Goal: Task Accomplishment & Management: Use online tool/utility

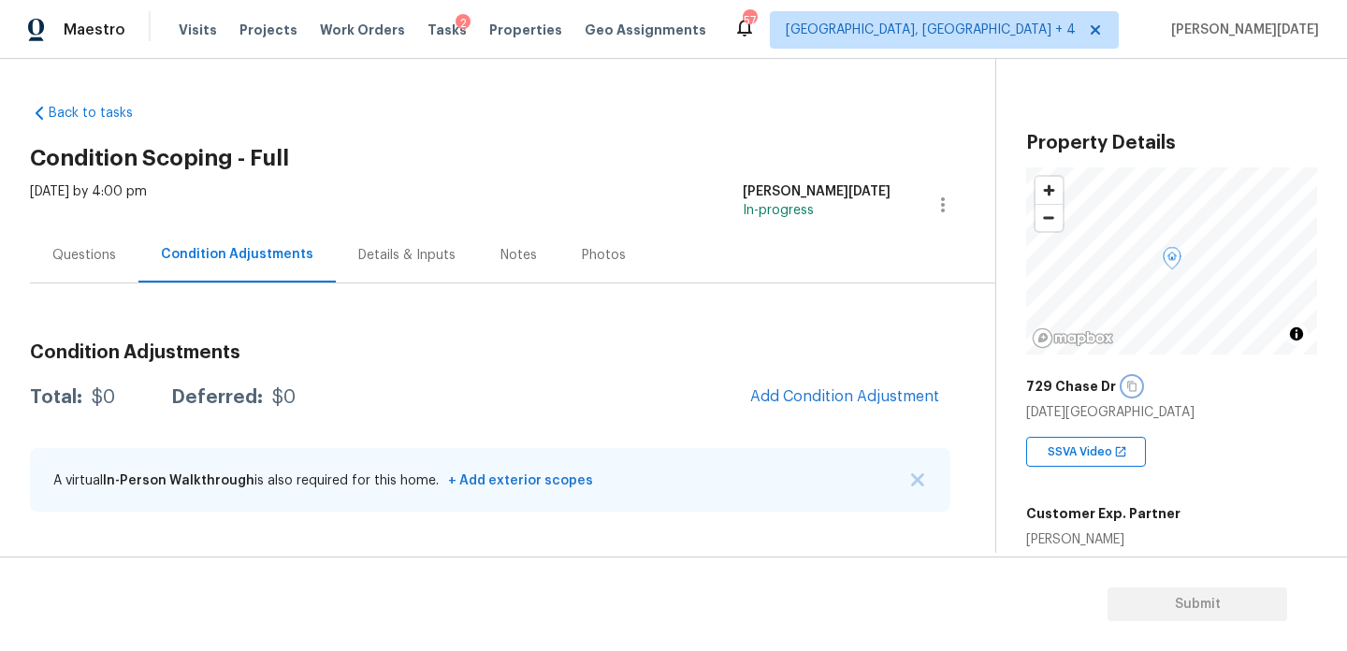
click at [1129, 385] on icon "button" at bounding box center [1131, 387] width 9 height 10
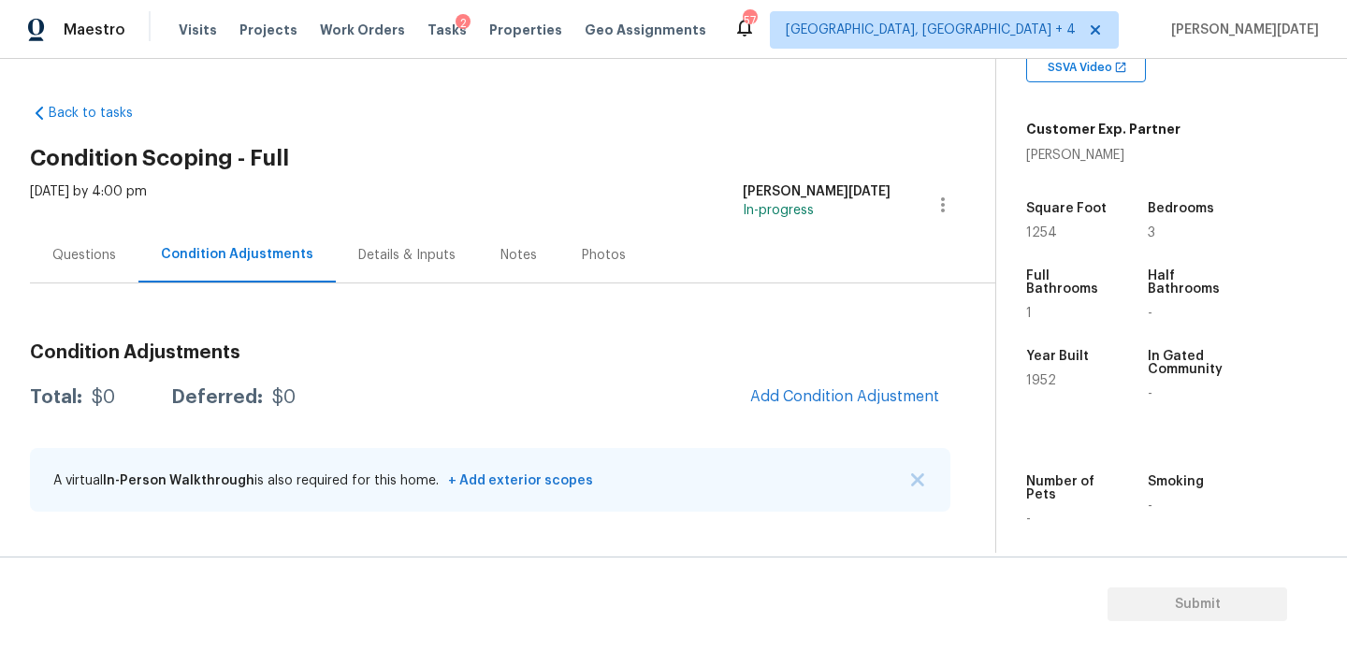
click at [808, 422] on div "Condition Adjustments Total: $0 Deferred: $0 Add Condition Adjustment A virtual…" at bounding box center [490, 428] width 921 height 200
click at [829, 400] on span "Add Condition Adjustment" at bounding box center [844, 396] width 189 height 17
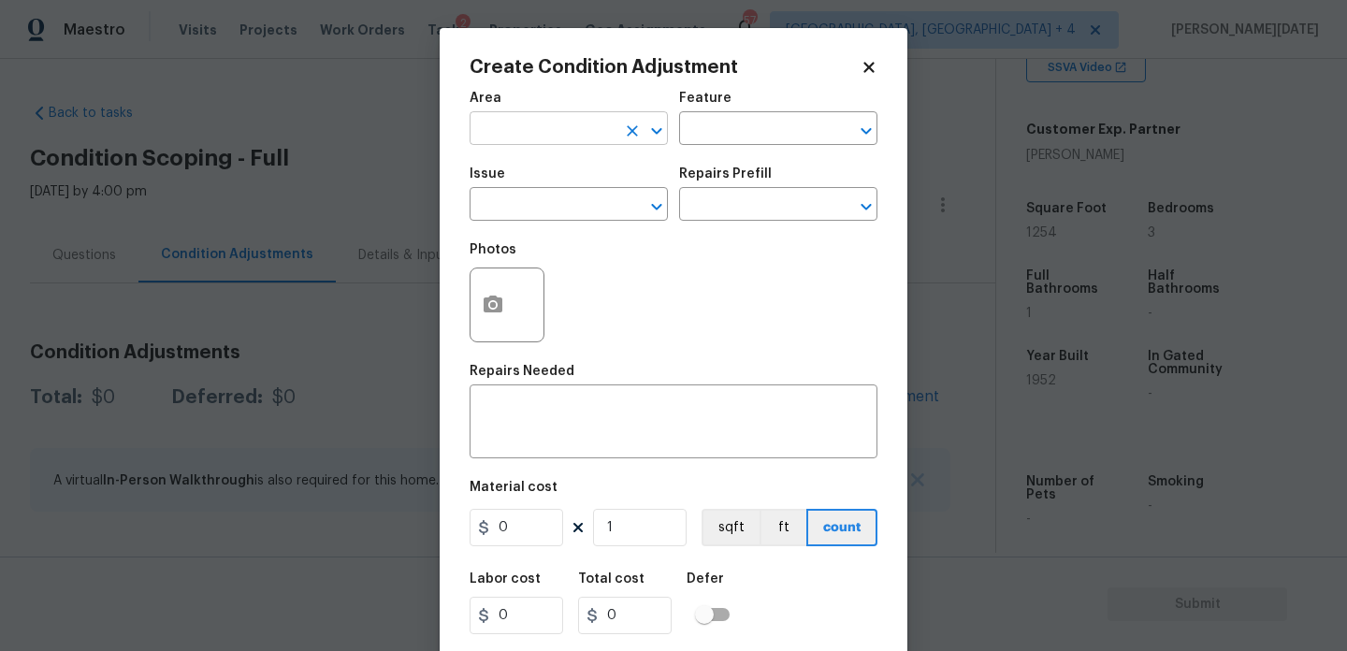
click at [578, 131] on input "text" at bounding box center [543, 130] width 146 height 29
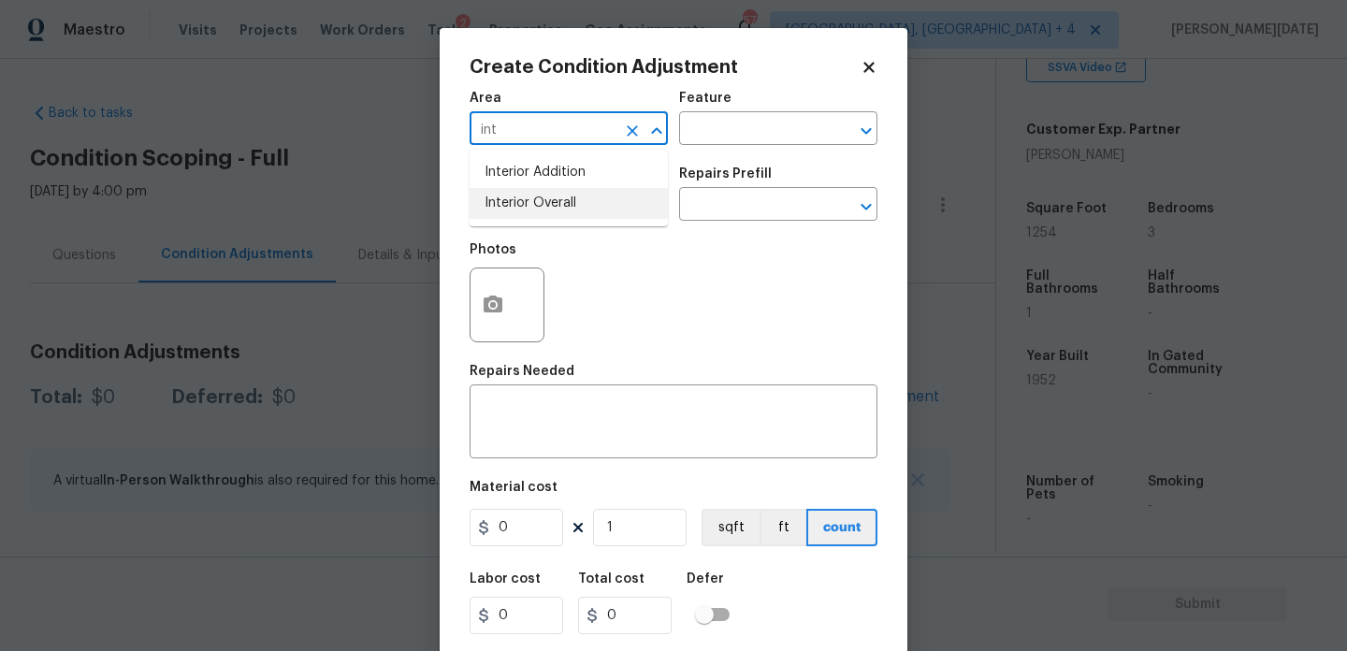
click at [574, 201] on li "Interior Overall" at bounding box center [569, 203] width 198 height 31
type input "Interior Overall"
click at [574, 201] on input "text" at bounding box center [543, 206] width 146 height 29
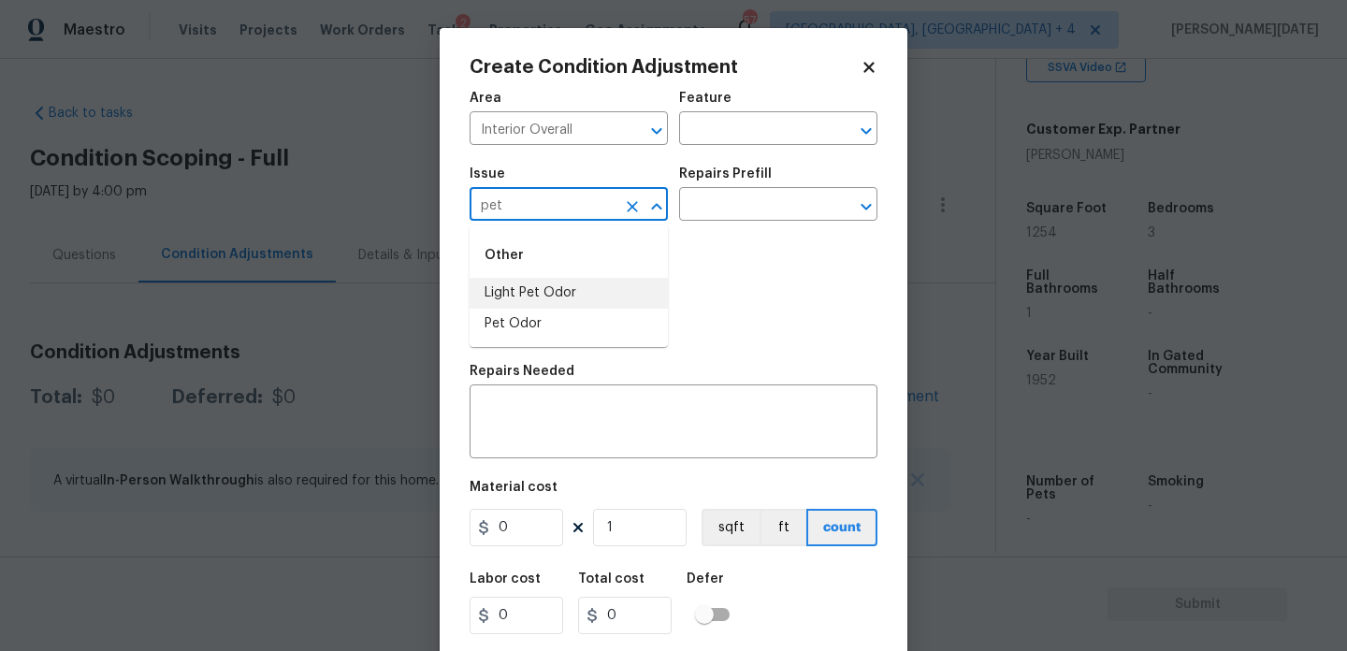
click at [576, 291] on li "Light Pet Odor" at bounding box center [569, 293] width 198 height 31
type input "Light Pet Odor"
click at [755, 215] on input "text" at bounding box center [752, 206] width 146 height 29
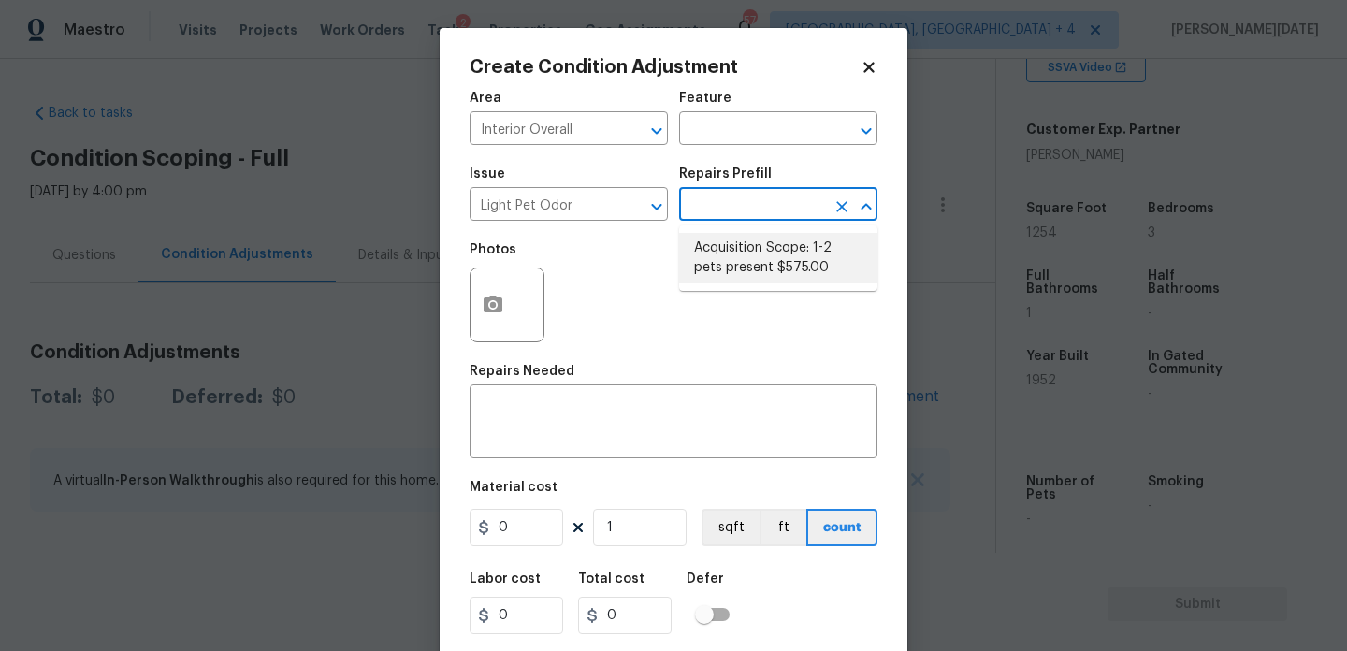
click at [756, 257] on li "Acquisition Scope: 1-2 pets present $575.00" at bounding box center [778, 258] width 198 height 51
type textarea "Acquisition Scope: 1-2 pets present"
type input "575"
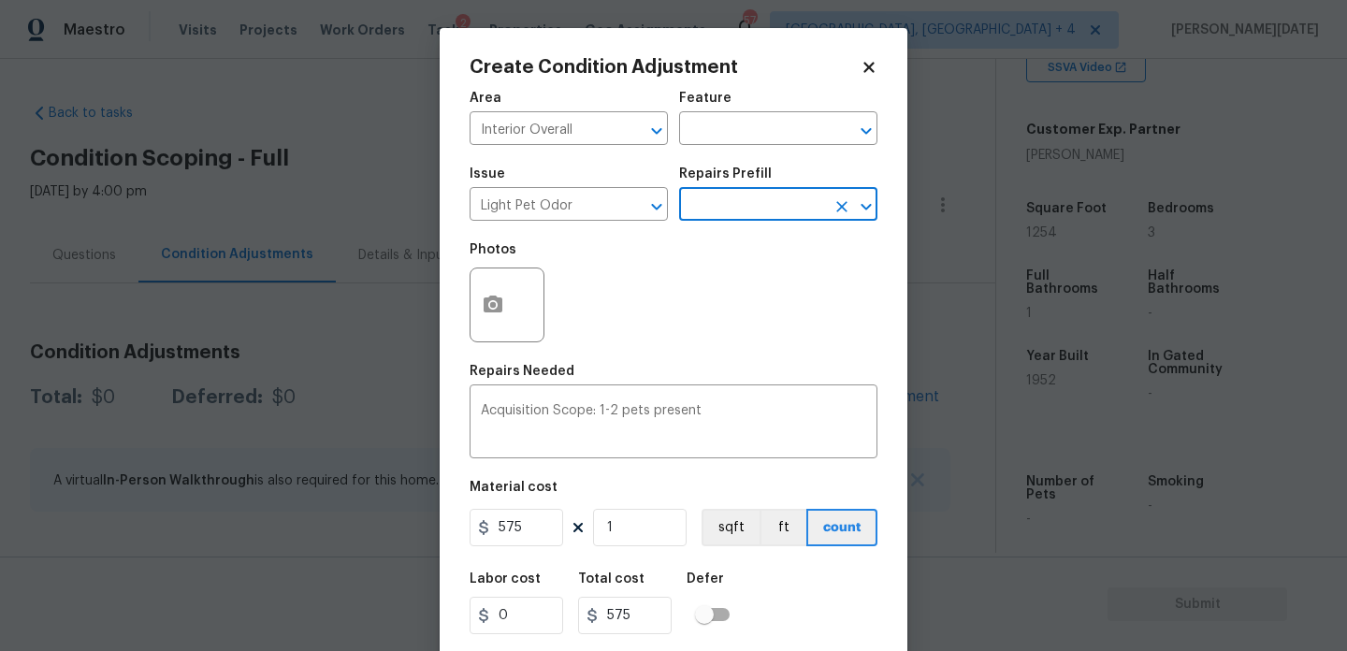
scroll to position [48, 0]
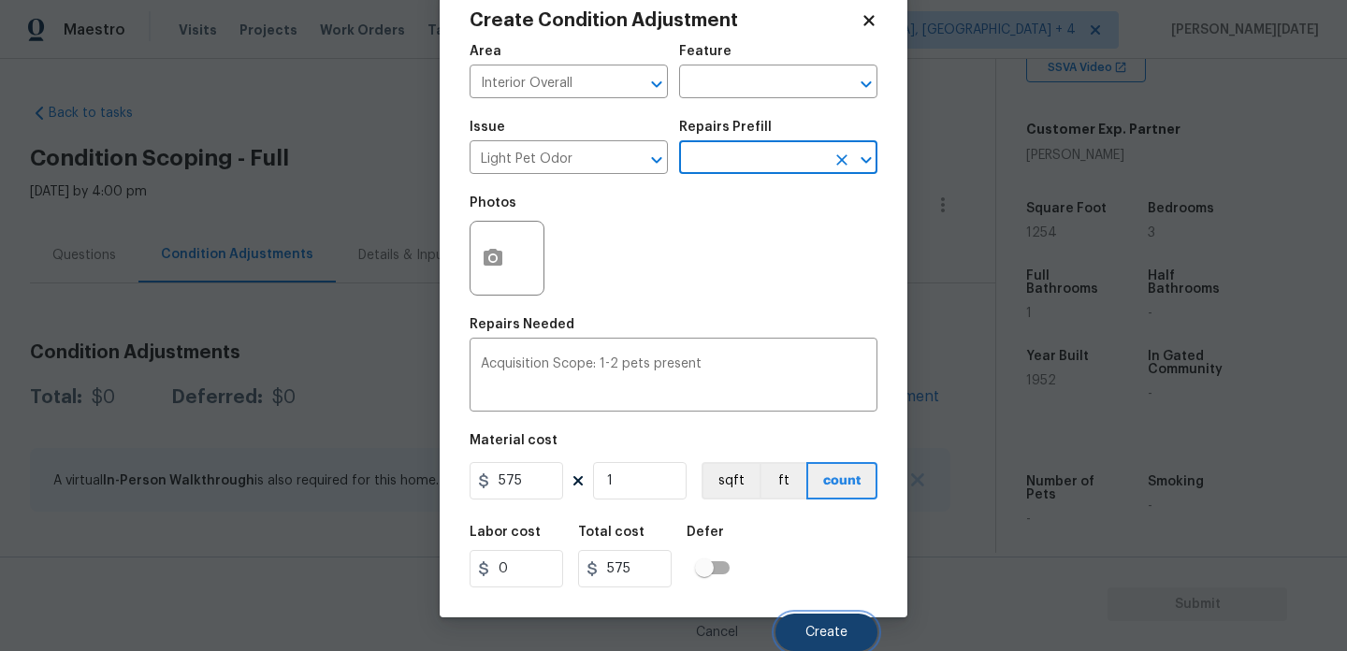
click at [844, 624] on button "Create" at bounding box center [827, 632] width 102 height 37
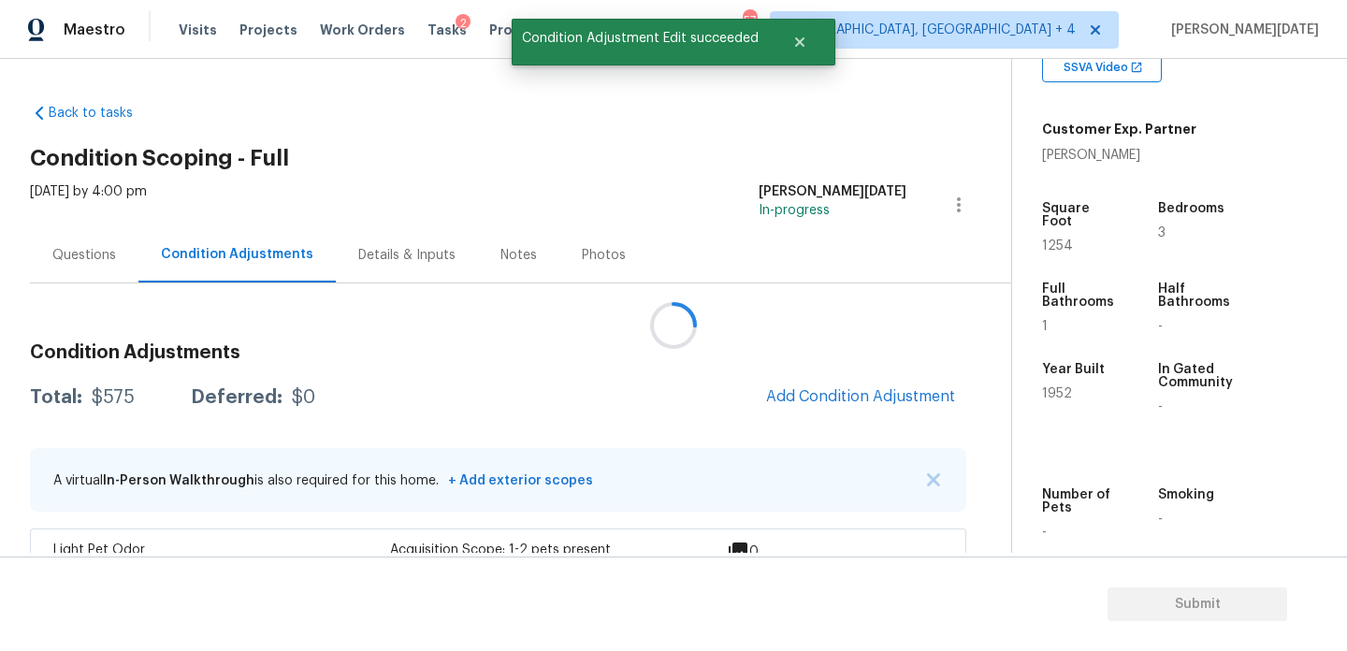
scroll to position [0, 0]
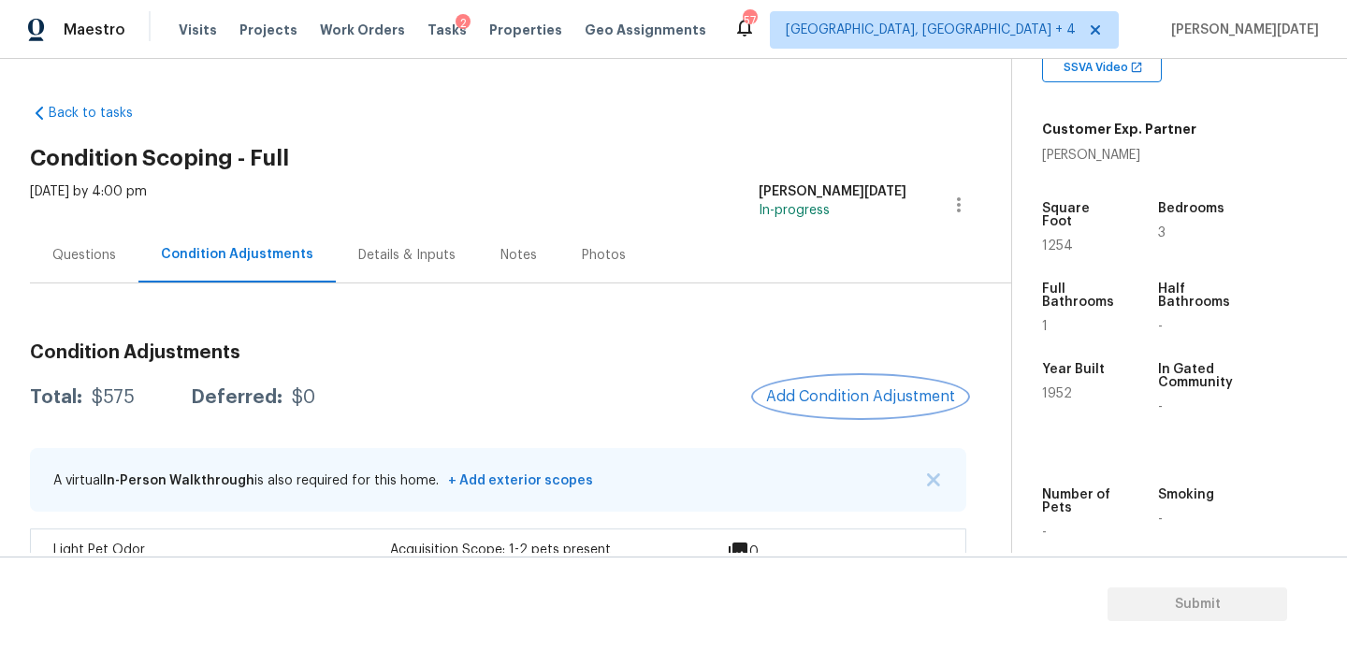
click at [860, 413] on button "Add Condition Adjustment" at bounding box center [860, 396] width 211 height 39
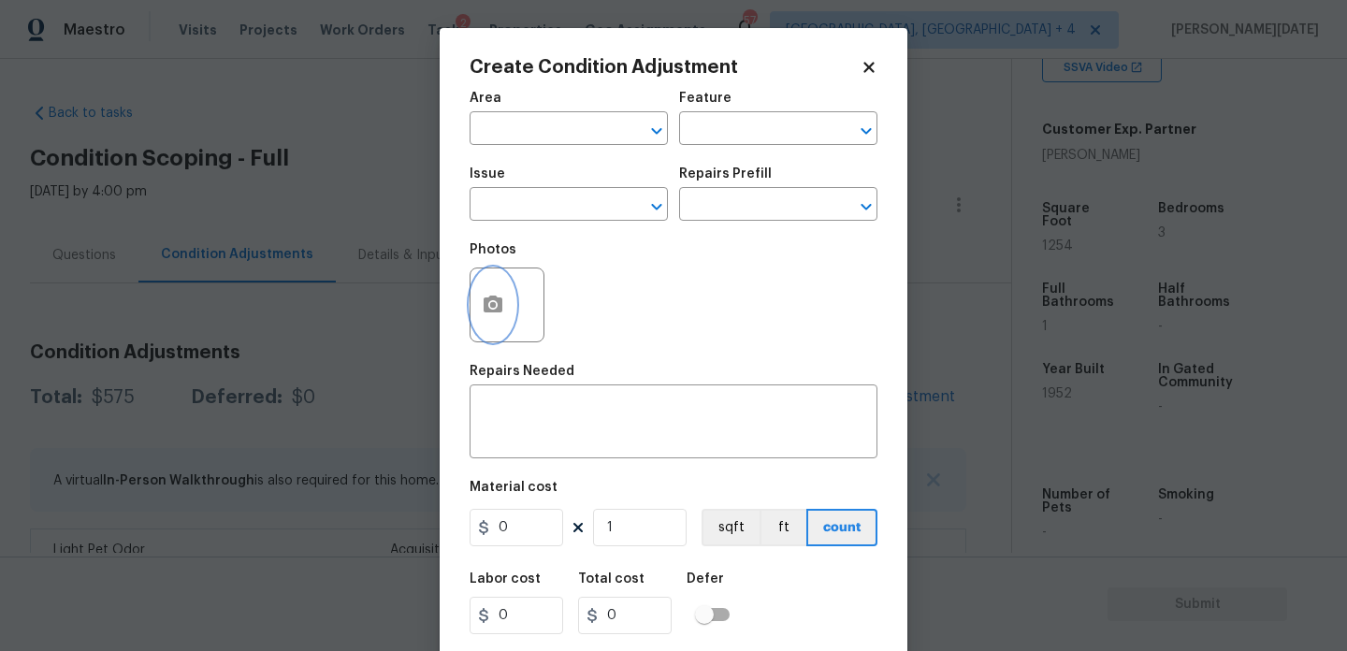
click at [491, 311] on icon "button" at bounding box center [493, 304] width 19 height 17
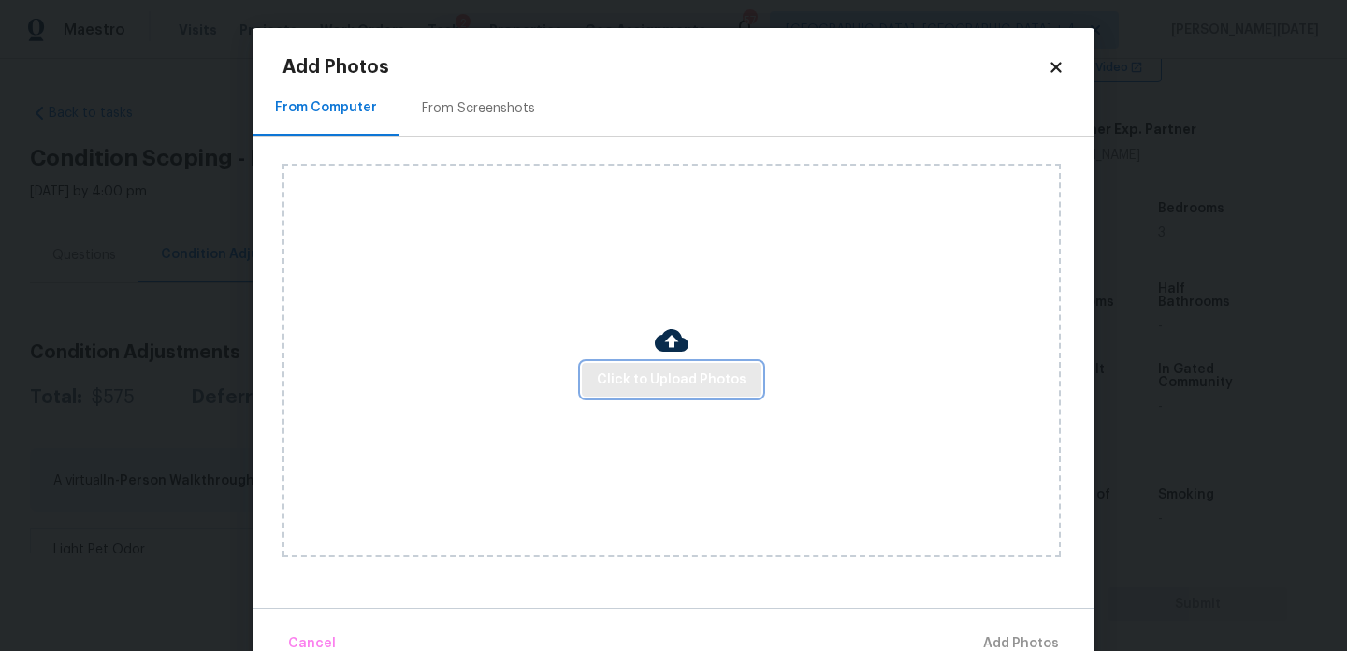
click at [691, 373] on span "Click to Upload Photos" at bounding box center [672, 380] width 150 height 23
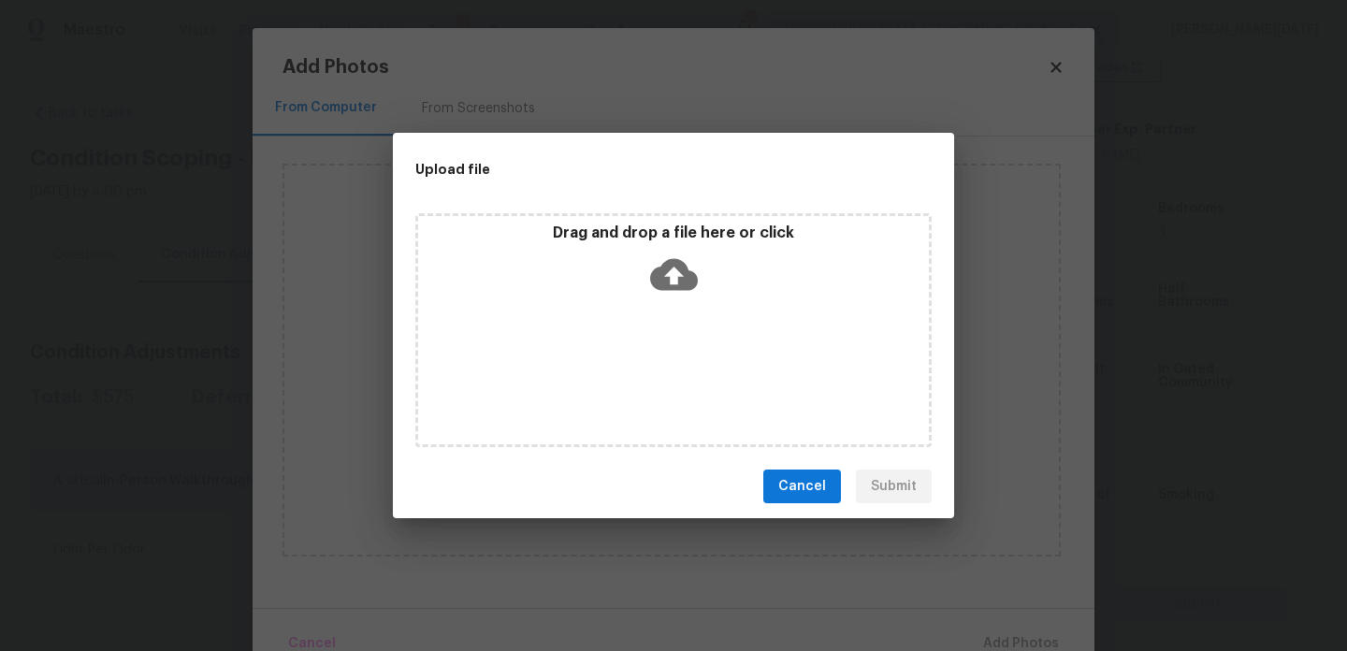
click at [691, 373] on div "Drag and drop a file here or click" at bounding box center [673, 330] width 516 height 234
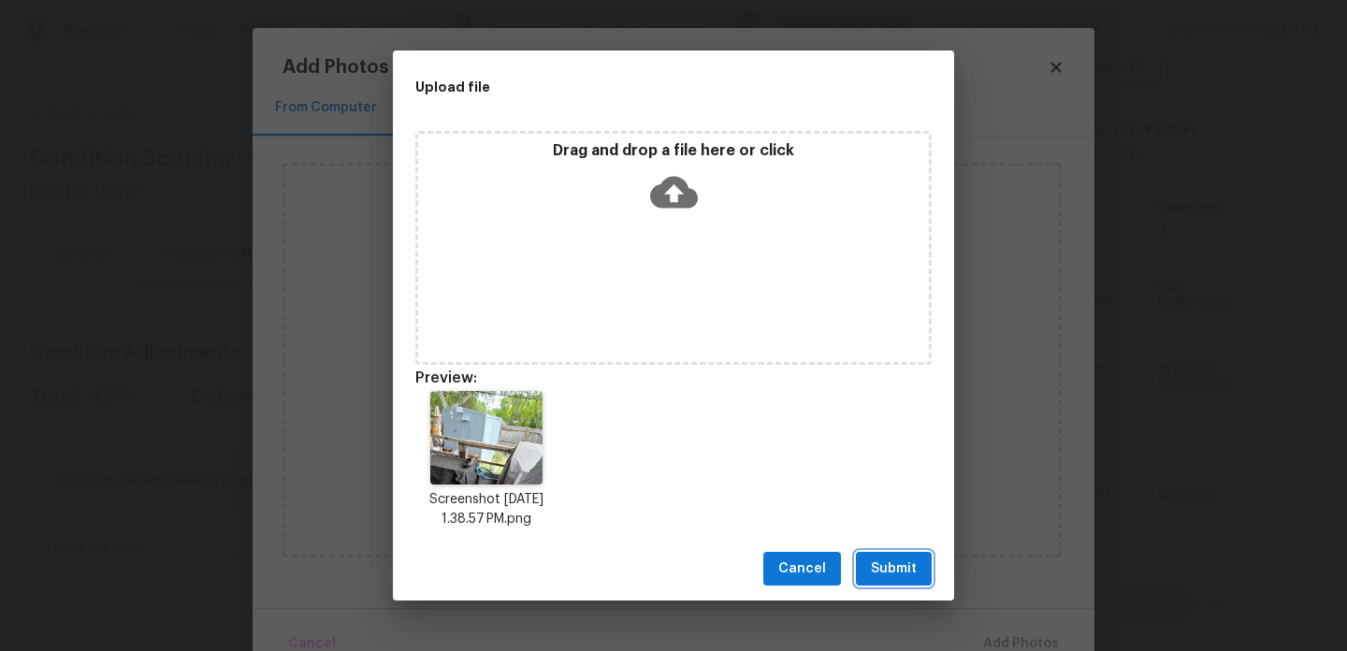
click at [878, 570] on span "Submit" at bounding box center [894, 569] width 46 height 23
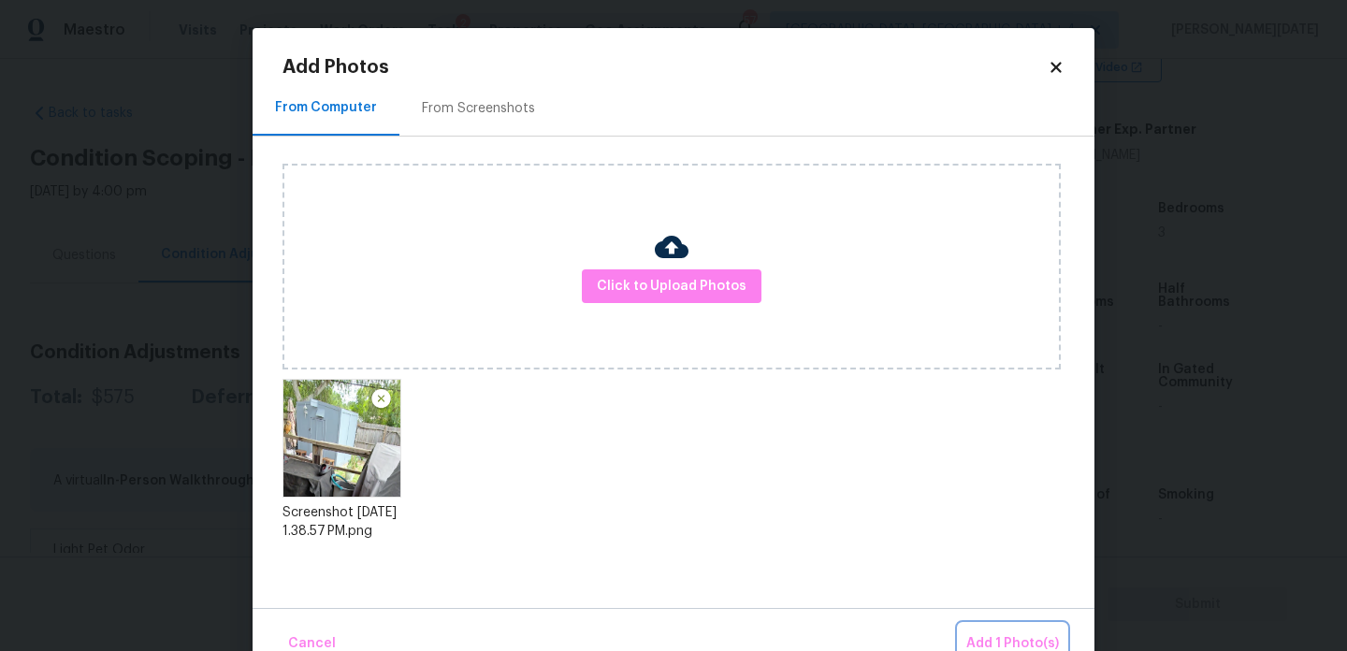
click at [1000, 638] on span "Add 1 Photo(s)" at bounding box center [1013, 644] width 93 height 23
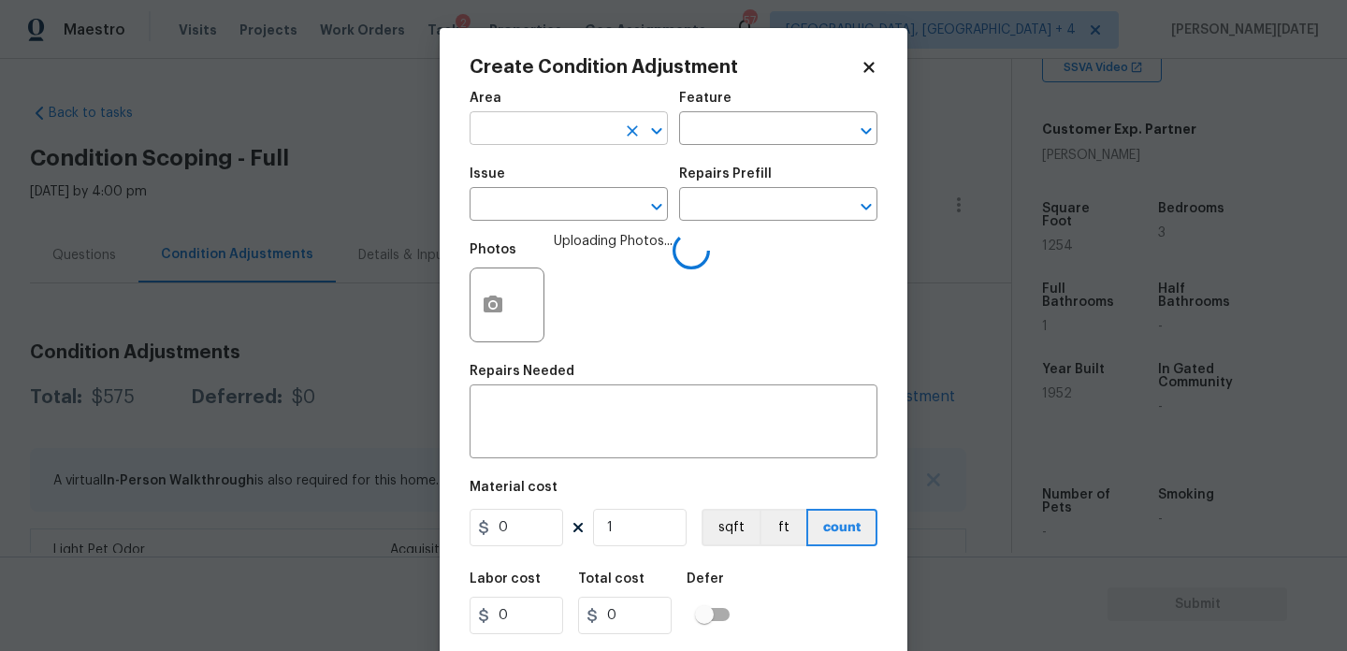
click at [517, 121] on input "text" at bounding box center [543, 130] width 146 height 29
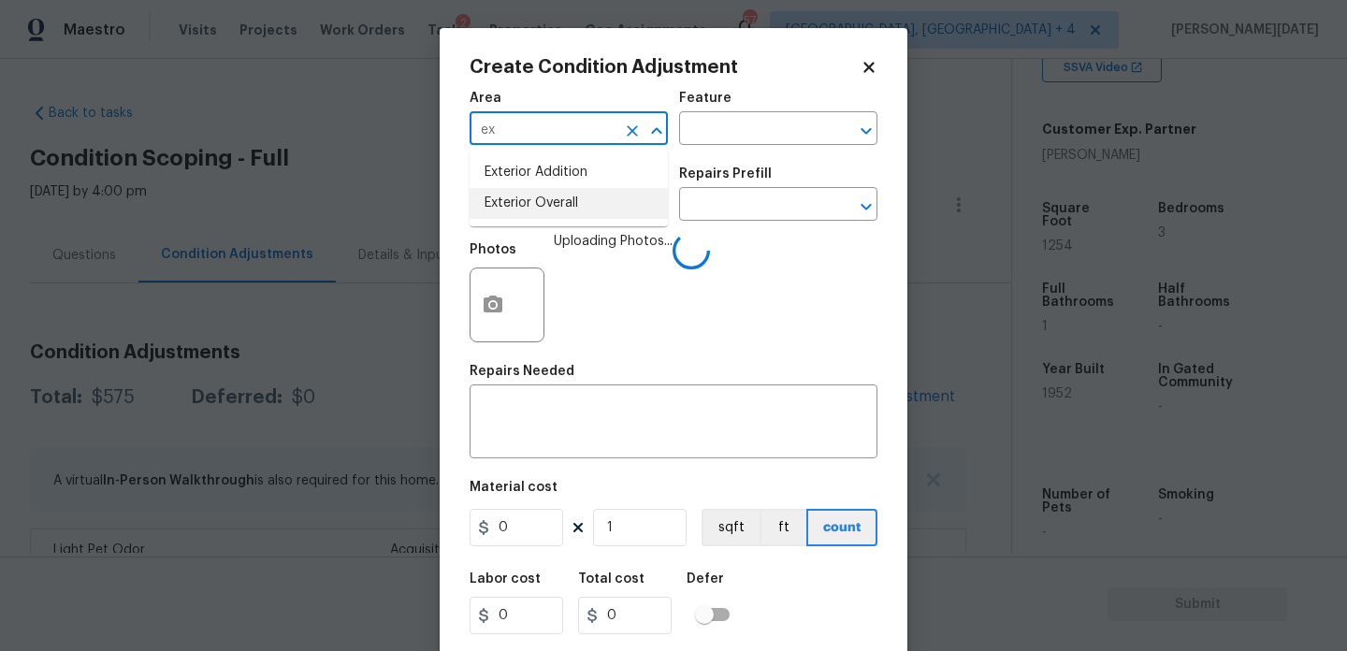
click at [544, 214] on li "Exterior Overall" at bounding box center [569, 203] width 198 height 31
type input "Exterior Overall"
click at [544, 214] on input "text" at bounding box center [543, 206] width 146 height 29
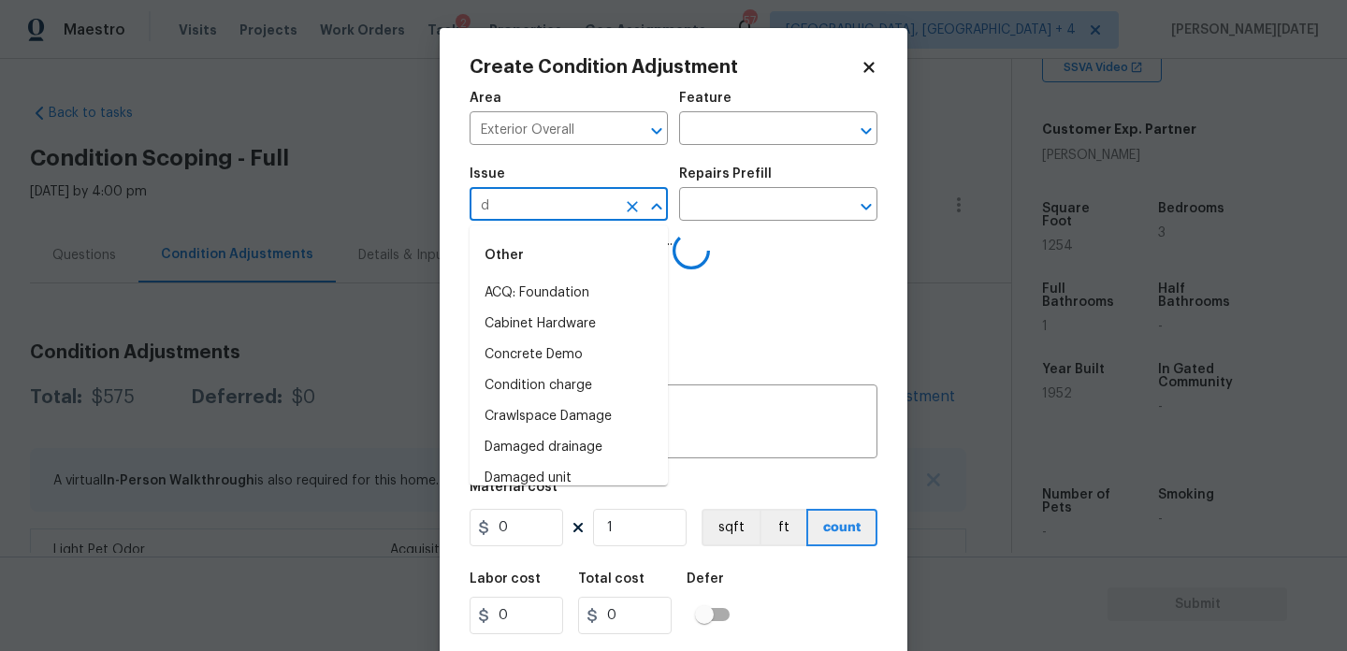
type input "de"
type input "mo"
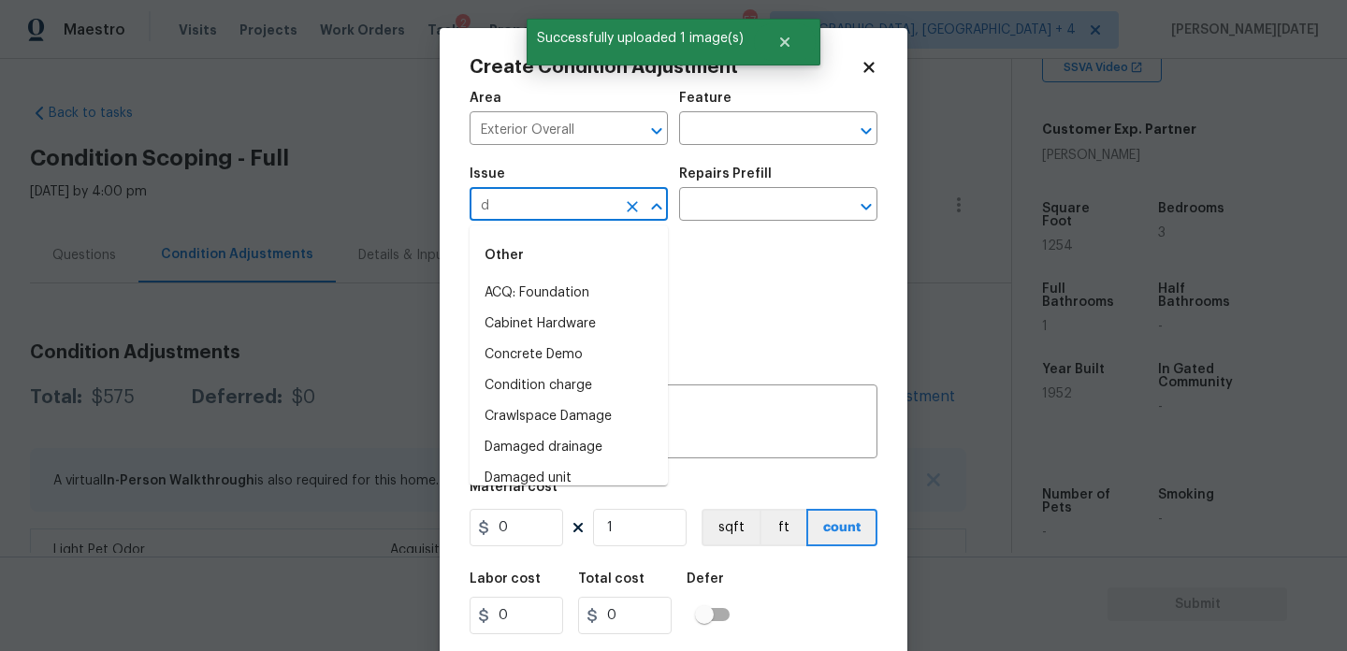
type input "de"
type input "m"
click at [568, 333] on li "Demo Exterior" at bounding box center [569, 324] width 198 height 31
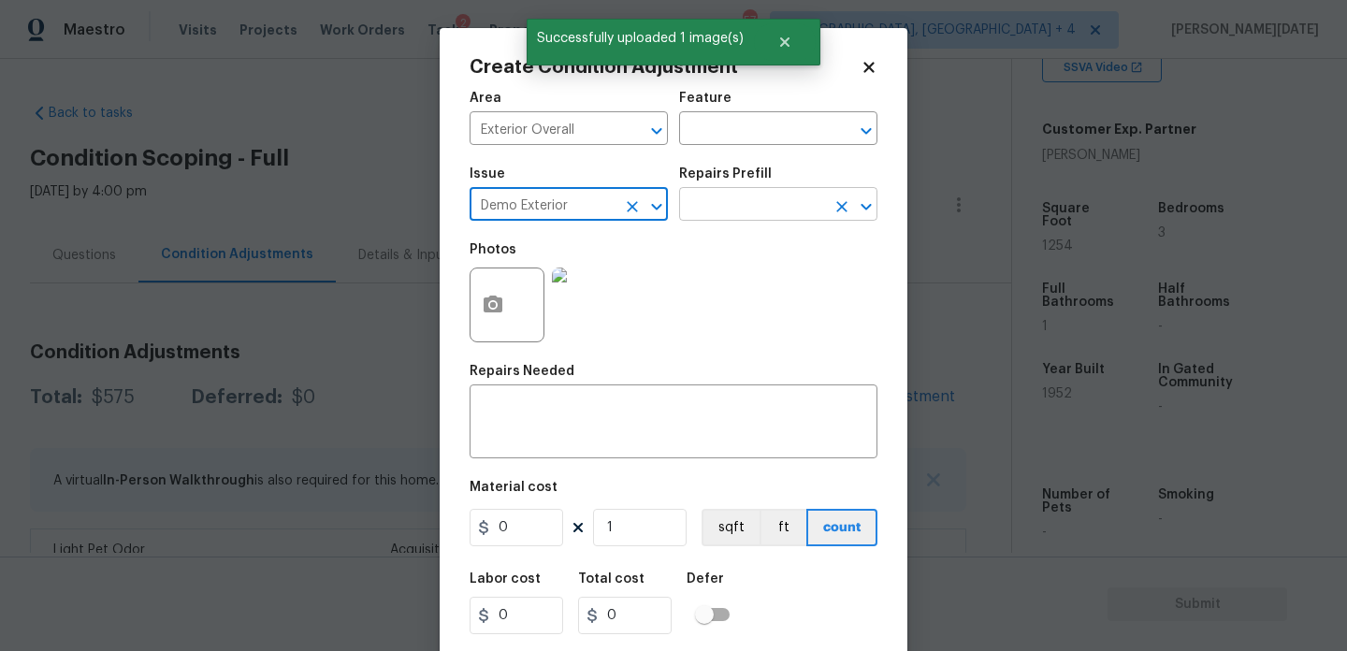
type input "Demo Exterior"
click at [750, 203] on input "text" at bounding box center [752, 206] width 146 height 29
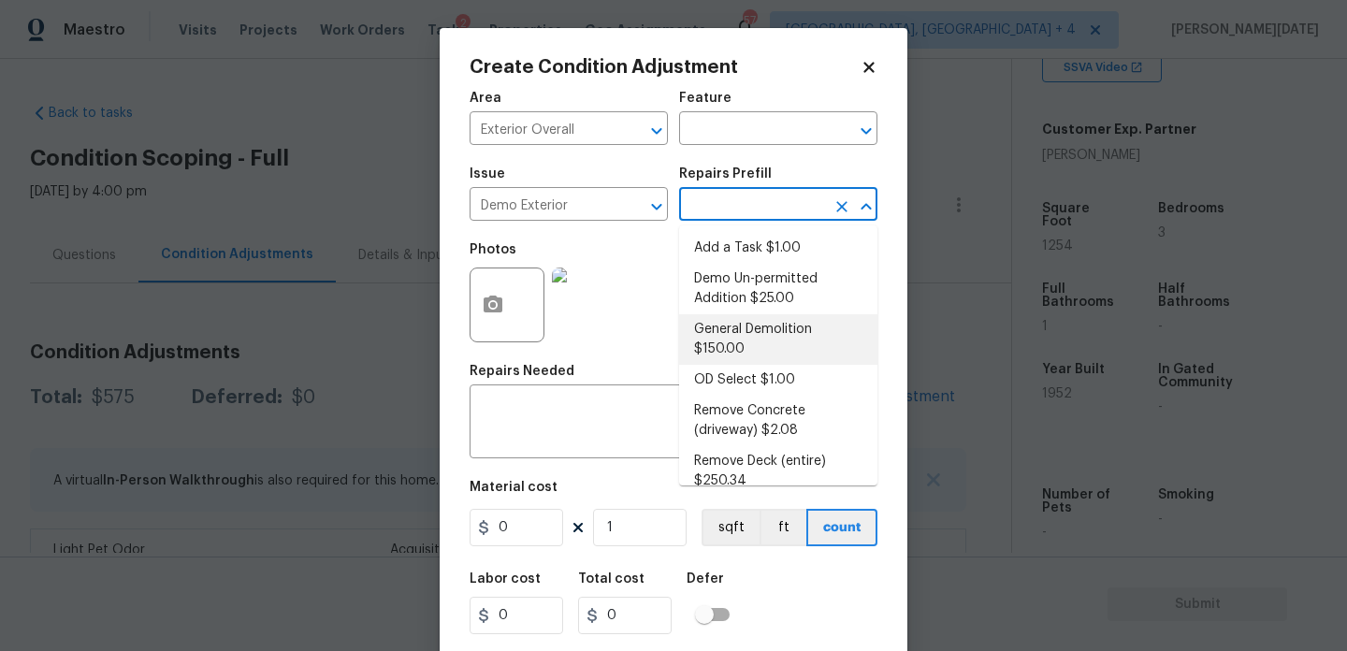
click at [762, 331] on li "General Demolition $150.00" at bounding box center [778, 339] width 198 height 51
type input "Demolition"
type textarea "Decks, sheds, above ground pools,"
type input "150"
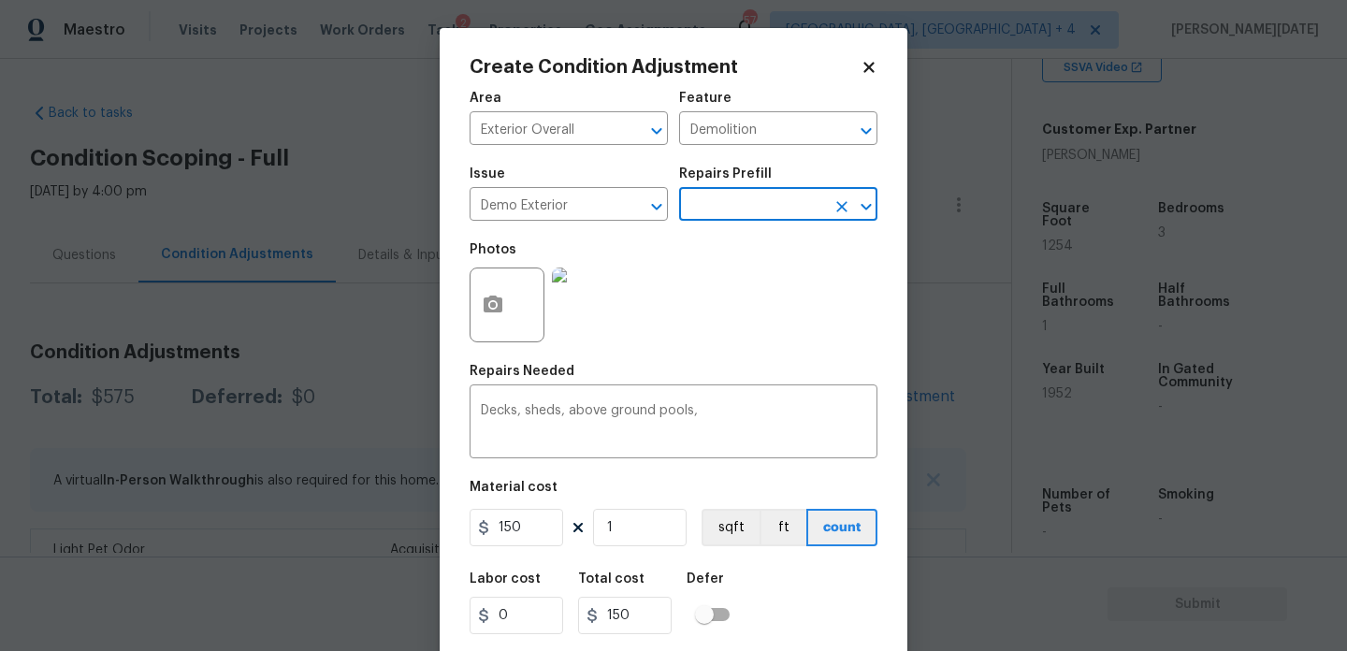
click at [531, 551] on div "Area Exterior Overall ​ Feature Demolition ​ Issue Demo Exterior ​ Repairs Pref…" at bounding box center [674, 389] width 408 height 618
click at [550, 529] on input "150" at bounding box center [517, 527] width 94 height 37
type input "1000"
click at [845, 329] on div "Photos" at bounding box center [674, 293] width 408 height 122
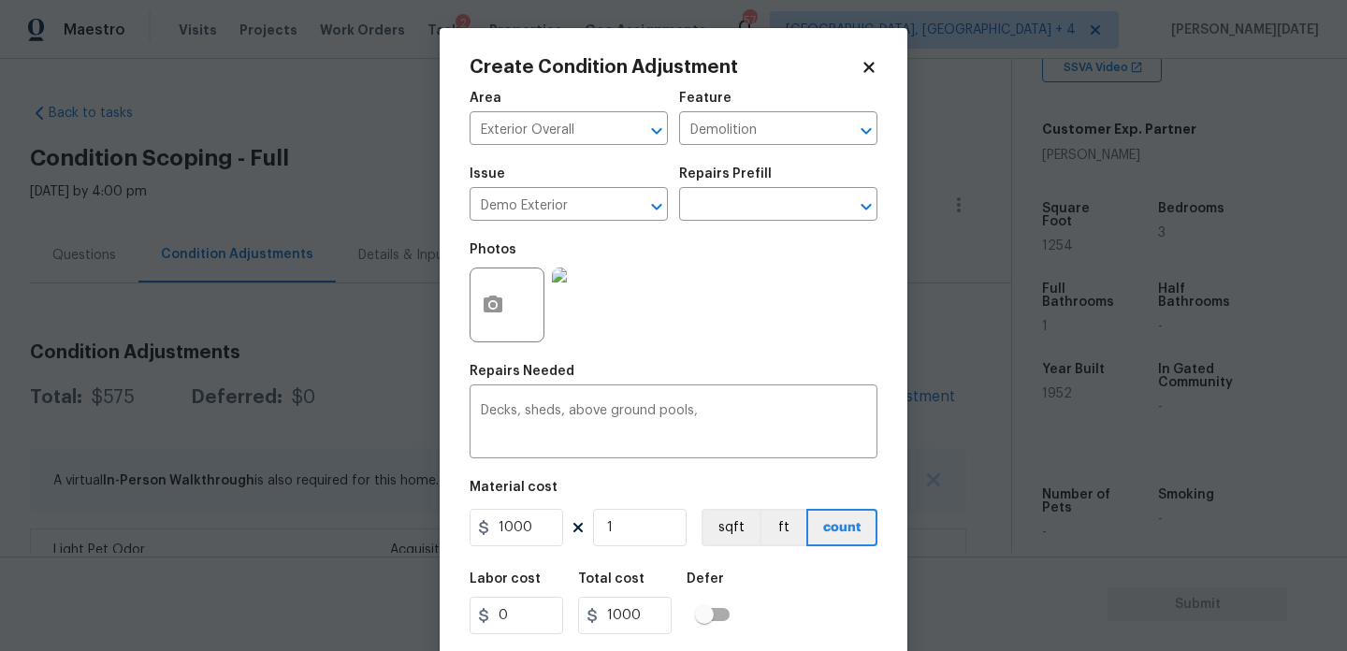
click at [845, 329] on div "Photos" at bounding box center [674, 293] width 408 height 122
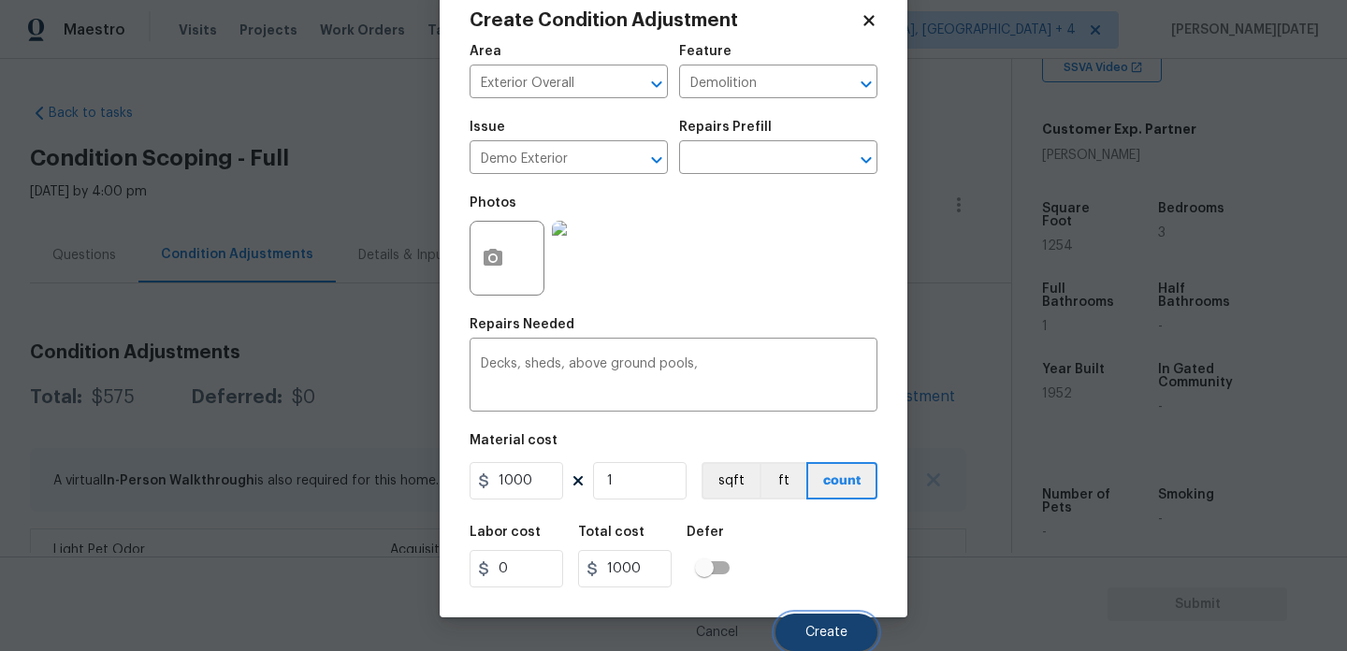
click at [825, 626] on span "Create" at bounding box center [827, 633] width 42 height 14
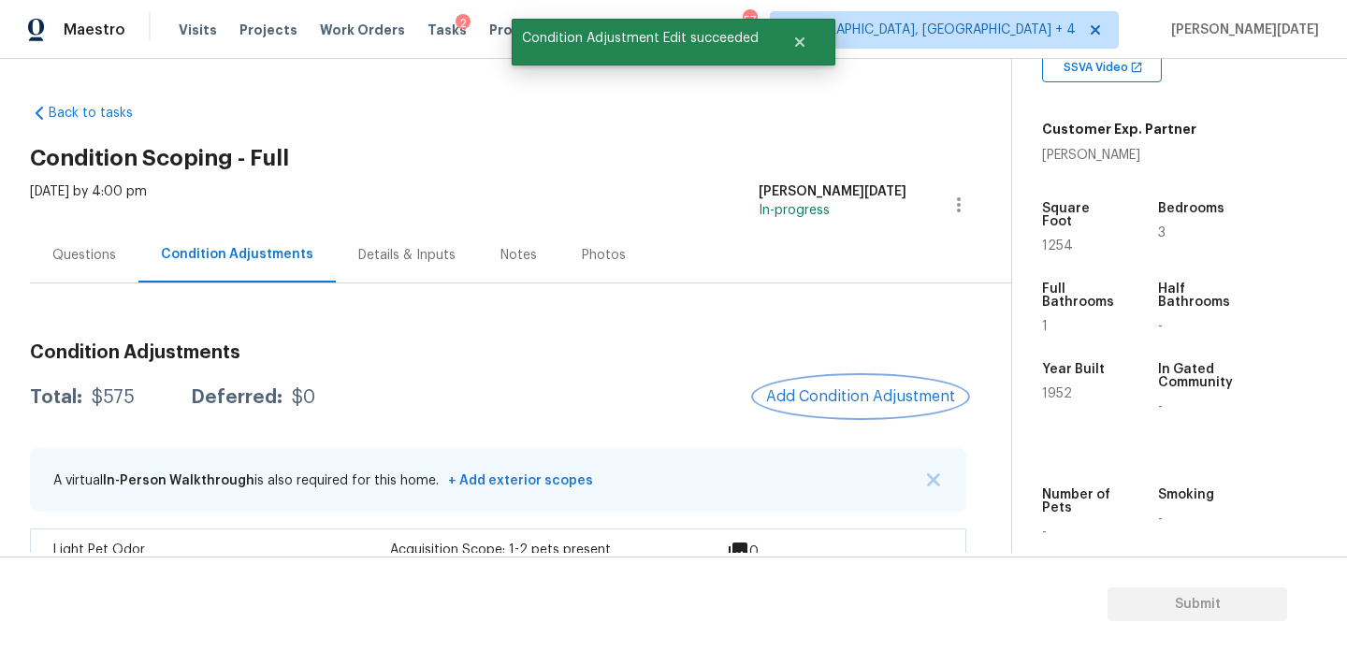
scroll to position [0, 0]
click at [817, 383] on button "Add Condition Adjustment" at bounding box center [860, 396] width 211 height 39
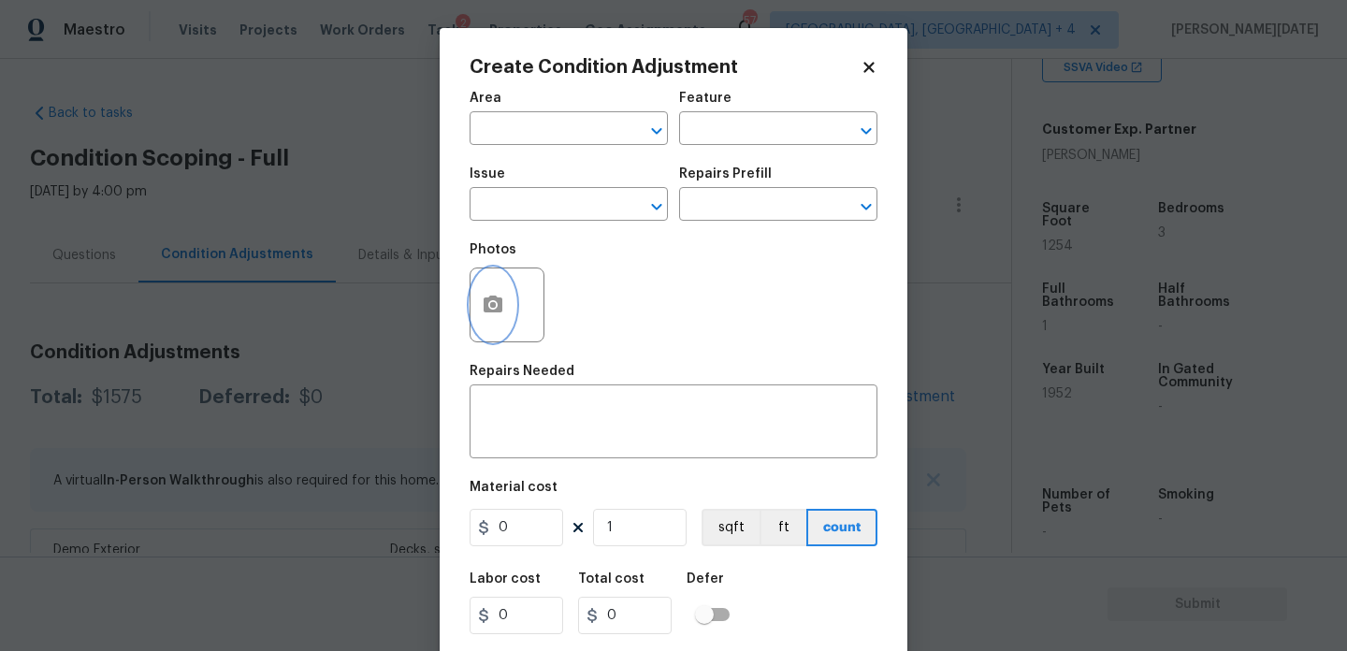
click at [487, 291] on button "button" at bounding box center [493, 305] width 45 height 73
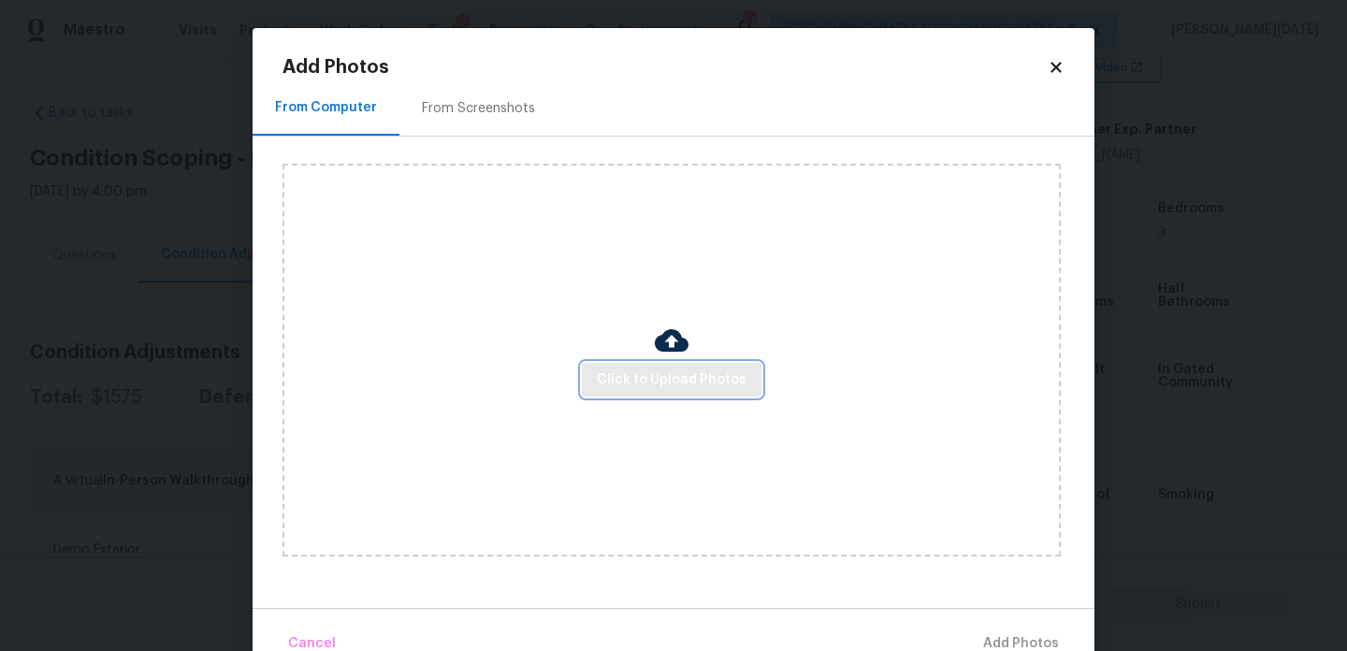
click at [643, 373] on span "Click to Upload Photos" at bounding box center [672, 380] width 150 height 23
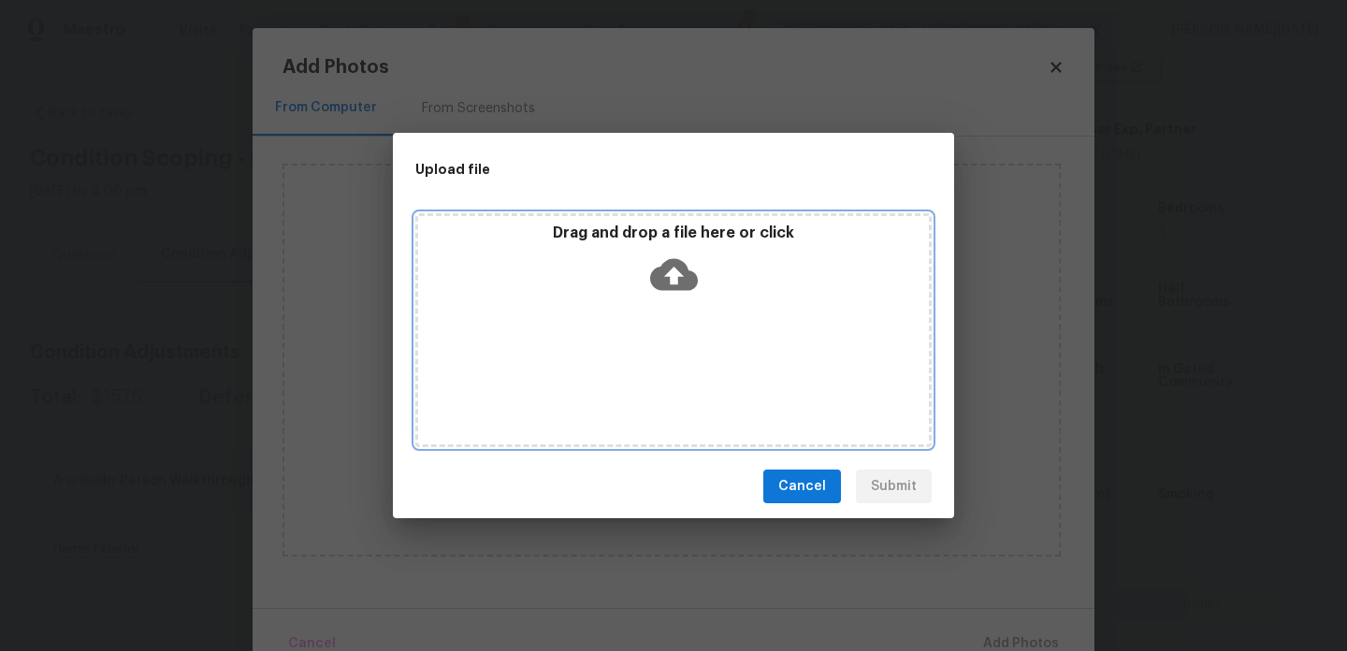
click at [643, 373] on div "Drag and drop a file here or click" at bounding box center [673, 330] width 516 height 234
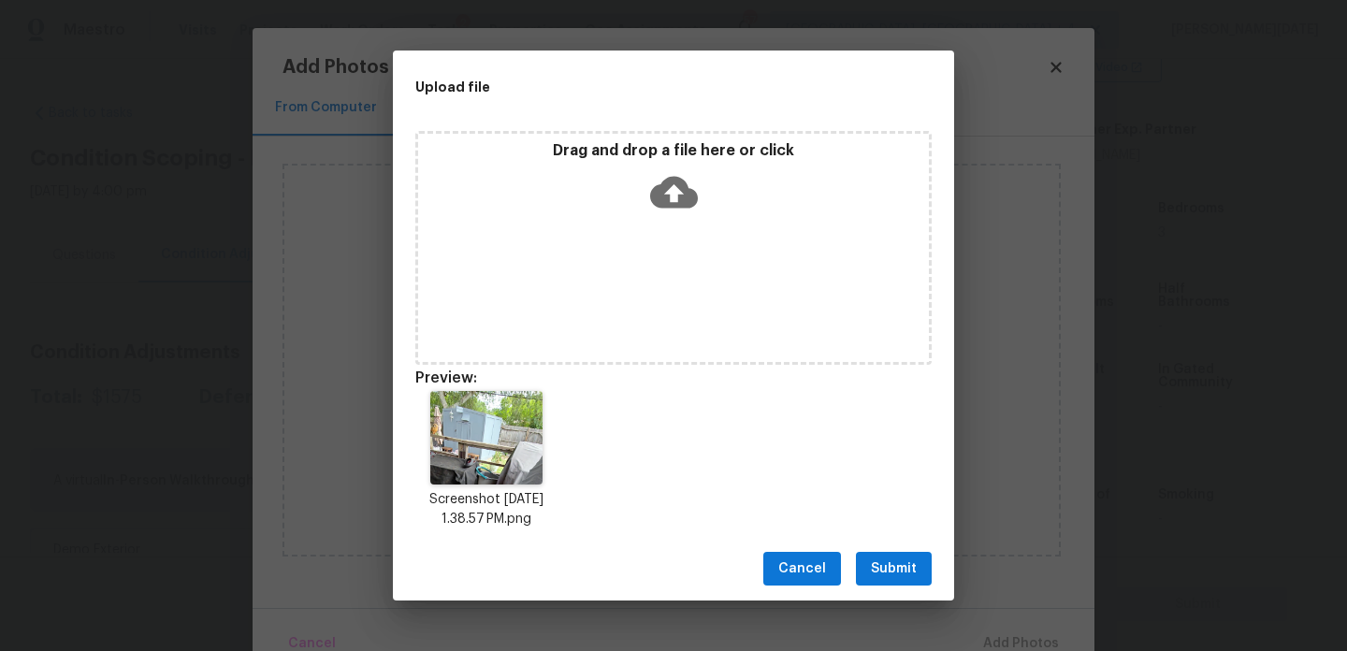
click at [582, 184] on div "Drag and drop a file here or click" at bounding box center [673, 181] width 511 height 80
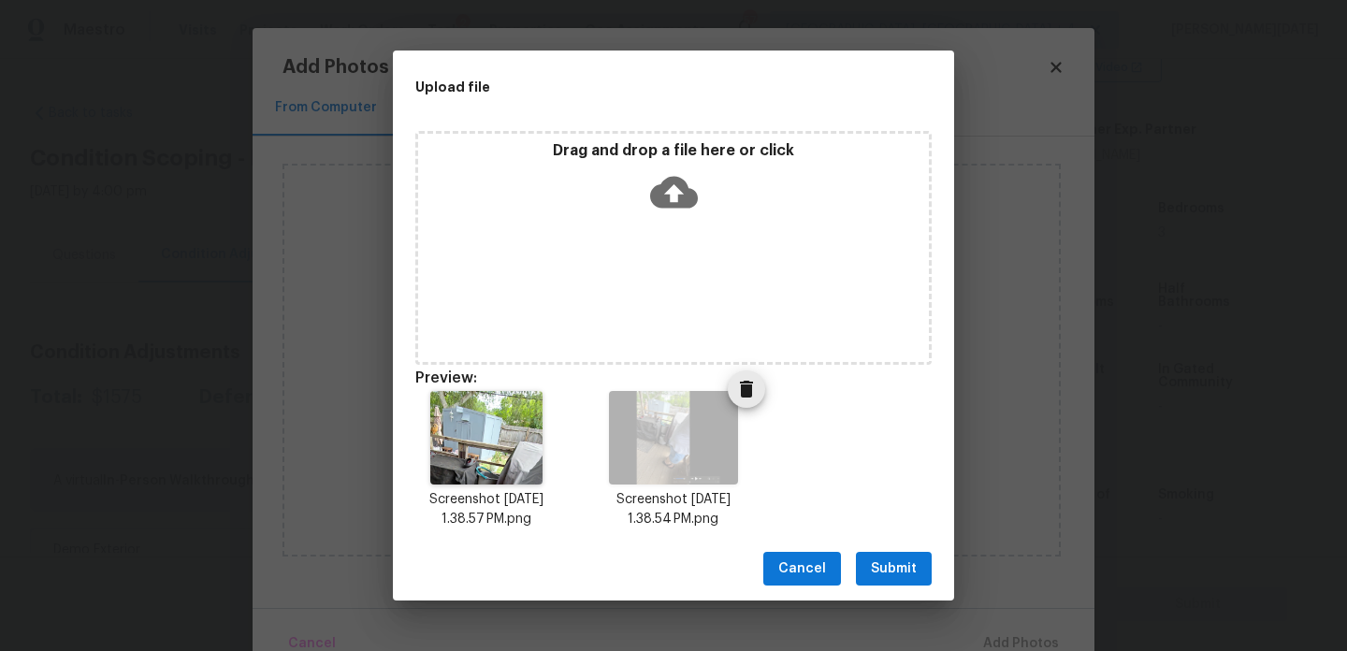
click at [749, 385] on icon "Delete" at bounding box center [746, 389] width 13 height 17
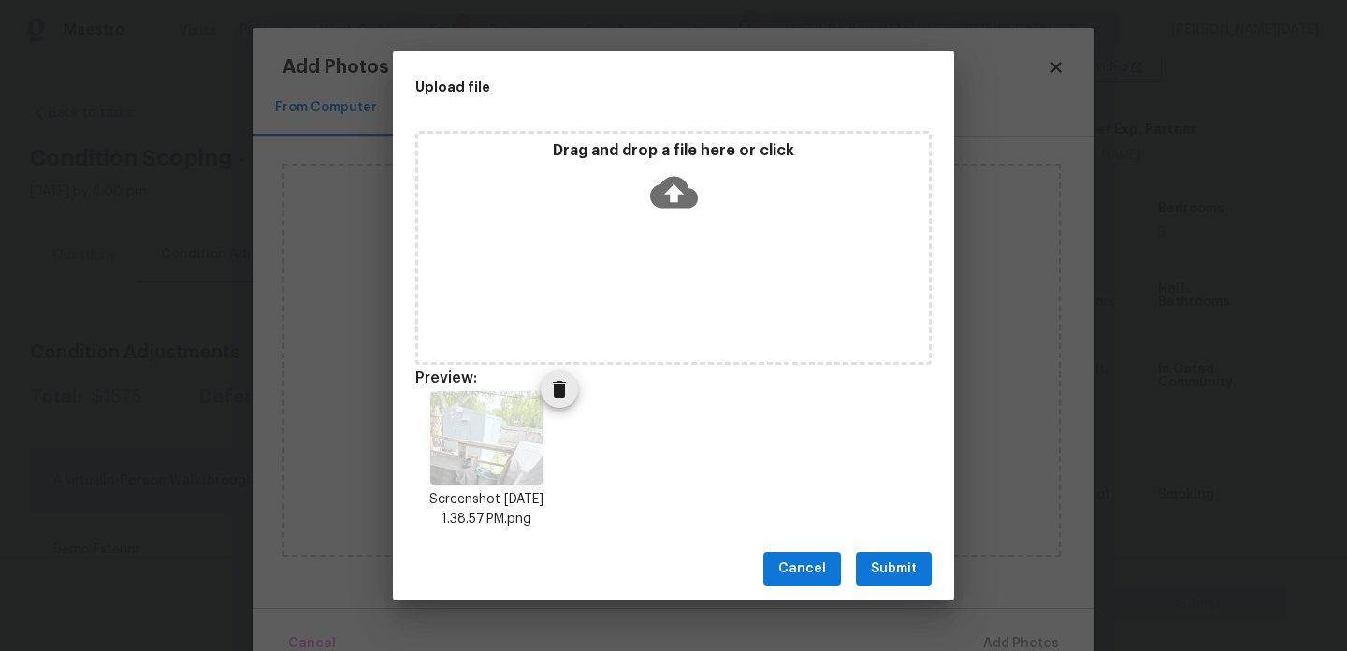
click at [557, 389] on icon "Delete" at bounding box center [559, 389] width 13 height 17
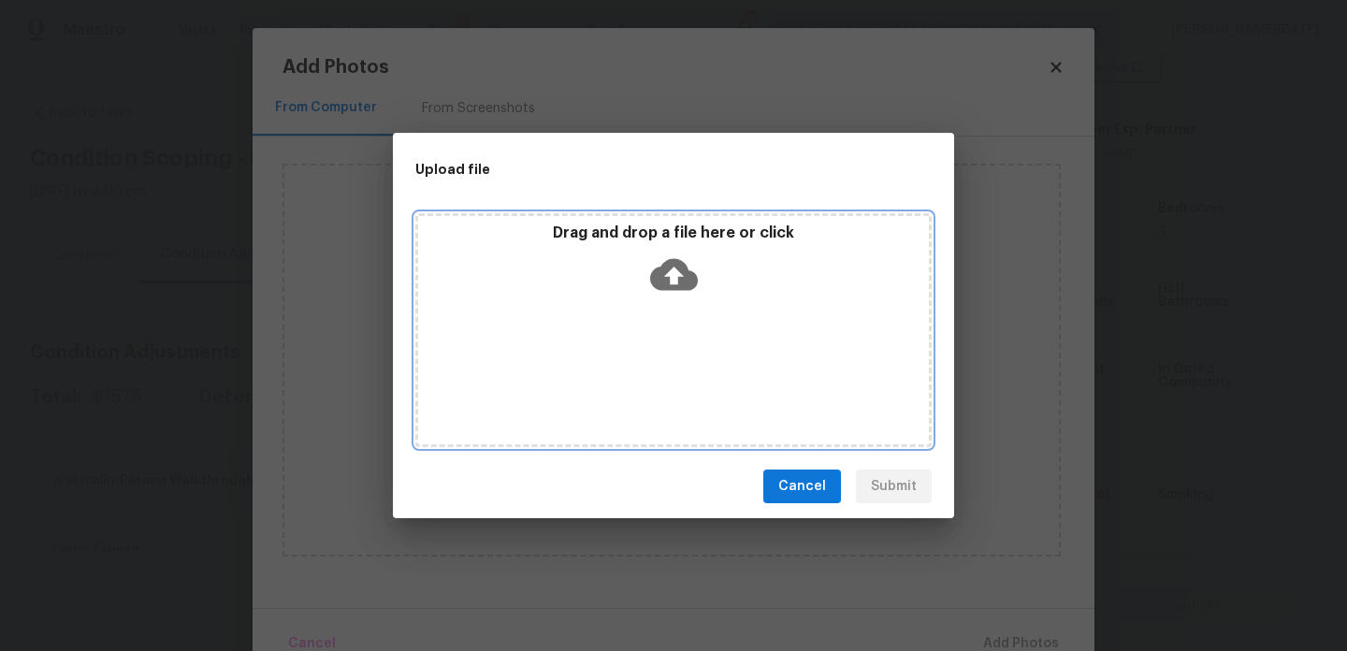
click at [674, 248] on div "Drag and drop a file here or click" at bounding box center [673, 264] width 511 height 80
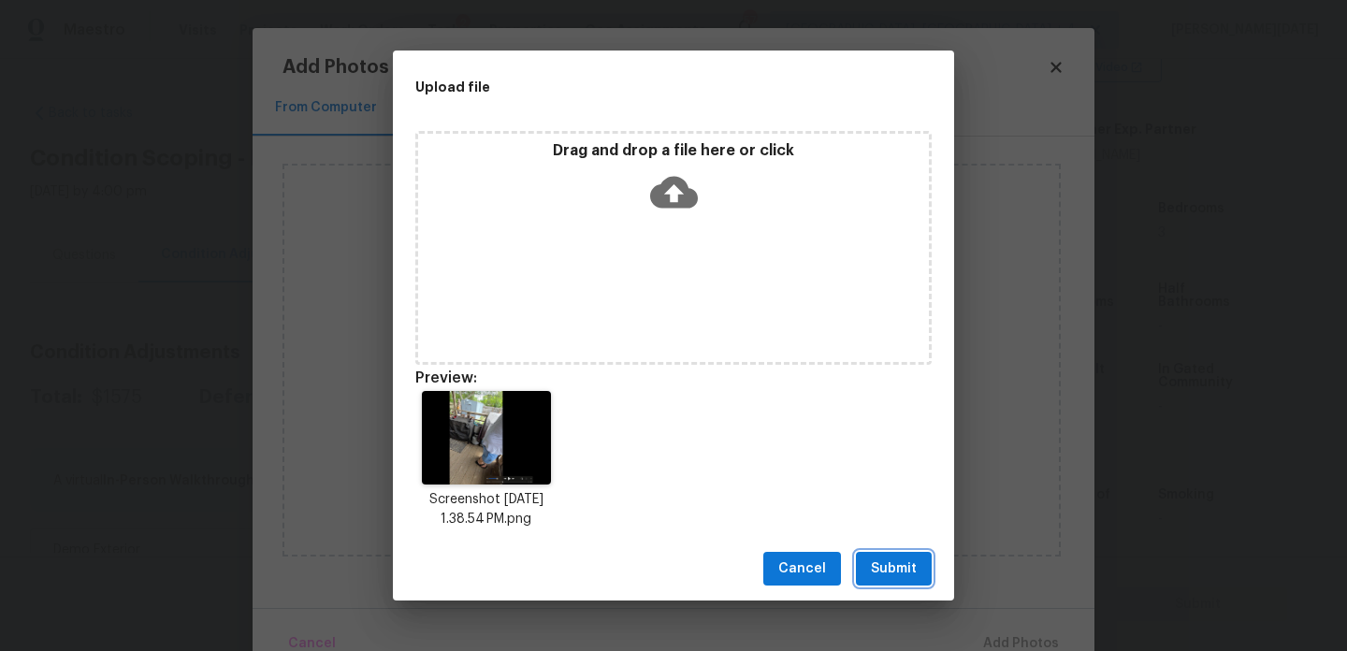
click at [903, 552] on button "Submit" at bounding box center [894, 569] width 76 height 35
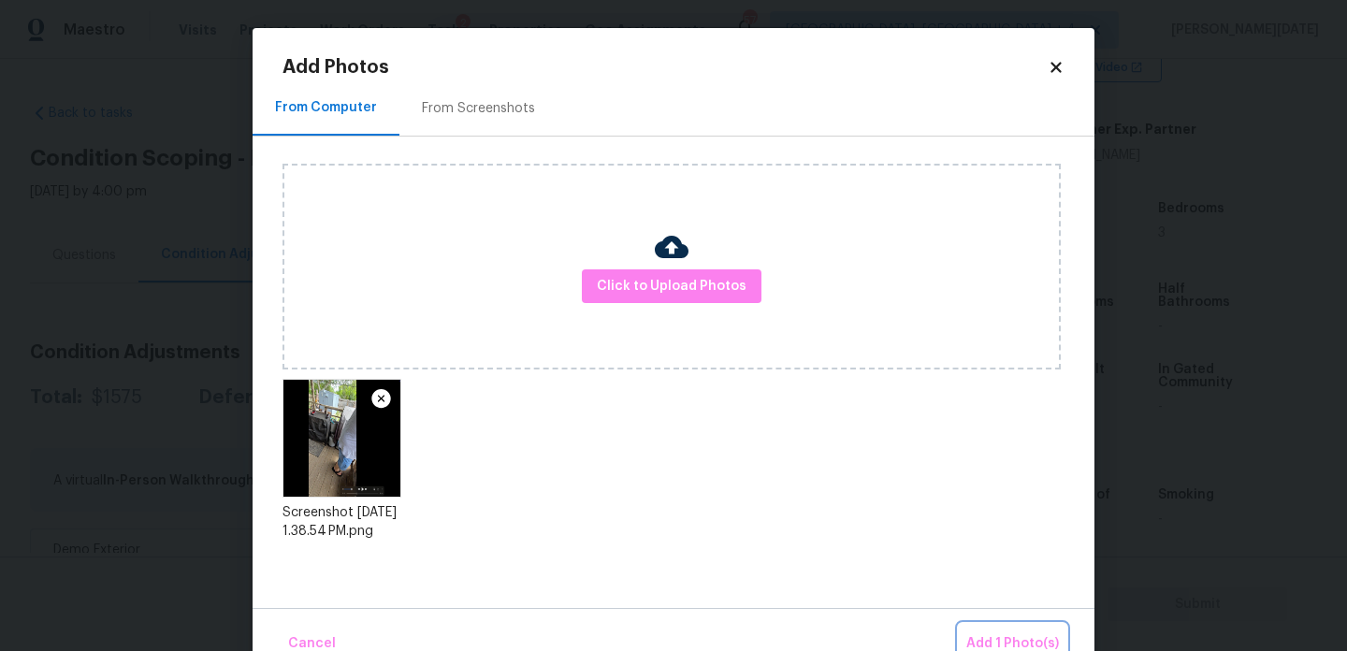
click at [992, 639] on span "Add 1 Photo(s)" at bounding box center [1013, 644] width 93 height 23
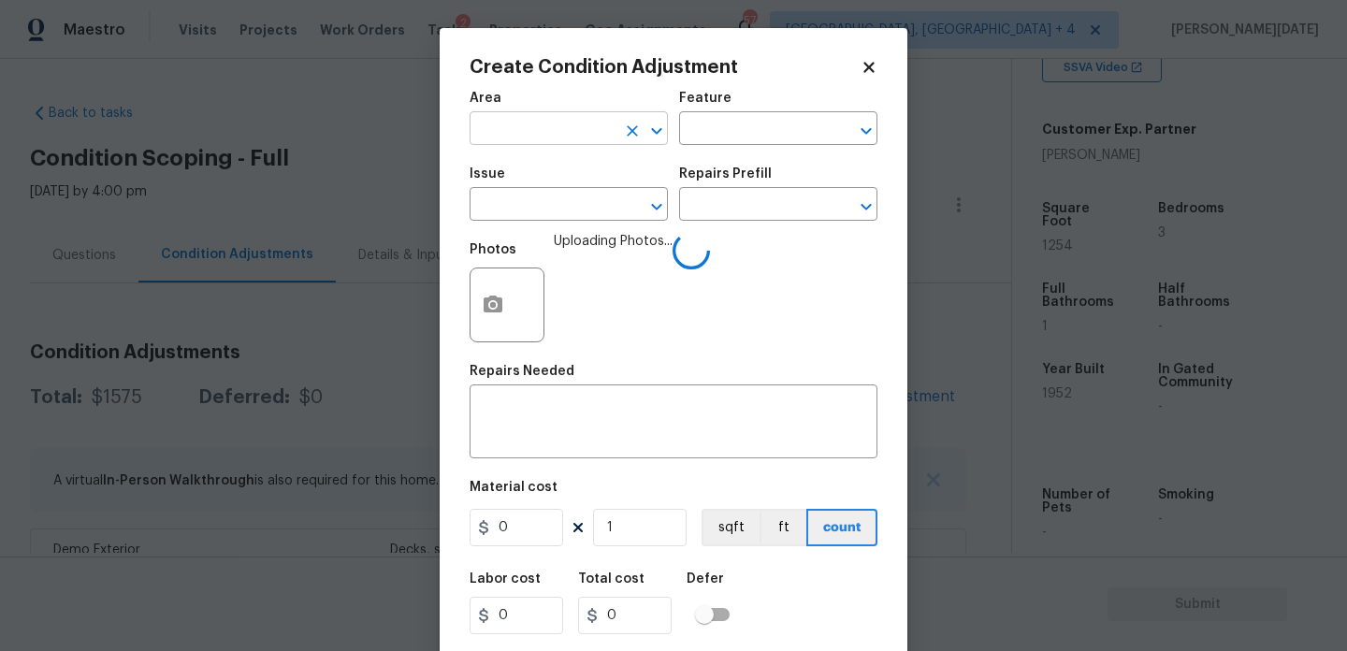
click at [546, 138] on input "text" at bounding box center [543, 130] width 146 height 29
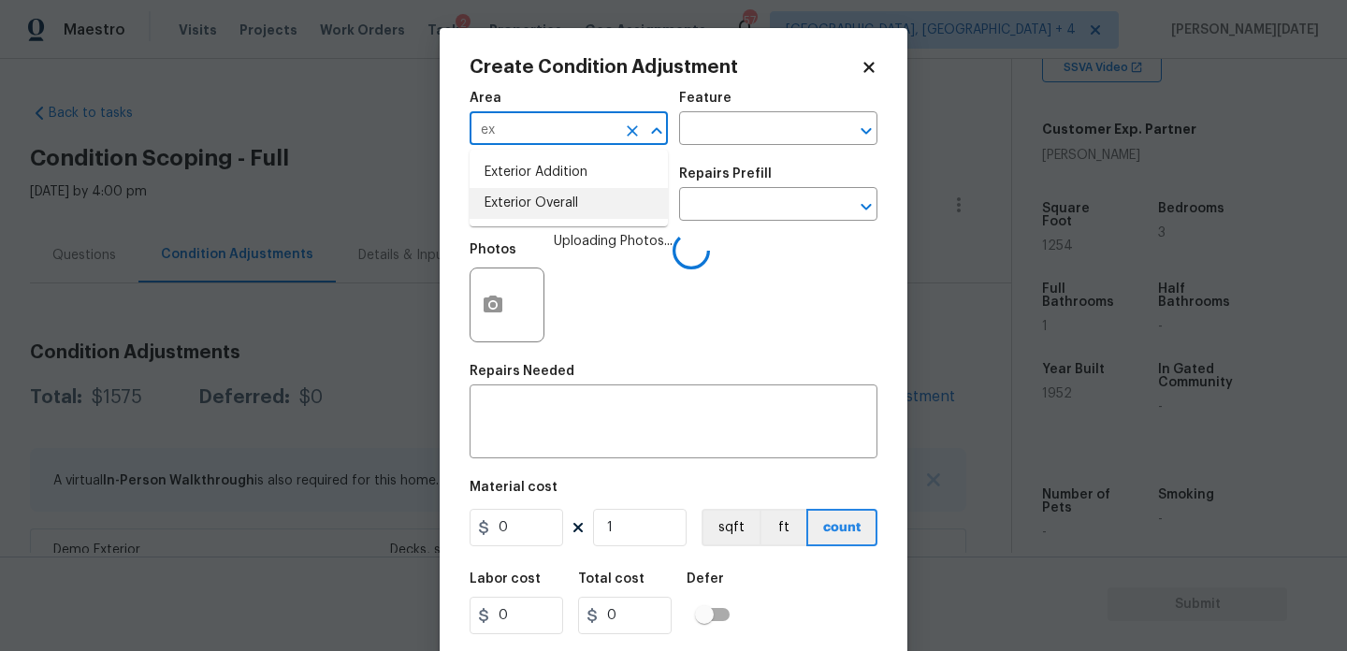
click at [545, 218] on li "Exterior Overall" at bounding box center [569, 203] width 198 height 31
type input "Exterior Overall"
click at [545, 218] on input "text" at bounding box center [543, 206] width 146 height 29
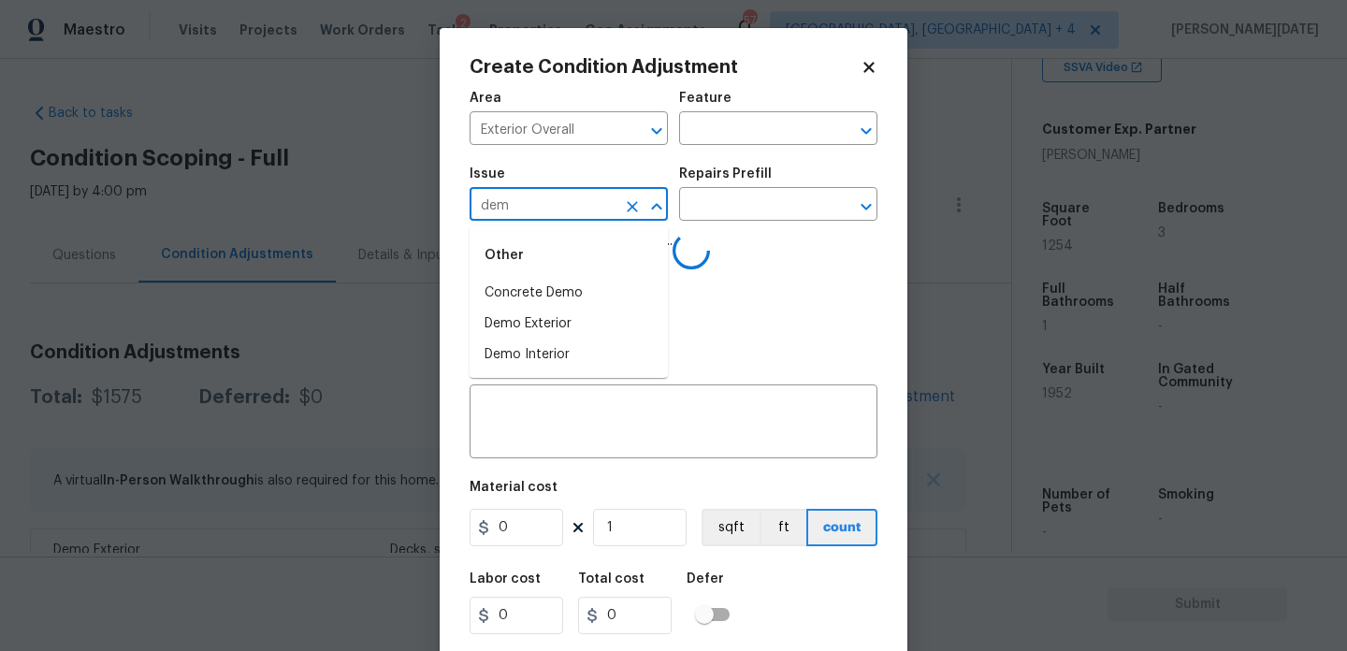
type input "demo"
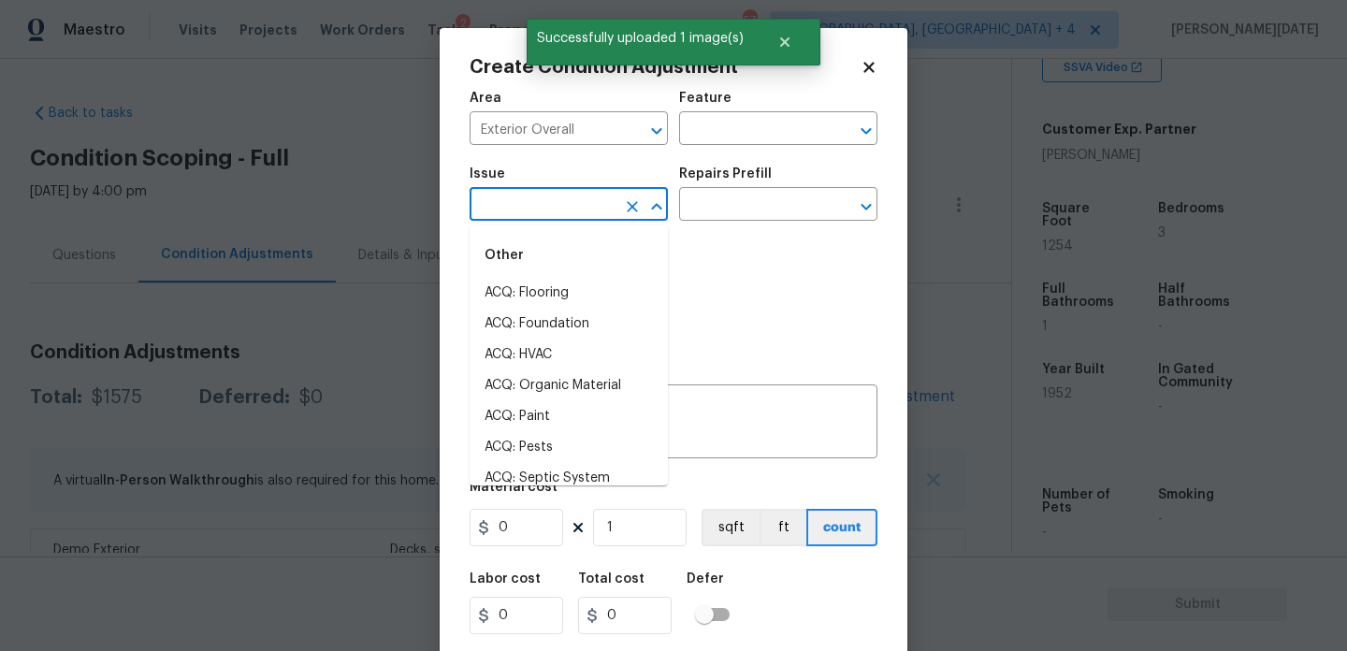
click at [565, 203] on input "text" at bounding box center [543, 206] width 146 height 29
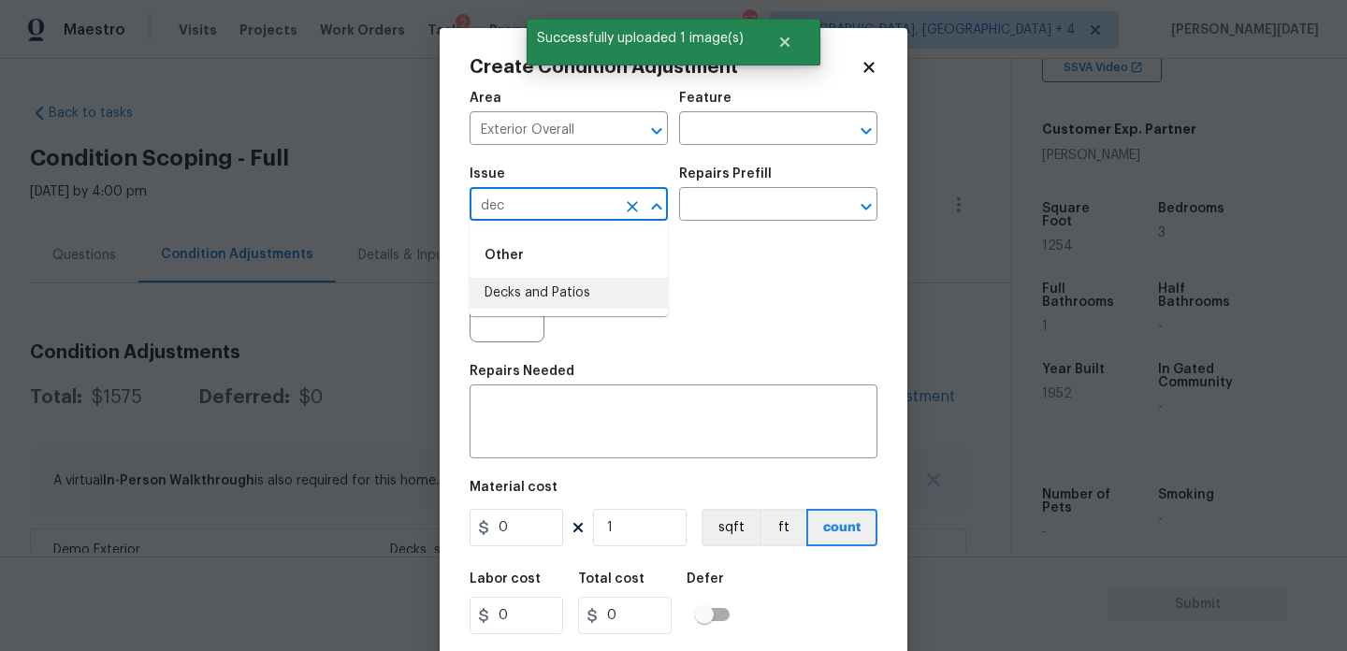
click at [555, 303] on li "Decks and Patios" at bounding box center [569, 293] width 198 height 31
type input "Decks and Patios"
click at [746, 138] on input "text" at bounding box center [752, 130] width 146 height 29
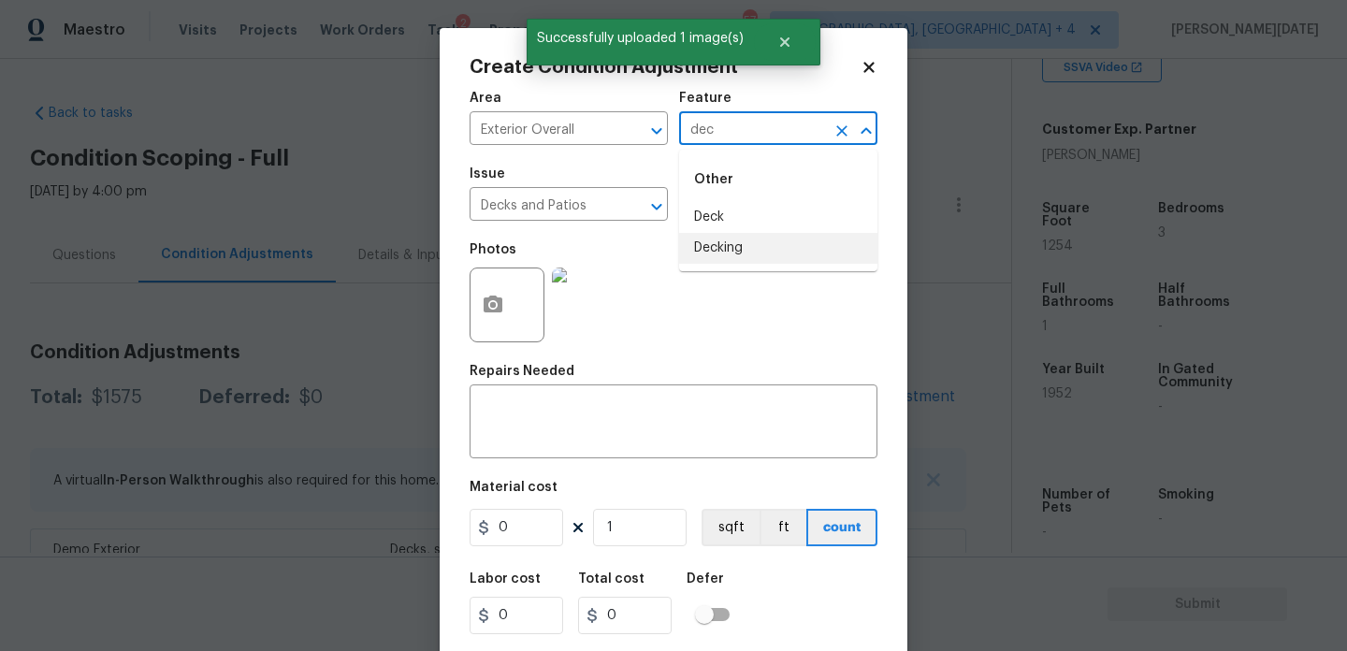
click at [725, 241] on li "Decking" at bounding box center [778, 248] width 198 height 31
type input "Decking"
click at [517, 549] on figure "Material cost 0 1 sqft ft count" at bounding box center [674, 515] width 408 height 69
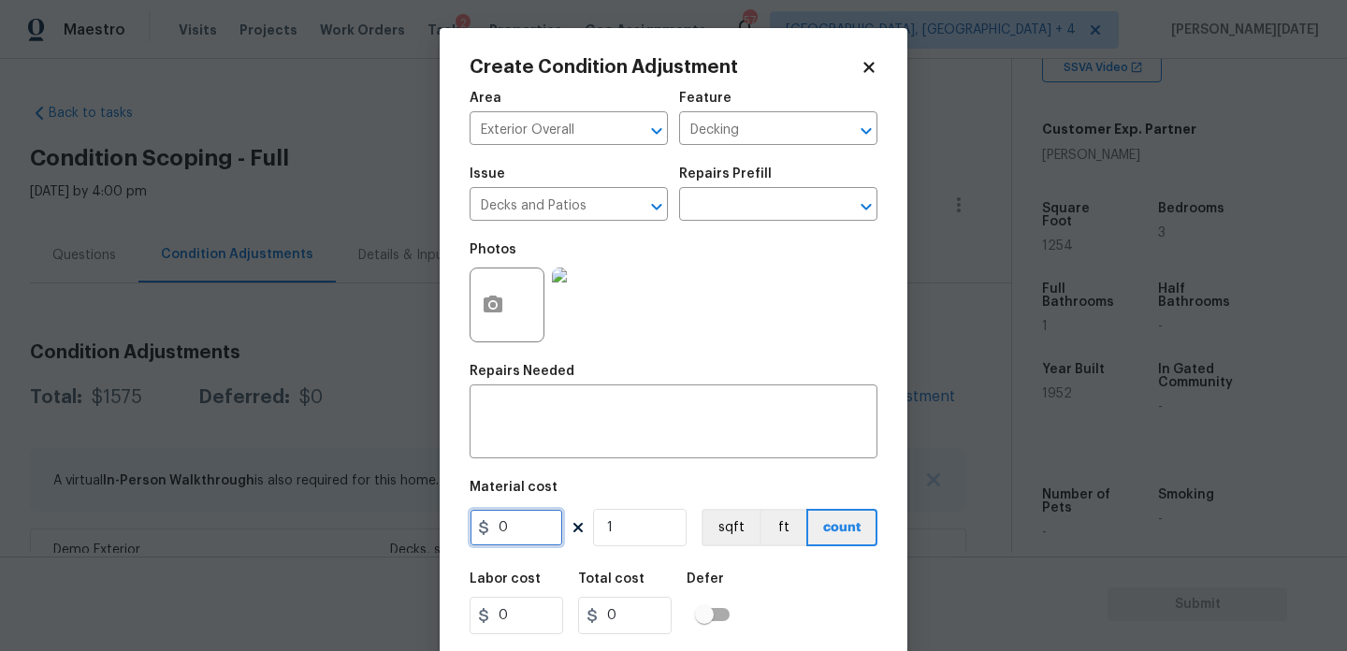
click at [522, 545] on input "0" at bounding box center [517, 527] width 94 height 37
type input "1500"
click at [701, 420] on textarea at bounding box center [673, 423] width 385 height 39
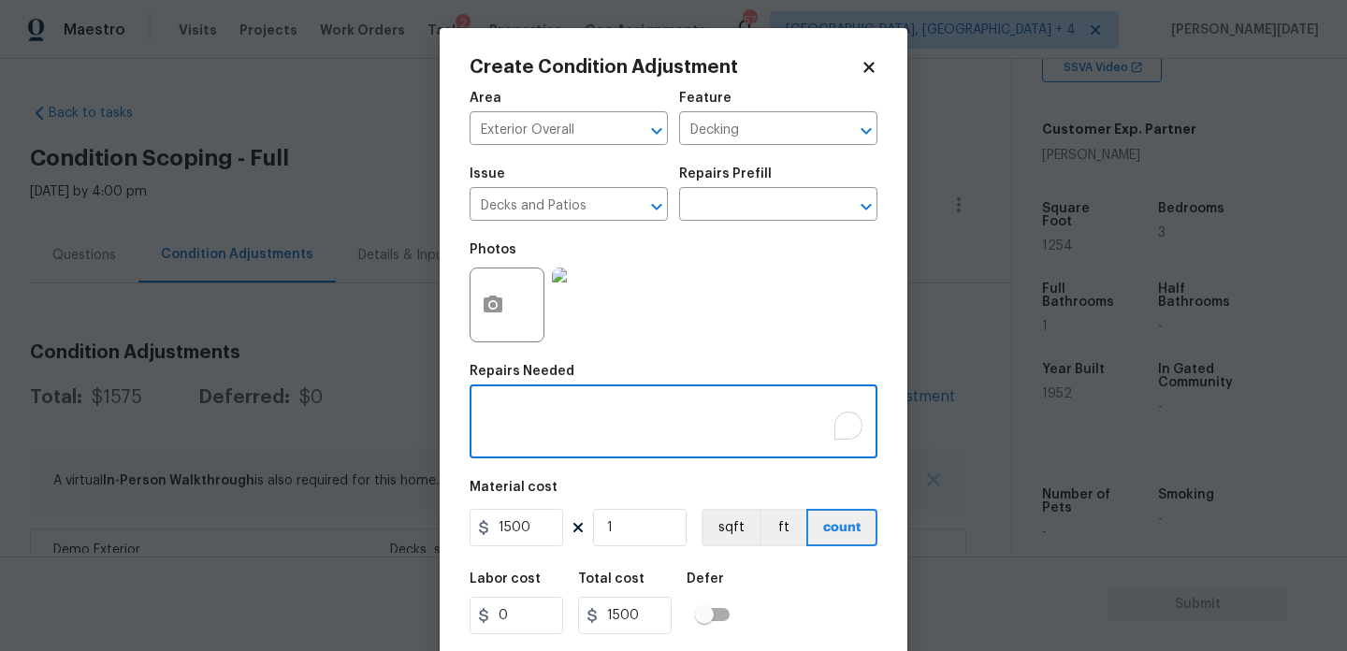
click at [639, 432] on textarea "To enrich screen reader interactions, please activate Accessibility in Grammarl…" at bounding box center [673, 423] width 385 height 39
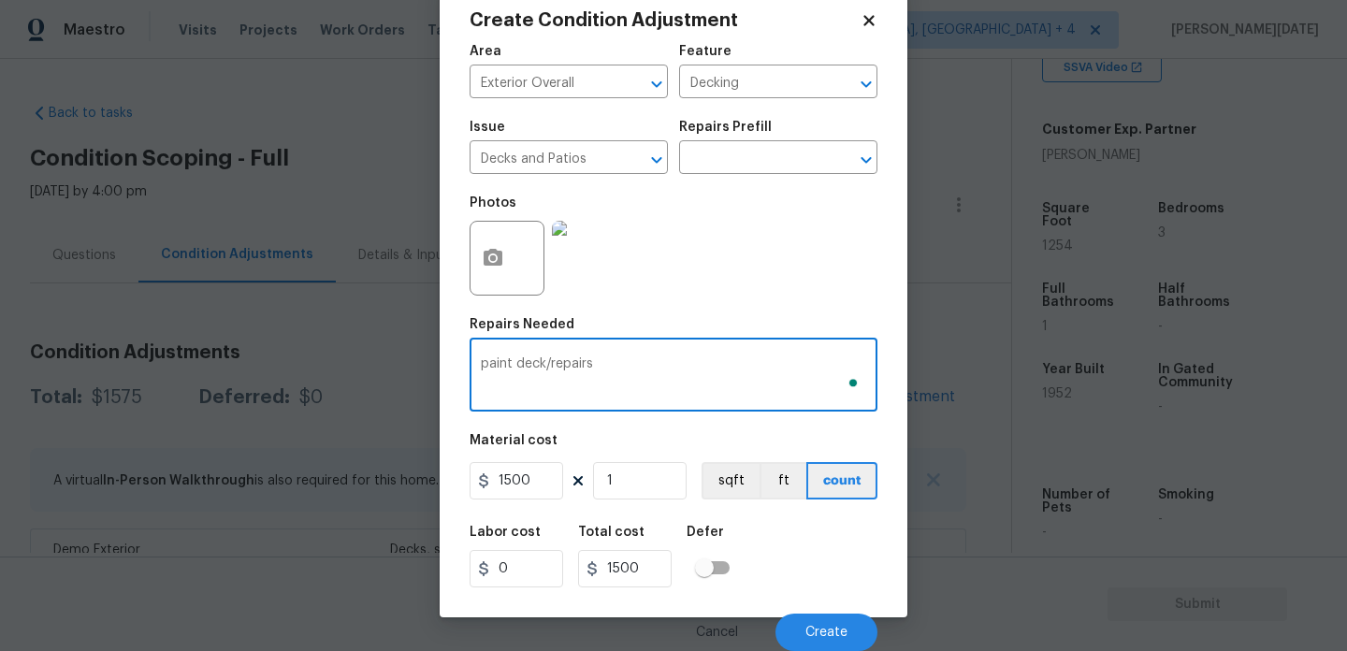
type textarea "paint deck/repairs"
click at [846, 608] on div "Cancel Create" at bounding box center [674, 625] width 408 height 52
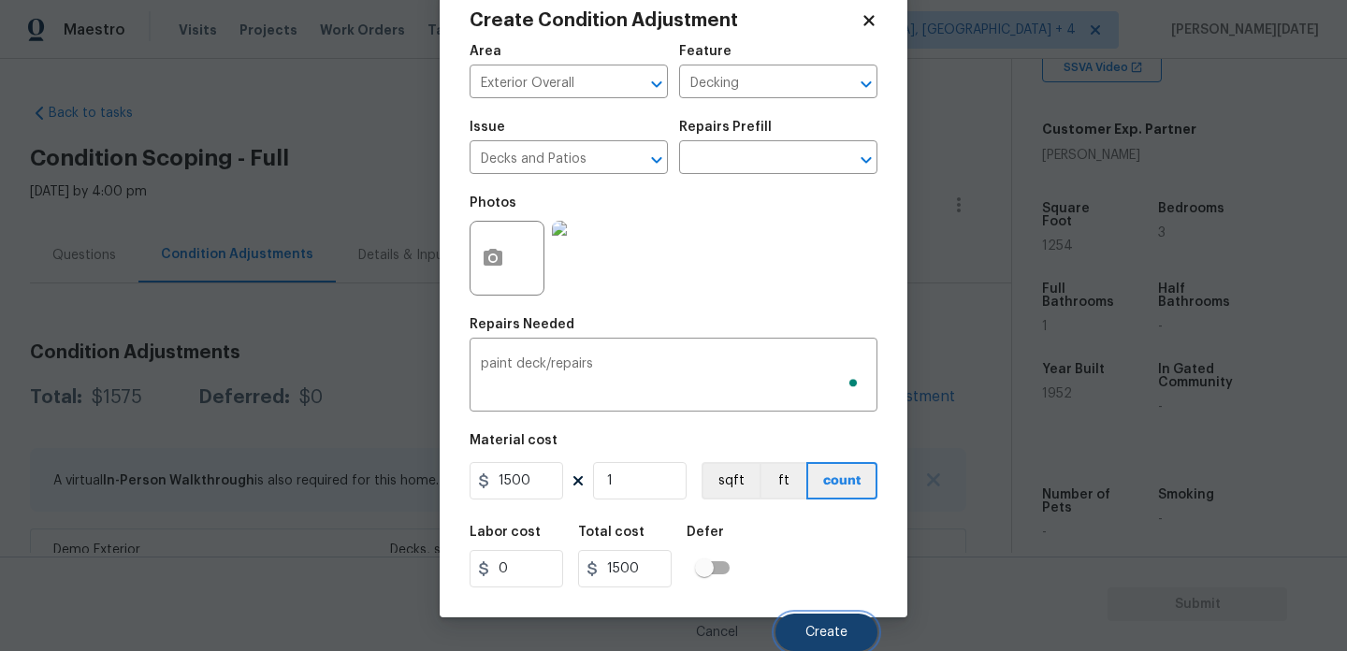
click at [839, 633] on span "Create" at bounding box center [827, 633] width 42 height 14
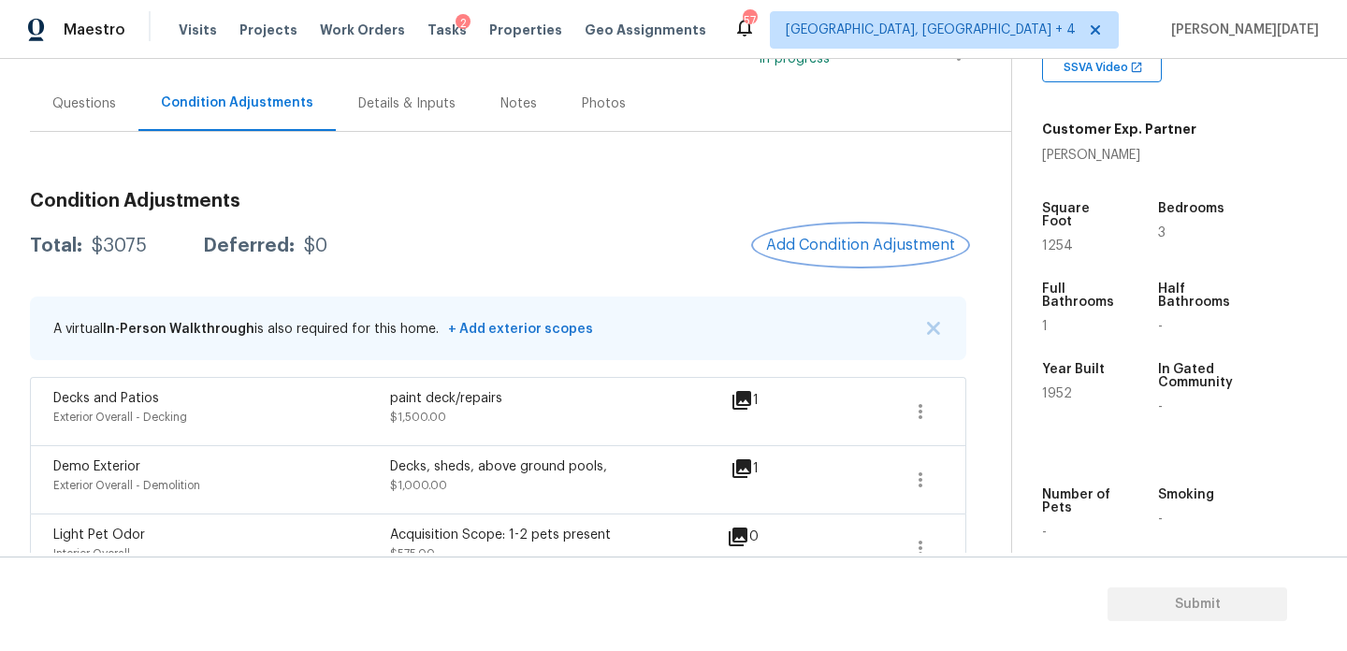
scroll to position [174, 0]
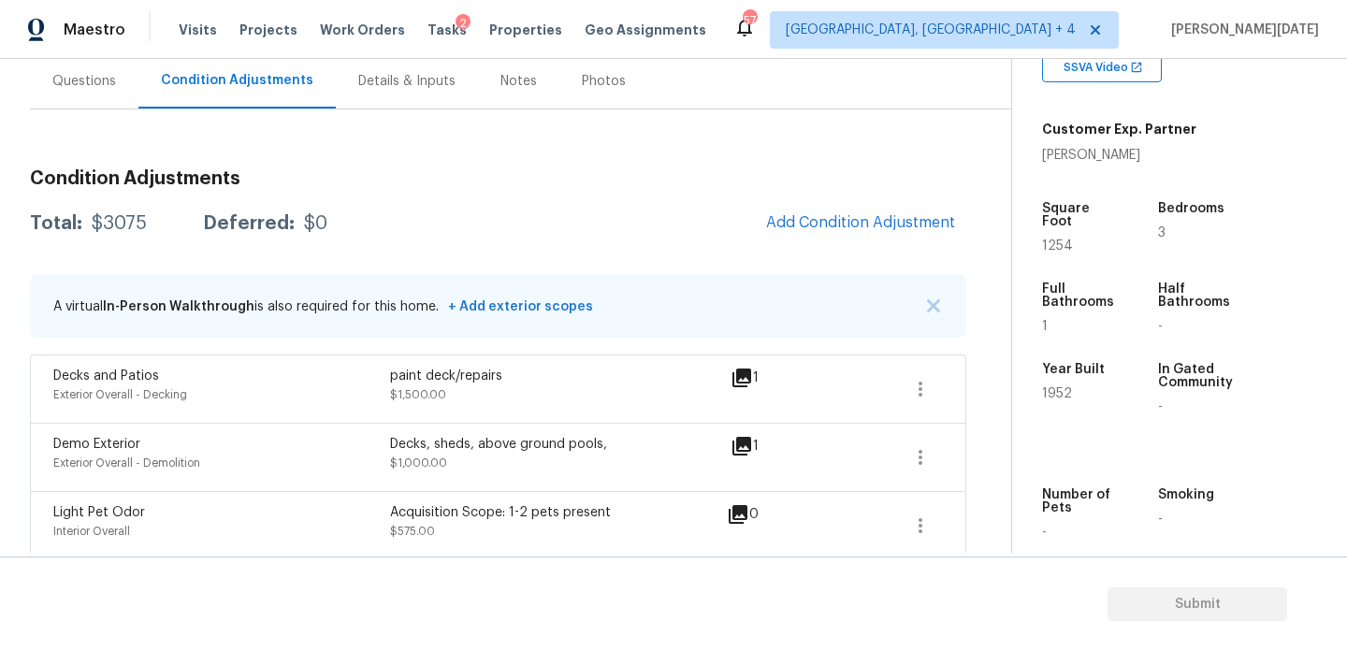
click at [881, 199] on div "Condition Adjustments Total: $3075 Deferred: $0 Add Condition Adjustment A virt…" at bounding box center [498, 357] width 937 height 406
click at [879, 229] on span "Add Condition Adjustment" at bounding box center [860, 222] width 189 height 17
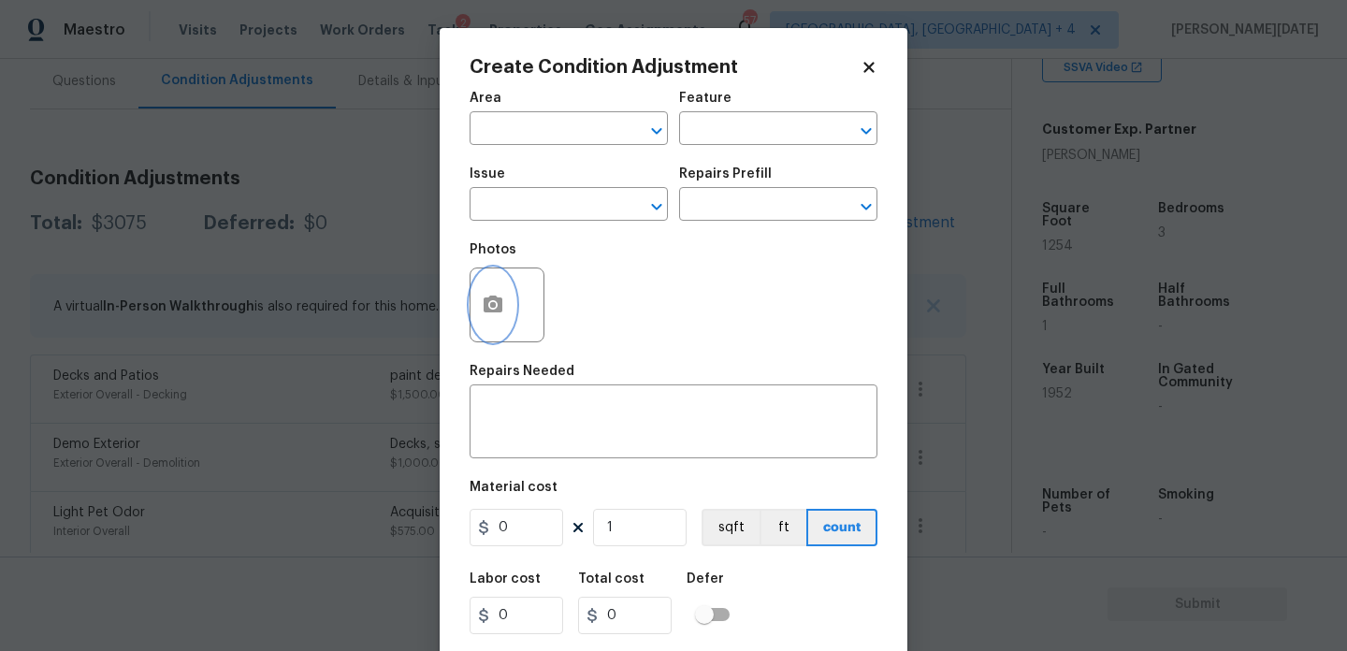
click at [503, 296] on icon "button" at bounding box center [493, 305] width 22 height 22
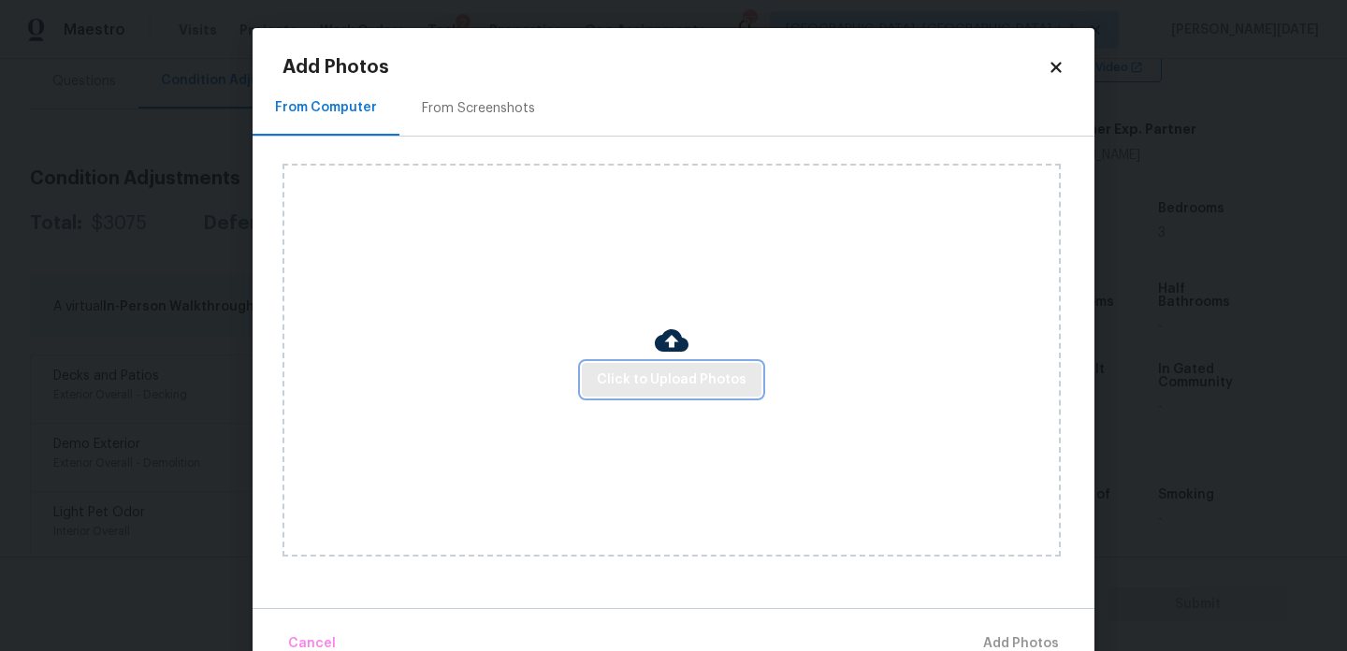
click at [625, 374] on span "Click to Upload Photos" at bounding box center [672, 380] width 150 height 23
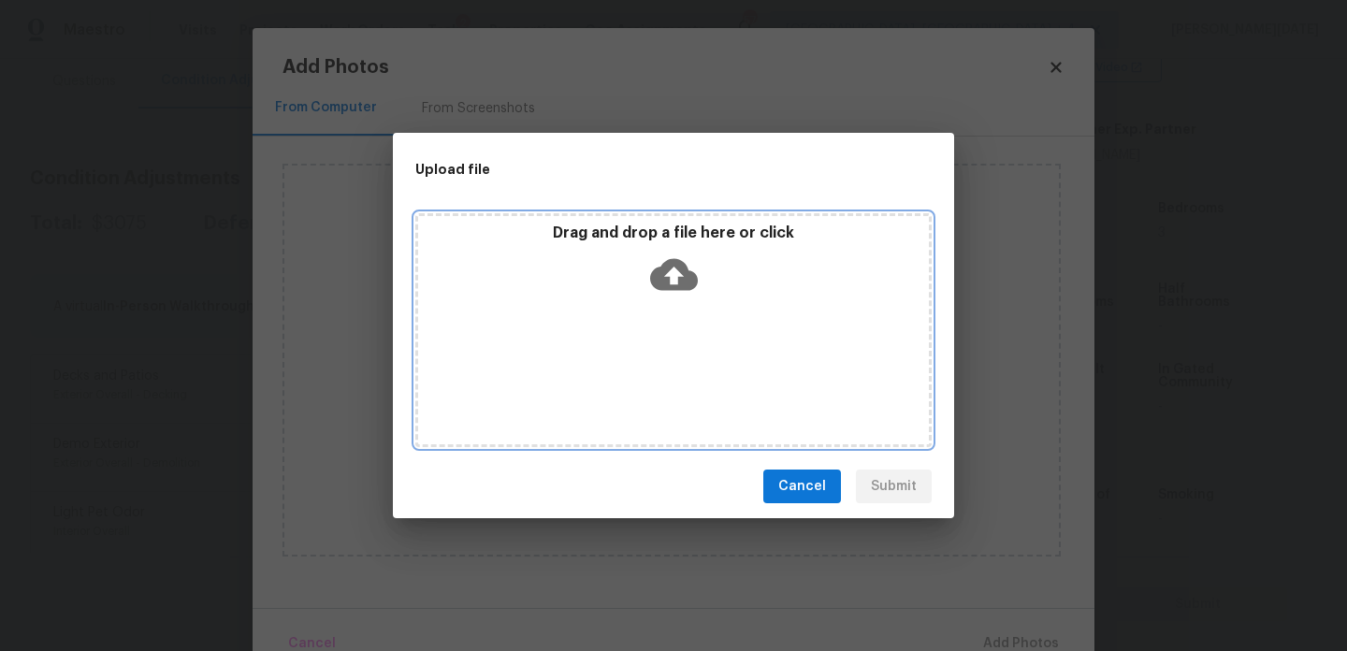
click at [625, 374] on div "Drag and drop a file here or click" at bounding box center [673, 330] width 516 height 234
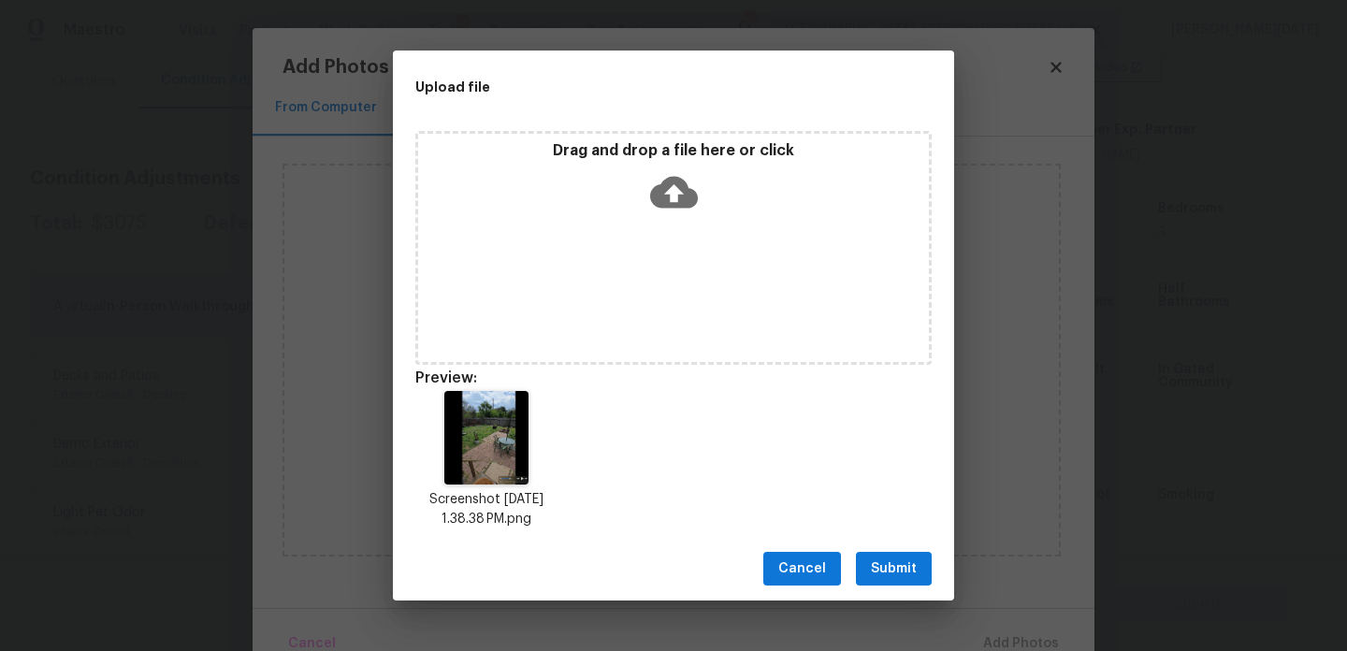
click at [910, 577] on span "Submit" at bounding box center [894, 569] width 46 height 23
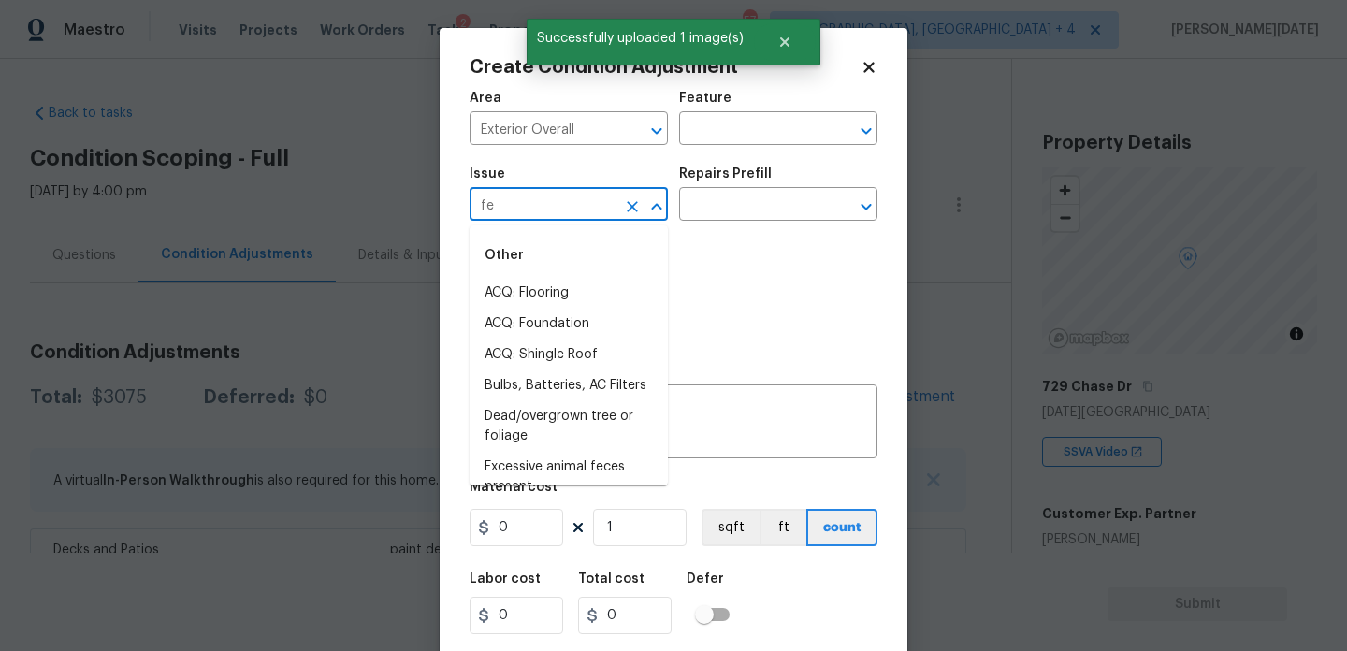
scroll to position [385, 0]
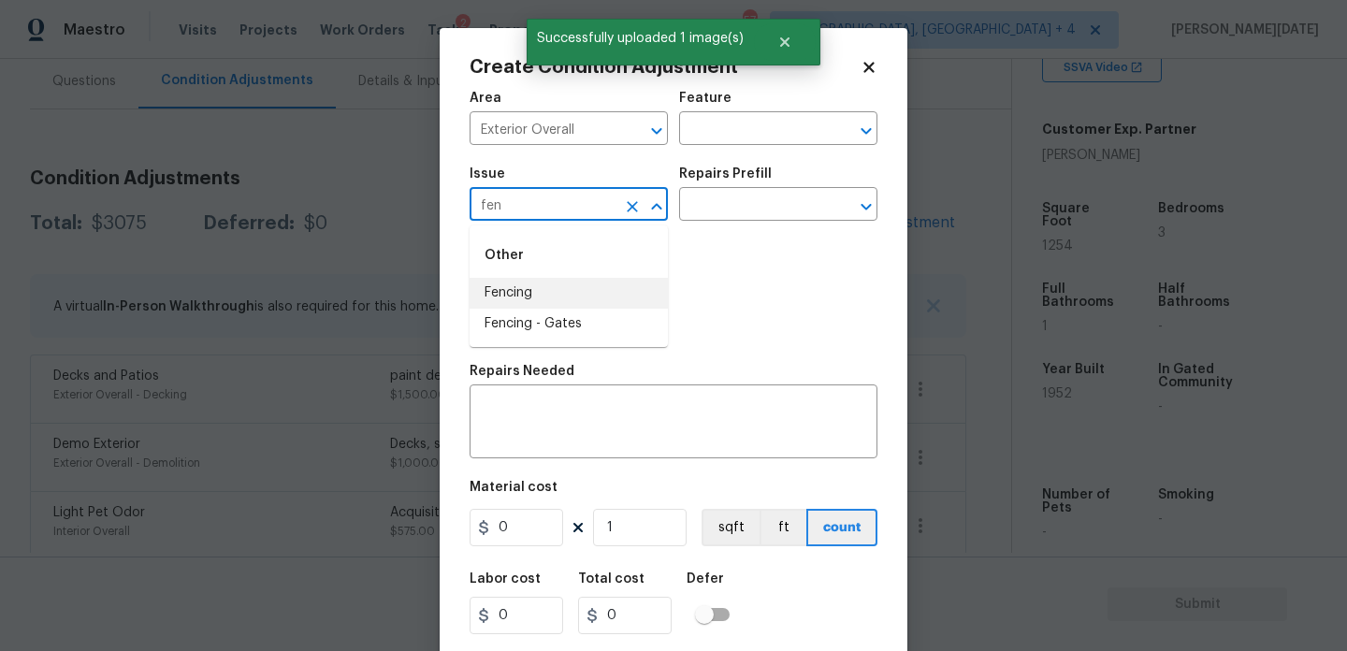
click at [549, 289] on li "Fencing" at bounding box center [569, 293] width 198 height 31
type input "Fencing"
click at [716, 146] on div "Area Exterior Overall ​ Feature ​" at bounding box center [674, 118] width 408 height 76
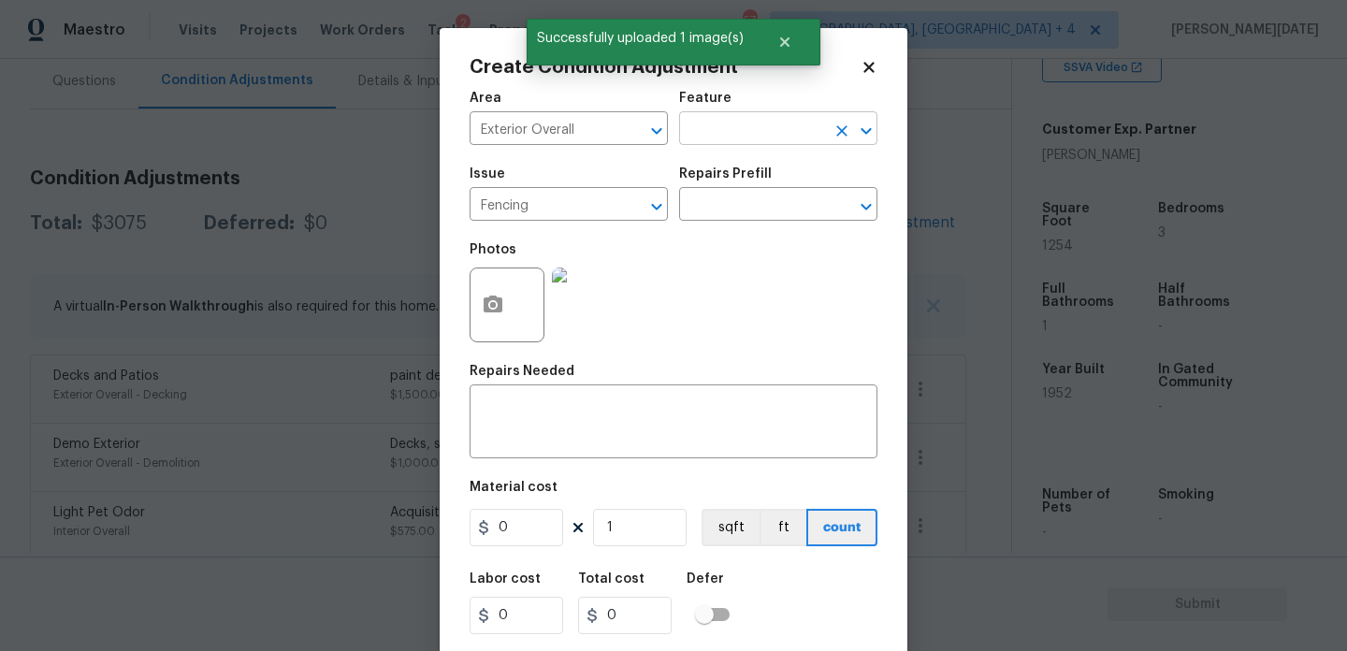
click at [746, 127] on input "text" at bounding box center [752, 130] width 146 height 29
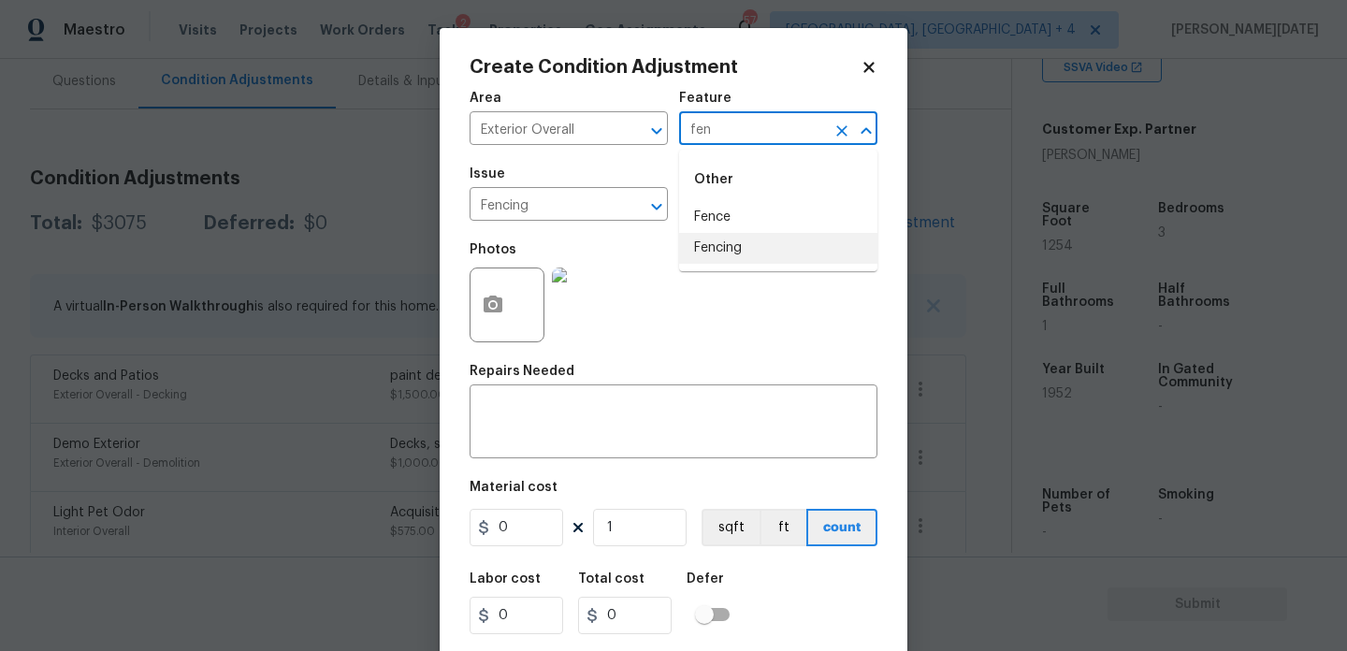
click at [747, 234] on li "Fencing" at bounding box center [778, 248] width 198 height 31
type input "Fencing"
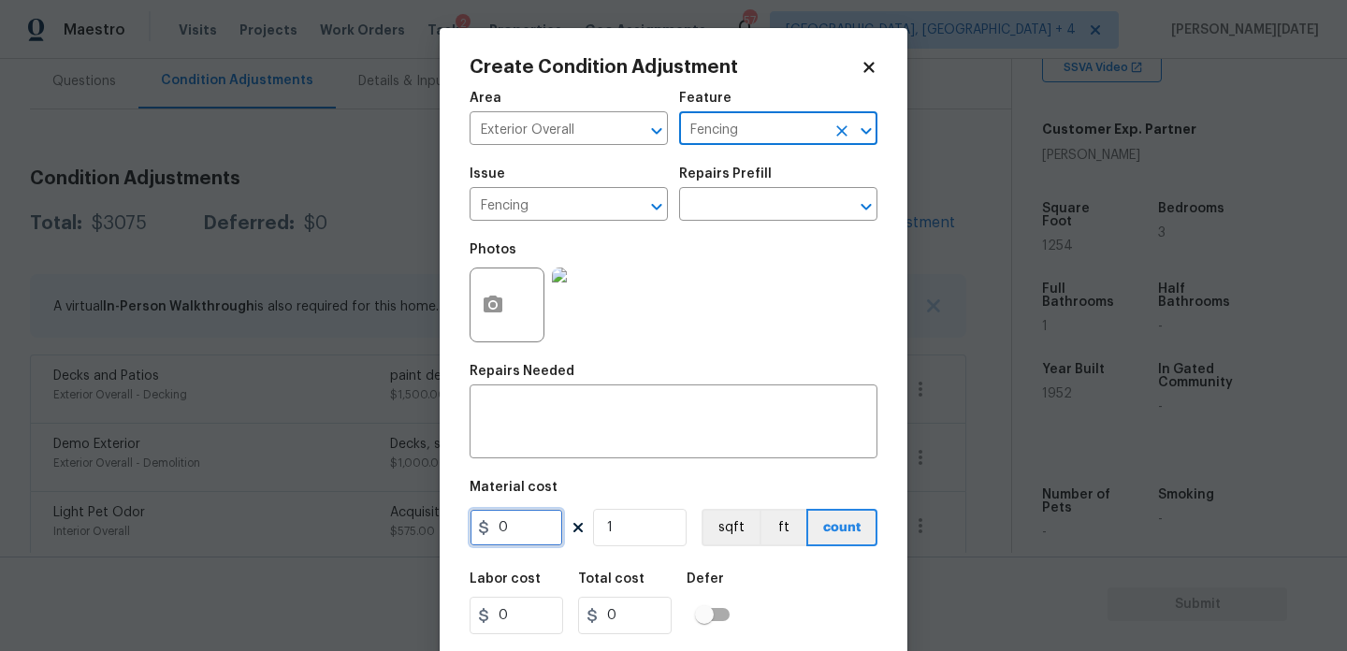
click at [540, 525] on input "0" at bounding box center [517, 527] width 94 height 37
type input "800"
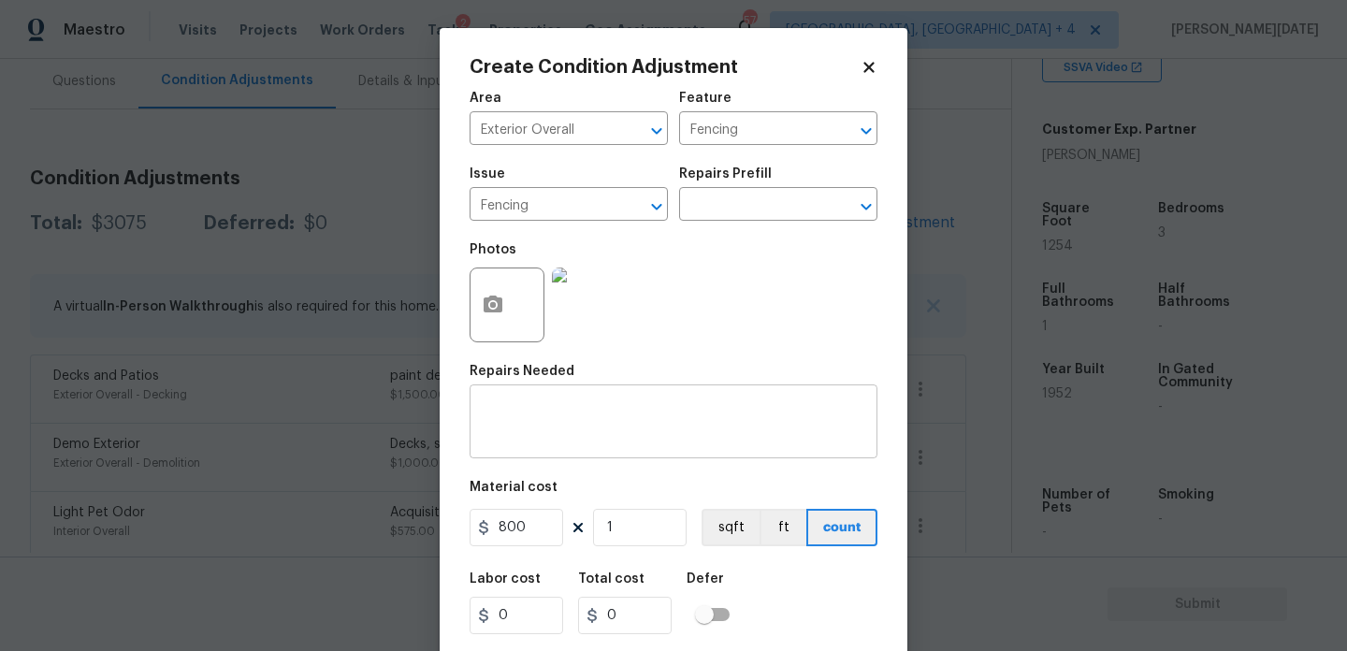
type input "800"
click at [552, 402] on div "x ​" at bounding box center [674, 423] width 408 height 69
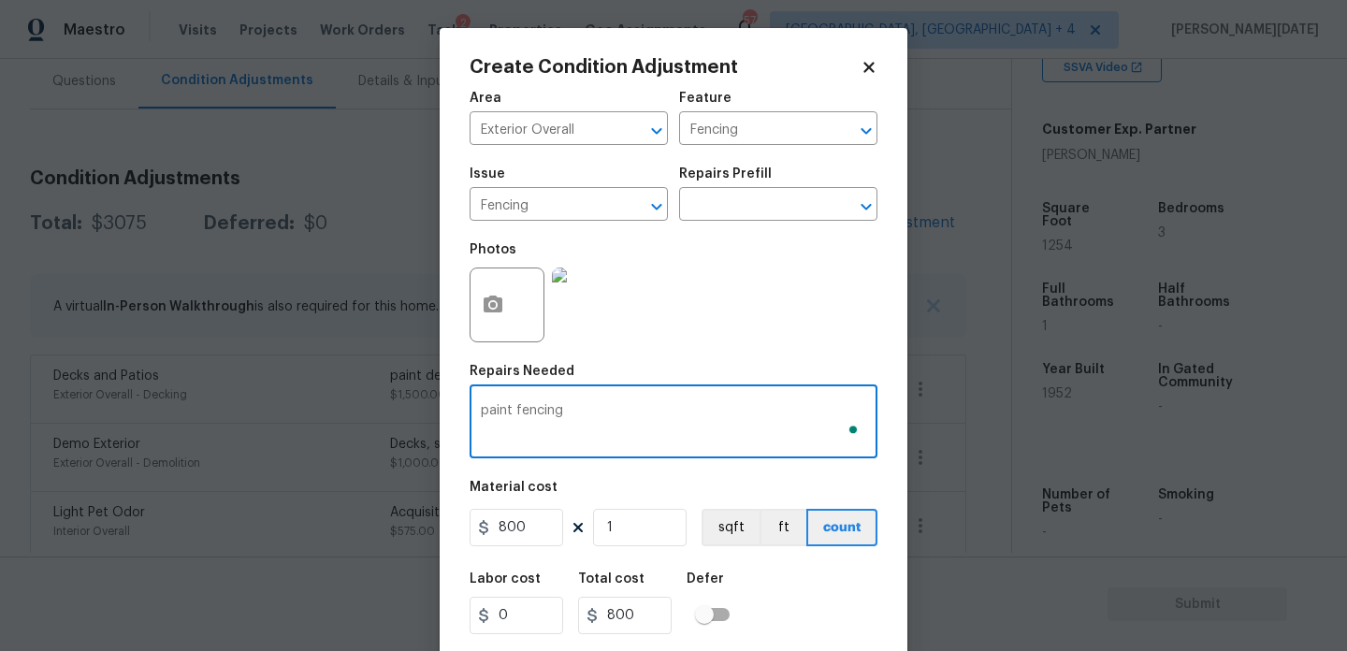
scroll to position [48, 0]
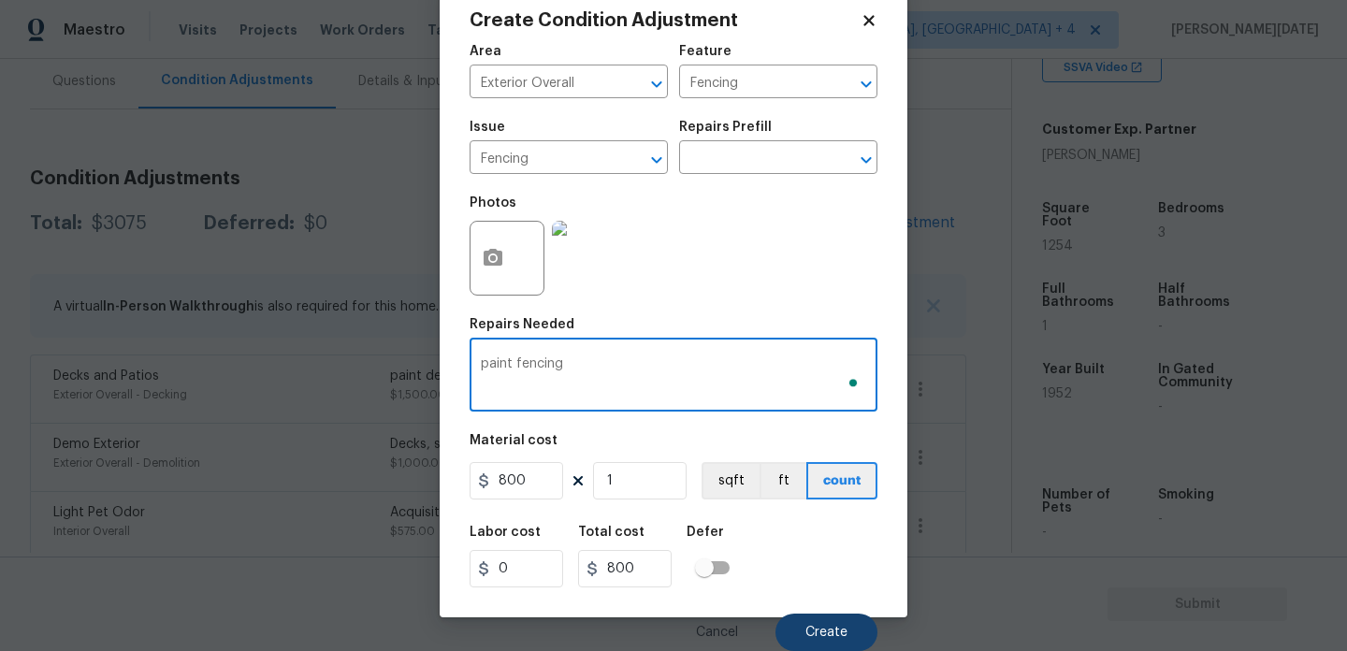
type textarea "paint fencing"
click at [836, 626] on span "Create" at bounding box center [827, 633] width 42 height 14
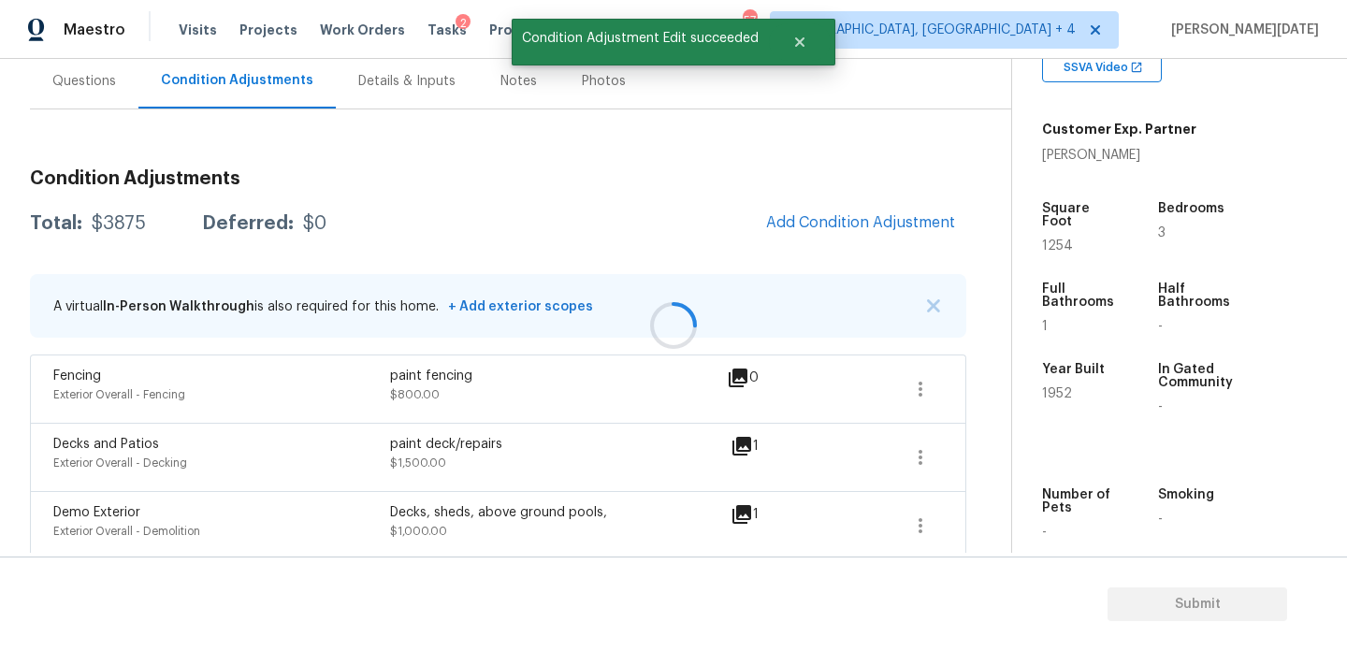
scroll to position [0, 0]
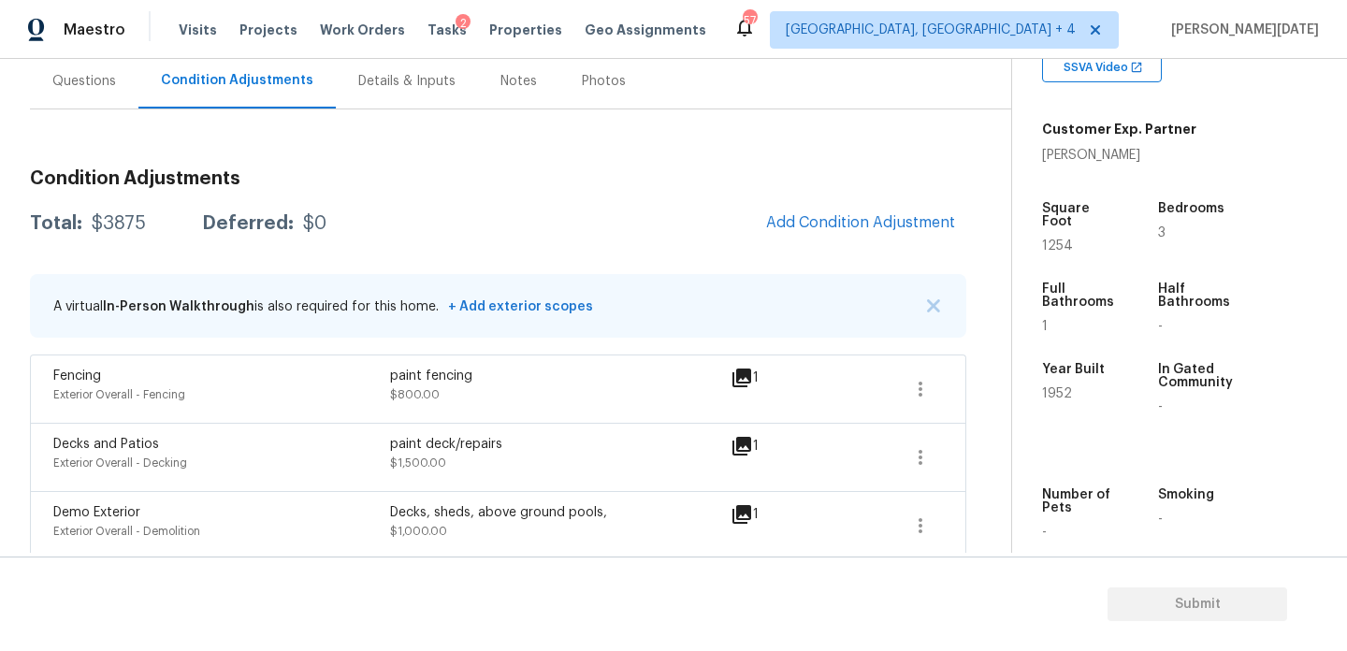
click at [99, 77] on div "Questions" at bounding box center [84, 81] width 64 height 19
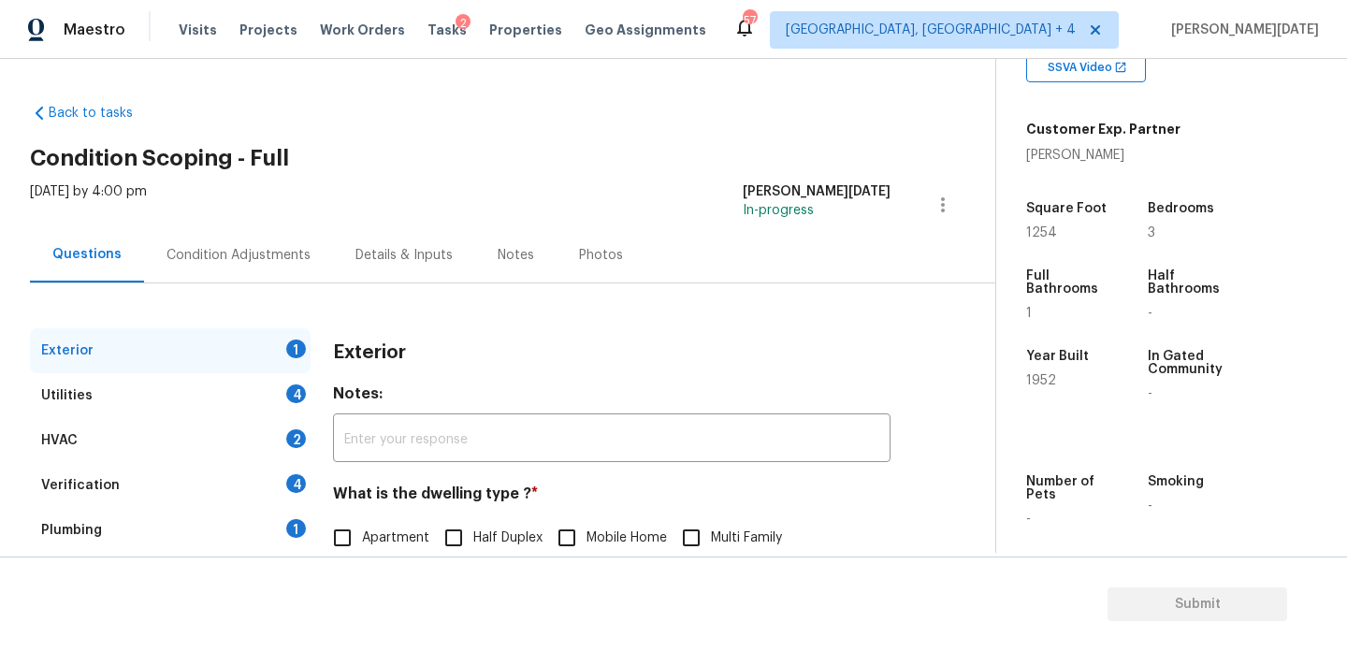
scroll to position [250, 0]
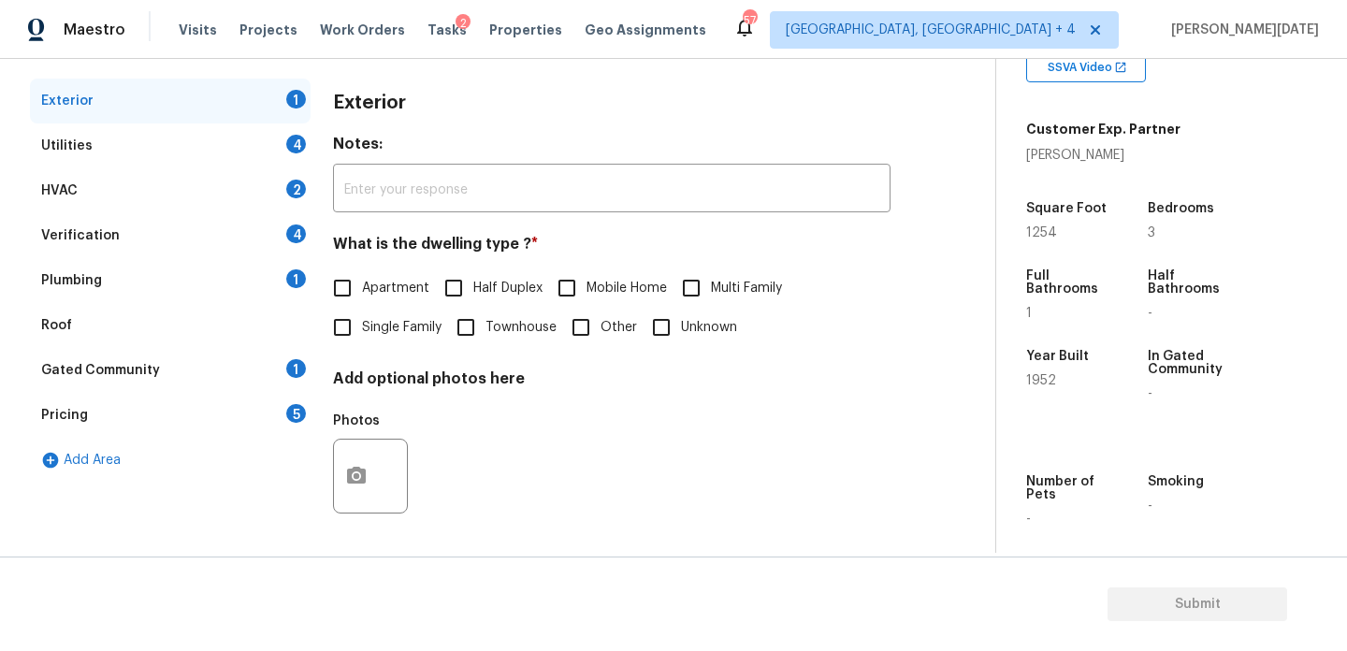
click at [181, 232] on div "Verification 4" at bounding box center [170, 235] width 281 height 45
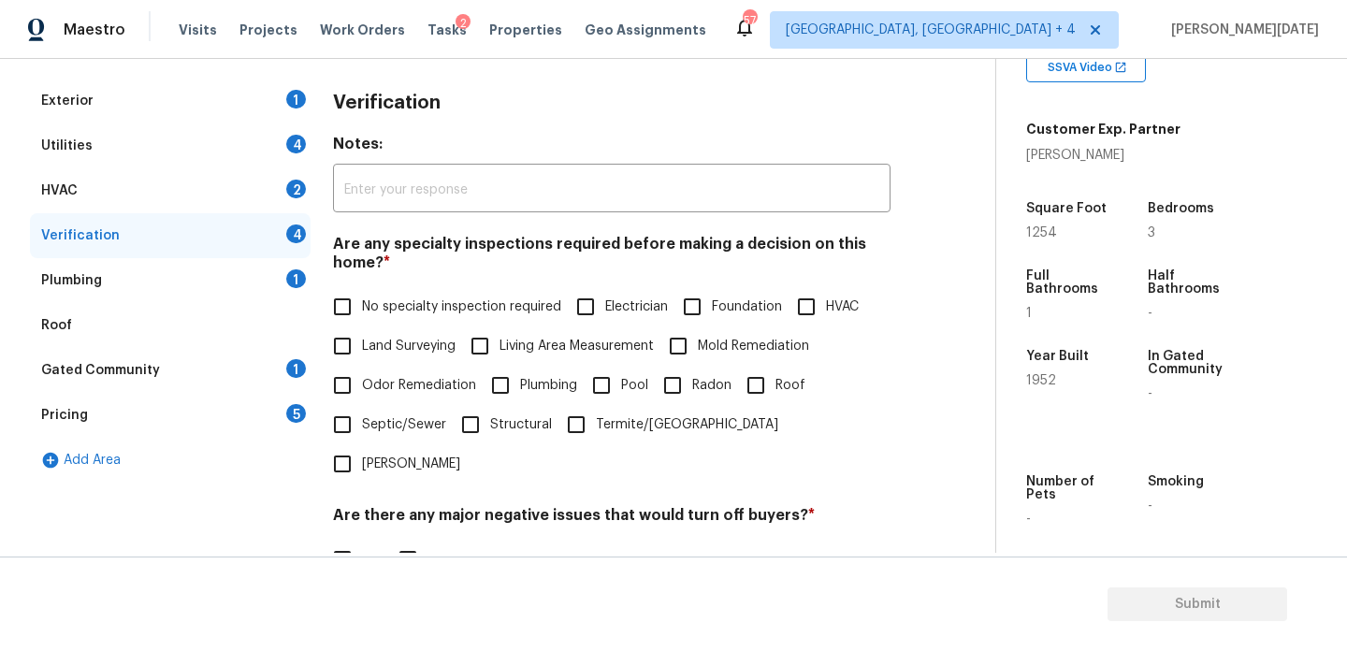
scroll to position [474, 0]
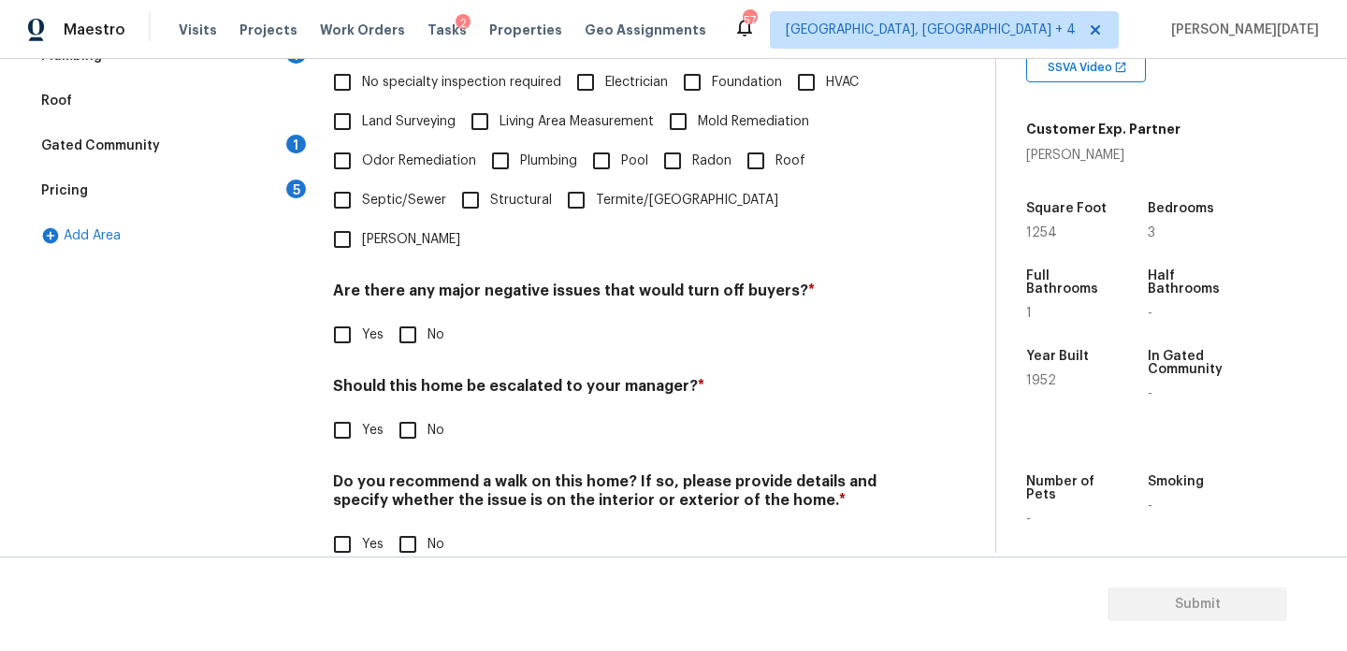
click at [365, 411] on label "Yes" at bounding box center [353, 430] width 61 height 39
click at [362, 411] on input "Yes" at bounding box center [342, 430] width 39 height 39
checkbox input "true"
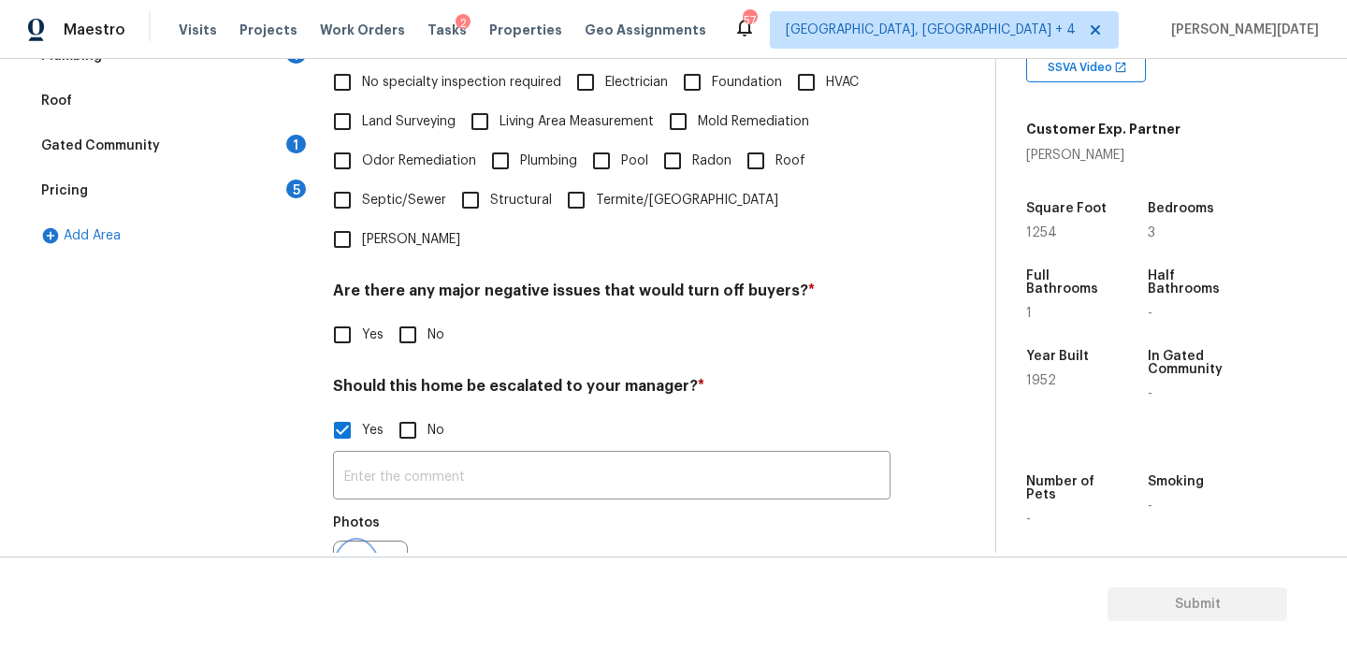
click at [357, 542] on button "button" at bounding box center [356, 578] width 45 height 73
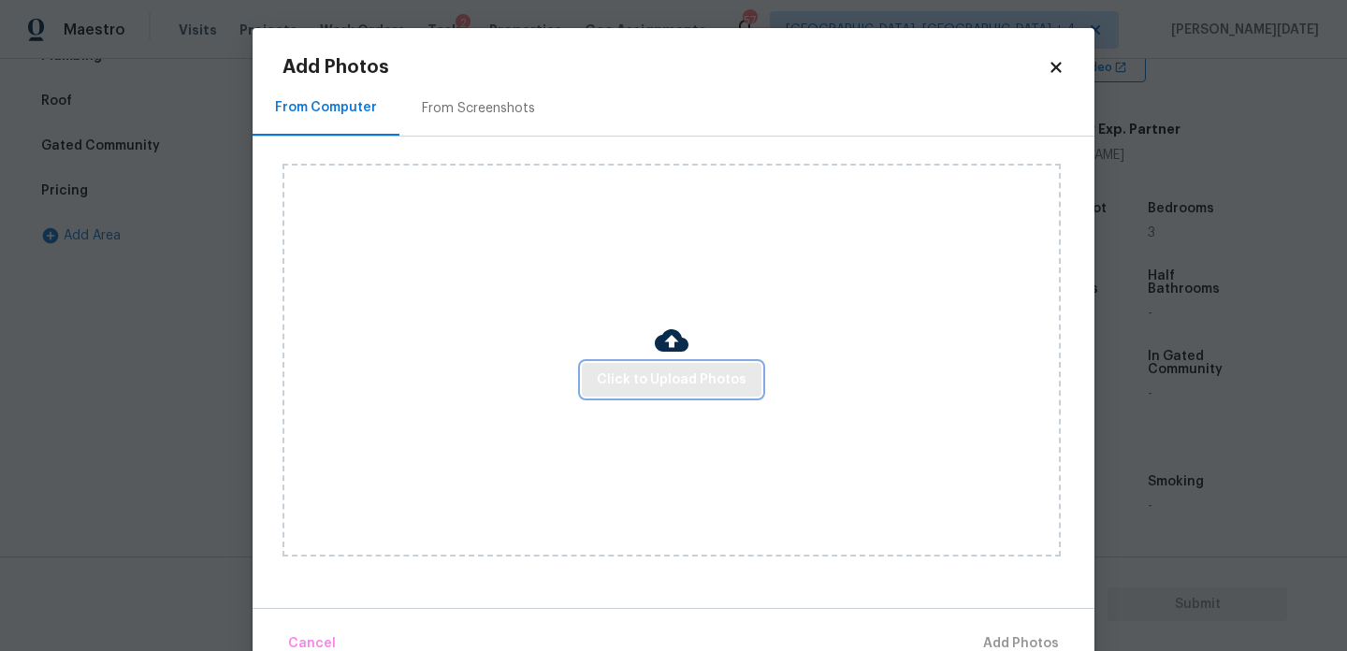
click at [662, 376] on span "Click to Upload Photos" at bounding box center [672, 380] width 150 height 23
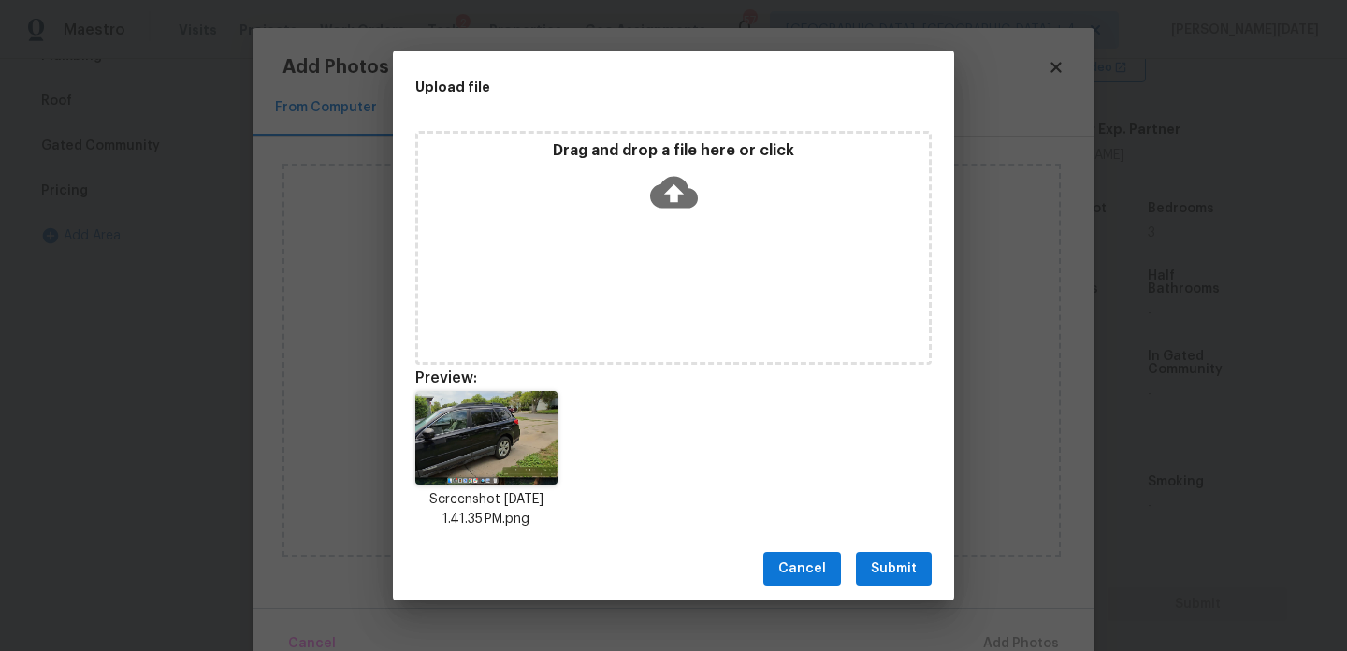
click at [885, 566] on span "Submit" at bounding box center [894, 569] width 46 height 23
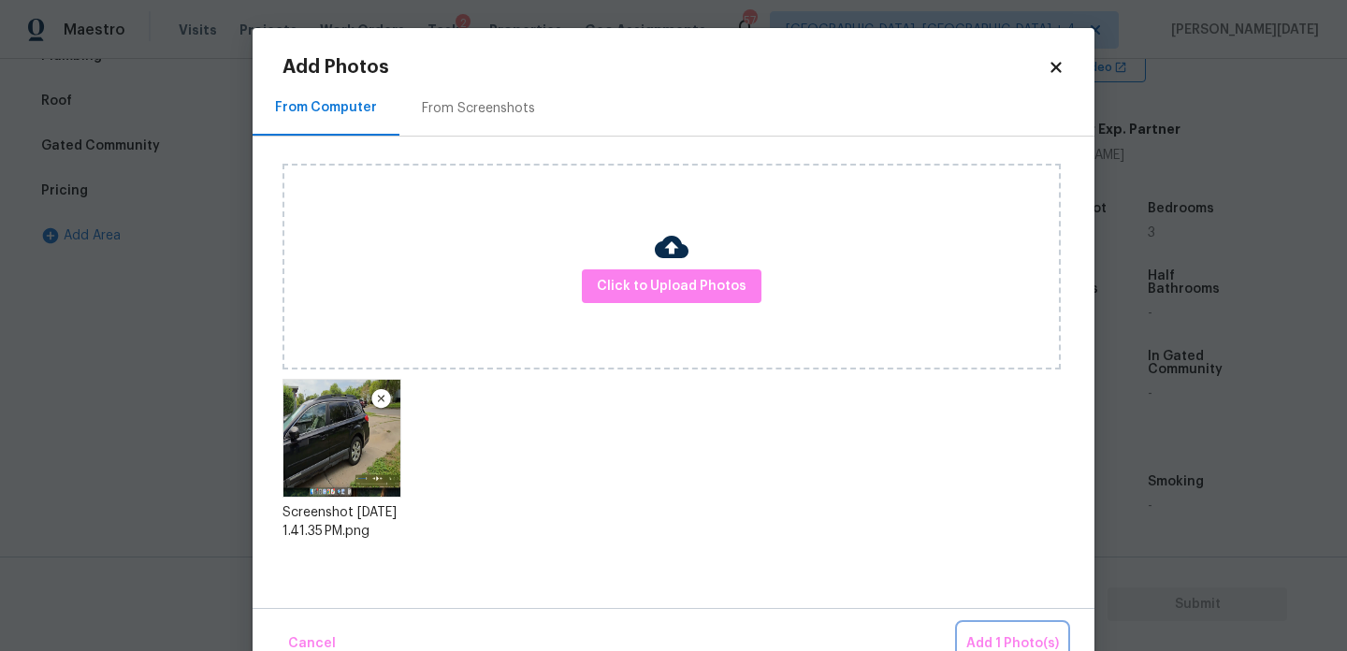
click at [1013, 641] on span "Add 1 Photo(s)" at bounding box center [1013, 644] width 93 height 23
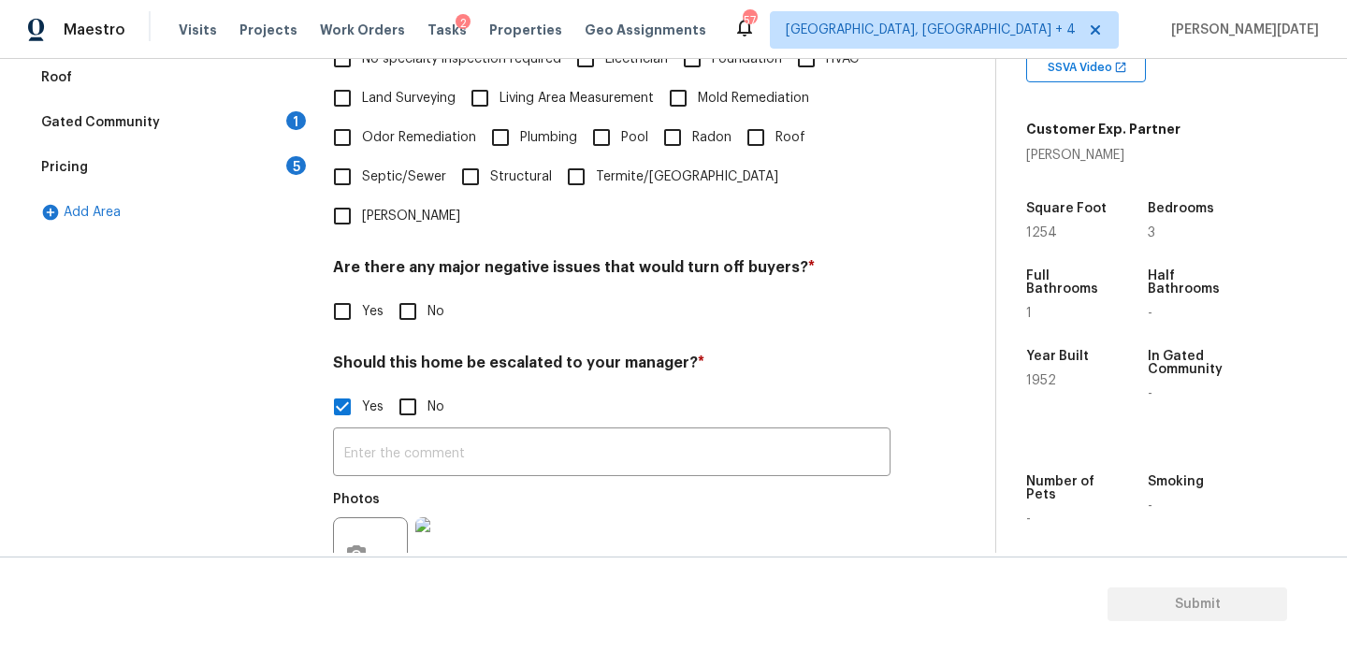
scroll to position [0, 0]
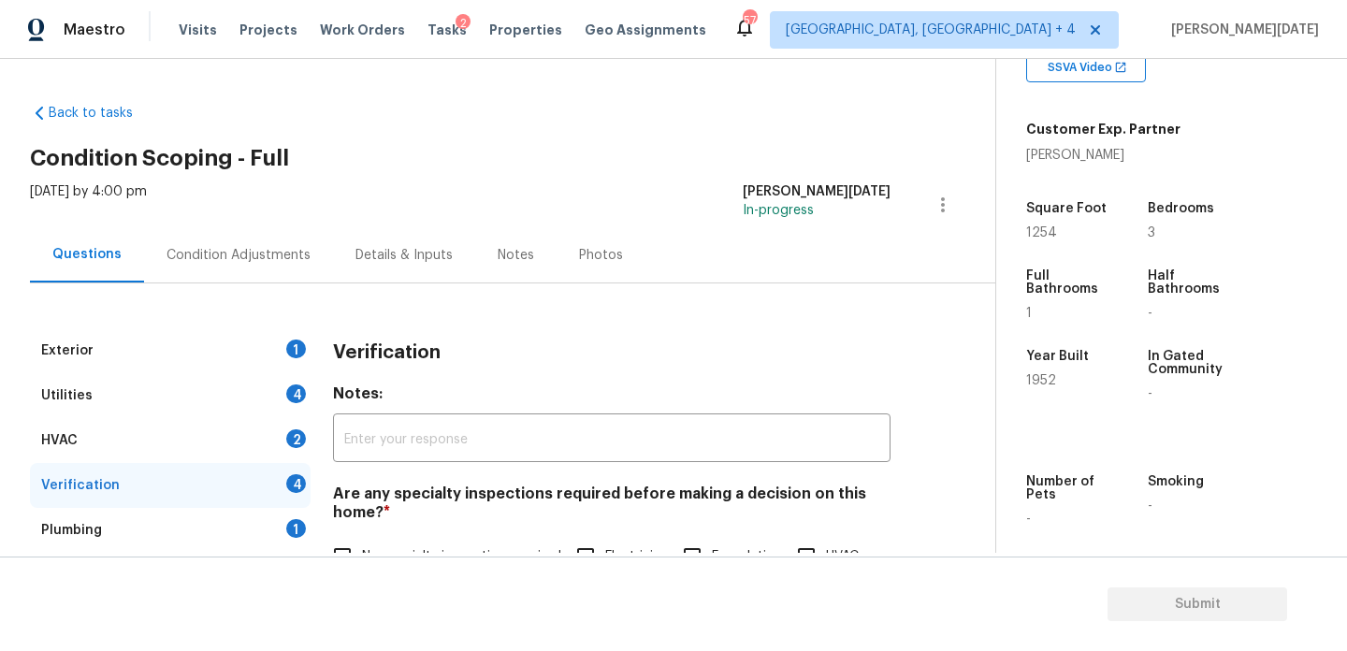
click at [274, 282] on div "Condition Adjustments" at bounding box center [238, 254] width 189 height 55
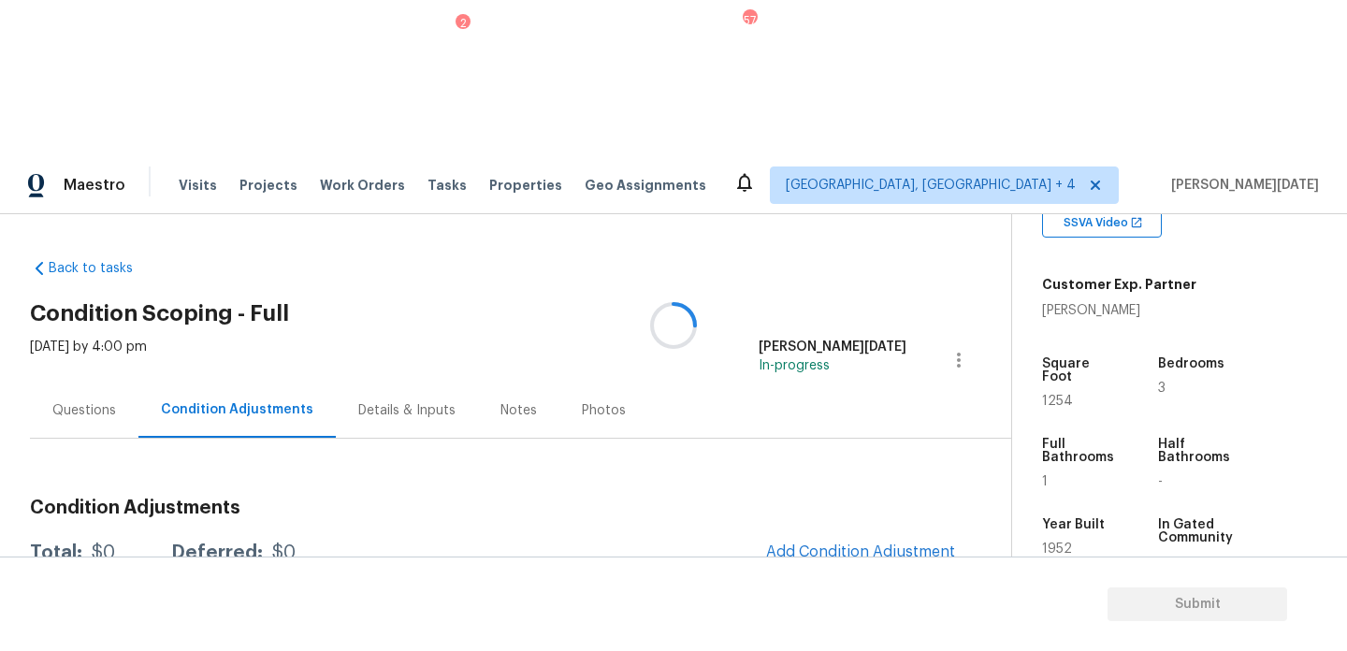
click at [274, 282] on div at bounding box center [673, 325] width 1347 height 651
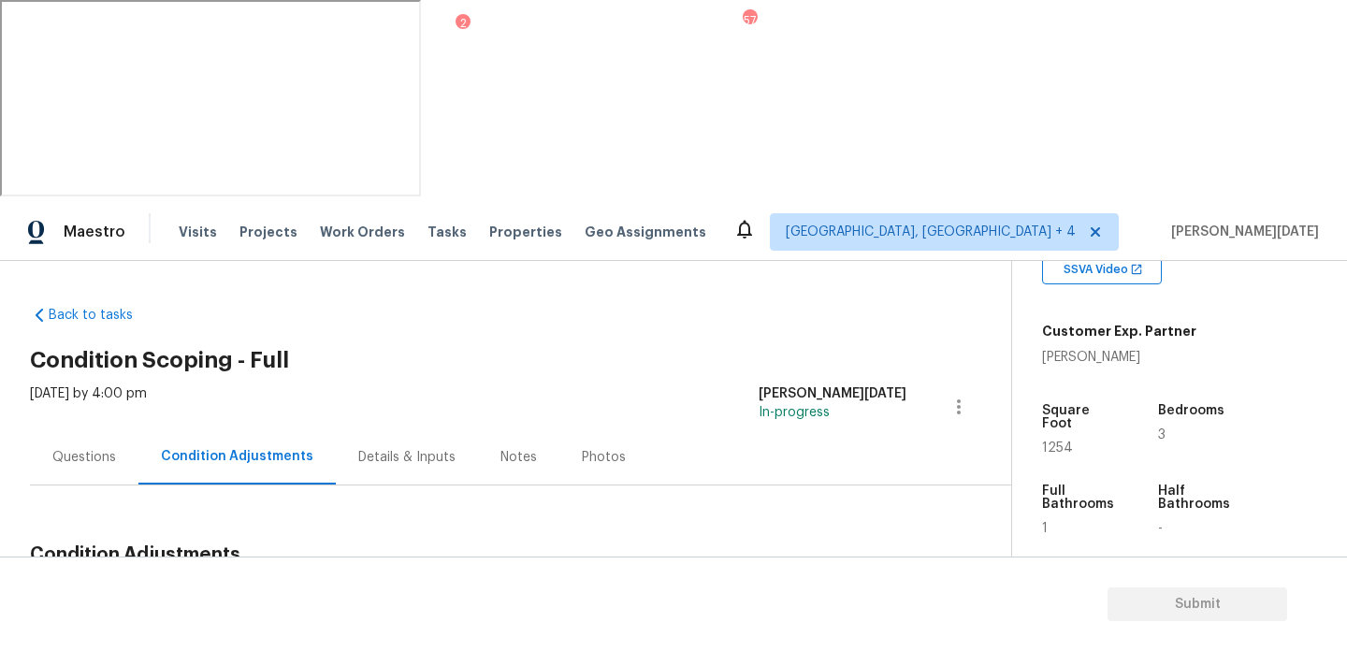
click at [515, 579] on div "Total: $3875 Deferred: $0 Add Condition Adjustment" at bounding box center [498, 599] width 937 height 41
click at [829, 590] on span "Add Condition Adjustment" at bounding box center [860, 598] width 189 height 17
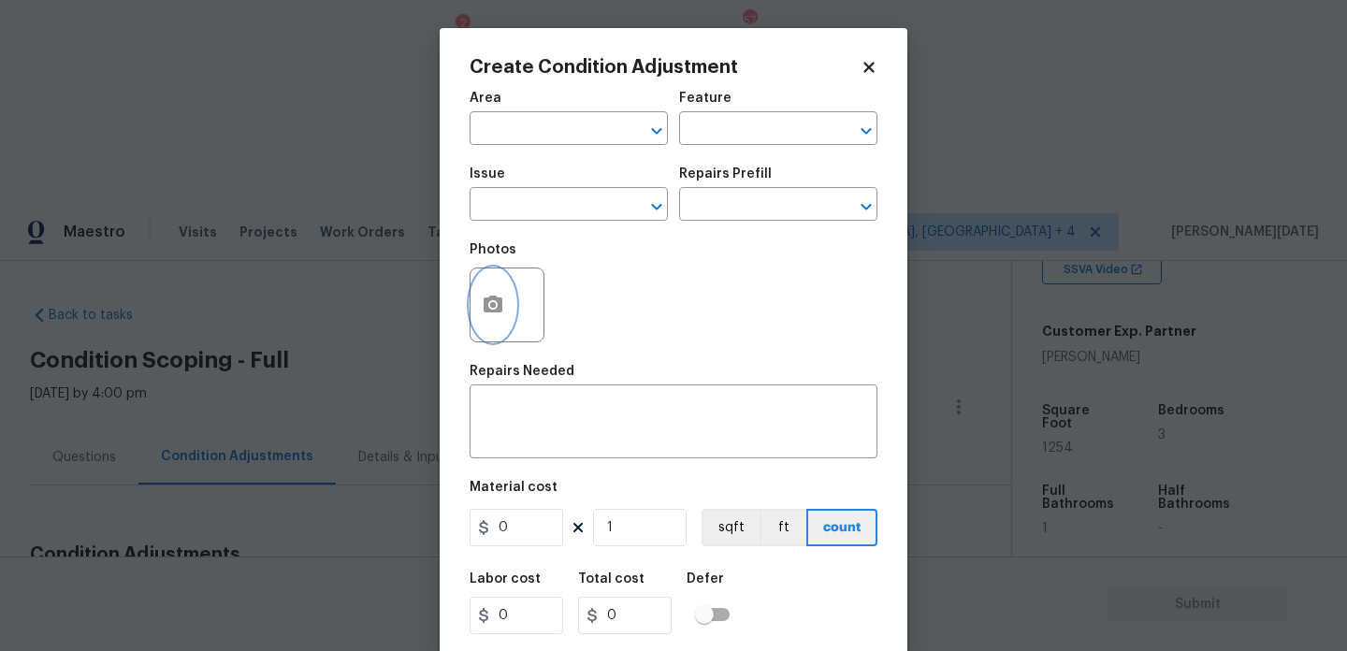
click at [482, 296] on icon "button" at bounding box center [493, 305] width 22 height 22
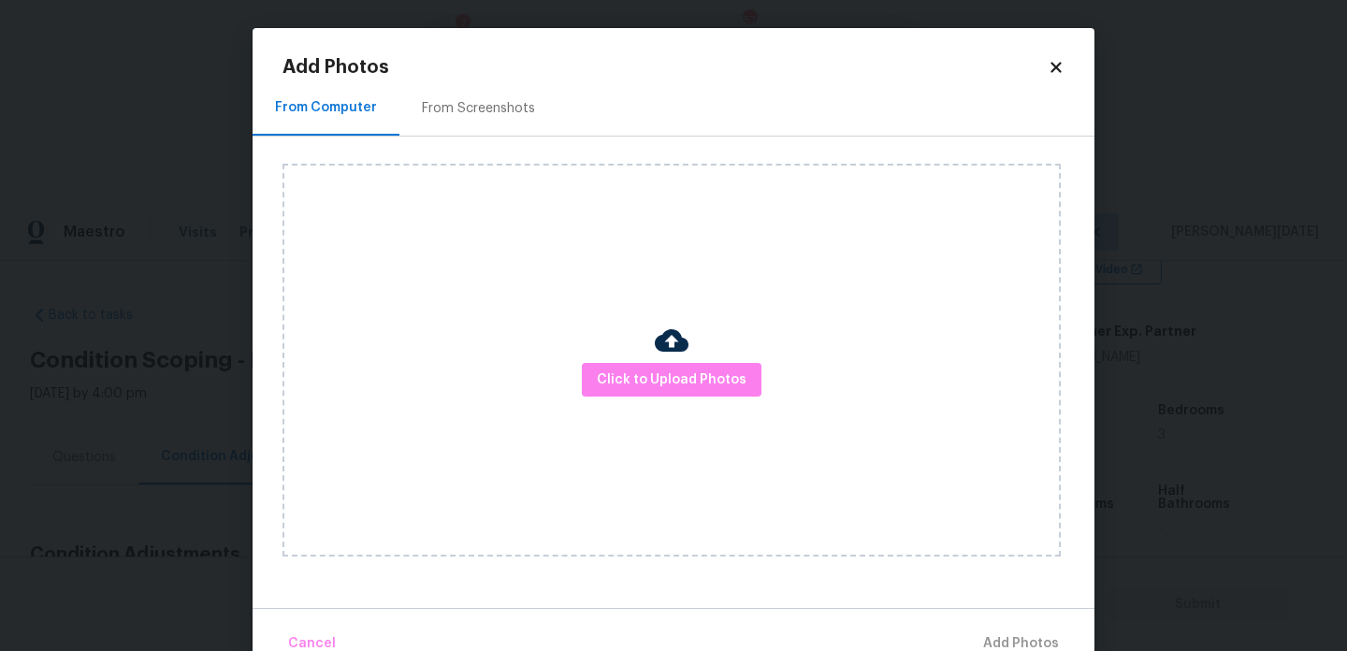
click at [655, 415] on div "Click to Upload Photos" at bounding box center [672, 360] width 778 height 393
click at [677, 399] on div "Click to Upload Photos" at bounding box center [672, 360] width 778 height 393
click at [716, 383] on span "Click to Upload Photos" at bounding box center [672, 380] width 150 height 23
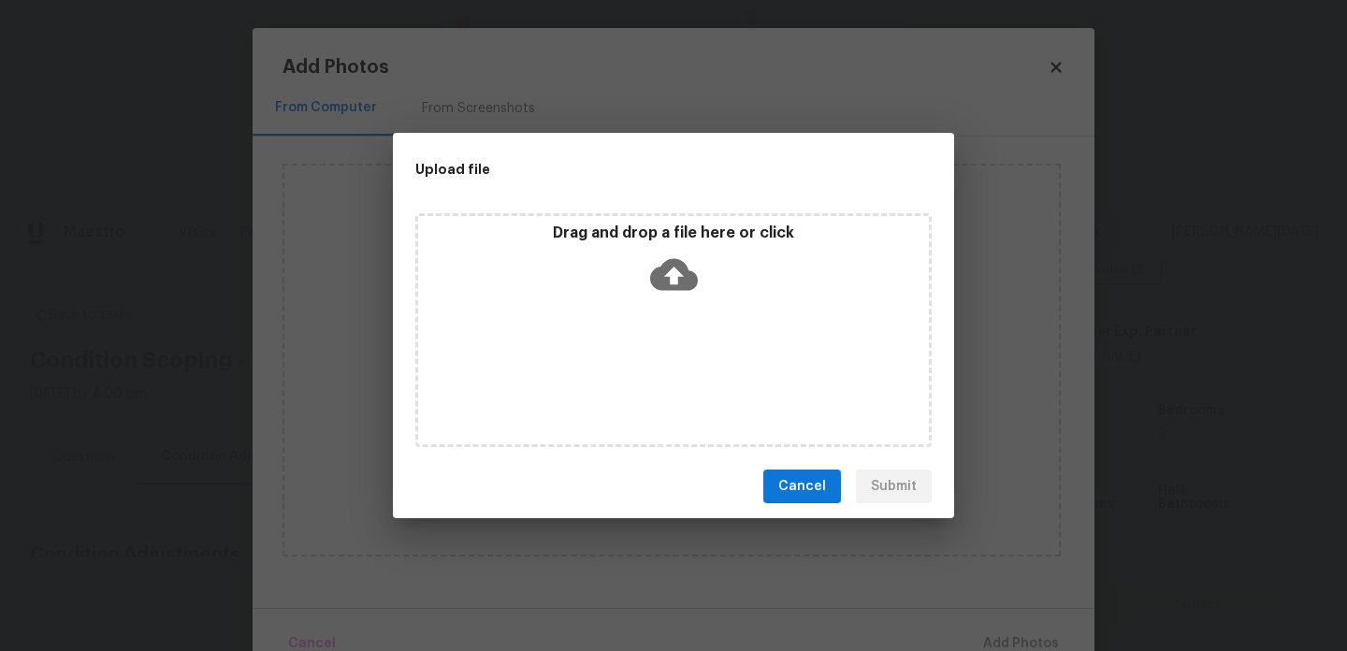
click at [716, 383] on div "Drag and drop a file here or click" at bounding box center [673, 330] width 516 height 234
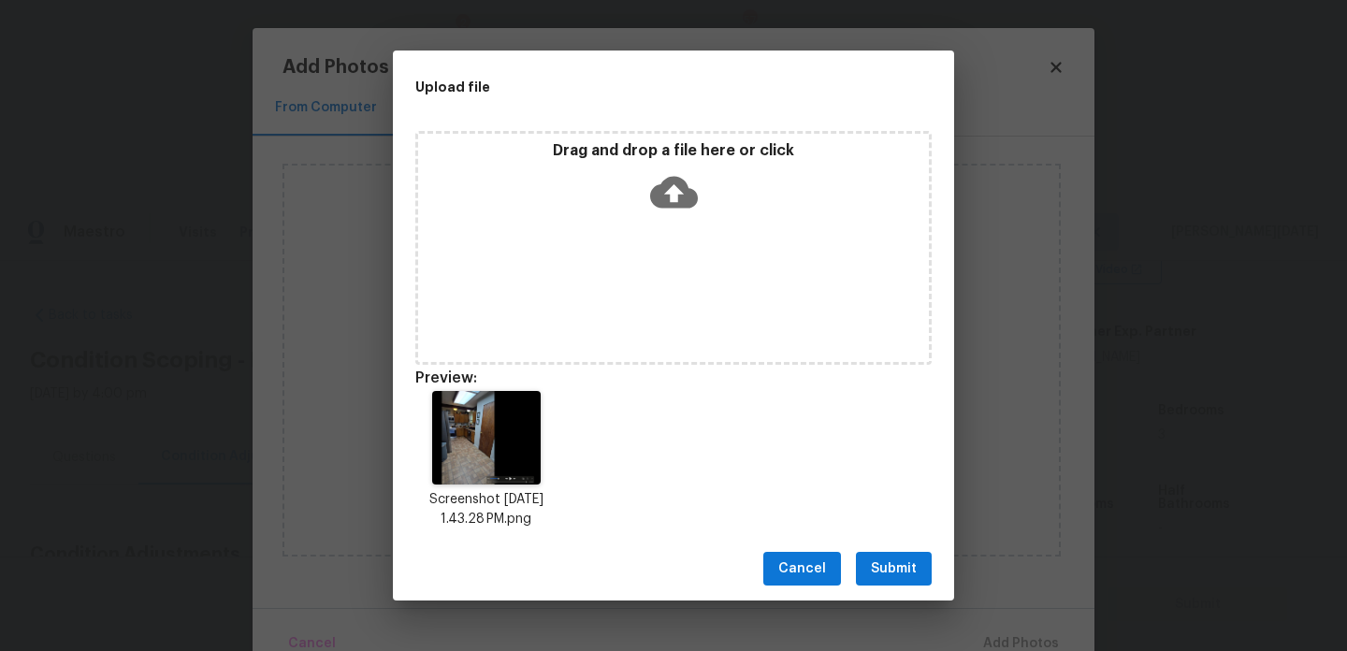
click at [897, 569] on span "Submit" at bounding box center [894, 569] width 46 height 23
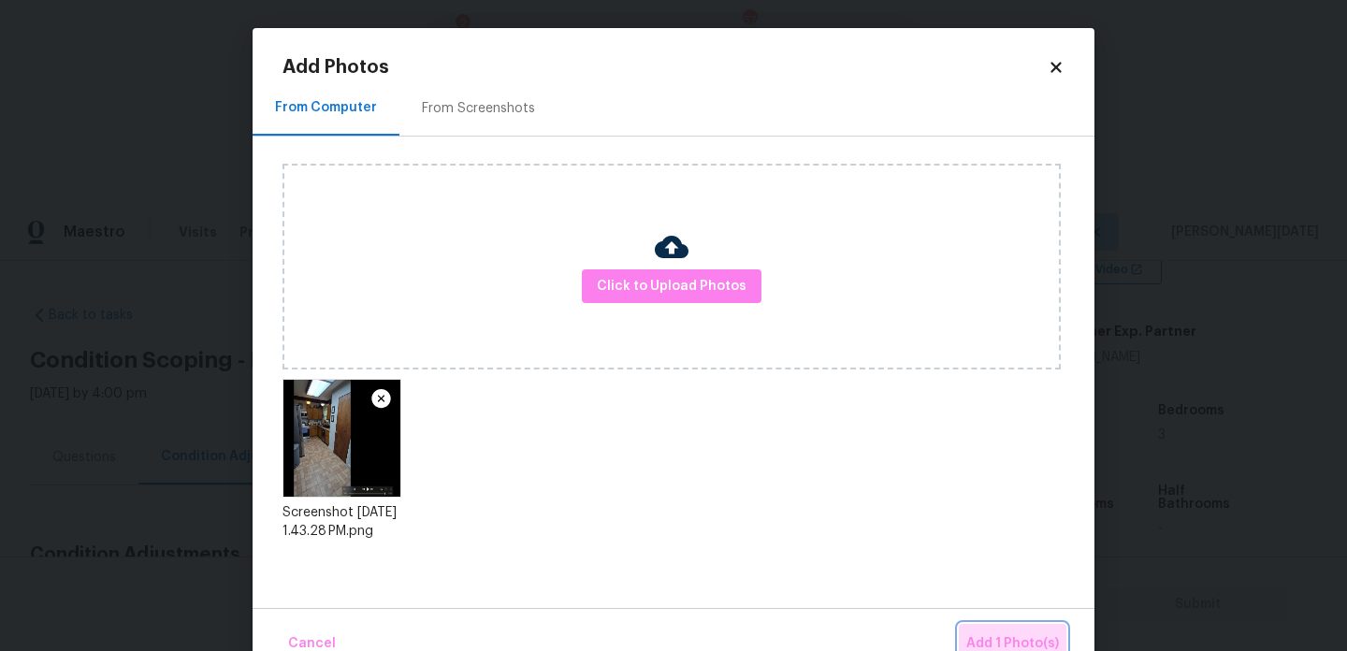
click at [1007, 635] on span "Add 1 Photo(s)" at bounding box center [1013, 644] width 93 height 23
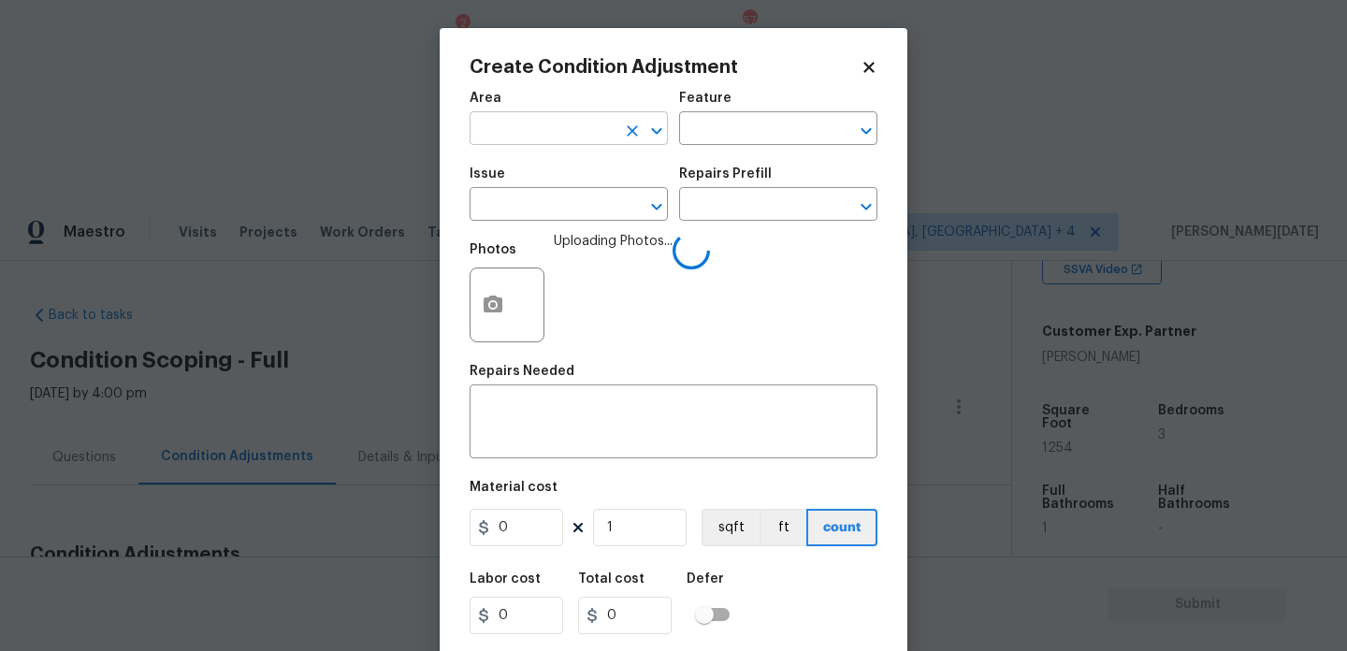
click at [537, 142] on input "text" at bounding box center [543, 130] width 146 height 29
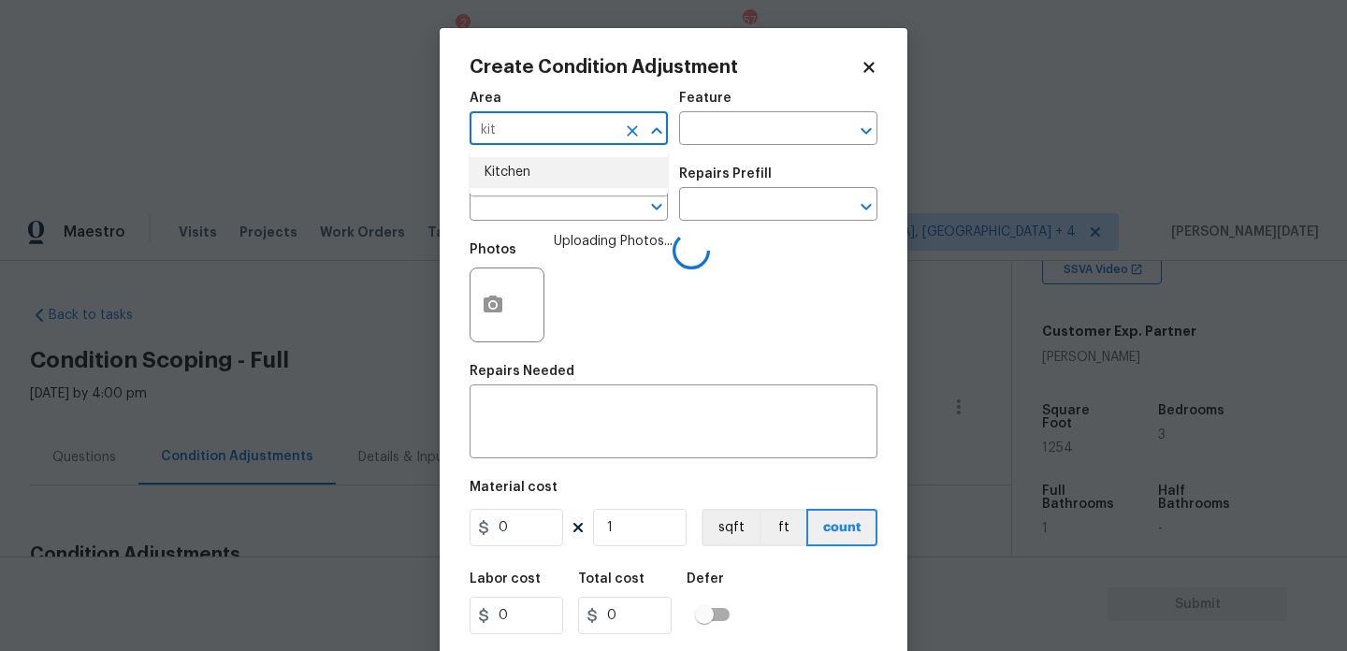
click at [547, 179] on li "Kitchen" at bounding box center [569, 172] width 198 height 31
type input "Kitchen"
click at [547, 204] on input "text" at bounding box center [543, 206] width 146 height 29
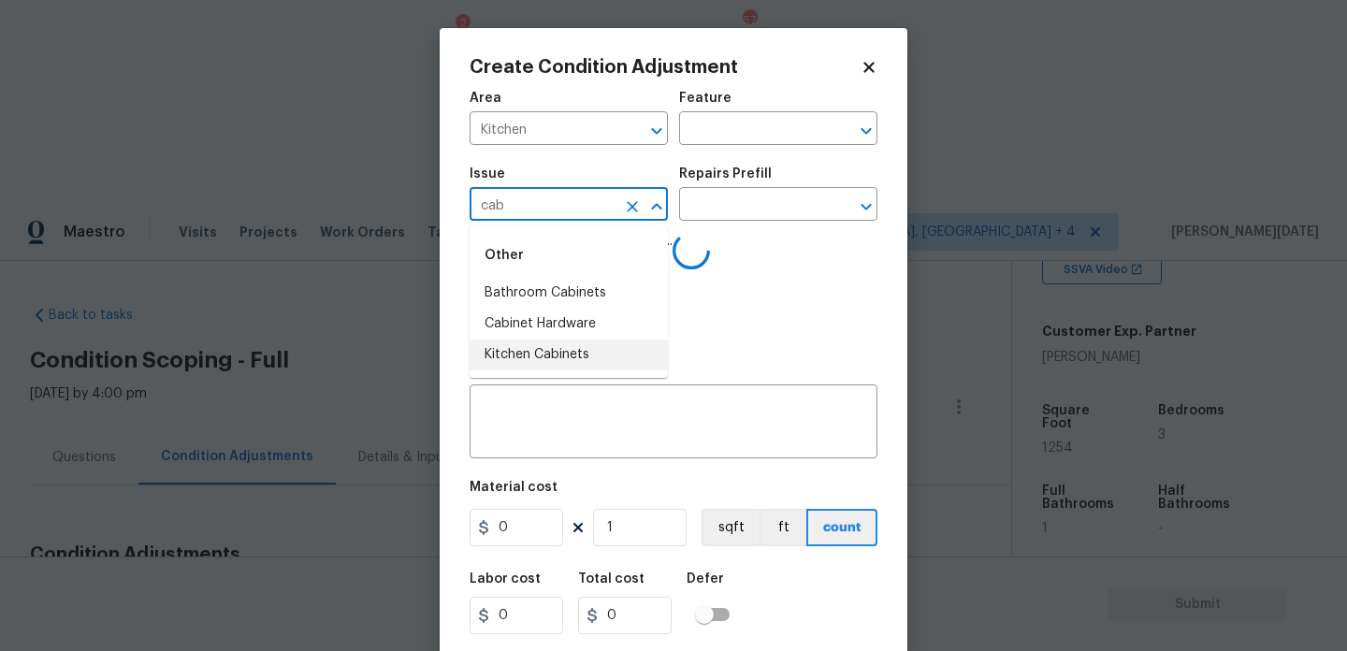
click at [568, 347] on li "Kitchen Cabinets" at bounding box center [569, 355] width 198 height 31
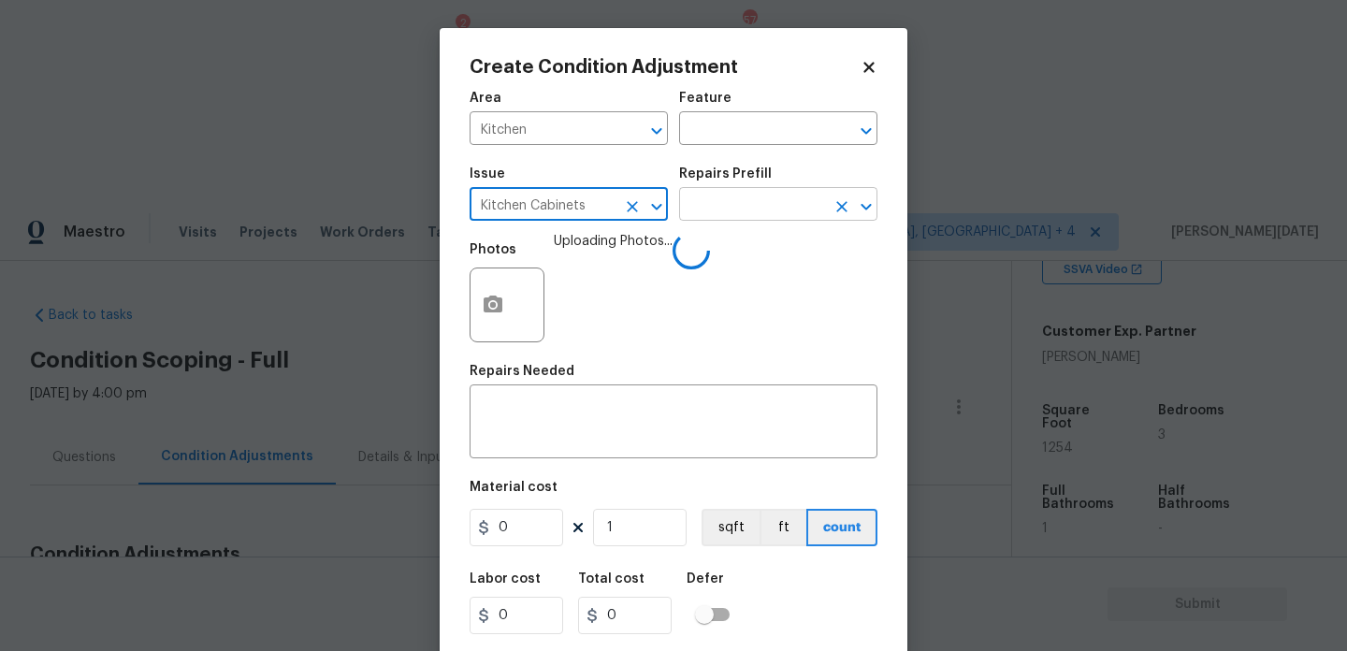
type input "Kitchen Cabinets"
click at [736, 215] on input "text" at bounding box center [752, 206] width 146 height 29
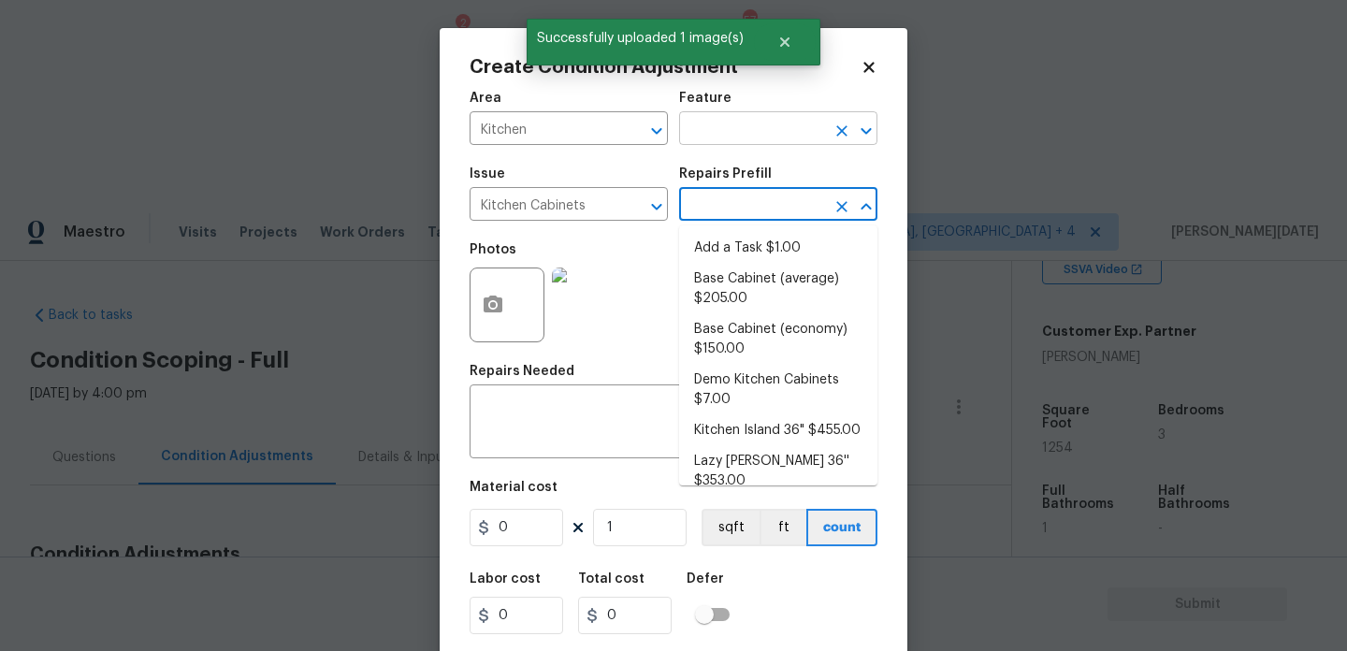
click at [736, 130] on input "text" at bounding box center [752, 130] width 146 height 29
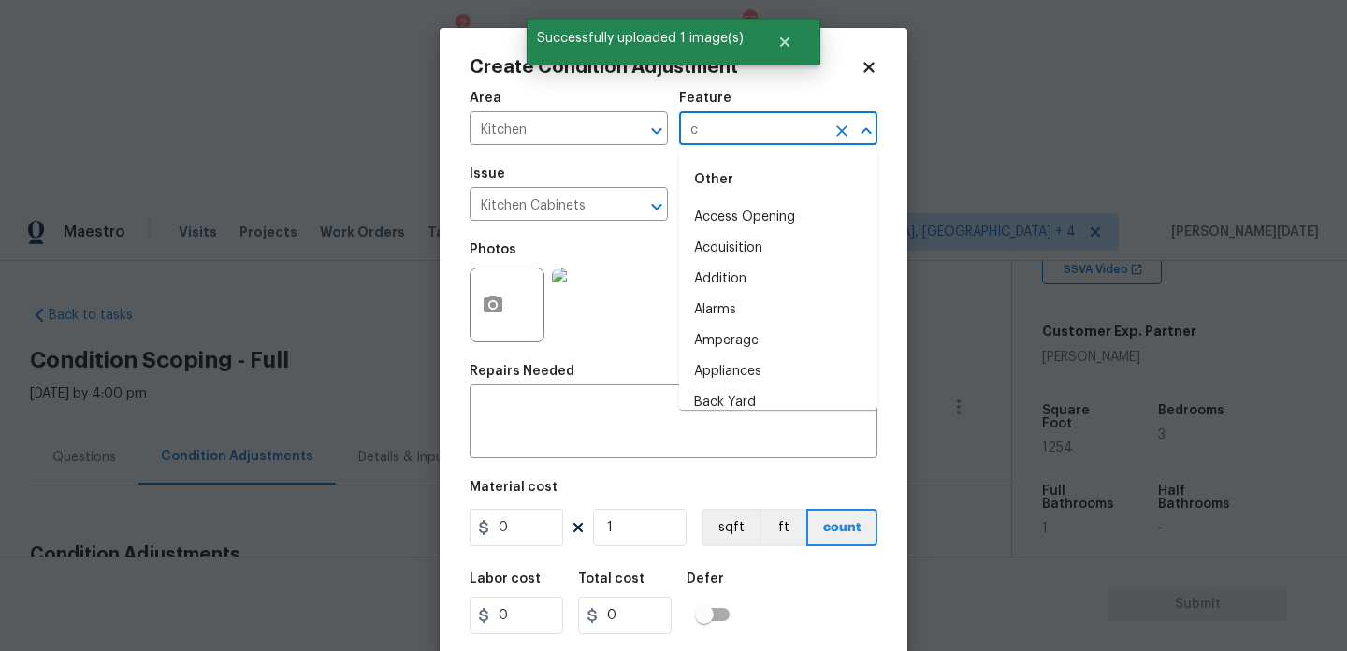
type input "ca"
type input "b"
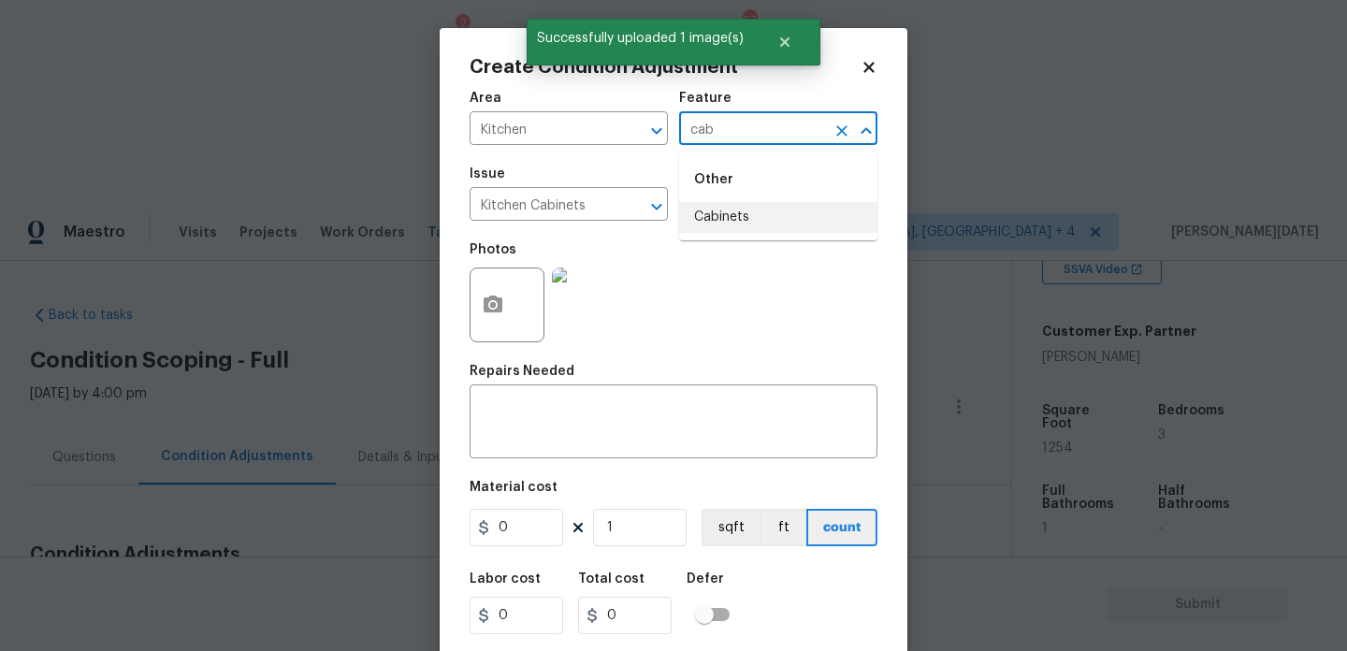
click at [756, 225] on li "Cabinets" at bounding box center [778, 217] width 198 height 31
type input "Cabinets"
click at [544, 530] on input "0" at bounding box center [517, 527] width 94 height 37
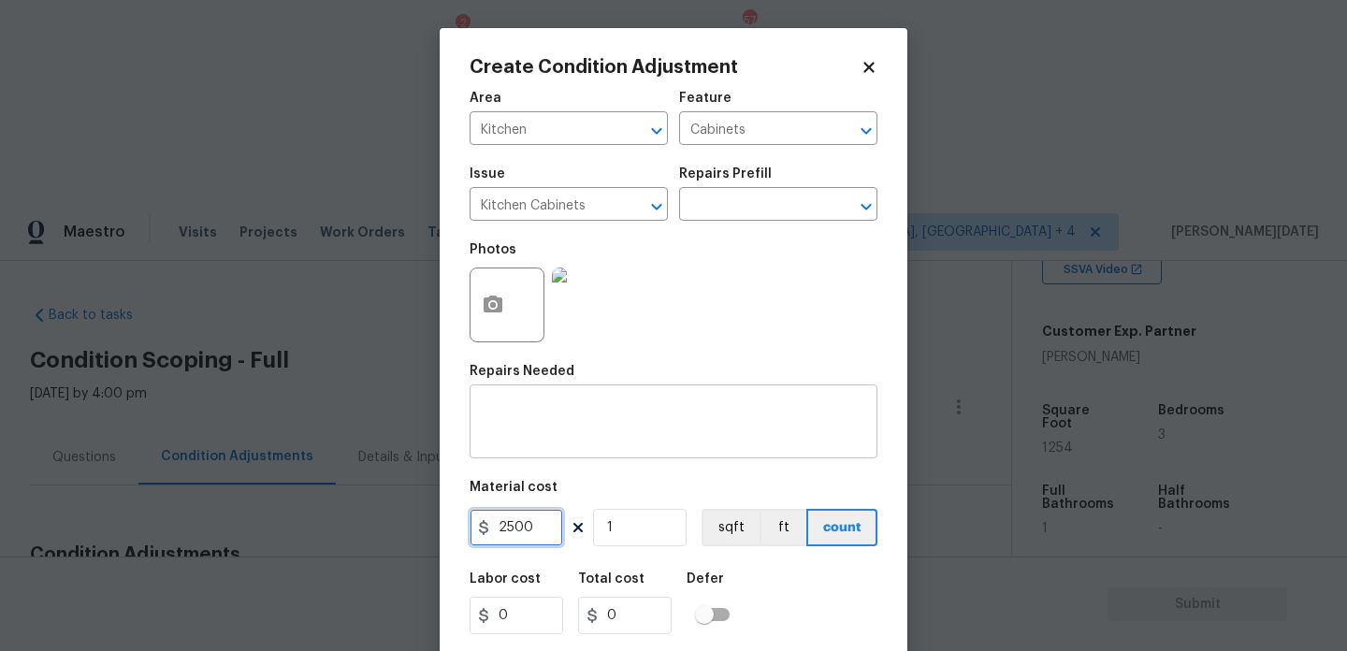
type input "2500"
click at [615, 432] on textarea at bounding box center [673, 423] width 385 height 39
type input "2500"
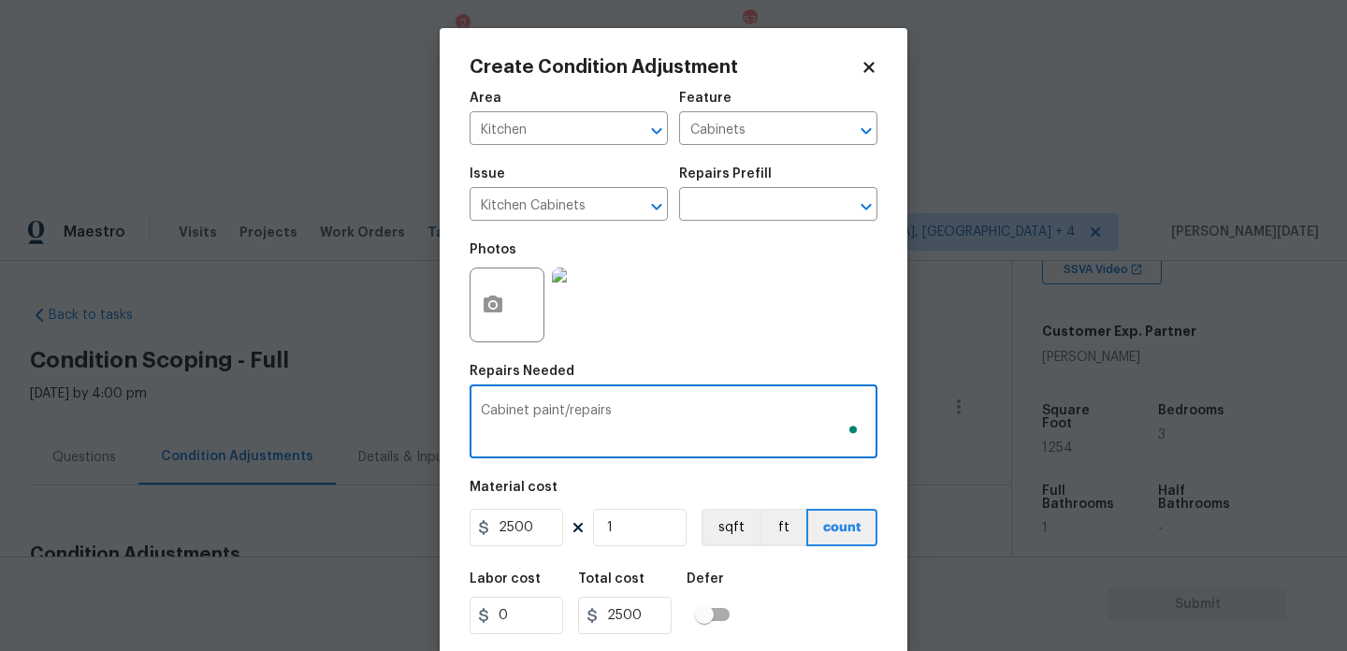
scroll to position [48, 0]
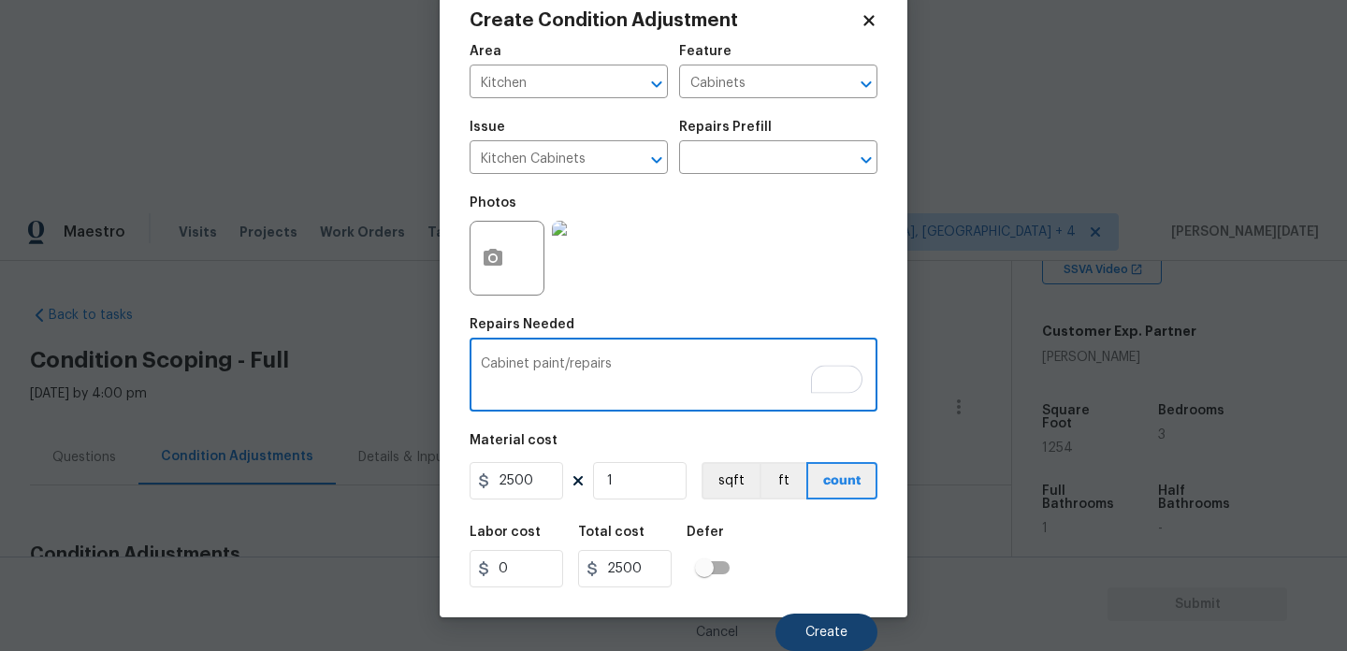
type textarea "Cabinet paint/repairs"
click at [823, 616] on button "Create" at bounding box center [827, 632] width 102 height 37
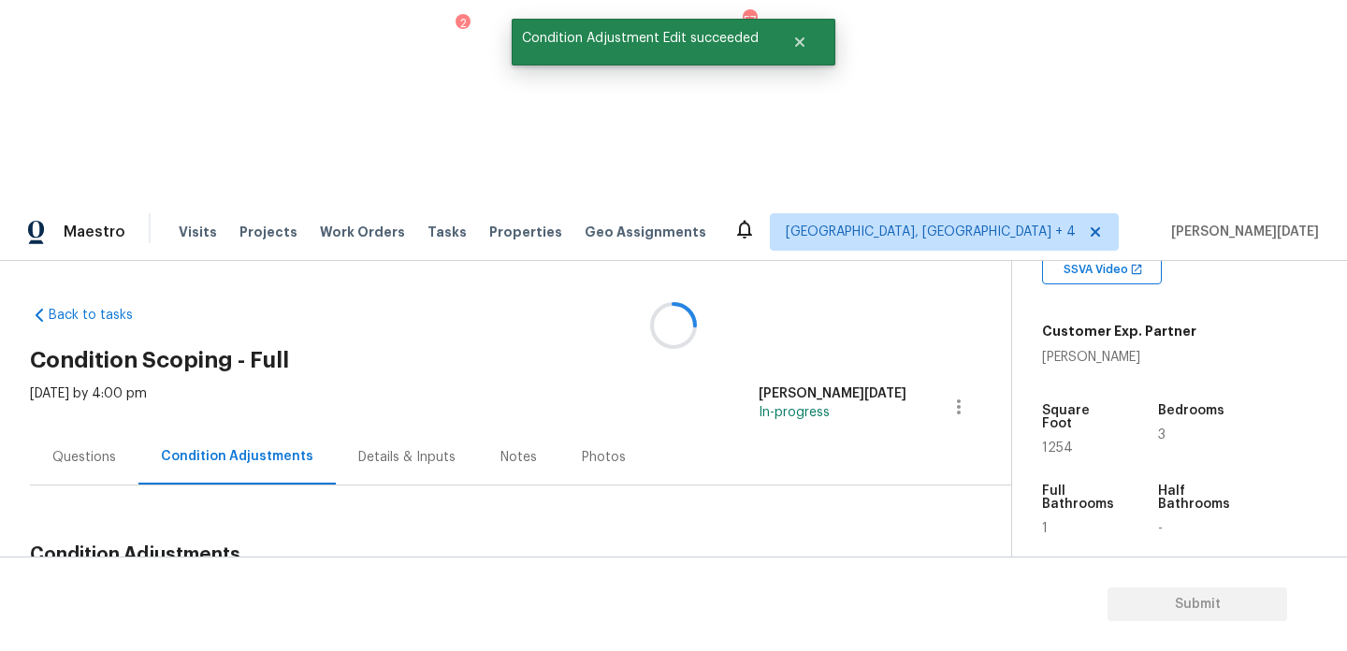
scroll to position [0, 0]
click at [834, 590] on span "Add Condition Adjustment" at bounding box center [860, 598] width 189 height 17
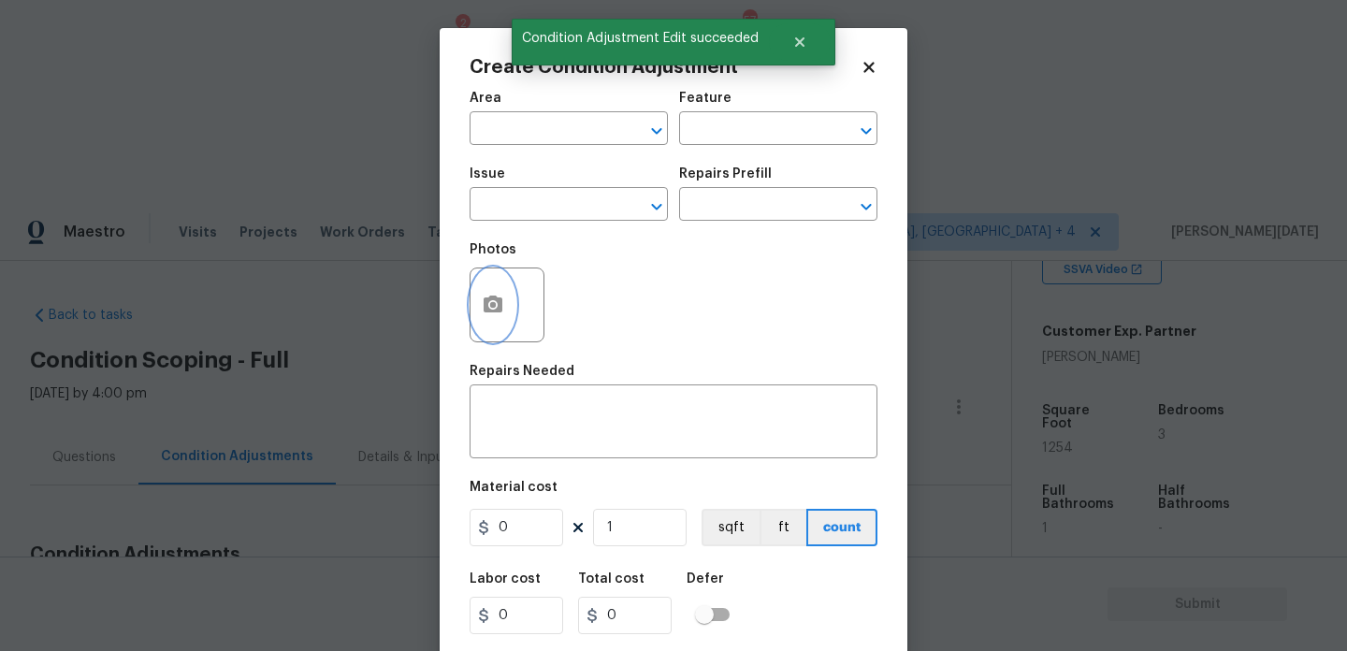
click at [490, 303] on circle "button" at bounding box center [493, 305] width 6 height 6
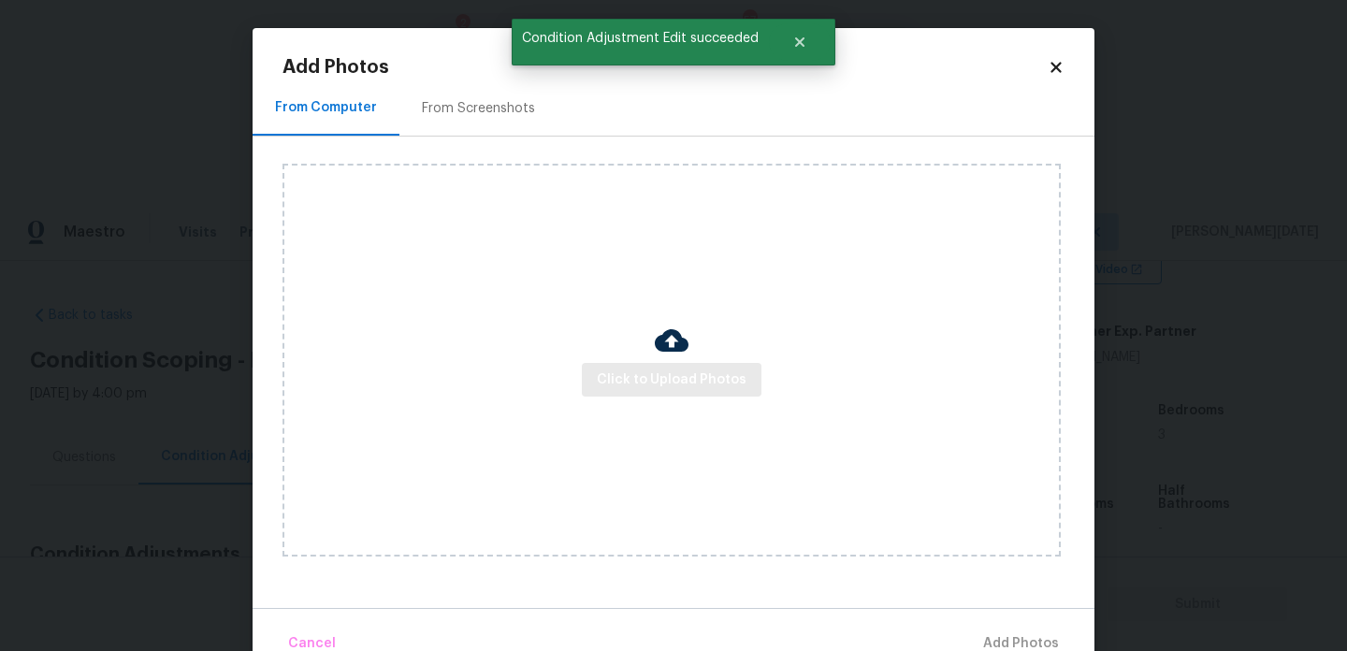
click at [634, 397] on div "Click to Upload Photos" at bounding box center [672, 360] width 778 height 393
click at [645, 389] on span "Click to Upload Photos" at bounding box center [672, 380] width 150 height 23
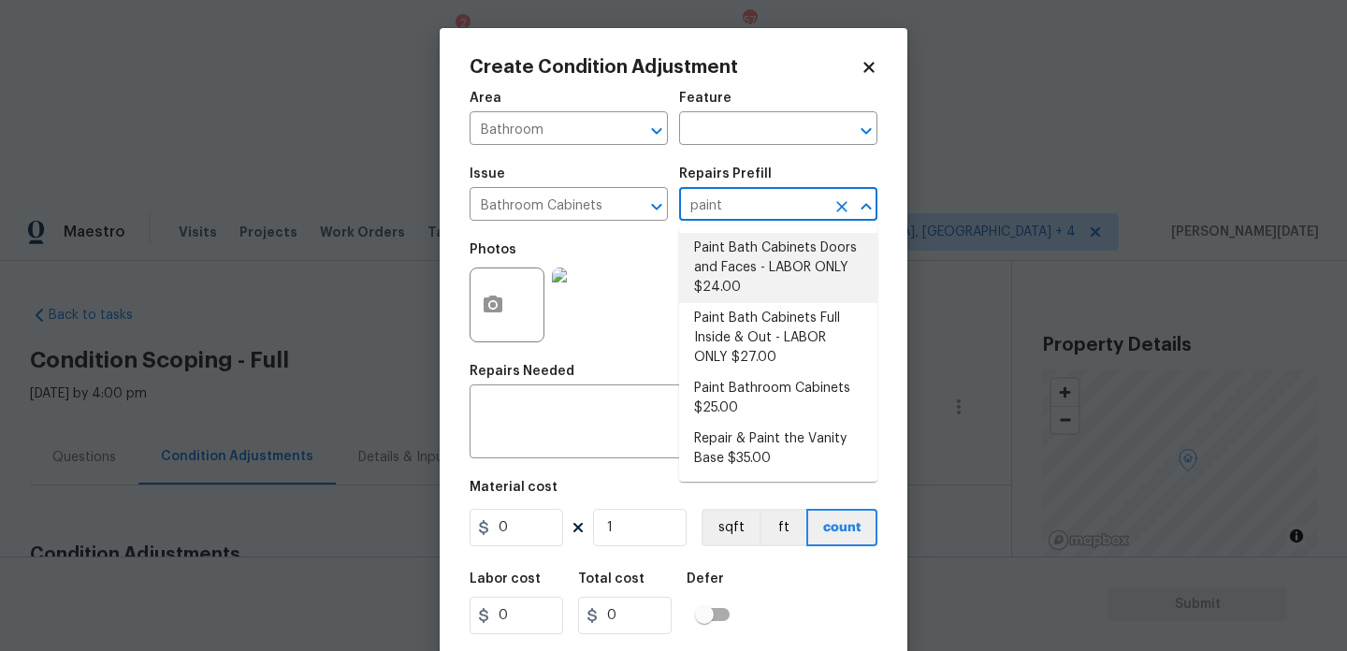
scroll to position [385, 0]
click at [758, 249] on li "Paint Bath Cabinets Doors and Faces - LABOR ONLY $24.00" at bounding box center [778, 268] width 198 height 70
type input "Cabinets"
type input "24"
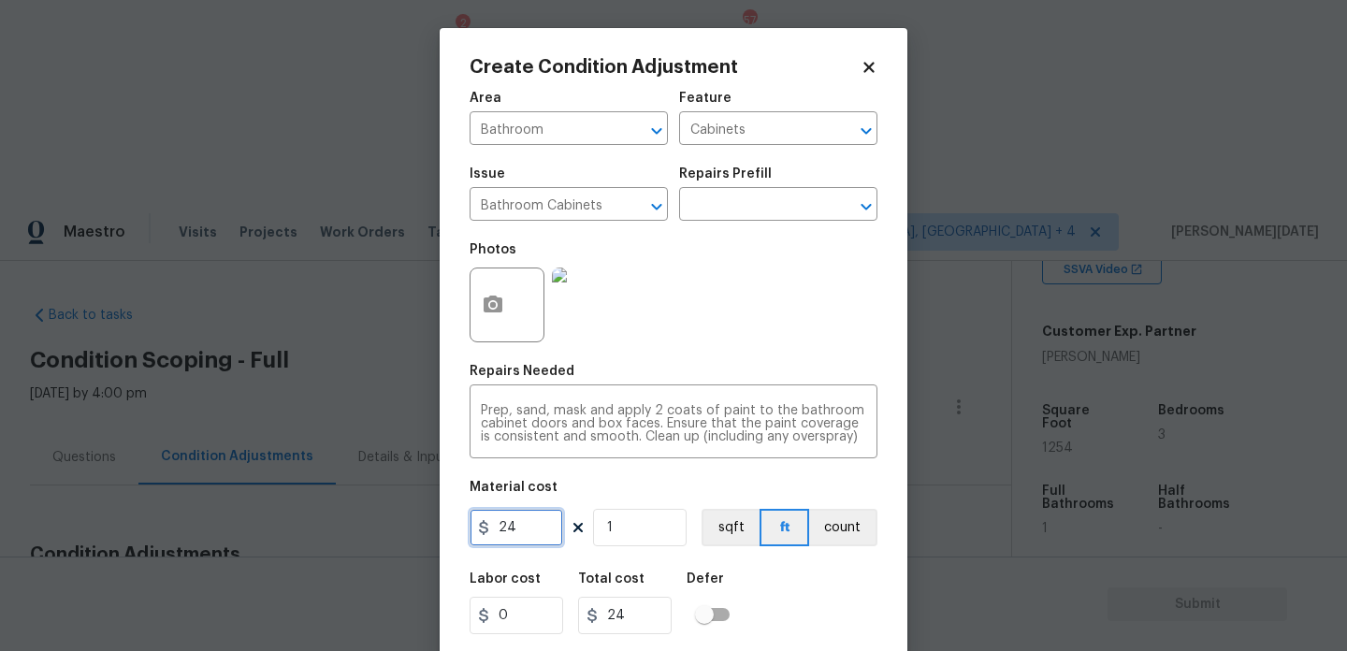
drag, startPoint x: 533, startPoint y: 543, endPoint x: 406, endPoint y: 540, distance: 127.3
click at [406, 540] on div "Create Condition Adjustment Area Bathroom ​ Feature Cabinets ​ Issue Bathroom C…" at bounding box center [673, 325] width 1347 height 651
type input "500"
click at [815, 325] on div "Photos" at bounding box center [674, 293] width 408 height 122
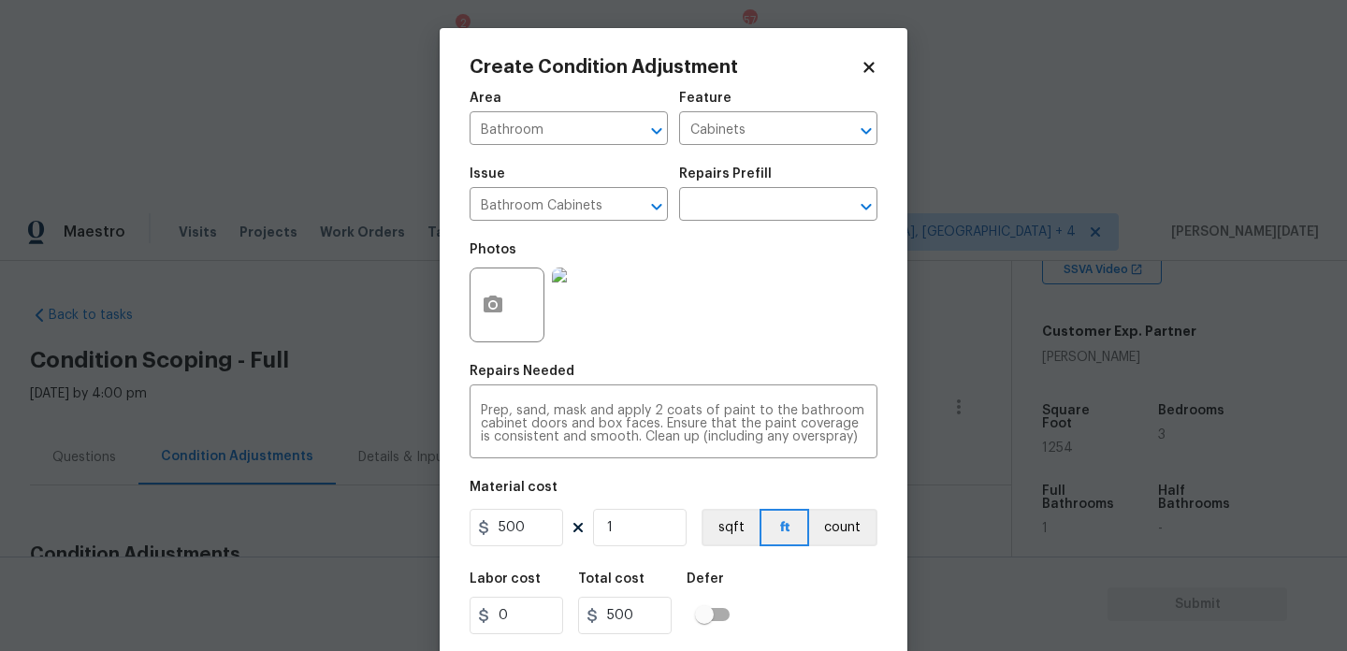
scroll to position [48, 0]
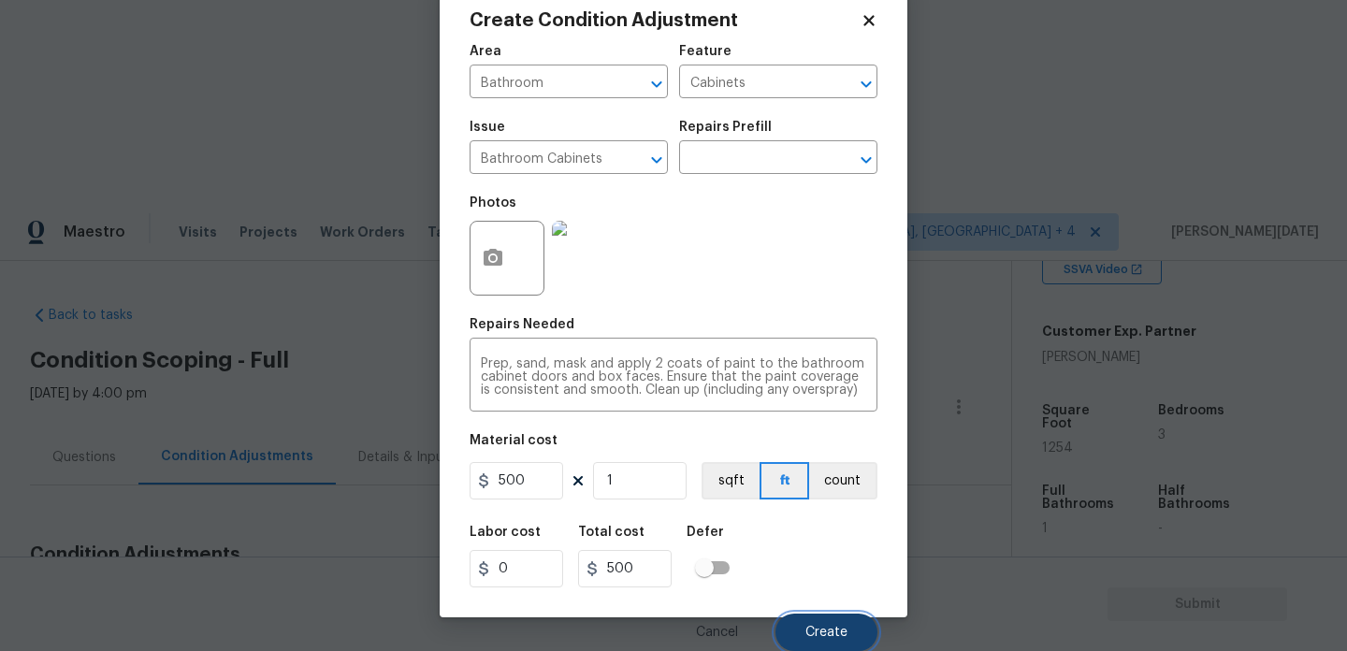
click at [816, 636] on span "Create" at bounding box center [827, 633] width 42 height 14
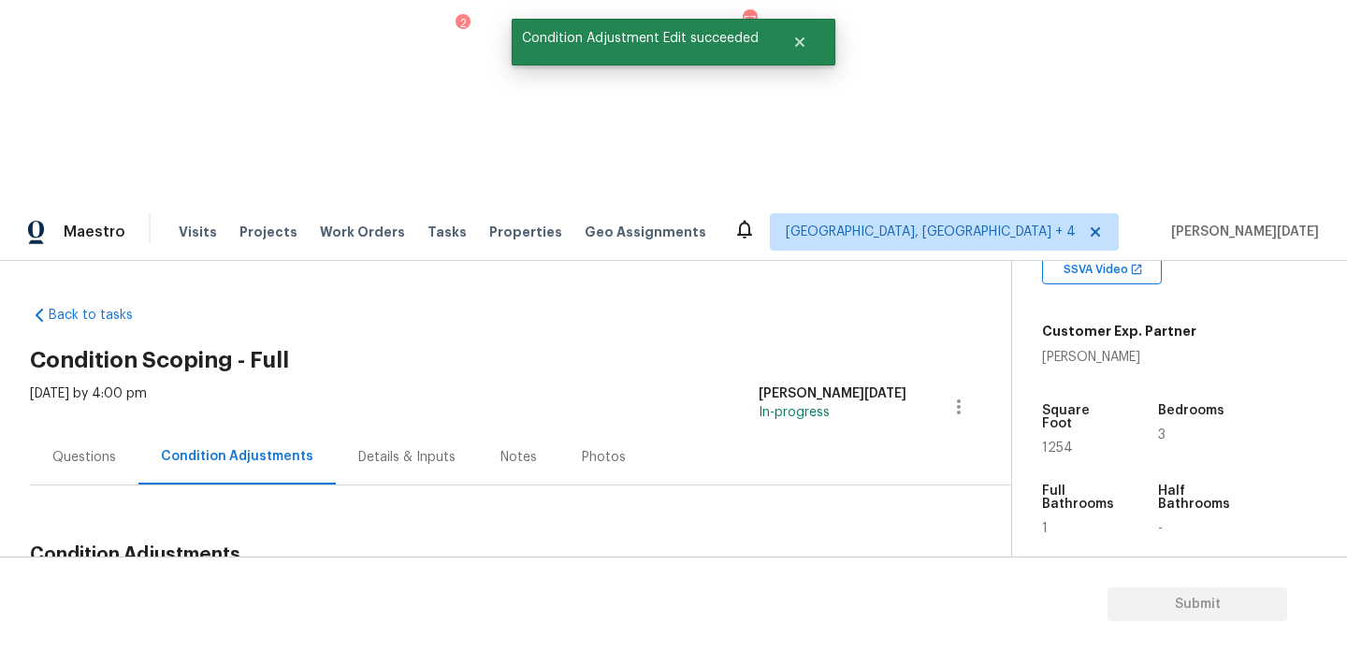
scroll to position [0, 0]
click at [851, 579] on button "Add Condition Adjustment" at bounding box center [860, 598] width 211 height 39
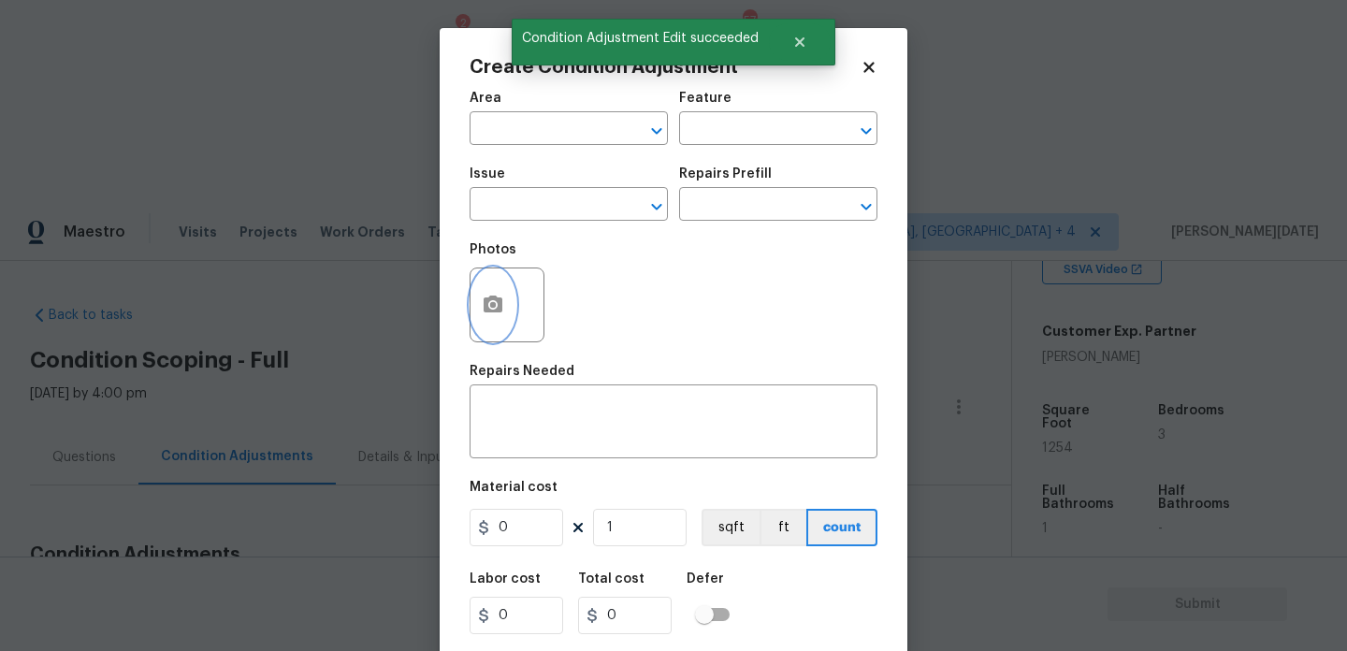
click at [476, 304] on button "button" at bounding box center [493, 305] width 45 height 73
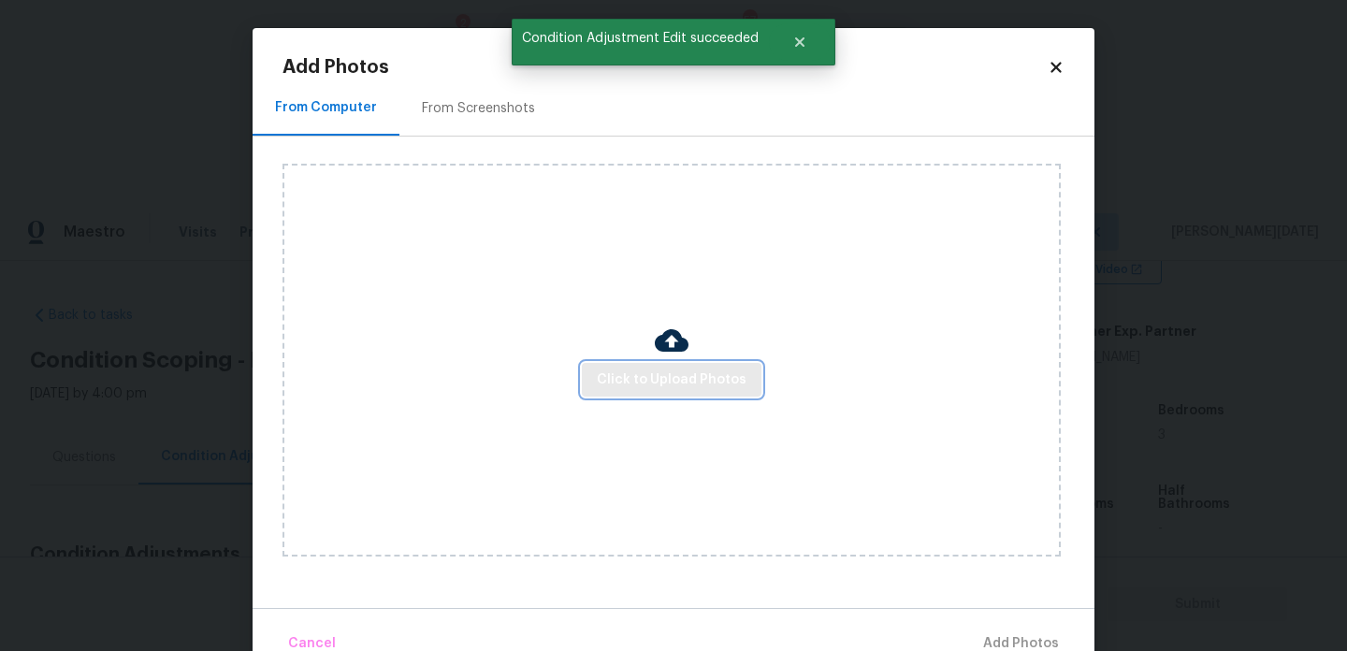
click at [656, 383] on span "Click to Upload Photos" at bounding box center [672, 380] width 150 height 23
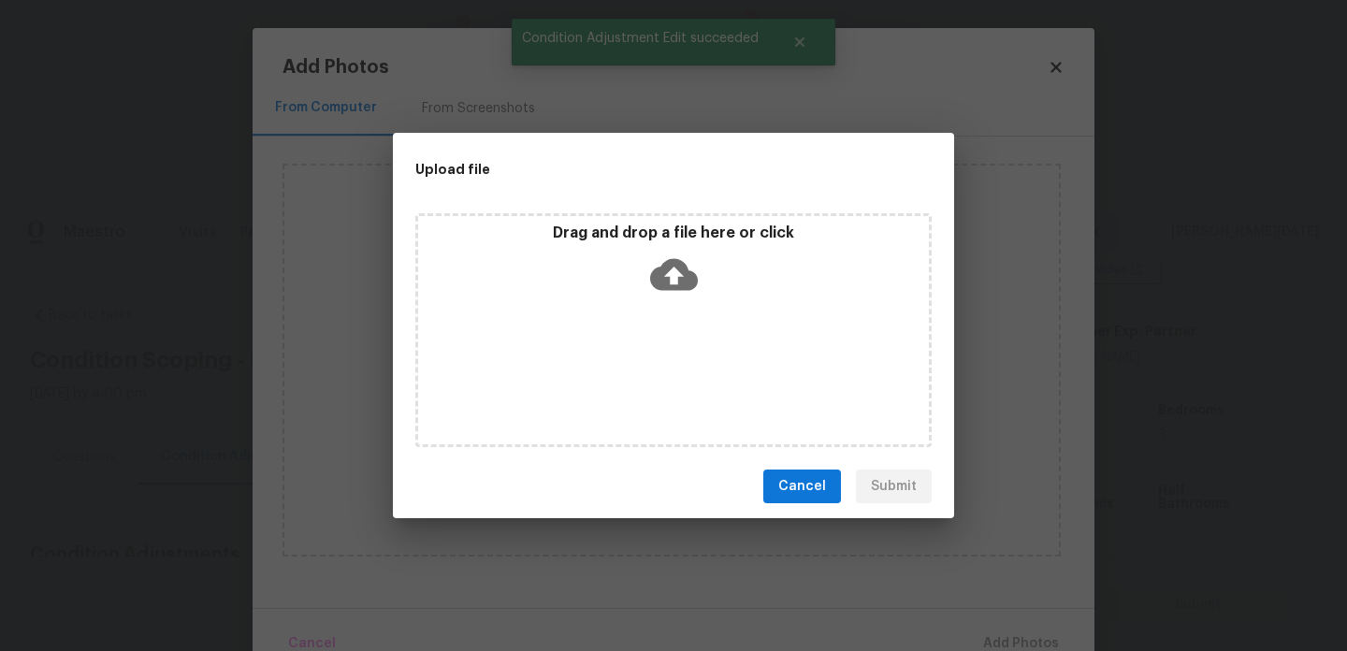
click at [656, 383] on div "Drag and drop a file here or click" at bounding box center [673, 330] width 516 height 234
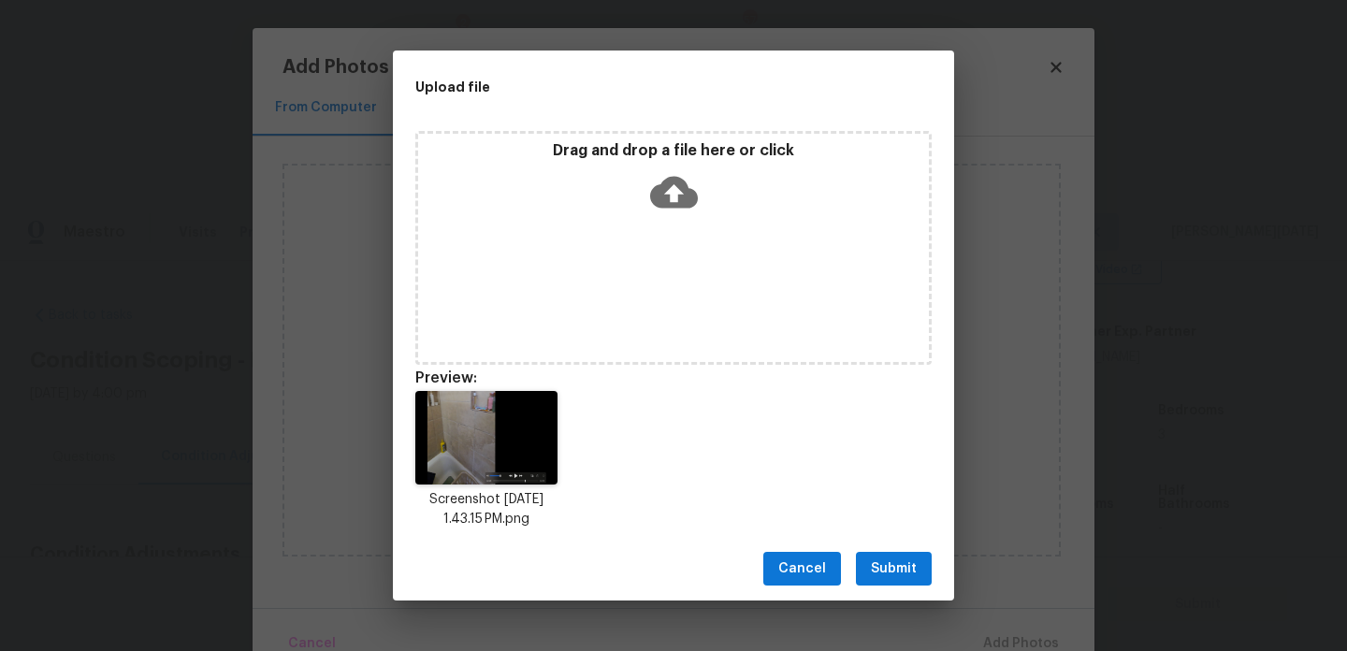
click at [911, 544] on div "Cancel Submit" at bounding box center [673, 569] width 561 height 65
click at [911, 552] on button "Submit" at bounding box center [894, 569] width 76 height 35
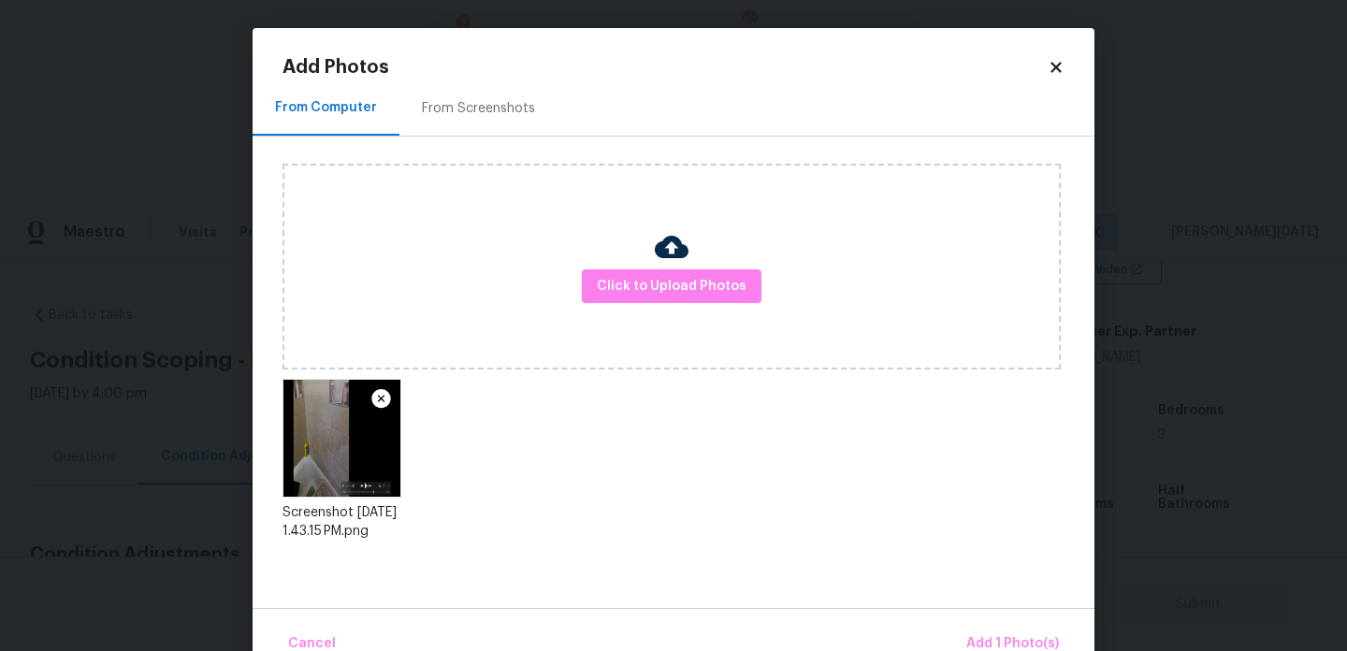
click at [911, 551] on div "Screenshot [DATE] 1.43.15 PM.png" at bounding box center [689, 463] width 812 height 187
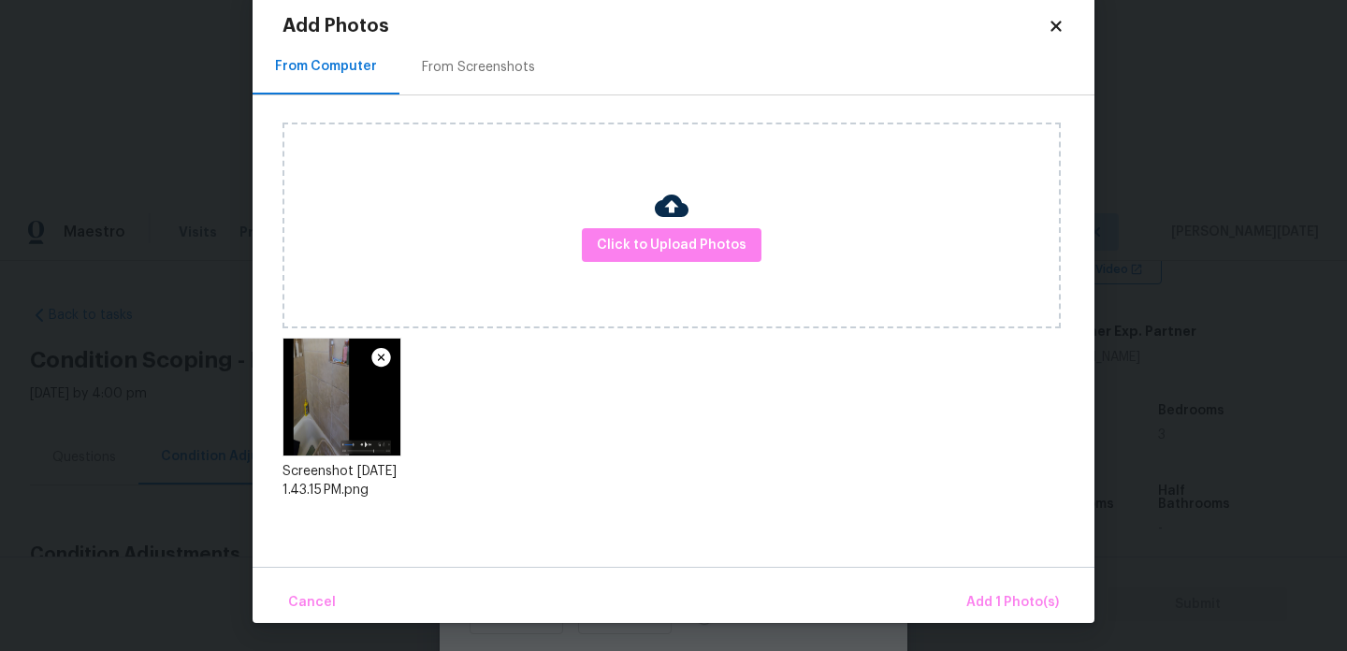
click at [961, 590] on div "Cancel Add 1 Photo(s)" at bounding box center [674, 595] width 842 height 56
click at [1001, 600] on span "Add 1 Photo(s)" at bounding box center [1013, 602] width 93 height 23
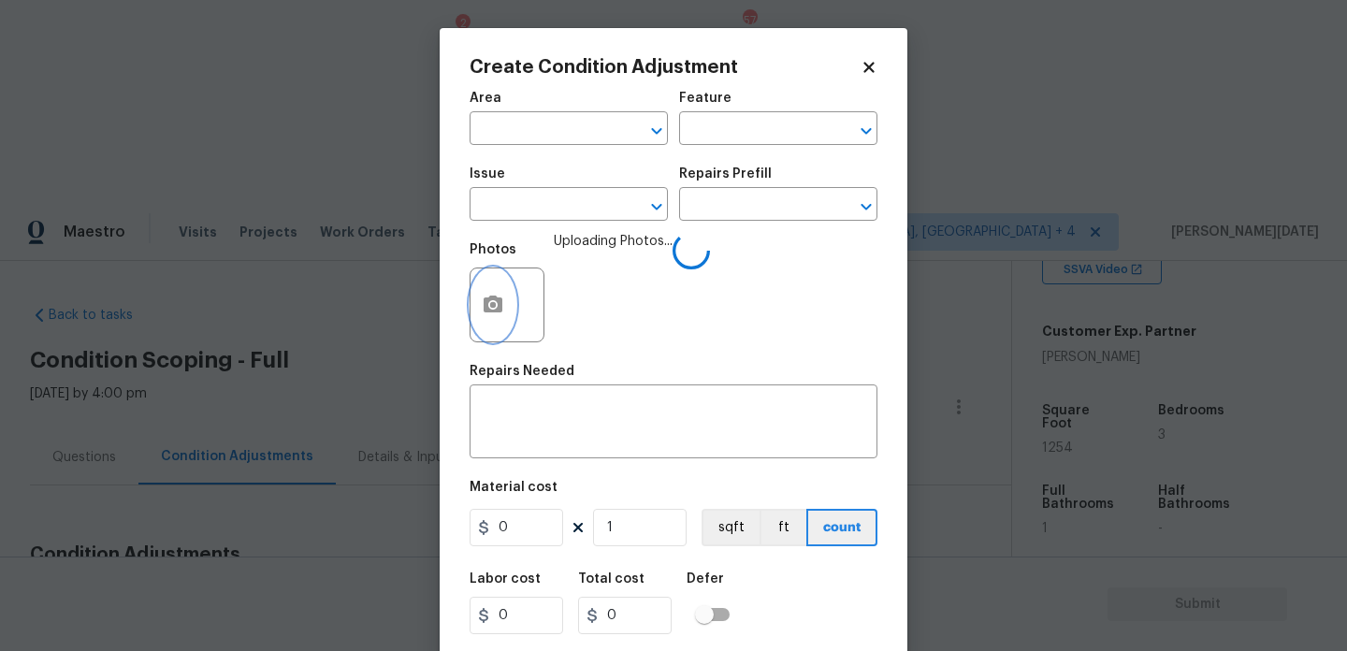
scroll to position [0, 0]
click at [544, 144] on input "text" at bounding box center [543, 130] width 146 height 29
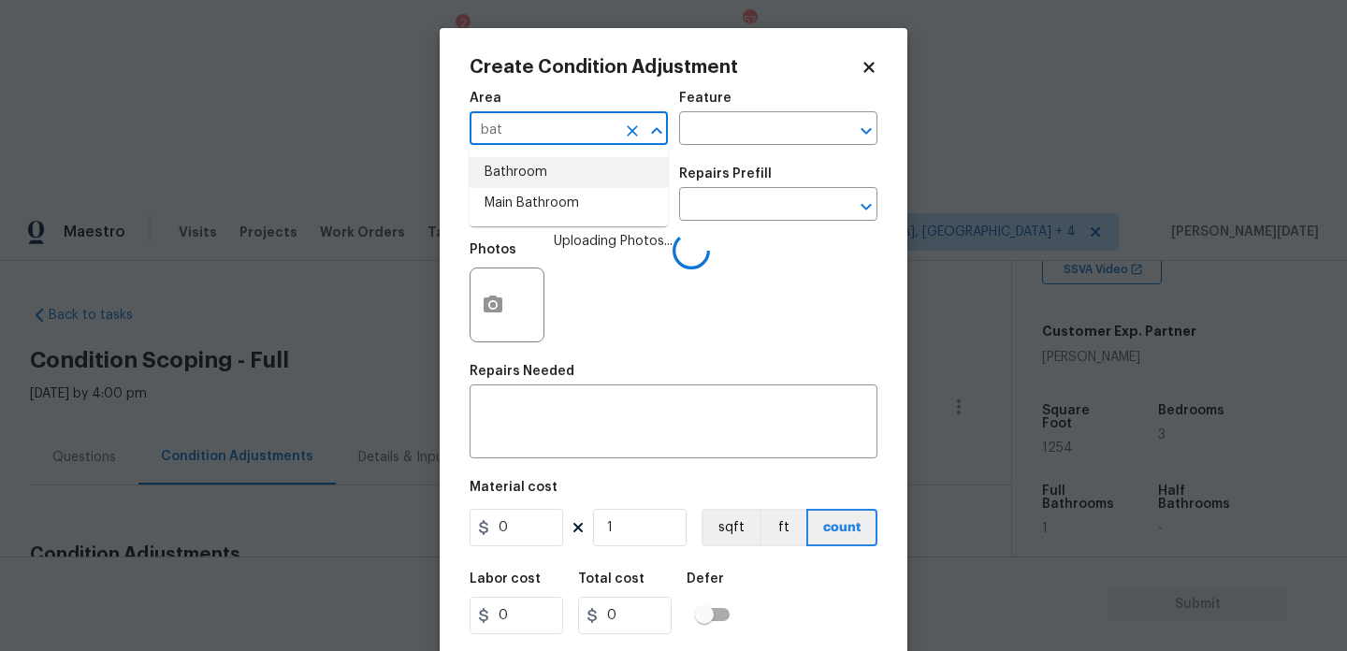
click at [537, 167] on li "Bathroom" at bounding box center [569, 172] width 198 height 31
type input "Bathroom"
click at [509, 210] on input "text" at bounding box center [543, 206] width 146 height 29
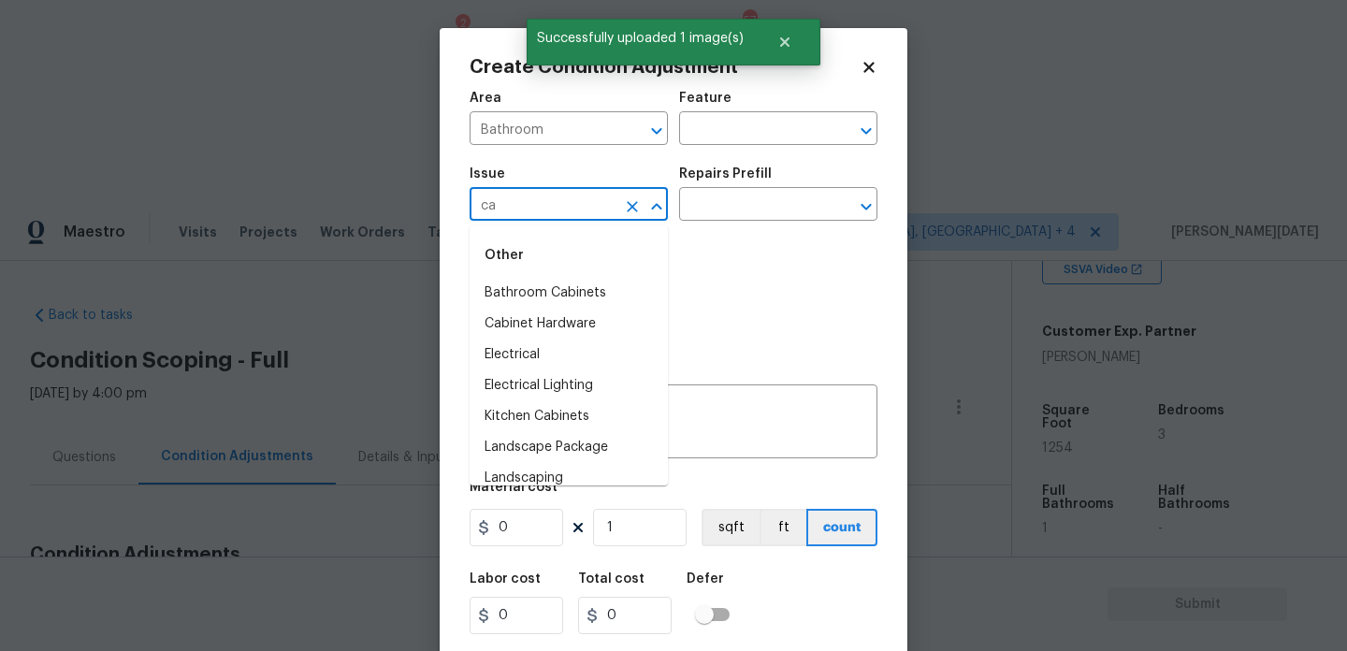
type input "cab"
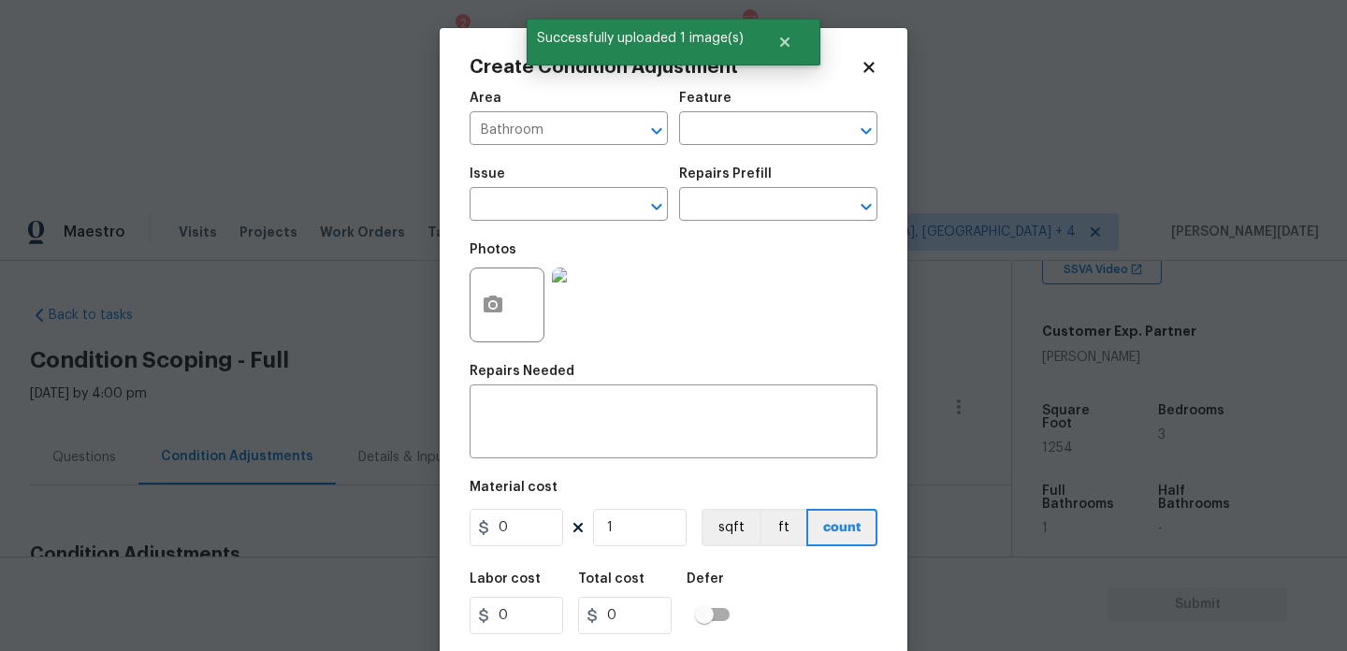
click at [729, 269] on div "Photos" at bounding box center [674, 293] width 408 height 122
click at [517, 197] on input "text" at bounding box center [543, 206] width 146 height 29
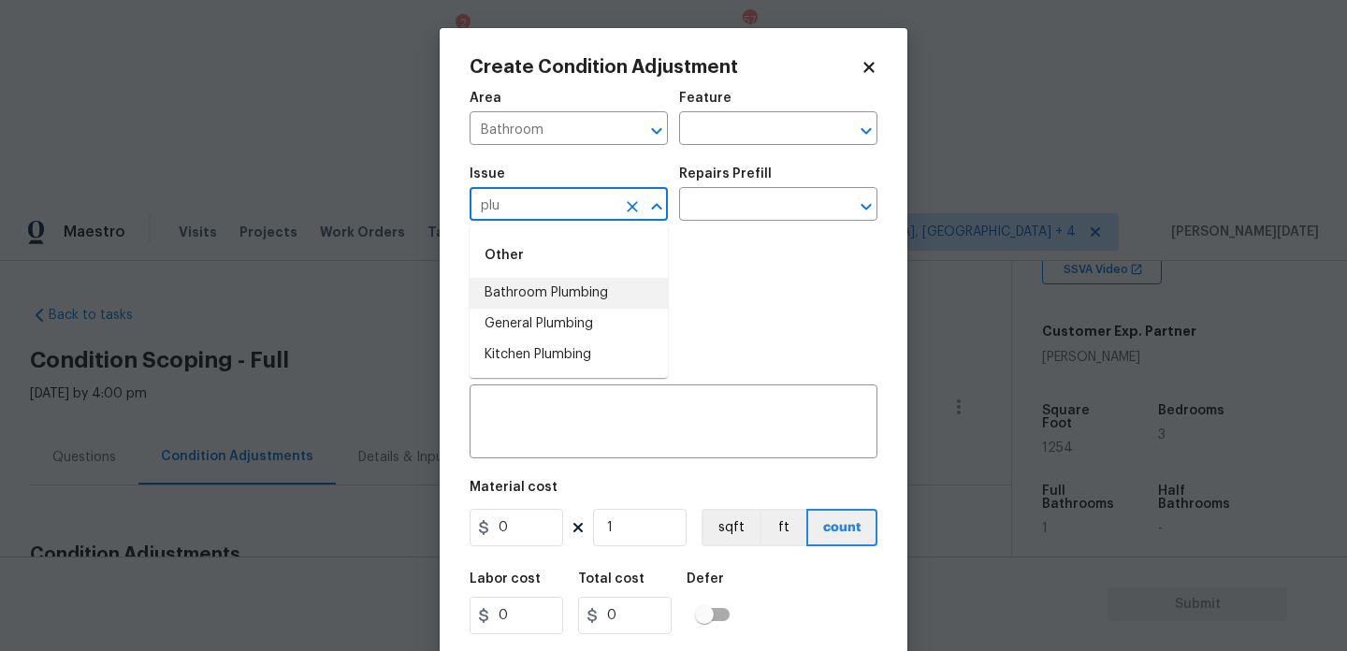
click at [540, 284] on li "Bathroom Plumbing" at bounding box center [569, 293] width 198 height 31
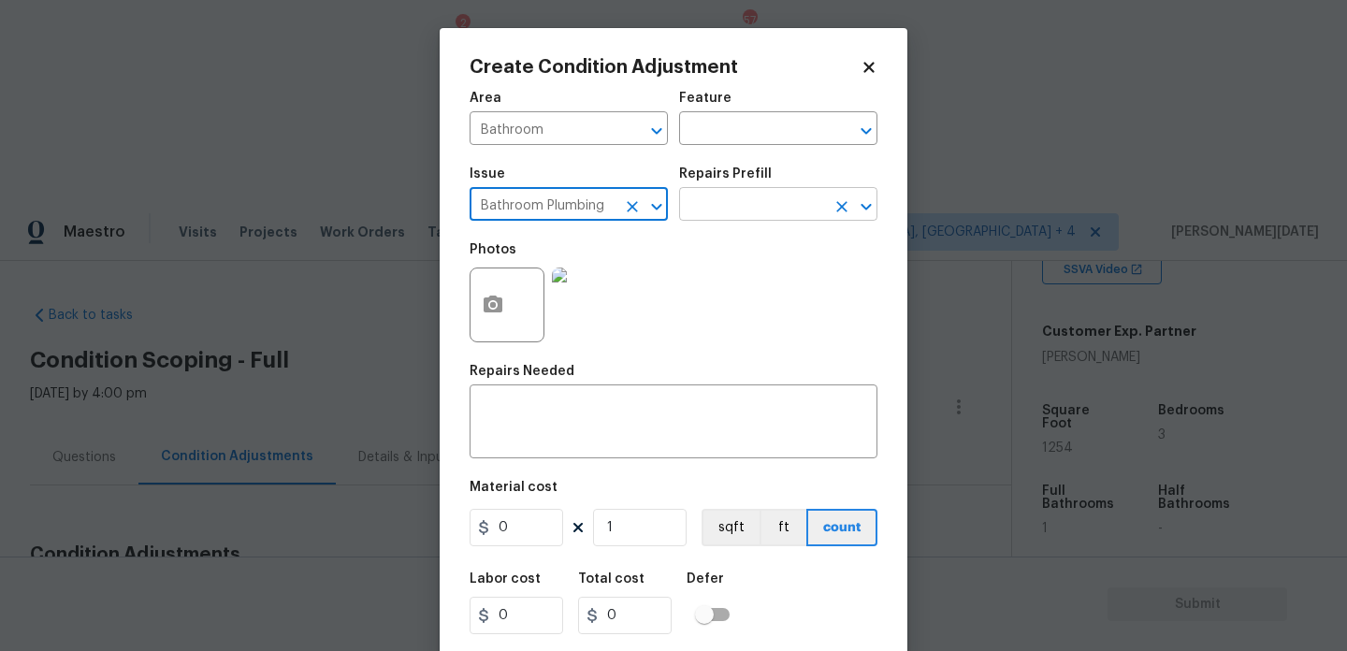
type input "Bathroom Plumbing"
click at [730, 212] on input "text" at bounding box center [752, 206] width 146 height 29
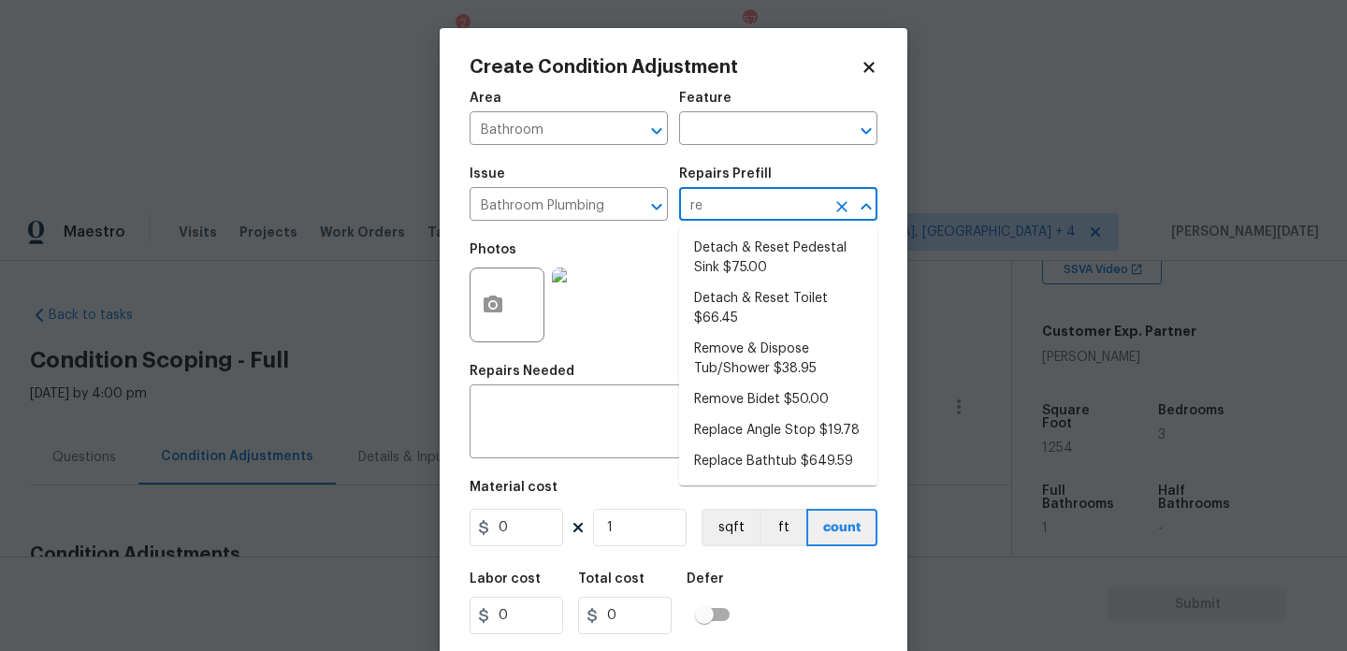
type input "ref"
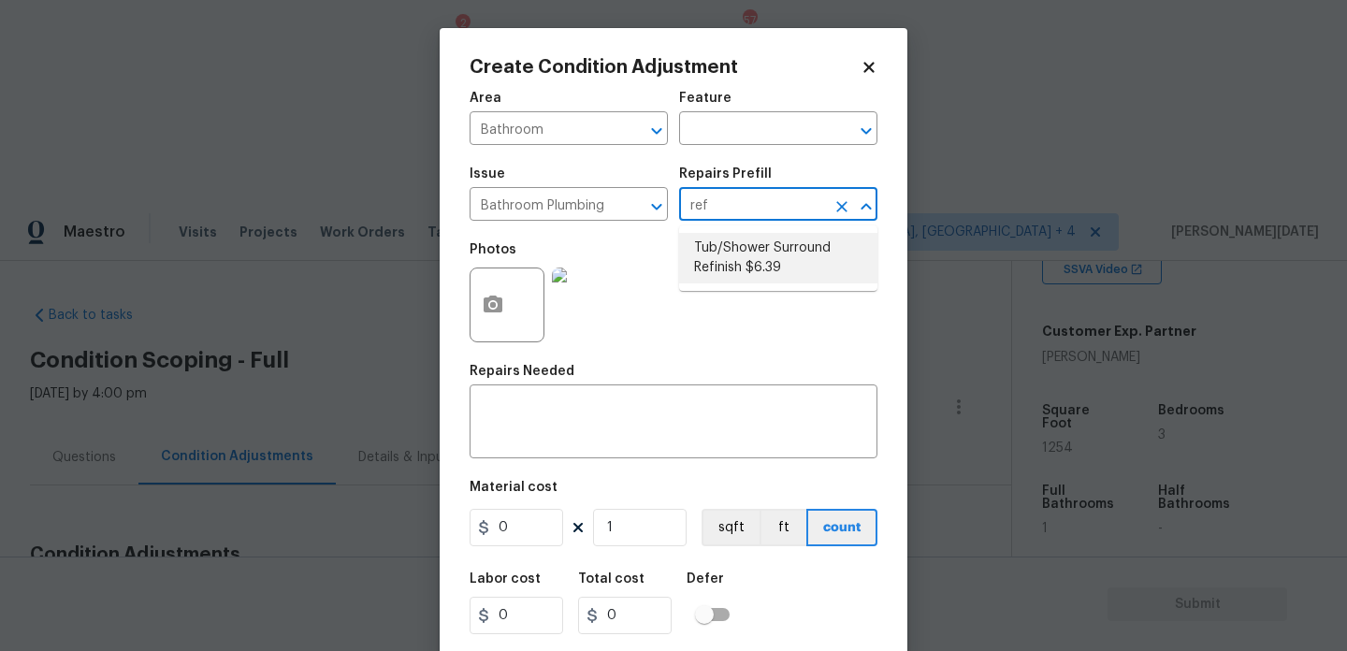
click at [744, 269] on li "Tub/Shower Surround Refinish $6.39" at bounding box center [778, 258] width 198 height 51
type input "Plumbing"
type textarea "Prep, mask, clean and refinish the tub/shower tile surround both all sides ensu…"
type input "6.39"
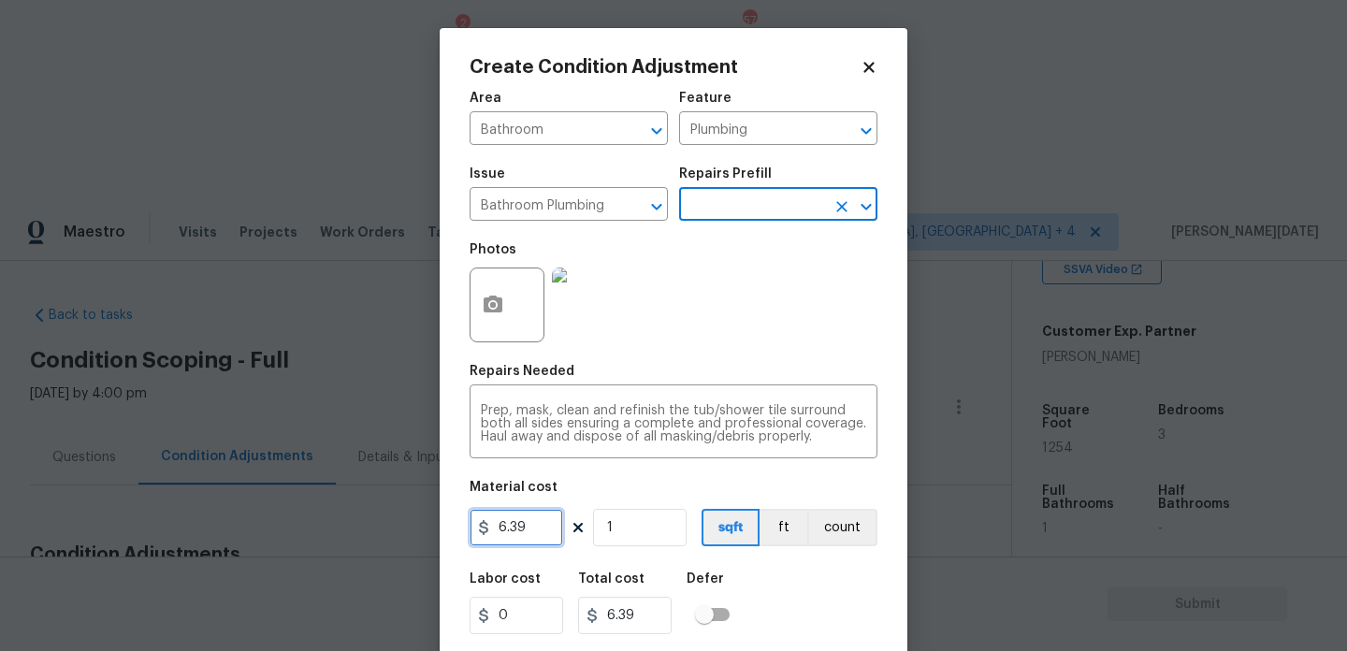
drag, startPoint x: 493, startPoint y: 527, endPoint x: 243, endPoint y: 523, distance: 249.8
click at [243, 523] on div "Create Condition Adjustment Area Bathroom ​ Feature Plumbing ​ Issue Bathroom P…" at bounding box center [673, 325] width 1347 height 651
type input "350"
click at [658, 338] on div "Photos" at bounding box center [674, 293] width 408 height 122
type input "350"
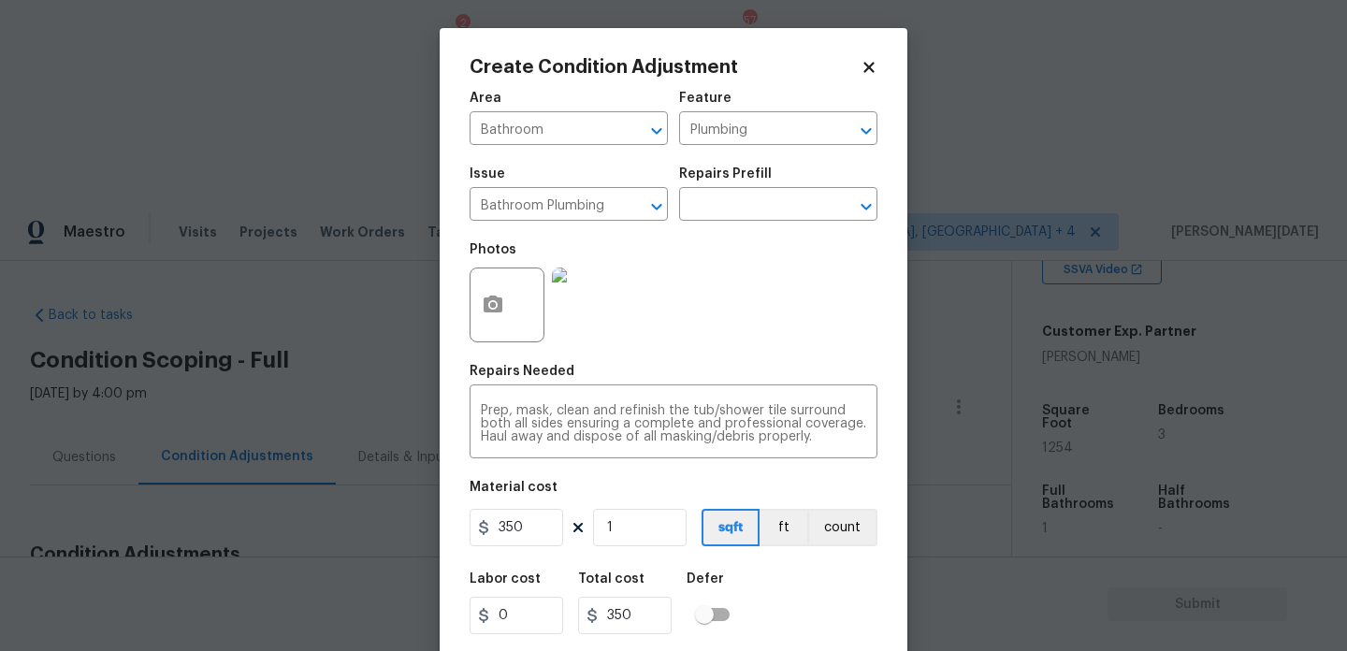
scroll to position [48, 0]
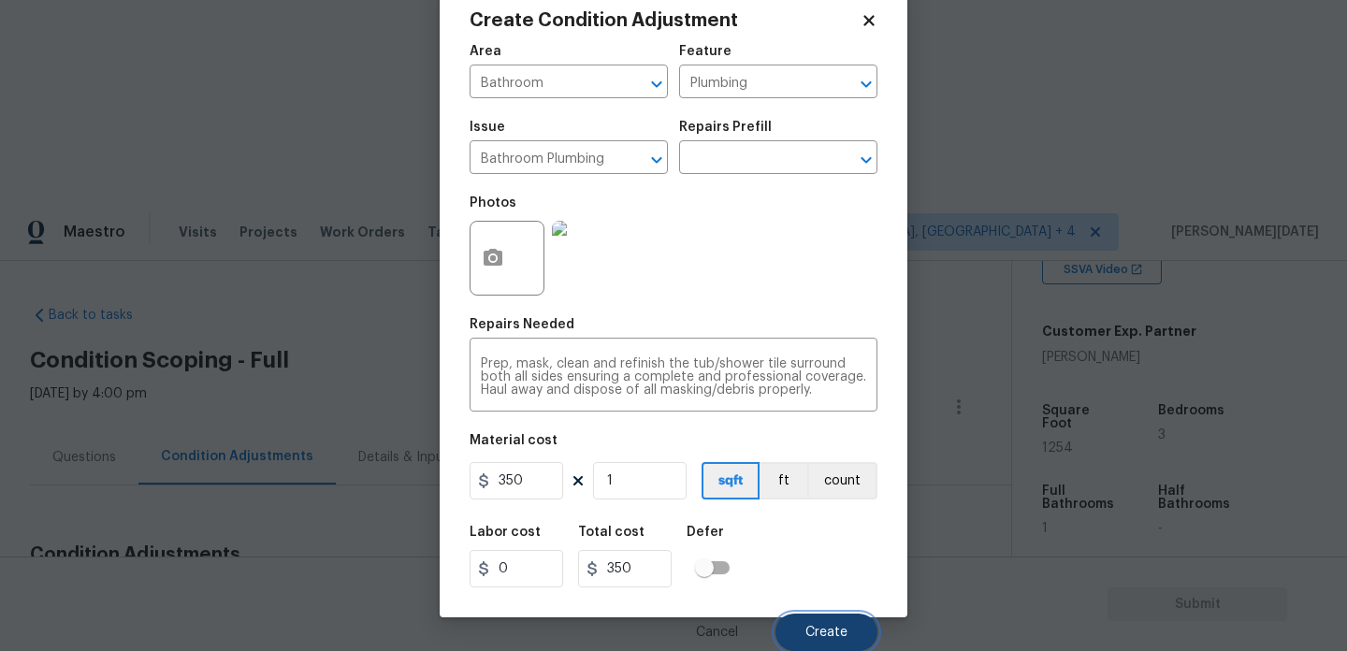
click at [824, 622] on button "Create" at bounding box center [827, 632] width 102 height 37
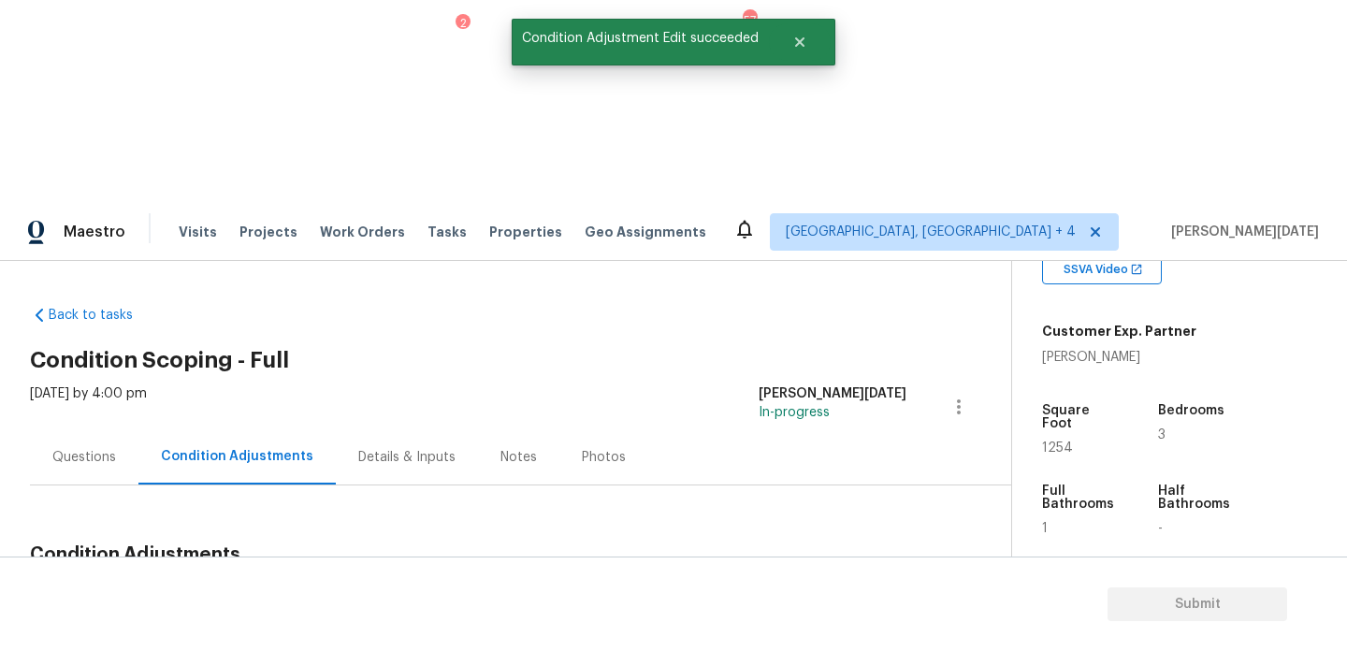
scroll to position [0, 0]
click at [797, 400] on div at bounding box center [673, 325] width 1347 height 651
click at [797, 590] on span "Add Condition Adjustment" at bounding box center [860, 598] width 189 height 17
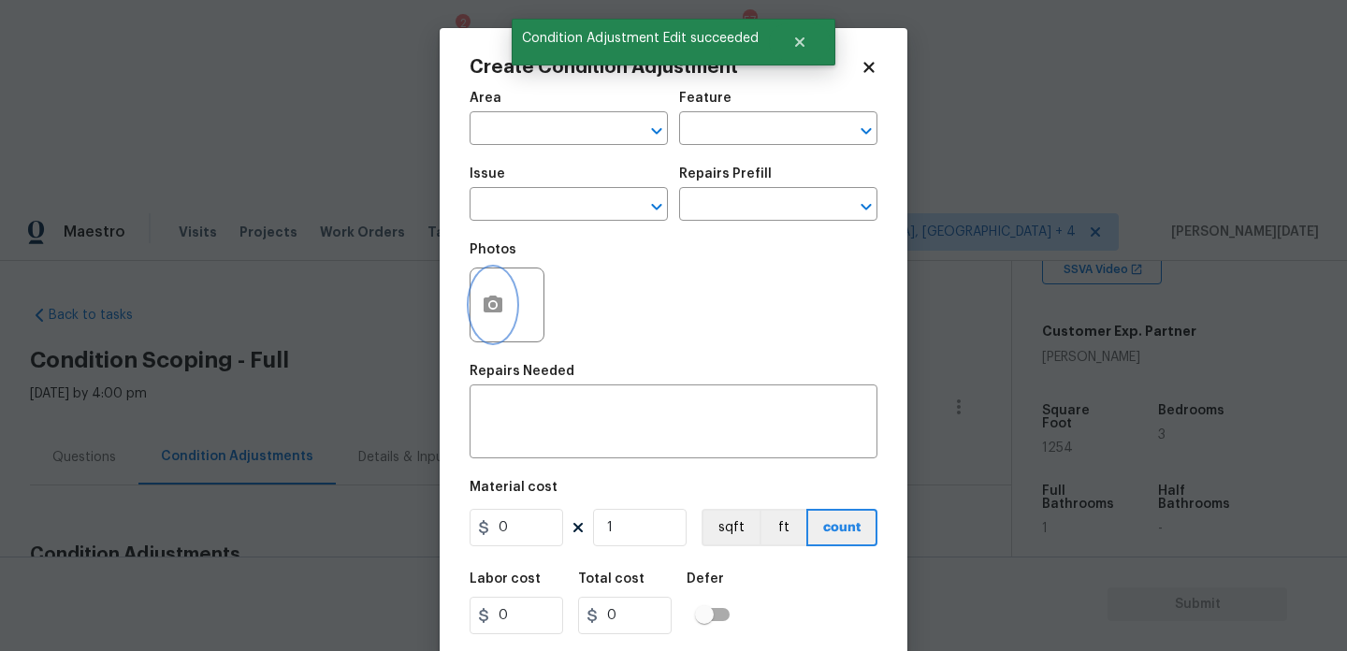
click at [500, 304] on icon "button" at bounding box center [493, 304] width 19 height 17
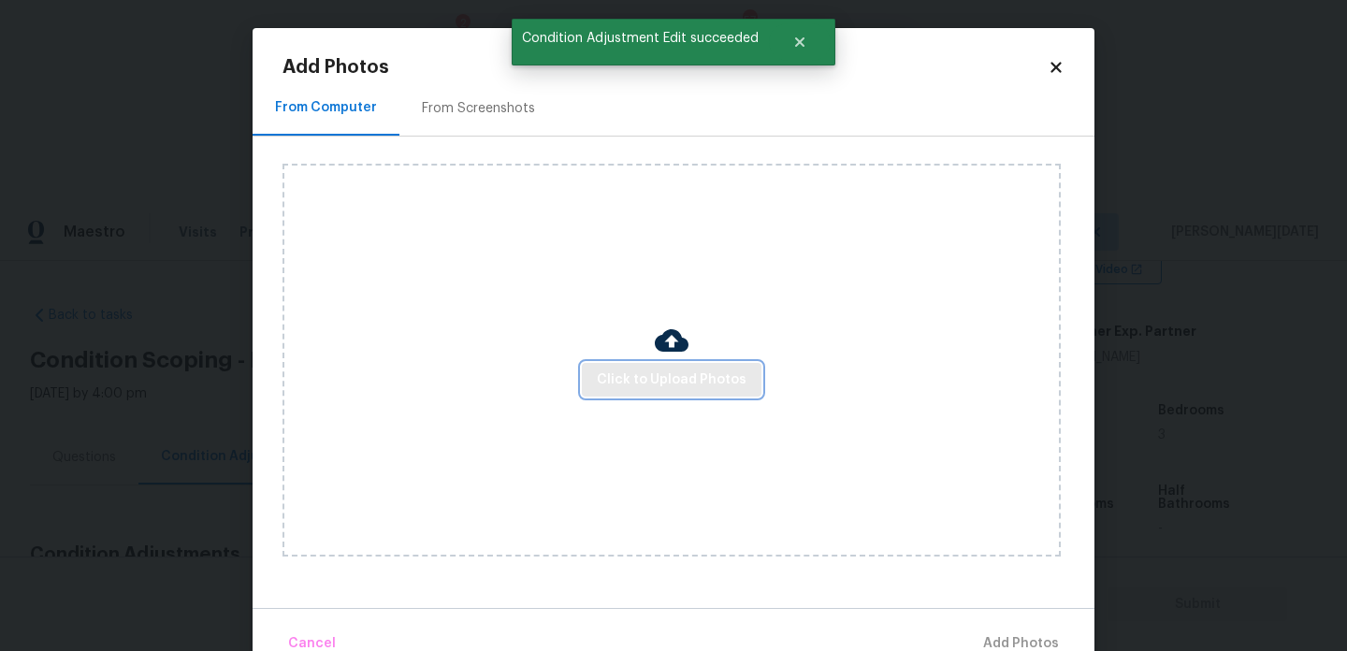
click at [630, 385] on span "Click to Upload Photos" at bounding box center [672, 380] width 150 height 23
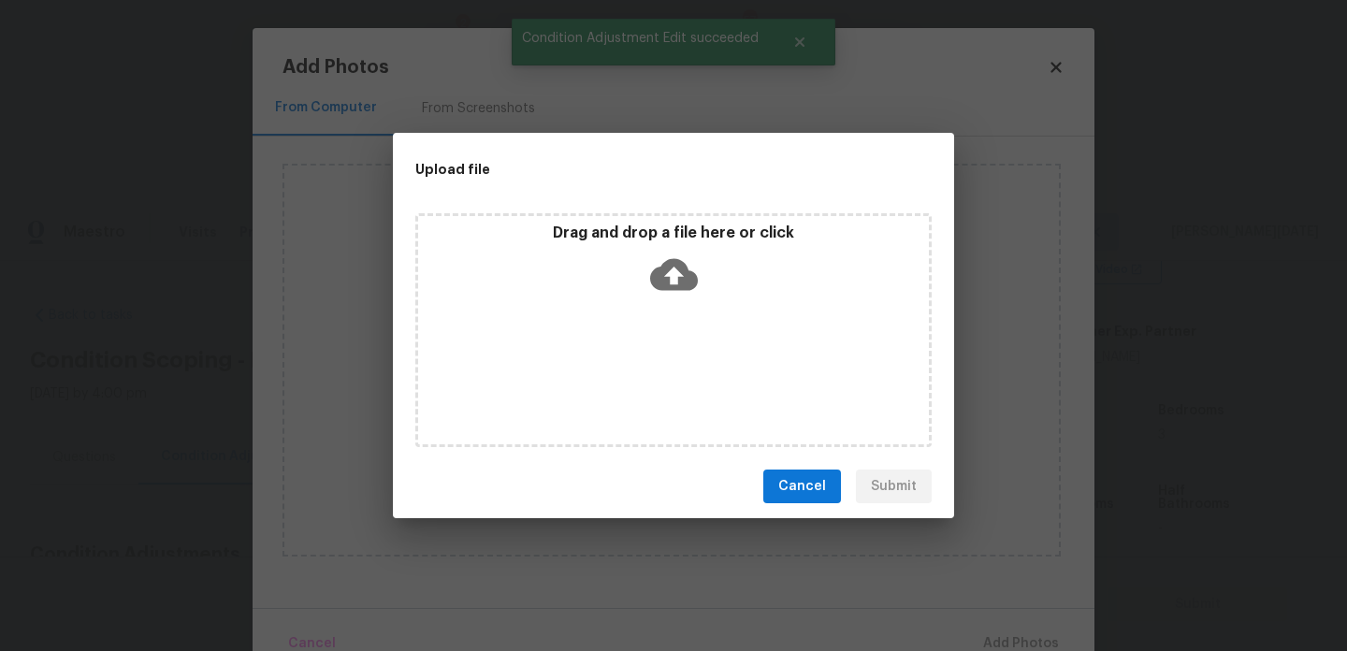
click at [630, 385] on div "Drag and drop a file here or click" at bounding box center [673, 330] width 516 height 234
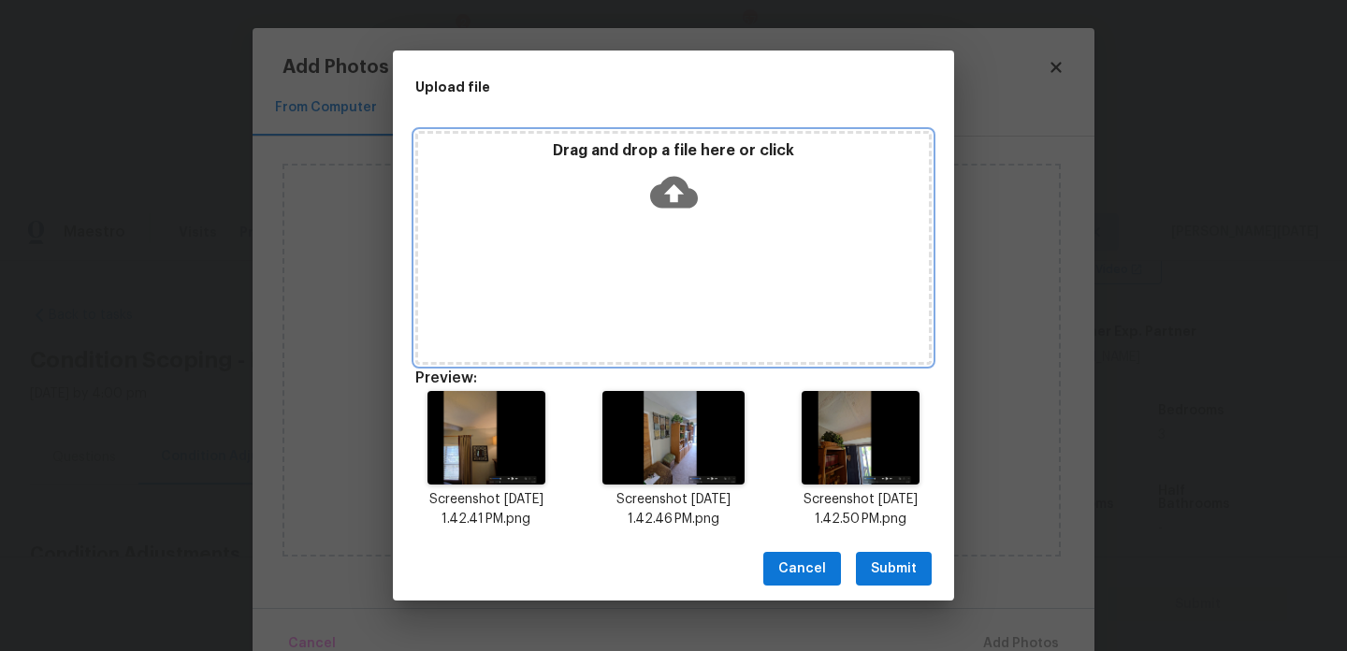
click at [661, 213] on icon at bounding box center [674, 192] width 48 height 48
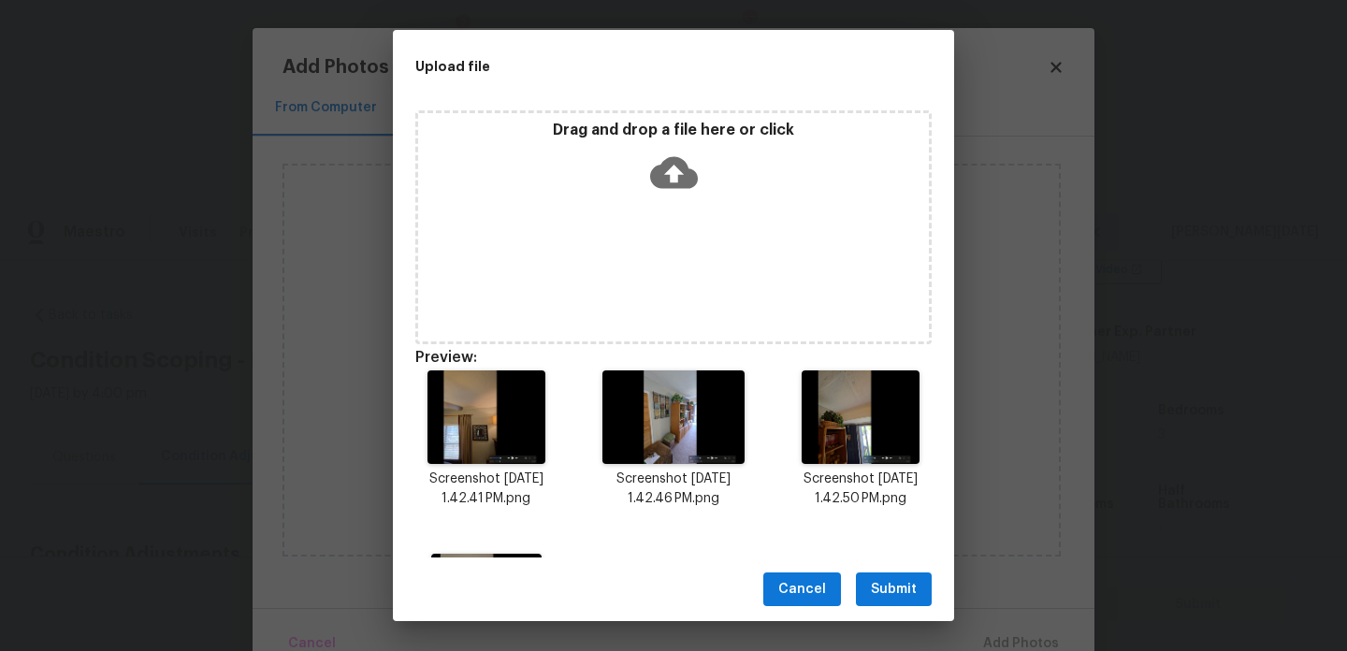
click at [899, 588] on span "Submit" at bounding box center [894, 589] width 46 height 23
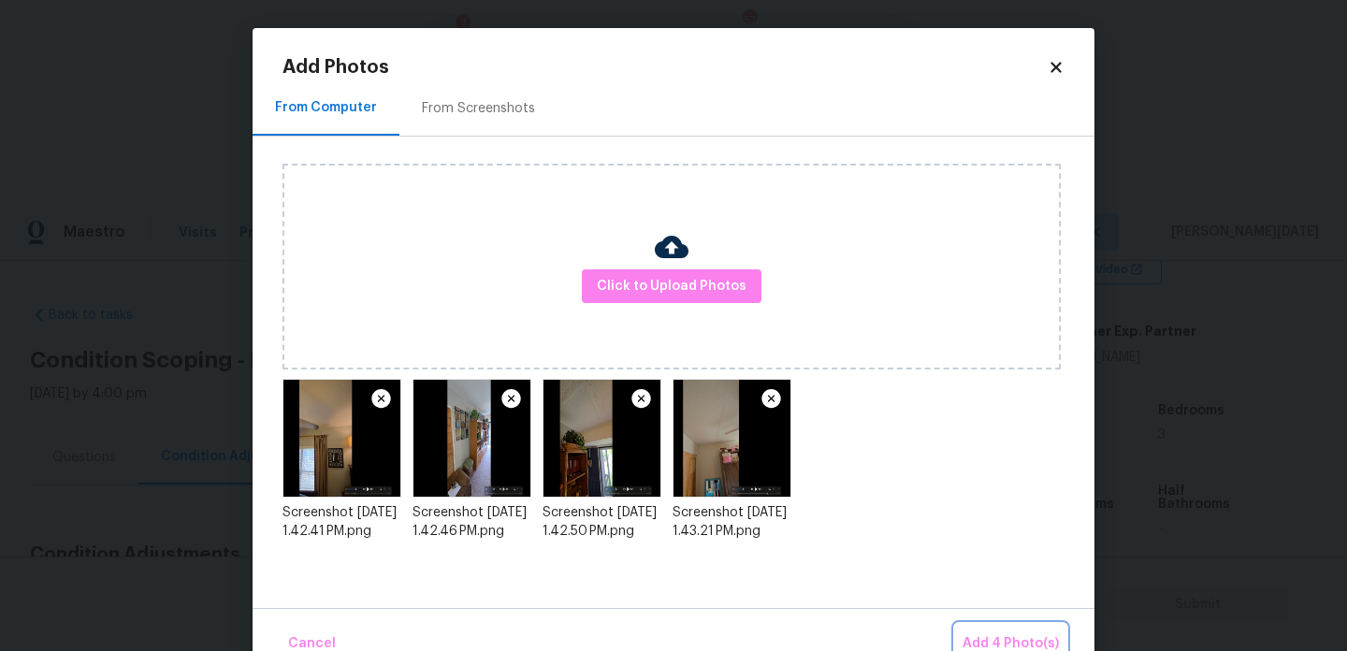
click at [981, 642] on span "Add 4 Photo(s)" at bounding box center [1011, 644] width 96 height 23
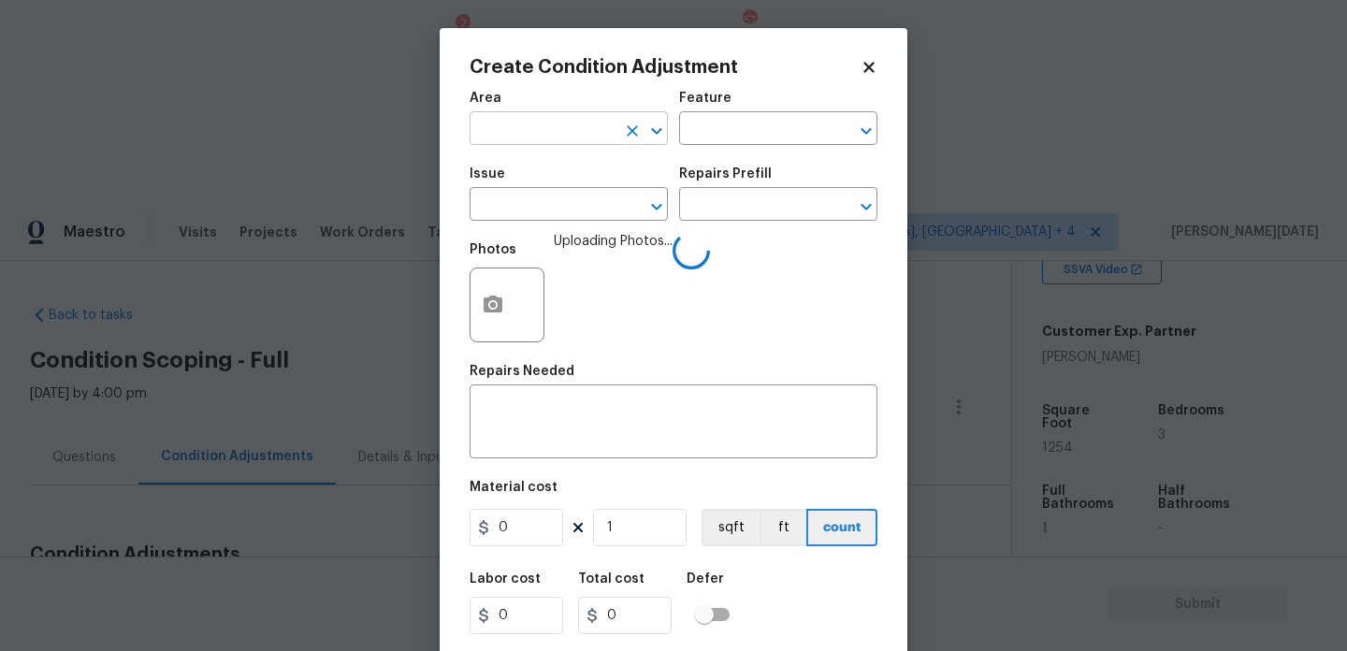
click at [502, 143] on input "text" at bounding box center [543, 130] width 146 height 29
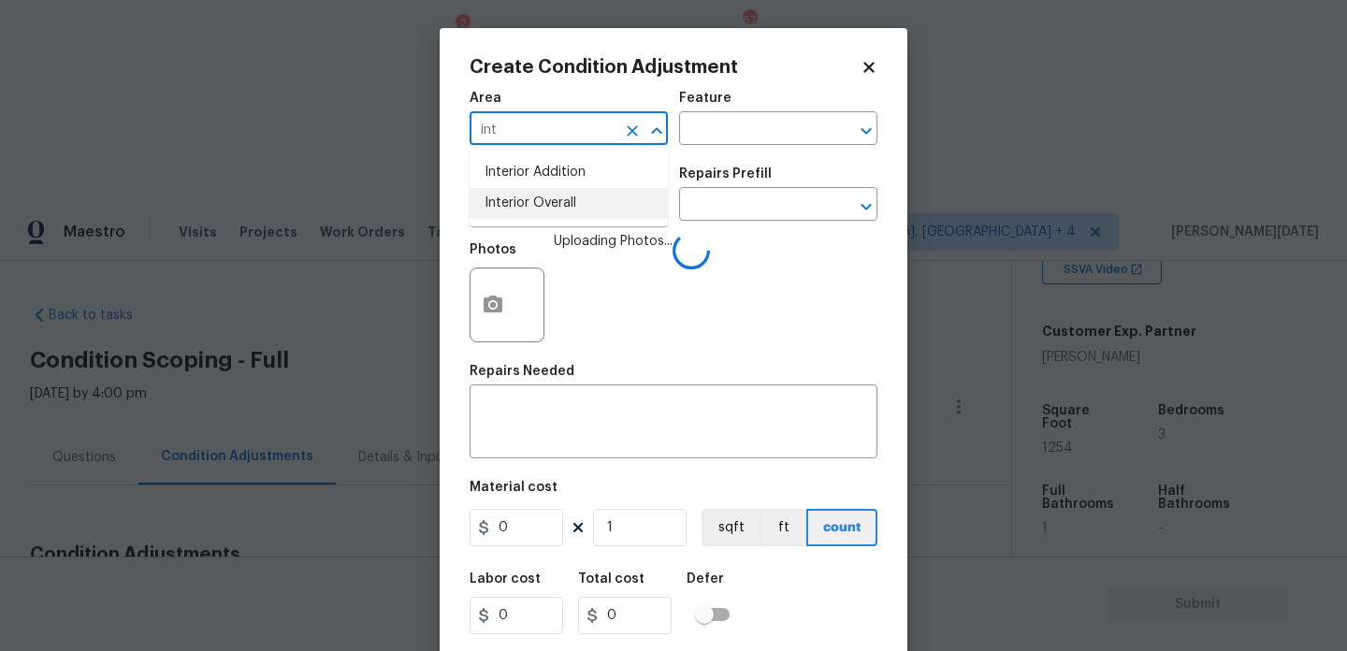
click at [504, 210] on li "Interior Overall" at bounding box center [569, 203] width 198 height 31
type input "Interior Overall"
click at [504, 210] on input "text" at bounding box center [543, 206] width 146 height 29
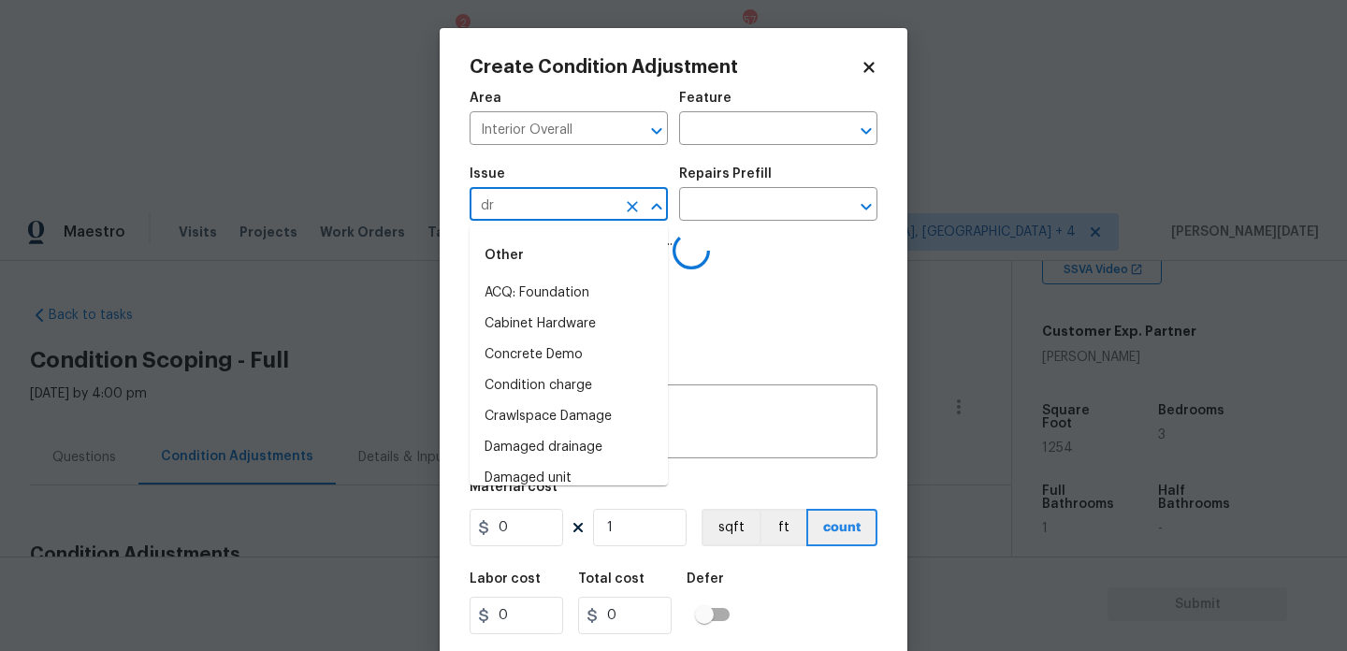
type input "dry"
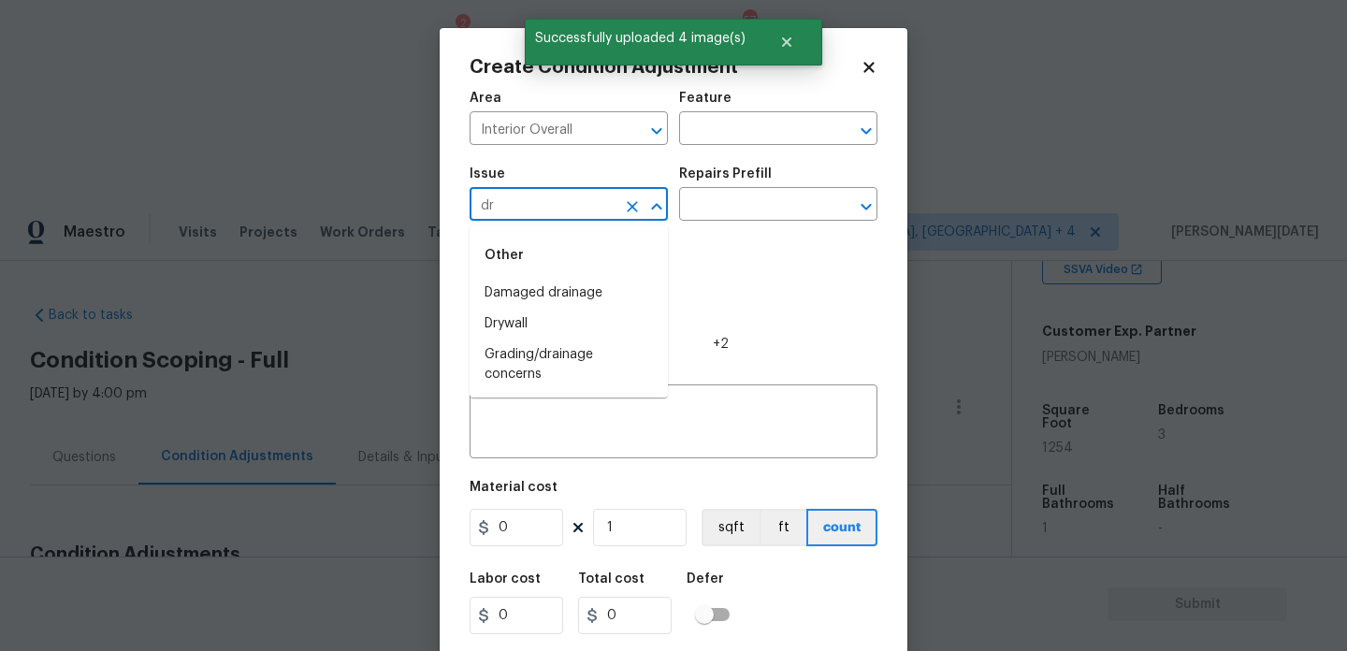
type input "dry"
click at [516, 290] on li "Drywall" at bounding box center [569, 293] width 198 height 31
type input "Drywall"
click at [716, 138] on input "text" at bounding box center [752, 130] width 146 height 29
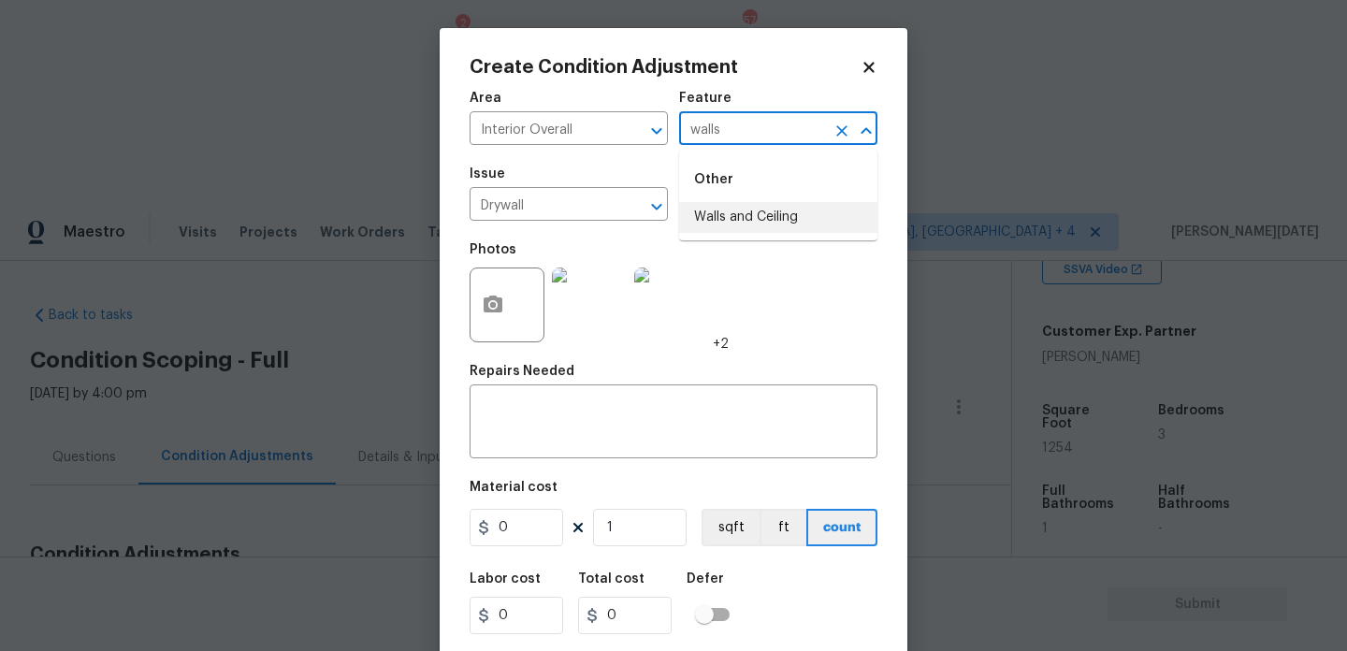
click at [731, 211] on li "Walls and Ceiling" at bounding box center [778, 217] width 198 height 31
type input "Walls and Ceiling"
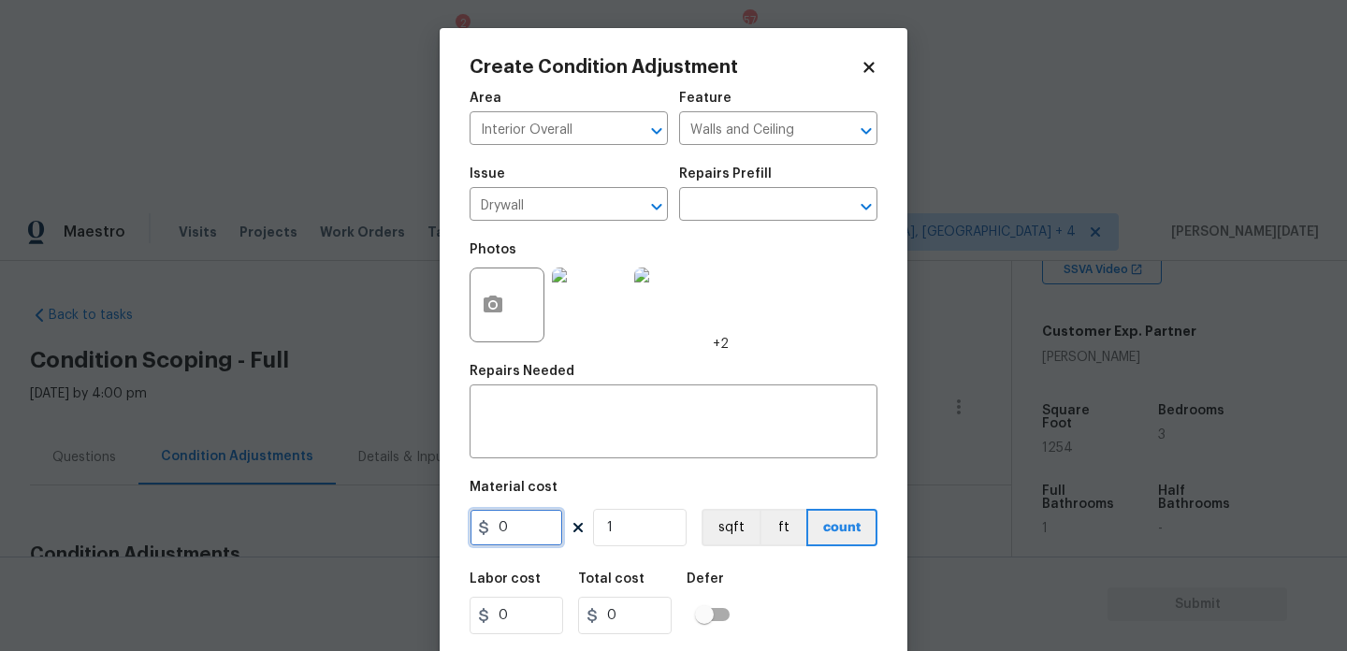
click at [527, 538] on input "0" at bounding box center [517, 527] width 94 height 37
type input "2000"
click at [574, 440] on textarea at bounding box center [673, 423] width 385 height 39
type input "2000"
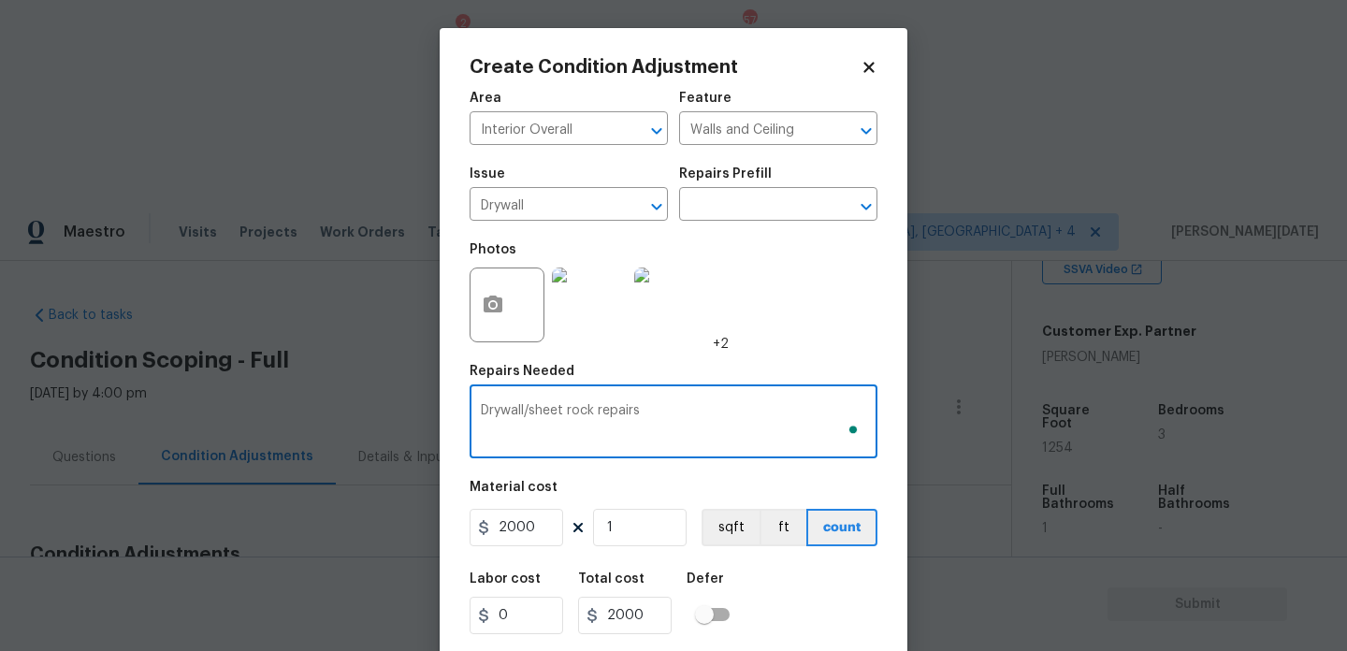
scroll to position [48, 0]
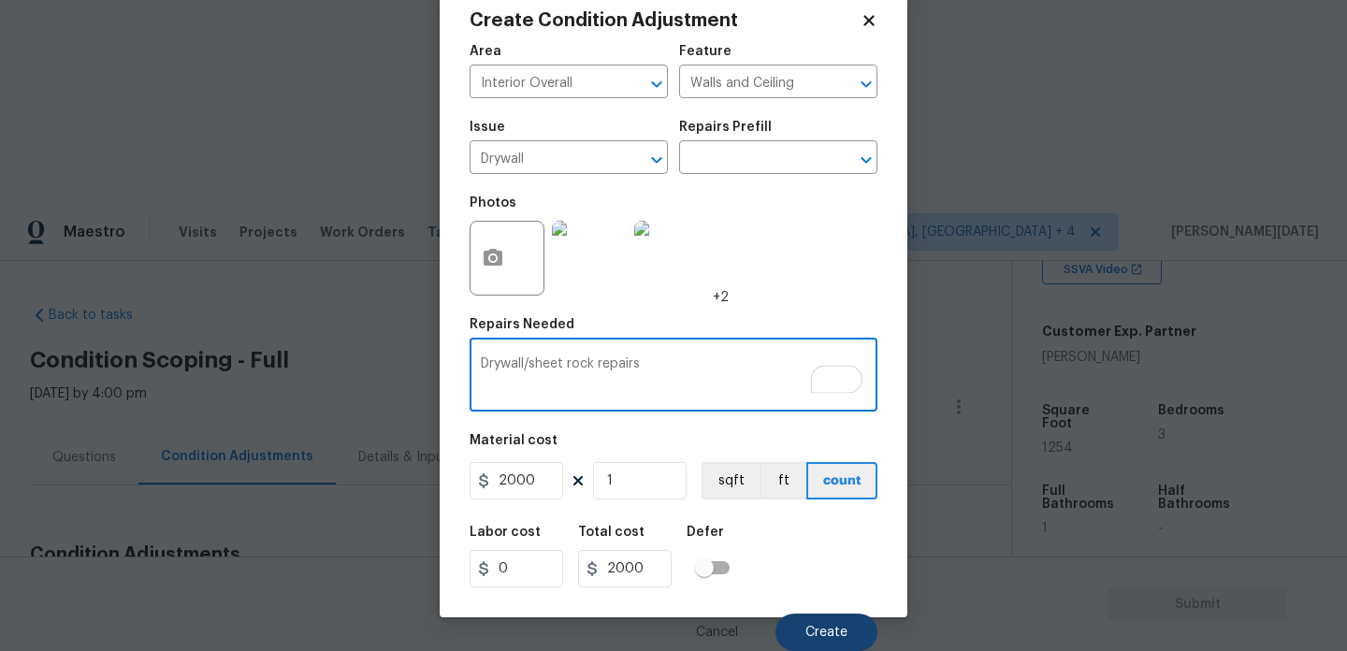
type textarea "Drywall/sheet rock repairs"
click at [804, 628] on button "Create" at bounding box center [827, 632] width 102 height 37
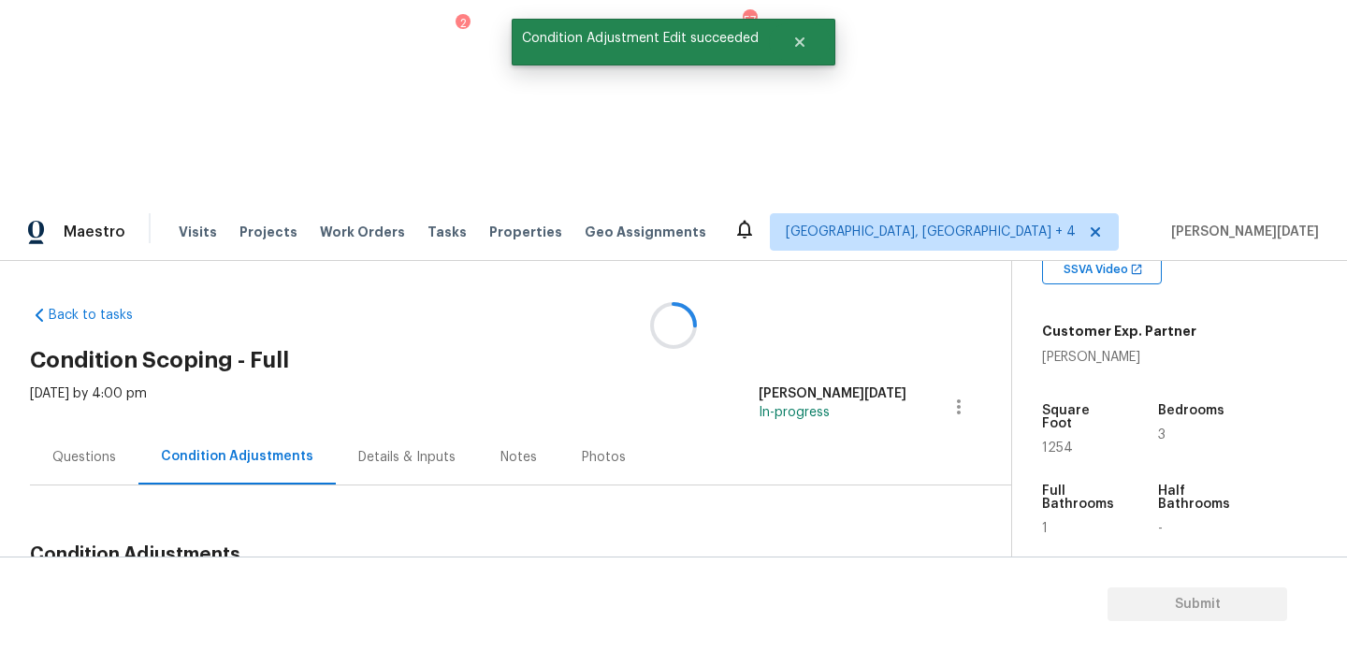
scroll to position [0, 0]
click at [816, 579] on button "Add Condition Adjustment" at bounding box center [860, 598] width 211 height 39
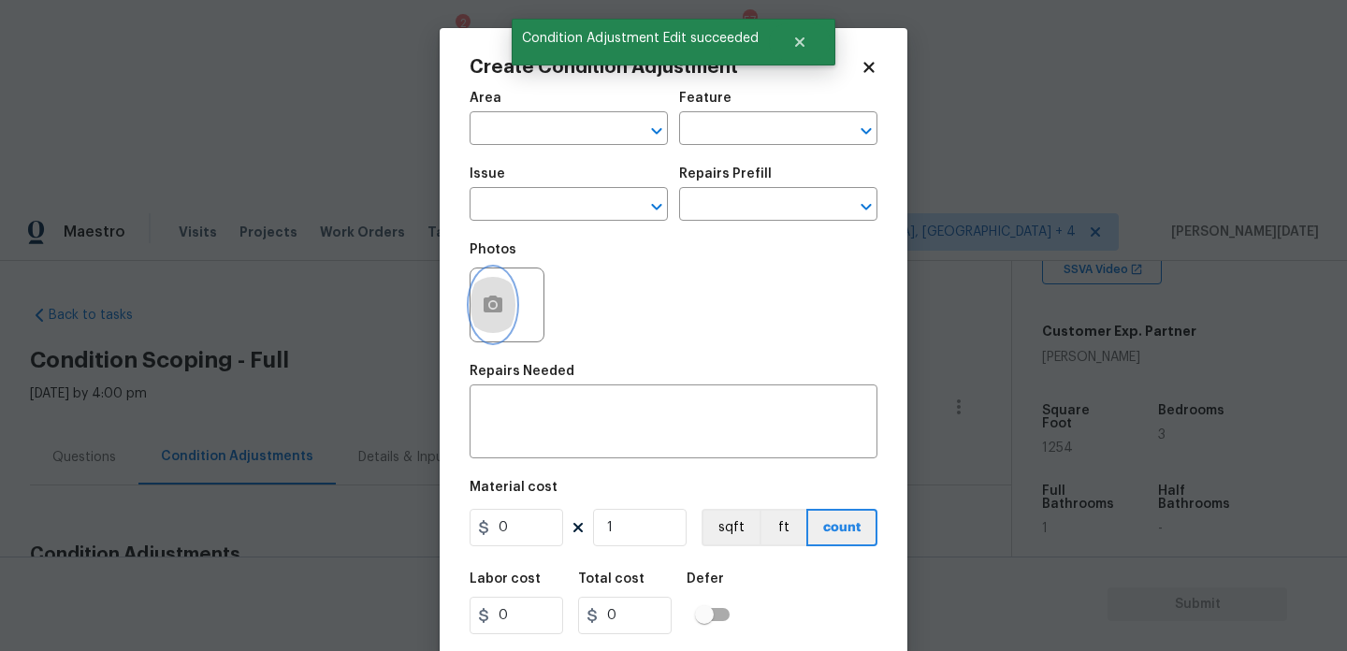
click at [489, 303] on icon "button" at bounding box center [493, 304] width 19 height 17
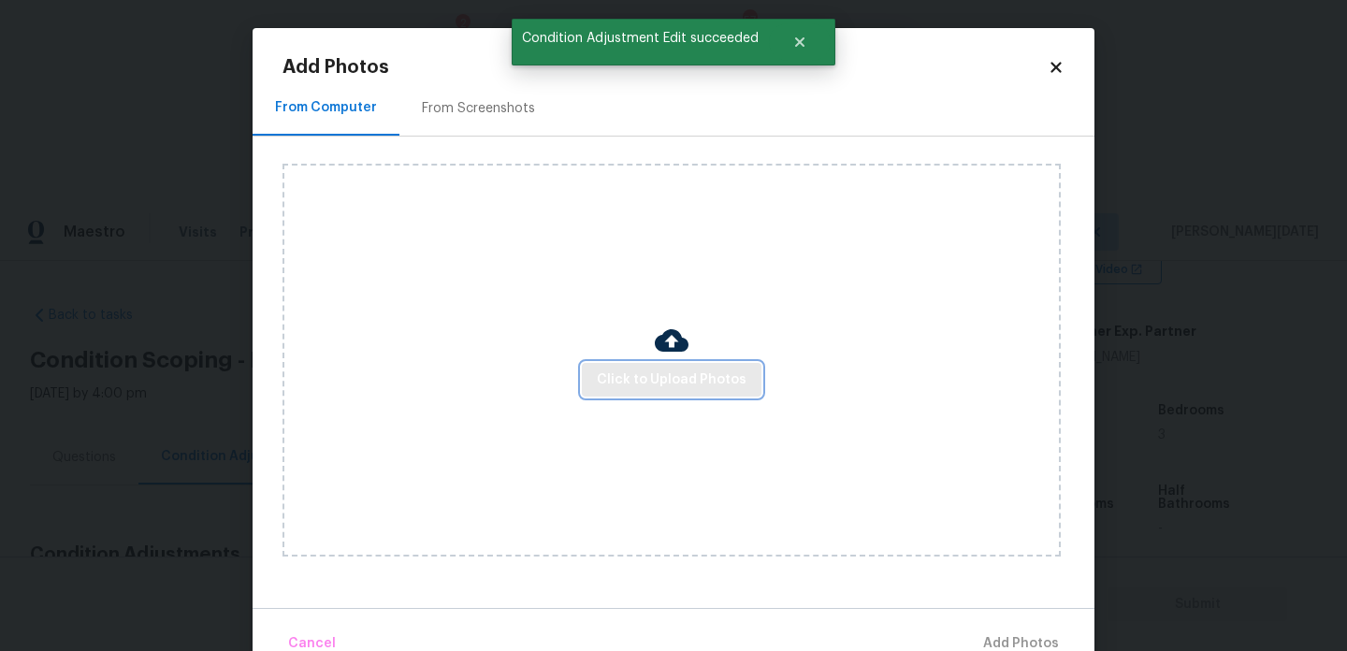
click at [675, 377] on span "Click to Upload Photos" at bounding box center [672, 380] width 150 height 23
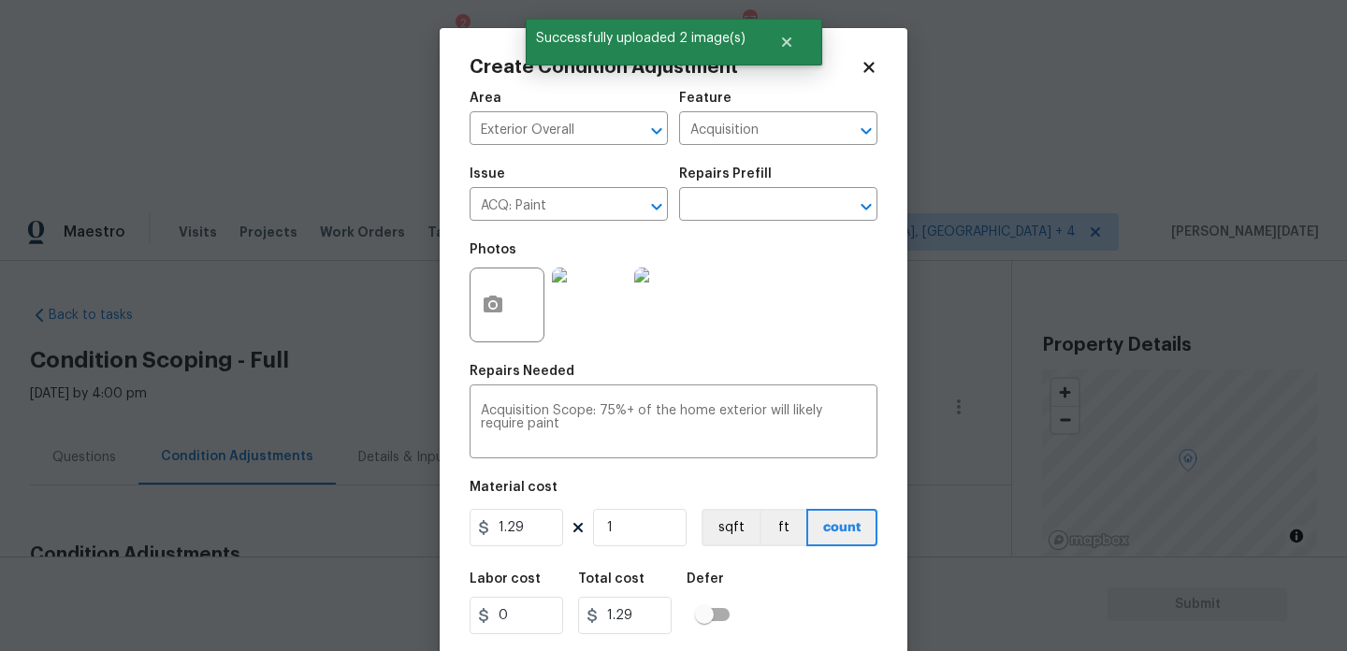
click at [544, 542] on input "1.29" at bounding box center [517, 527] width 94 height 37
type input "1.5"
click at [633, 544] on input "1" at bounding box center [640, 527] width 94 height 37
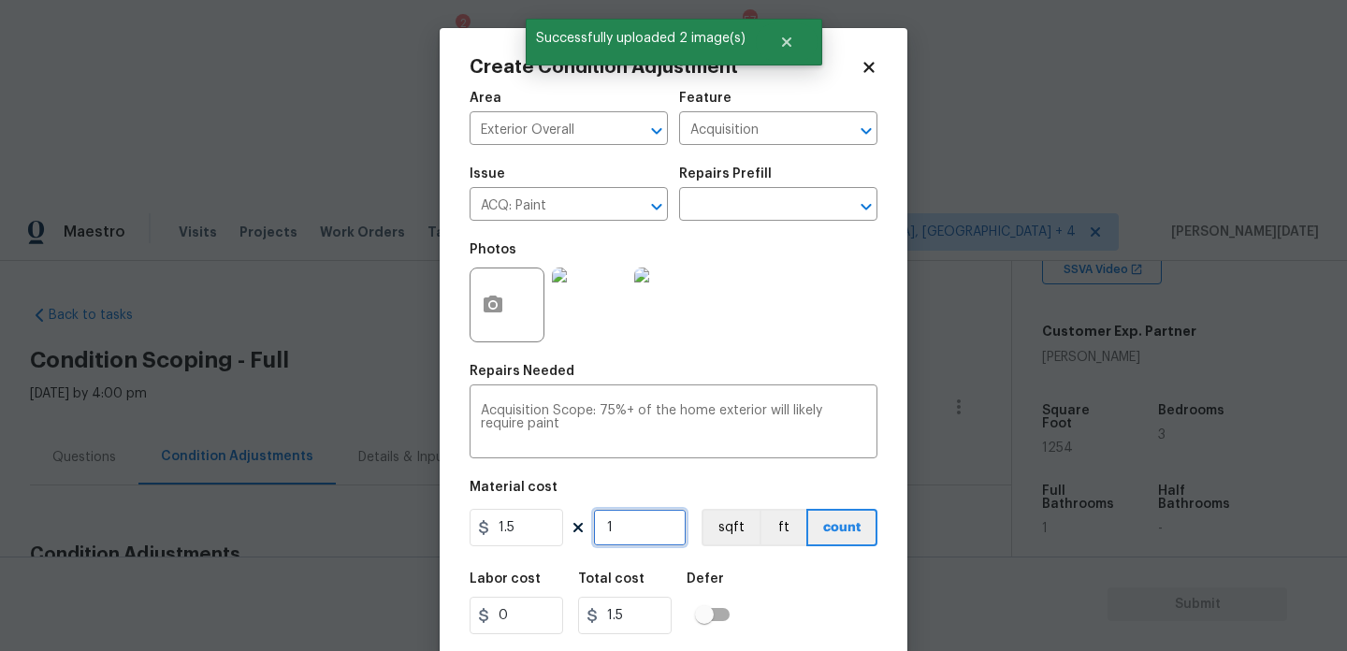
type input "12"
type input "18"
type input "125"
type input "187.5"
type input "1254"
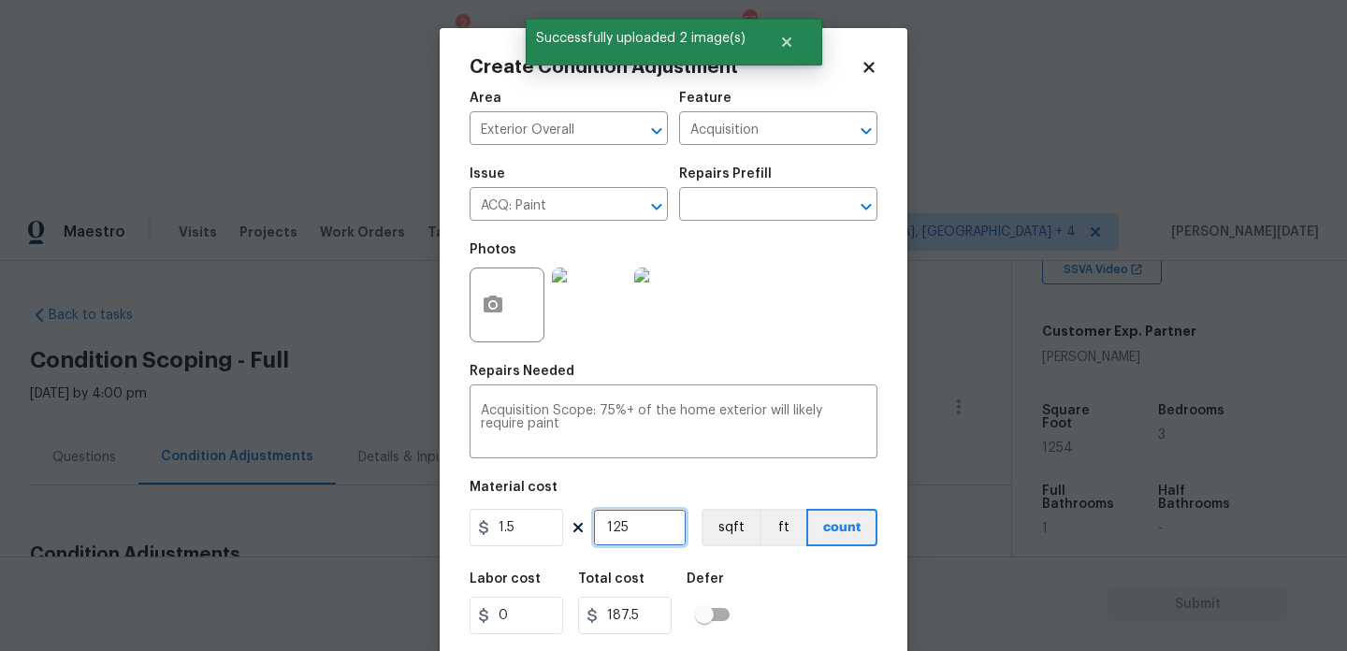
type input "1881"
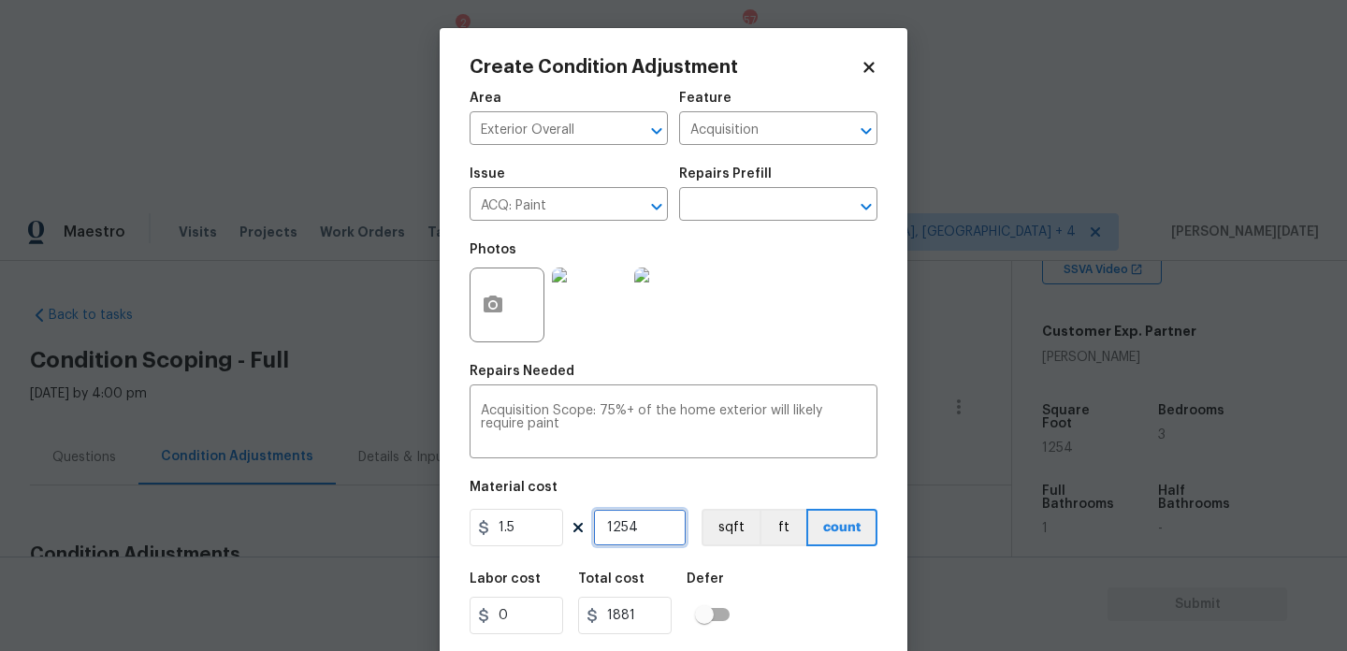
type input "1254"
click at [775, 324] on div "Photos" at bounding box center [674, 293] width 408 height 122
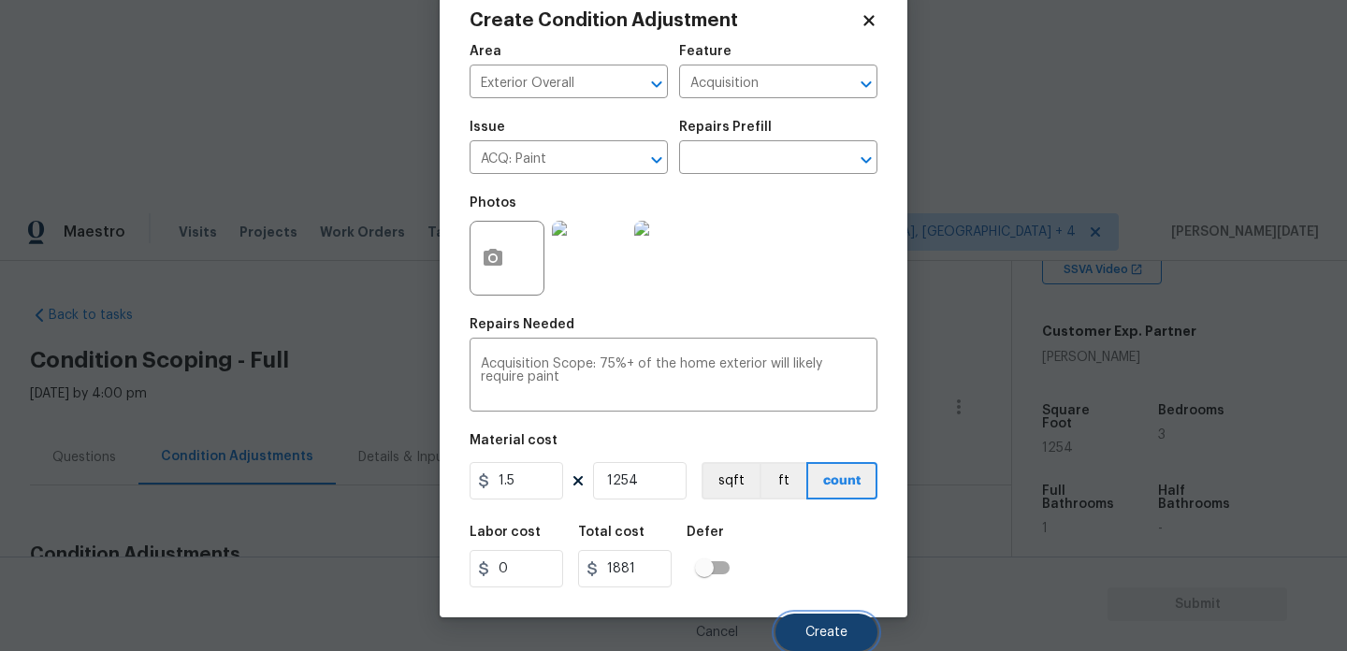
click at [821, 615] on button "Create" at bounding box center [827, 632] width 102 height 37
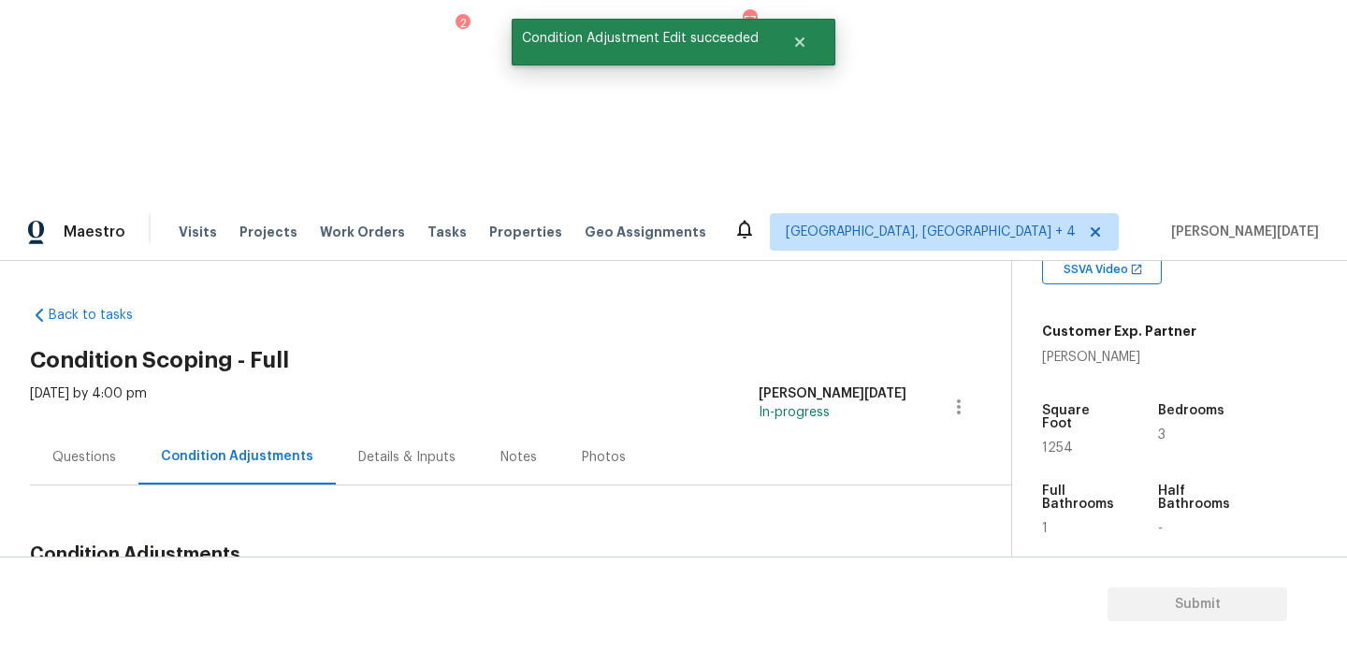
scroll to position [0, 0]
click at [824, 579] on button "Add Condition Adjustment" at bounding box center [860, 598] width 211 height 39
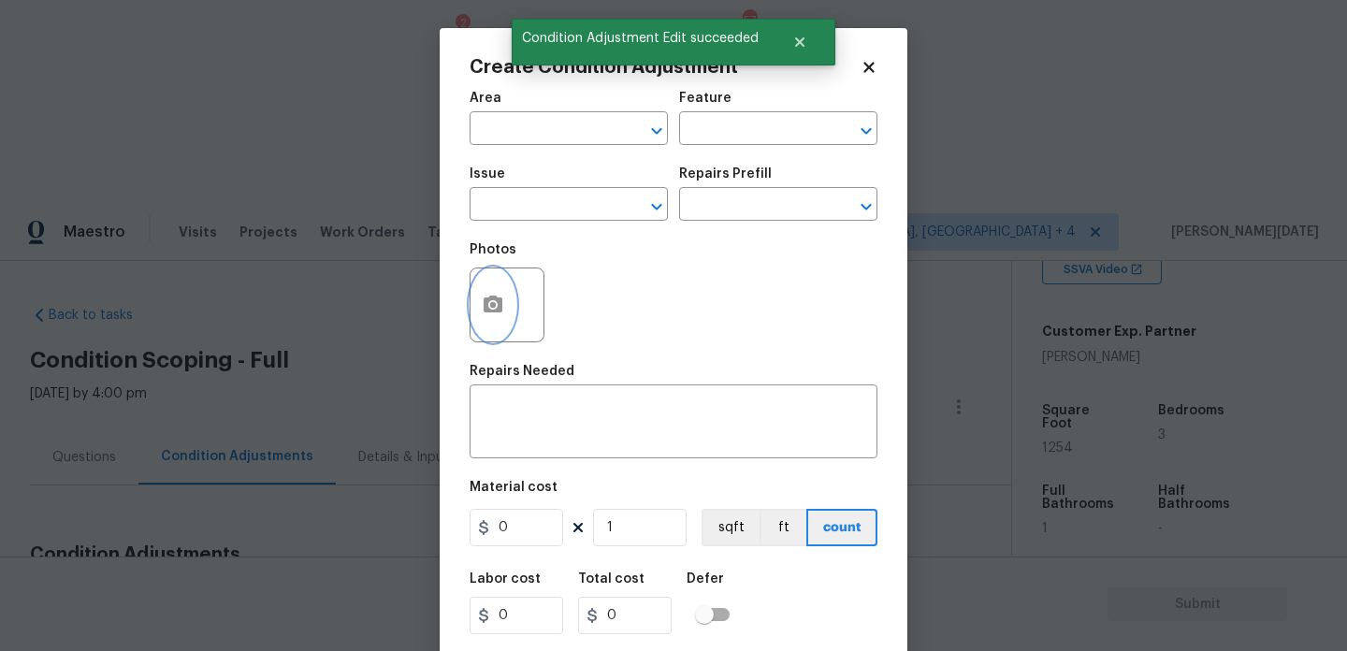
click at [500, 317] on button "button" at bounding box center [493, 305] width 45 height 73
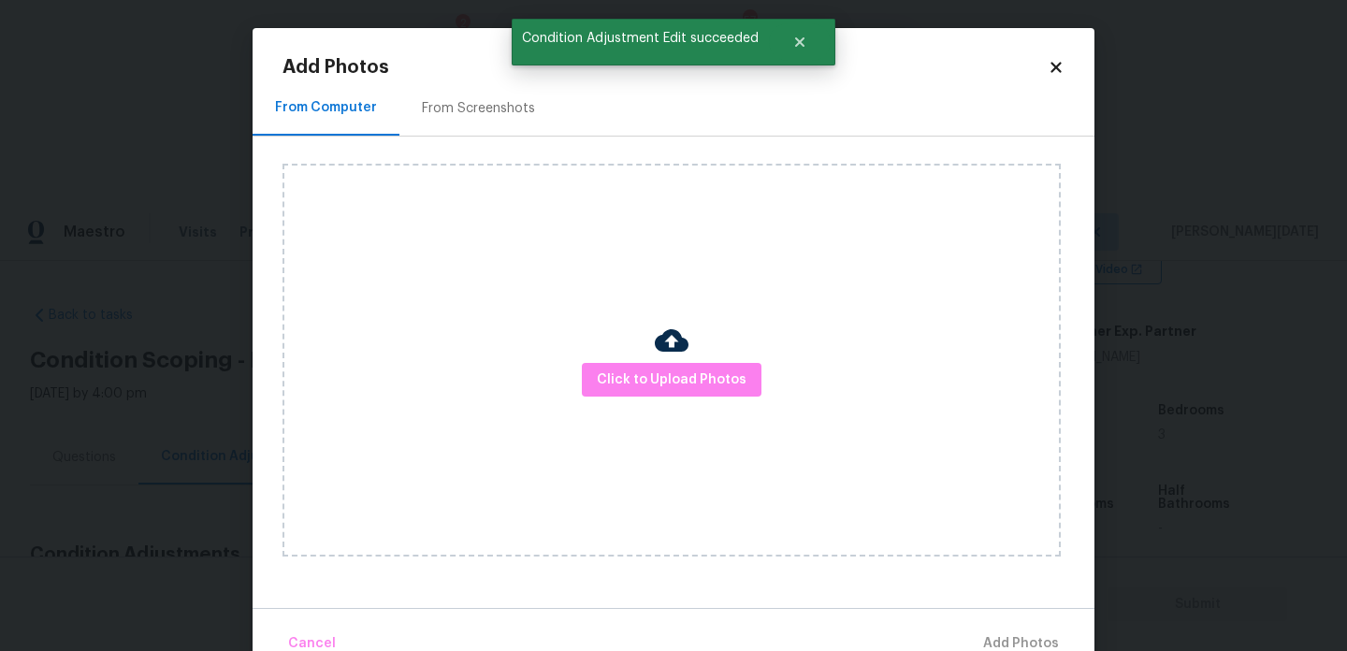
click at [466, 68] on h2 "Add Photos" at bounding box center [665, 67] width 765 height 19
click at [466, 95] on div "From Screenshots" at bounding box center [479, 107] width 158 height 55
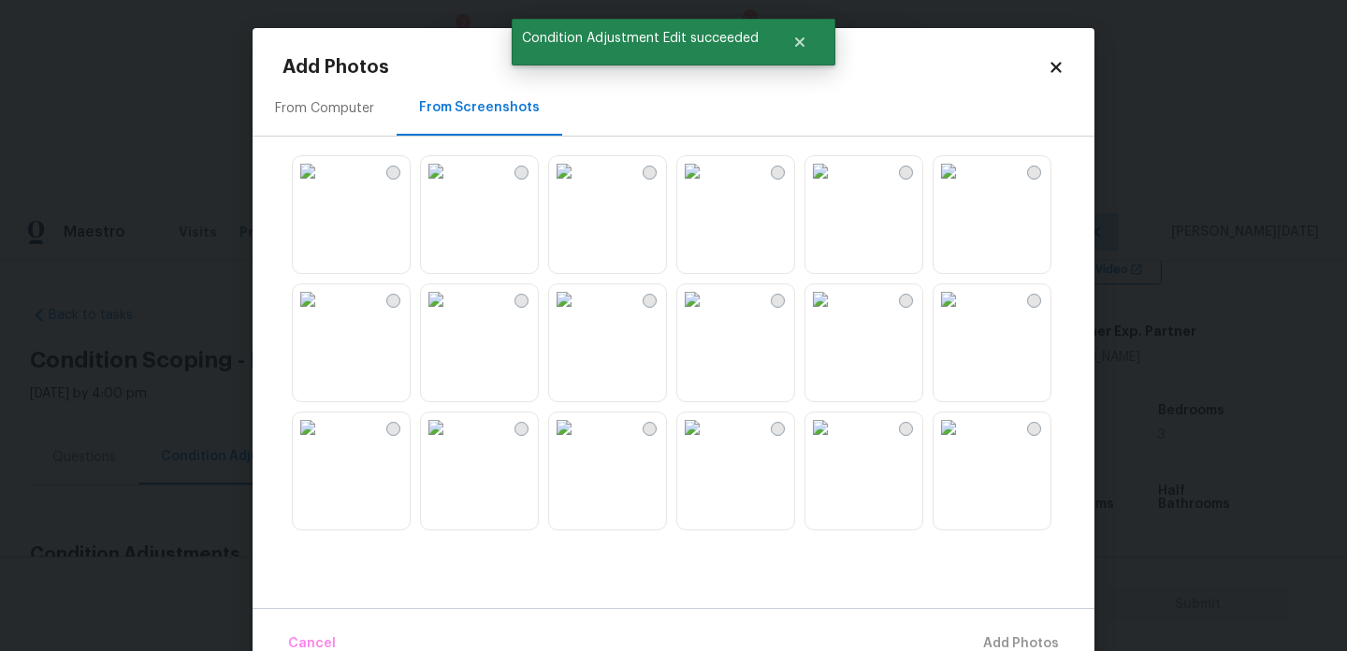
click at [707, 314] on img at bounding box center [692, 299] width 30 height 30
click at [579, 314] on img at bounding box center [564, 299] width 30 height 30
click at [451, 314] on img at bounding box center [436, 299] width 30 height 30
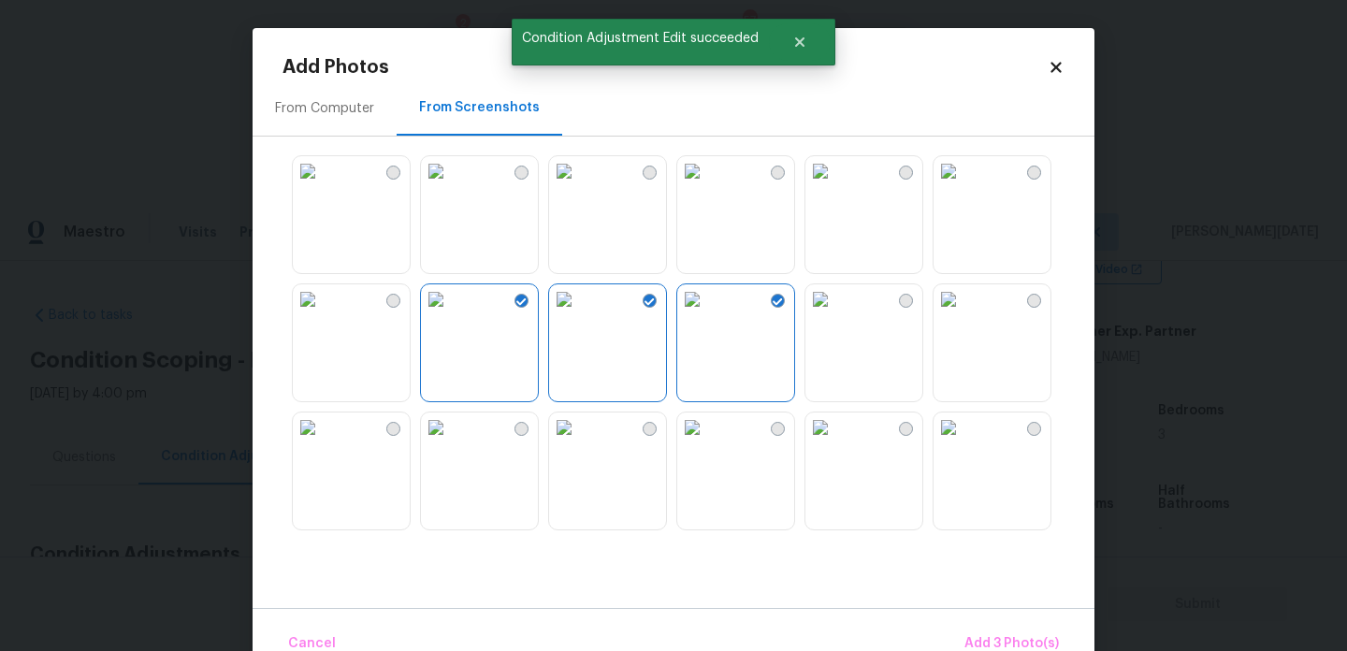
click at [323, 314] on img at bounding box center [308, 299] width 30 height 30
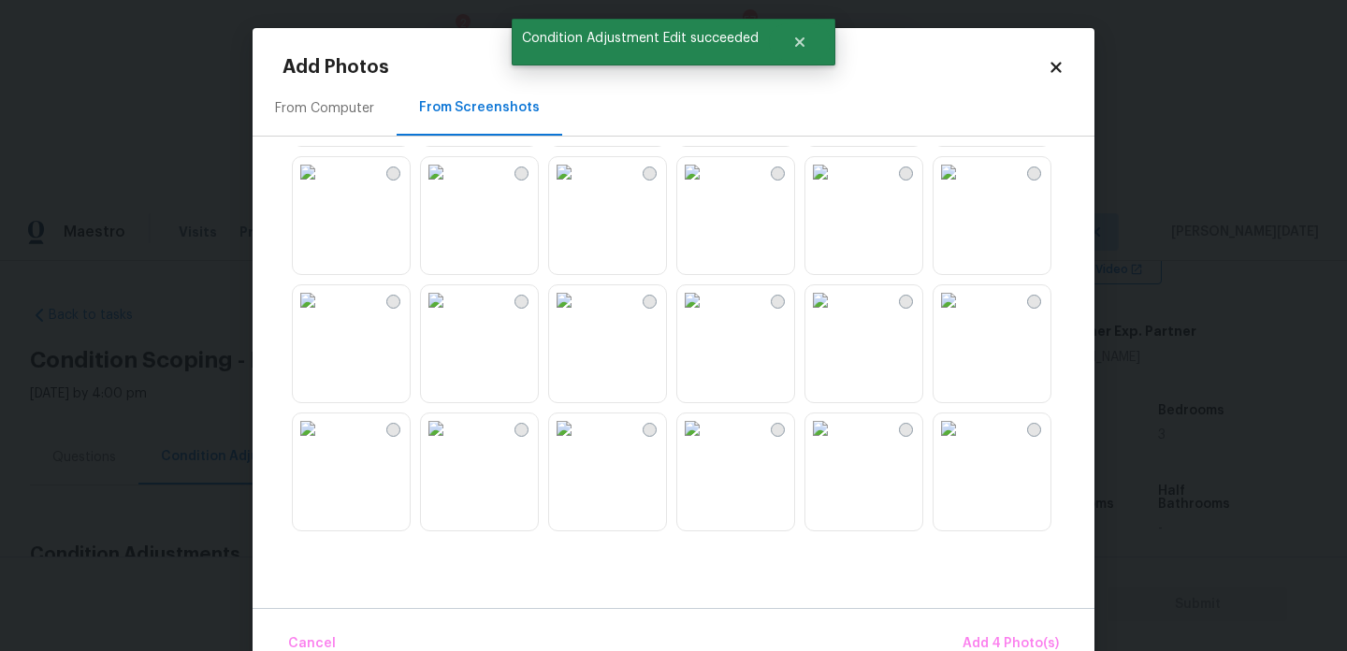
scroll to position [513, 0]
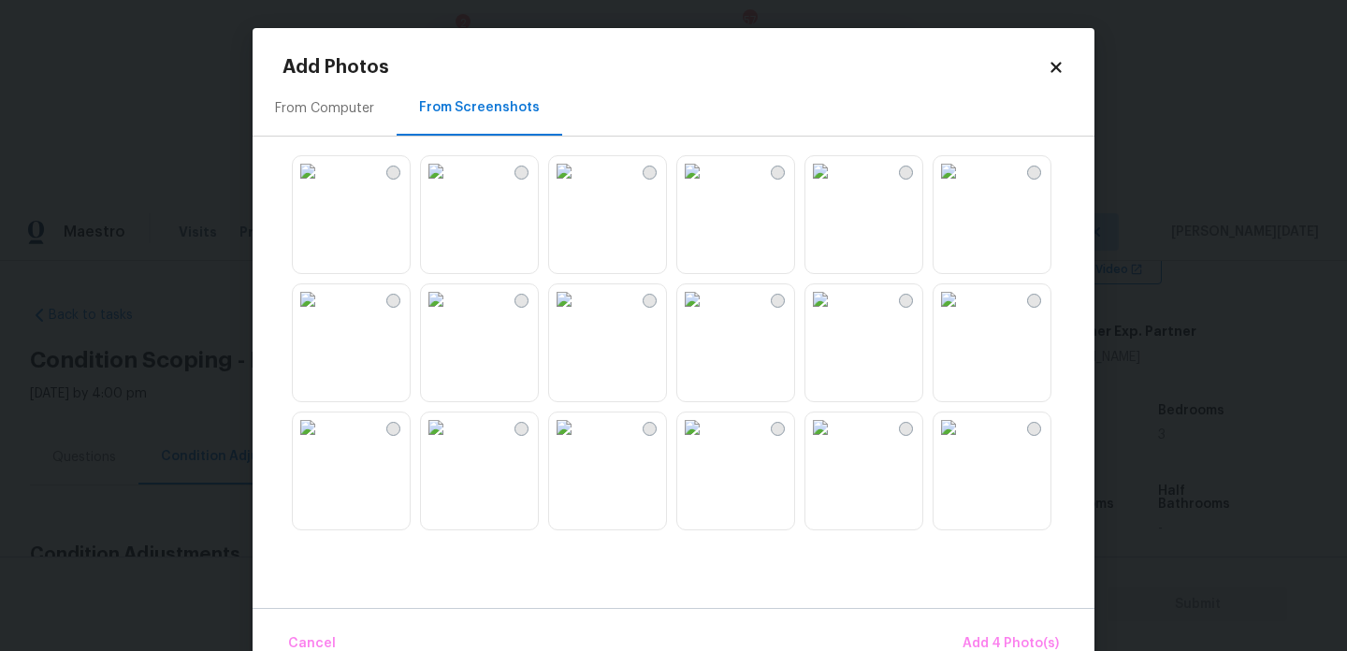
click at [707, 314] on img at bounding box center [692, 299] width 30 height 30
click at [836, 314] on img at bounding box center [821, 299] width 30 height 30
click at [707, 314] on img at bounding box center [692, 299] width 30 height 30
click at [964, 314] on img at bounding box center [949, 299] width 30 height 30
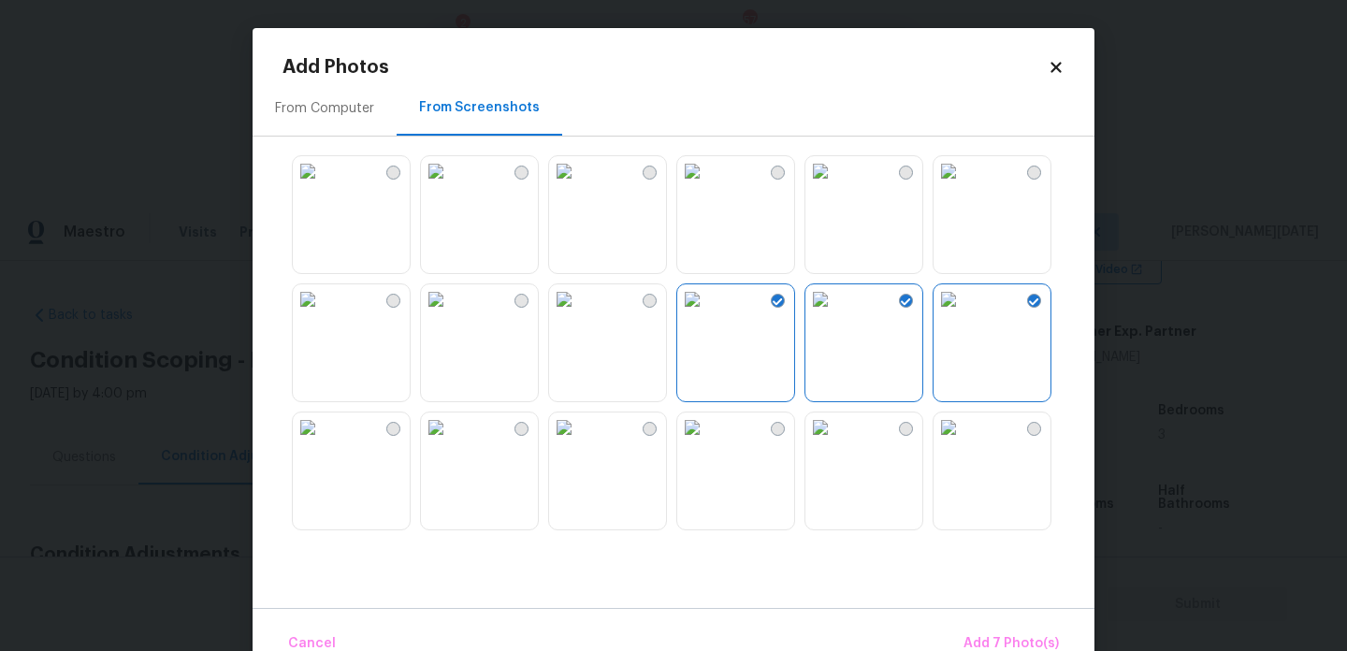
scroll to position [855, 0]
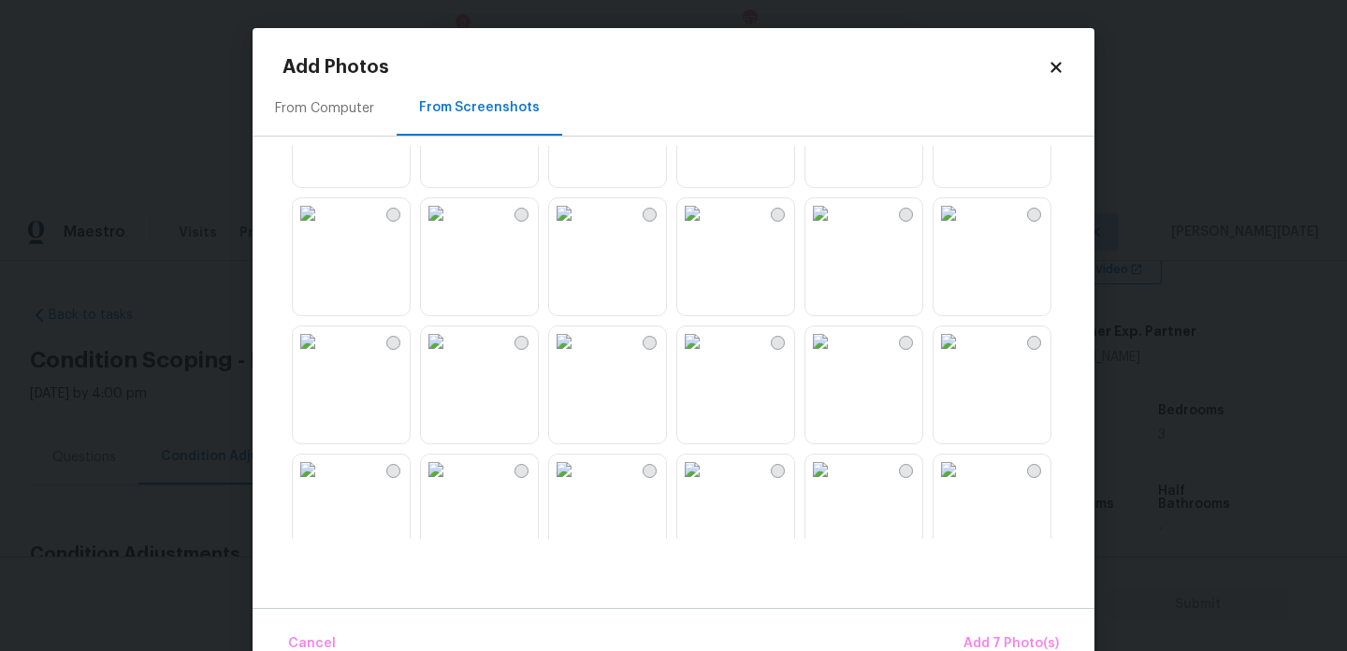
click at [707, 228] on img at bounding box center [692, 213] width 30 height 30
click at [579, 228] on img at bounding box center [564, 213] width 30 height 30
click at [579, 356] on img at bounding box center [564, 342] width 30 height 30
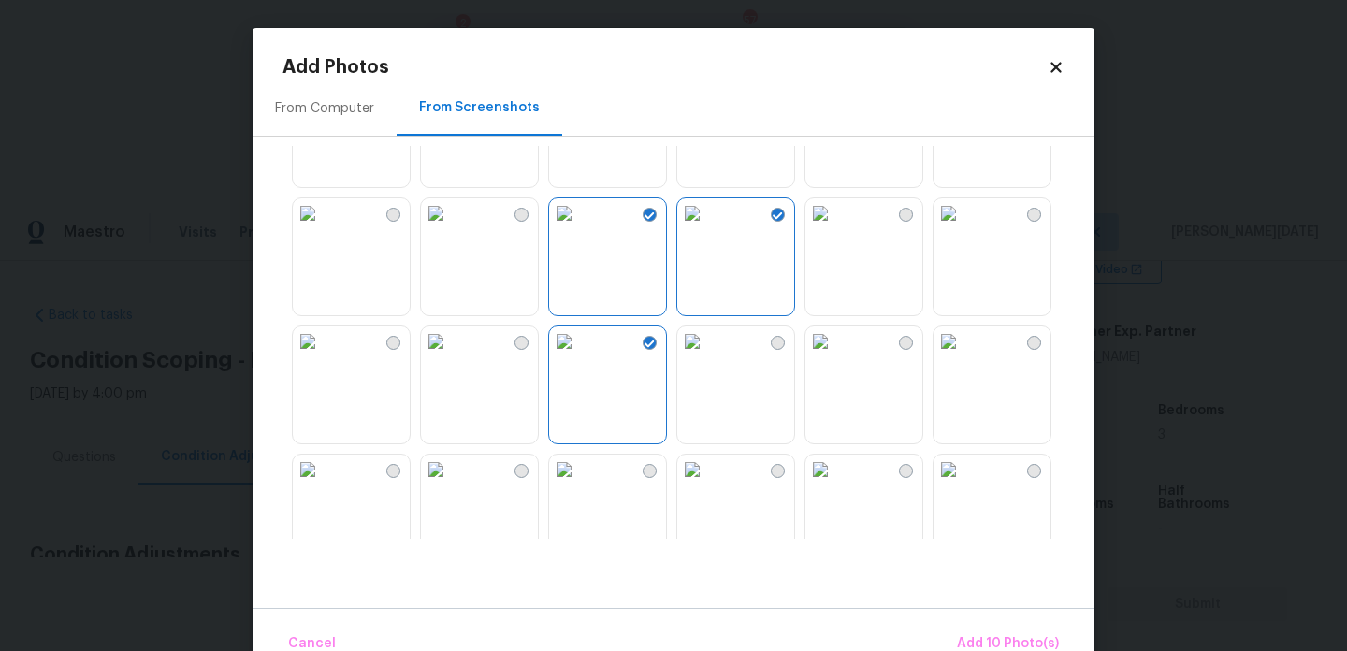
click at [441, 356] on img at bounding box center [436, 342] width 30 height 30
click at [579, 356] on img at bounding box center [564, 342] width 30 height 30
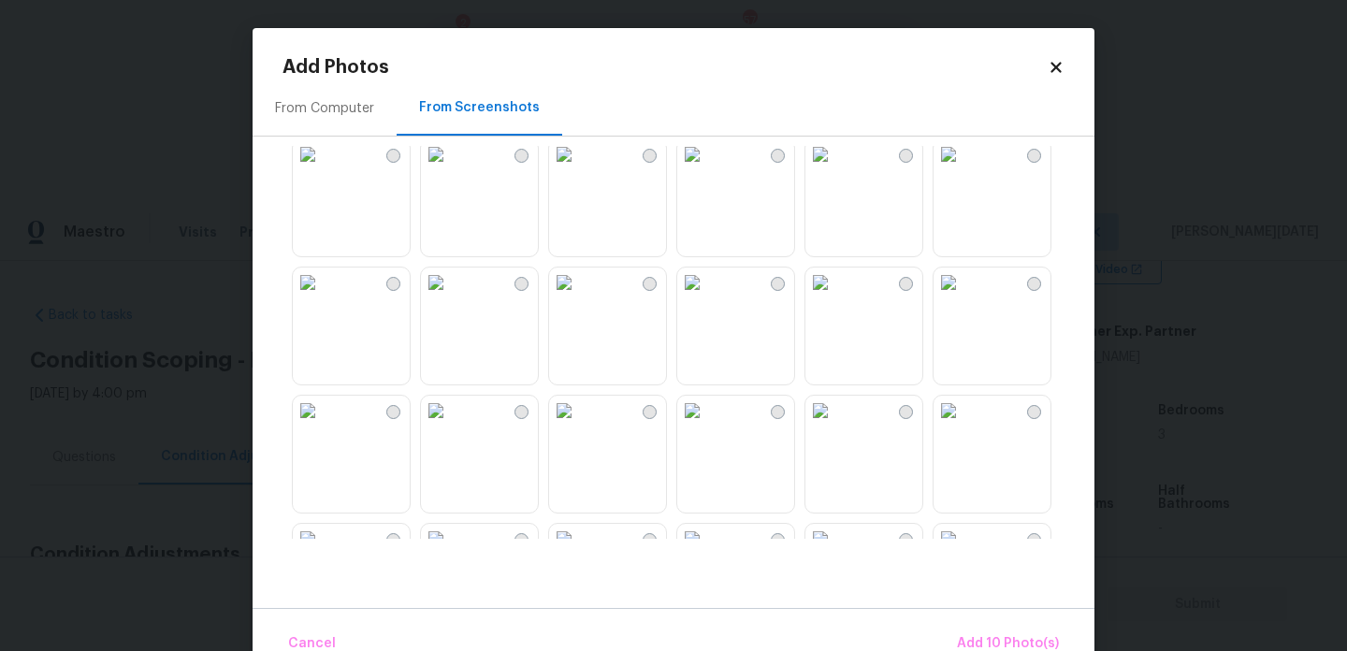
scroll to position [1193, 0]
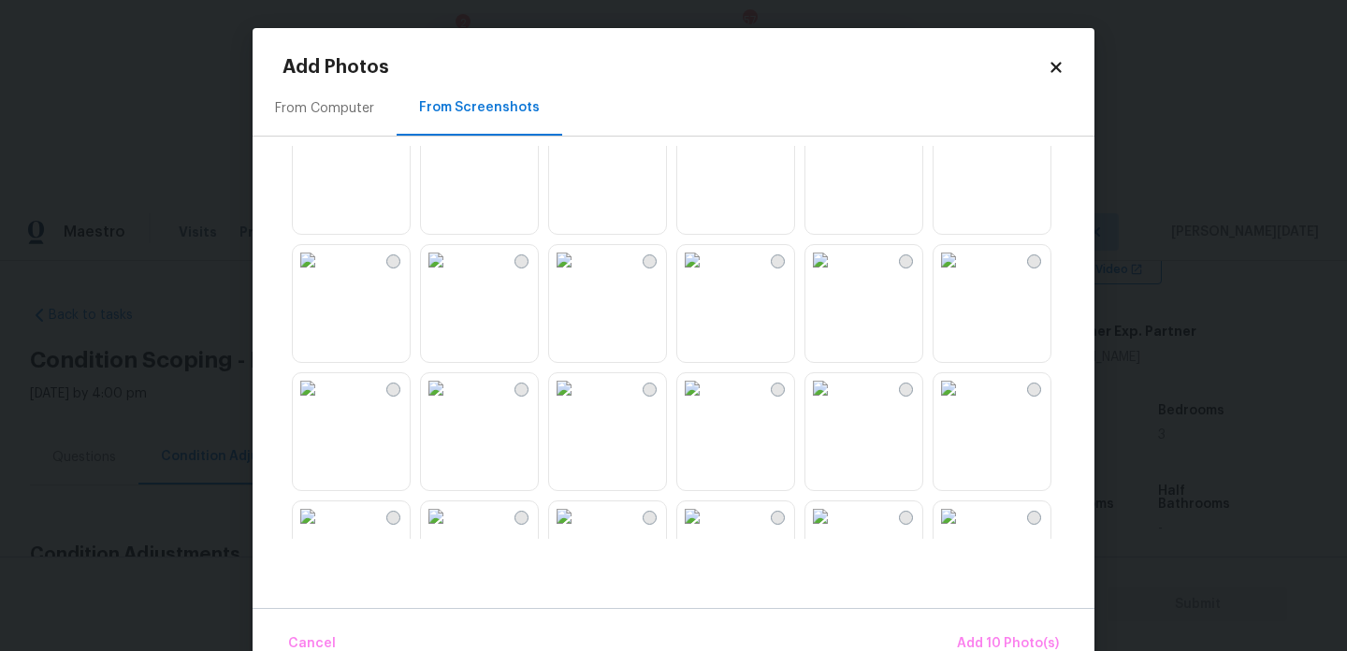
click at [451, 275] on img at bounding box center [436, 260] width 30 height 30
click at [323, 275] on img at bounding box center [308, 260] width 30 height 30
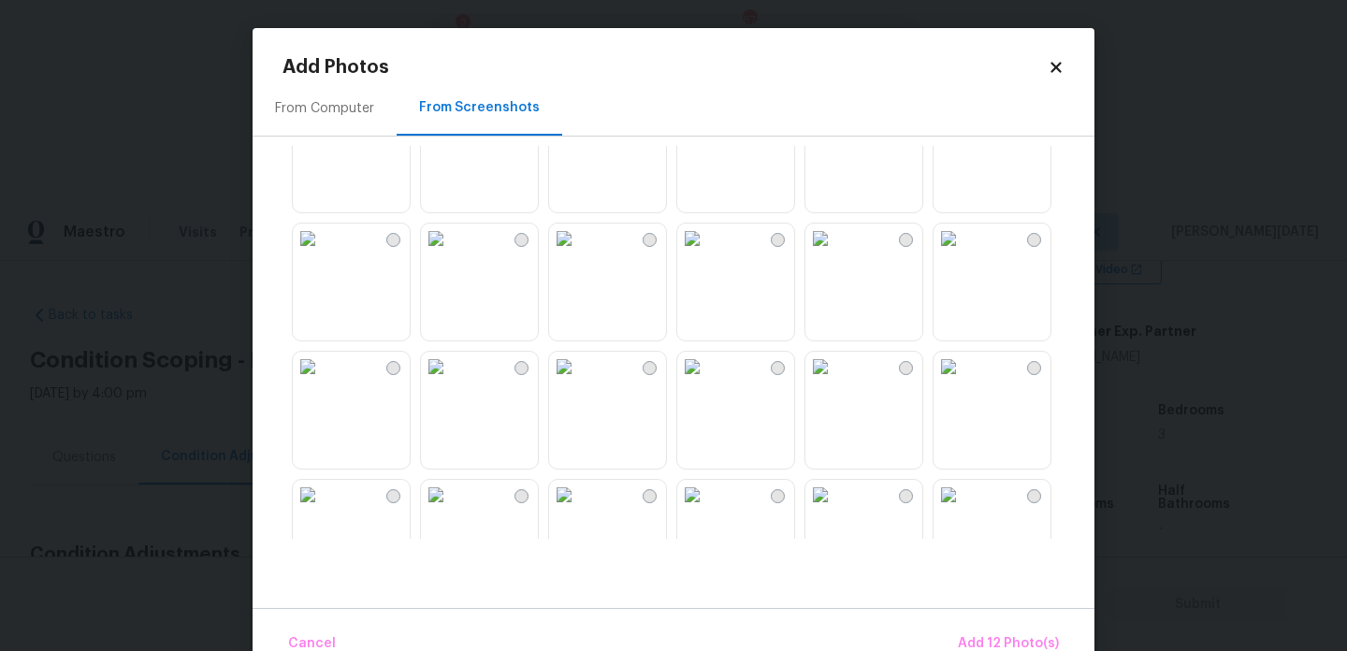
click at [579, 254] on img at bounding box center [564, 239] width 30 height 30
click at [836, 382] on img at bounding box center [821, 367] width 30 height 30
click at [707, 254] on img at bounding box center [692, 239] width 30 height 30
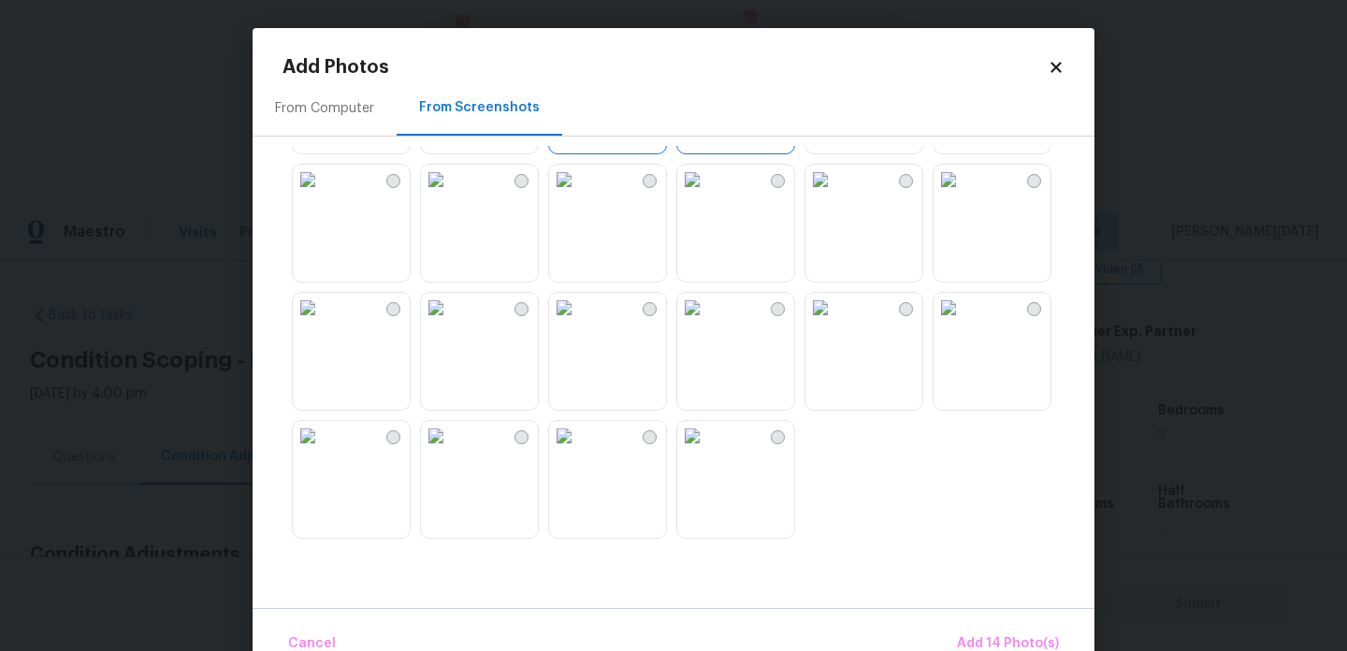
click at [323, 323] on img at bounding box center [308, 308] width 30 height 30
click at [579, 195] on img at bounding box center [564, 180] width 30 height 30
click at [451, 451] on img at bounding box center [436, 436] width 30 height 30
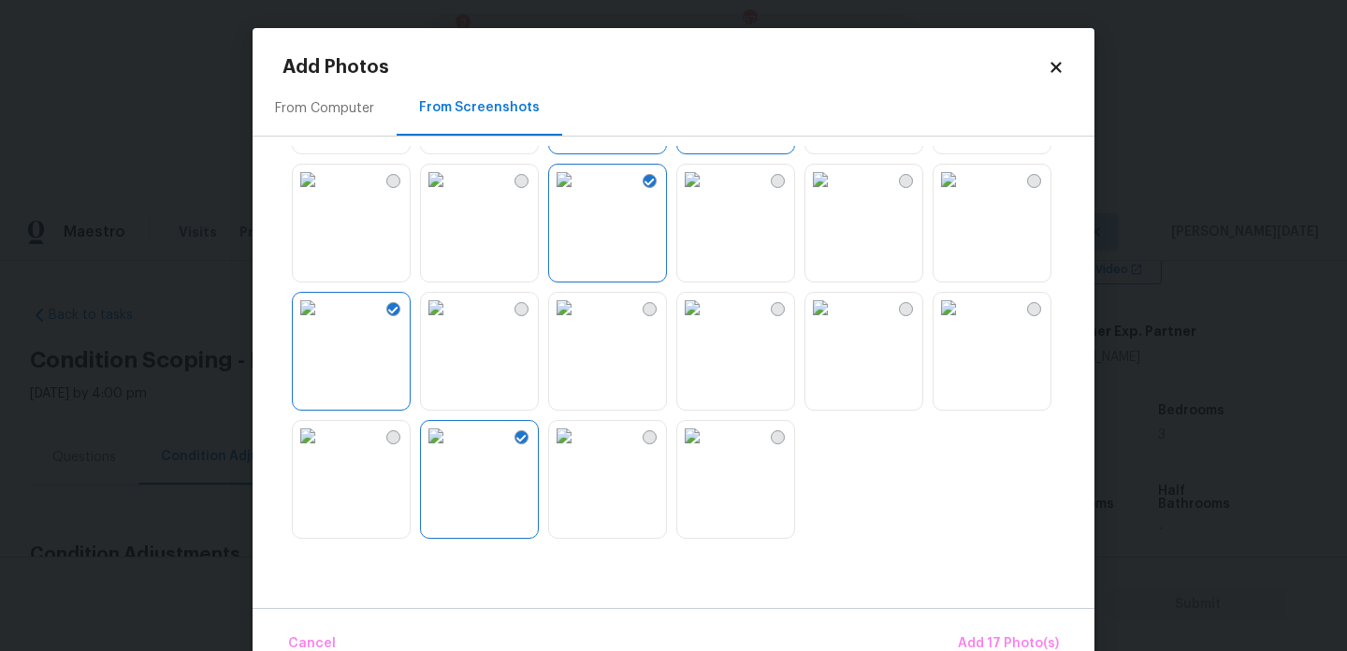
click at [579, 451] on img at bounding box center [564, 436] width 30 height 30
click at [707, 451] on img at bounding box center [692, 436] width 30 height 30
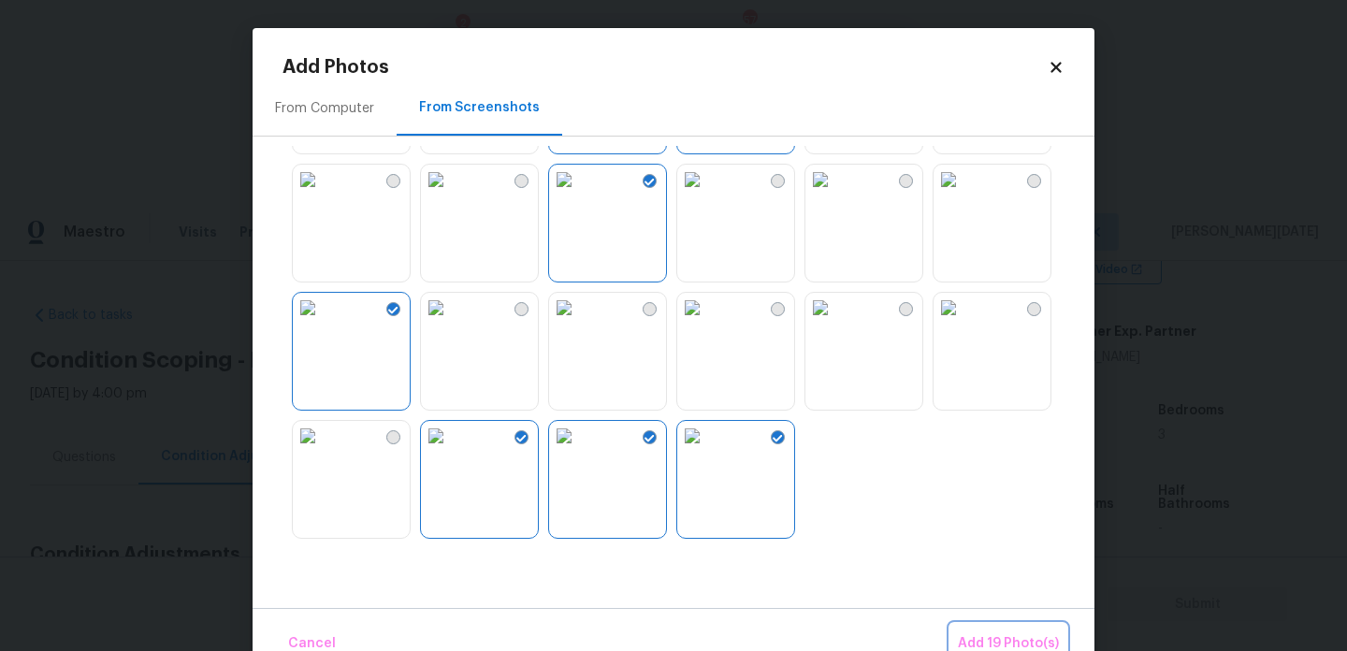
click at [966, 645] on span "Add 19 Photo(s)" at bounding box center [1008, 644] width 101 height 23
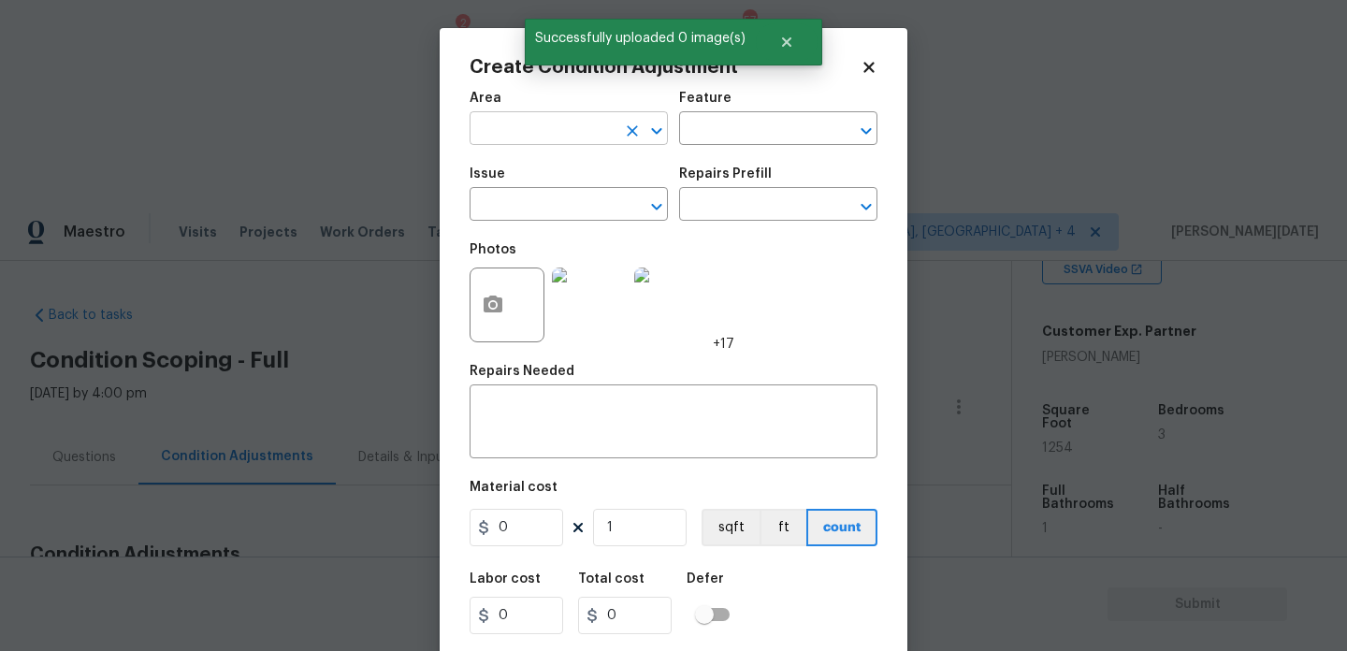
click at [514, 136] on input "text" at bounding box center [543, 130] width 146 height 29
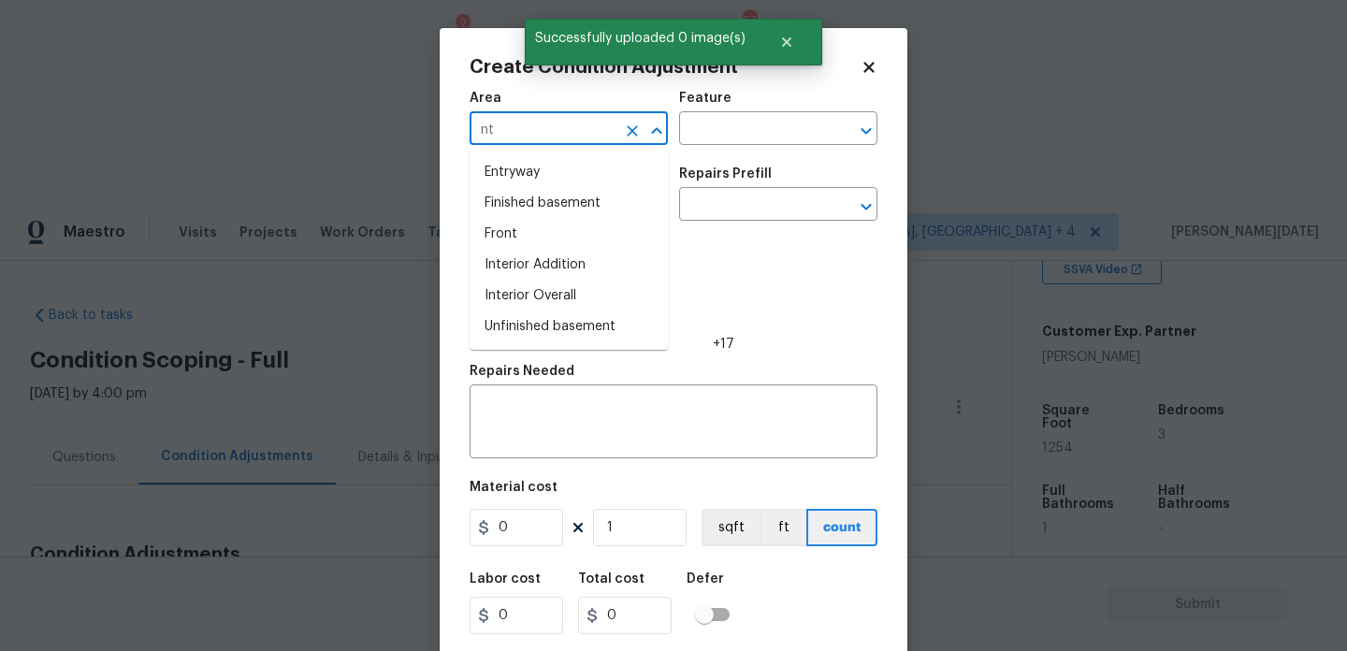
type input "n"
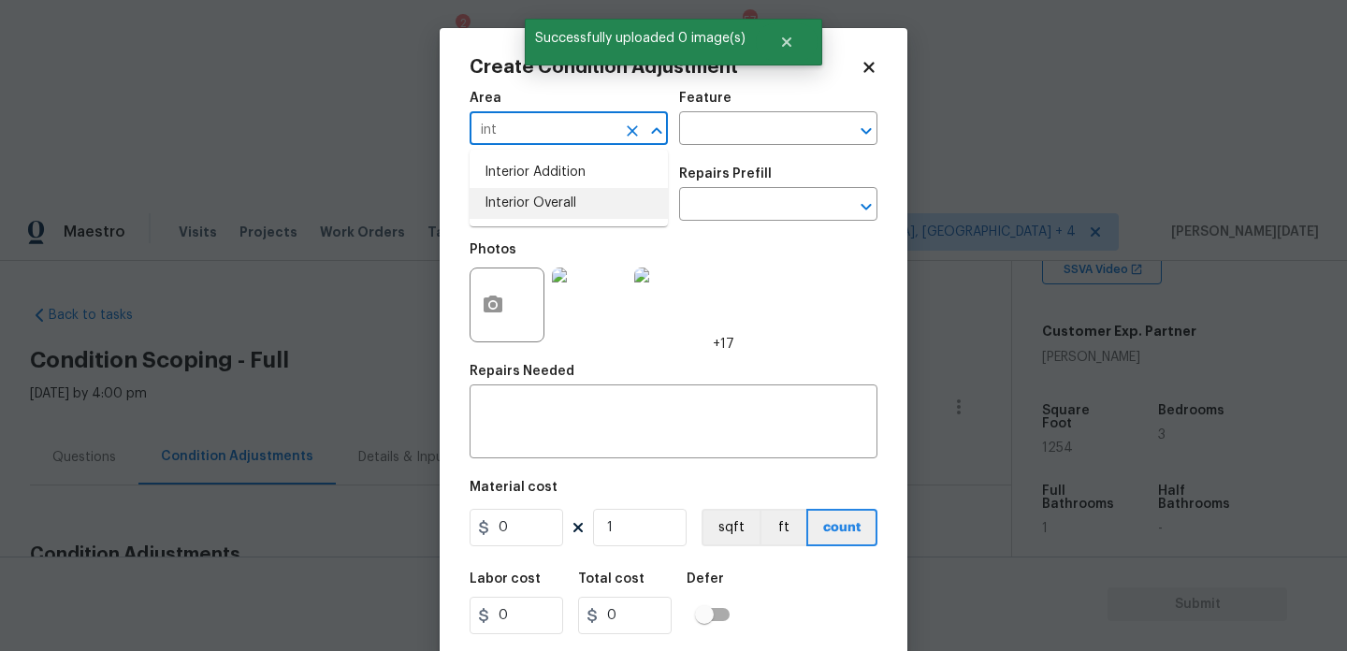
click at [552, 211] on li "Interior Overall" at bounding box center [569, 203] width 198 height 31
type input "Interior Overall"
click at [552, 211] on input "text" at bounding box center [543, 206] width 146 height 29
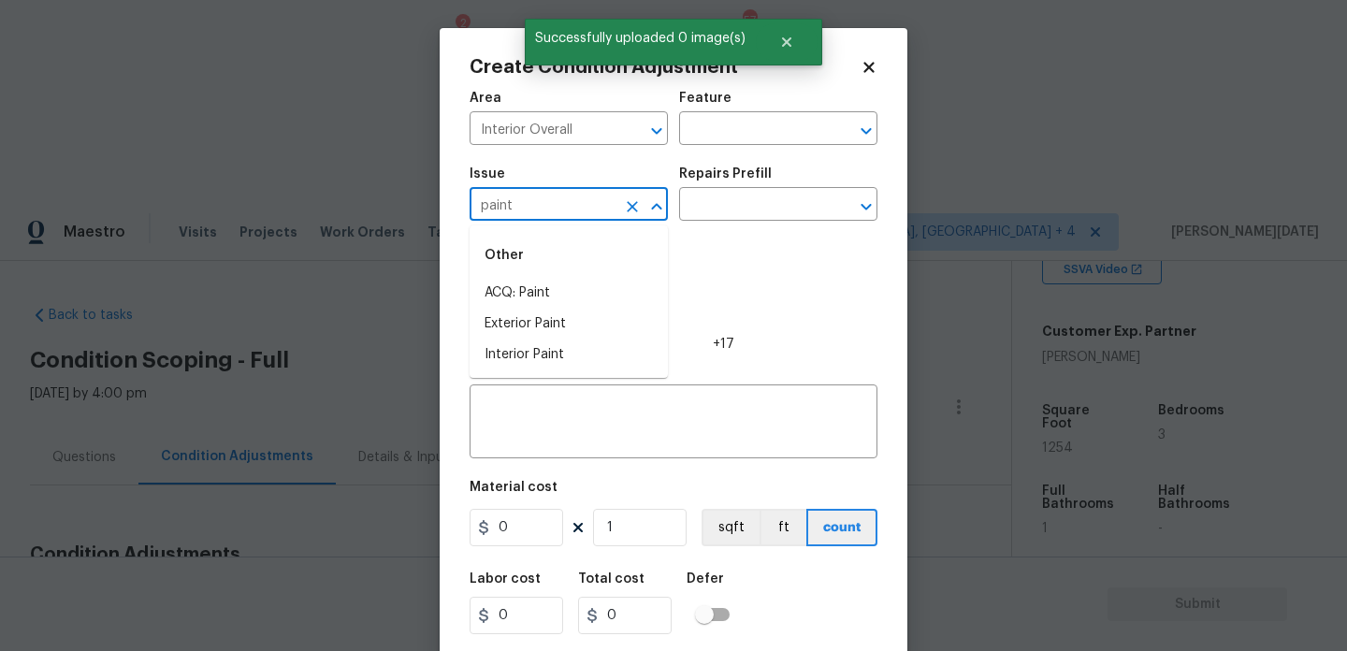
click at [560, 289] on li "ACQ: Paint" at bounding box center [569, 293] width 198 height 31
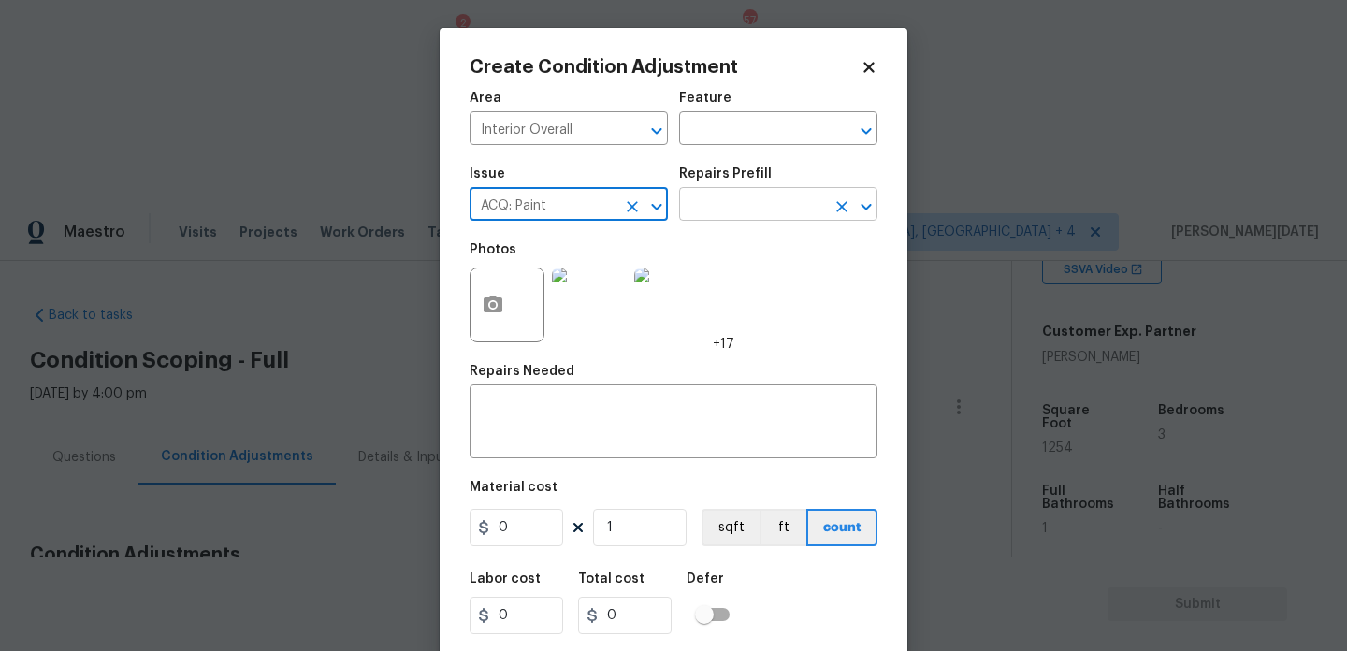
type input "ACQ: Paint"
click at [744, 220] on input "text" at bounding box center [752, 206] width 146 height 29
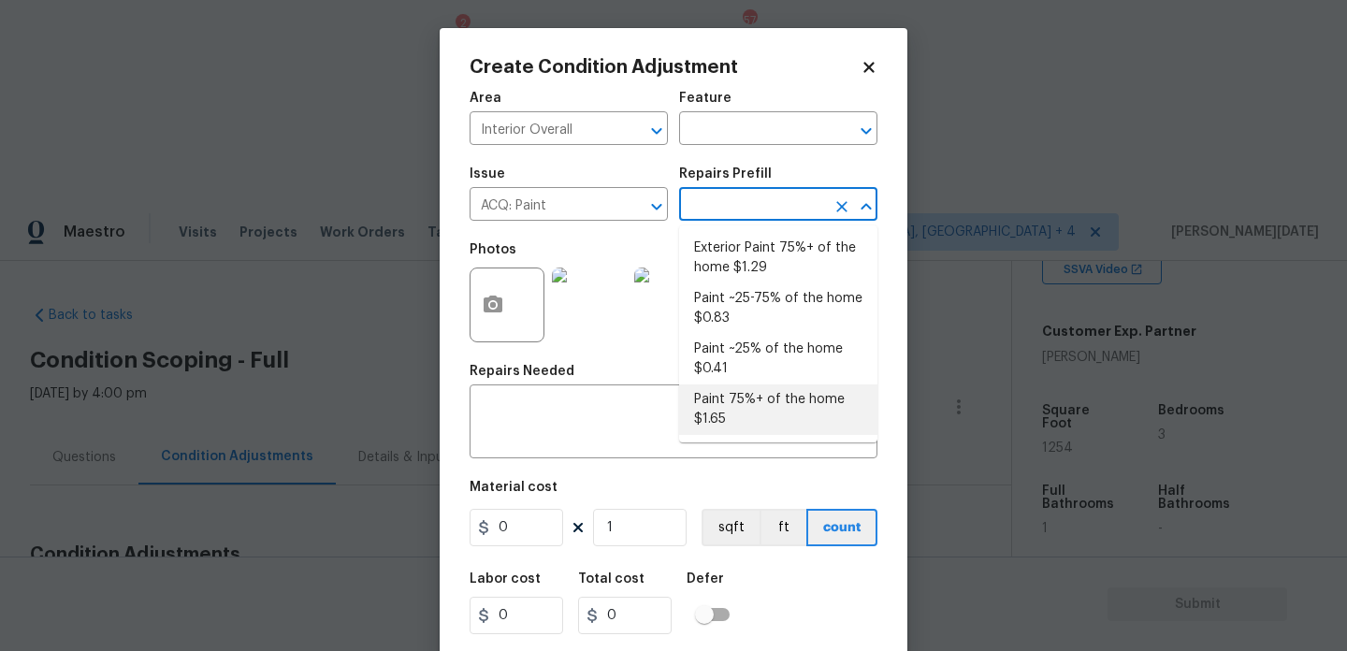
click at [749, 415] on li "Paint 75%+ of the home $1.65" at bounding box center [778, 410] width 198 height 51
type input "Acquisition"
type textarea "Acquisition Scope: 75%+ of the home will likely require interior paint"
type input "1.65"
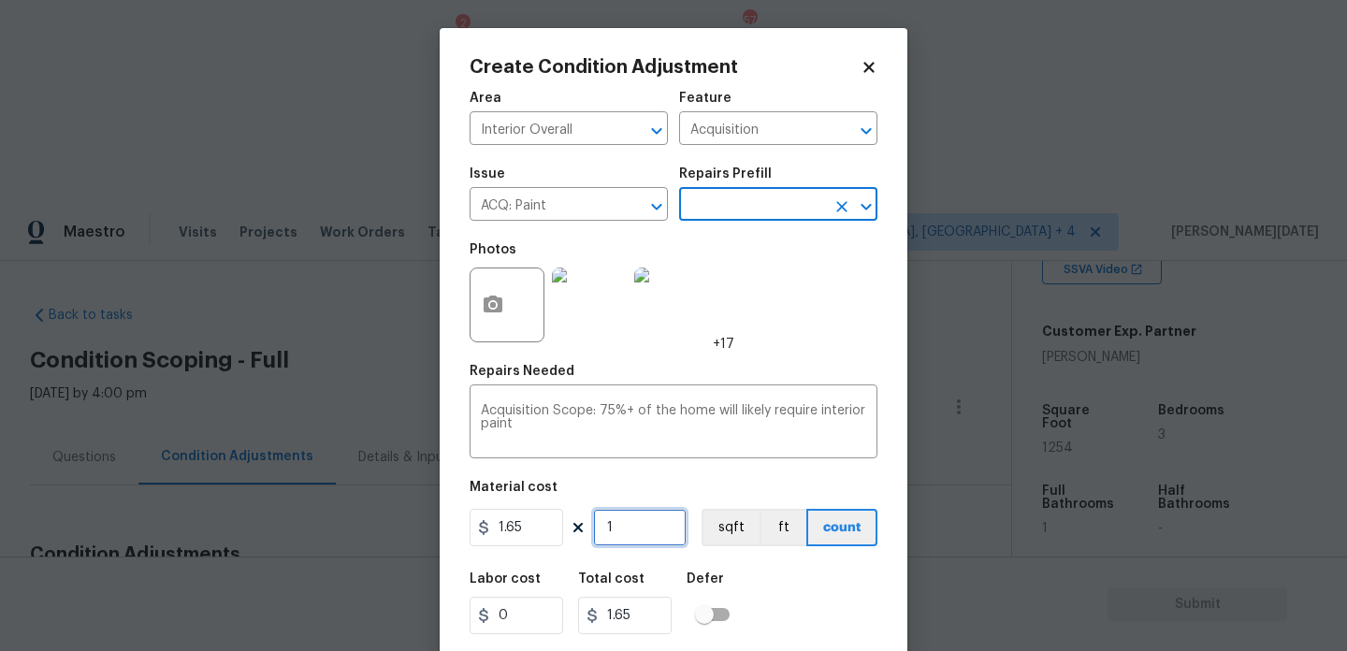
click at [652, 518] on input "1" at bounding box center [640, 527] width 94 height 37
type input "0"
paste input "1254"
type input "1254"
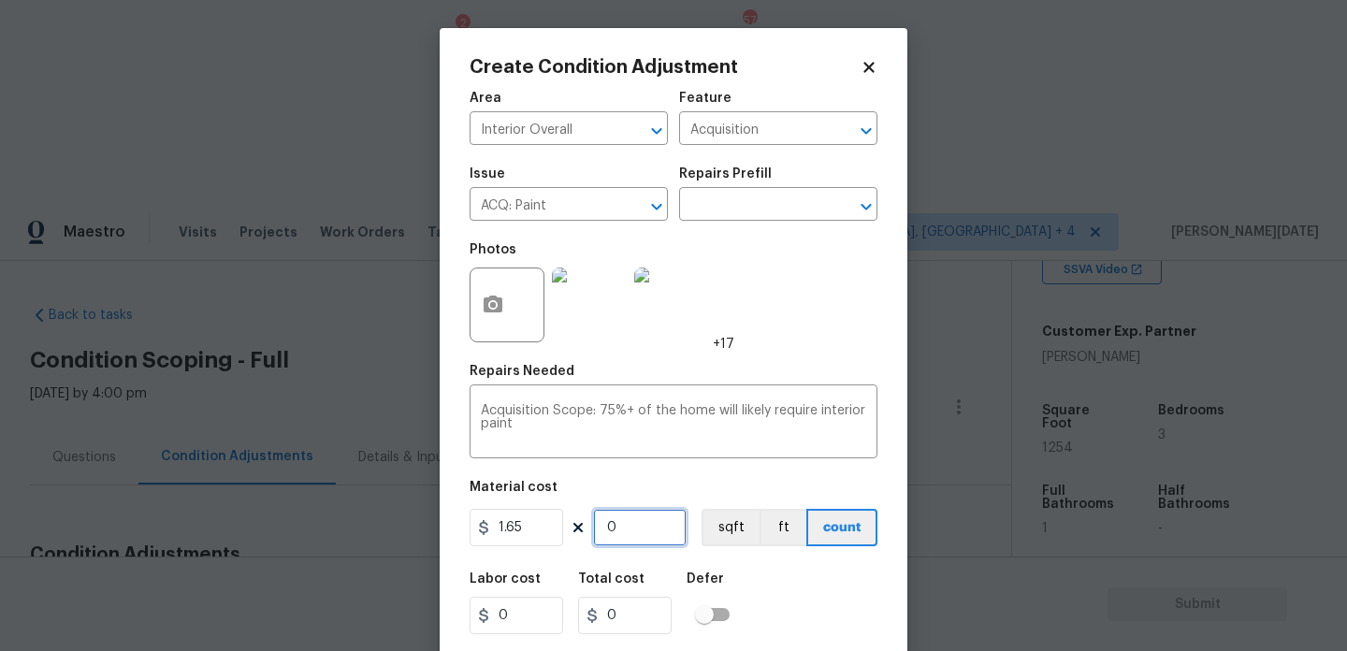
type input "2069.1"
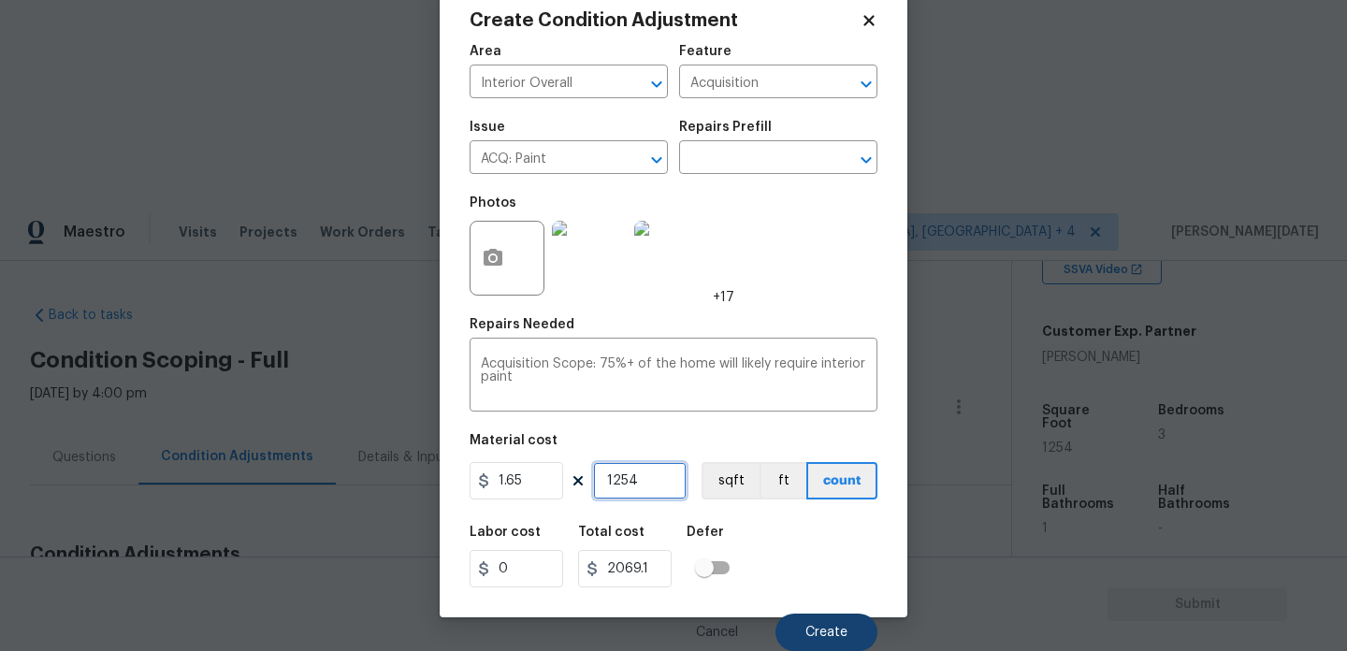
type input "1254"
click at [819, 633] on span "Create" at bounding box center [827, 633] width 42 height 14
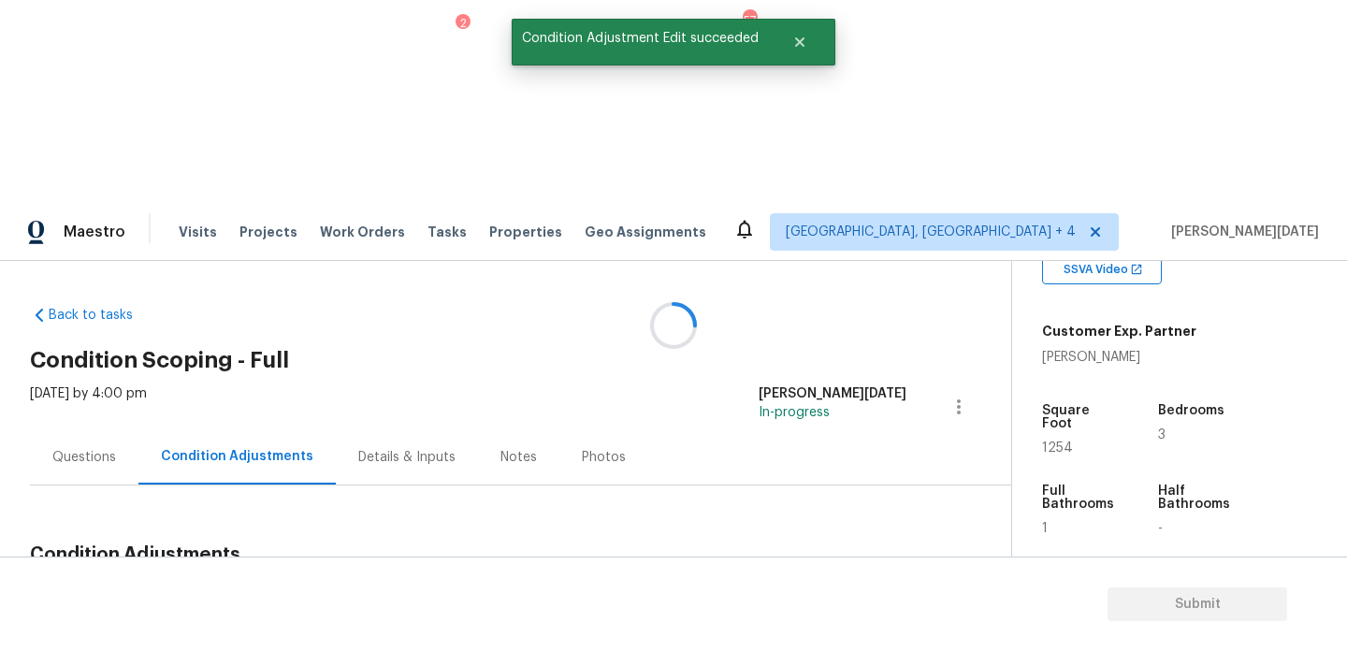
scroll to position [0, 0]
click at [821, 590] on span "Add Condition Adjustment" at bounding box center [860, 598] width 189 height 17
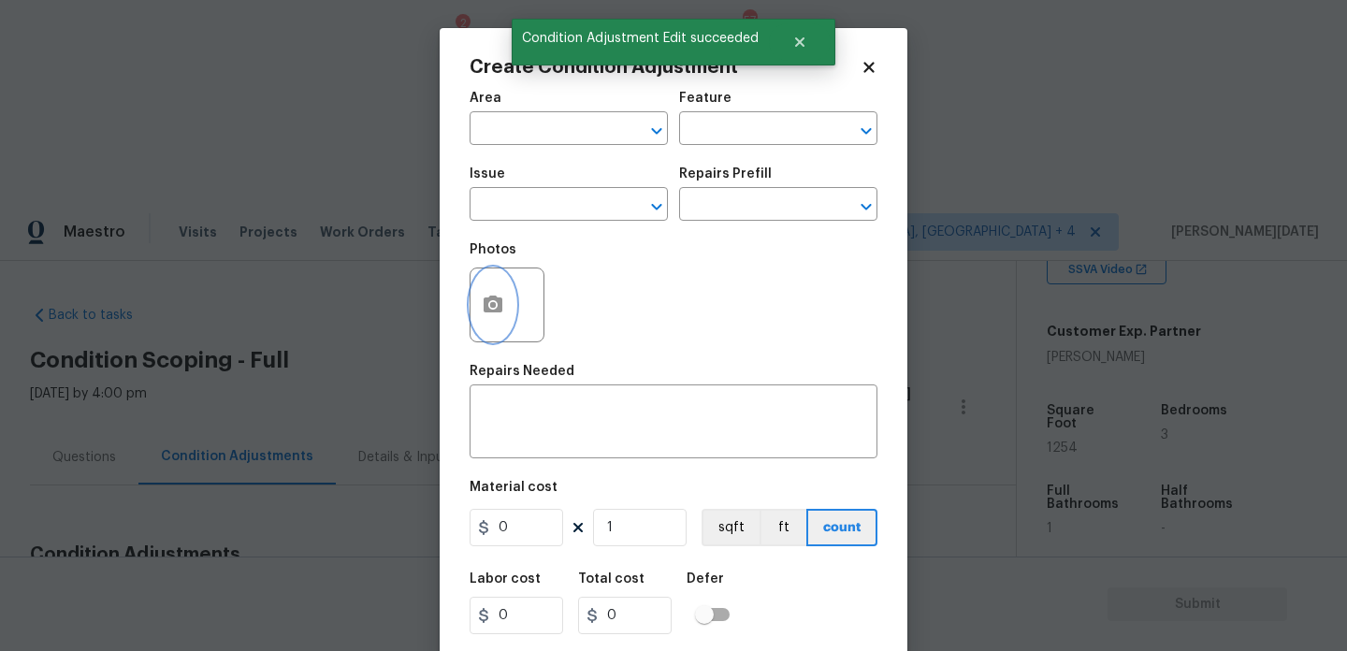
click at [489, 307] on icon "button" at bounding box center [493, 305] width 22 height 22
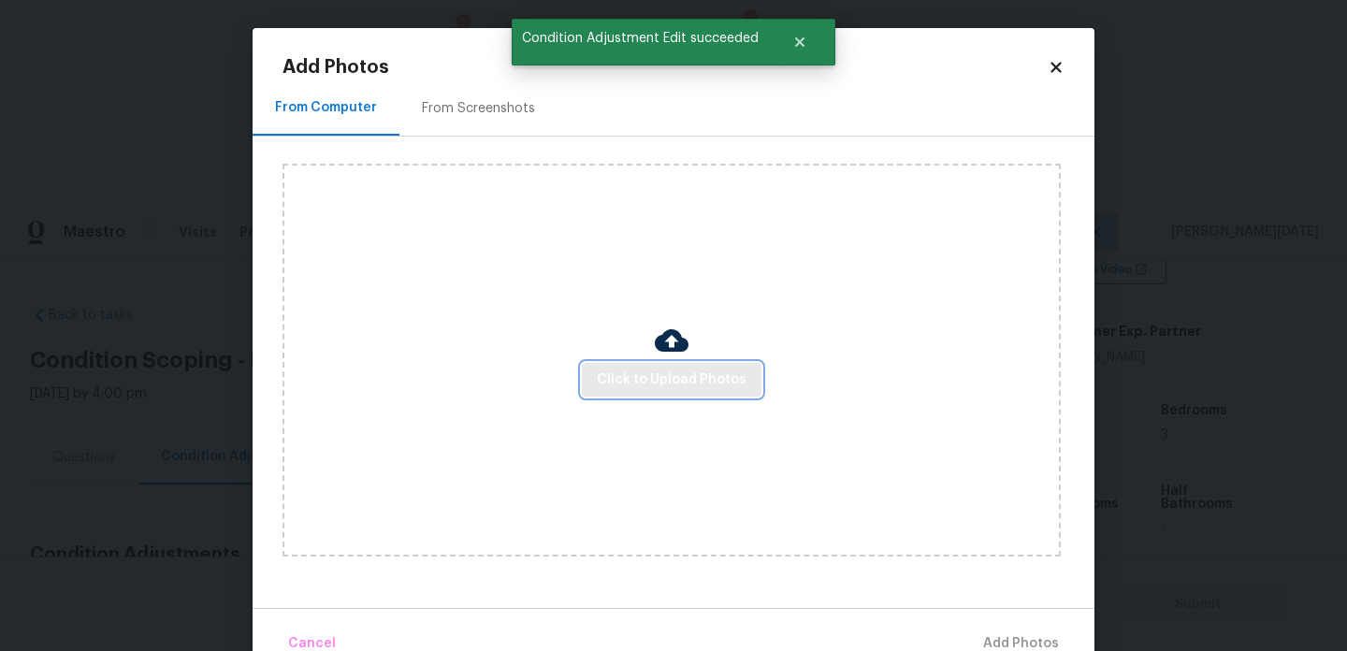
click at [619, 371] on span "Click to Upload Photos" at bounding box center [672, 380] width 150 height 23
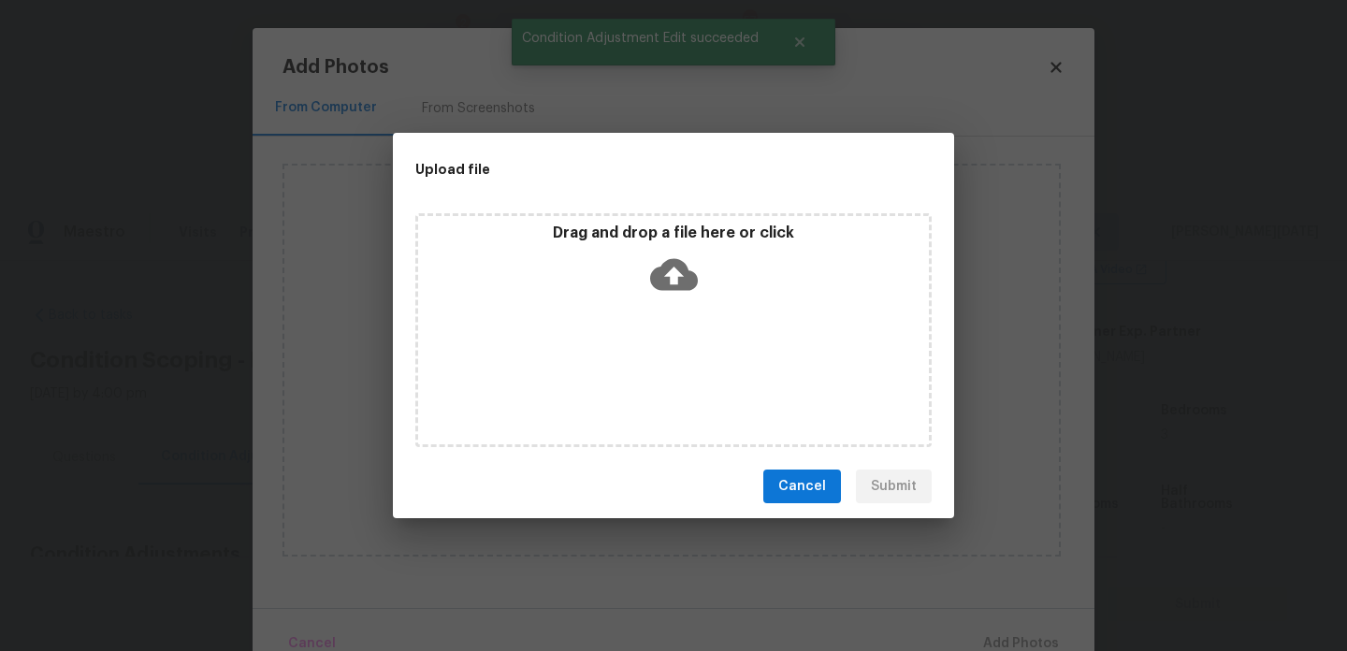
click at [619, 371] on div "Drag and drop a file here or click" at bounding box center [673, 330] width 516 height 234
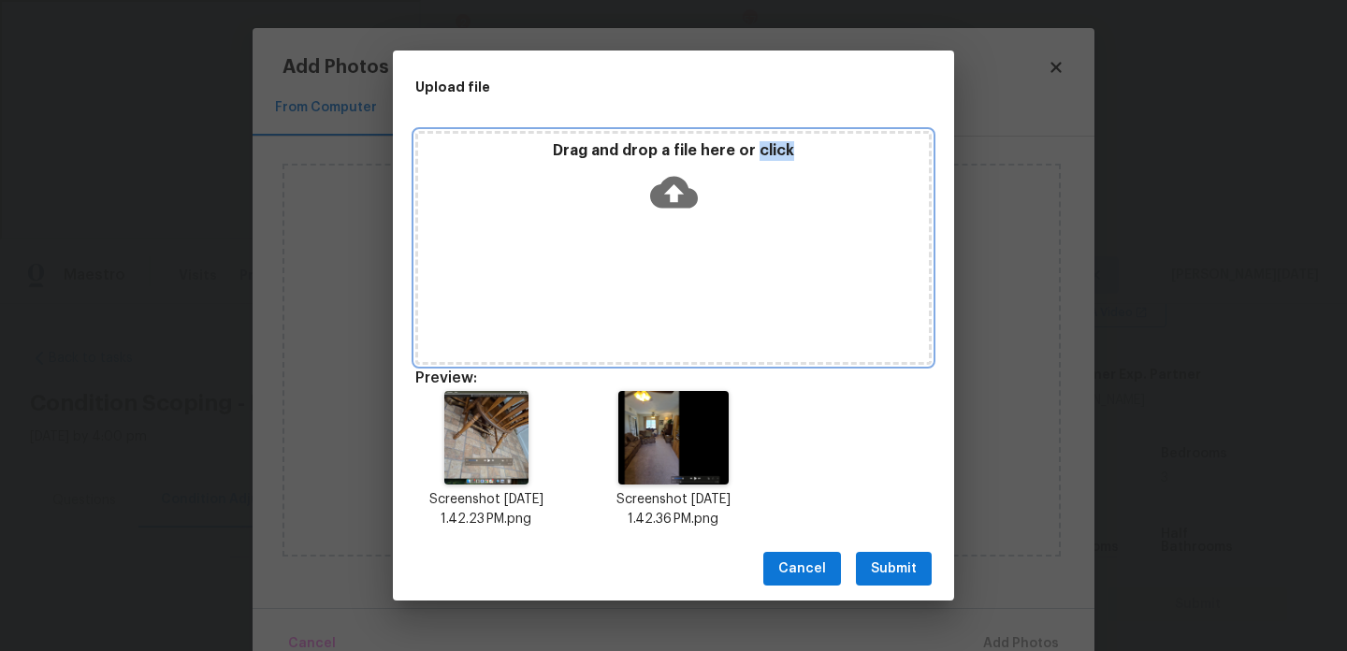
click at [449, 308] on div "Drag and drop a file here or click" at bounding box center [673, 248] width 516 height 234
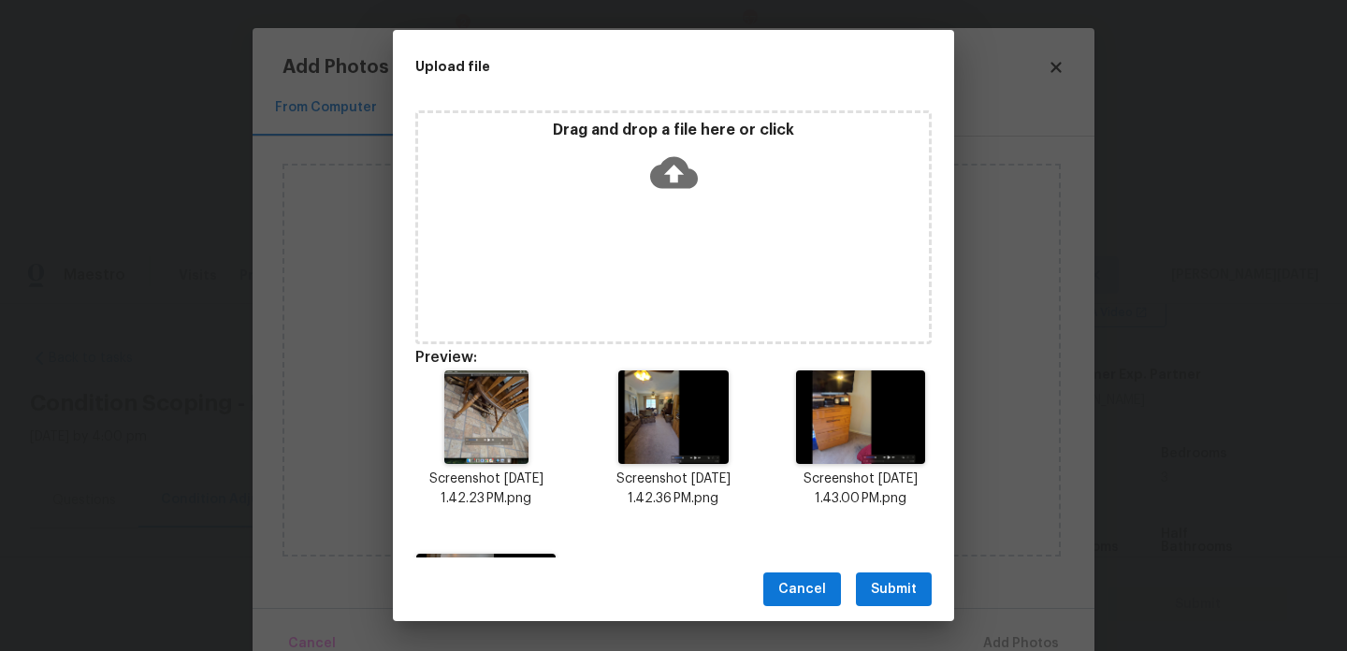
click at [654, 207] on div "Drag and drop a file here or click" at bounding box center [673, 227] width 516 height 234
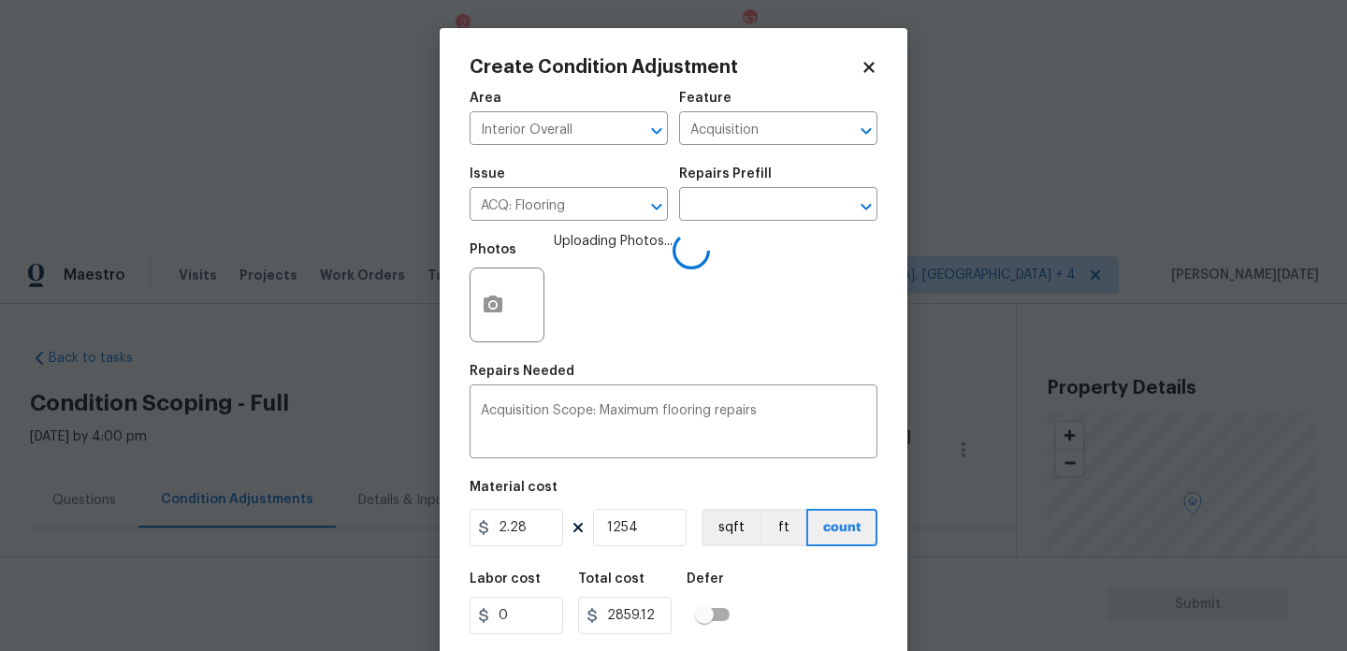
scroll to position [48, 0]
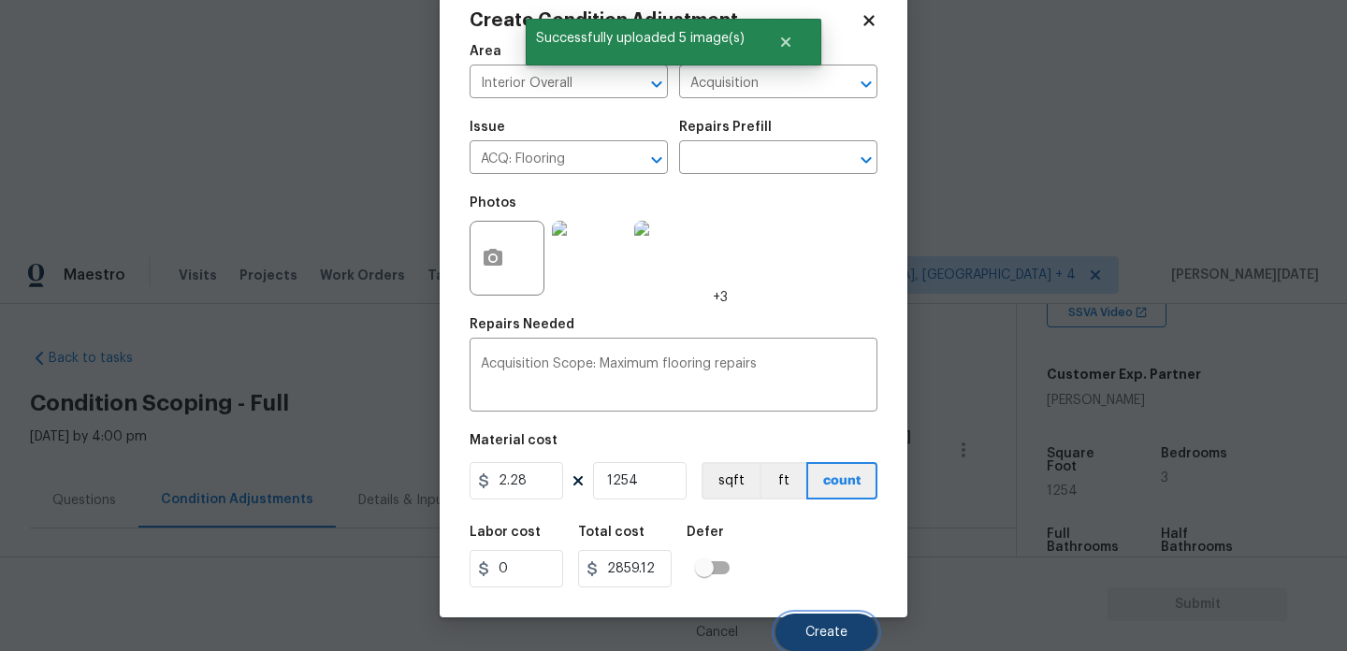
click at [840, 620] on button "Create" at bounding box center [827, 632] width 102 height 37
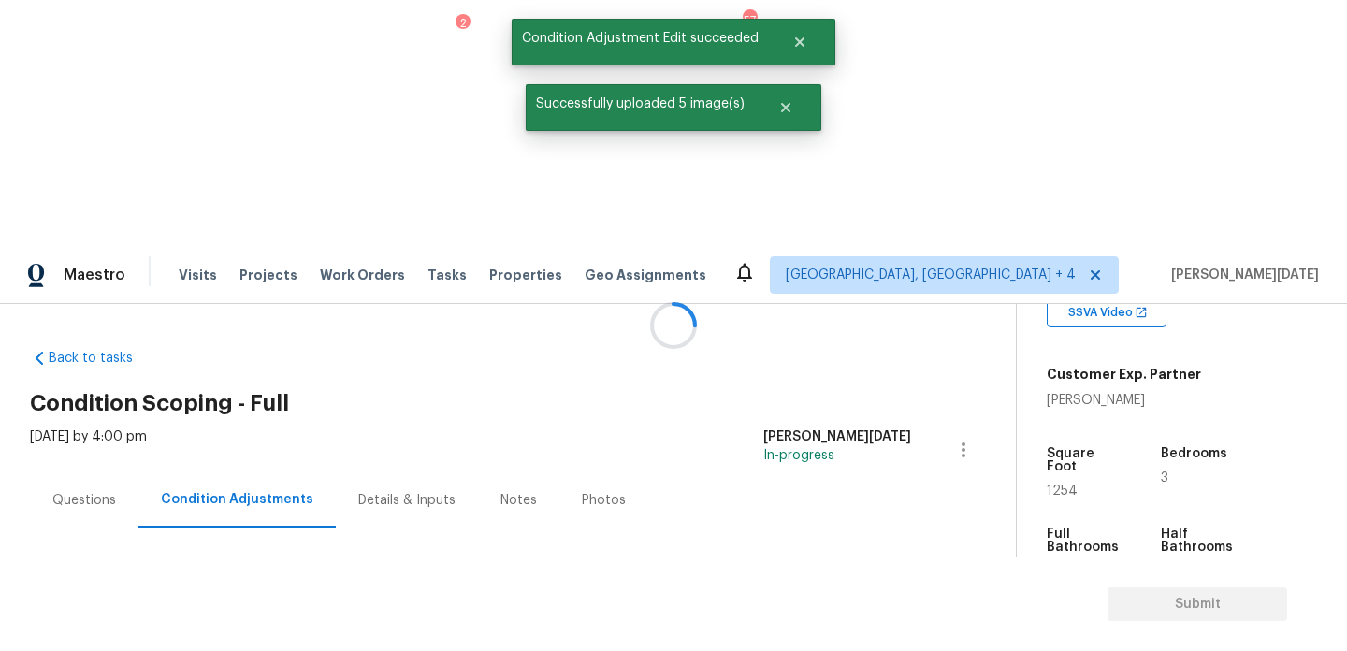
scroll to position [0, 0]
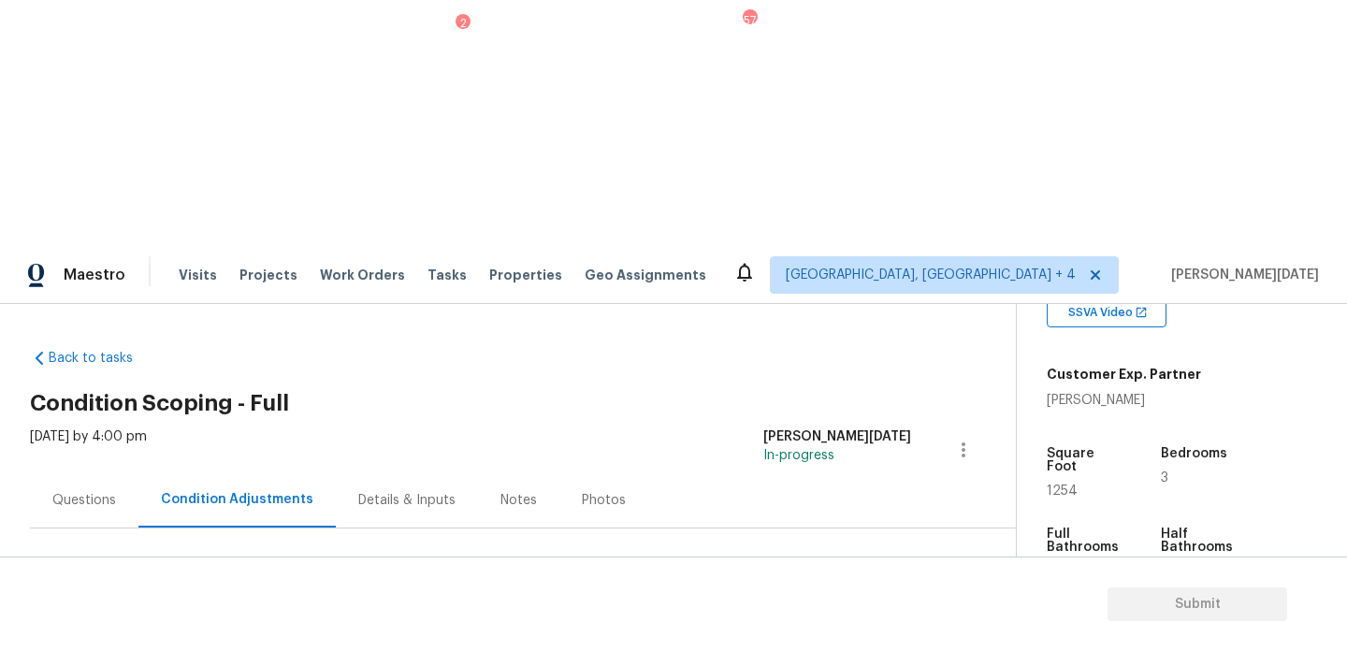
click at [837, 633] on span "Add Condition Adjustment" at bounding box center [865, 641] width 189 height 17
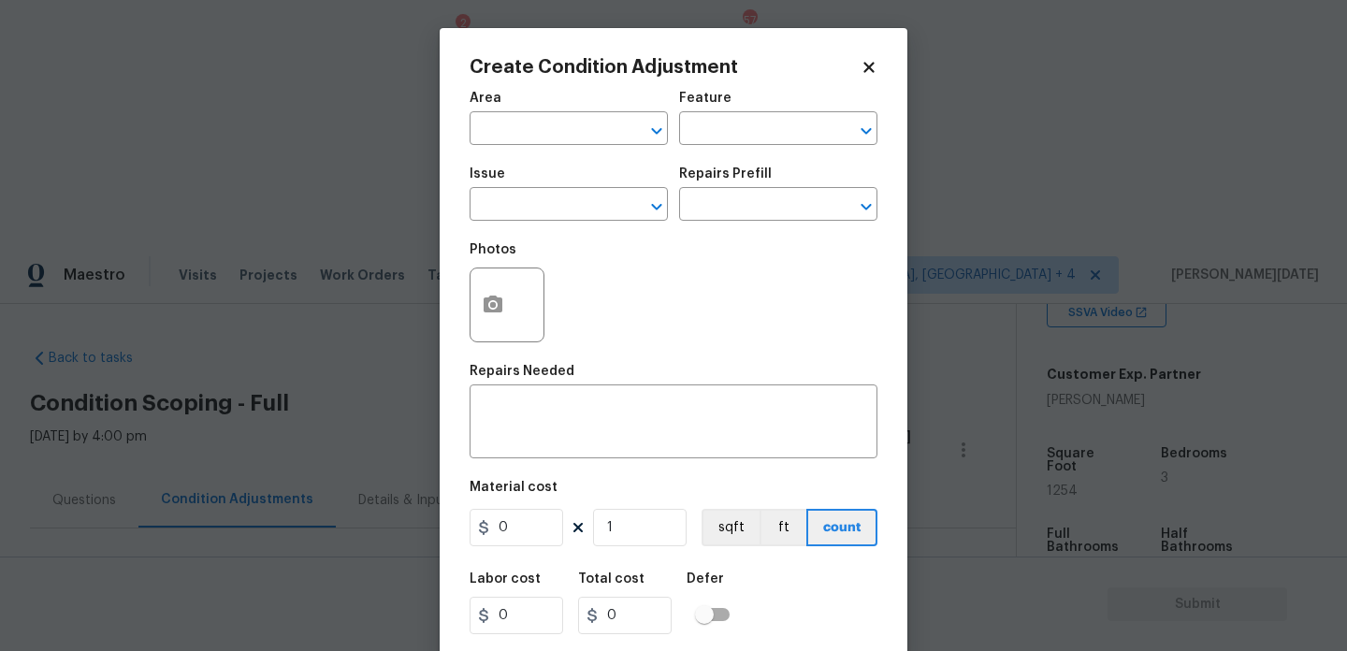
click at [467, 291] on div "Create Condition Adjustment Area ​ Feature ​ Issue ​ Repairs Prefill ​ Photos R…" at bounding box center [674, 346] width 468 height 636
click at [505, 317] on button "button" at bounding box center [493, 305] width 45 height 73
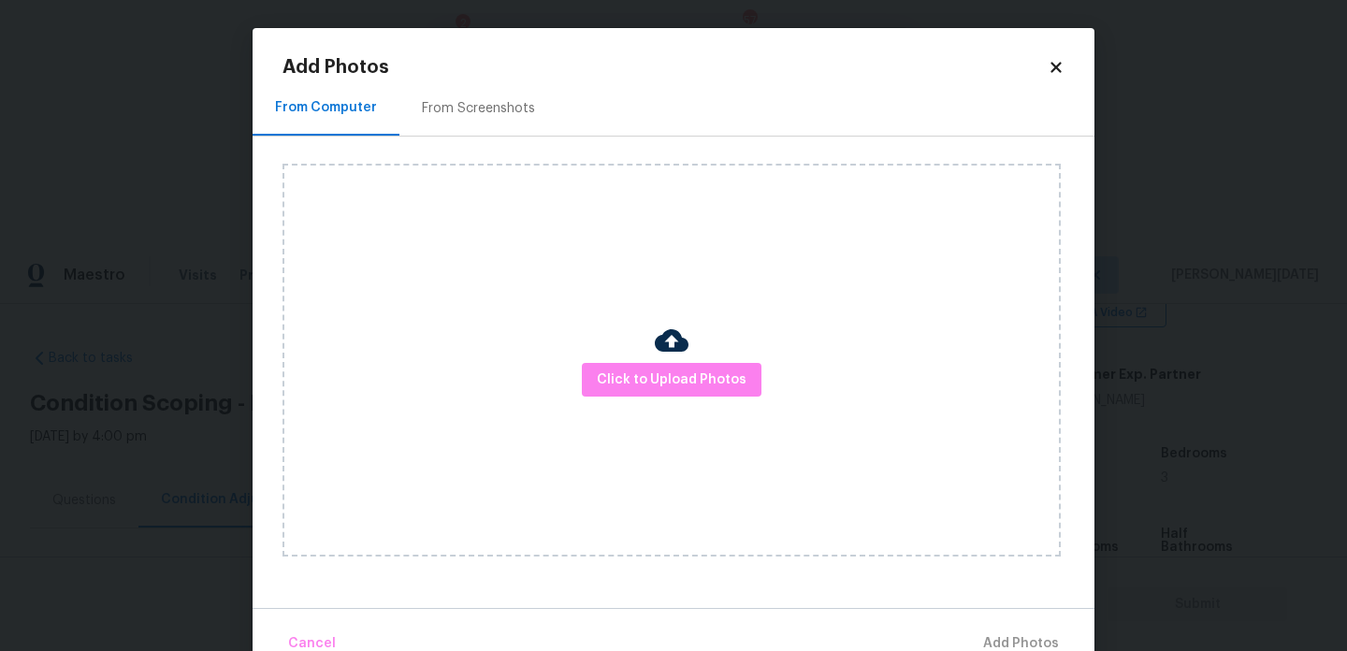
click at [672, 414] on div "Click to Upload Photos" at bounding box center [672, 360] width 778 height 393
click at [691, 401] on div "Click to Upload Photos" at bounding box center [672, 360] width 778 height 393
click at [705, 396] on button "Click to Upload Photos" at bounding box center [672, 380] width 180 height 35
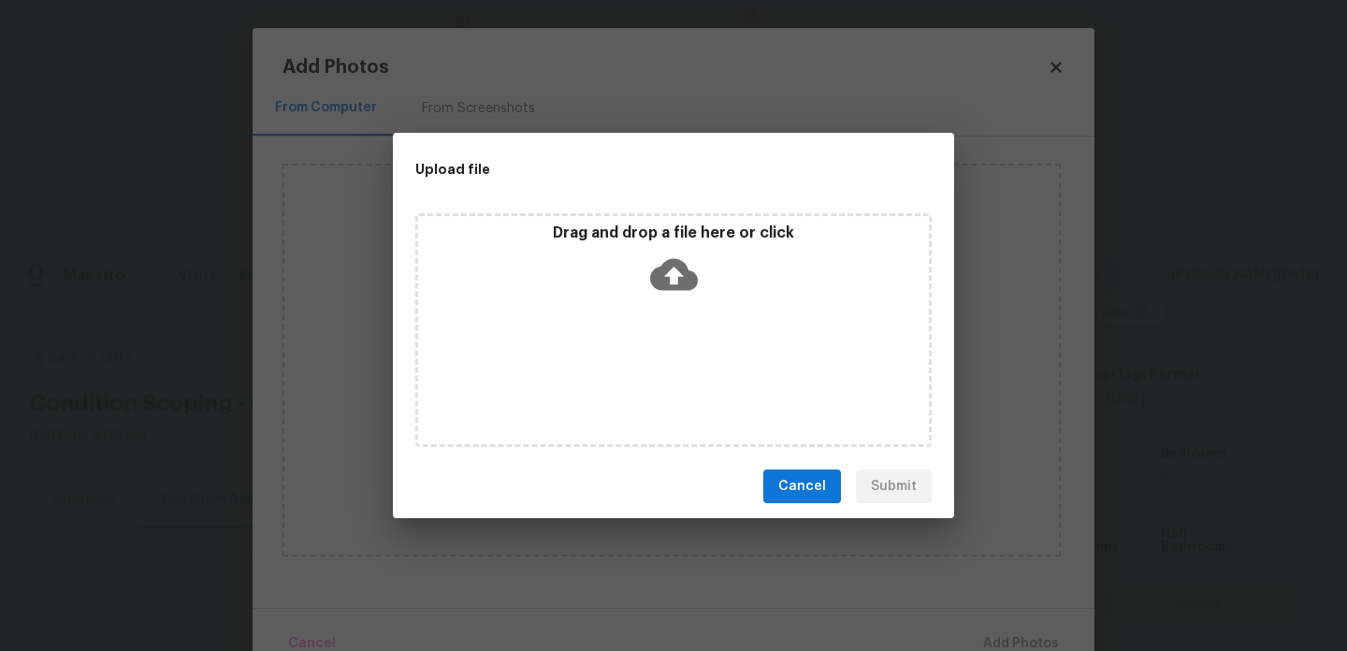
click at [705, 396] on div "Drag and drop a file here or click" at bounding box center [673, 330] width 516 height 234
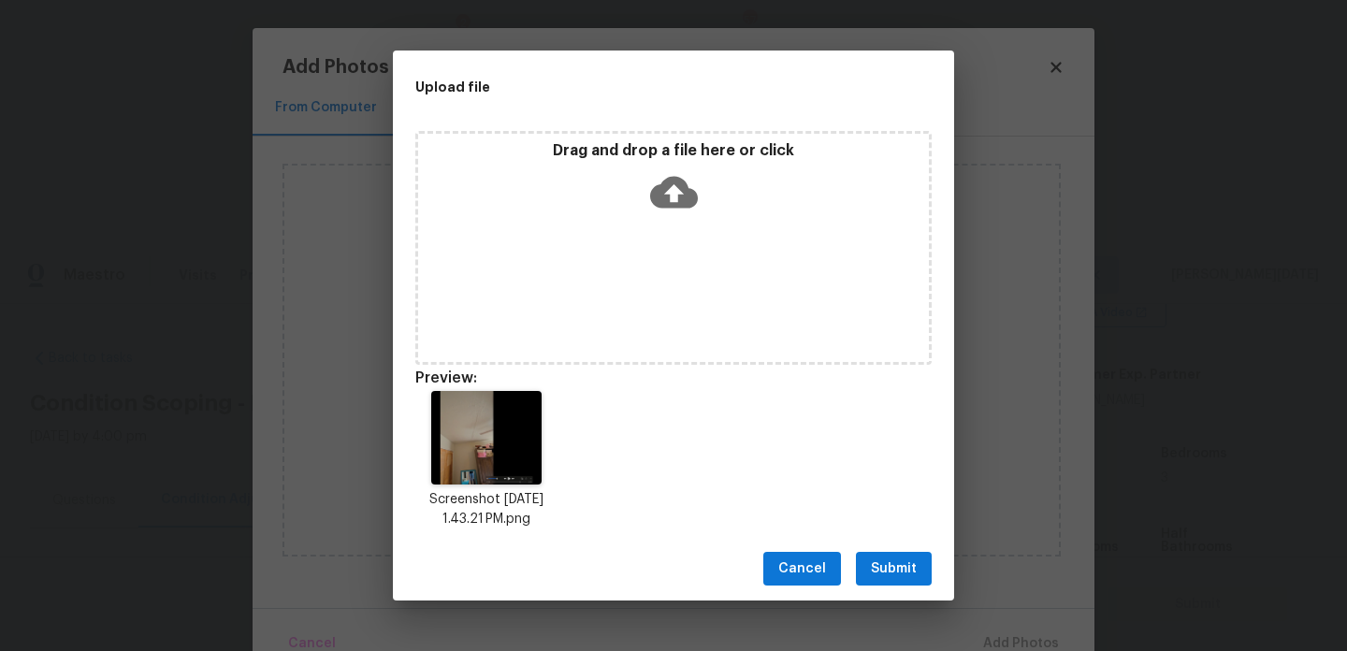
click at [662, 299] on div "Drag and drop a file here or click" at bounding box center [673, 248] width 516 height 234
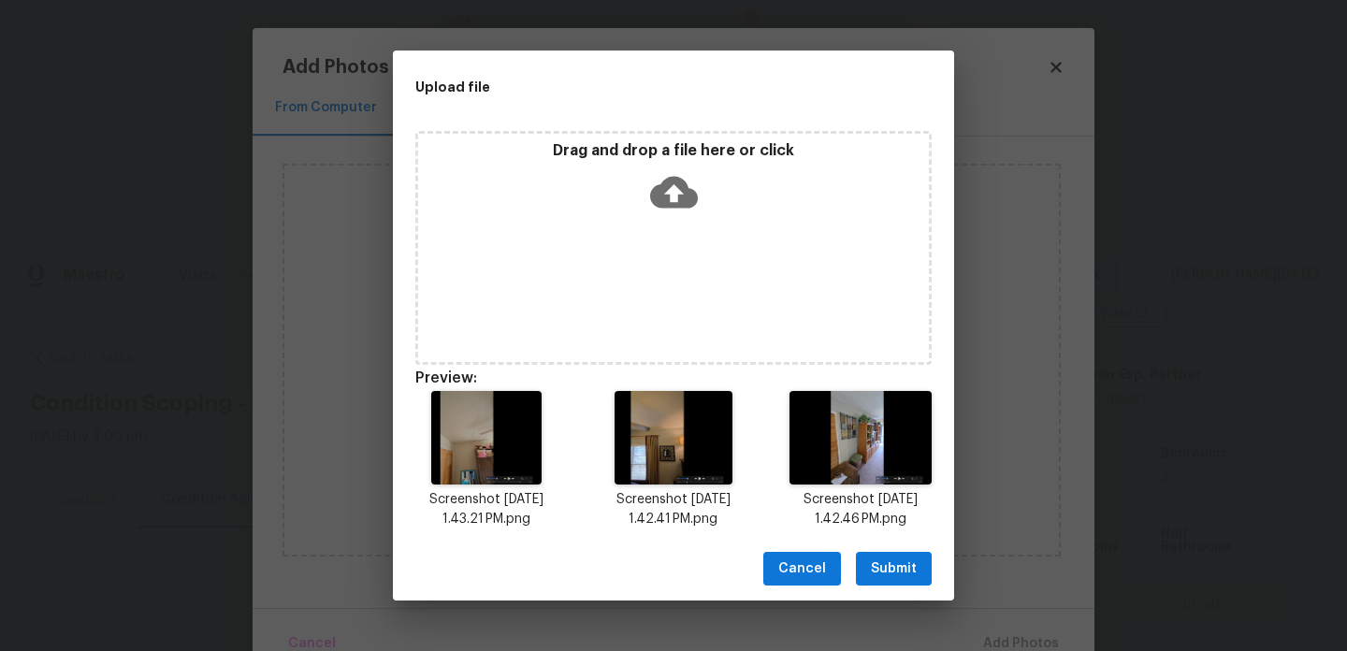
click at [918, 572] on button "Submit" at bounding box center [894, 569] width 76 height 35
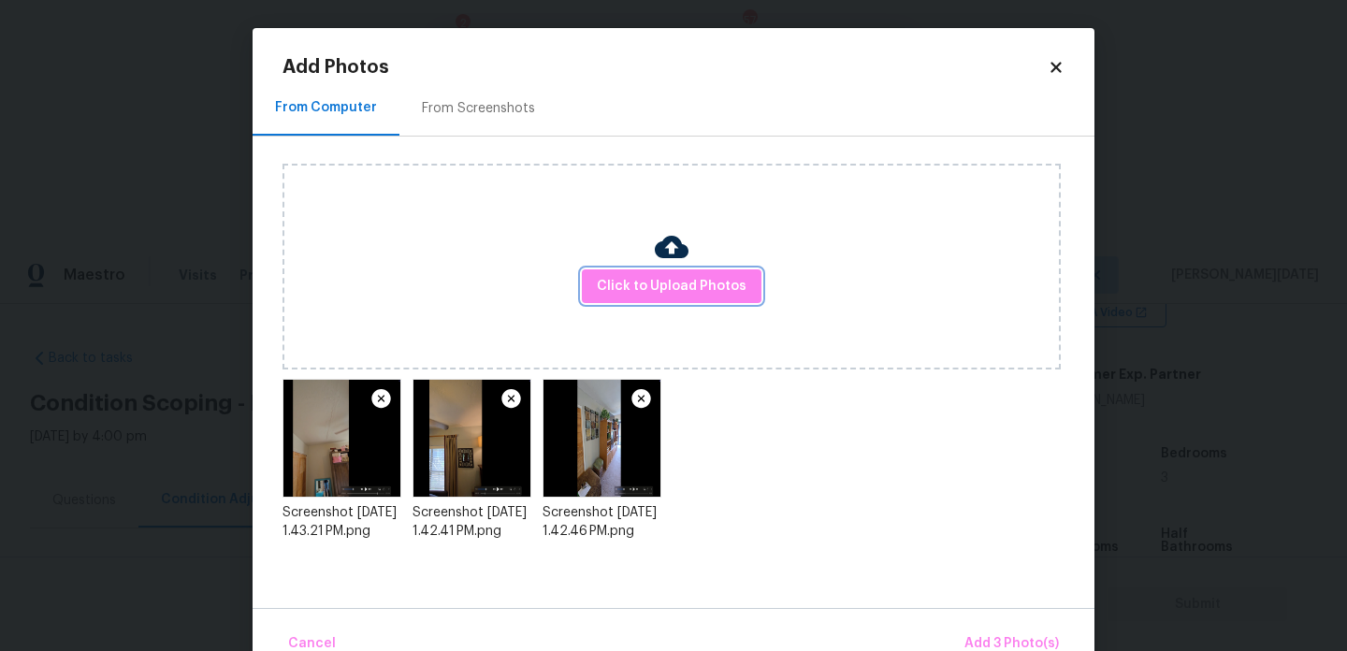
scroll to position [41, 0]
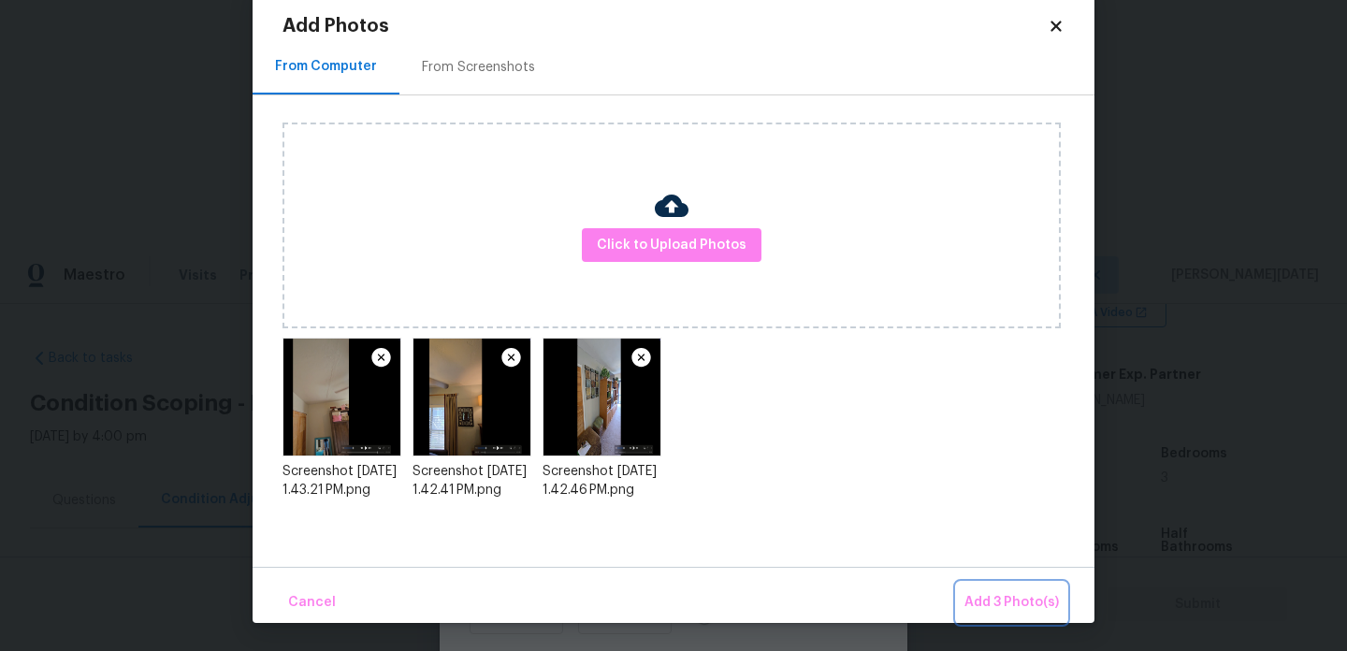
click at [980, 594] on span "Add 3 Photo(s)" at bounding box center [1012, 602] width 95 height 23
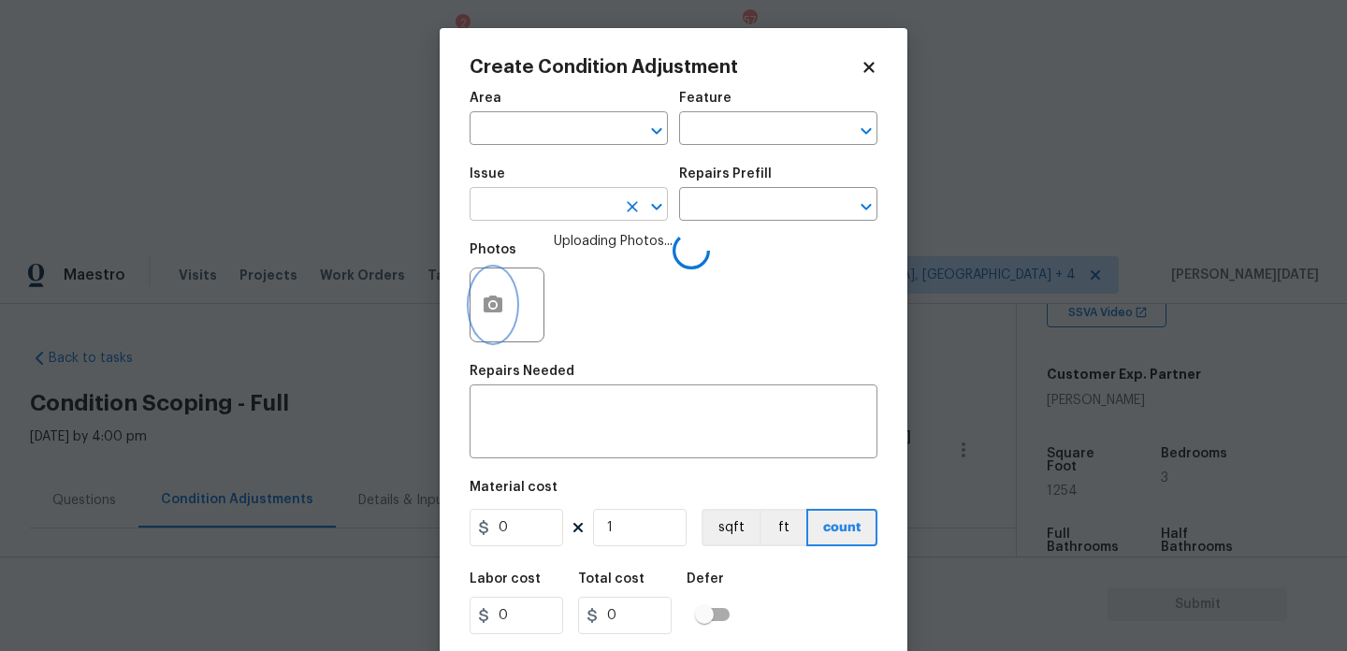
scroll to position [0, 0]
click at [525, 142] on input "text" at bounding box center [543, 130] width 146 height 29
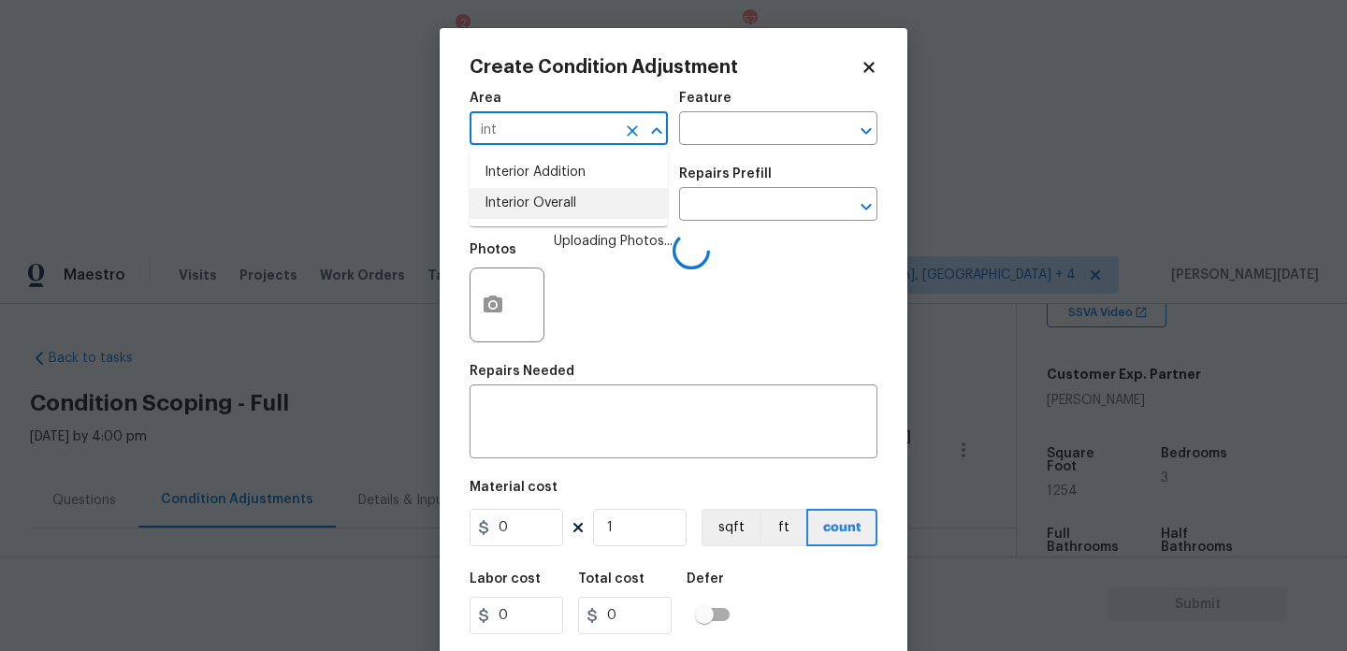
click at [542, 207] on li "Interior Overall" at bounding box center [569, 203] width 198 height 31
type input "Interior Overall"
click at [542, 207] on input "text" at bounding box center [543, 206] width 146 height 29
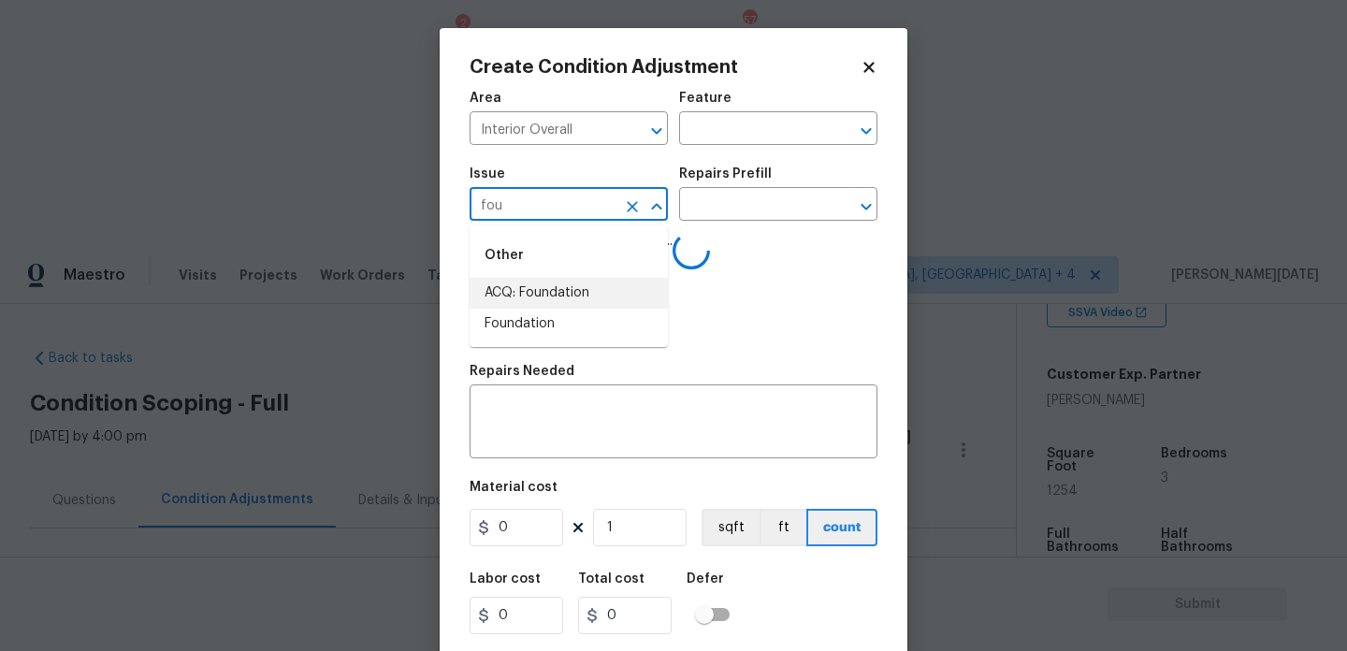
click at [556, 289] on li "ACQ: Foundation" at bounding box center [569, 293] width 198 height 31
type input "ACQ: Foundation"
click at [766, 183] on div "Repairs Prefill" at bounding box center [778, 179] width 198 height 24
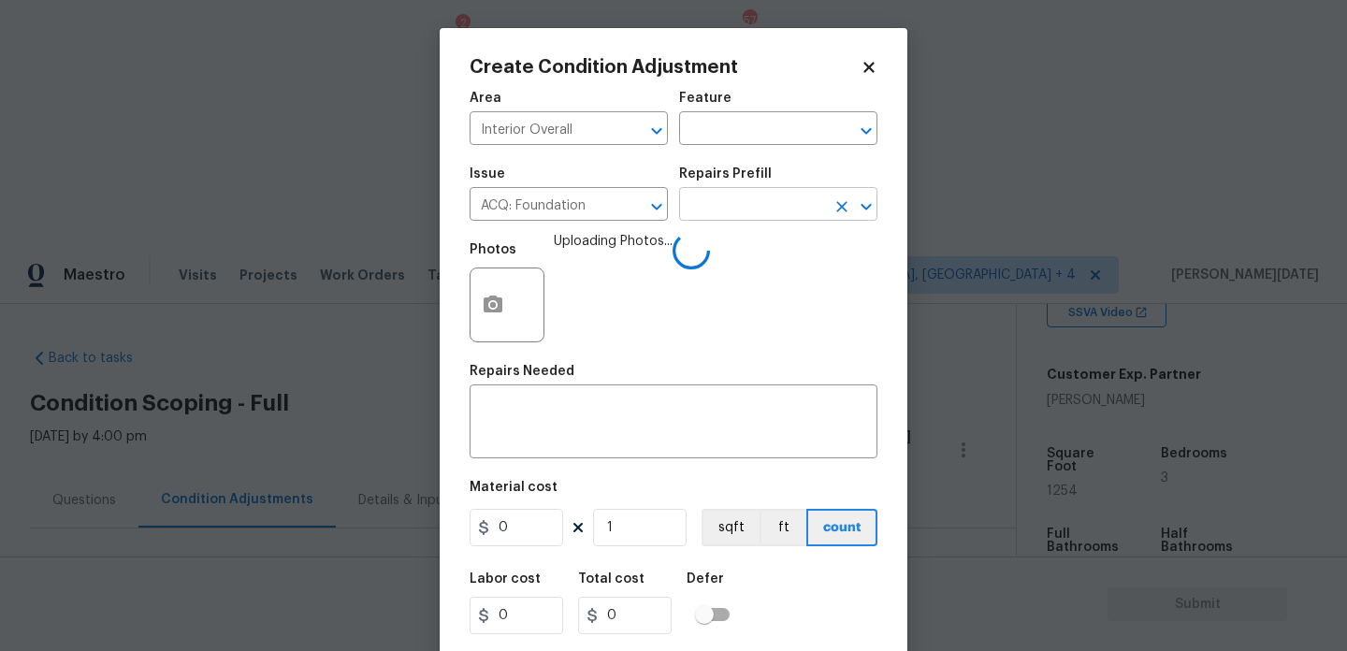
click at [759, 220] on input "text" at bounding box center [752, 206] width 146 height 29
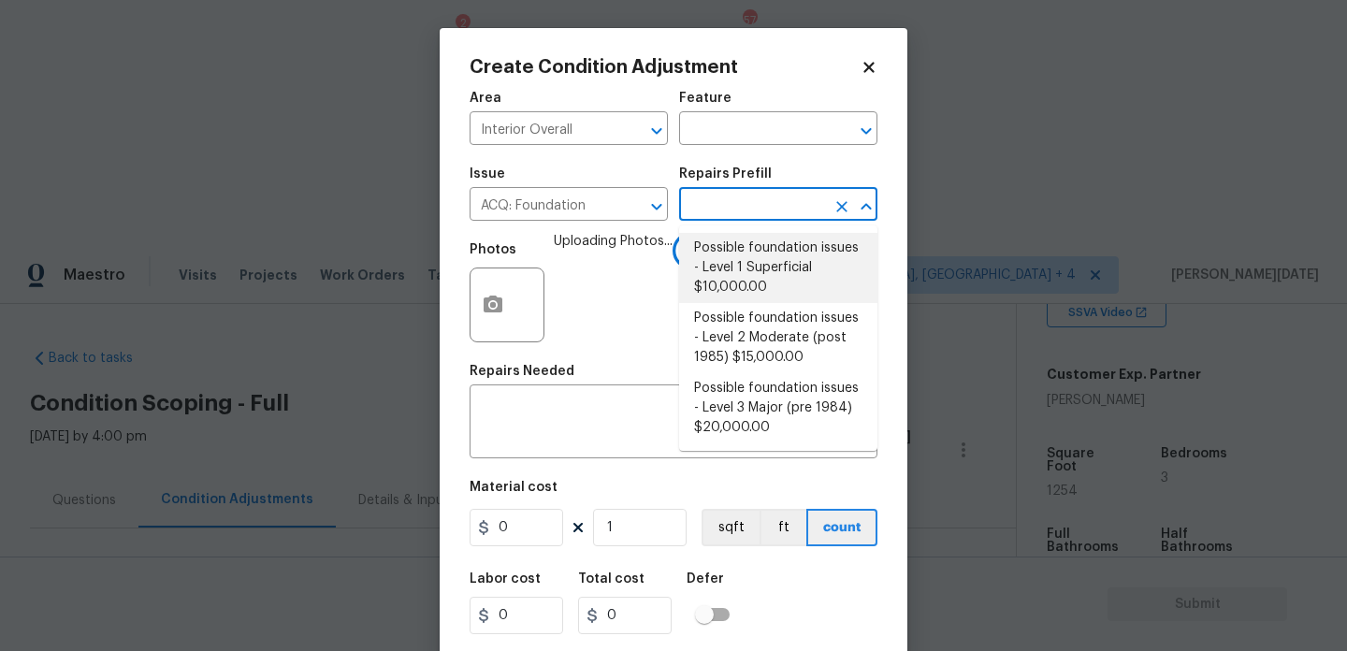
click at [759, 266] on li "Possible foundation issues - Level 1 Superficial $10,000.00" at bounding box center [778, 268] width 198 height 70
type input "Acquisition"
type textarea "Possible foundation issues - Level 1 - Superficial. Disclaimer: This is NOT a t…"
type input "10000"
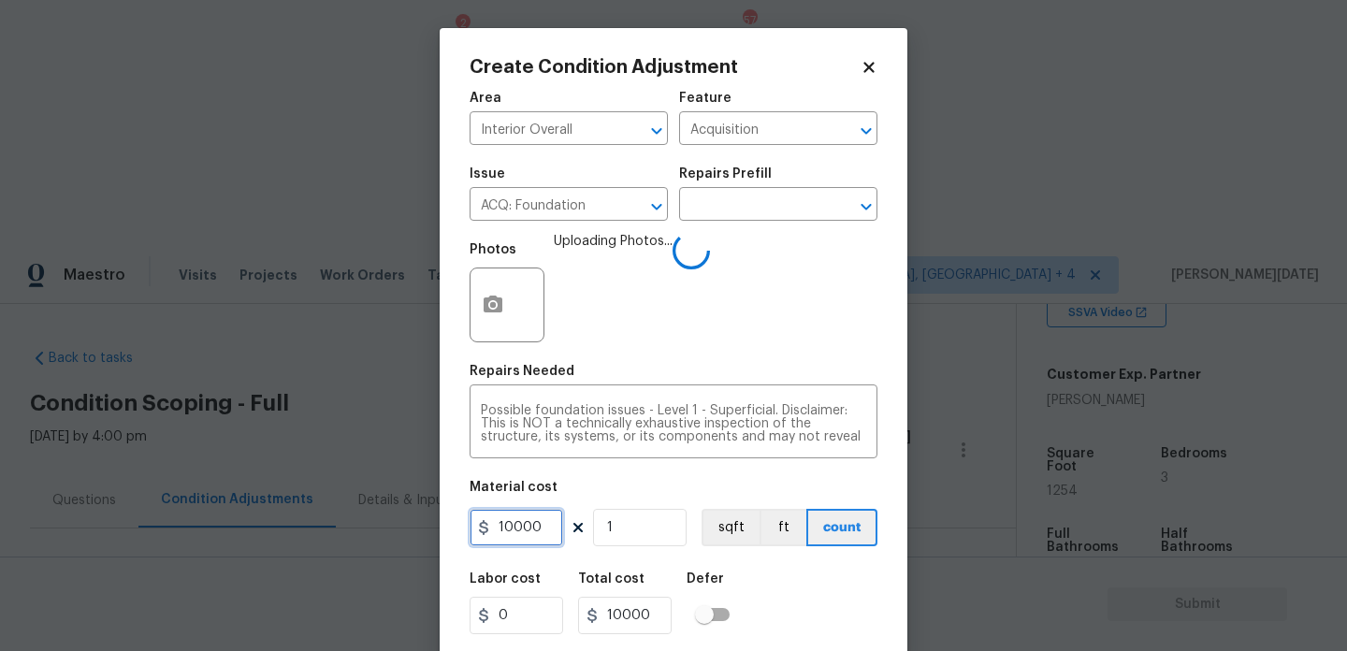
drag, startPoint x: 557, startPoint y: 533, endPoint x: 356, endPoint y: 533, distance: 201.2
click at [356, 533] on div "Create Condition Adjustment Area Interior Overall ​ Feature Acquisition ​ Issue…" at bounding box center [673, 325] width 1347 height 651
type input "0"
click at [508, 323] on button "button" at bounding box center [493, 305] width 45 height 73
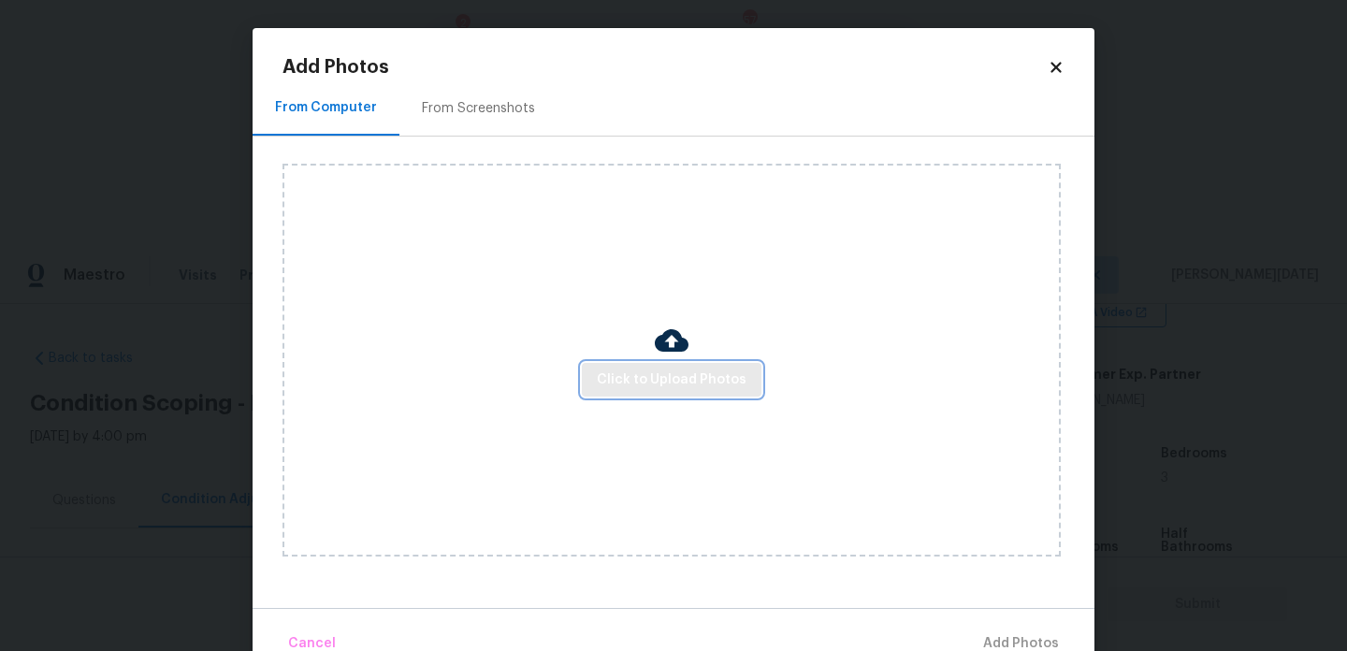
click at [684, 377] on span "Click to Upload Photos" at bounding box center [672, 380] width 150 height 23
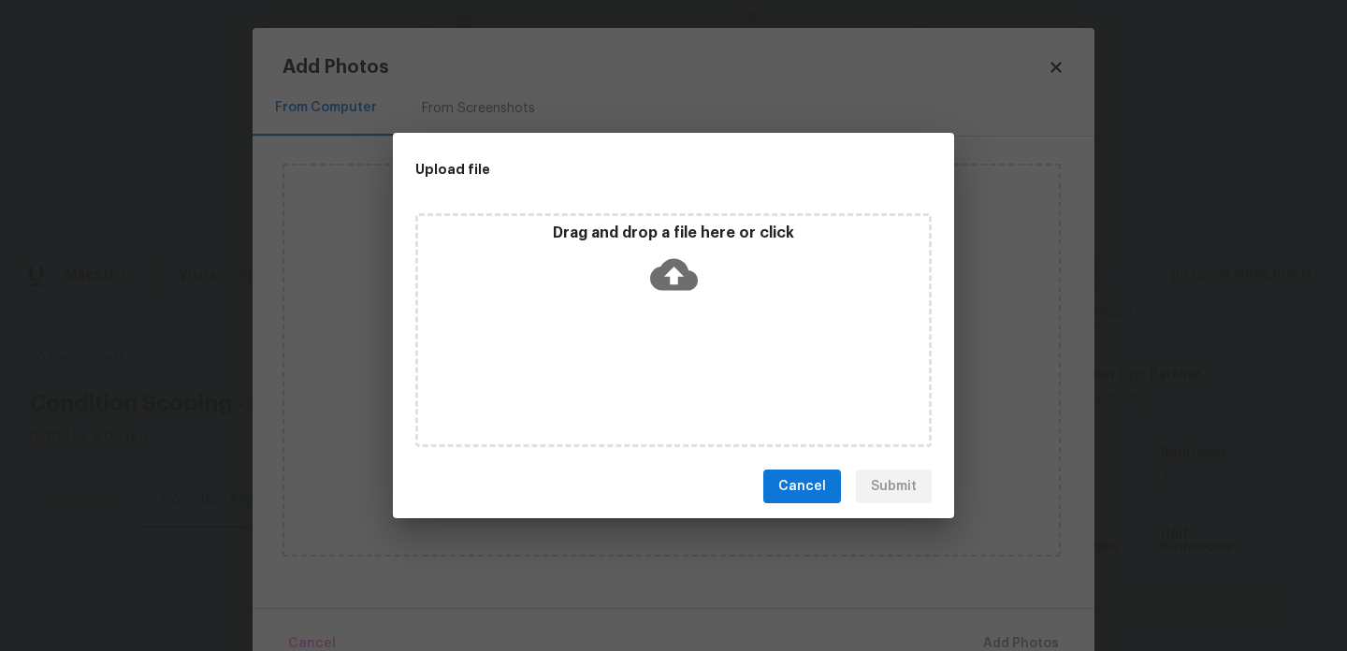
click at [684, 377] on div "Drag and drop a file here or click" at bounding box center [673, 330] width 516 height 234
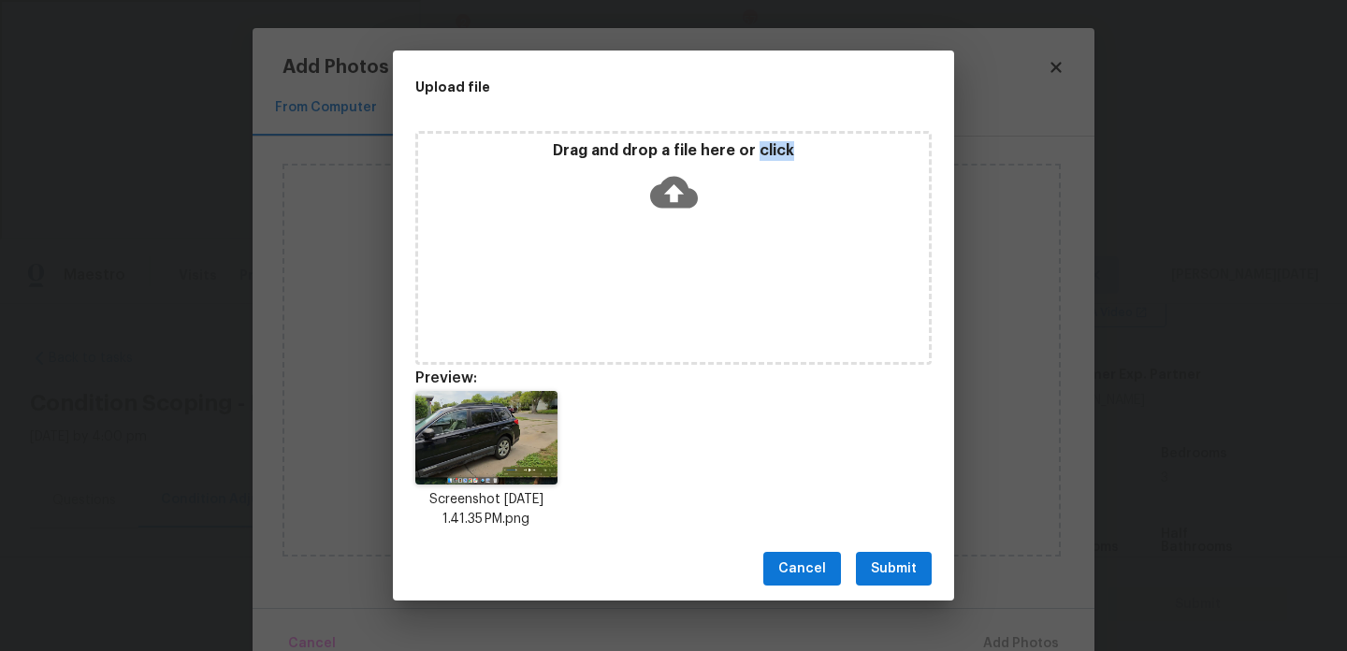
click at [906, 584] on button "Submit" at bounding box center [894, 569] width 76 height 35
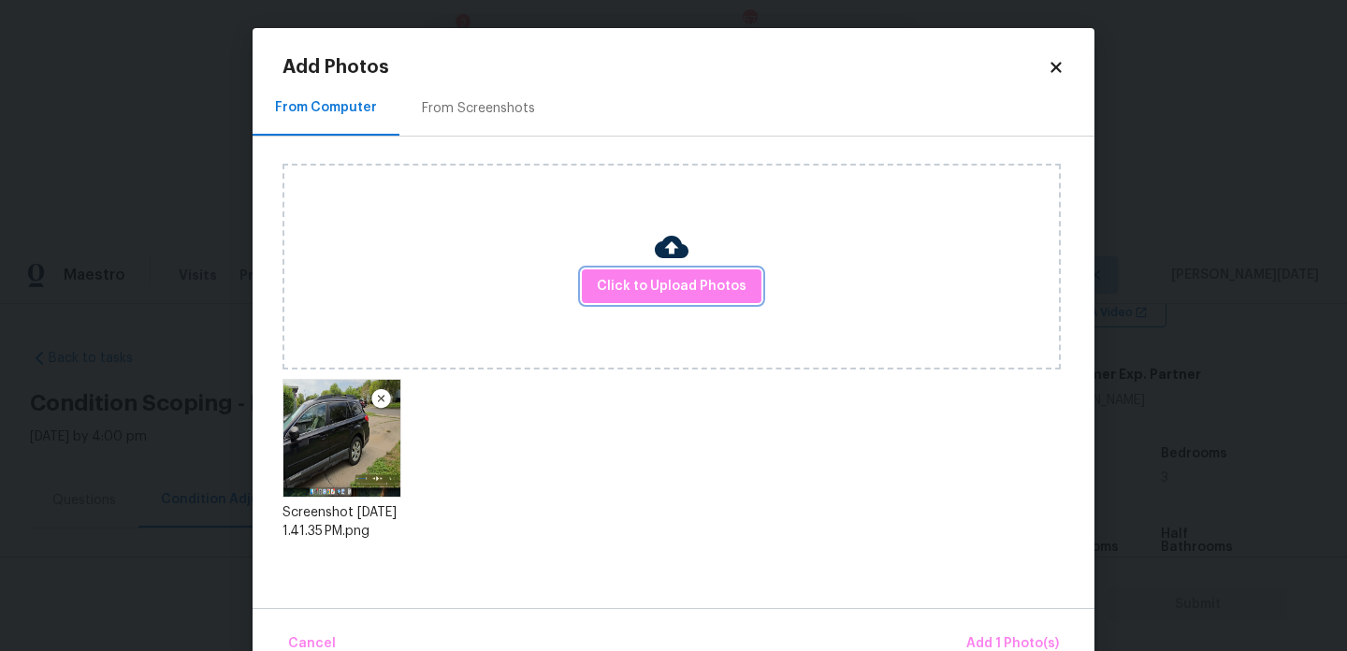
scroll to position [41, 0]
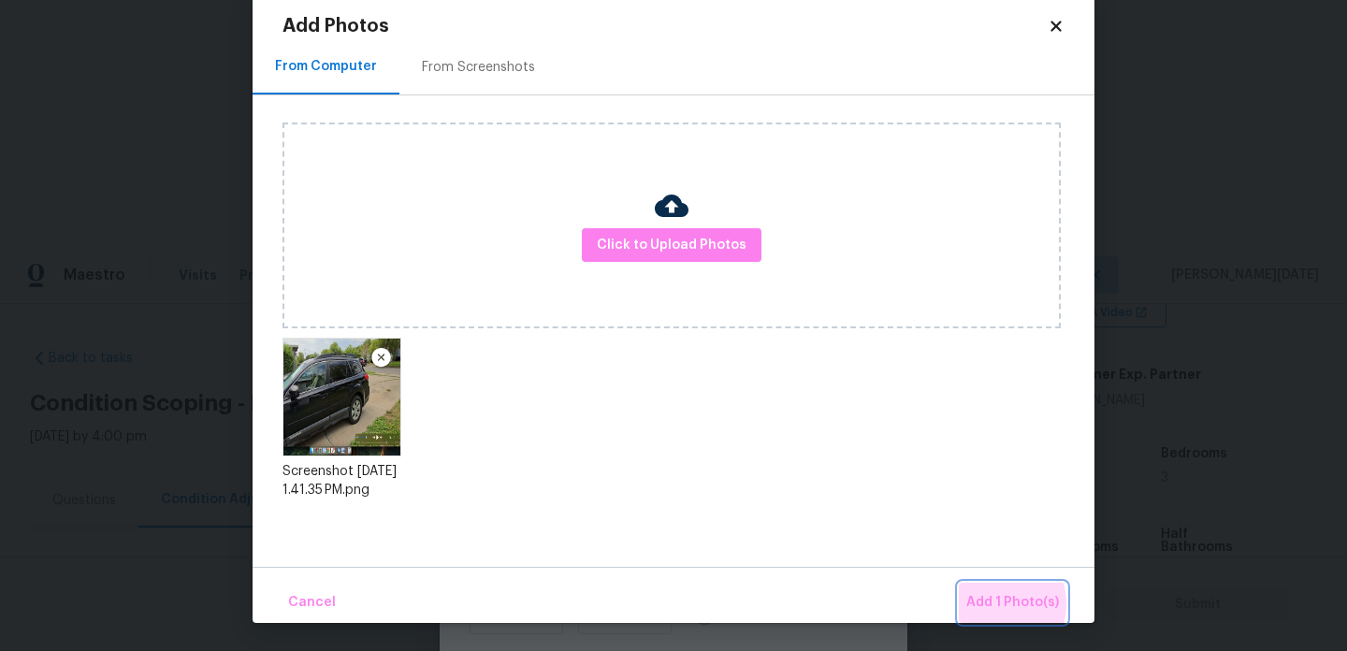
click at [992, 604] on span "Add 1 Photo(s)" at bounding box center [1013, 602] width 93 height 23
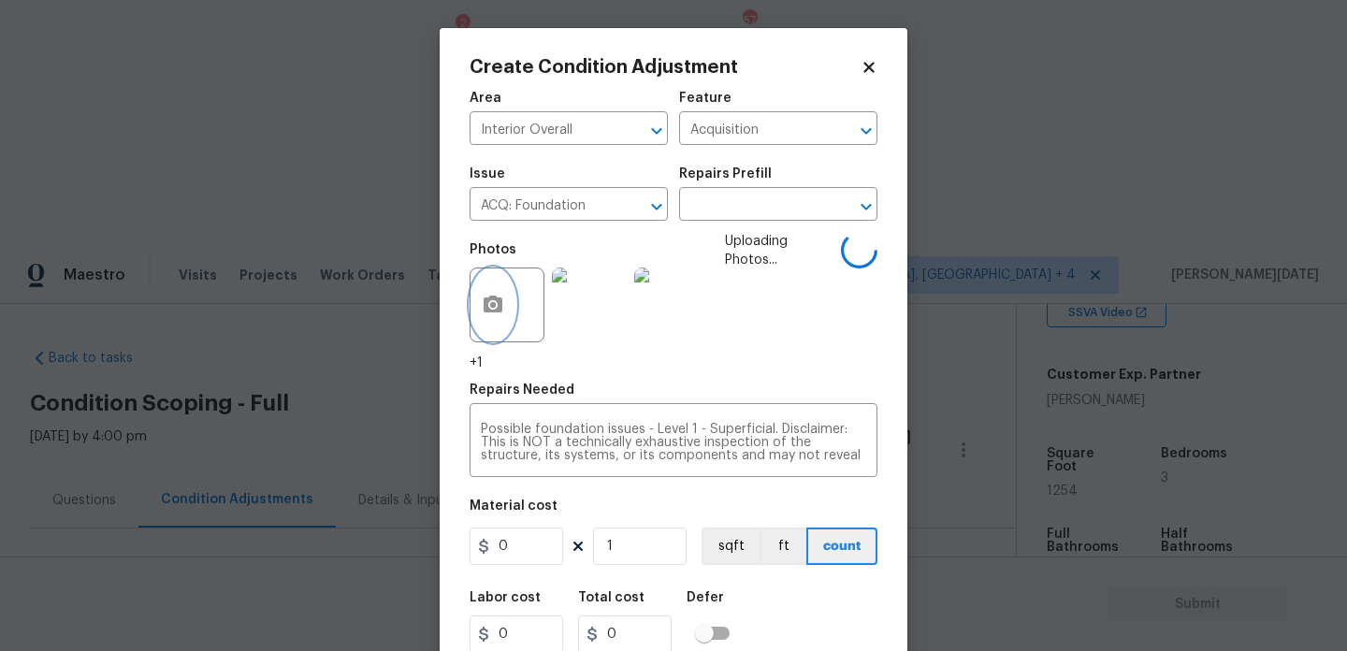
scroll to position [0, 0]
click at [769, 208] on input "text" at bounding box center [752, 206] width 146 height 29
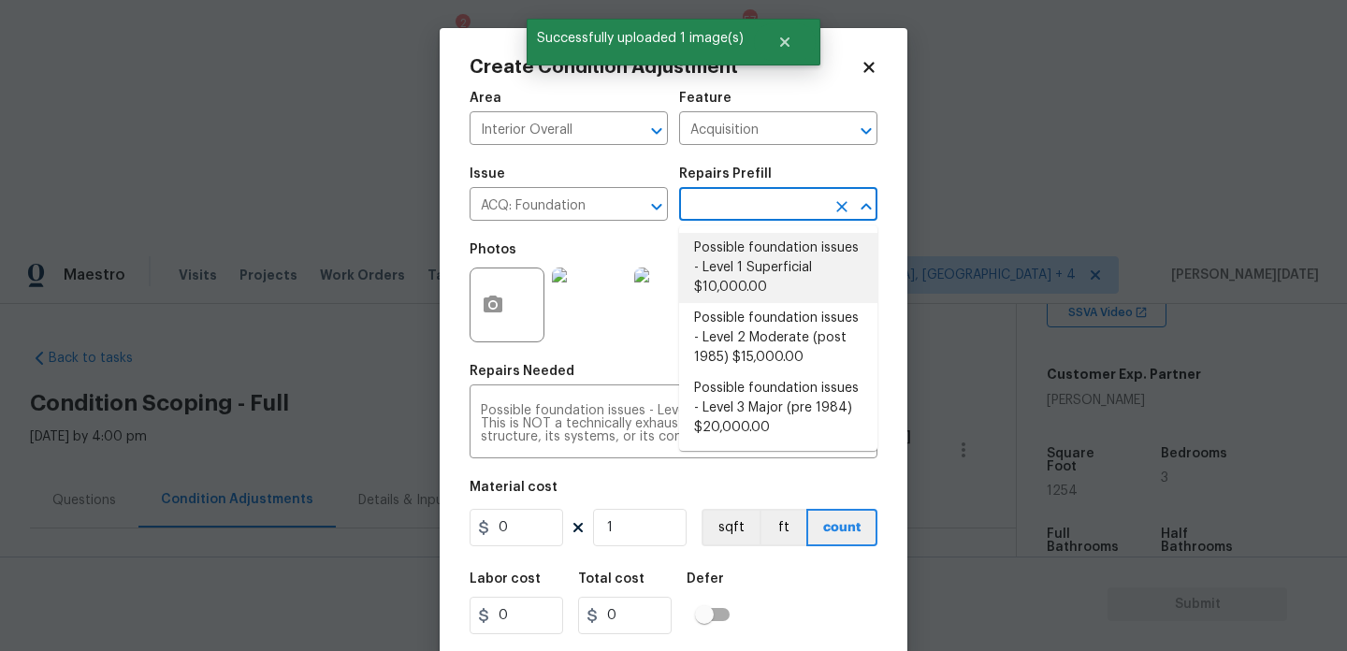
click at [767, 267] on li "Possible foundation issues - Level 1 Superficial $10,000.00" at bounding box center [778, 268] width 198 height 70
type input "10000"
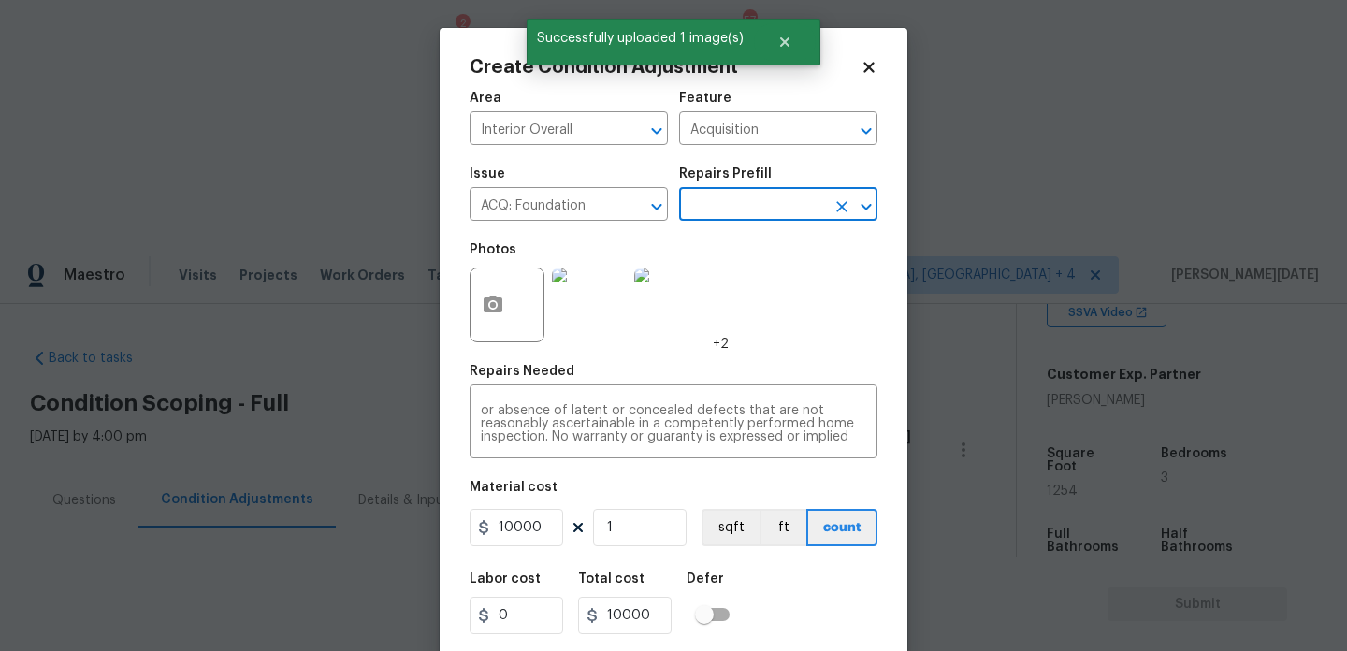
scroll to position [48, 0]
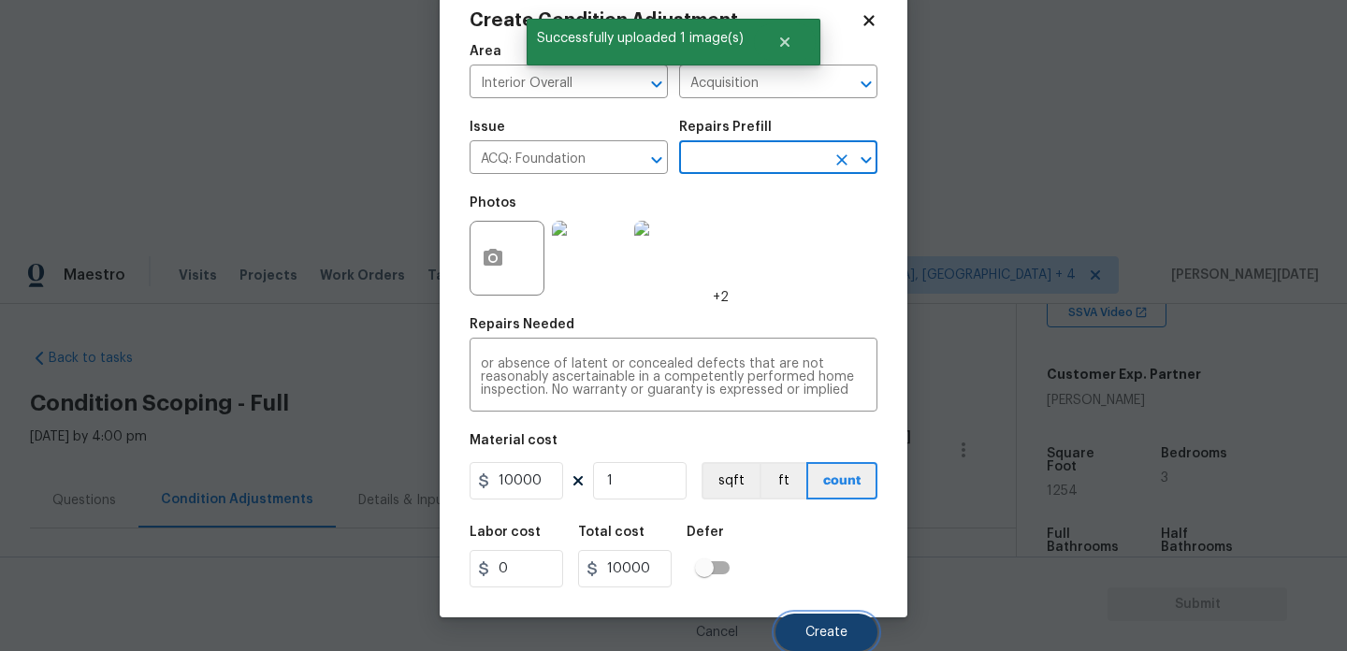
click at [829, 624] on button "Create" at bounding box center [827, 632] width 102 height 37
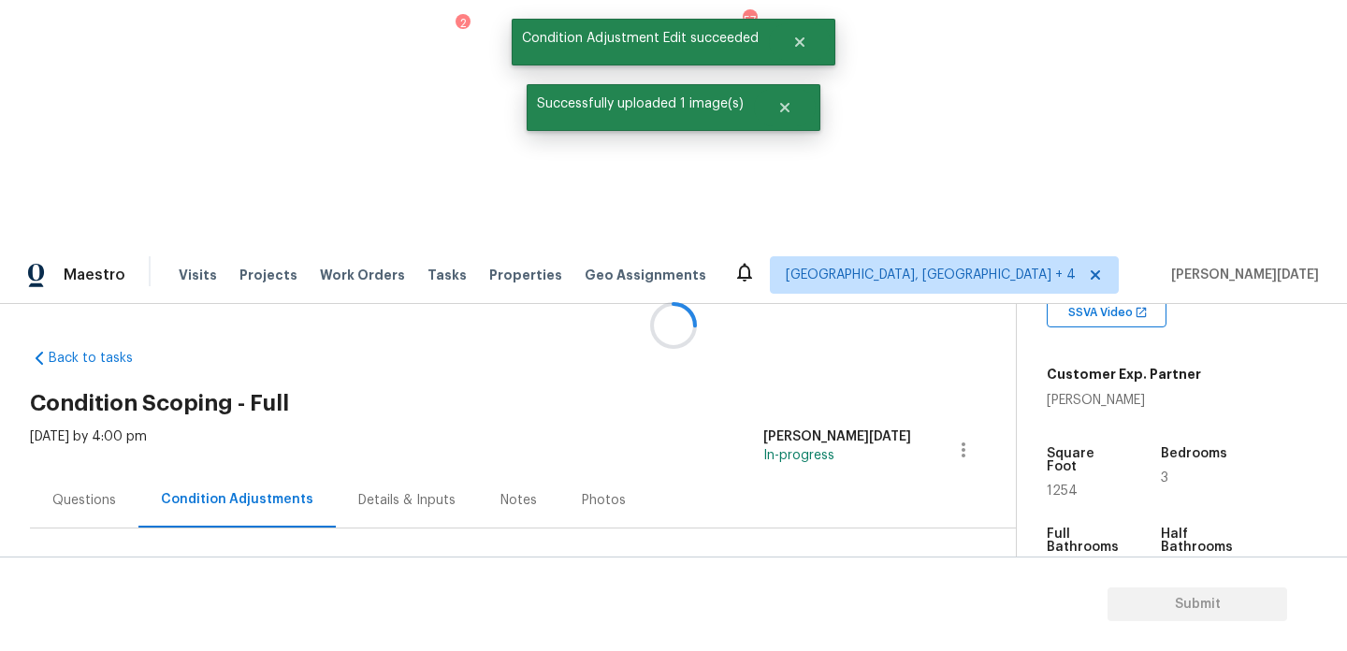
scroll to position [0, 0]
drag, startPoint x: 92, startPoint y: 400, endPoint x: 199, endPoint y: 401, distance: 107.6
click at [199, 633] on div "Total: $26034.22 Deferred: $0" at bounding box center [200, 642] width 340 height 19
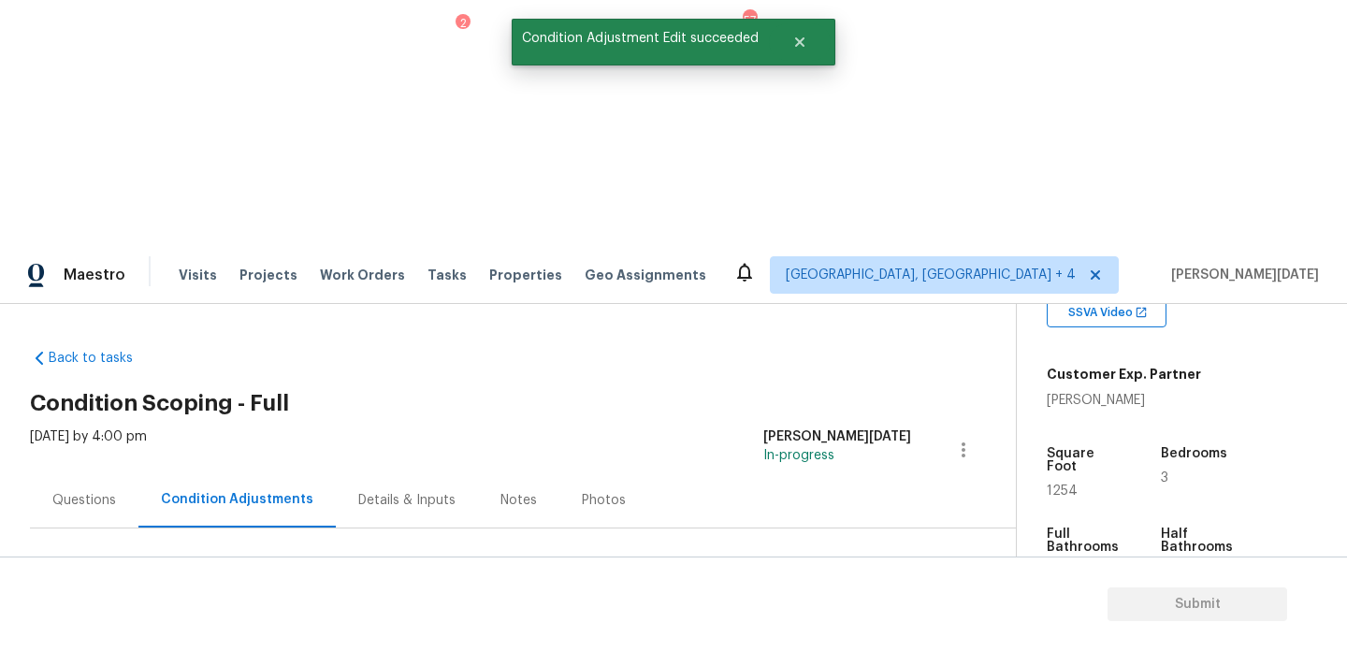
copy div "$26034.22"
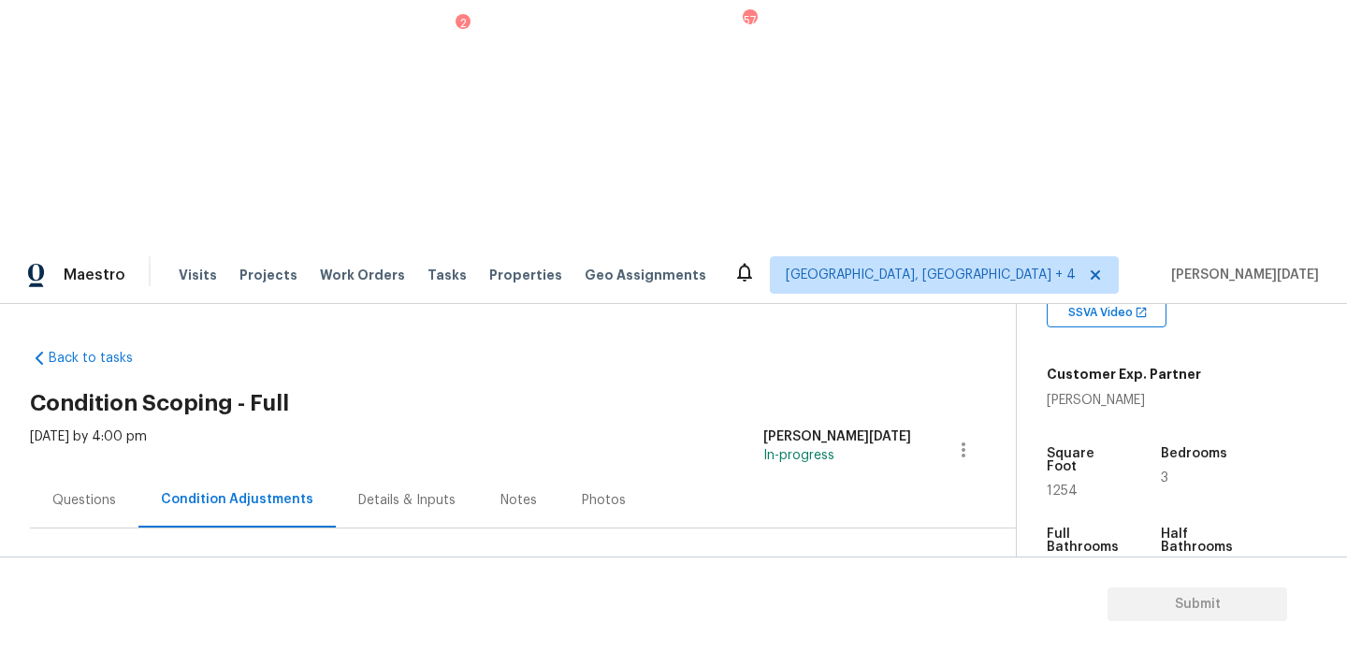
click at [92, 491] on div "Questions" at bounding box center [84, 500] width 64 height 19
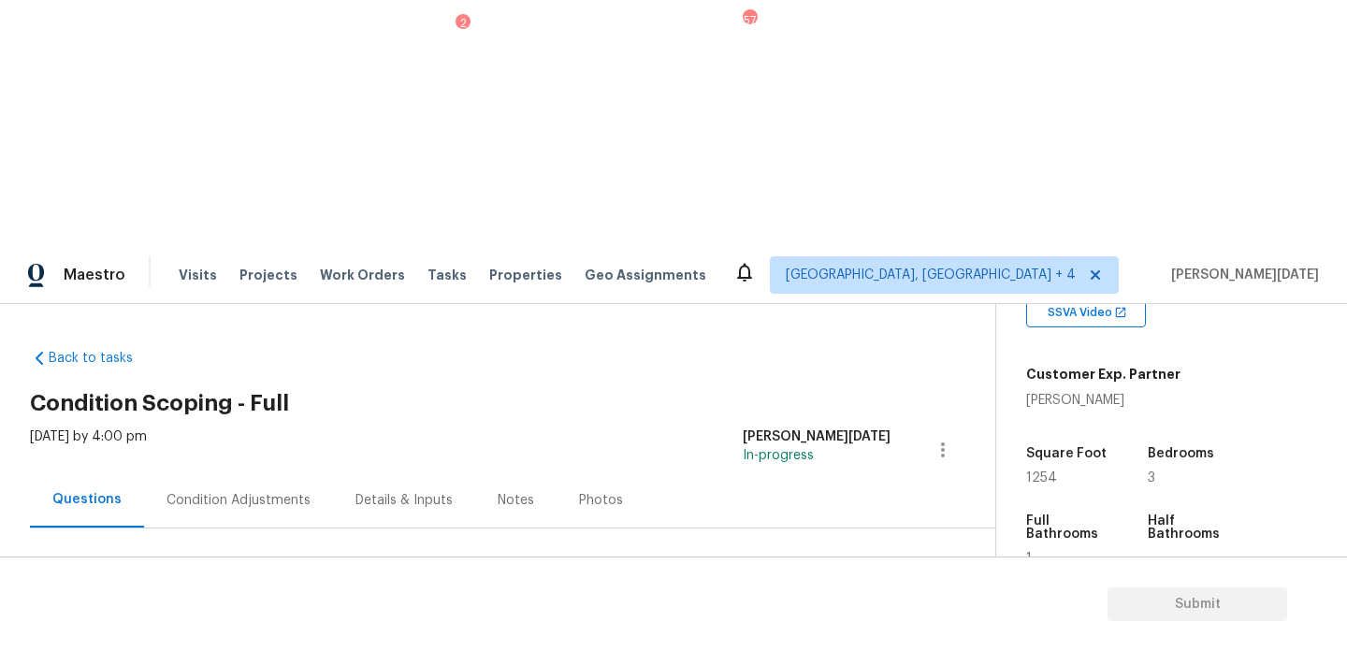
scroll to position [250, 0]
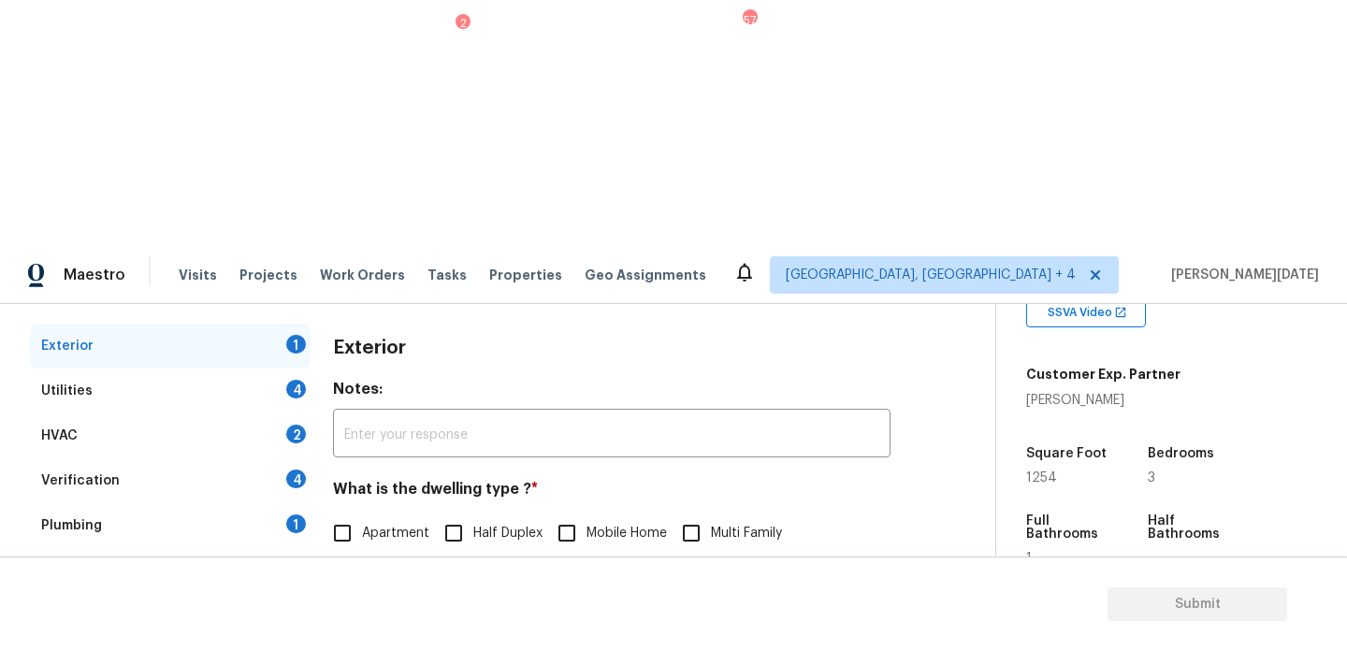
click at [366, 563] on span "Single Family" at bounding box center [402, 573] width 80 height 20
click at [362, 553] on input "Single Family" at bounding box center [342, 572] width 39 height 39
checkbox input "true"
click at [299, 369] on div "Utilities 4" at bounding box center [170, 391] width 281 height 45
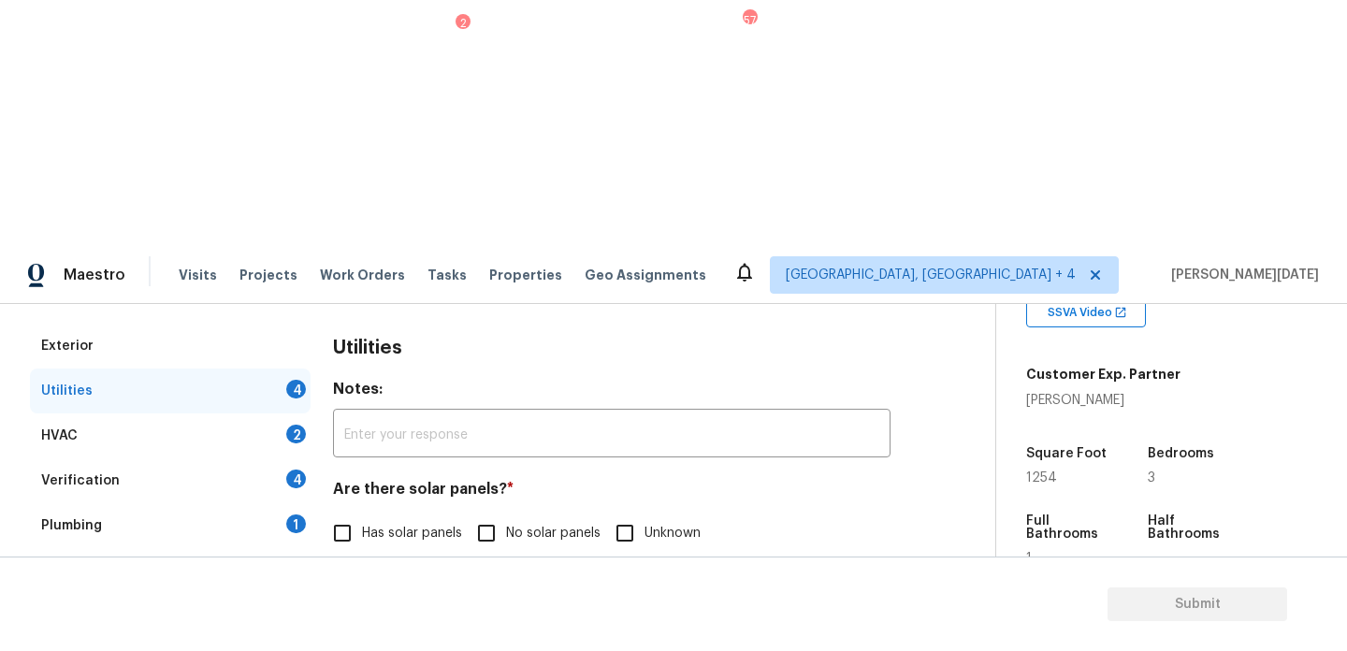
click at [507, 514] on label "No solar panels" at bounding box center [534, 533] width 134 height 39
click at [506, 514] on input "No solar panels" at bounding box center [486, 533] width 39 height 39
checkbox input "true"
click at [689, 609] on label "None" at bounding box center [684, 628] width 71 height 39
click at [689, 609] on input "None" at bounding box center [668, 628] width 39 height 39
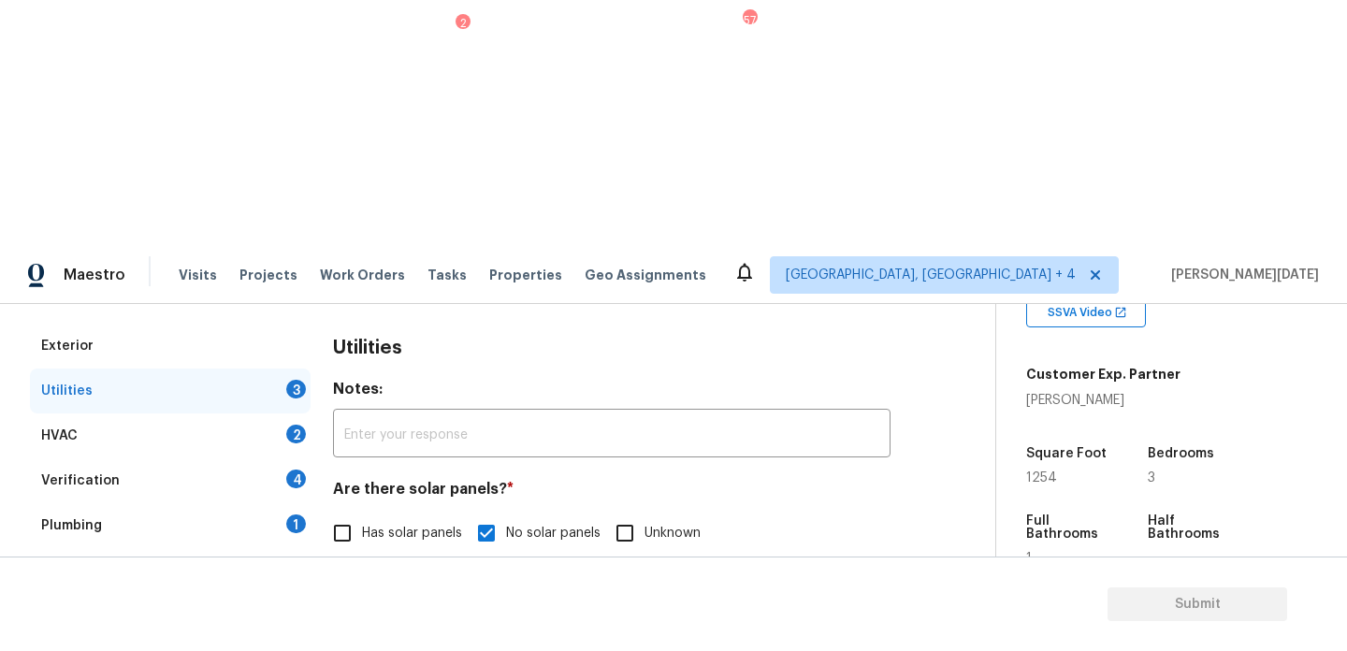
checkbox input "true"
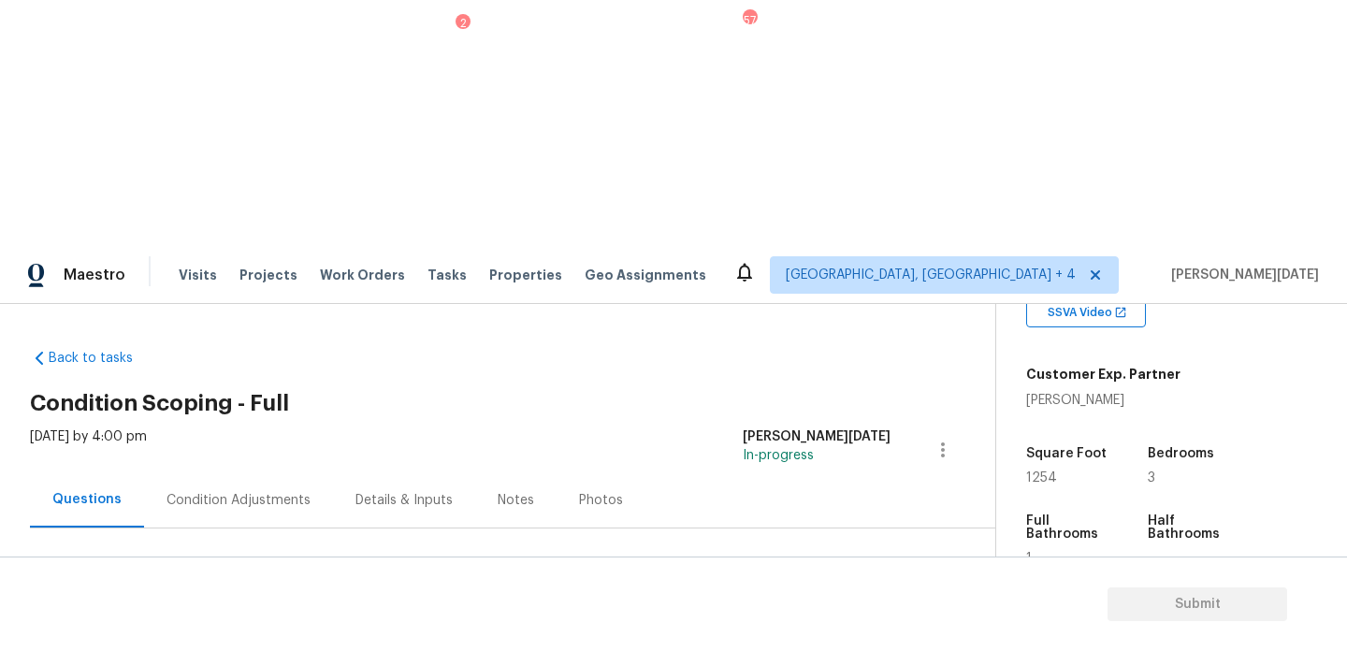
click at [240, 491] on div "Condition Adjustments" at bounding box center [239, 500] width 144 height 19
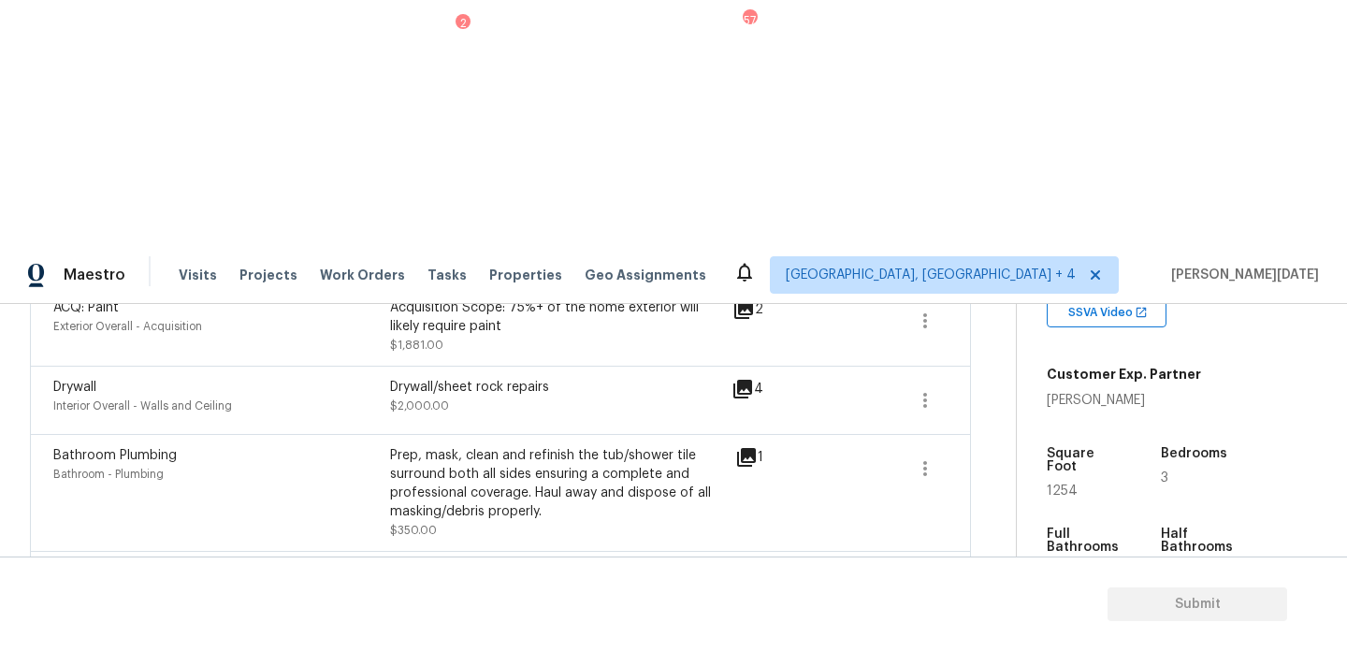
scroll to position [869, 0]
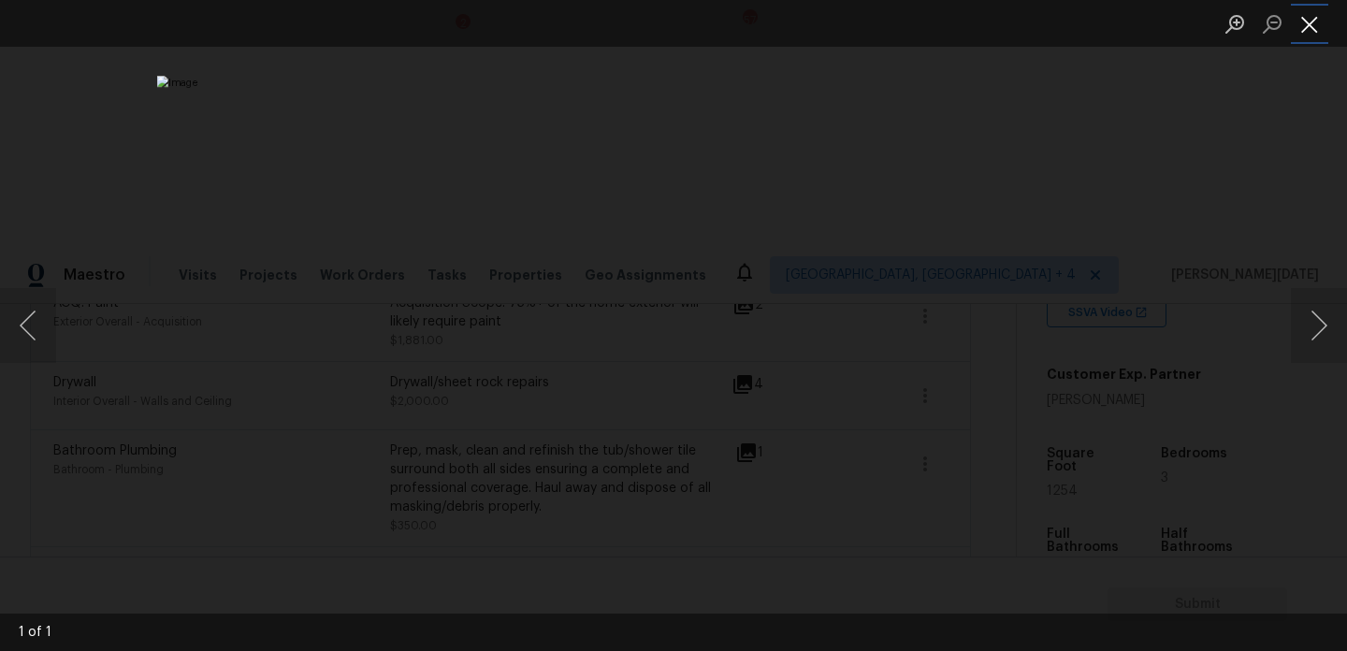
click at [1307, 24] on button "Close lightbox" at bounding box center [1309, 23] width 37 height 33
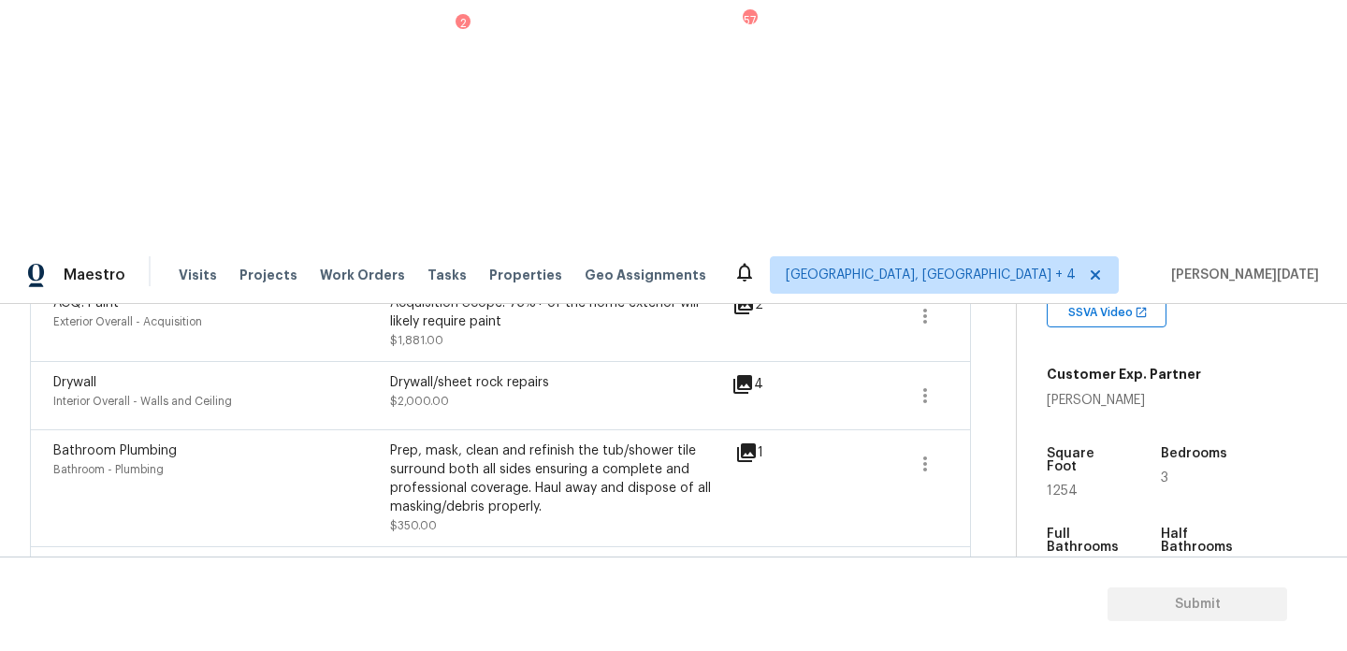
scroll to position [0, 0]
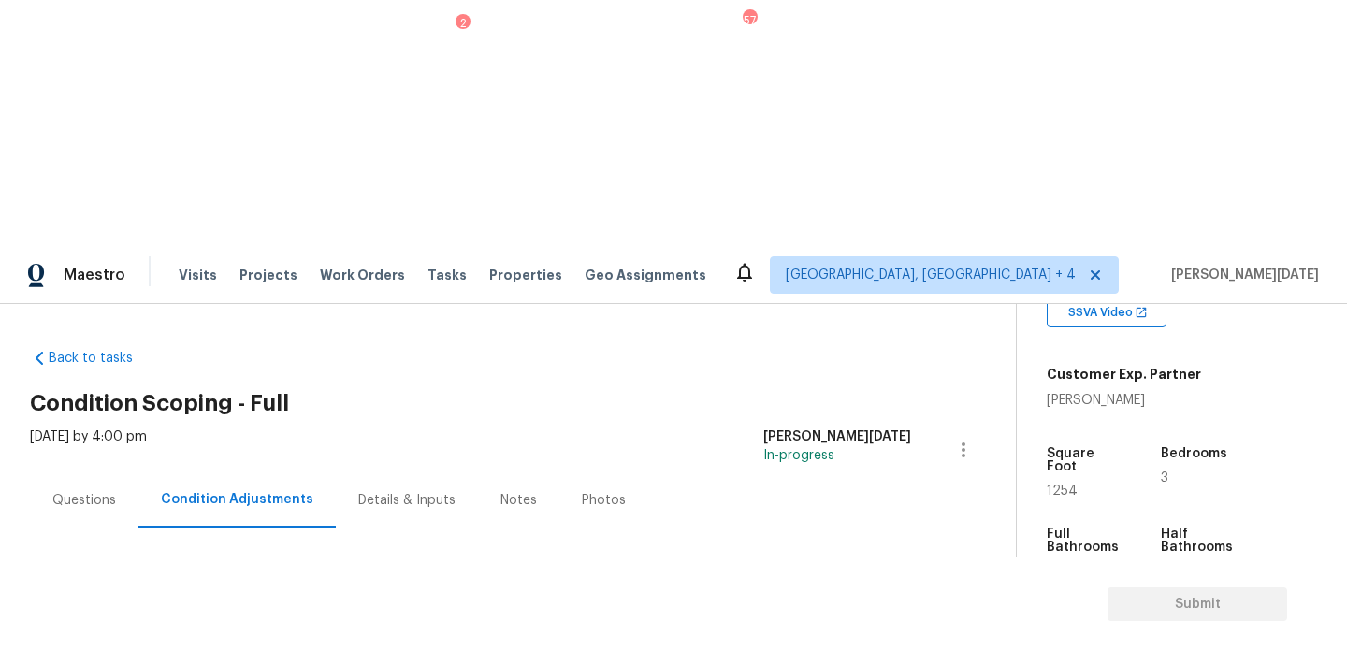
click at [80, 491] on div "Questions" at bounding box center [84, 500] width 64 height 19
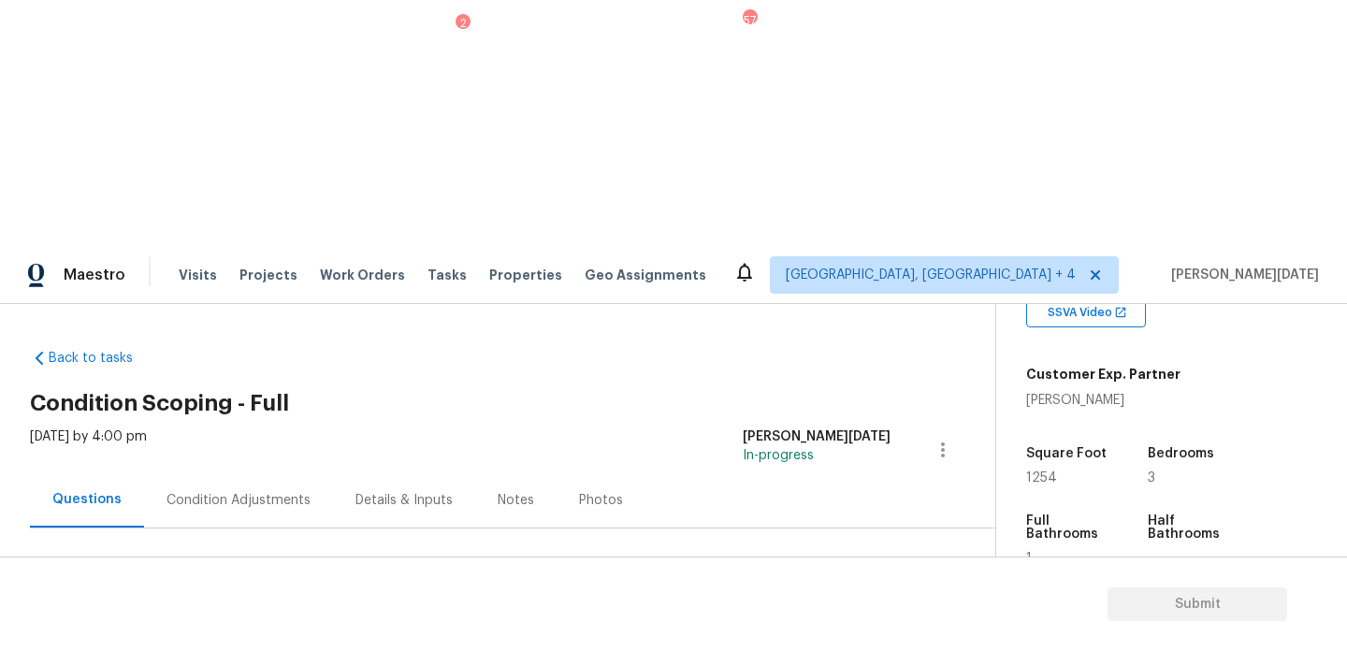
scroll to position [250, 0]
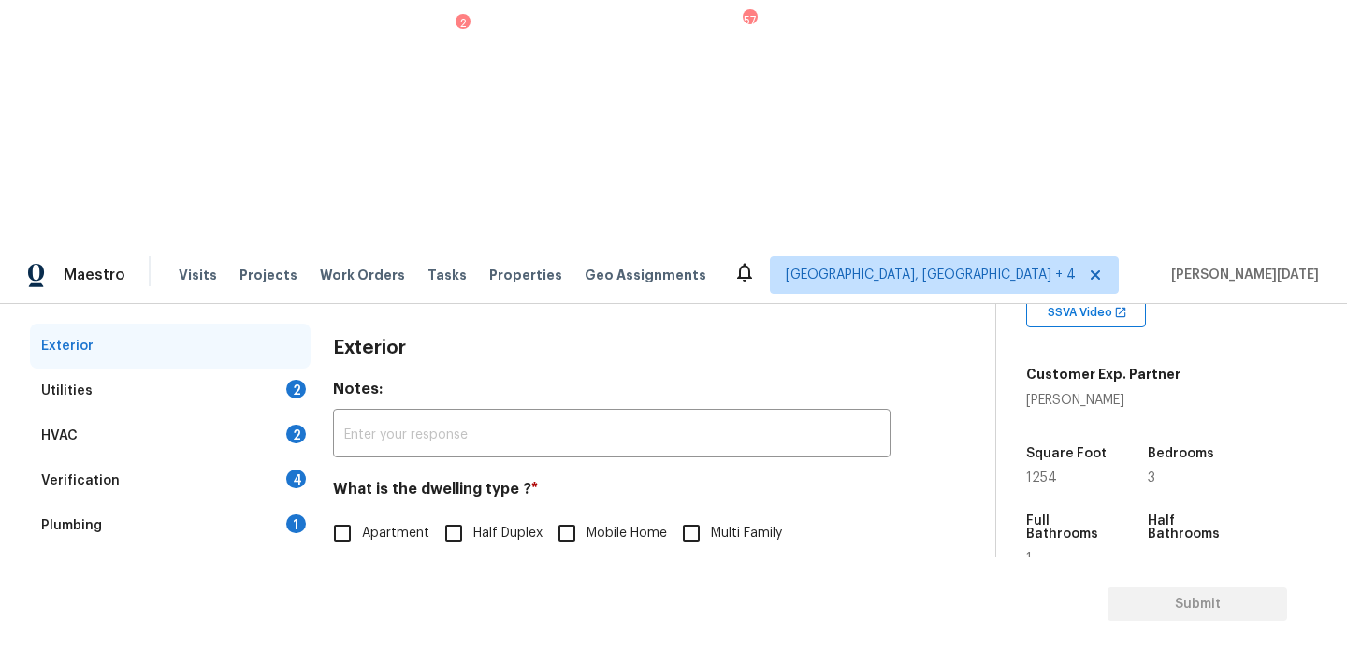
click at [283, 369] on div "Utilities 2" at bounding box center [170, 391] width 281 height 45
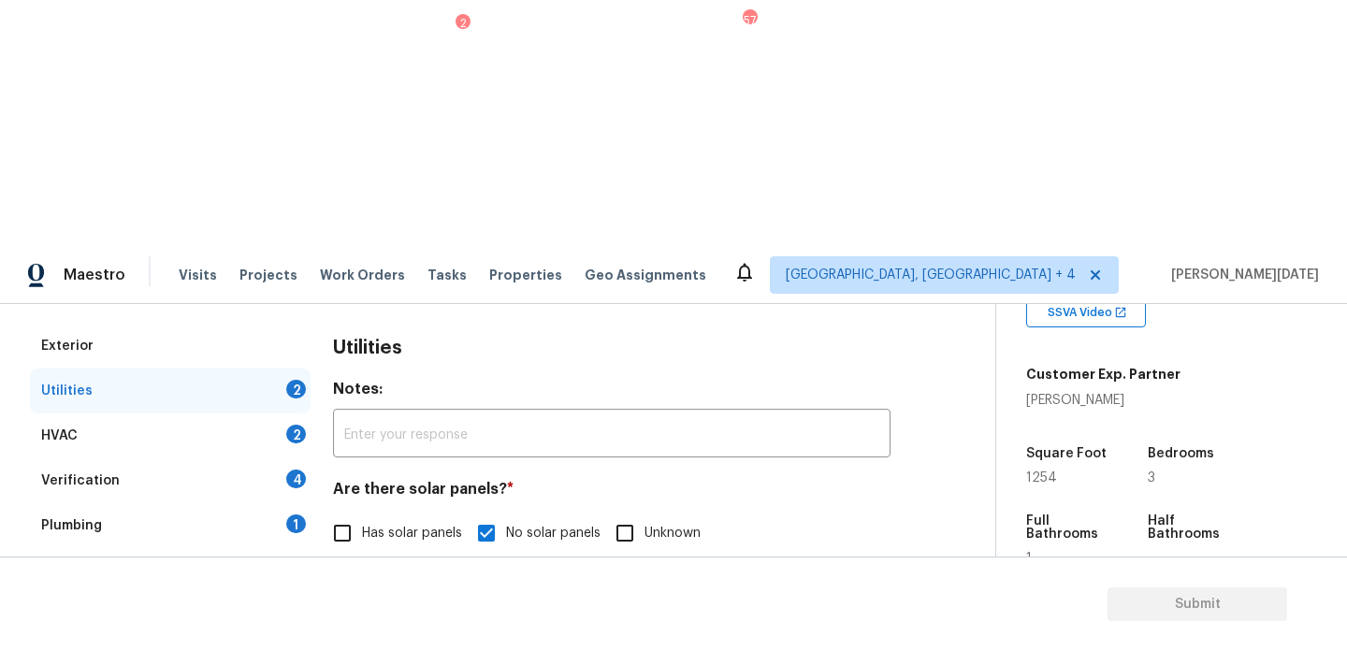
scroll to position [757, 0]
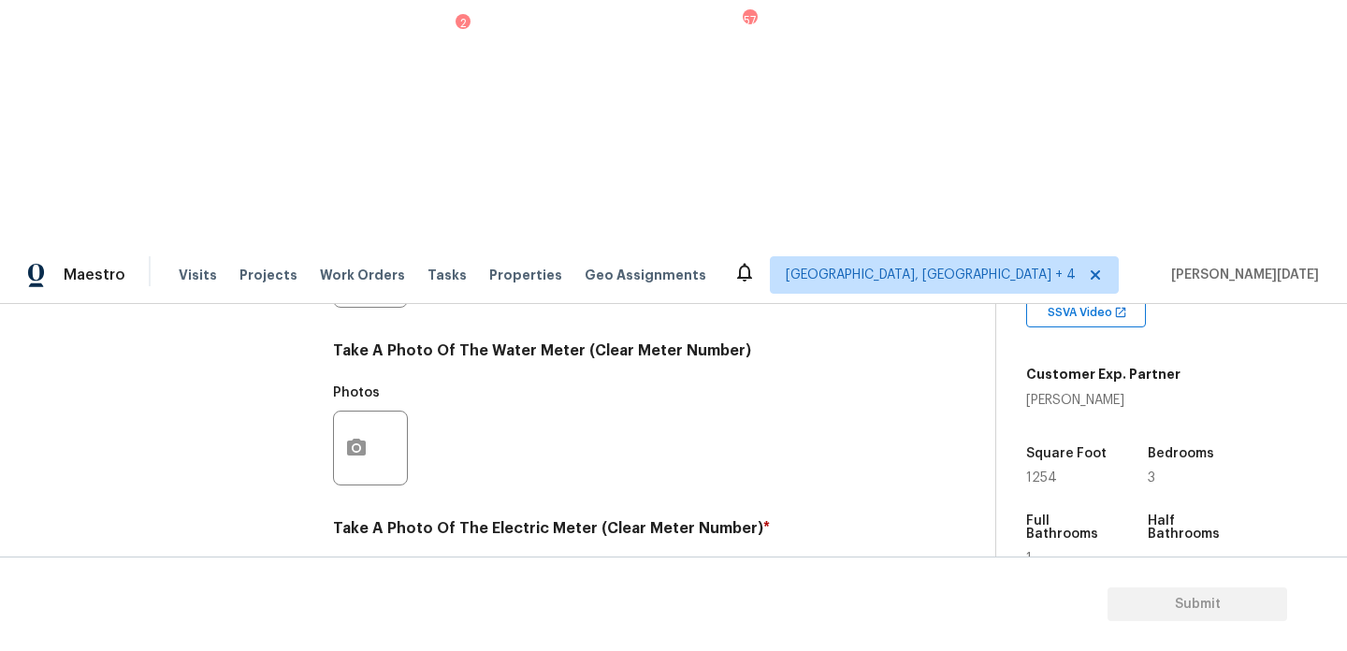
click at [346, 615] on icon "button" at bounding box center [356, 626] width 22 height 22
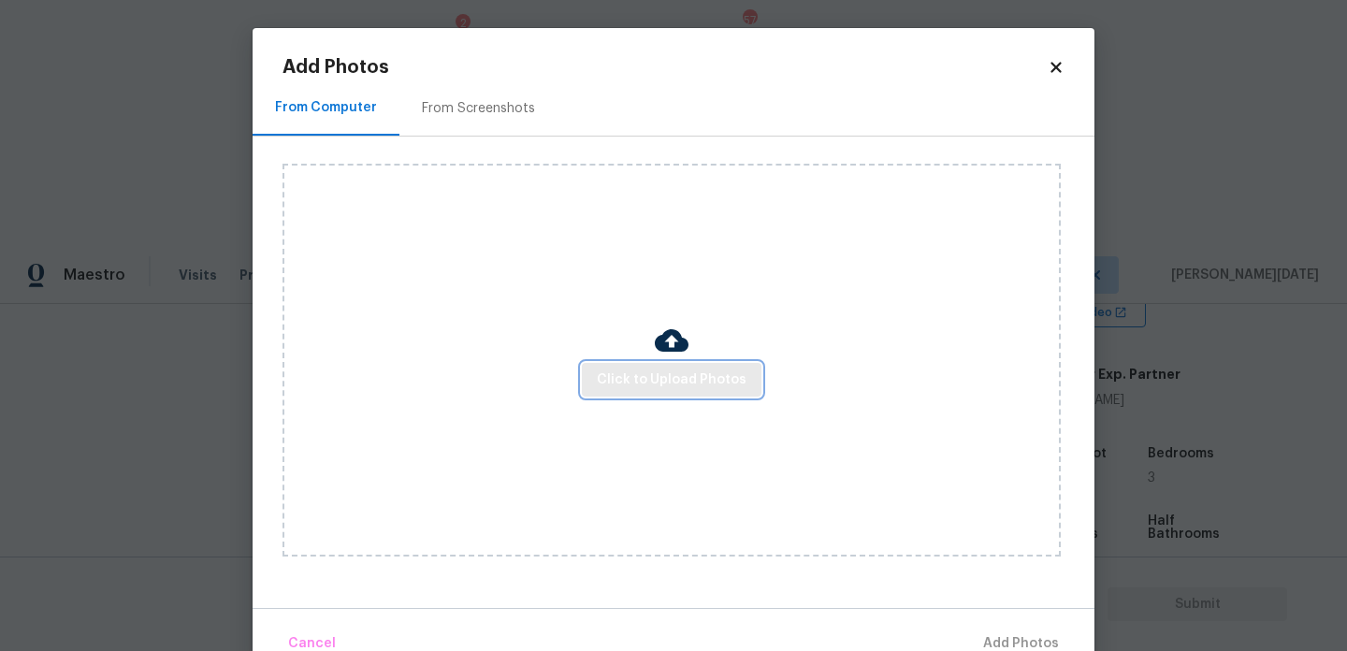
click at [659, 388] on span "Click to Upload Photos" at bounding box center [672, 380] width 150 height 23
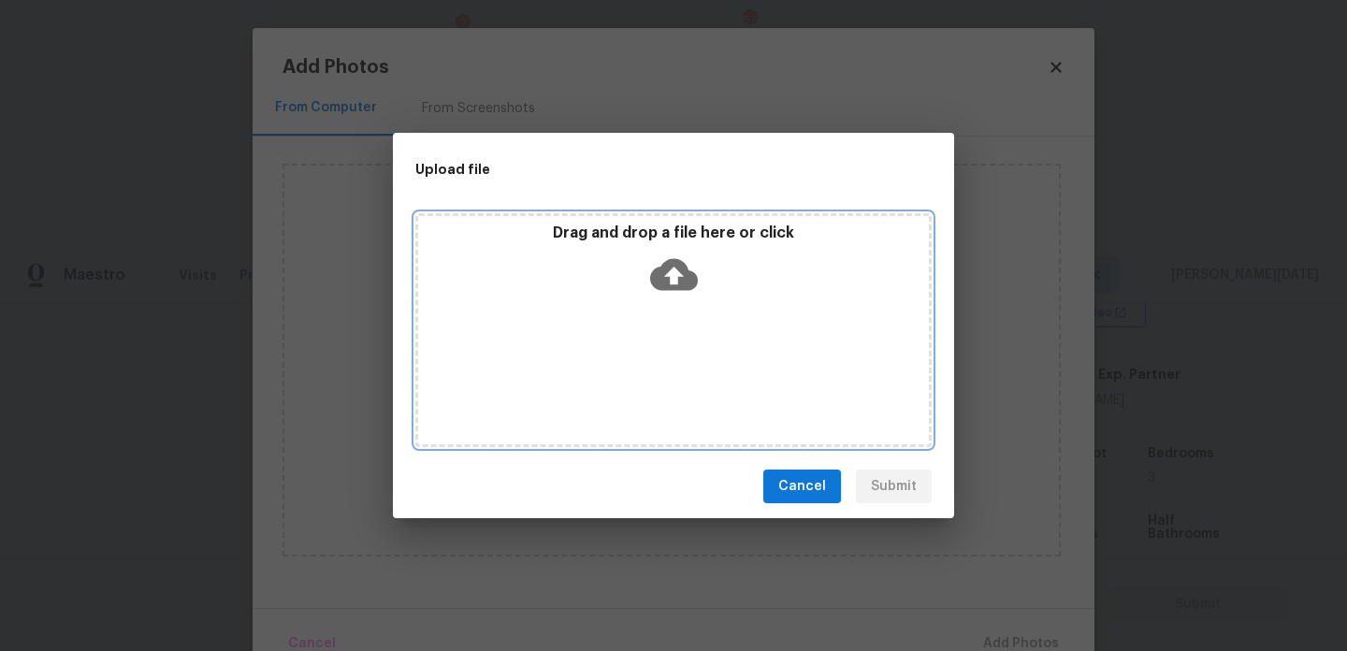
click at [659, 388] on div "Drag and drop a file here or click" at bounding box center [673, 330] width 516 height 234
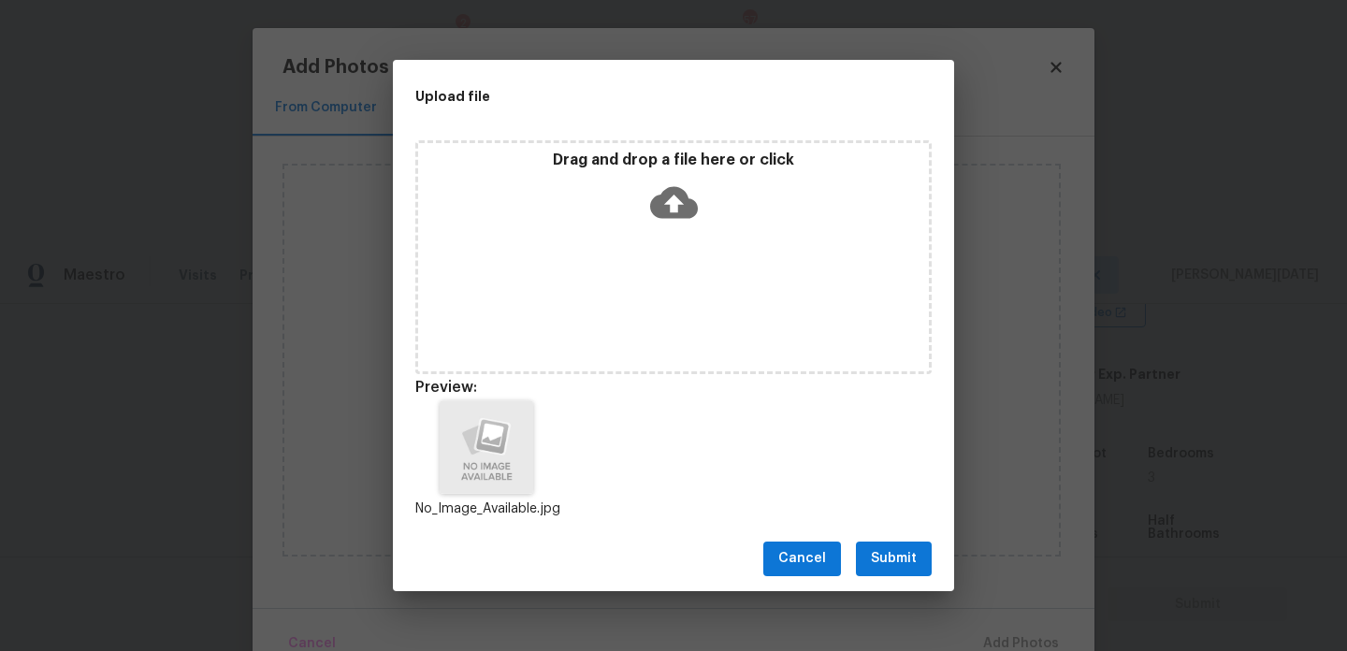
click at [860, 534] on div "Cancel Submit" at bounding box center [673, 559] width 561 height 65
click at [882, 546] on button "Submit" at bounding box center [894, 559] width 76 height 35
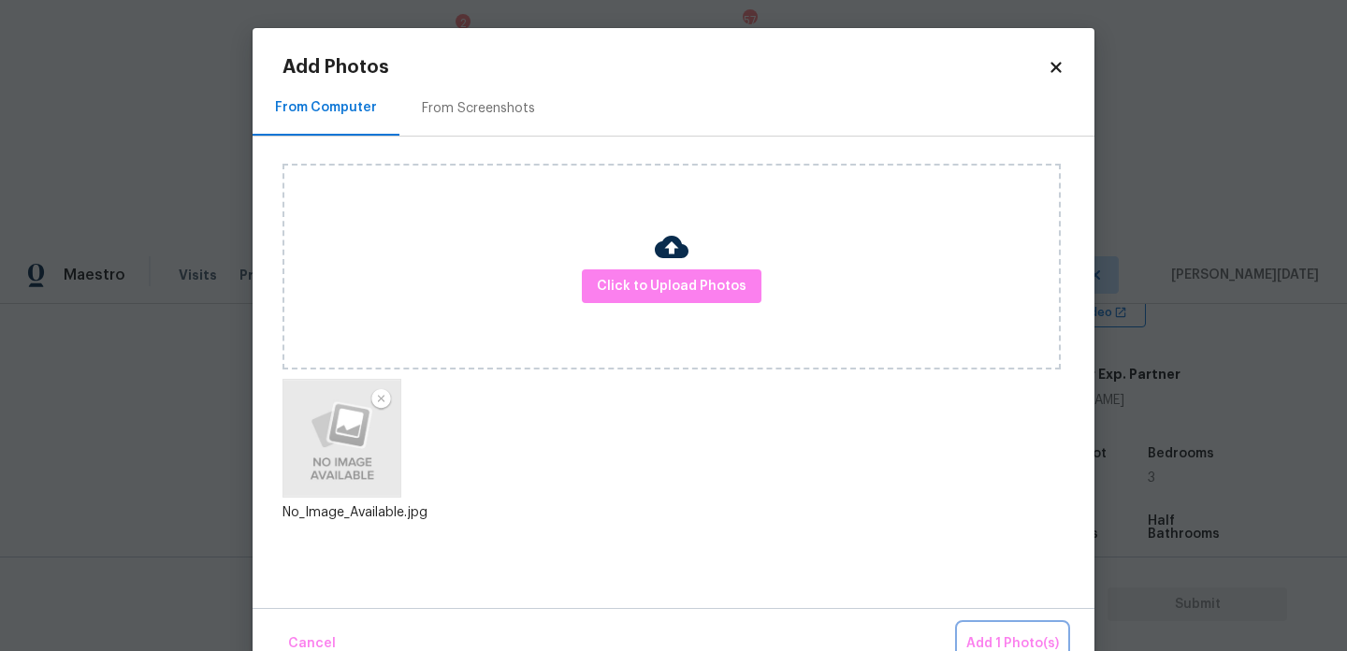
click at [992, 633] on span "Add 1 Photo(s)" at bounding box center [1013, 644] width 93 height 23
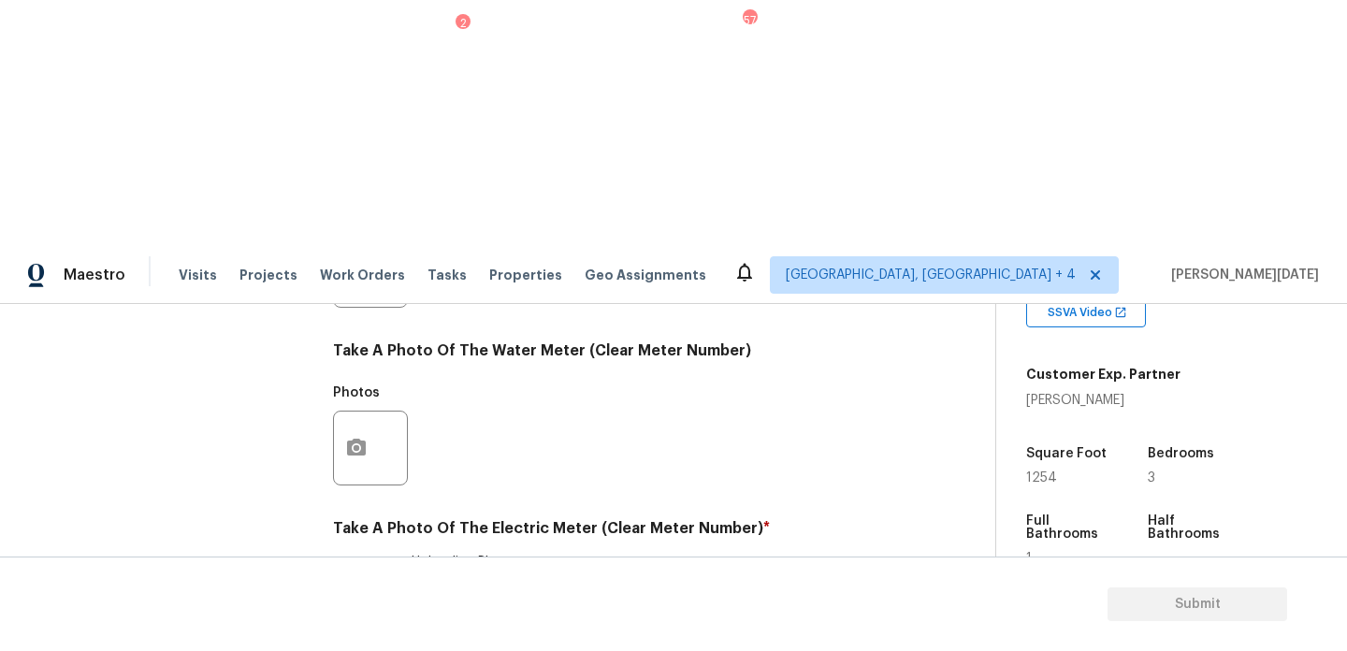
checkbox input "true"
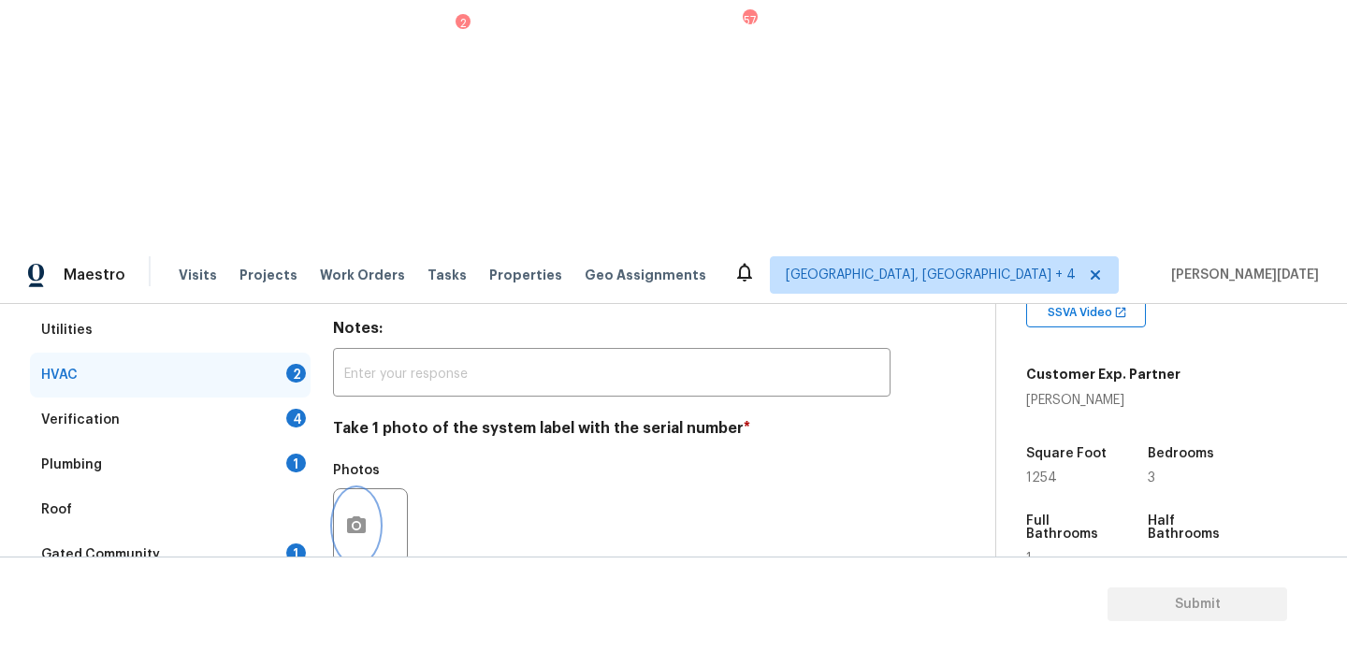
click at [359, 489] on button "button" at bounding box center [356, 525] width 45 height 73
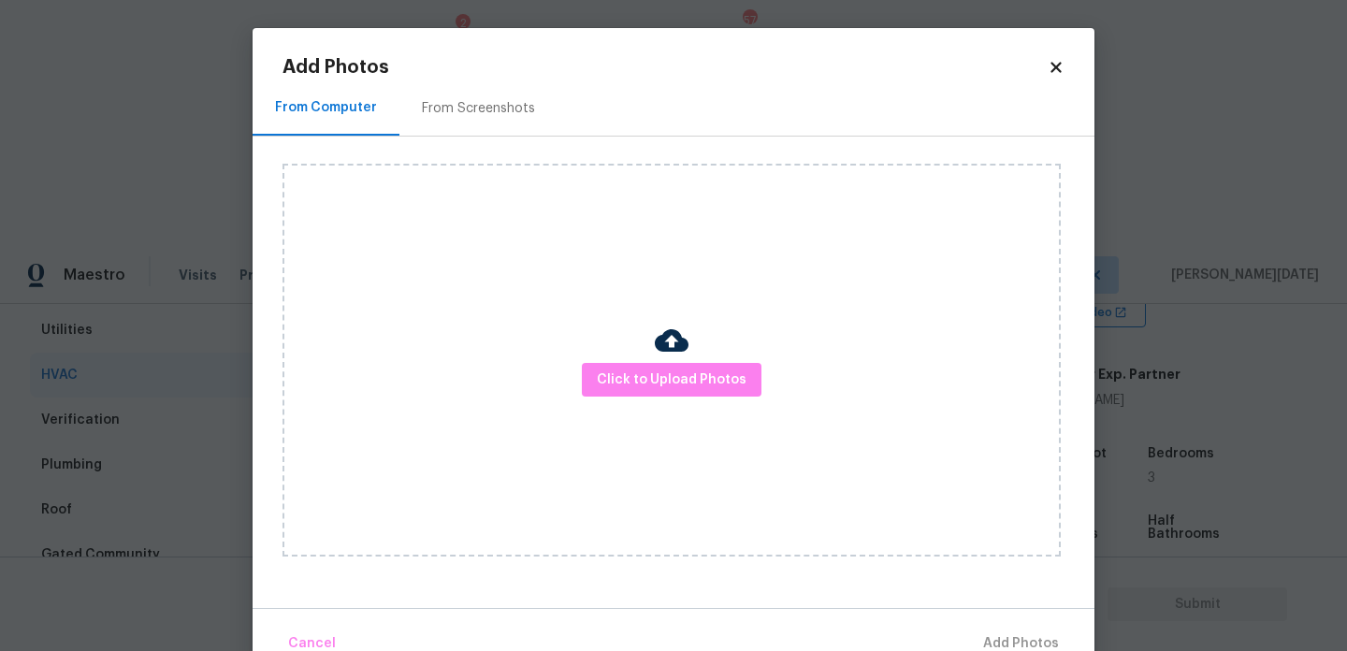
click at [652, 400] on div "Click to Upload Photos" at bounding box center [672, 360] width 778 height 393
click at [681, 387] on span "Click to Upload Photos" at bounding box center [672, 380] width 150 height 23
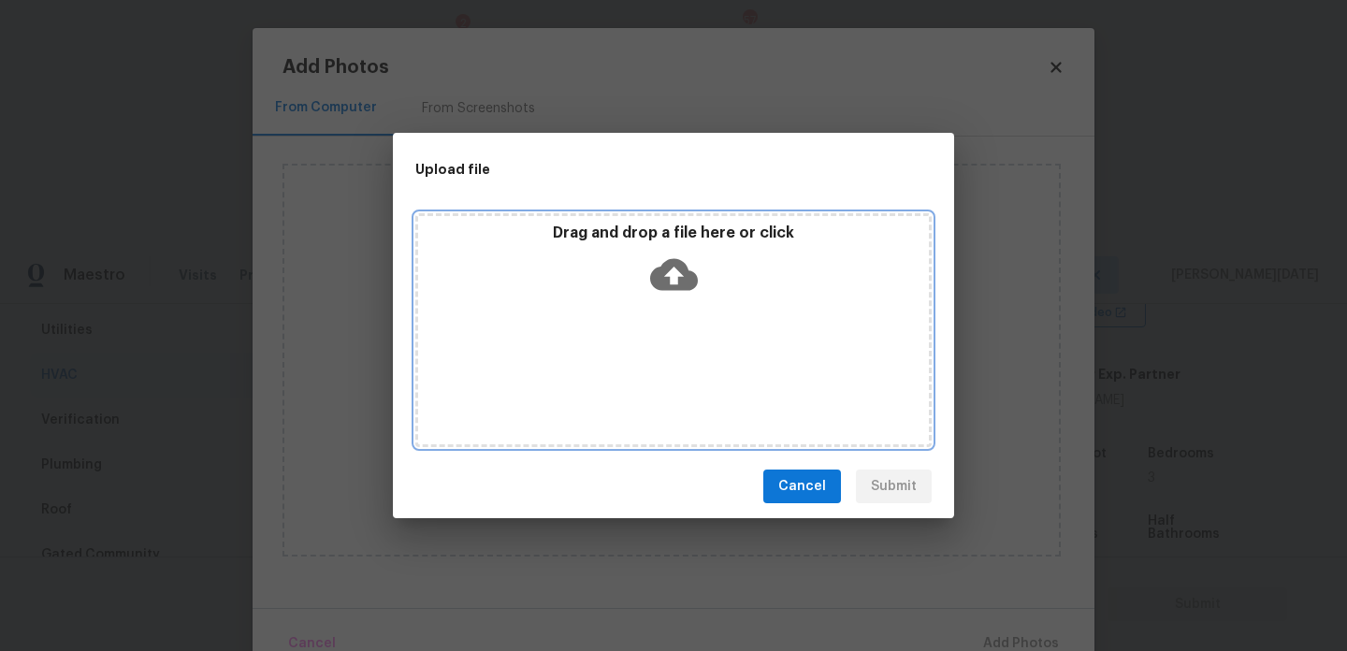
click at [681, 387] on div "Drag and drop a file here or click" at bounding box center [673, 330] width 516 height 234
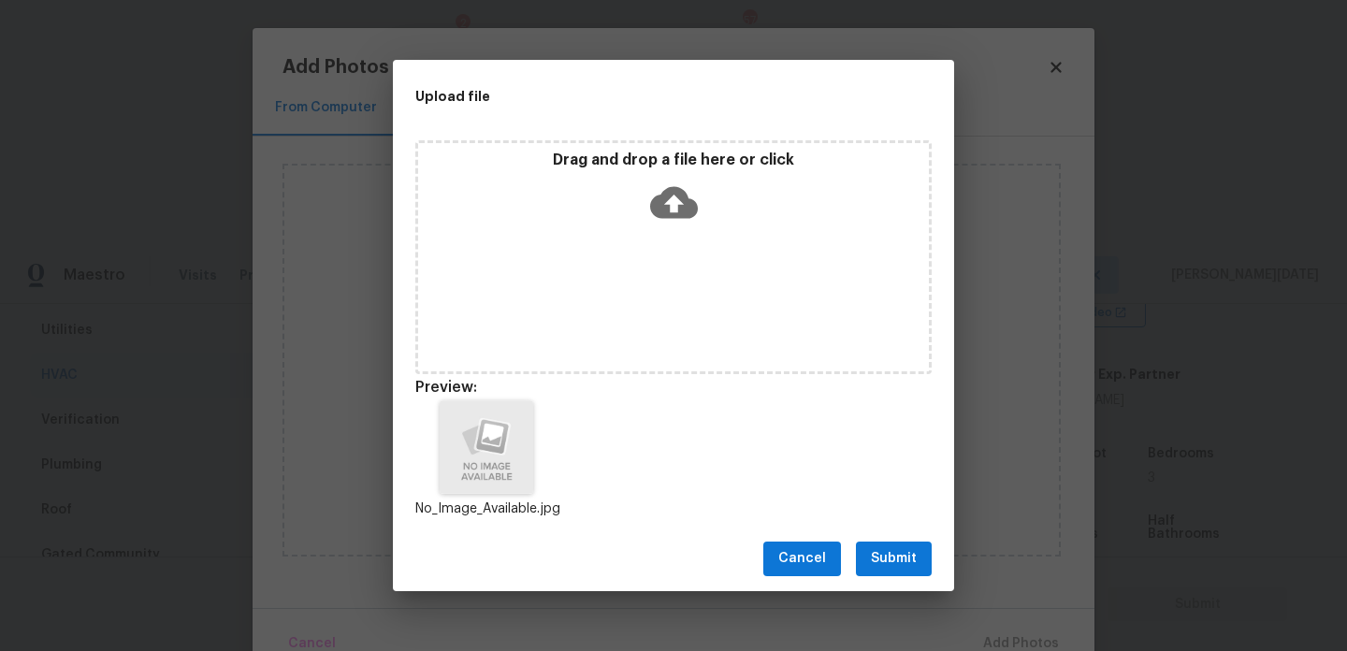
click at [865, 540] on div "Cancel Submit" at bounding box center [673, 559] width 561 height 65
click at [905, 550] on span "Submit" at bounding box center [894, 558] width 46 height 23
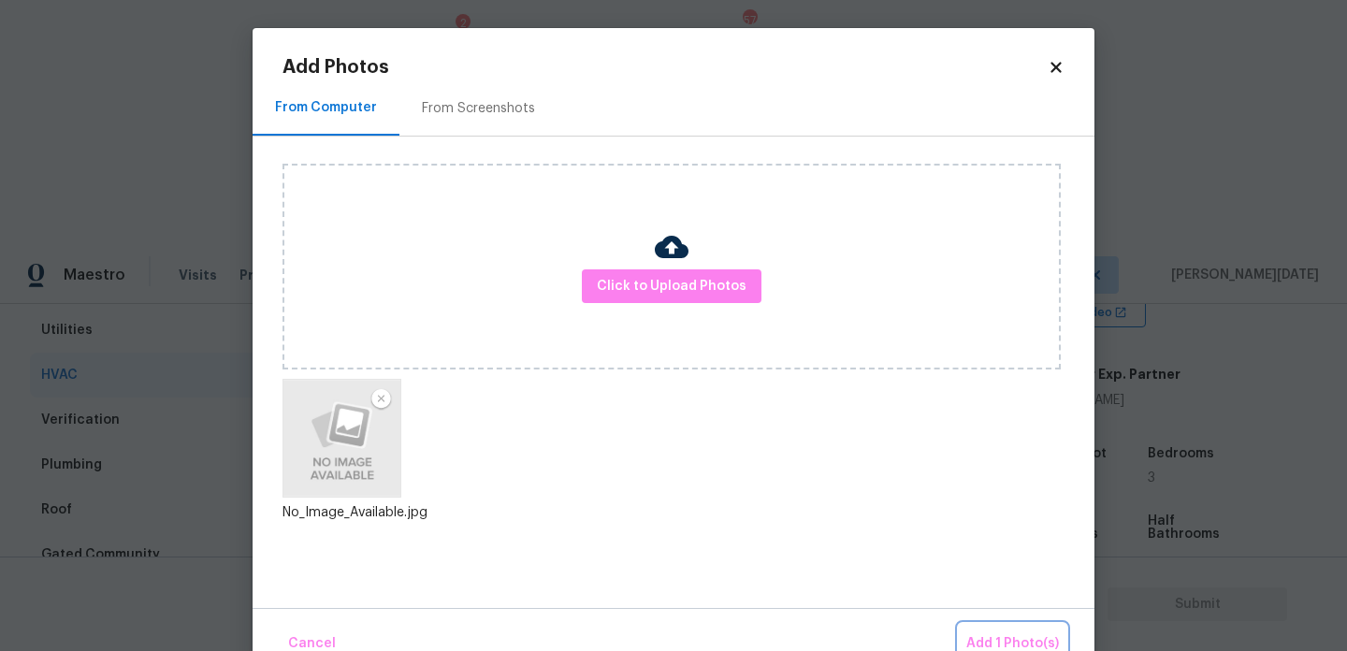
click at [998, 634] on span "Add 1 Photo(s)" at bounding box center [1013, 644] width 93 height 23
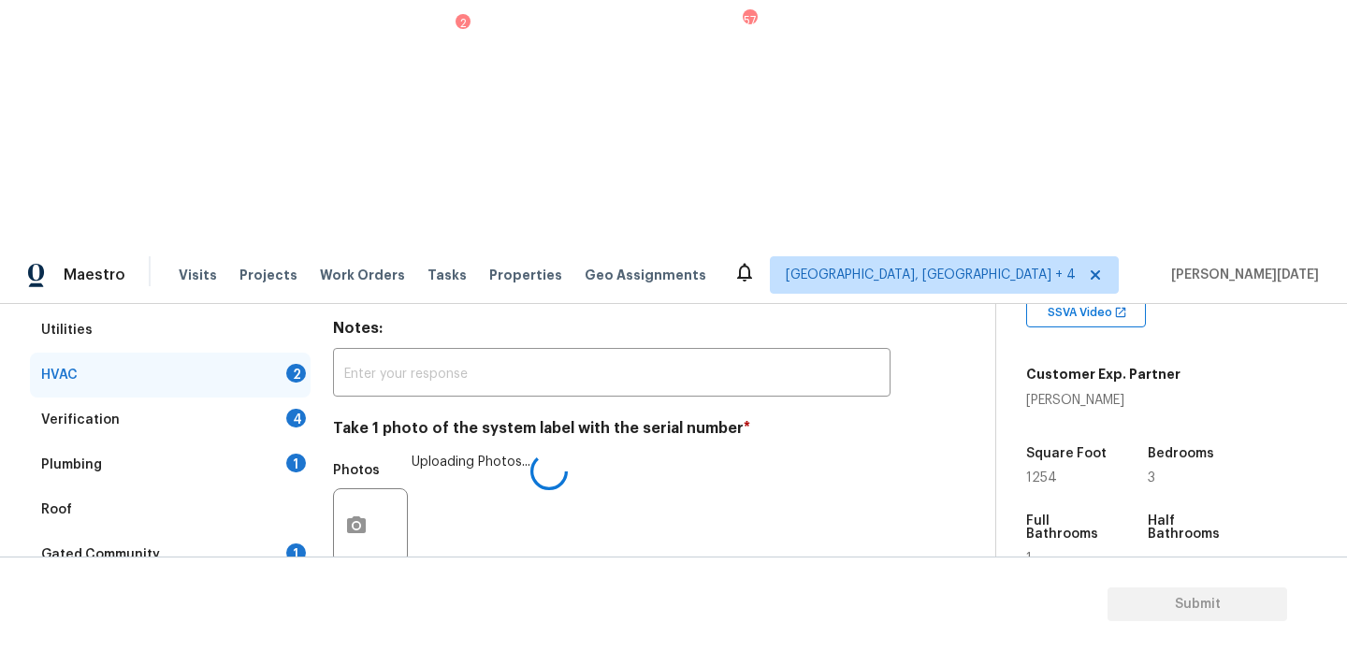
checkbox input "true"
click at [650, 453] on div "Photos" at bounding box center [612, 514] width 558 height 122
click at [285, 398] on div "Verification 4" at bounding box center [170, 420] width 281 height 45
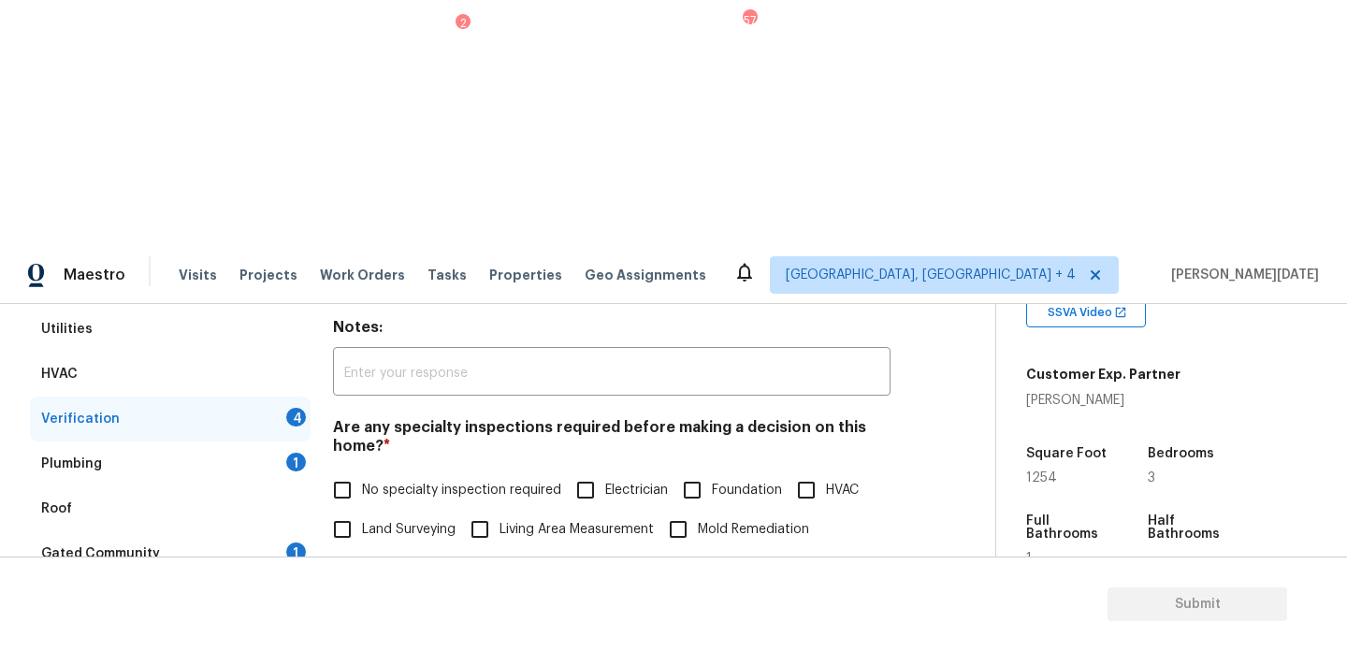
click at [344, 471] on input "No specialty inspection required" at bounding box center [342, 490] width 39 height 39
checkbox input "true"
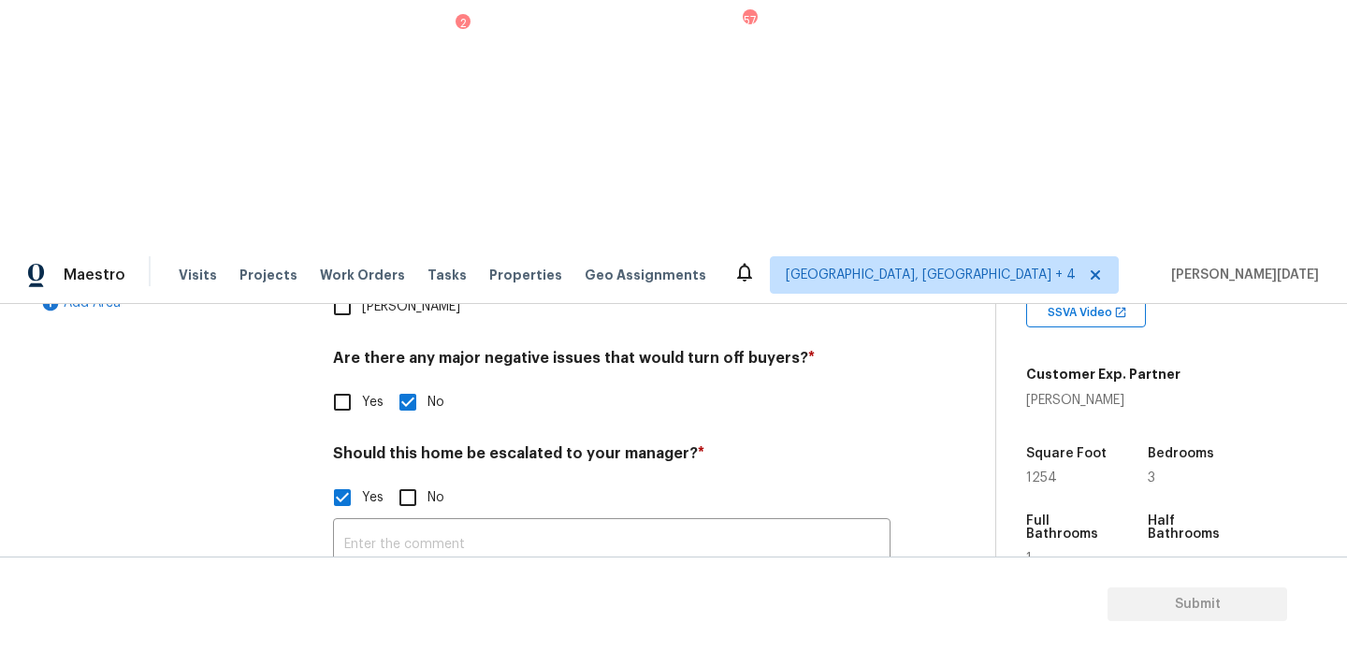
checkbox input "true"
click at [354, 609] on button "button" at bounding box center [356, 645] width 45 height 73
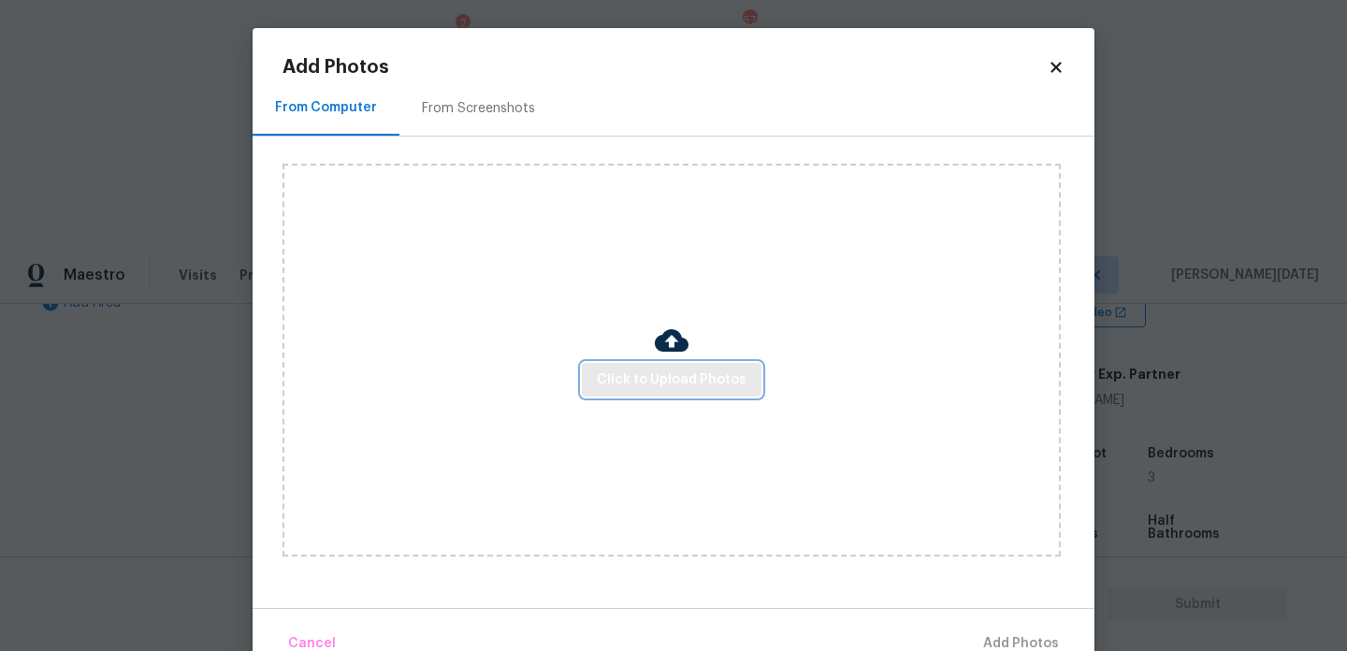
click at [644, 388] on span "Click to Upload Photos" at bounding box center [672, 380] width 150 height 23
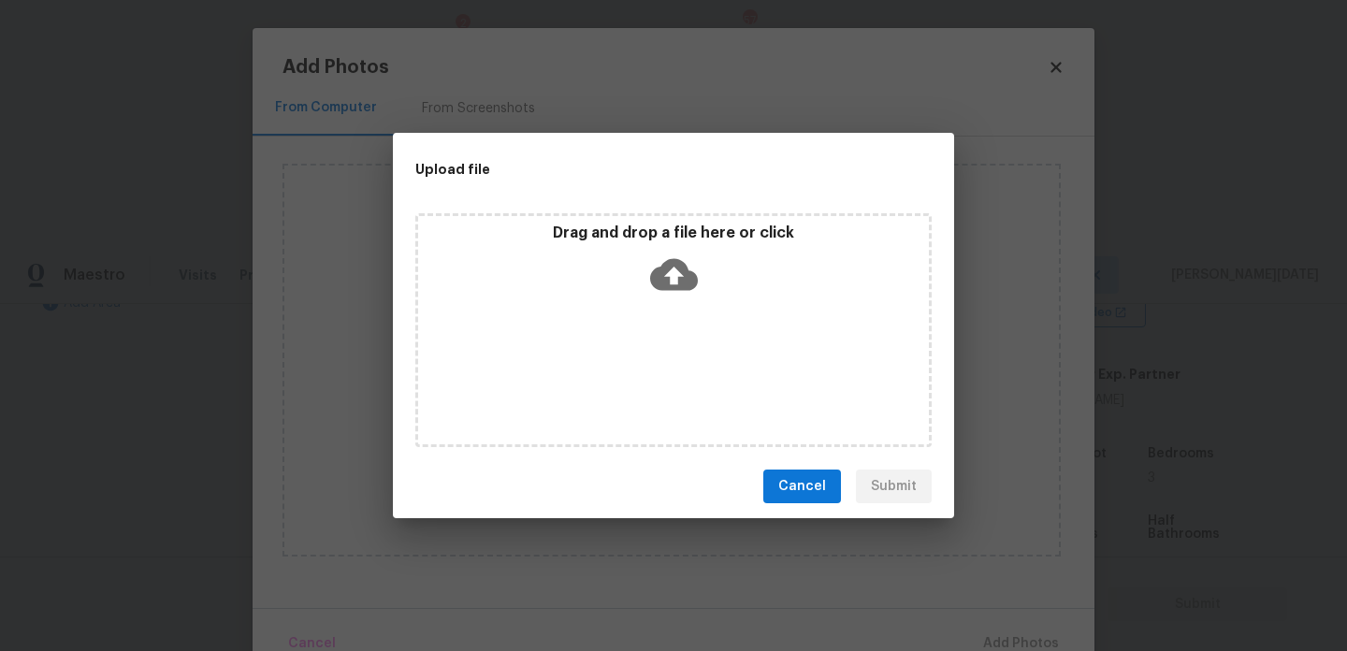
click at [644, 388] on div "Drag and drop a file here or click" at bounding box center [673, 330] width 516 height 234
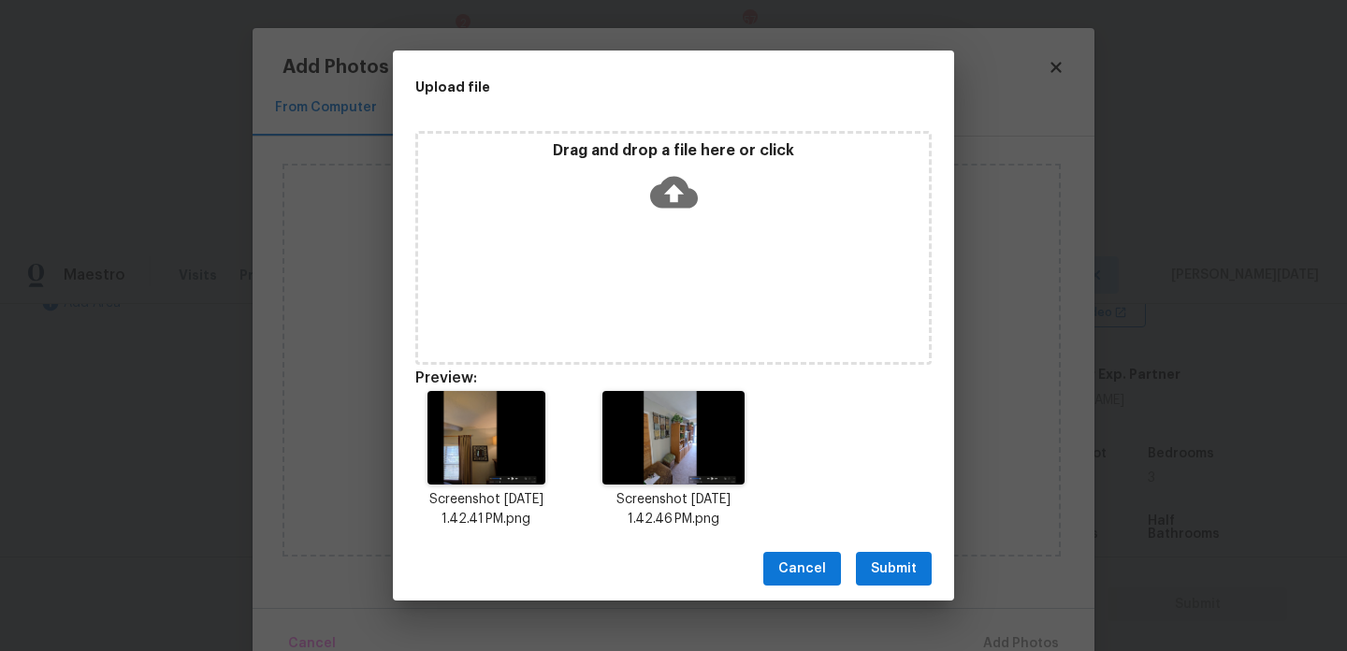
click at [654, 218] on div "Drag and drop a file here or click" at bounding box center [673, 181] width 511 height 80
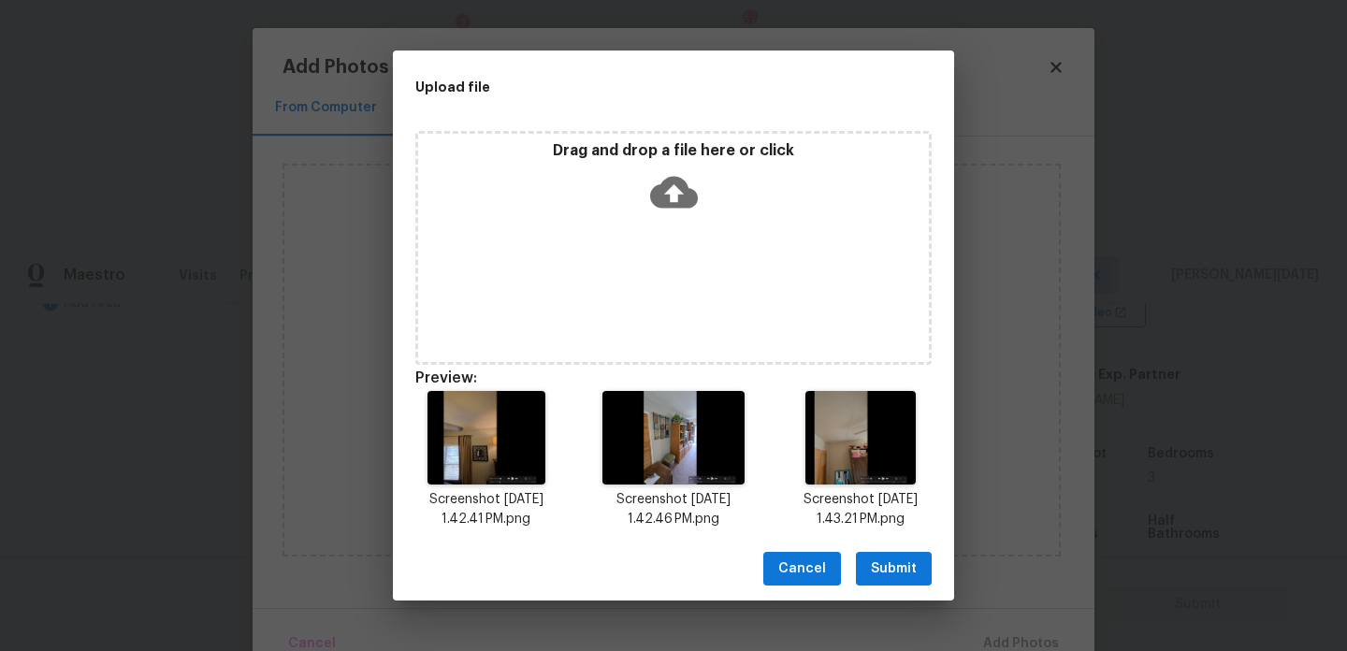
click at [895, 572] on span "Submit" at bounding box center [894, 569] width 46 height 23
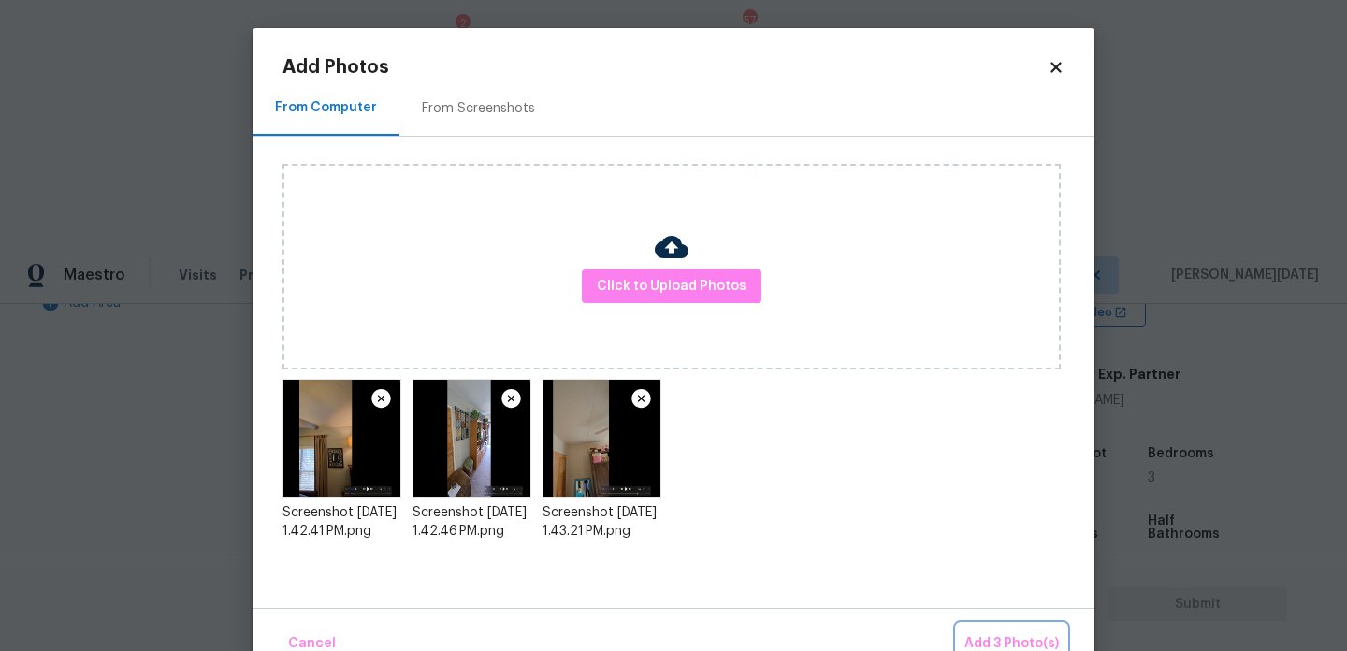
click at [1013, 639] on span "Add 3 Photo(s)" at bounding box center [1012, 644] width 95 height 23
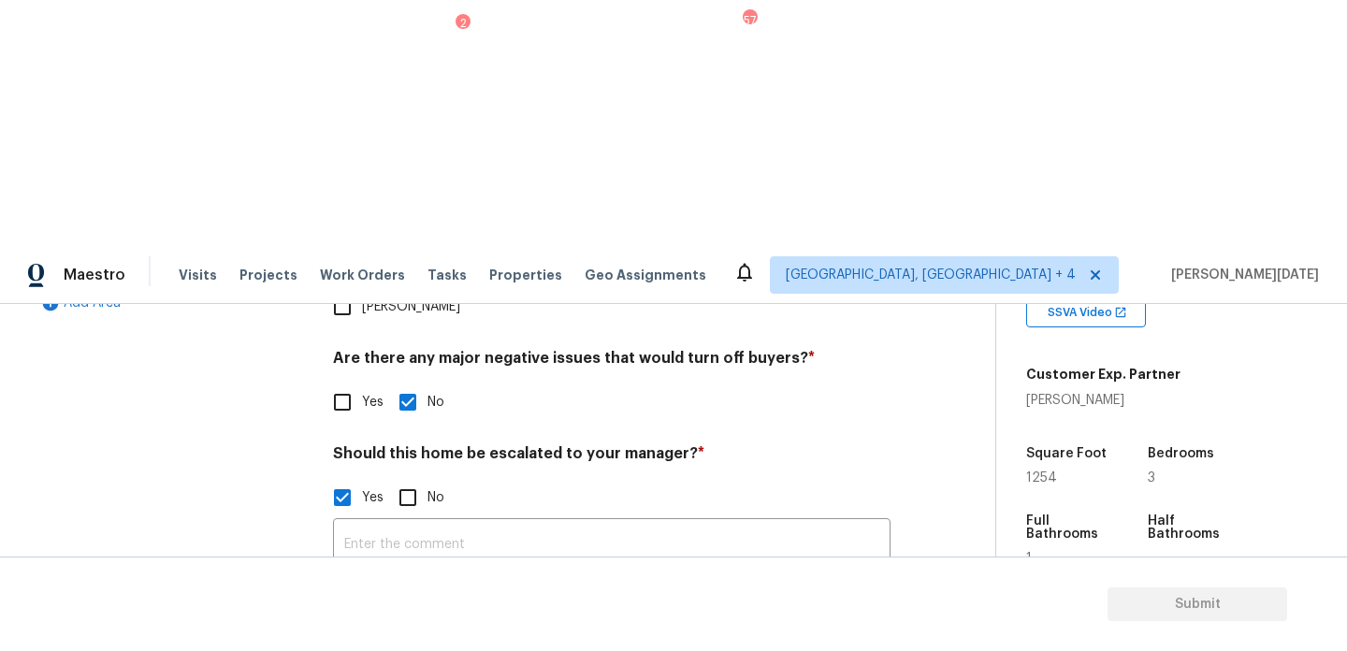
click at [379, 517] on div "​ Photos Uploading Photos..." at bounding box center [612, 605] width 558 height 177
click at [375, 523] on input "text" at bounding box center [612, 545] width 558 height 44
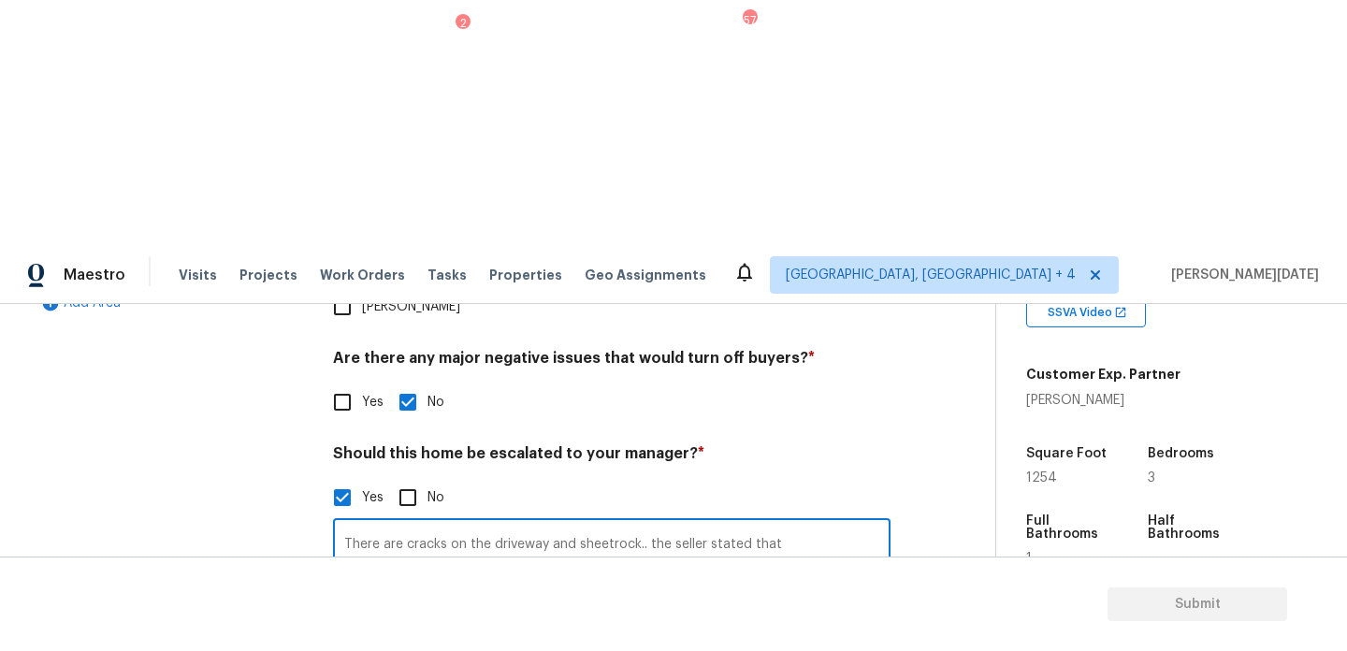
paste input "They had an engineer come evaluate the foundation and have a no action letter."
click at [770, 523] on input "There are cracks on the driveway and sheetrock.. the seller stated that They ha…" at bounding box center [612, 545] width 558 height 44
click at [787, 523] on input "There are cracks on the driveway and sheetrock.. the seller stated that They ha…" at bounding box center [612, 545] width 558 height 44
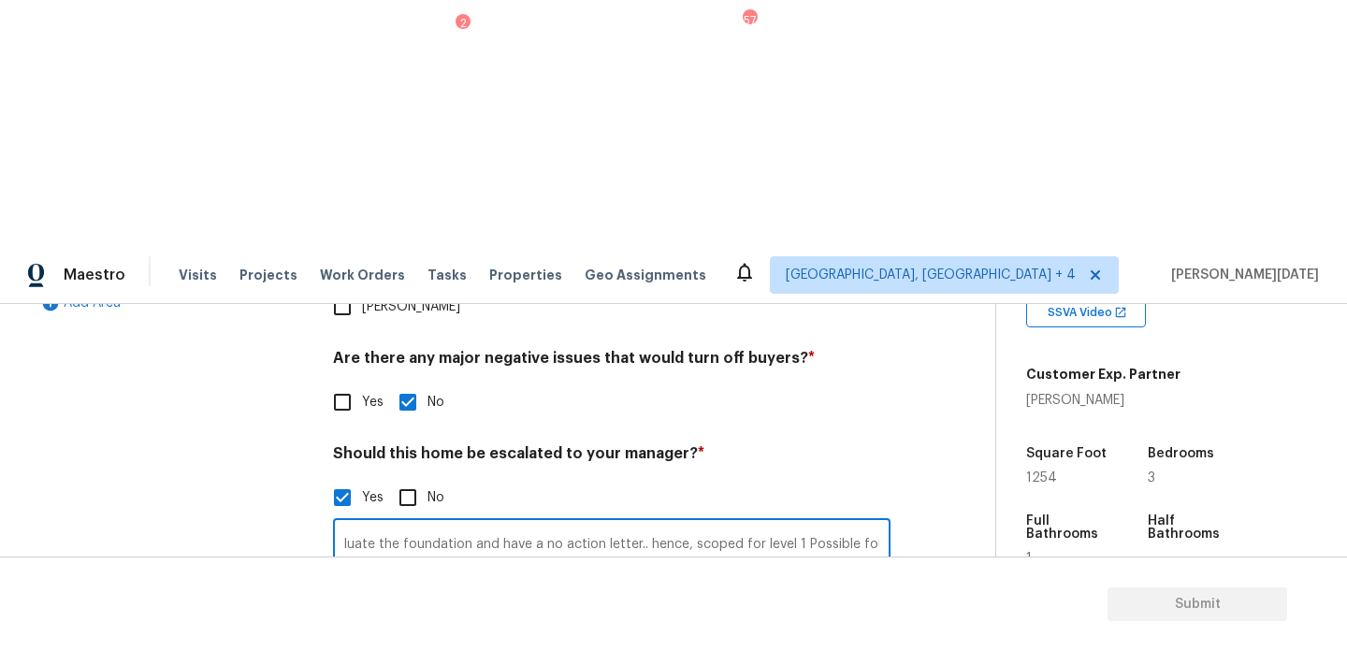
type input "There are cracks on the driveway and sheetrock.. the seller stated that They ha…"
click at [927, 365] on div "Exterior Utilities HVAC Verification Plumbing 1 Roof Gated Community 1 Pricing …" at bounding box center [490, 375] width 921 height 909
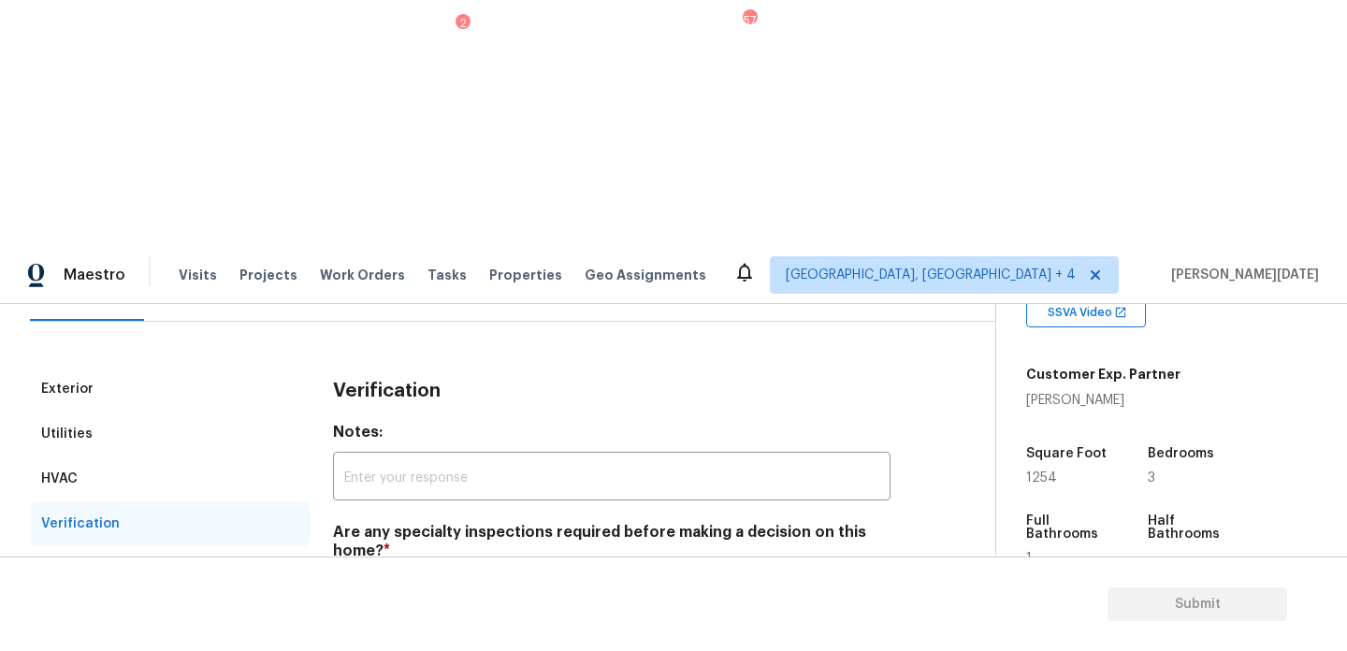
scroll to position [166, 0]
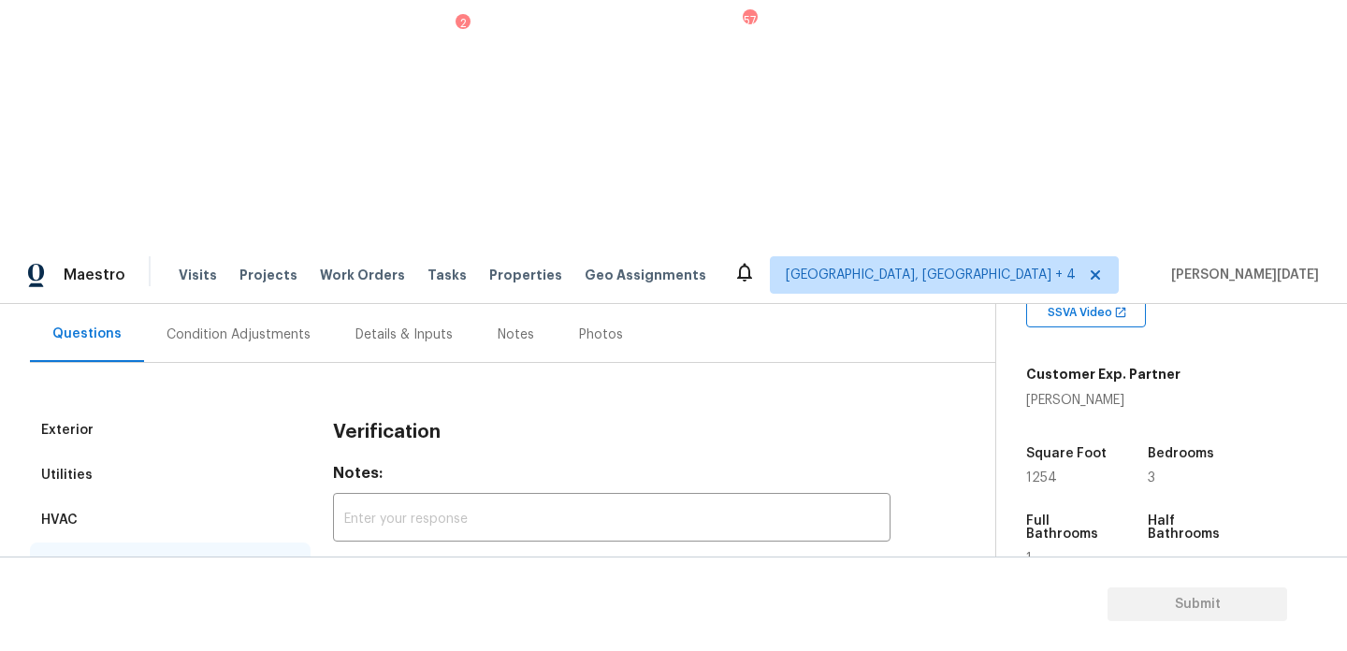
click at [273, 543] on div "Verification" at bounding box center [170, 565] width 281 height 45
click at [273, 588] on div "Plumbing 1" at bounding box center [170, 610] width 281 height 45
click at [362, 608] on span "Sewer" at bounding box center [381, 618] width 38 height 20
click at [362, 598] on input "Sewer" at bounding box center [342, 617] width 39 height 39
checkbox input "true"
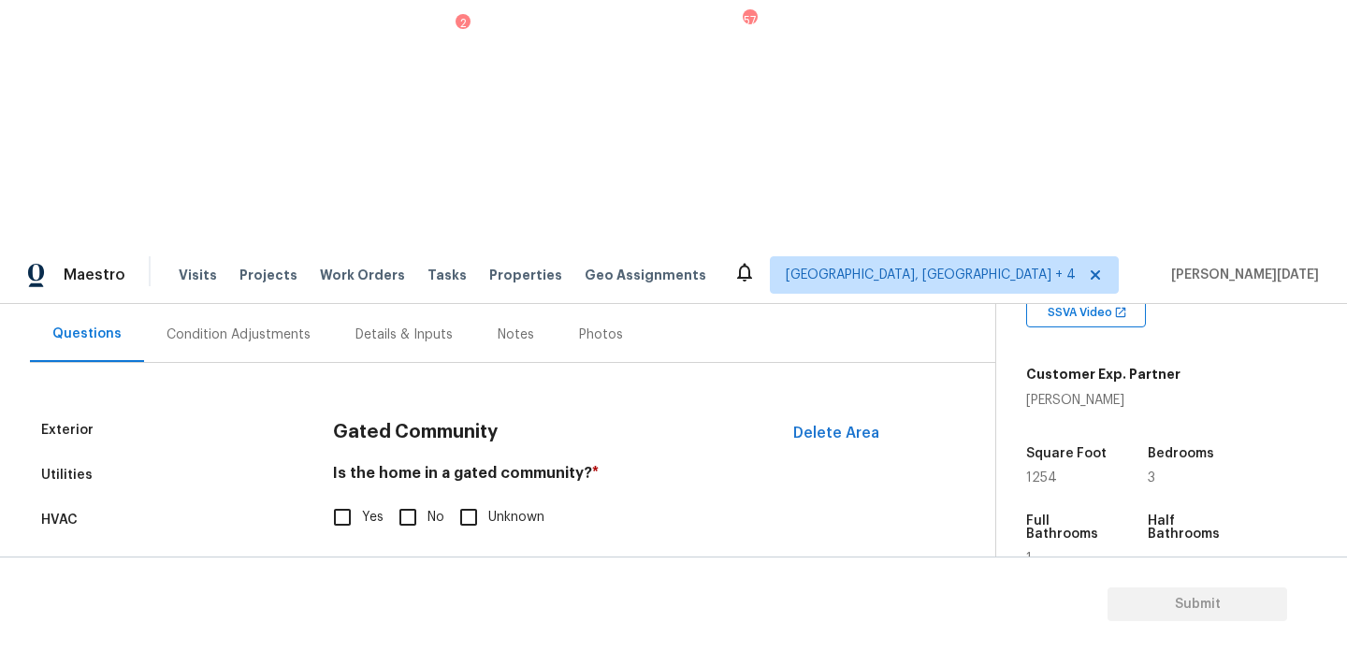
click at [398, 498] on input "No" at bounding box center [407, 517] width 39 height 39
checkbox input "true"
click at [413, 498] on input "No" at bounding box center [407, 517] width 39 height 39
checkbox input "true"
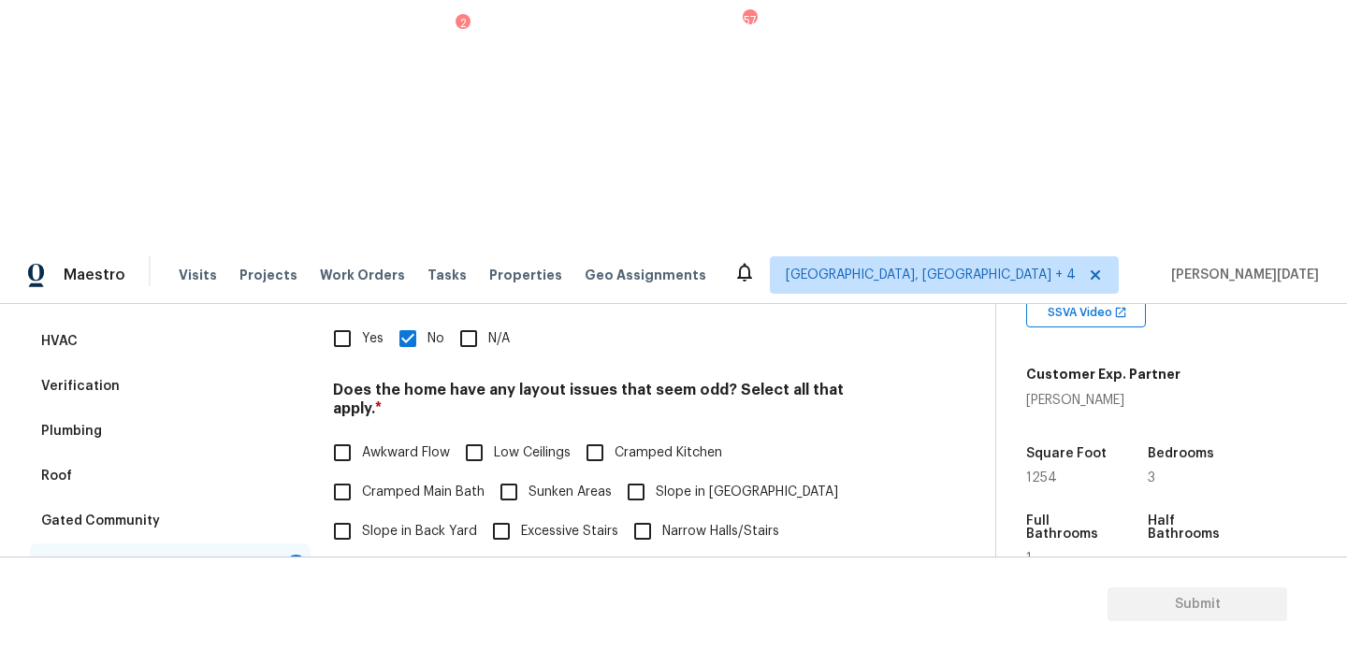
scroll to position [332, 0]
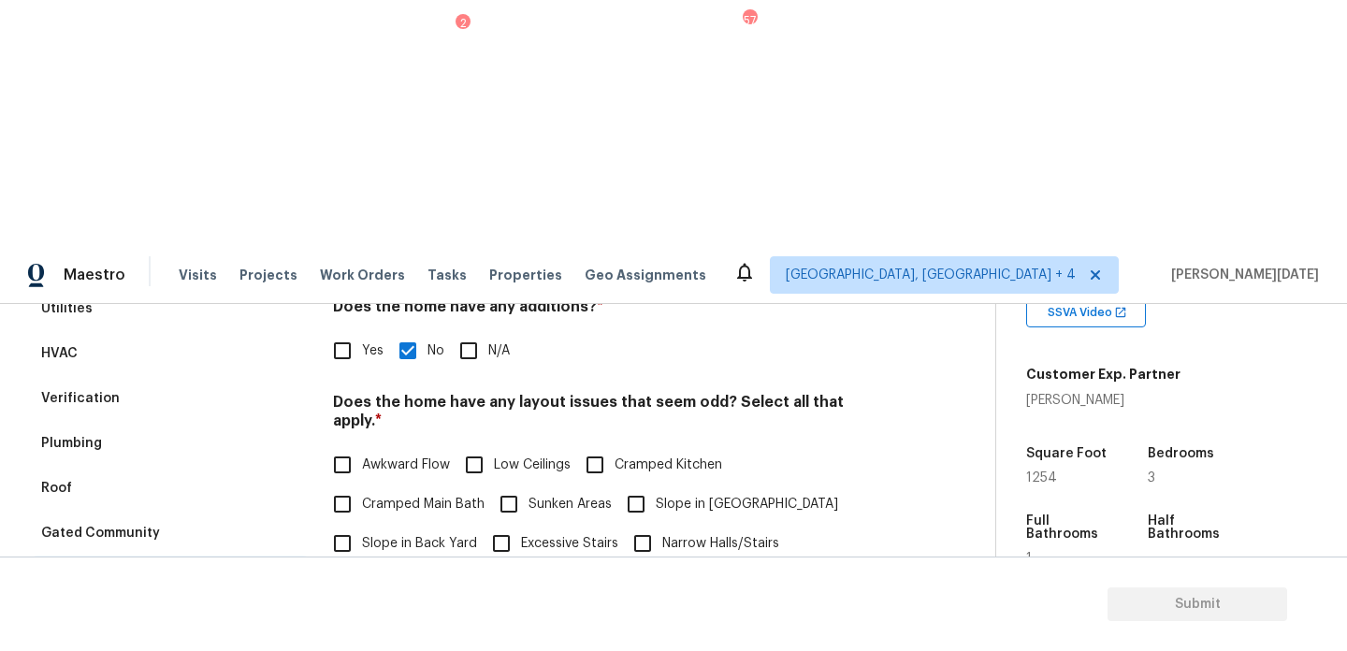
click at [623, 456] on span "Cramped Kitchen" at bounding box center [669, 466] width 108 height 20
click at [615, 445] on input "Cramped Kitchen" at bounding box center [594, 464] width 39 height 39
checkbox input "true"
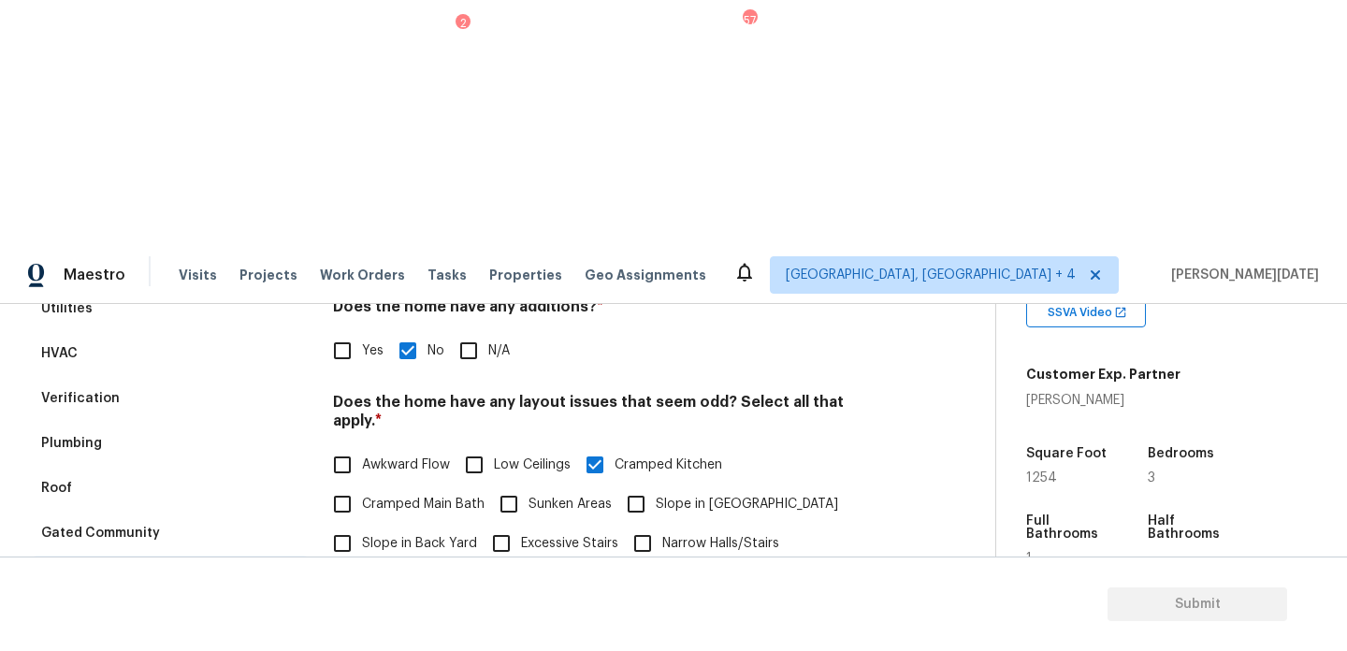
checkbox input "true"
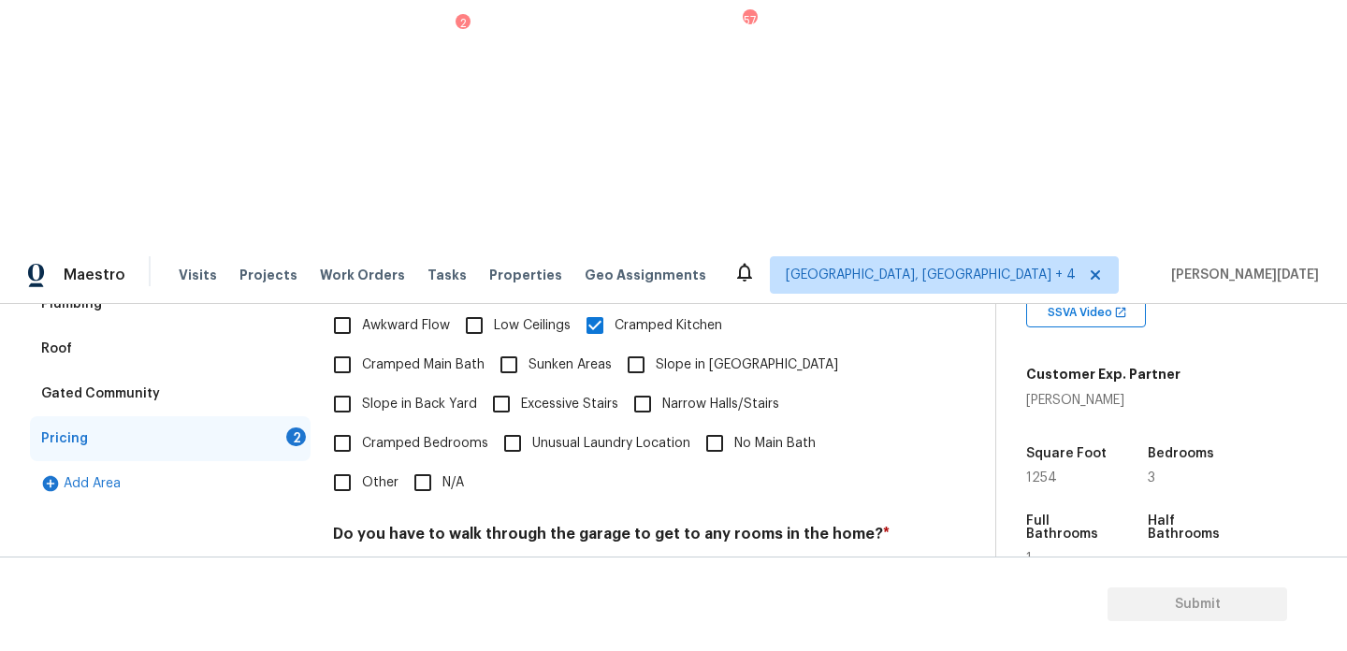
checkbox input "true"
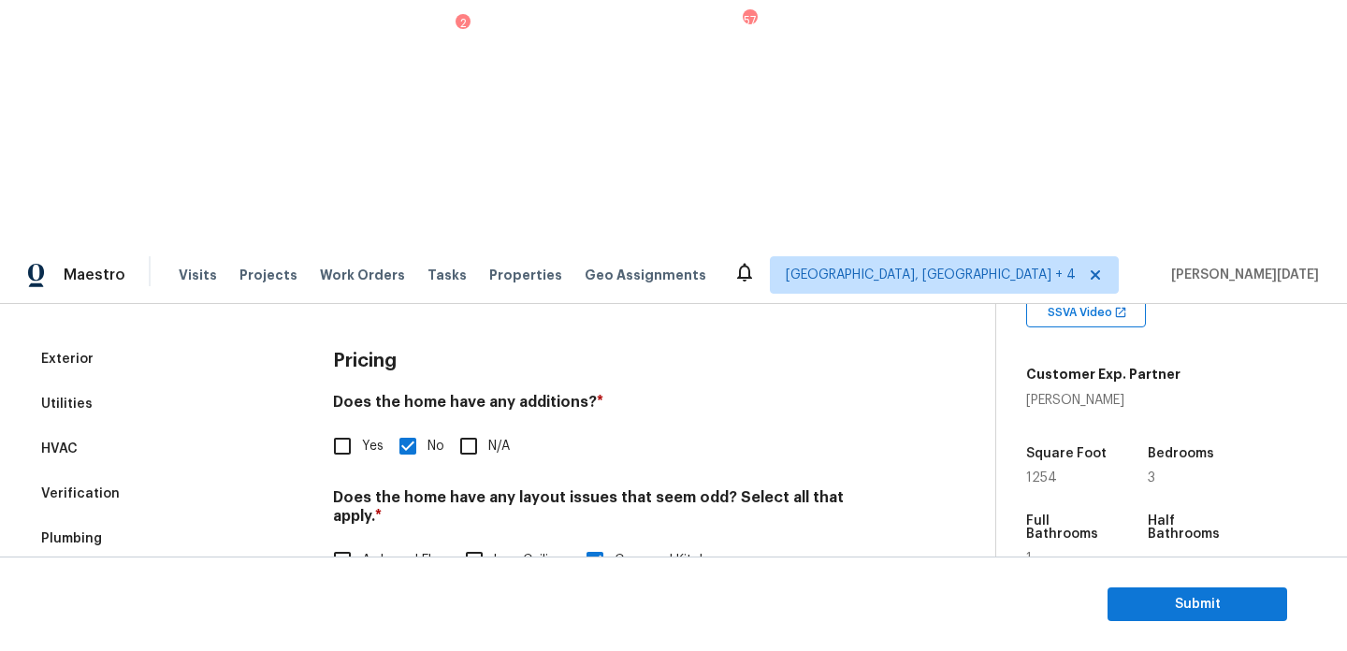
scroll to position [0, 0]
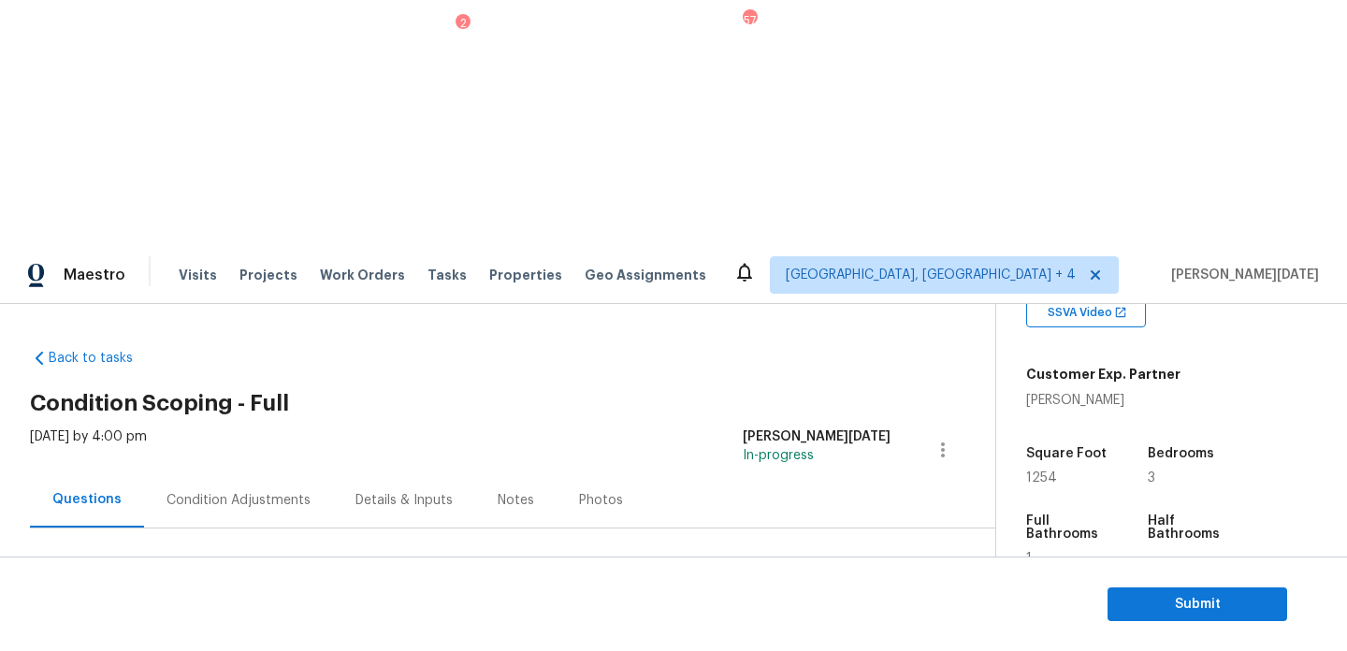
click at [243, 491] on div "Condition Adjustments" at bounding box center [239, 500] width 144 height 19
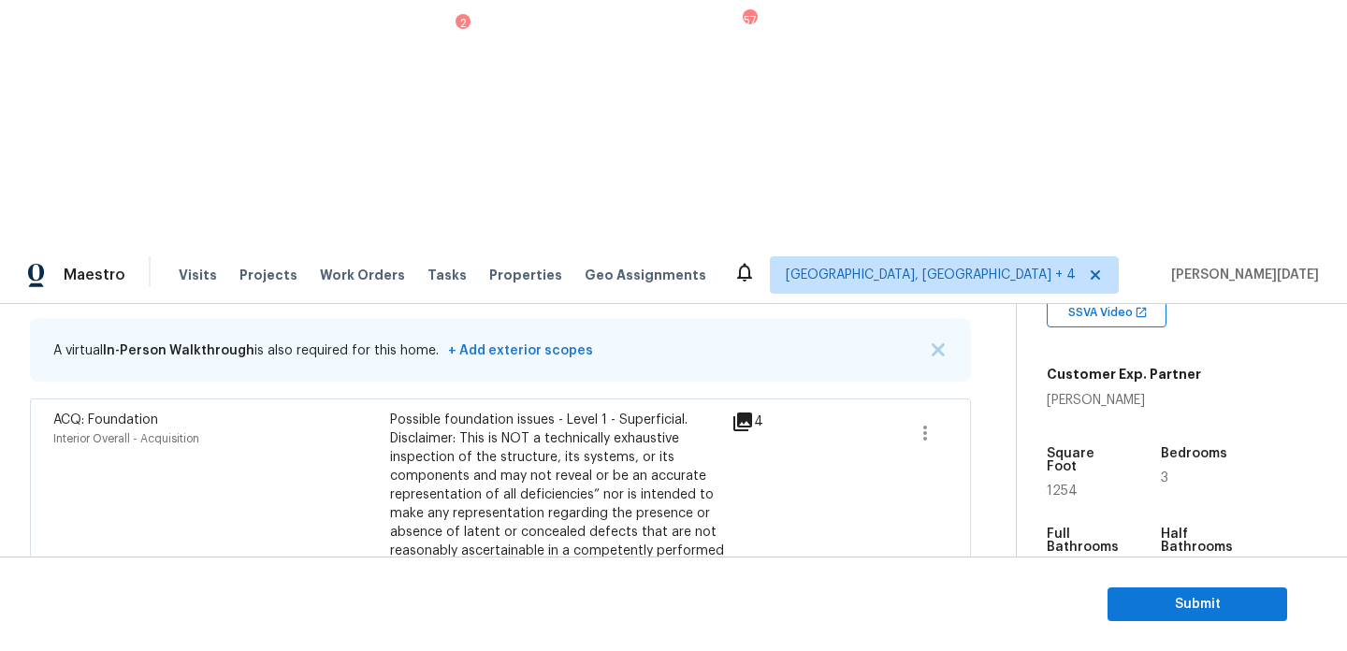
scroll to position [305, 0]
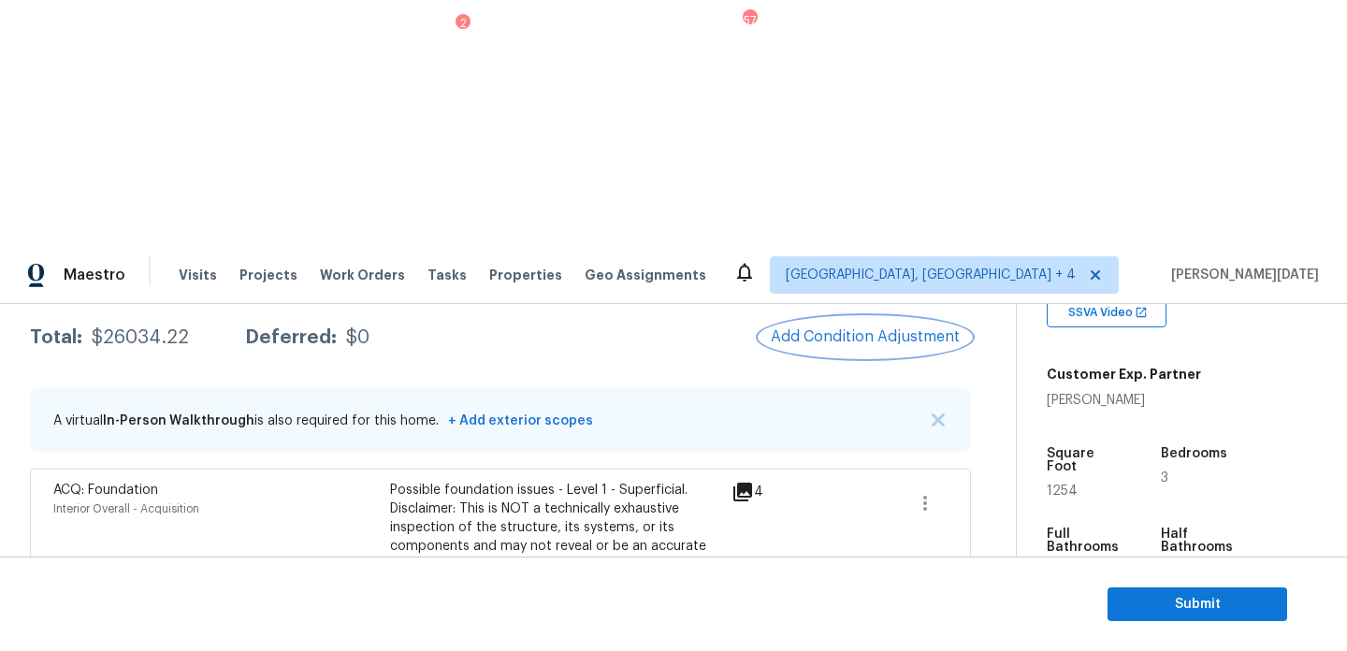
click at [869, 328] on span "Add Condition Adjustment" at bounding box center [865, 336] width 189 height 17
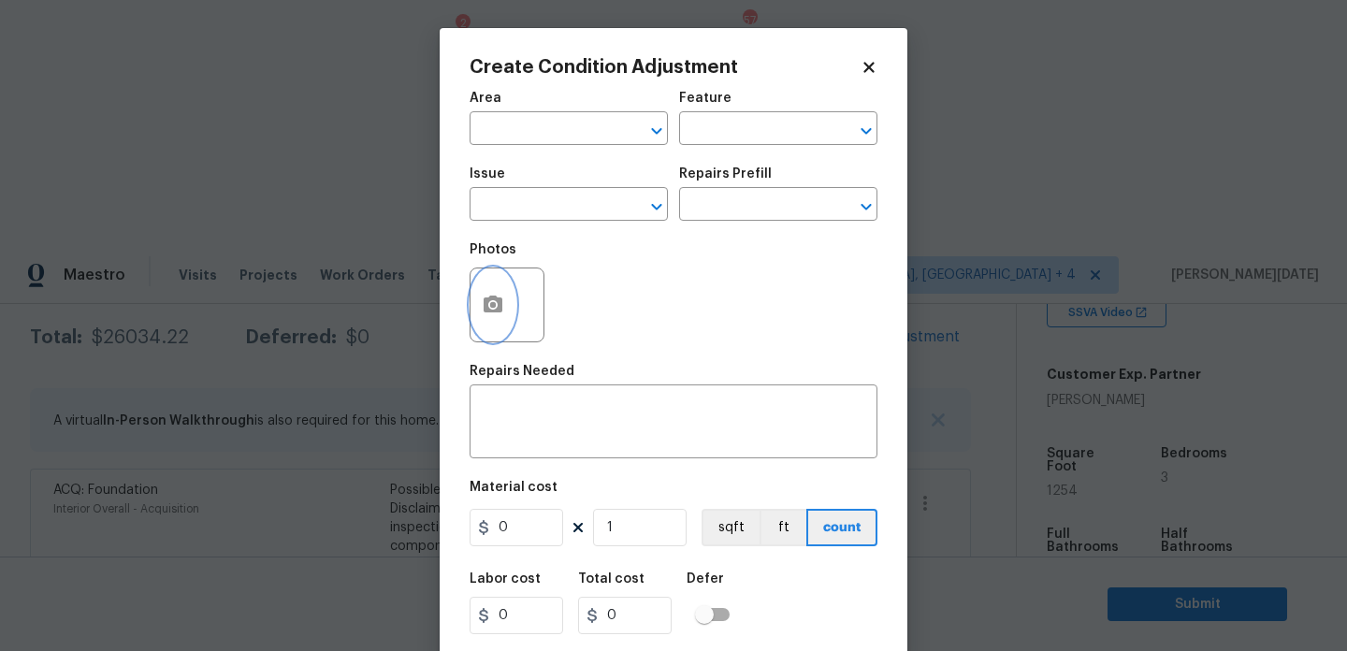
click at [494, 310] on icon "button" at bounding box center [493, 304] width 19 height 17
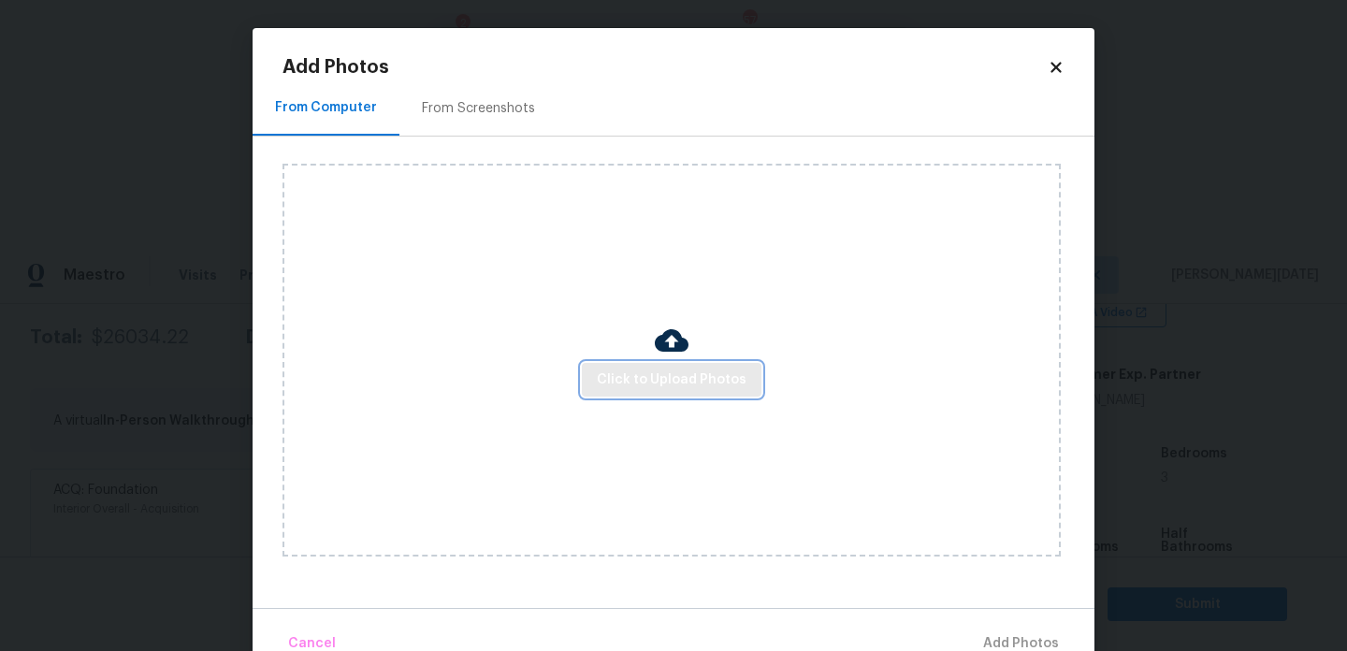
click at [666, 384] on span "Click to Upload Photos" at bounding box center [672, 380] width 150 height 23
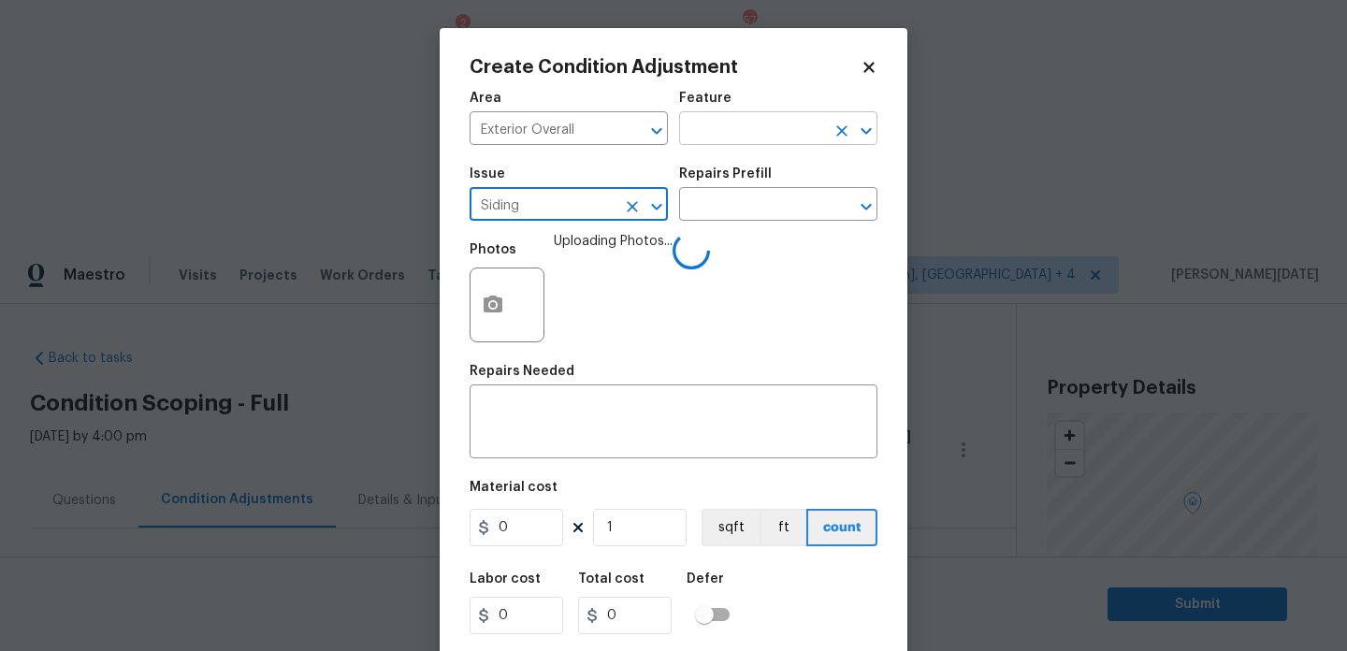
scroll to position [385, 0]
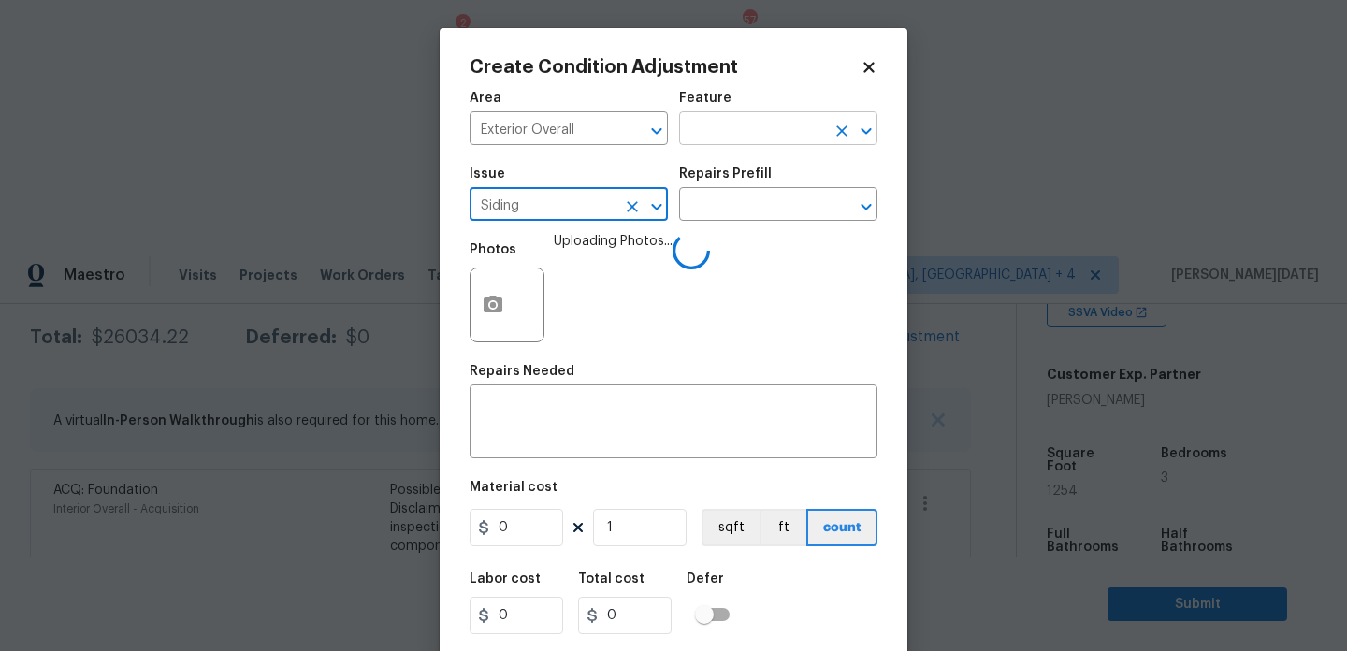
type input "Siding"
click at [765, 126] on input "text" at bounding box center [752, 130] width 146 height 29
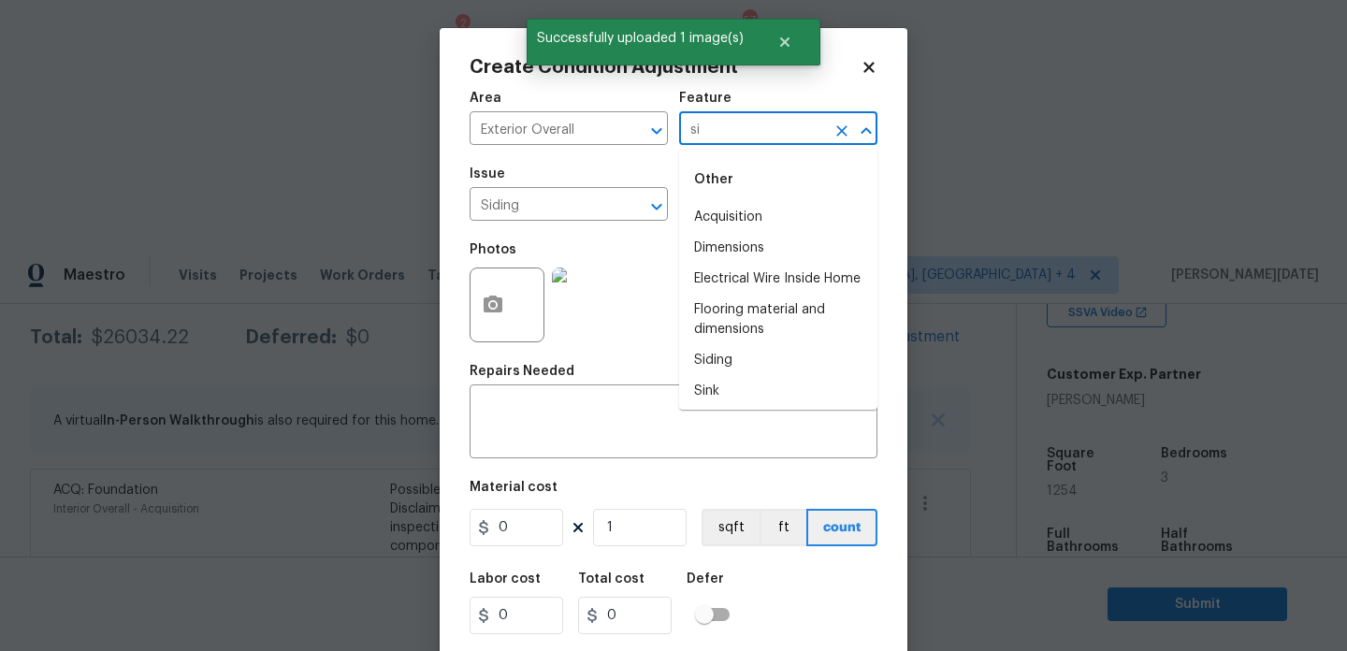
type input "sid"
click at [727, 252] on li "Overall Paint" at bounding box center [778, 248] width 198 height 31
type input "Overall Paint"
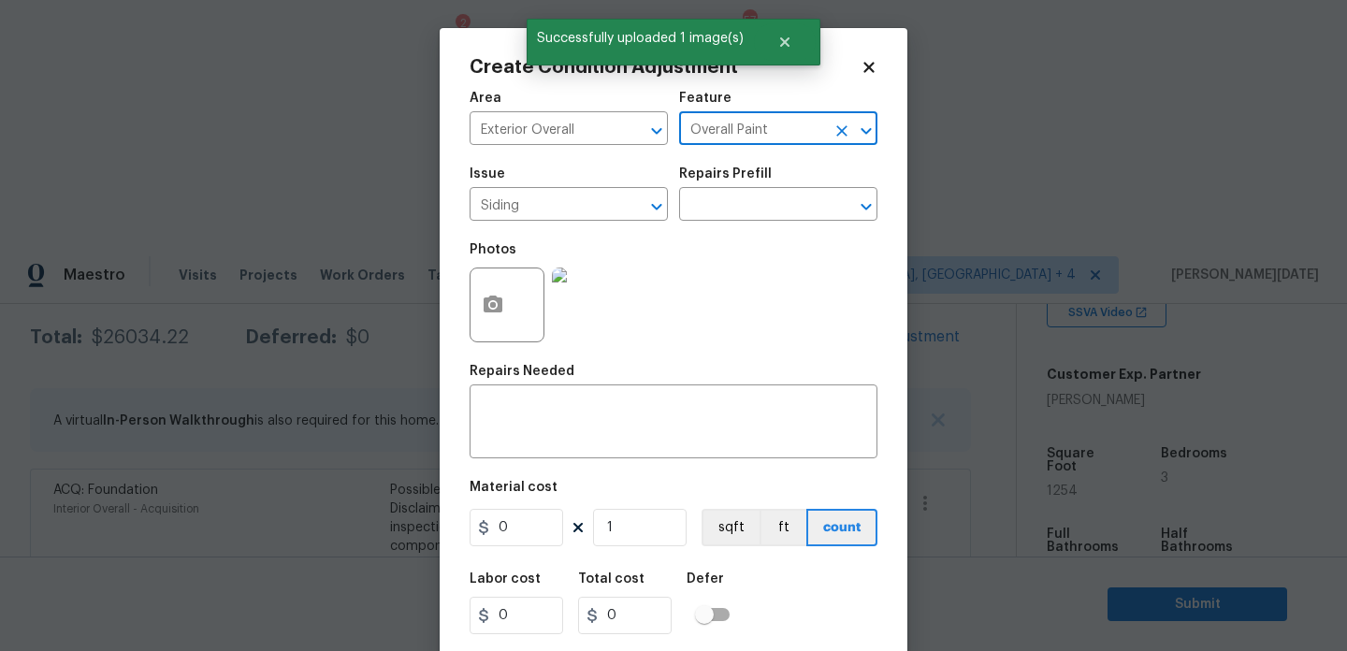
click at [843, 138] on icon "Clear" at bounding box center [842, 131] width 19 height 19
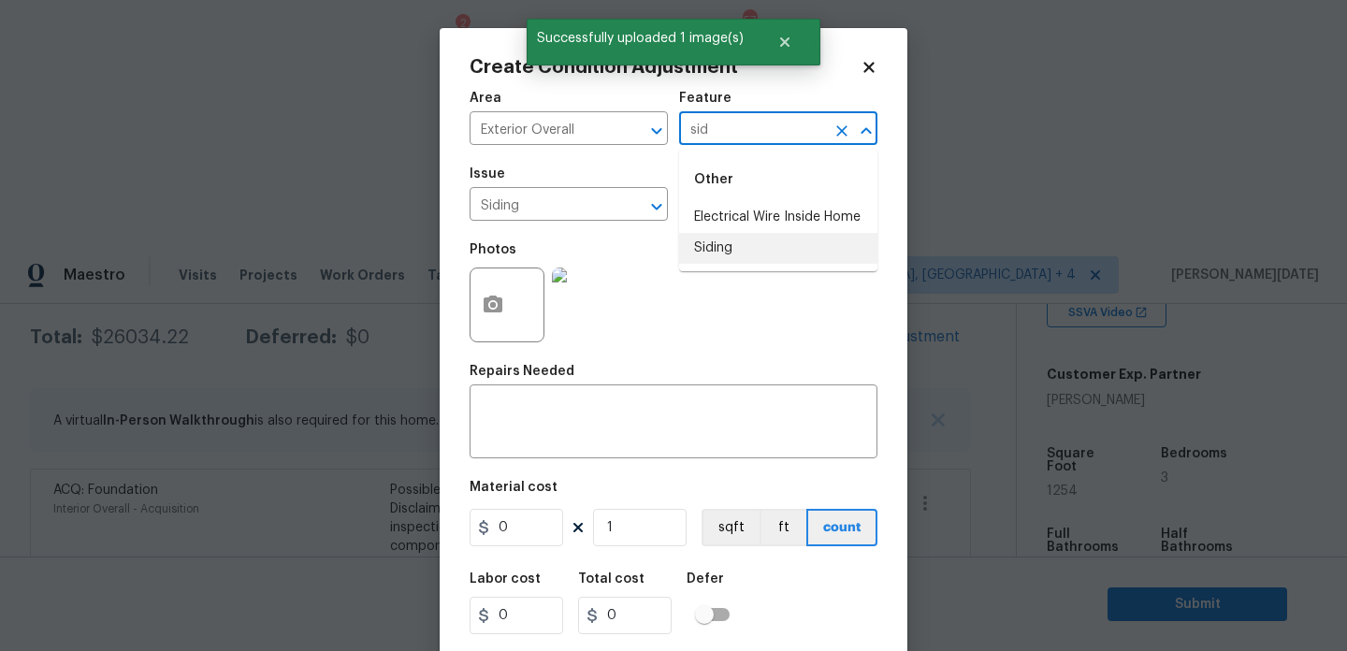
click at [758, 252] on li "Siding" at bounding box center [778, 248] width 198 height 31
type input "Siding"
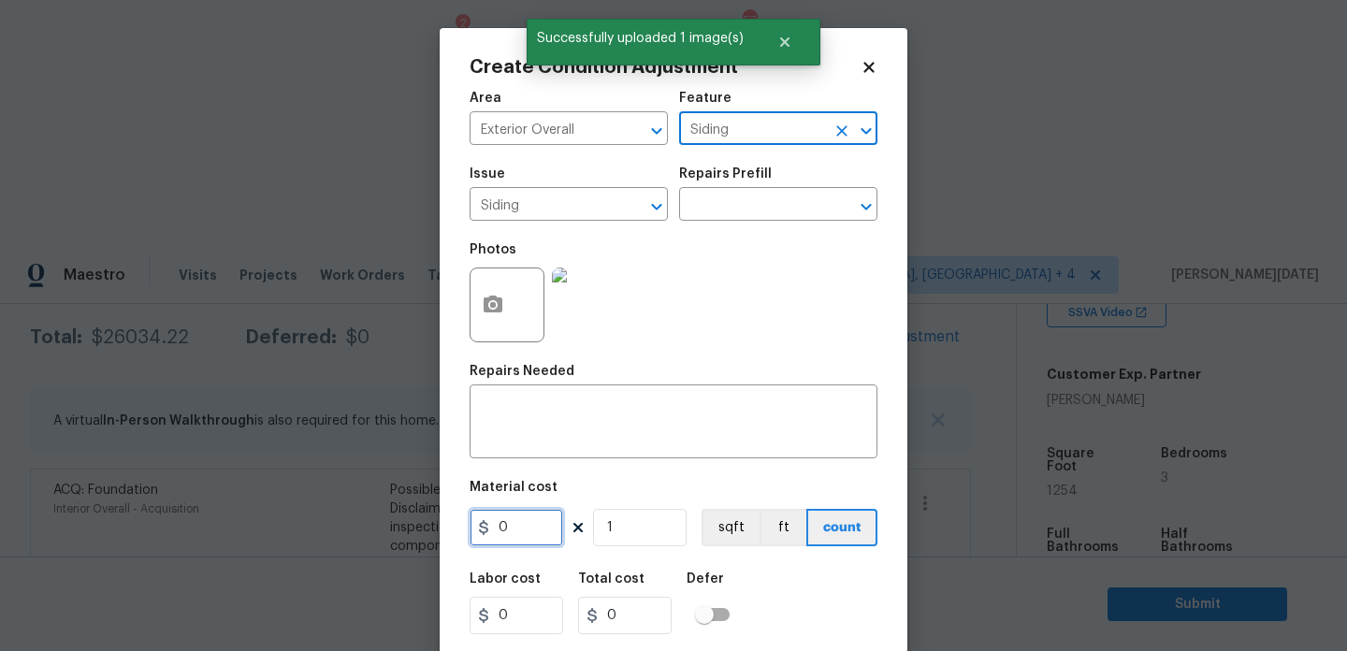
click at [539, 523] on input "0" at bounding box center [517, 527] width 94 height 37
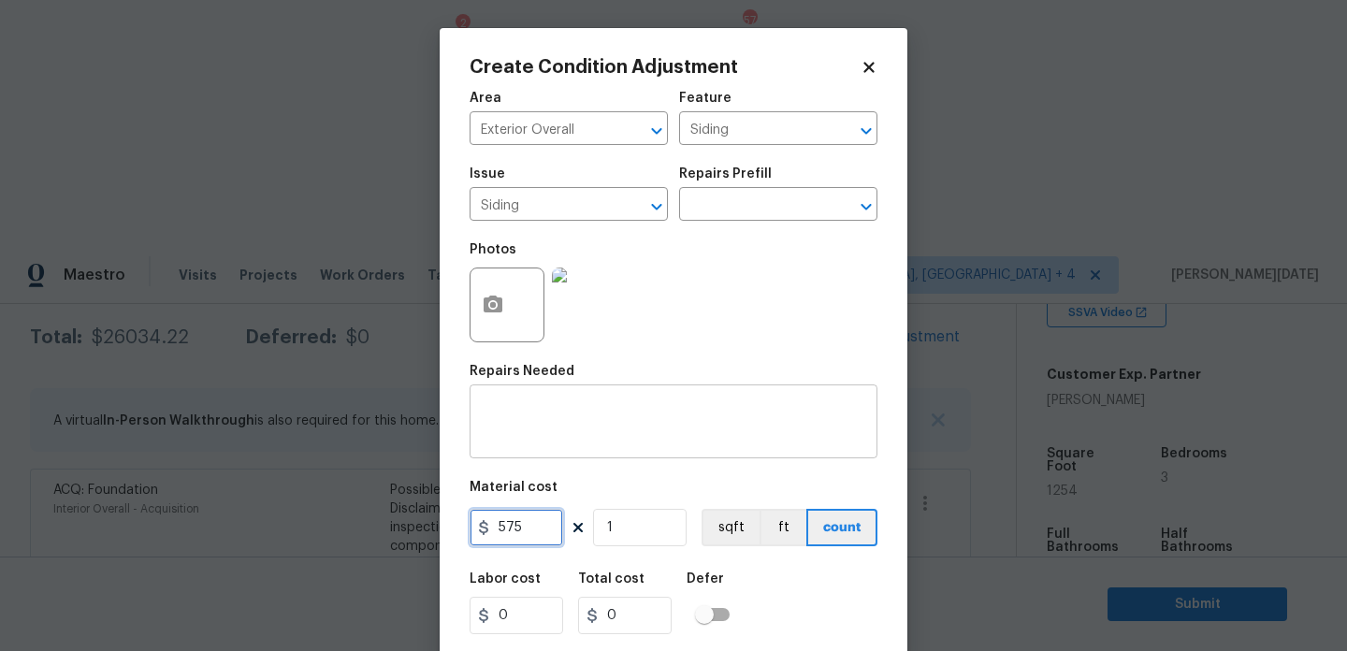
type input "575"
click at [606, 414] on textarea at bounding box center [673, 423] width 385 height 39
type input "575"
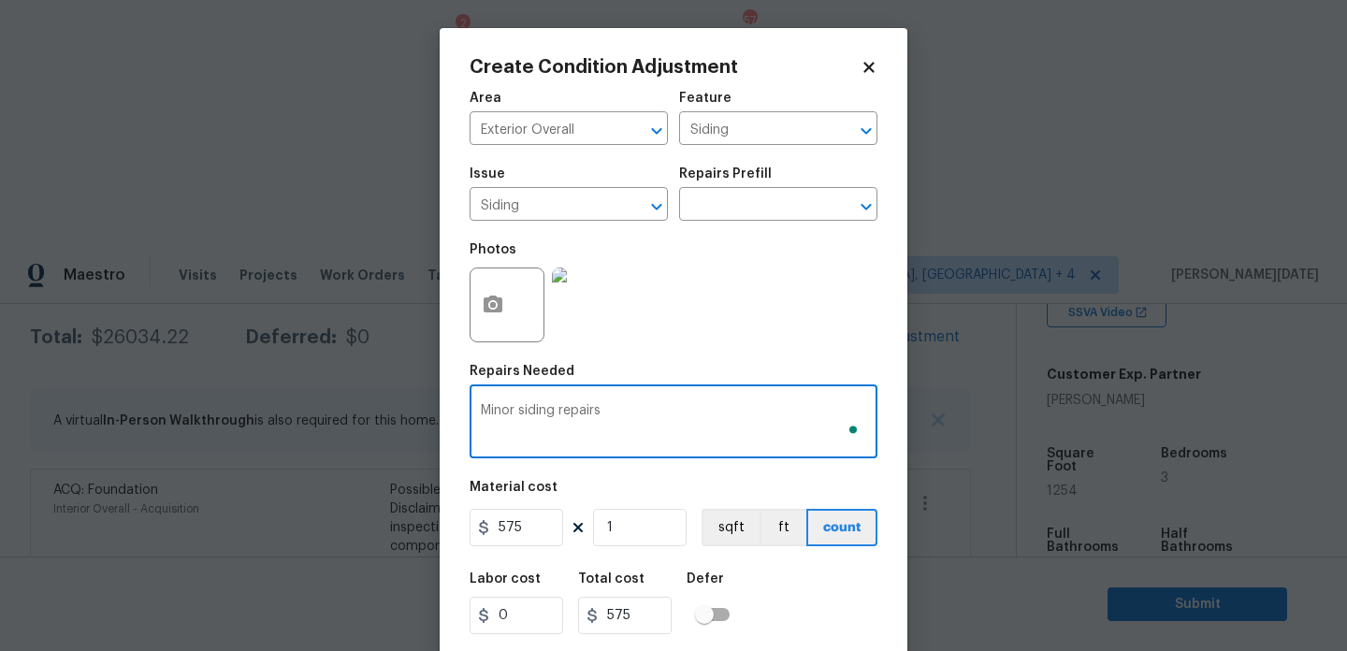
scroll to position [48, 0]
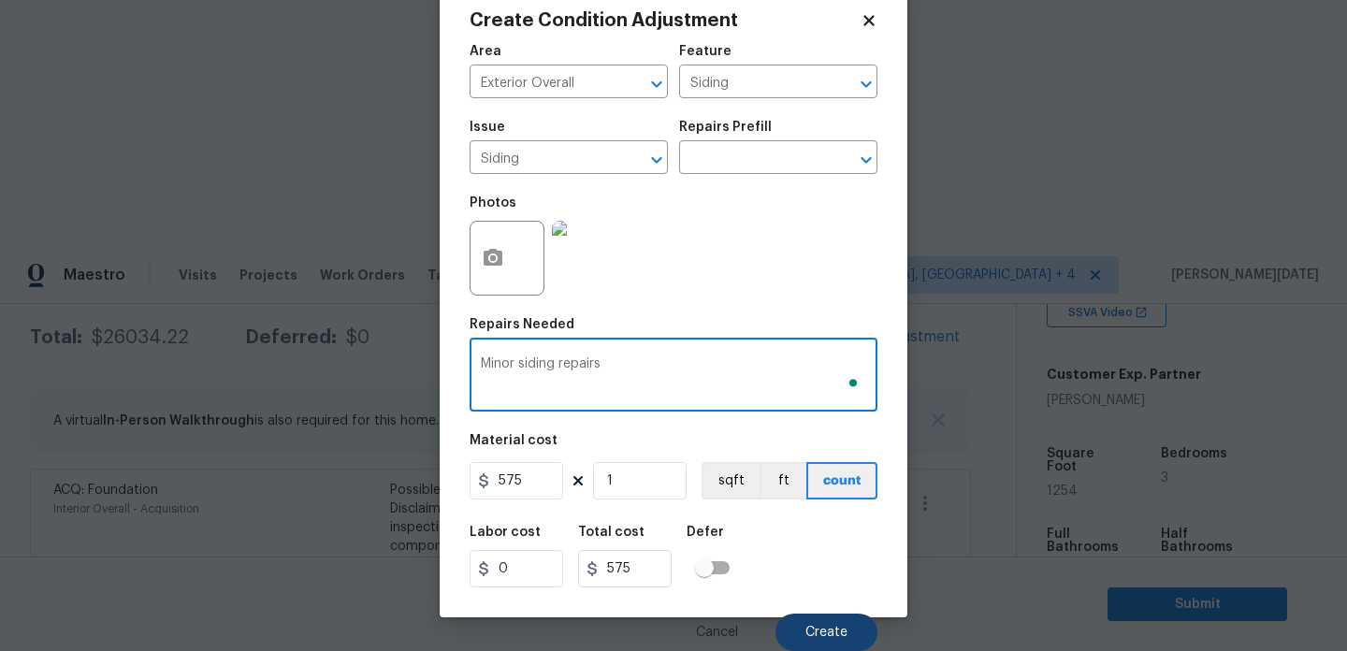
type textarea "Minor siding repairs"
click at [829, 616] on button "Create" at bounding box center [827, 632] width 102 height 37
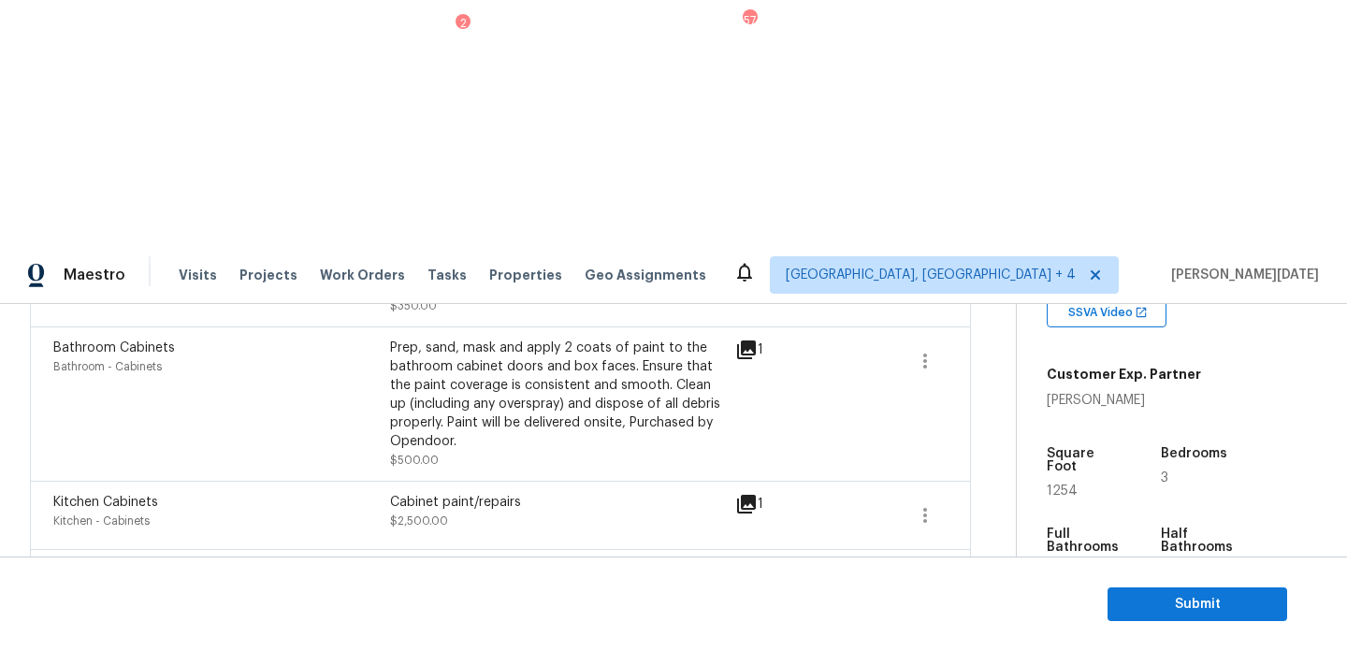
scroll to position [1163, 0]
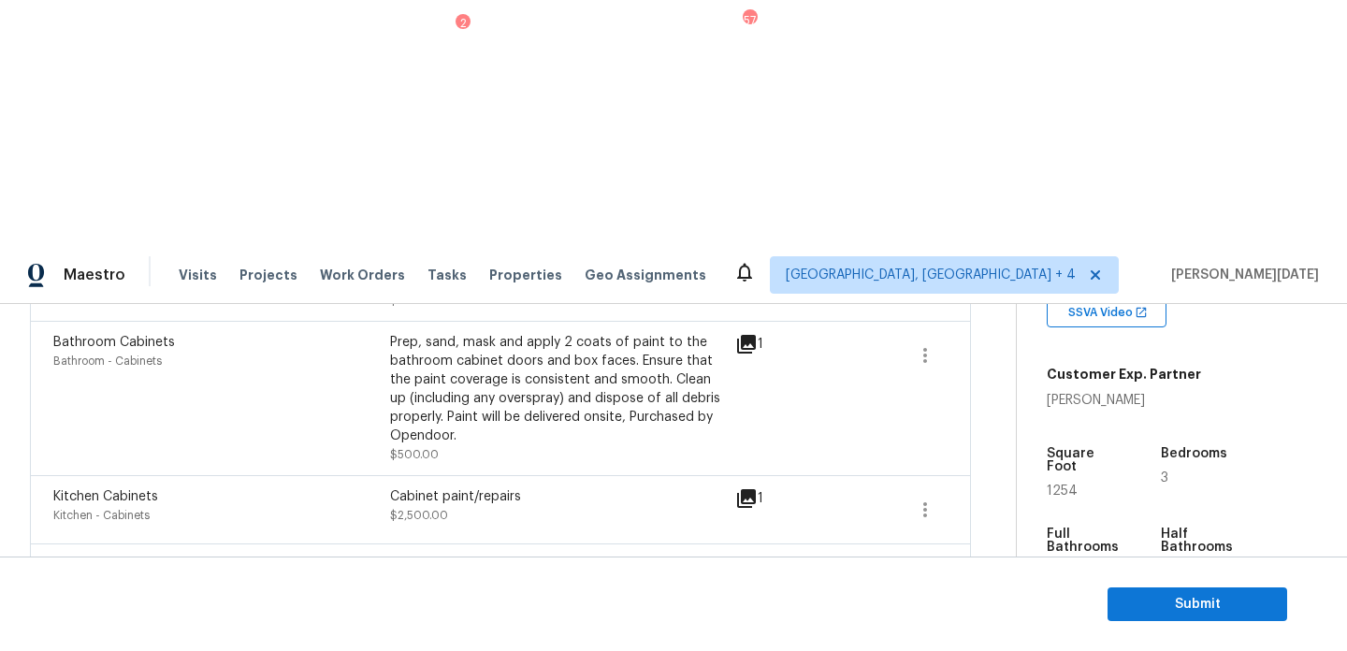
click at [970, 468] on div "Edit" at bounding box center [1031, 467] width 146 height 19
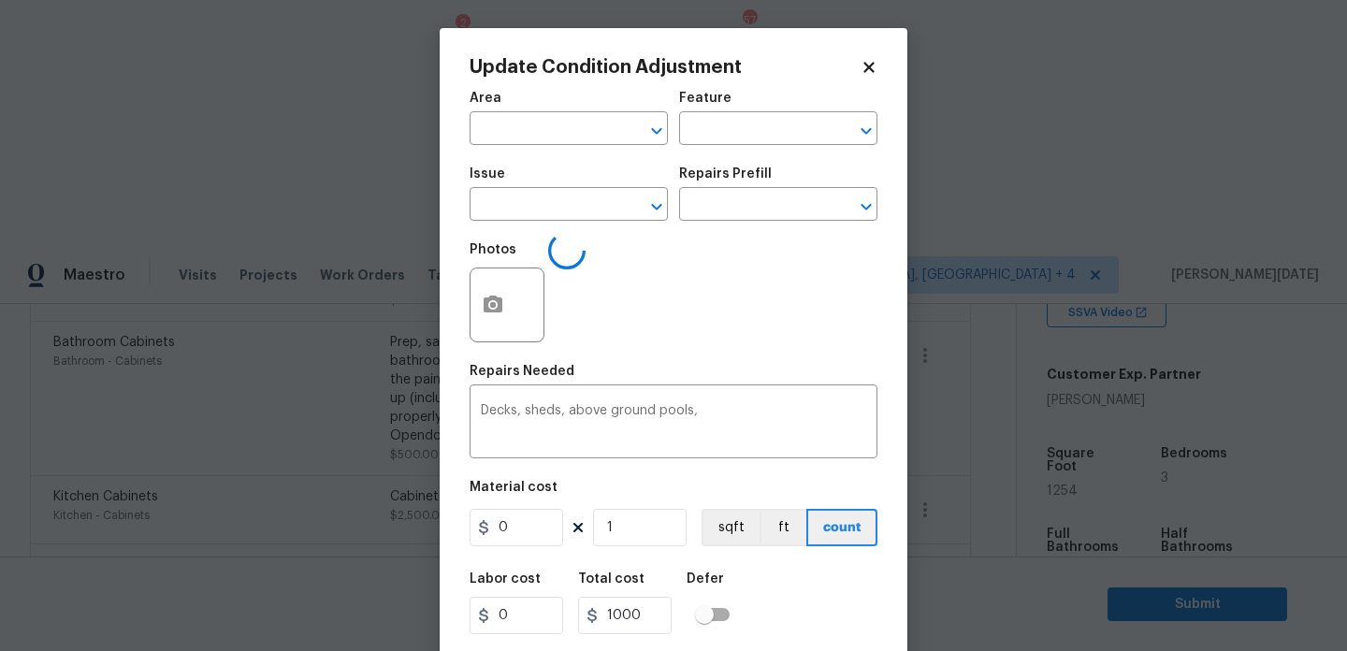
type input "Exterior Overall"
type input "Demolition"
type input "Demo Exterior"
type input "1000"
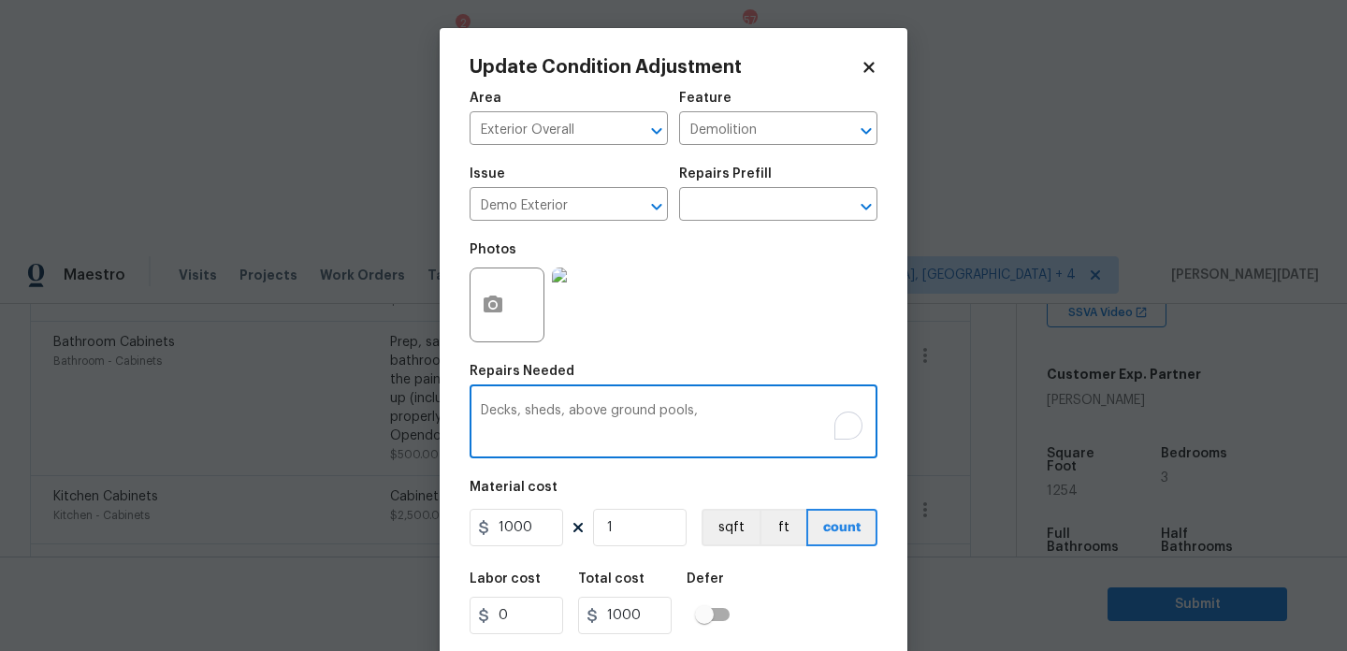
drag, startPoint x: 516, startPoint y: 415, endPoint x: 407, endPoint y: 415, distance: 109.5
click at [407, 415] on div "Update Condition Adjustment Area Exterior Overall ​ Feature Demolition ​ Issue …" at bounding box center [673, 325] width 1347 height 651
drag, startPoint x: 515, startPoint y: 411, endPoint x: 790, endPoint y: 411, distance: 275.1
click at [790, 411] on textarea "sheds, above ground pools," at bounding box center [673, 423] width 385 height 39
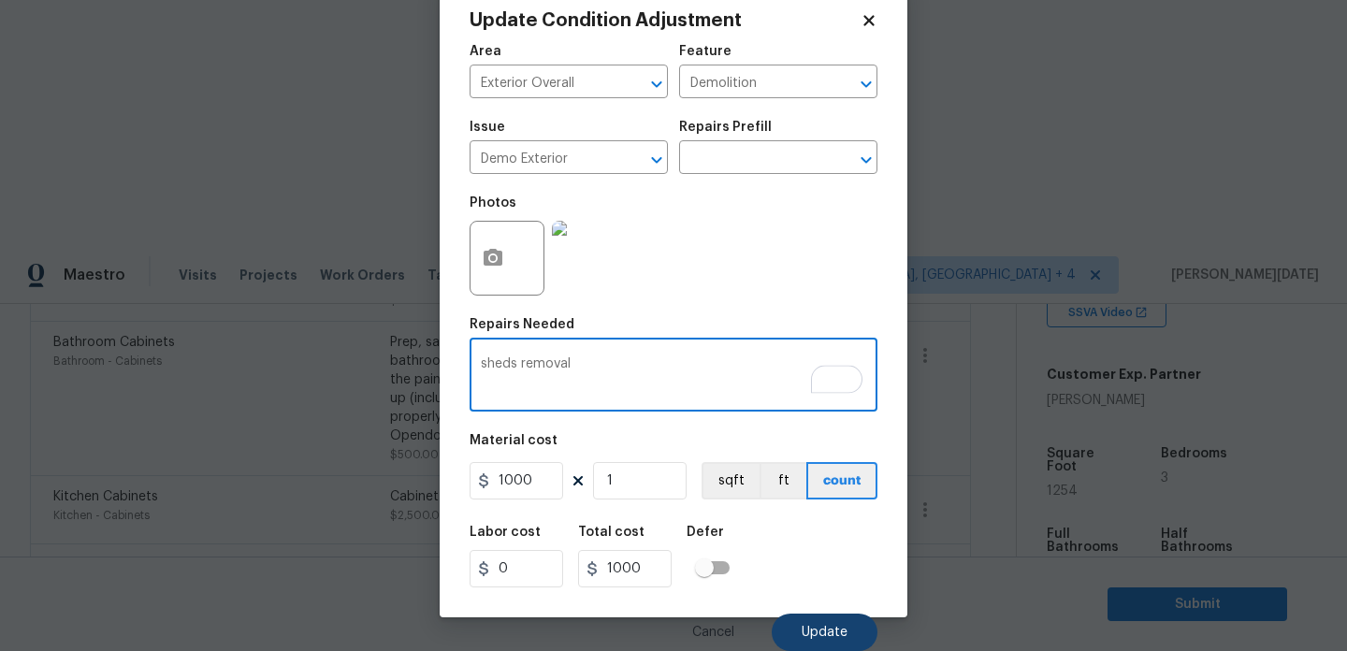
type textarea "sheds removal"
click at [814, 626] on span "Update" at bounding box center [825, 633] width 46 height 14
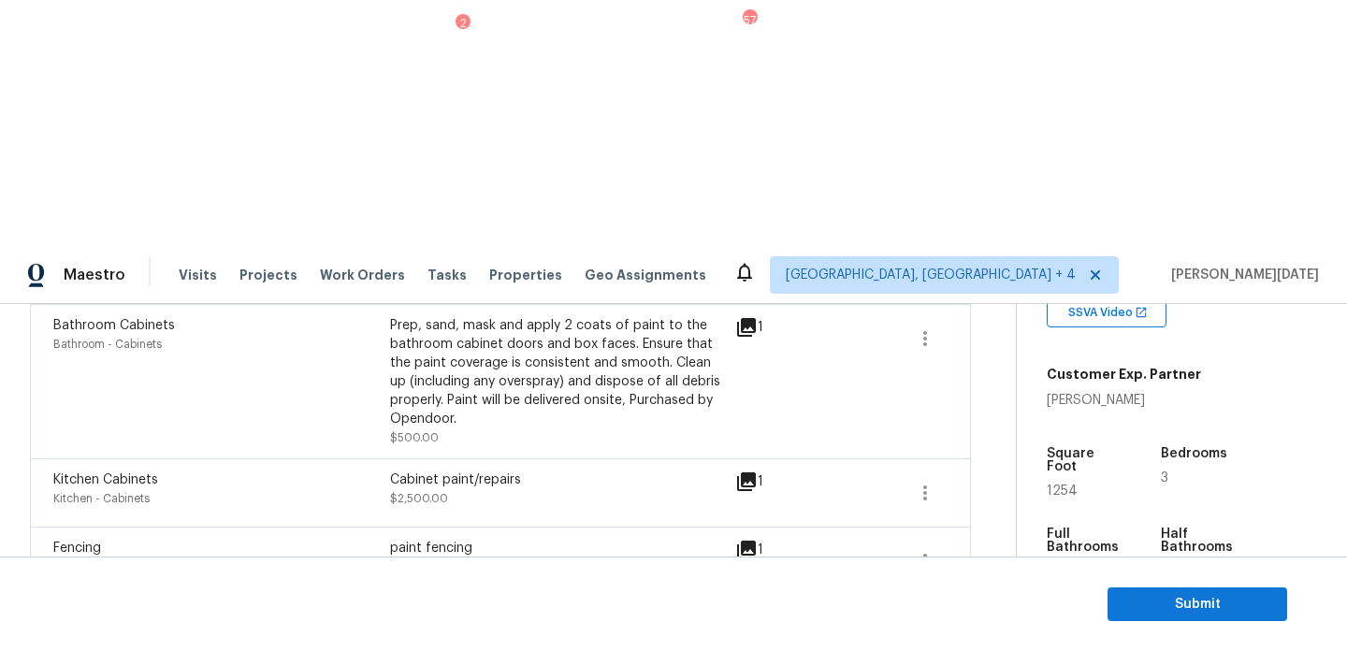
scroll to position [1190, 0]
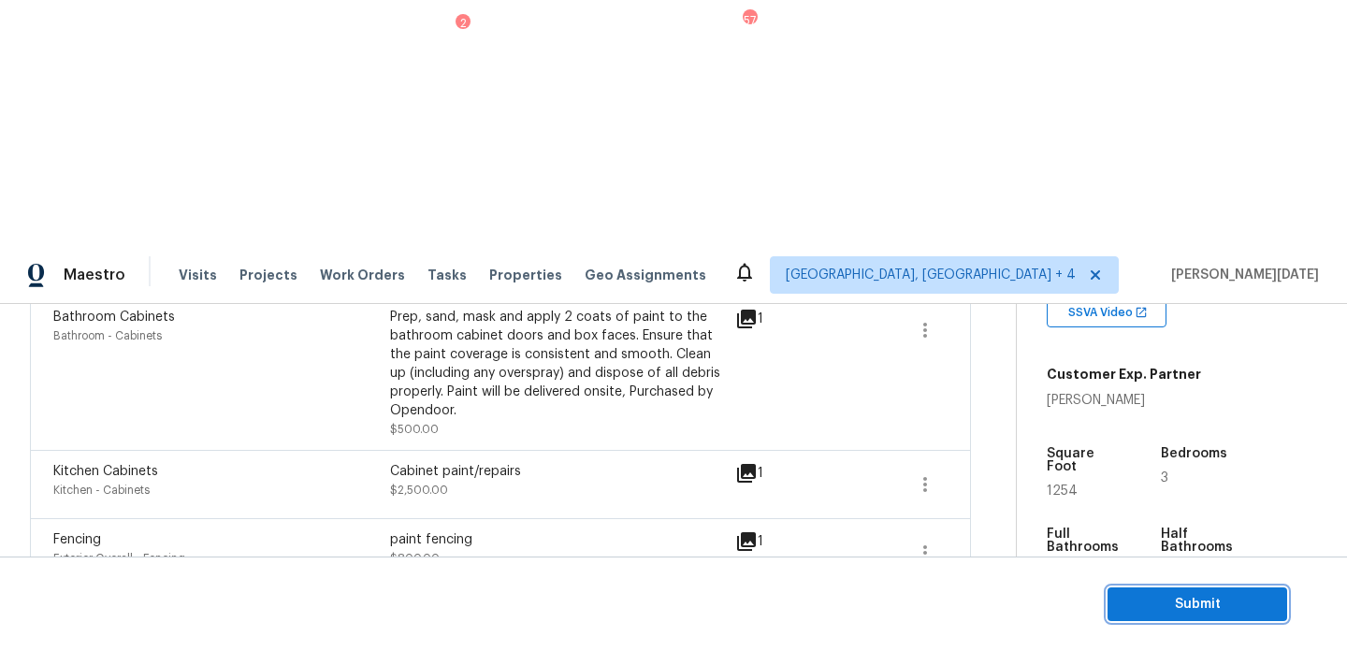
click at [1137, 603] on span "Submit" at bounding box center [1198, 604] width 150 height 23
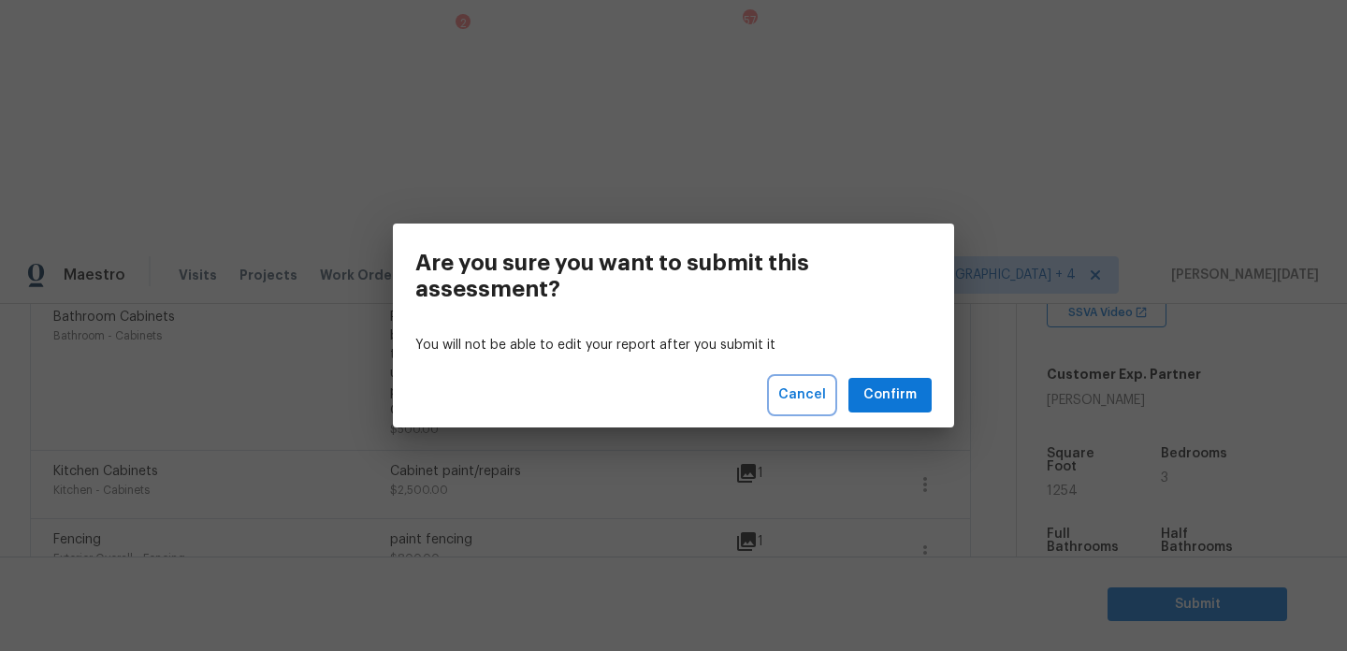
click at [821, 402] on span "Cancel" at bounding box center [802, 395] width 48 height 23
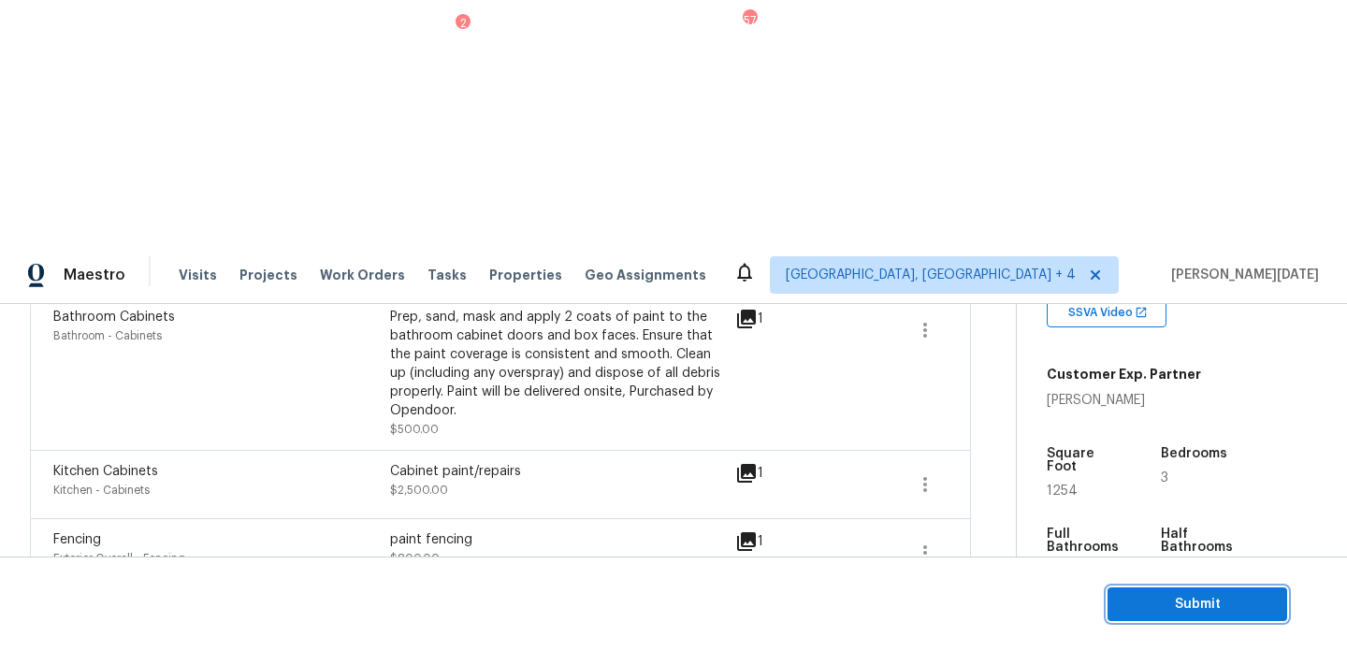
click at [1134, 600] on span "Submit" at bounding box center [1198, 604] width 150 height 23
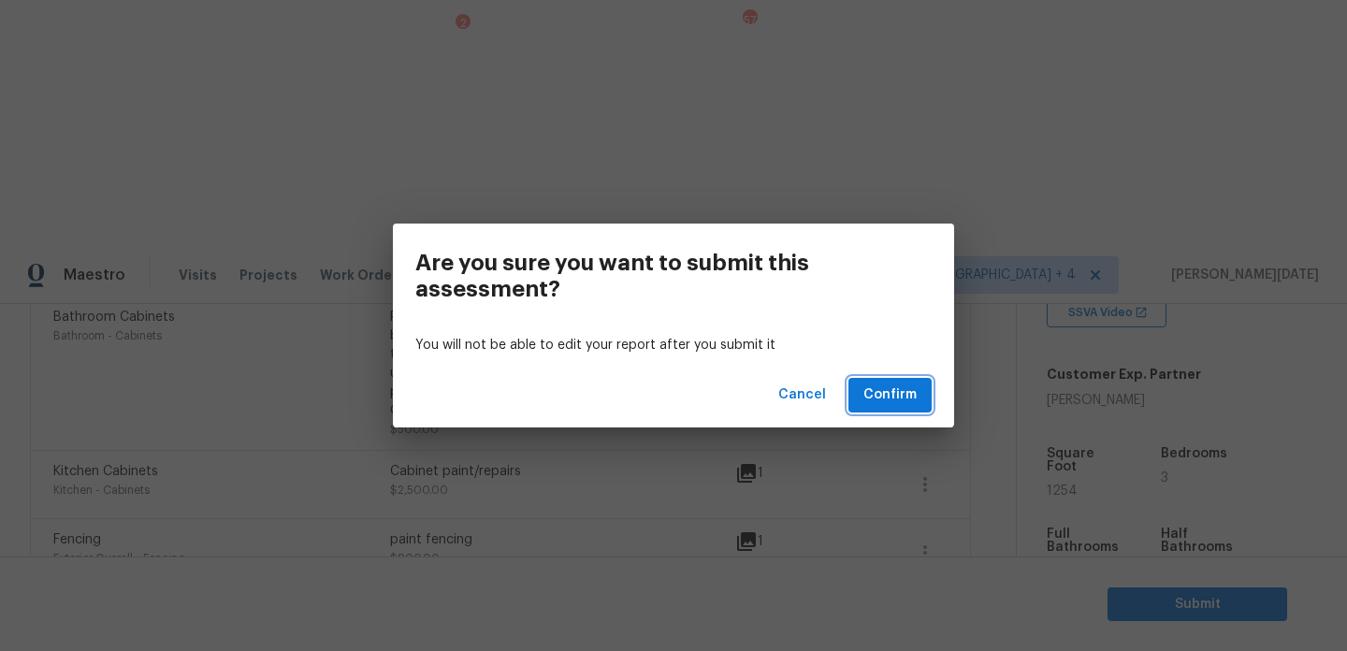
click at [897, 395] on span "Confirm" at bounding box center [890, 395] width 53 height 23
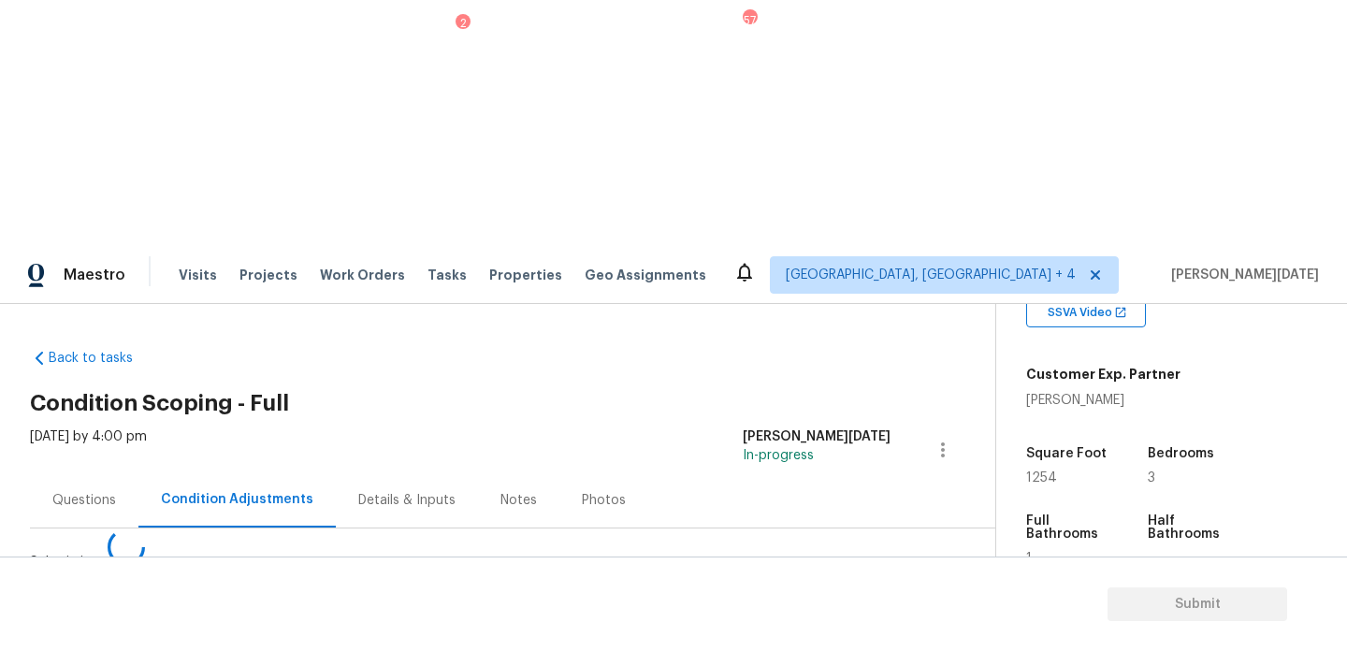
scroll to position [0, 0]
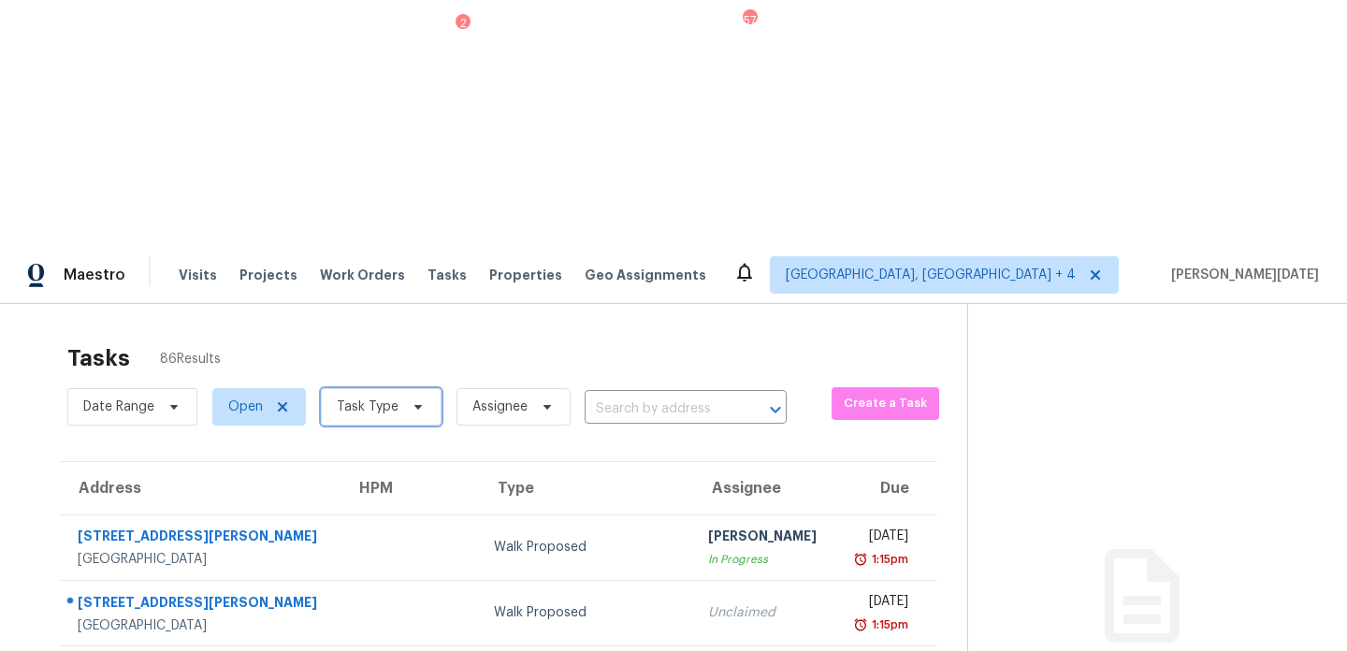
click at [405, 388] on span "Task Type" at bounding box center [381, 406] width 121 height 37
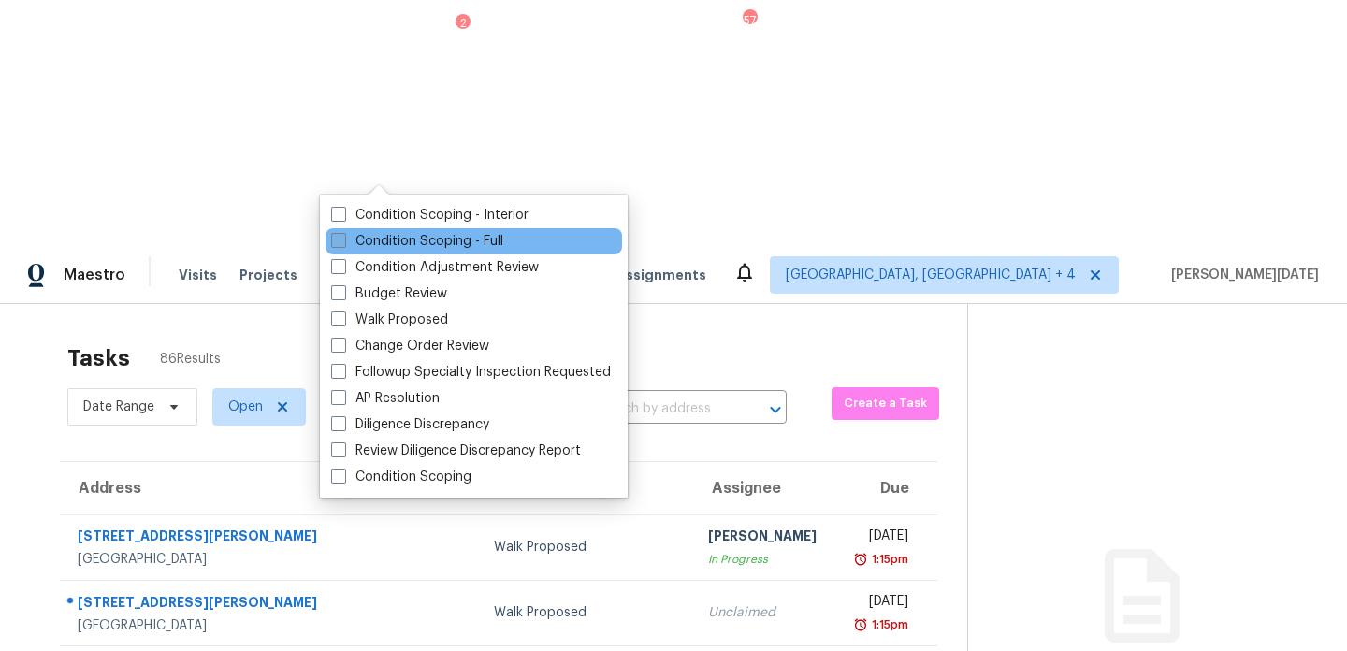
click at [390, 237] on label "Condition Scoping - Full" at bounding box center [417, 241] width 172 height 19
click at [343, 237] on input "Condition Scoping - Full" at bounding box center [337, 238] width 12 height 12
checkbox input "true"
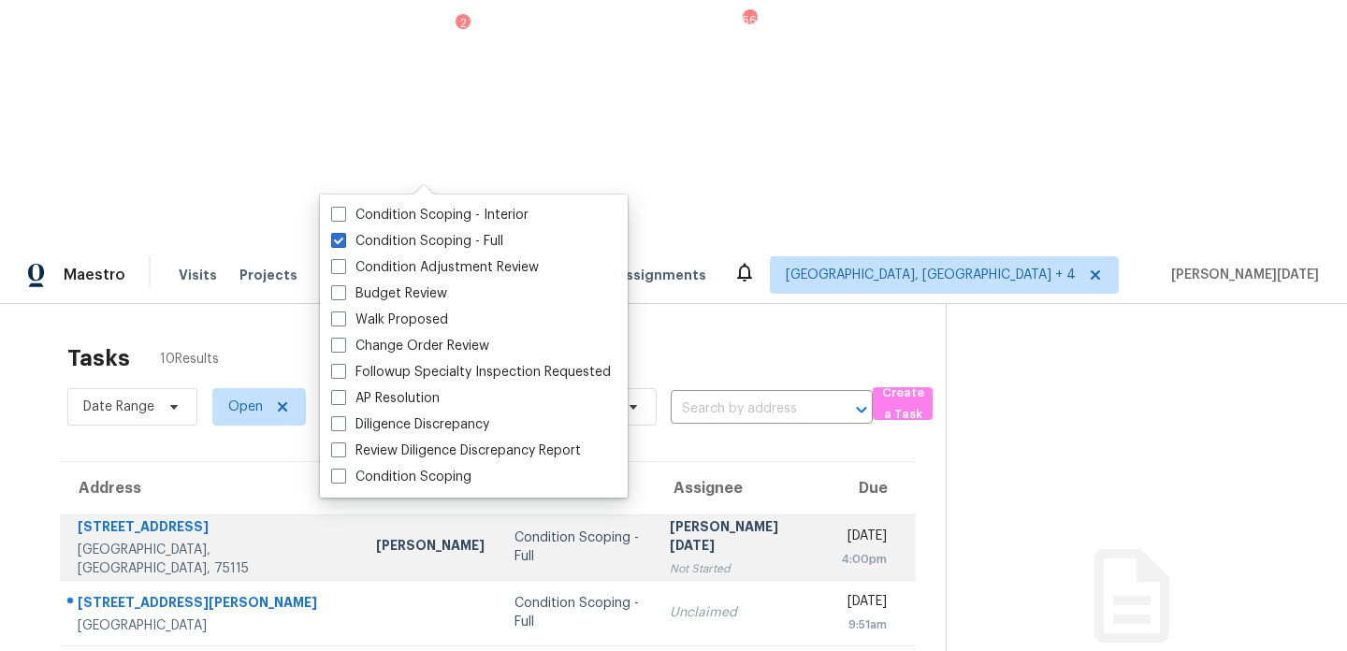
click at [690, 517] on div "[PERSON_NAME][DATE]" at bounding box center [741, 538] width 142 height 42
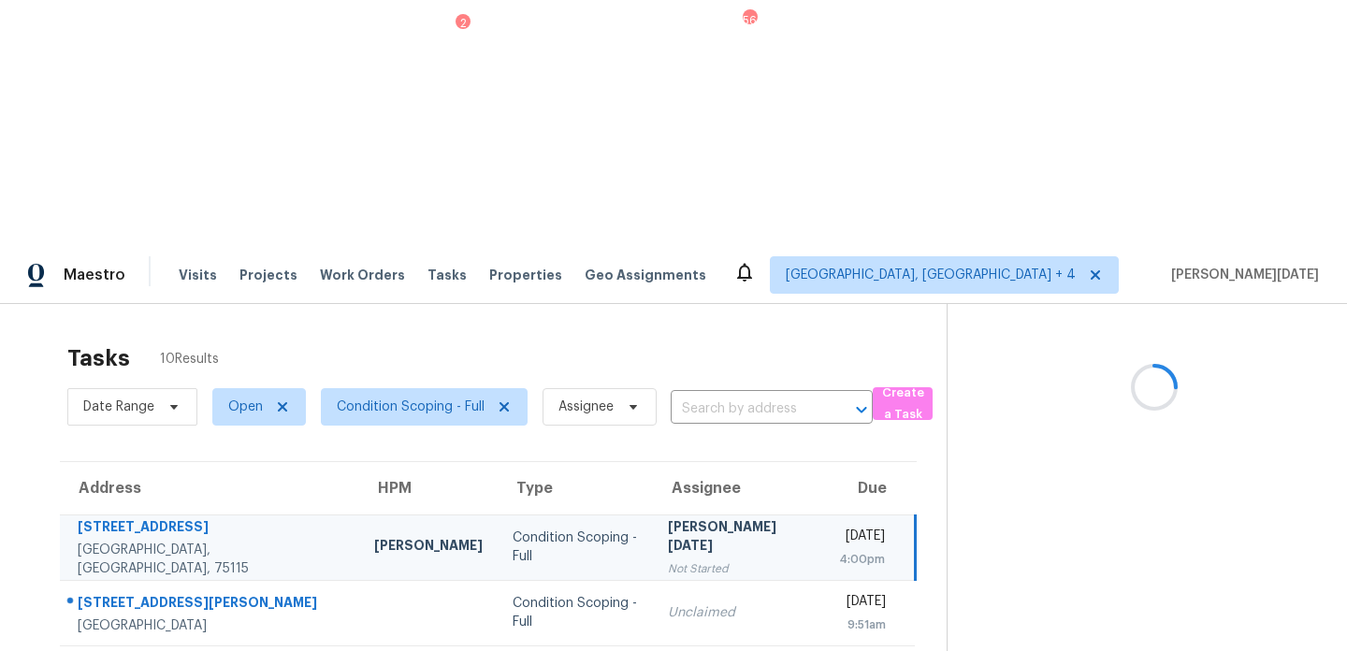
click at [690, 517] on div "[PERSON_NAME][DATE]" at bounding box center [738, 538] width 141 height 42
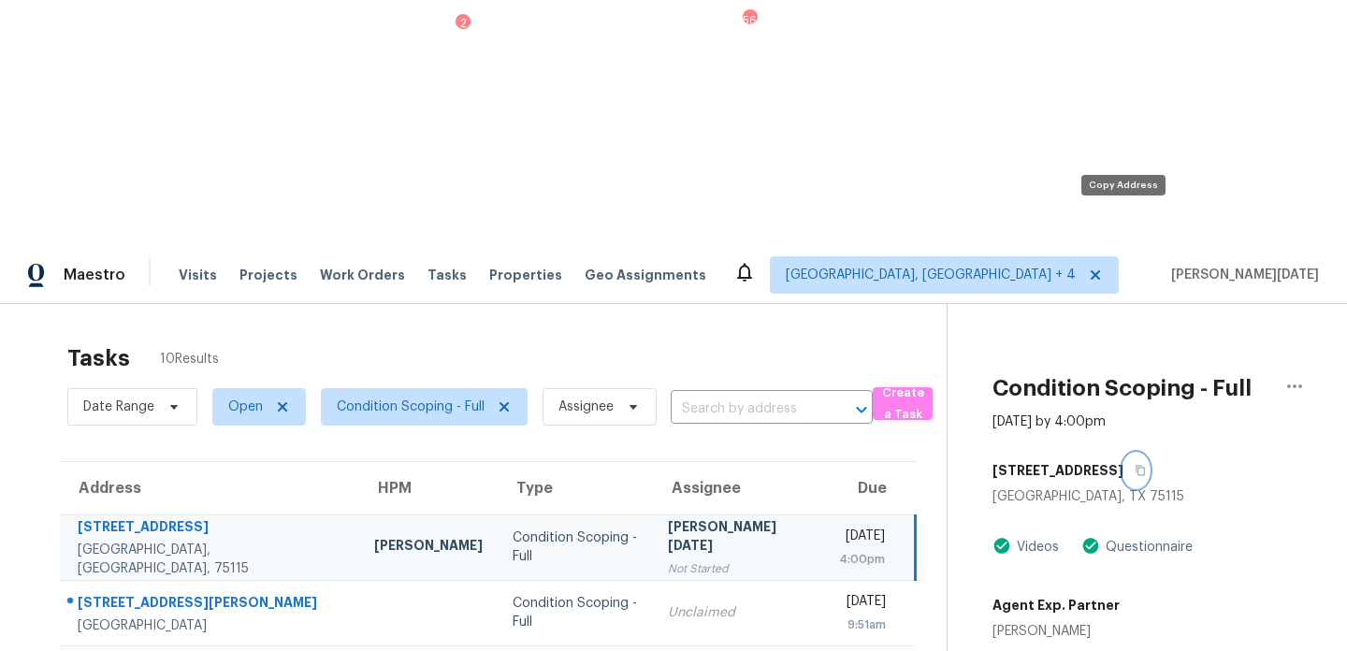
click at [1136, 466] on icon "button" at bounding box center [1140, 471] width 9 height 10
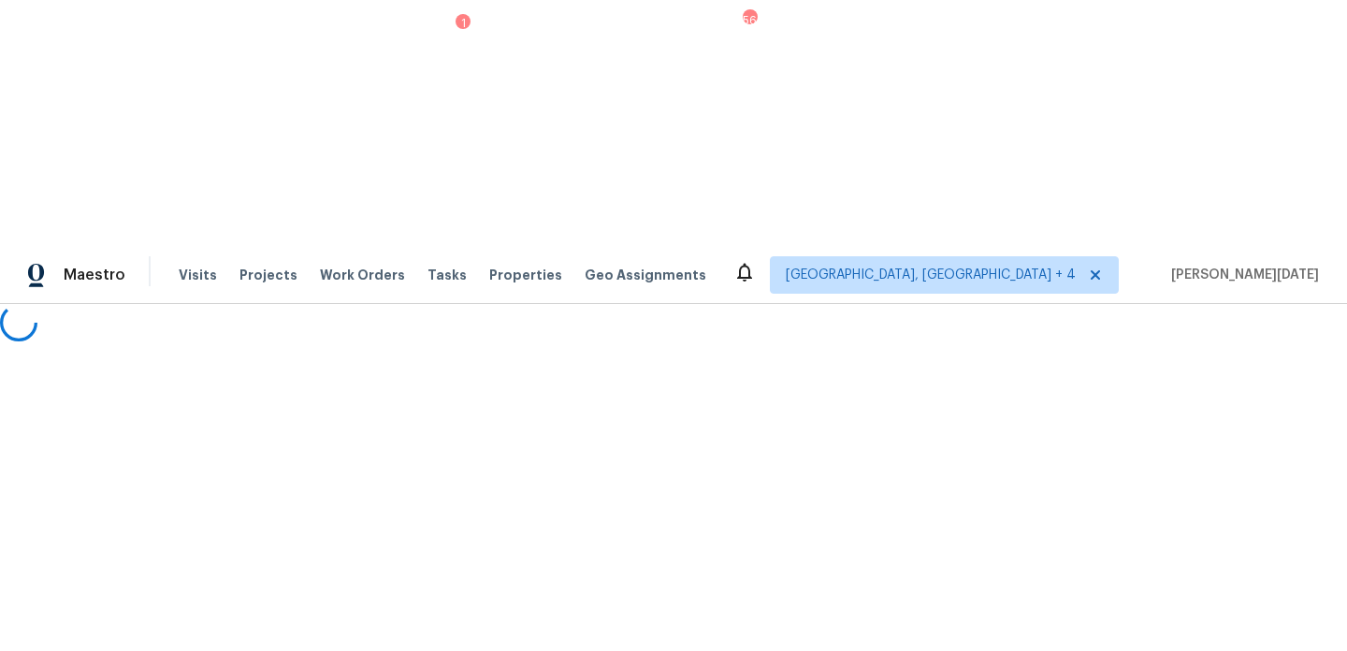
click at [224, 261] on html "Maestro Visits Projects Work Orders Tasks 1 Properties Geo Assignments 56 Kille…" at bounding box center [673, 171] width 1347 height 342
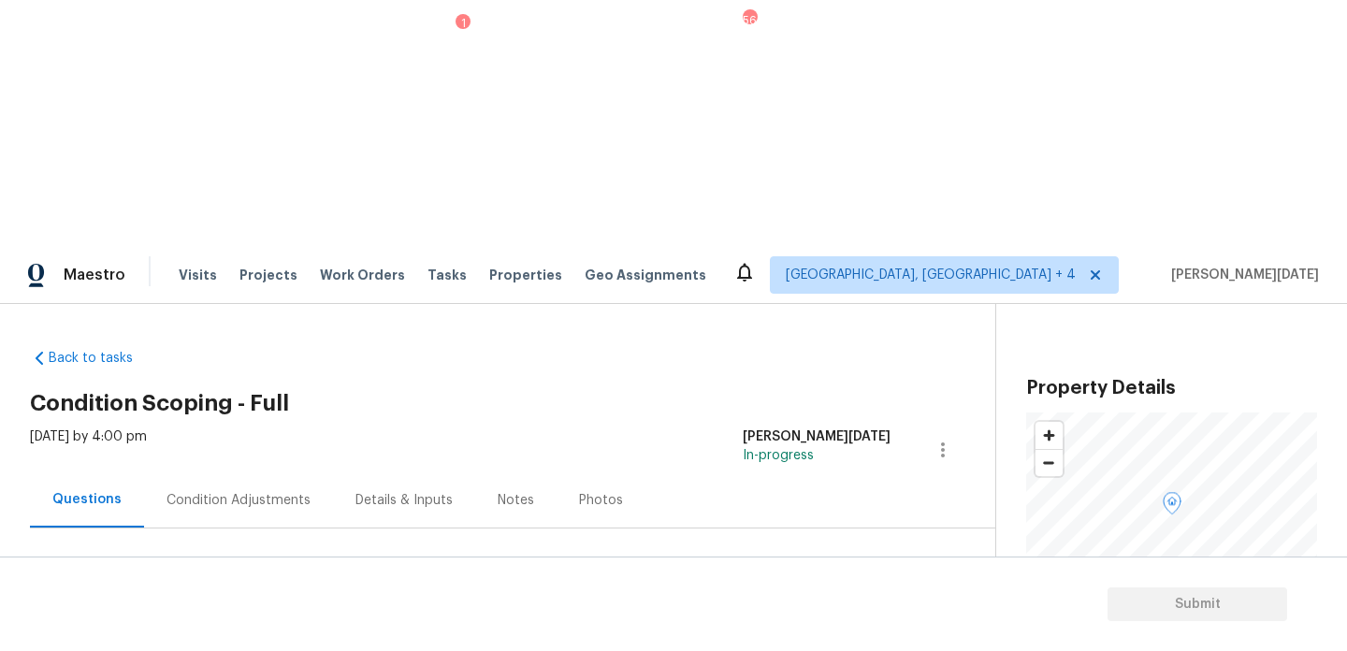
click at [225, 473] on div "Condition Adjustments" at bounding box center [238, 500] width 189 height 55
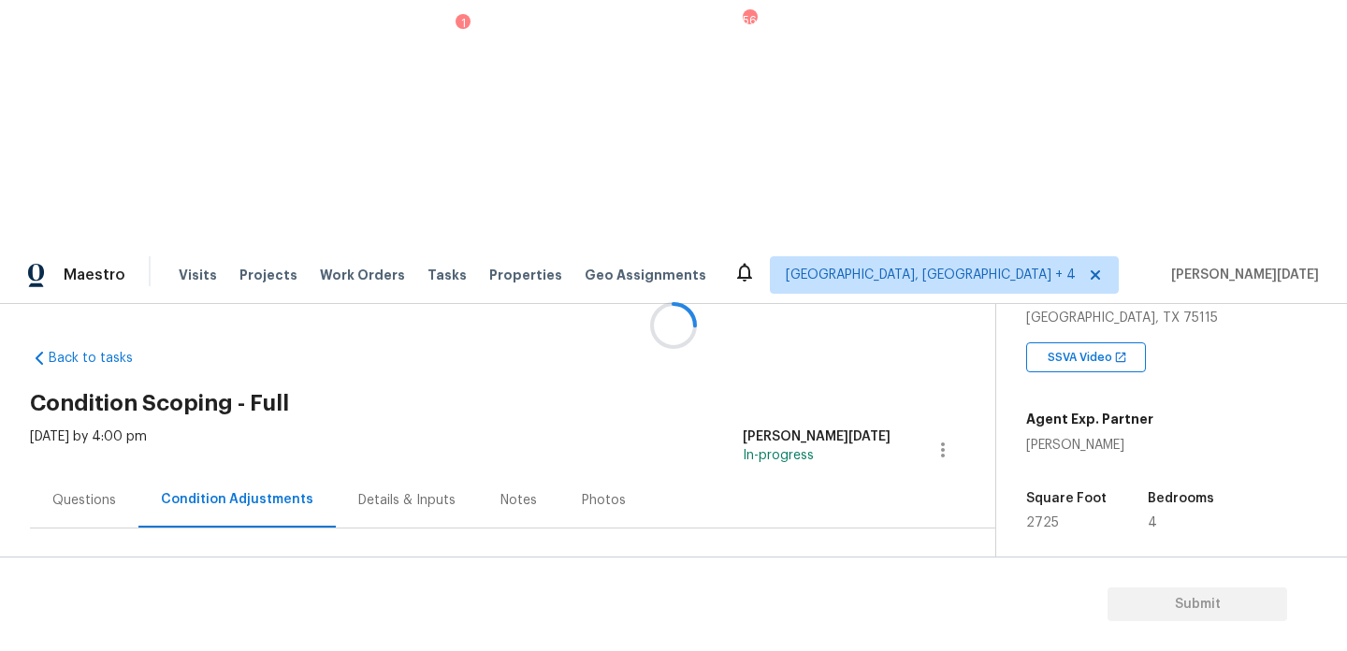
scroll to position [350, 0]
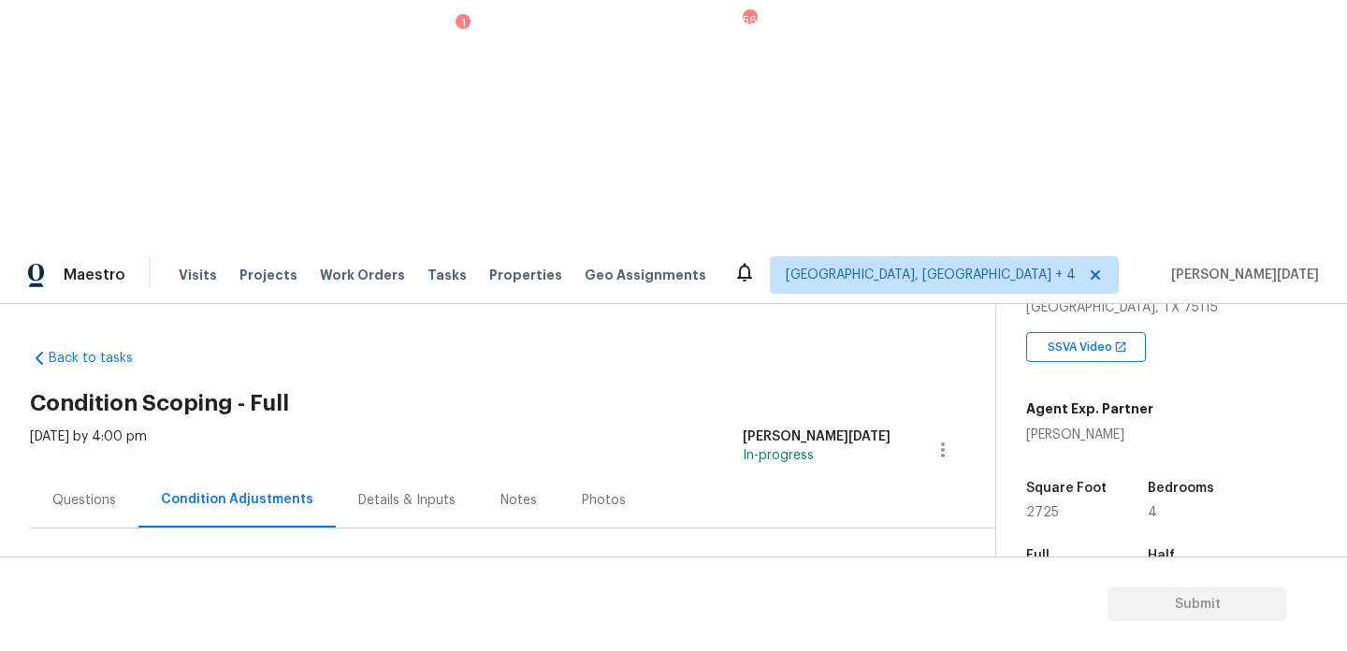
click at [1038, 506] on span "2725" at bounding box center [1042, 512] width 33 height 13
copy span "2725"
click at [787, 633] on span "Add Condition Adjustment" at bounding box center [844, 641] width 189 height 17
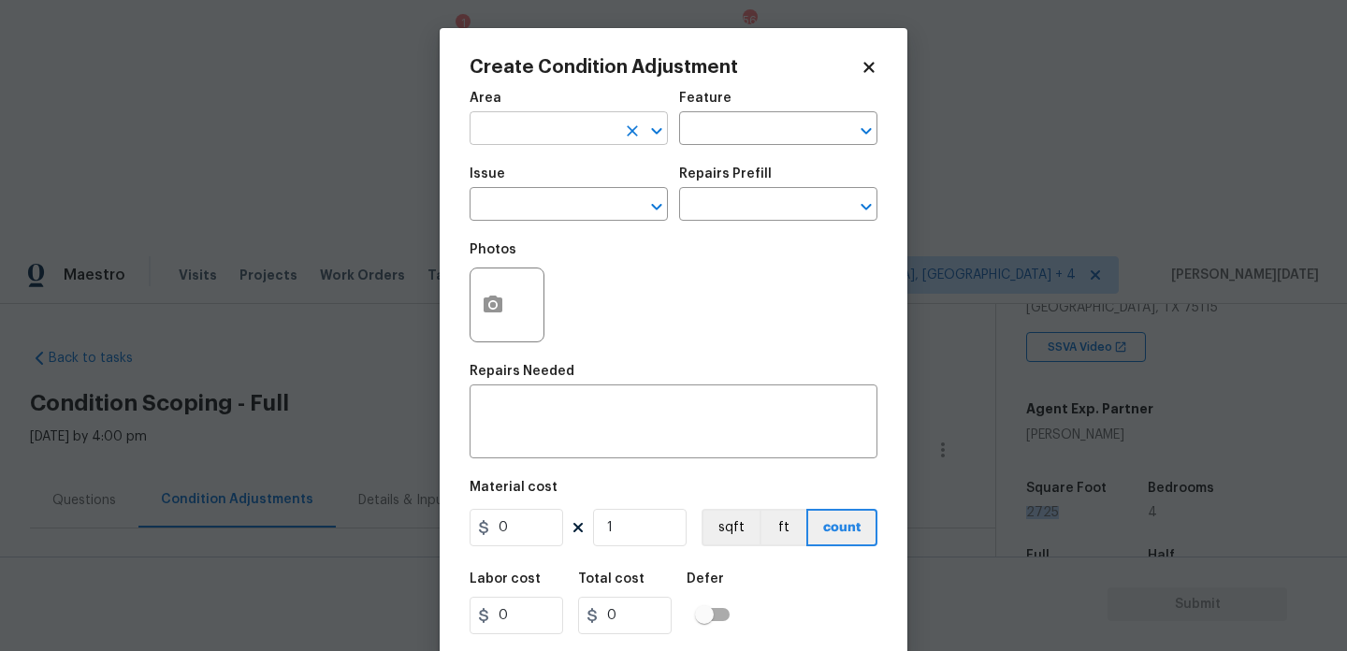
click at [481, 135] on input "text" at bounding box center [543, 130] width 146 height 29
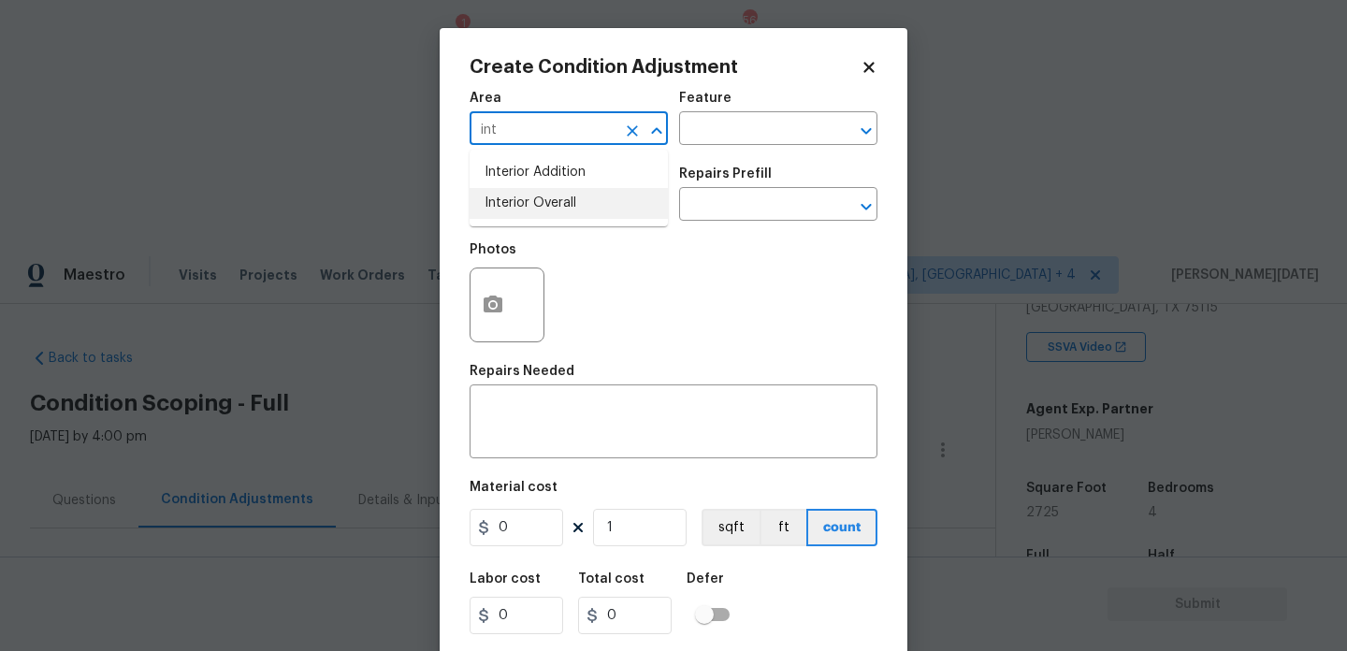
click at [502, 199] on li "Interior Overall" at bounding box center [569, 203] width 198 height 31
type input "Interior Overall"
click at [502, 199] on input "text" at bounding box center [543, 206] width 146 height 29
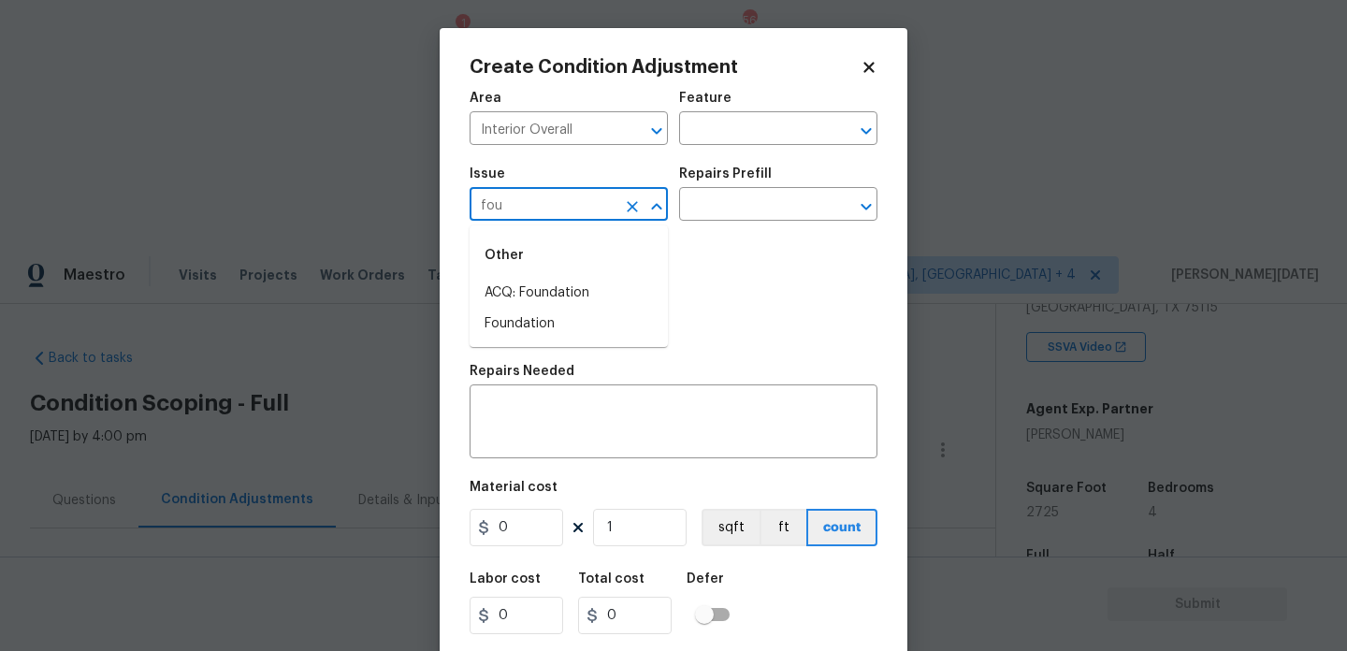
click at [542, 286] on li "ACQ: Foundation" at bounding box center [569, 293] width 198 height 31
type input "ACQ: Foundation"
click at [747, 211] on input "text" at bounding box center [752, 206] width 146 height 29
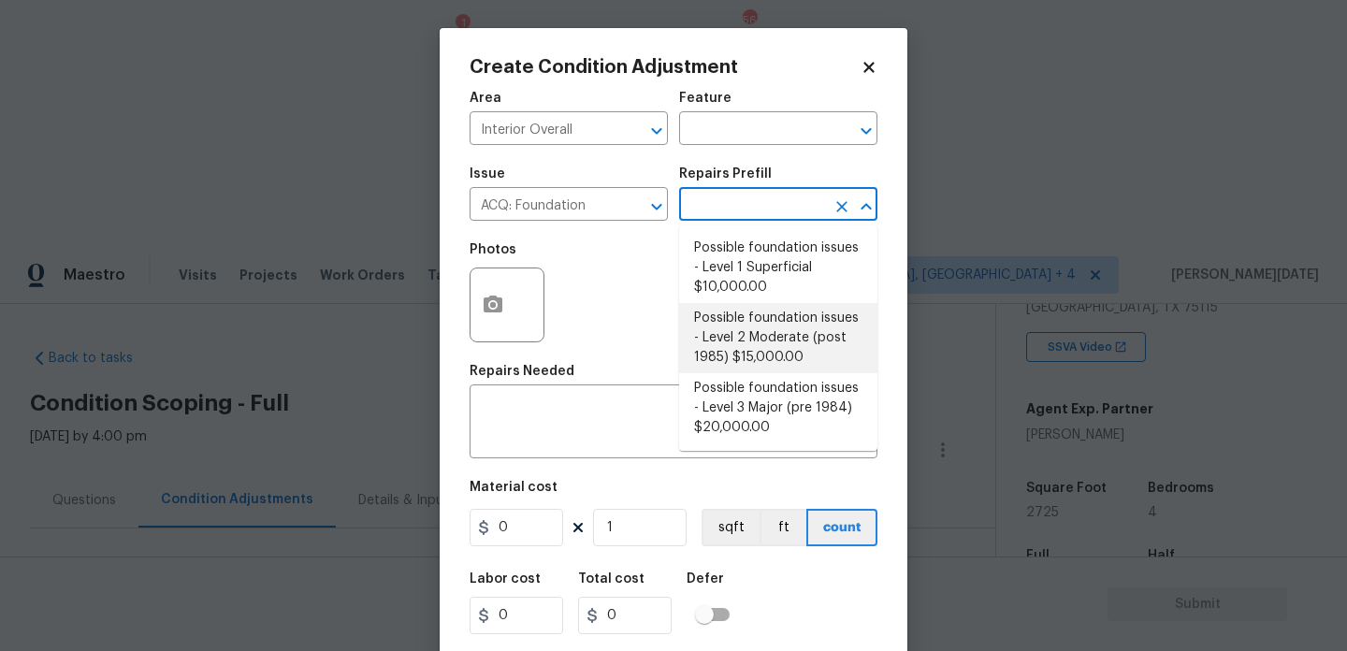
click at [756, 326] on li "Possible foundation issues - Level 2 Moderate (post 1985) $15,000.00" at bounding box center [778, 338] width 198 height 70
type input "Acquisition"
type textarea "Possible foundation issues - Level 2 Moderate: Disclaimer: This is NOT a techni…"
type input "15000"
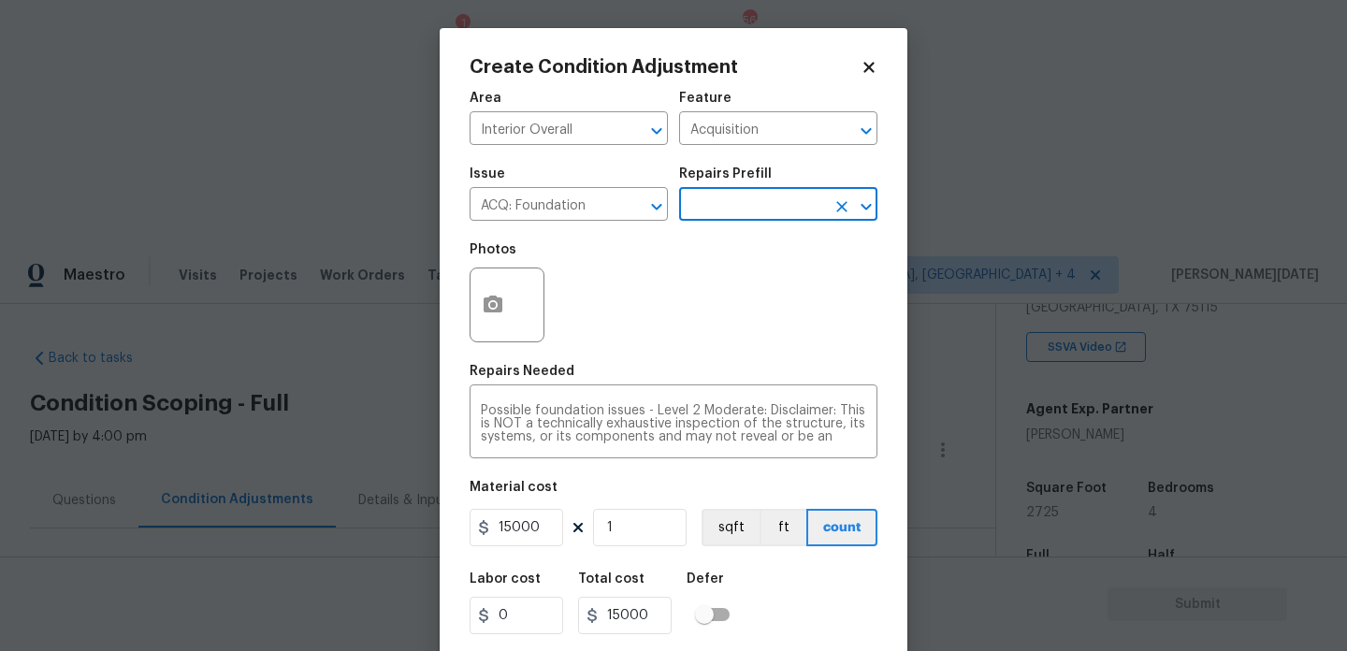
scroll to position [48, 0]
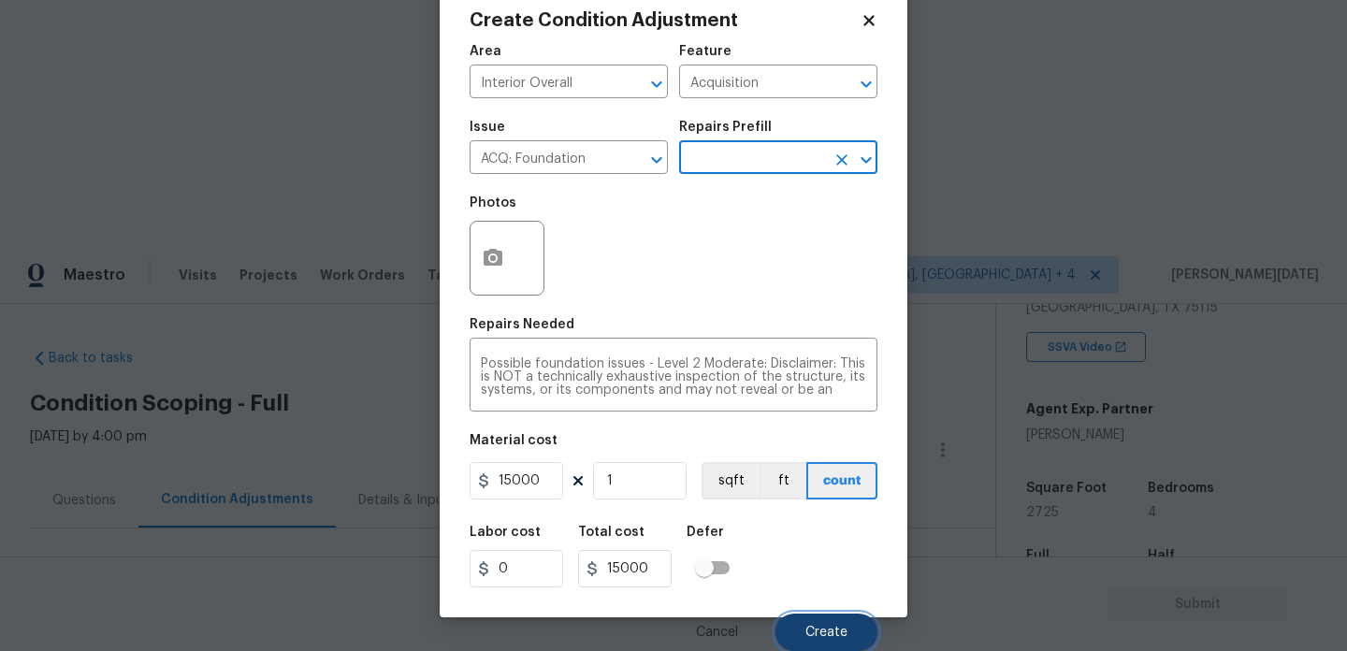
click at [811, 626] on span "Create" at bounding box center [827, 633] width 42 height 14
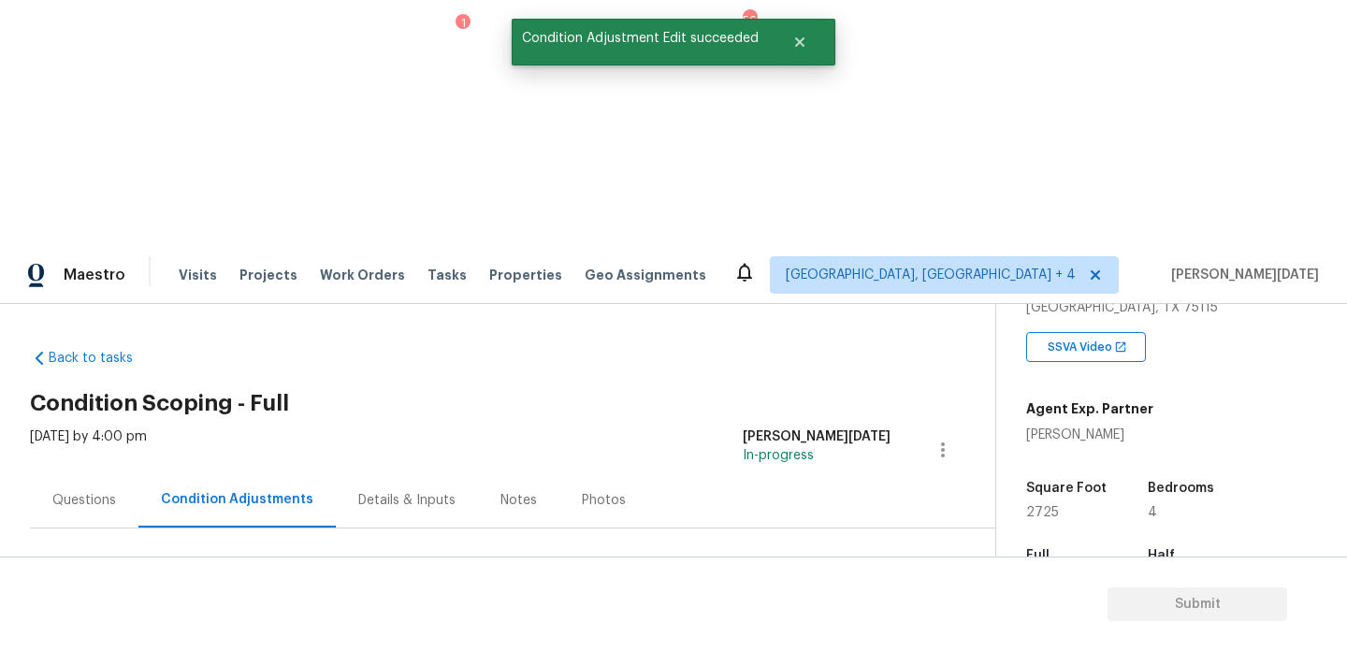
scroll to position [0, 0]
click at [827, 402] on div at bounding box center [673, 325] width 1347 height 651
click at [827, 633] on span "Add Condition Adjustment" at bounding box center [860, 641] width 189 height 17
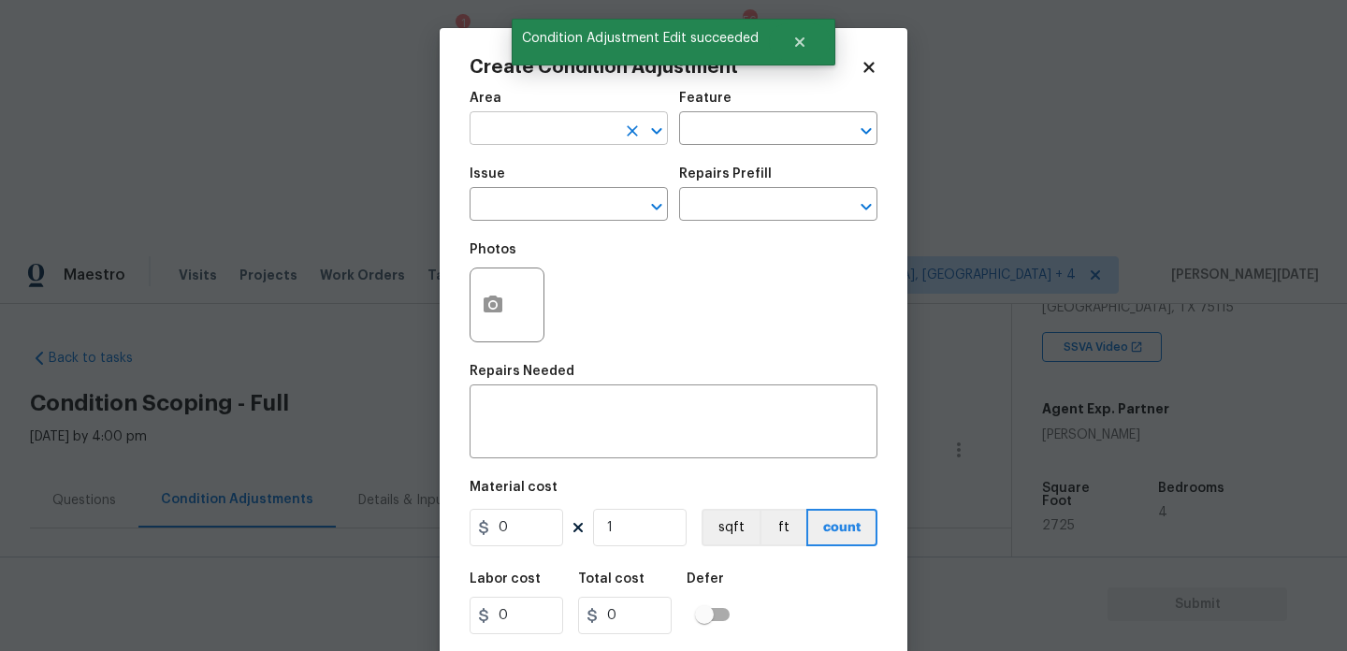
click at [537, 130] on input "text" at bounding box center [543, 130] width 146 height 29
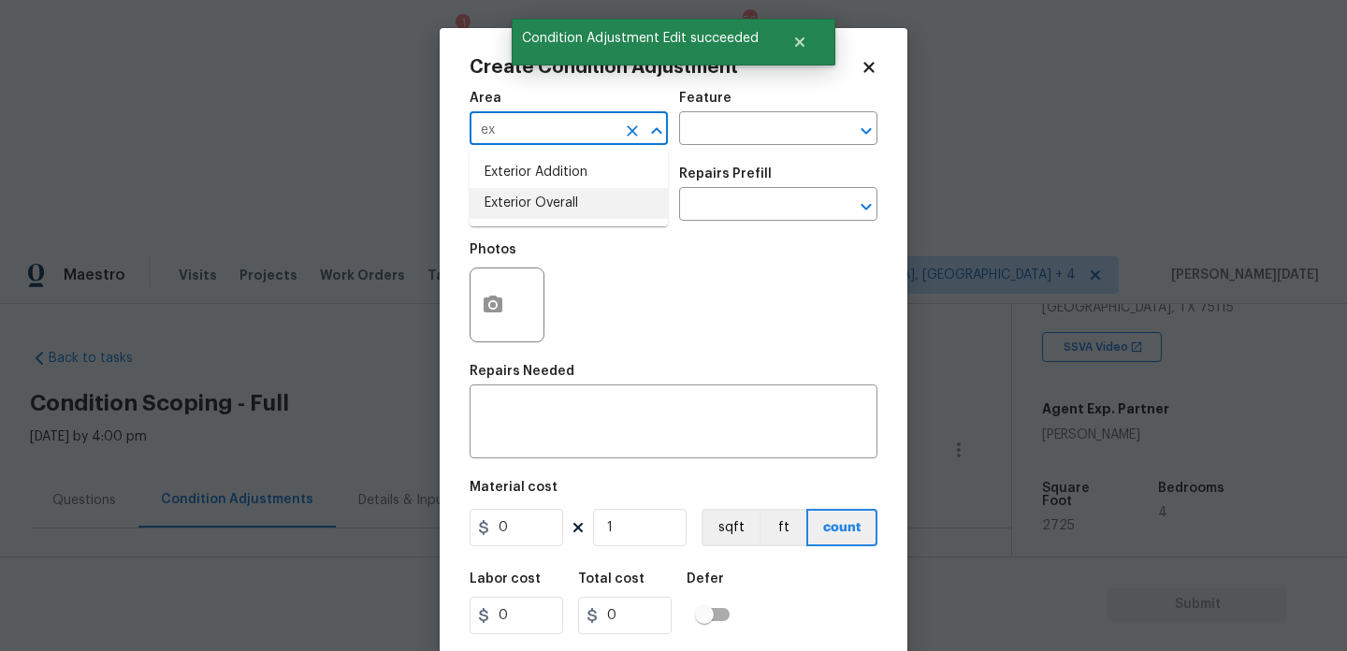
click at [569, 208] on li "Exterior Overall" at bounding box center [569, 203] width 198 height 31
type input "Exterior Overall"
click at [569, 208] on input "text" at bounding box center [543, 206] width 146 height 29
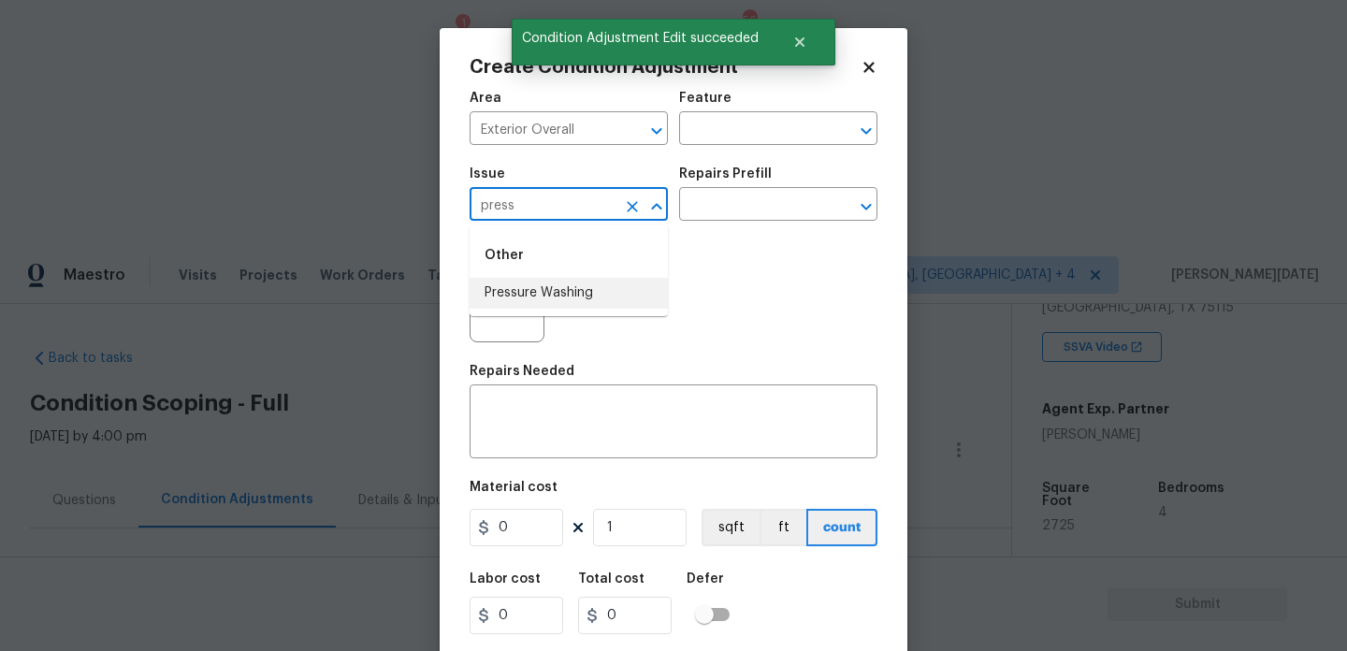
click at [562, 296] on li "Pressure Washing" at bounding box center [569, 293] width 198 height 31
type input "Pressure Washing"
click at [716, 203] on input "text" at bounding box center [752, 206] width 146 height 29
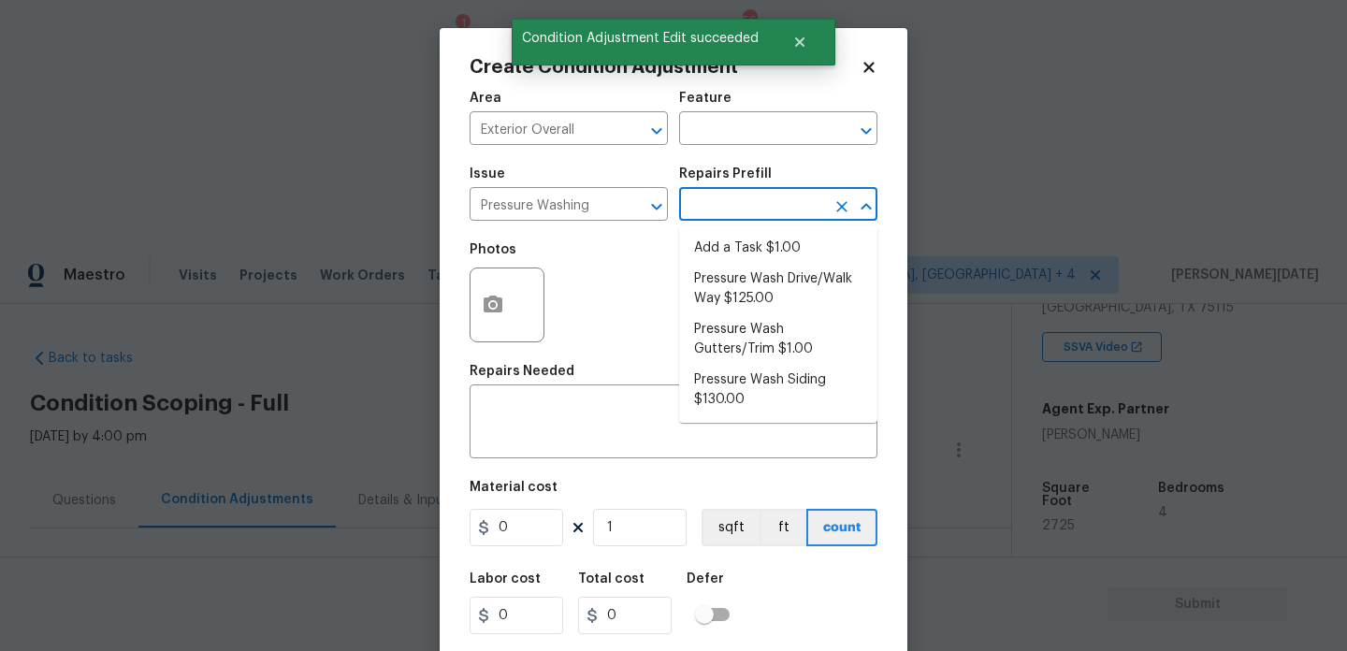
click at [716, 203] on input "text" at bounding box center [752, 206] width 146 height 29
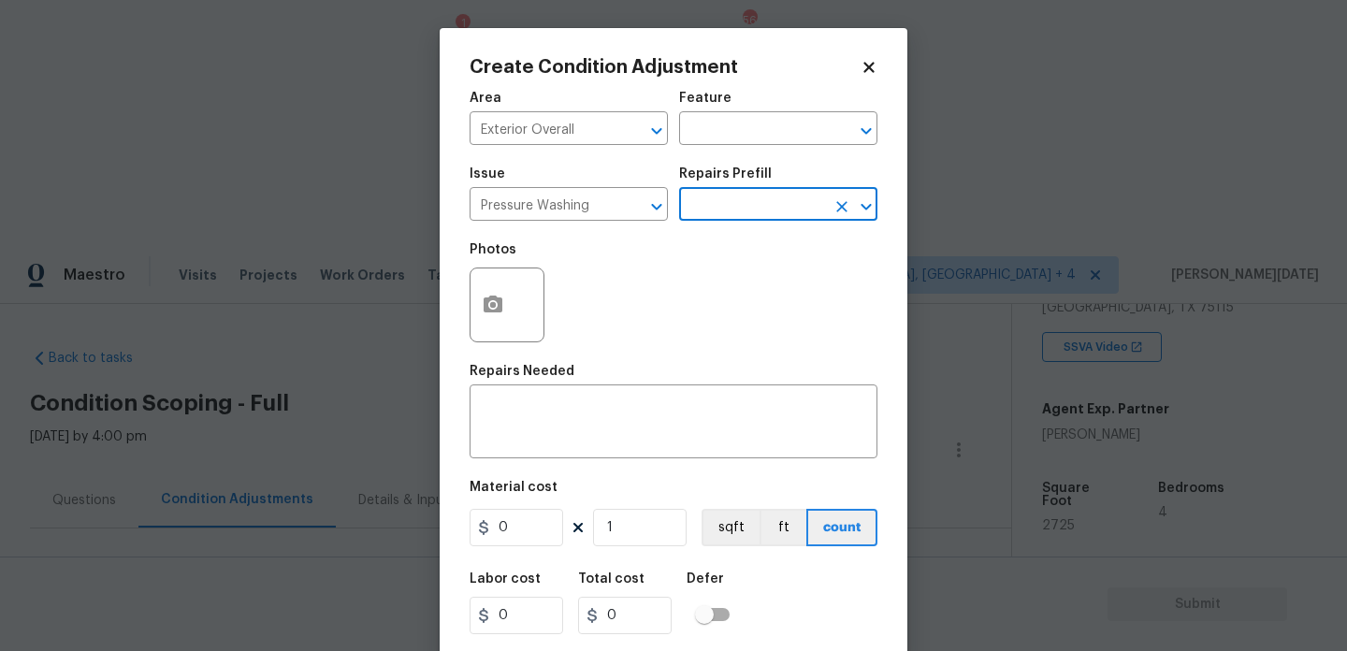
click at [716, 203] on input "text" at bounding box center [752, 206] width 146 height 29
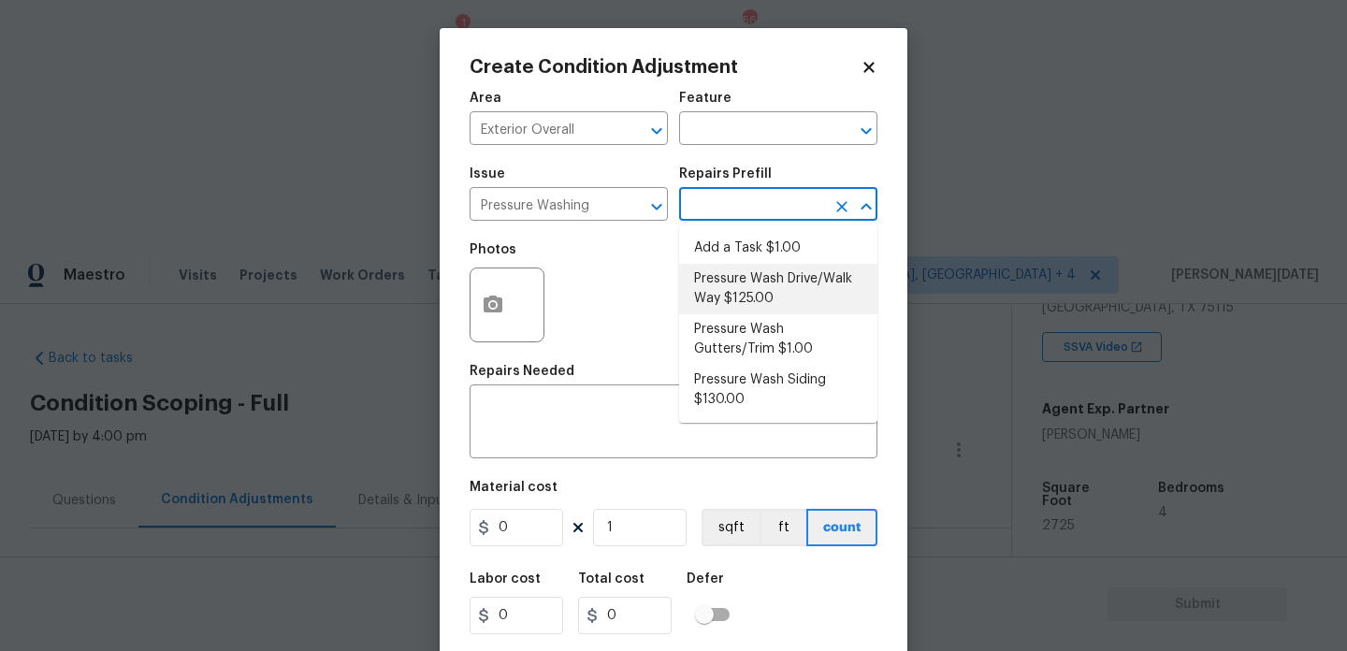
click at [734, 299] on li "Pressure Wash Drive/Walk Way $125.00" at bounding box center [778, 289] width 198 height 51
type input "Siding"
type textarea "Pressure wash the driveways/walkways as directed by the PM. Ensure that all deb…"
type input "125"
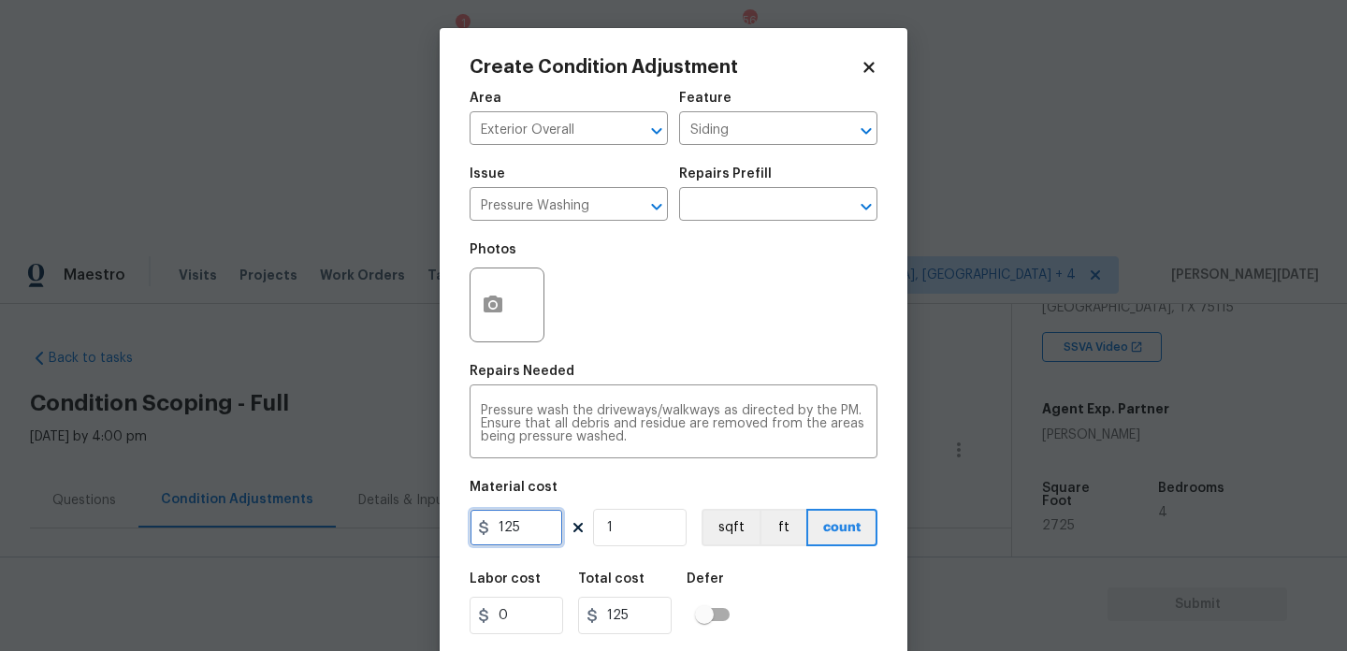
drag, startPoint x: 531, startPoint y: 530, endPoint x: 440, endPoint y: 530, distance: 91.7
click at [440, 530] on div "Create Condition Adjustment Area Exterior Overall ​ Feature Siding ​ Issue Pres…" at bounding box center [674, 346] width 468 height 636
type input "200"
click at [687, 354] on div "Photos" at bounding box center [674, 293] width 408 height 122
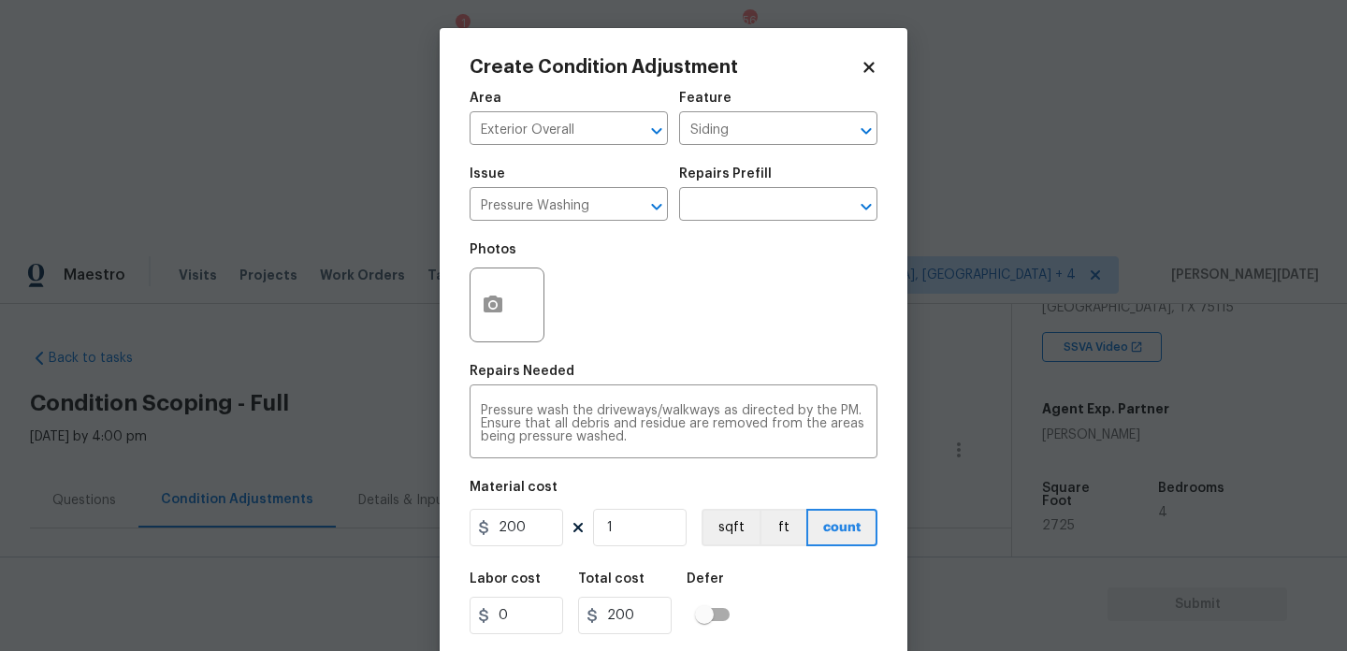
scroll to position [48, 0]
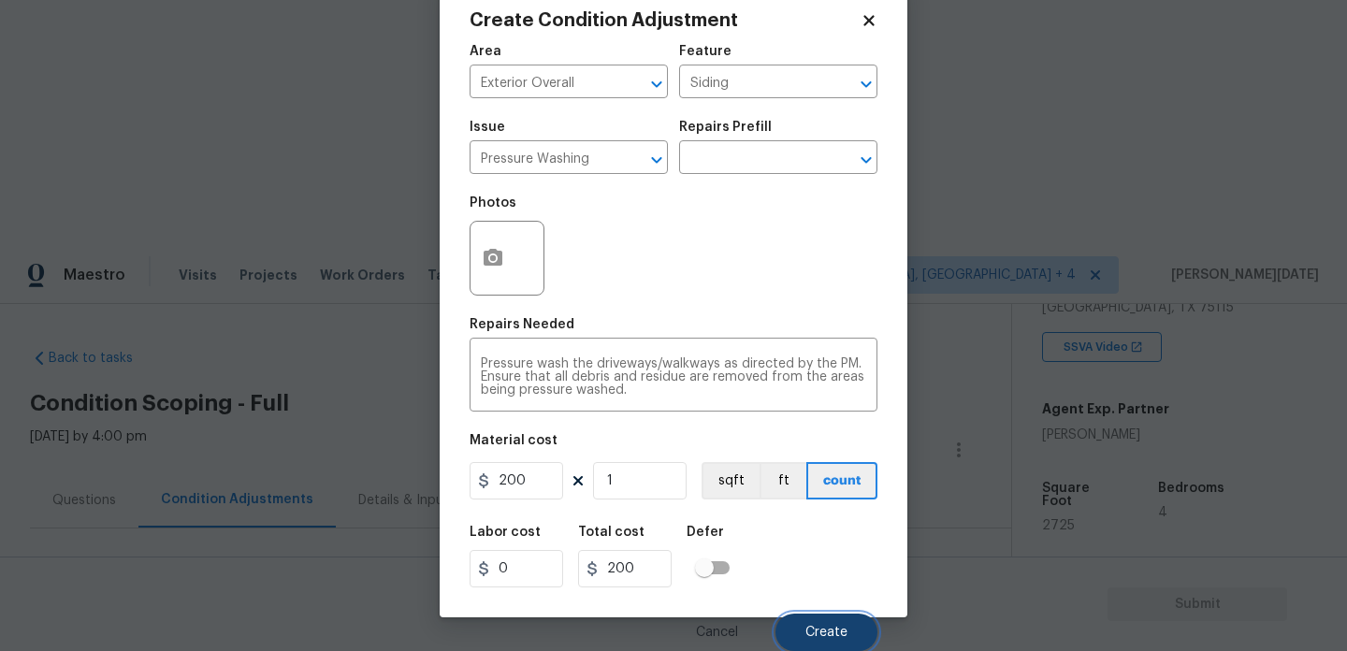
click at [795, 614] on button "Create" at bounding box center [827, 632] width 102 height 37
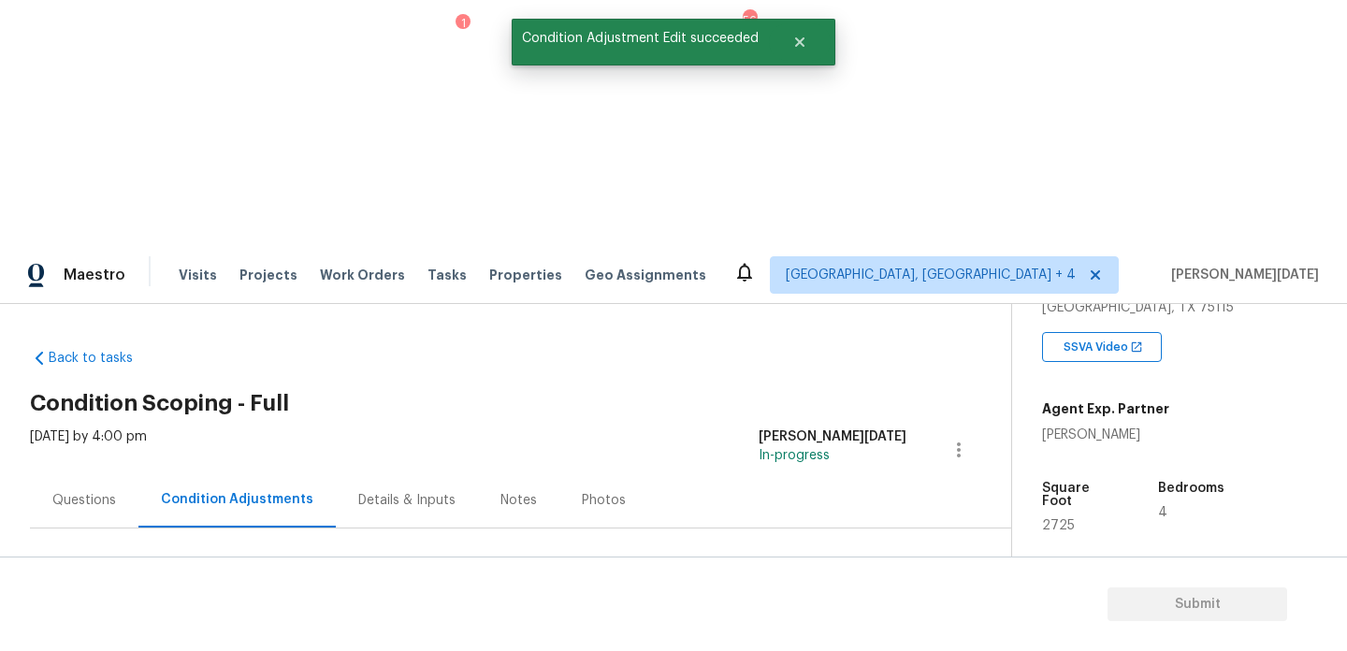
scroll to position [311, 0]
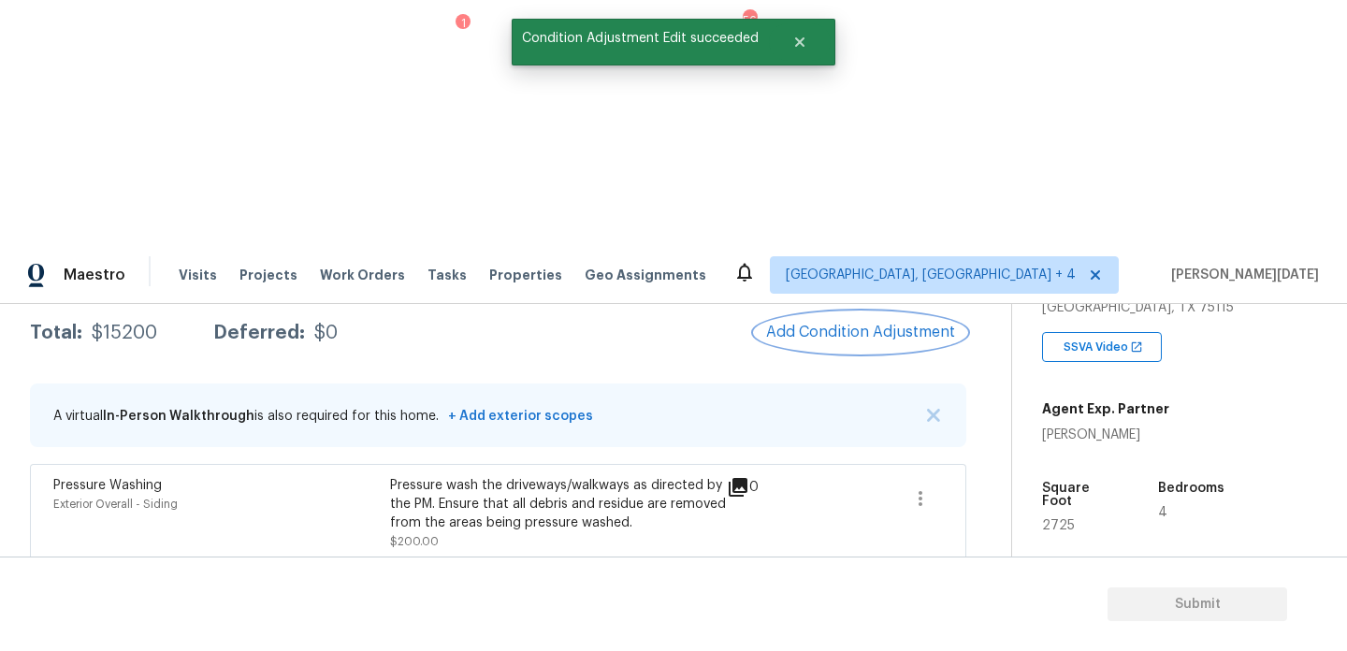
click at [822, 313] on button "Add Condition Adjustment" at bounding box center [860, 332] width 211 height 39
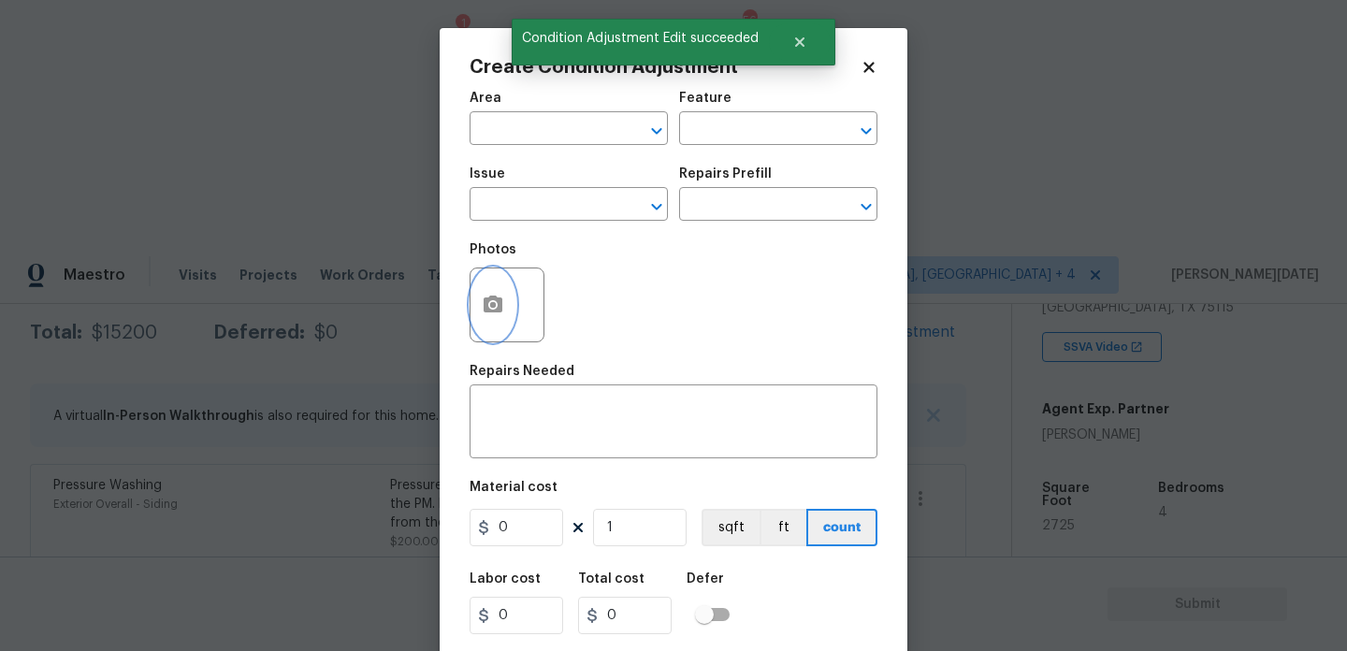
click at [492, 310] on icon "button" at bounding box center [493, 304] width 19 height 17
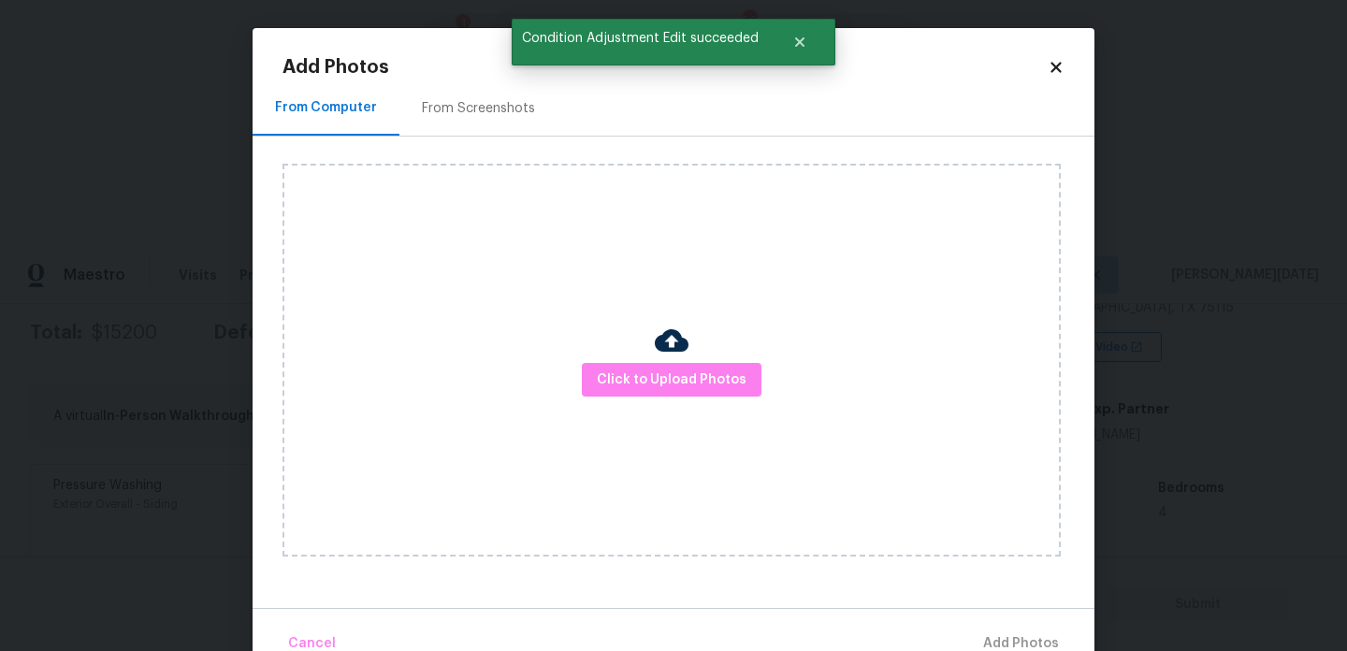
click at [507, 101] on div "From Screenshots" at bounding box center [478, 108] width 113 height 19
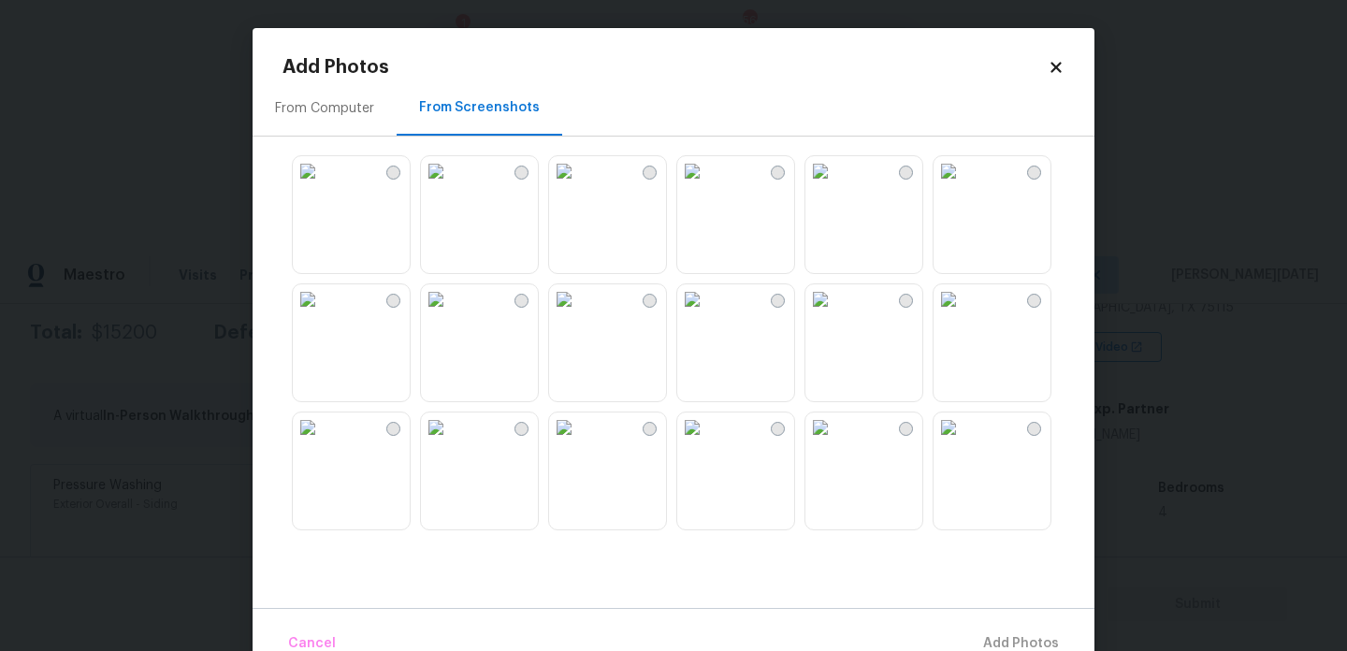
click at [579, 186] on img at bounding box center [564, 171] width 30 height 30
click at [836, 186] on img at bounding box center [821, 171] width 30 height 30
click at [836, 443] on img at bounding box center [821, 428] width 30 height 30
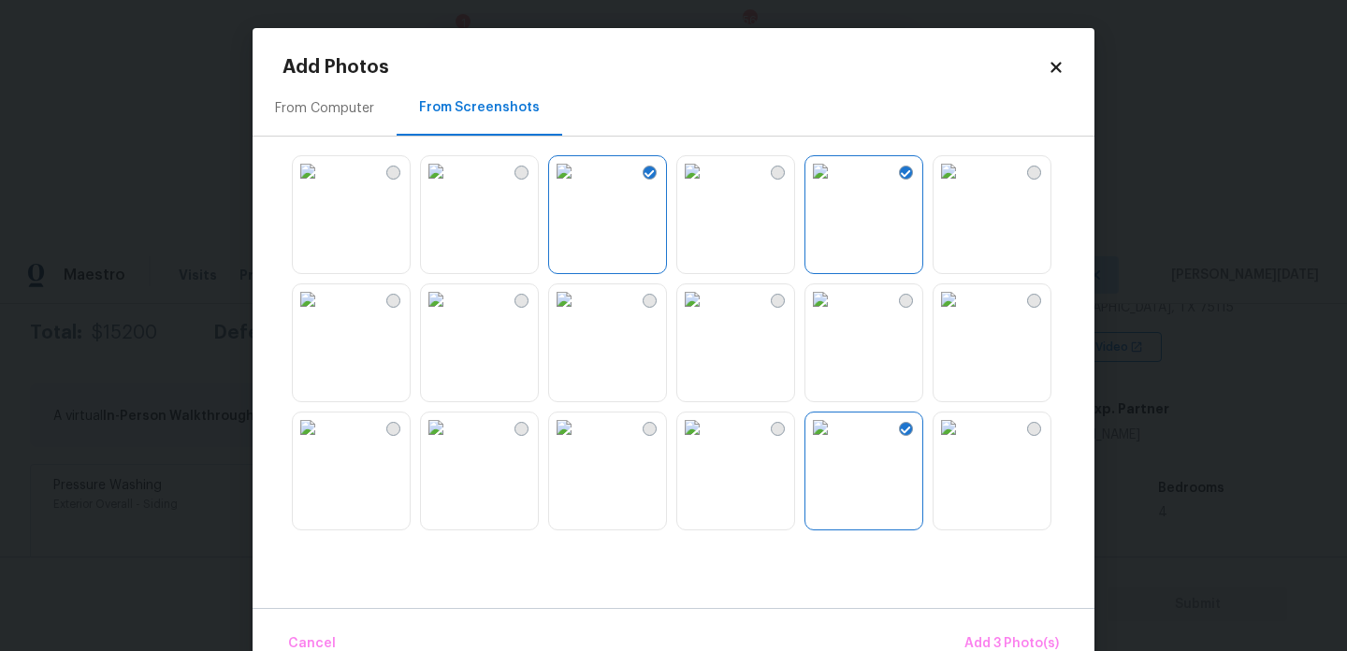
click at [579, 443] on img at bounding box center [564, 428] width 30 height 30
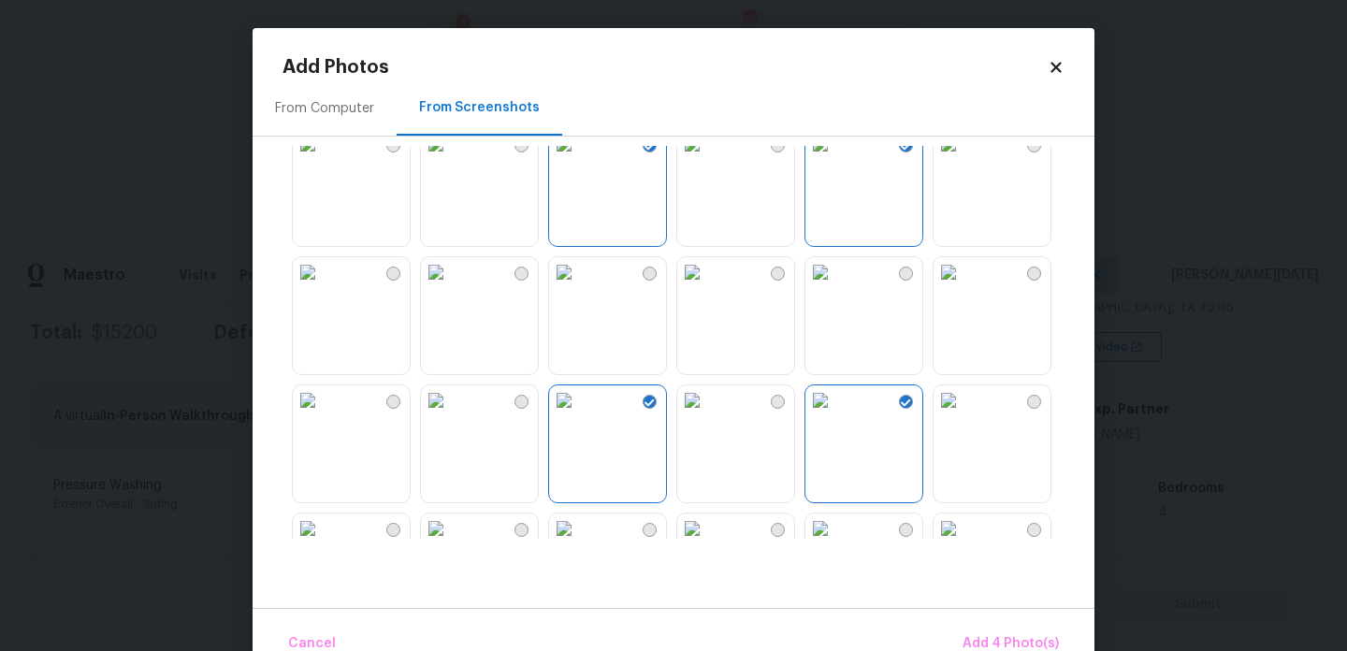
click at [964, 287] on img at bounding box center [949, 272] width 30 height 30
click at [995, 622] on div "Cancel Add 5 Photo(s)" at bounding box center [674, 636] width 842 height 56
click at [997, 640] on span "Add 5 Photo(s)" at bounding box center [1012, 644] width 95 height 23
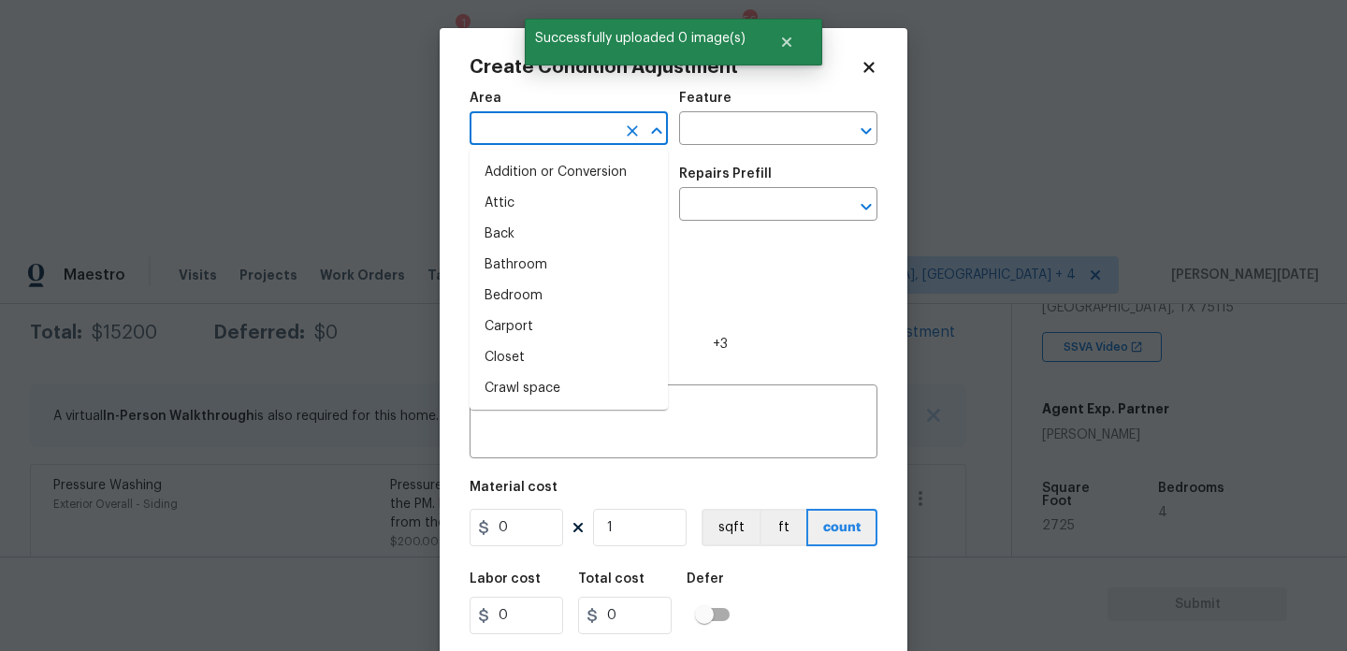
click at [511, 128] on input "text" at bounding box center [543, 130] width 146 height 29
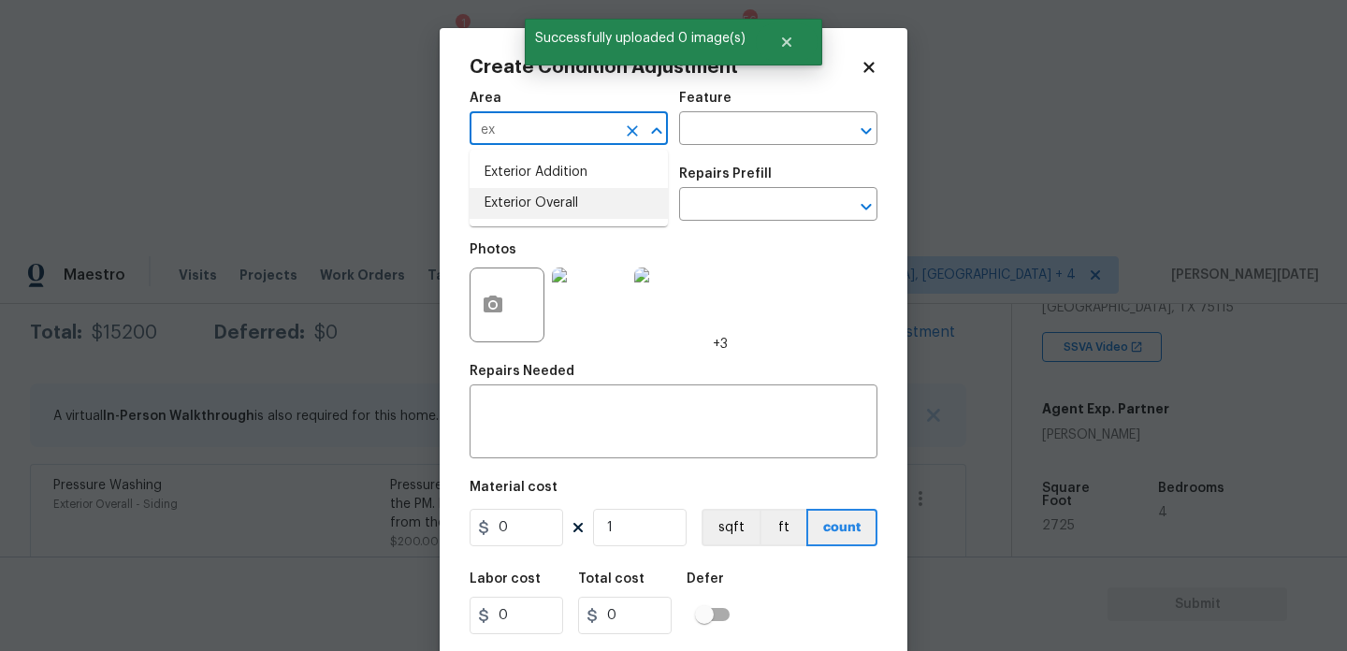
click at [540, 203] on li "Exterior Overall" at bounding box center [569, 203] width 198 height 31
type input "Exterior Overall"
click at [540, 203] on input "text" at bounding box center [543, 206] width 146 height 29
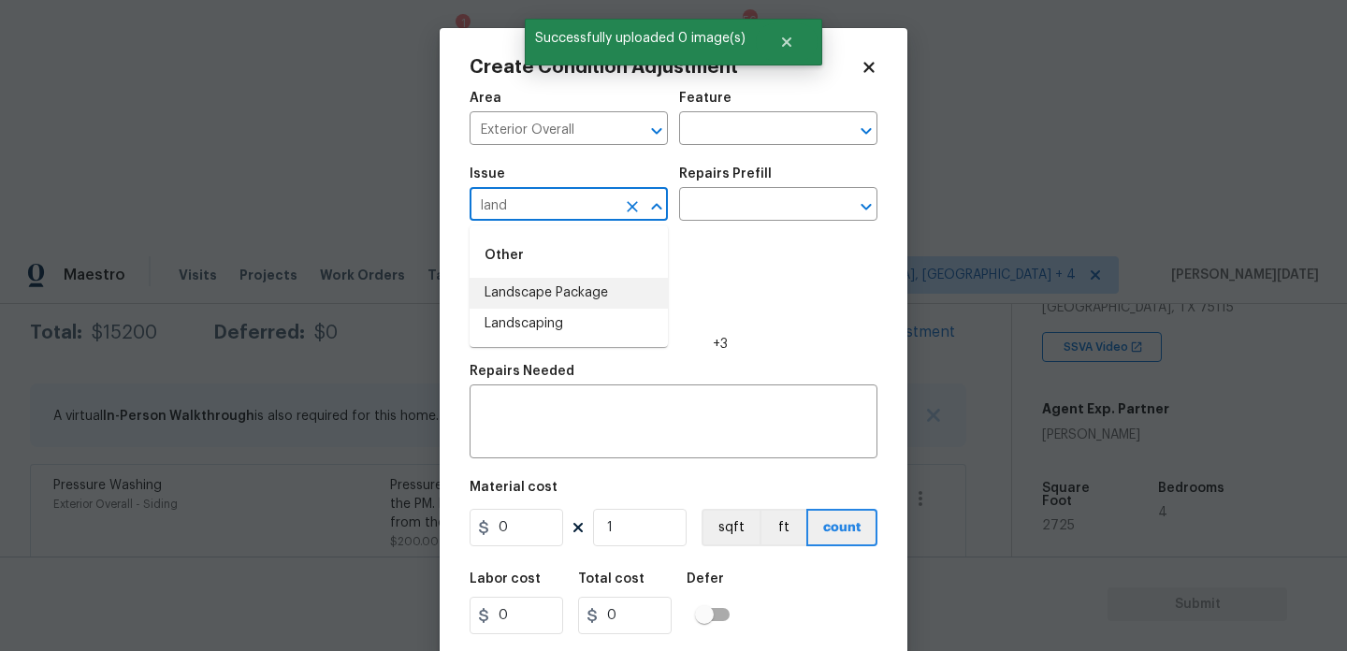
click at [554, 286] on li "Landscape Package" at bounding box center [569, 293] width 198 height 31
type input "Landscape Package"
click at [749, 199] on input "text" at bounding box center [752, 206] width 146 height 29
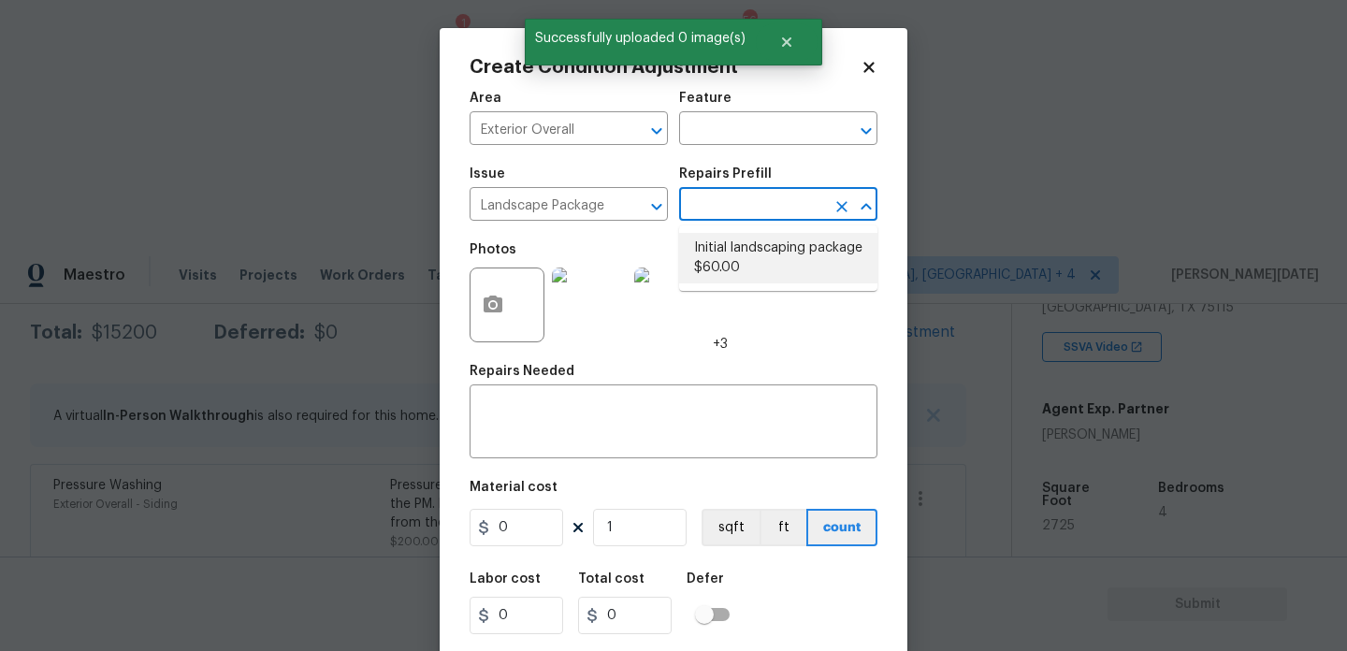
click at [748, 262] on li "Initial landscaping package $60.00" at bounding box center [778, 258] width 198 height 51
type input "Home Readiness Packages"
type textarea "Mowing of grass up to 6" in height. Mow, edge along driveways & sidewalks, trim…"
type input "60"
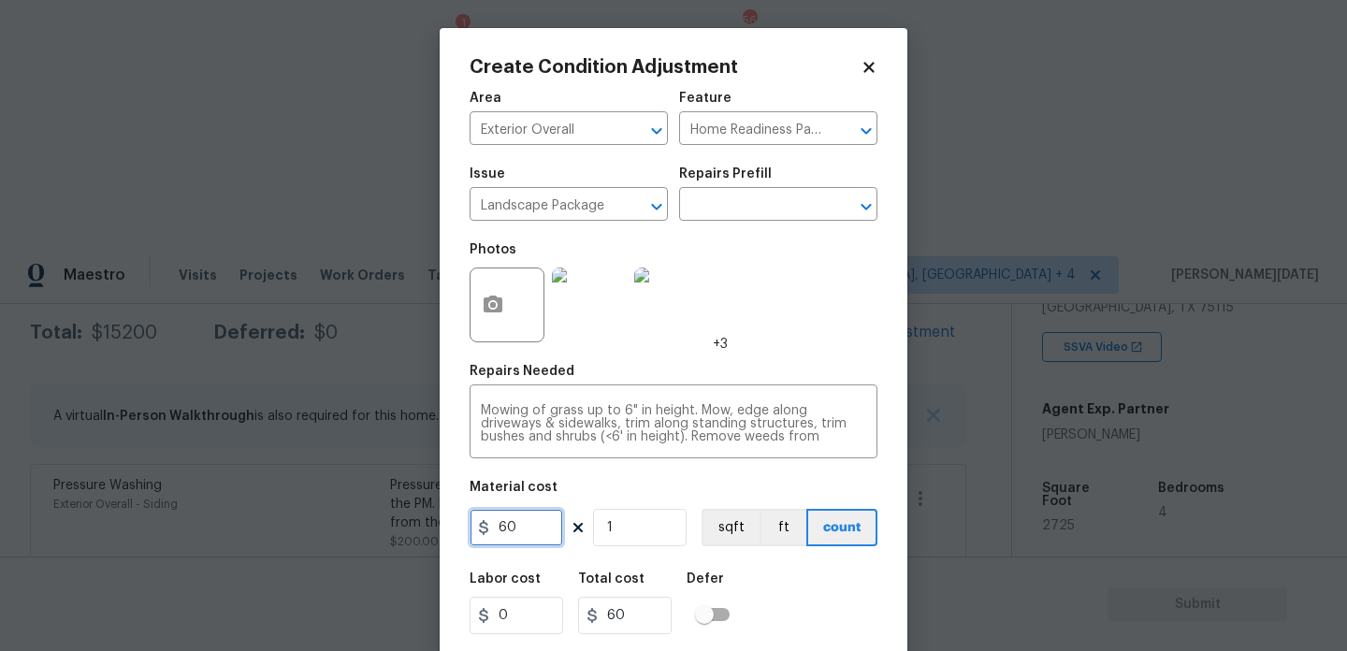
drag, startPoint x: 537, startPoint y: 531, endPoint x: 434, endPoint y: 529, distance: 102.9
click at [434, 529] on div "Create Condition Adjustment Area Exterior Overall ​ Feature Home Readiness Pack…" at bounding box center [673, 325] width 1347 height 651
type input "750"
click at [721, 366] on div "Repairs Needed" at bounding box center [674, 377] width 408 height 24
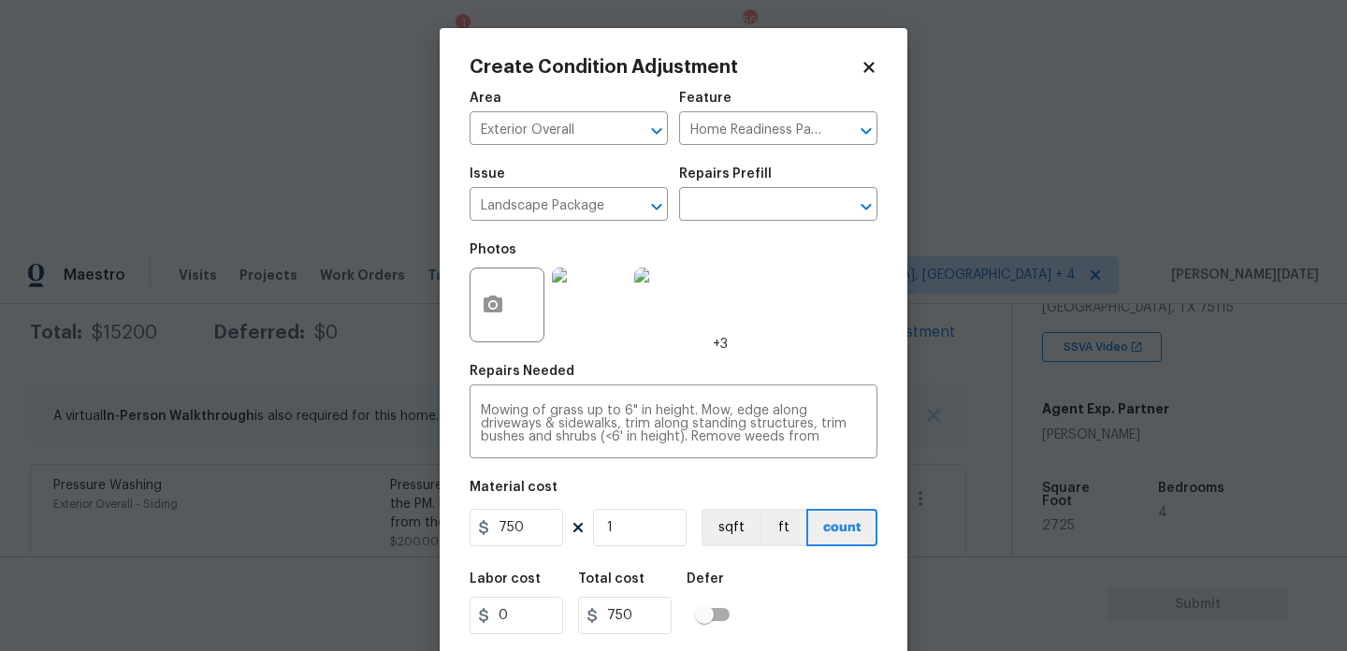
scroll to position [48, 0]
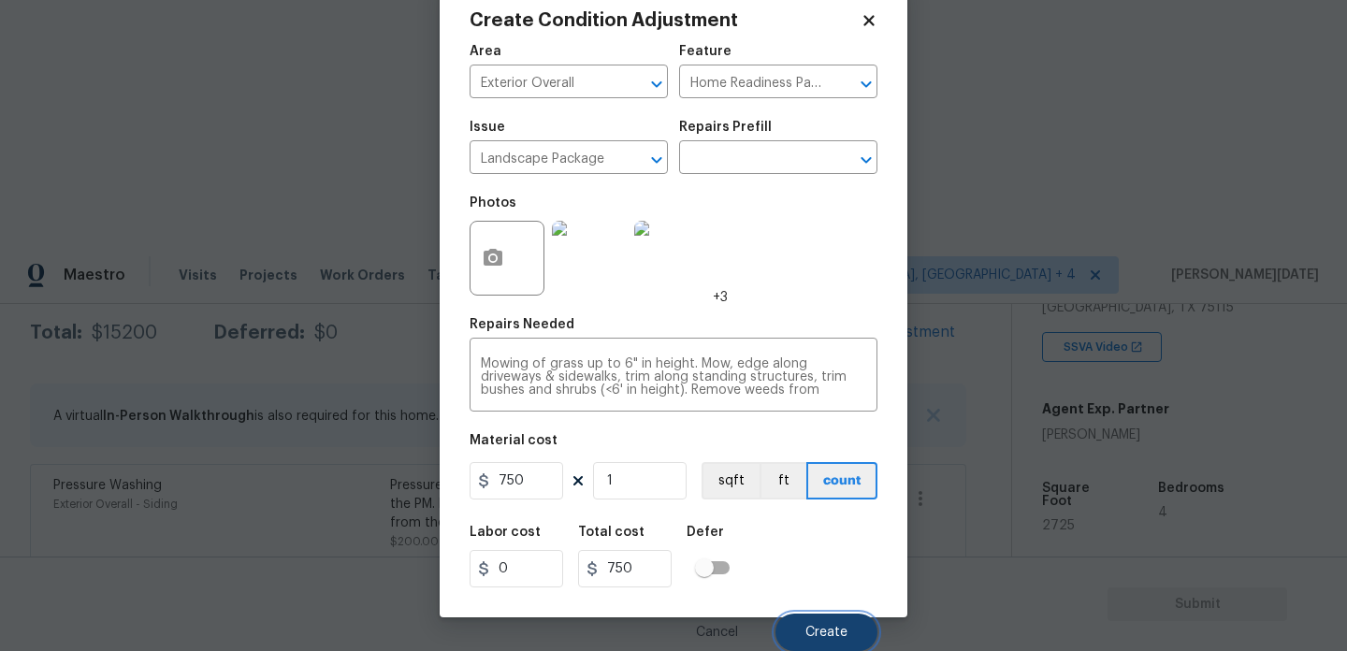
click at [795, 621] on button "Create" at bounding box center [827, 632] width 102 height 37
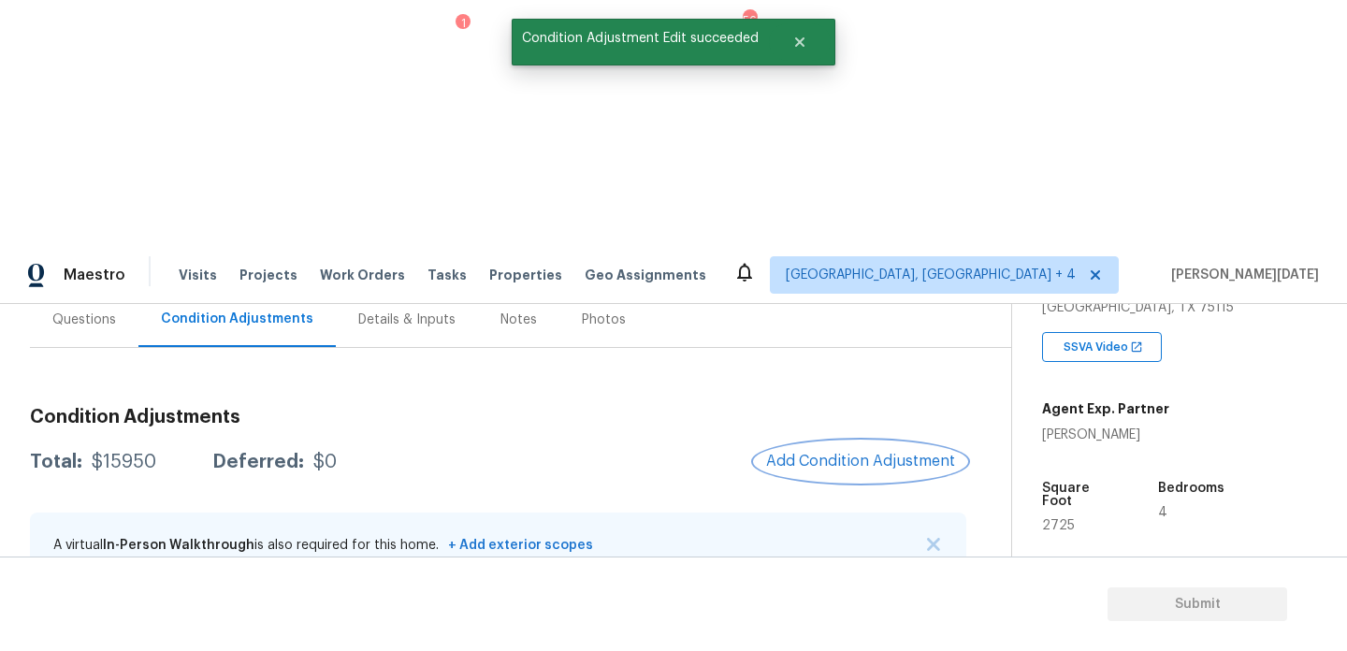
scroll to position [178, 0]
click at [875, 456] on span "Add Condition Adjustment" at bounding box center [860, 464] width 189 height 17
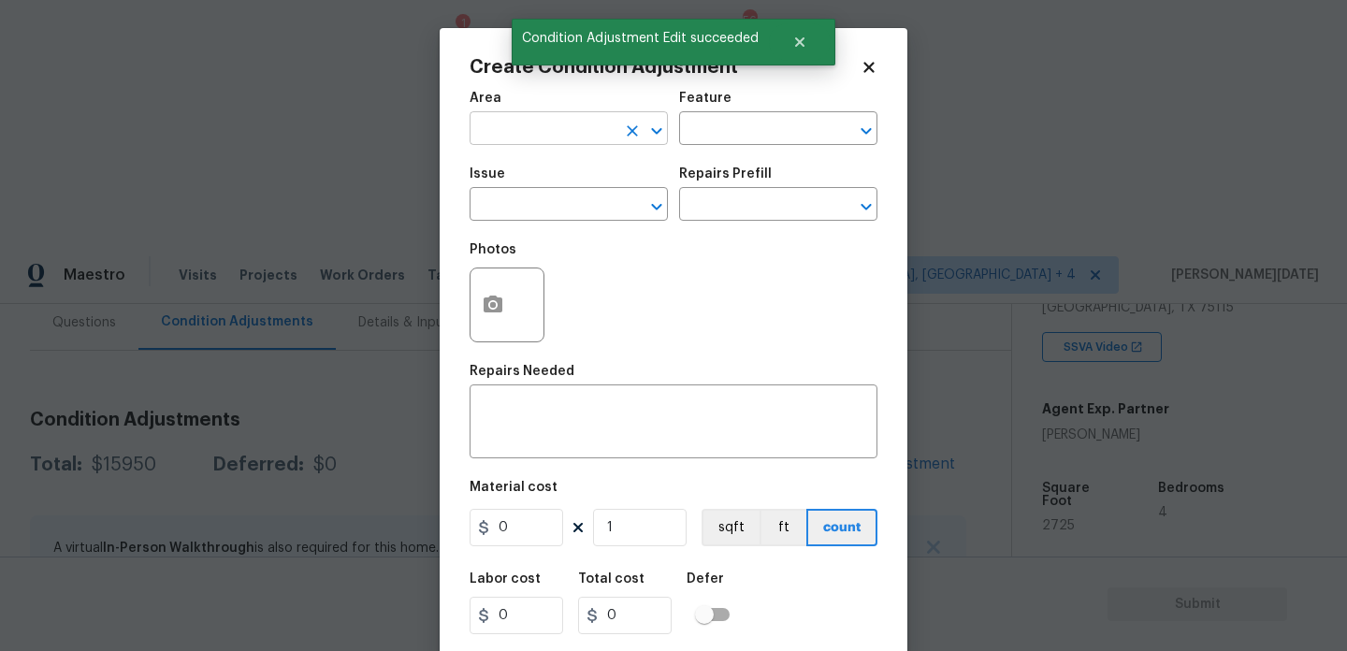
click at [514, 143] on input "text" at bounding box center [543, 130] width 146 height 29
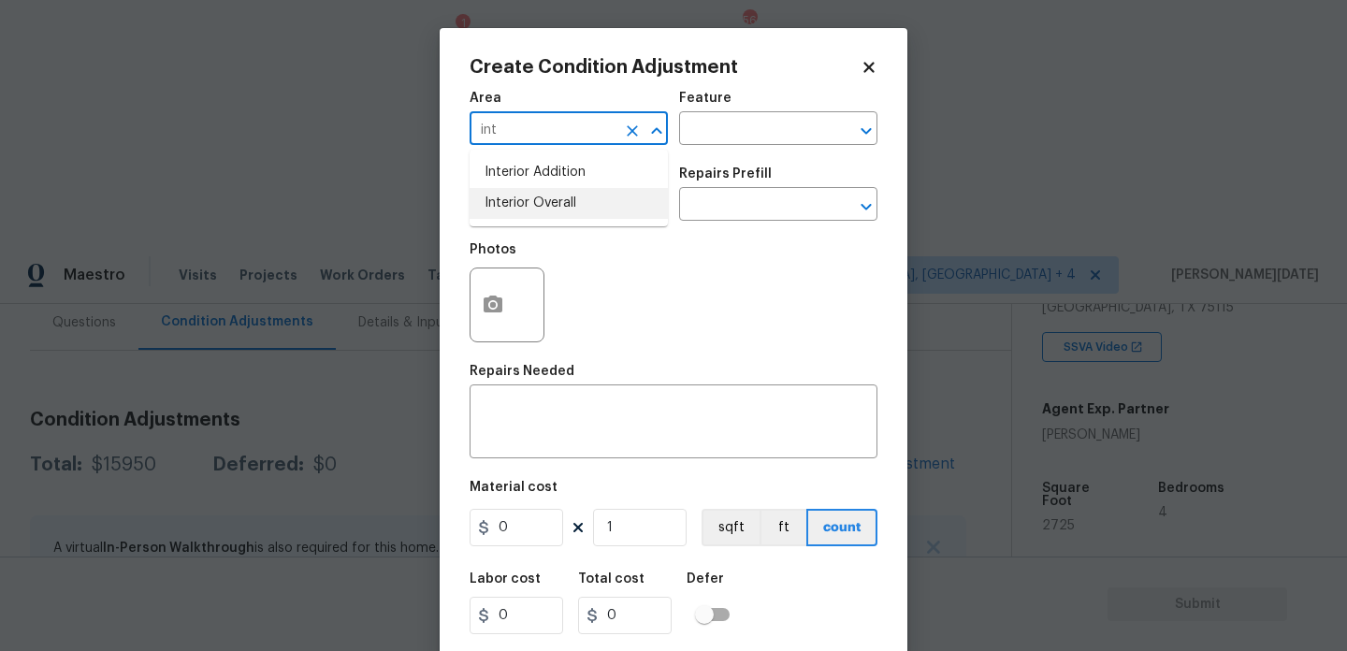
click at [535, 215] on li "Interior Overall" at bounding box center [569, 203] width 198 height 31
type input "Interior Overall"
click at [535, 215] on input "text" at bounding box center [543, 206] width 146 height 29
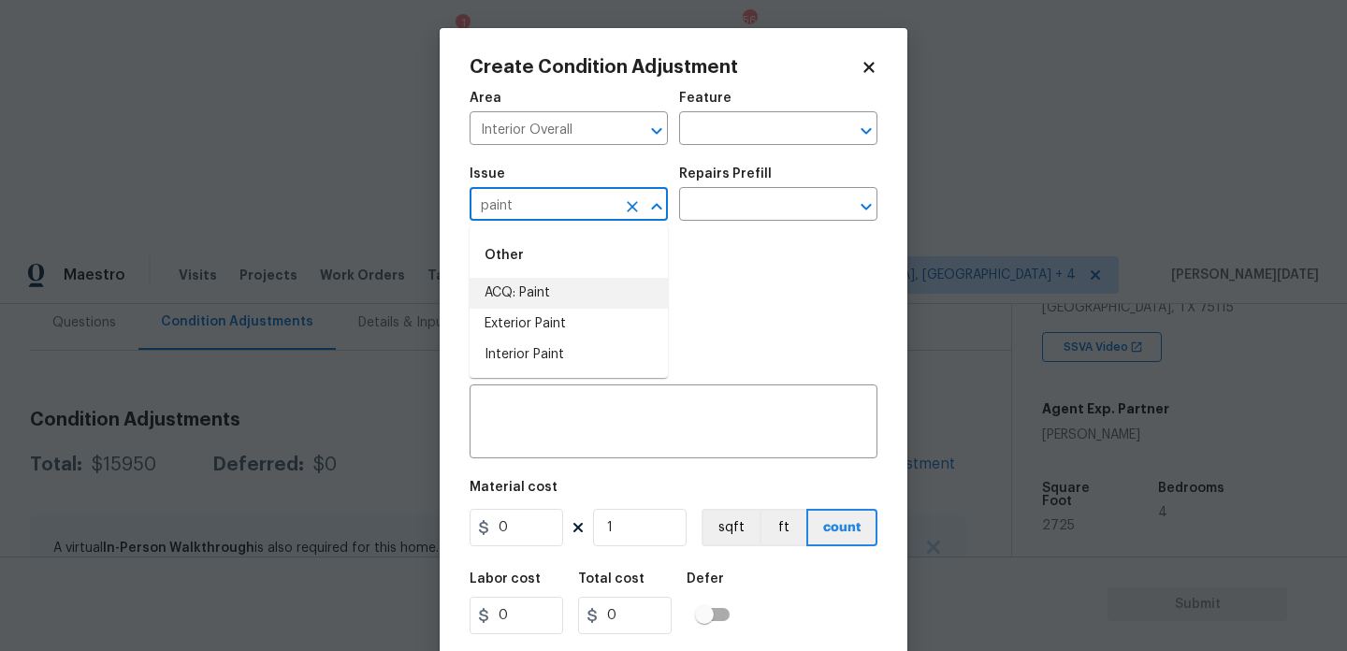
click at [535, 292] on li "ACQ: Paint" at bounding box center [569, 293] width 198 height 31
type input "ACQ: Paint"
click at [725, 208] on input "text" at bounding box center [752, 206] width 146 height 29
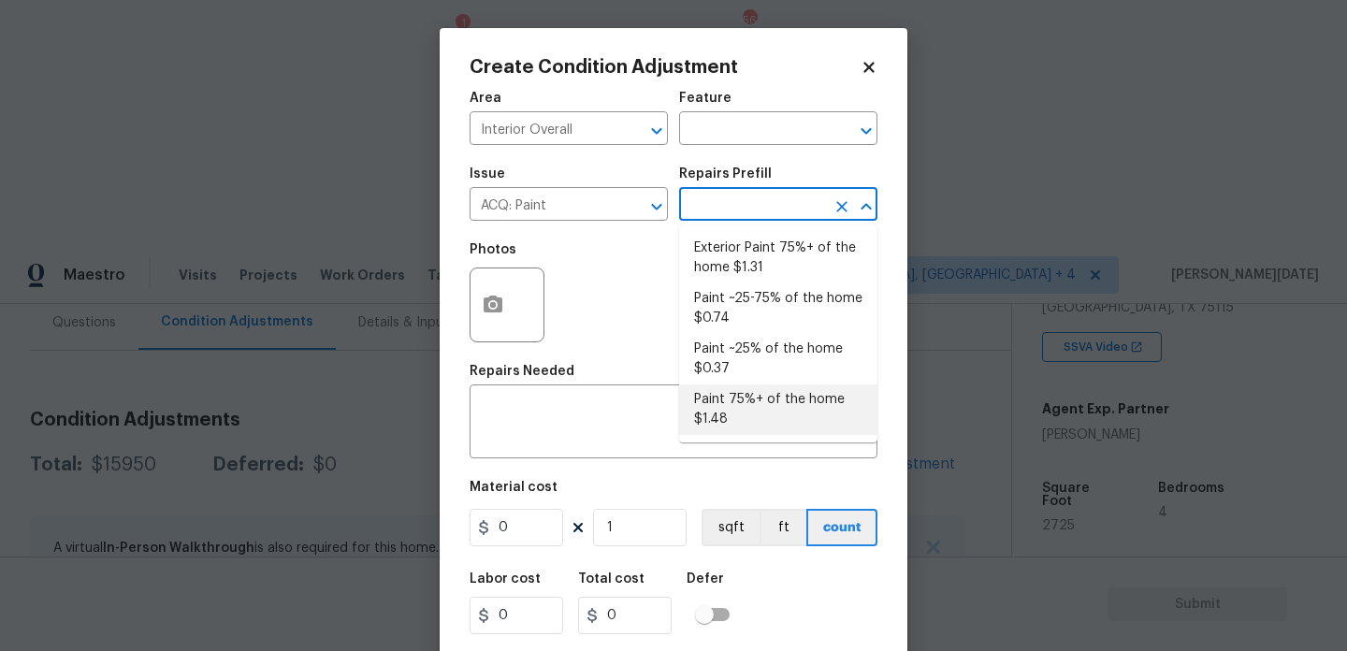
click at [757, 417] on li "Paint 75%+ of the home $1.48" at bounding box center [778, 410] width 198 height 51
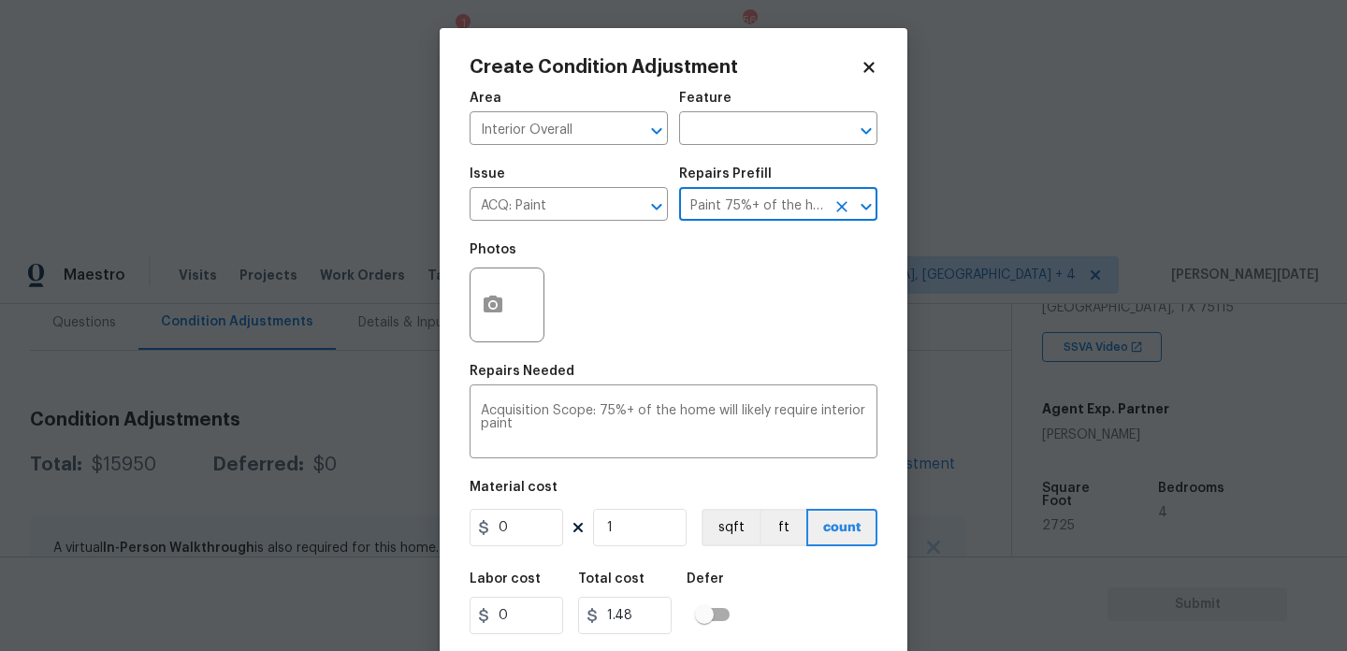
type input "Acquisition"
type textarea "Acquisition Scope: 75%+ of the home will likely require interior paint"
type input "1.48"
click at [622, 536] on input "1" at bounding box center [640, 527] width 94 height 37
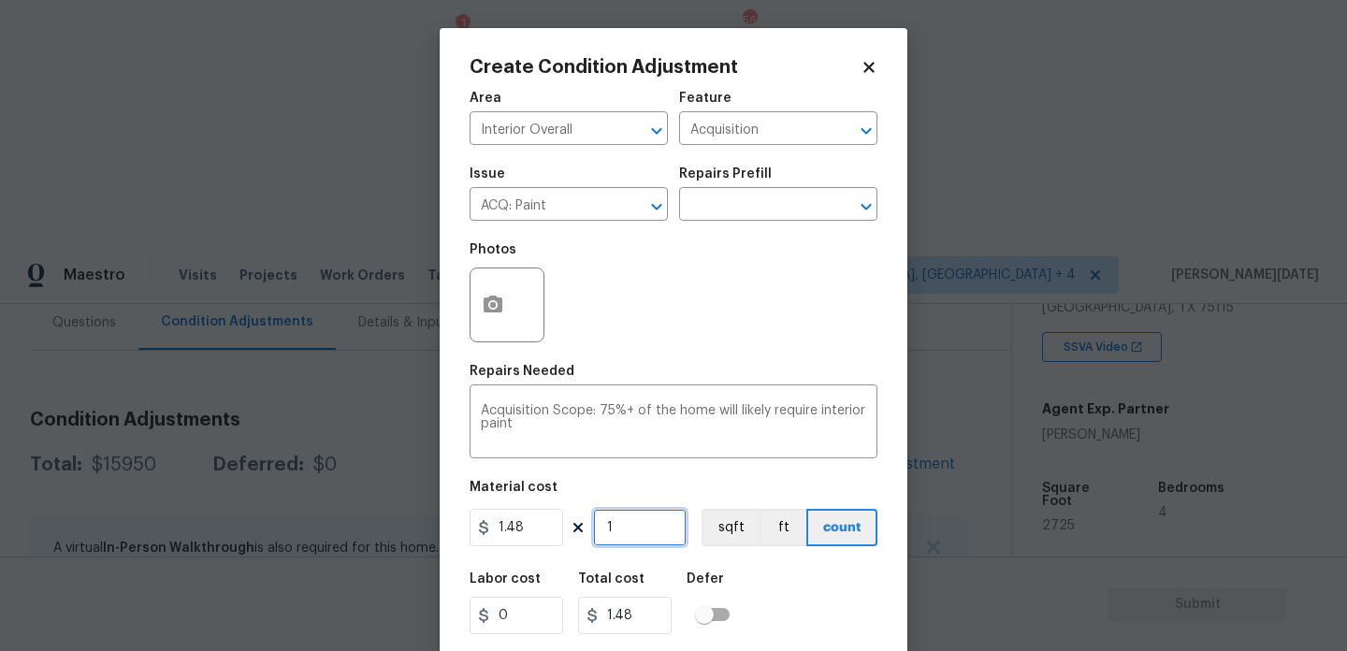
type input "0"
paste input "2725"
type input "2725"
type input "4033"
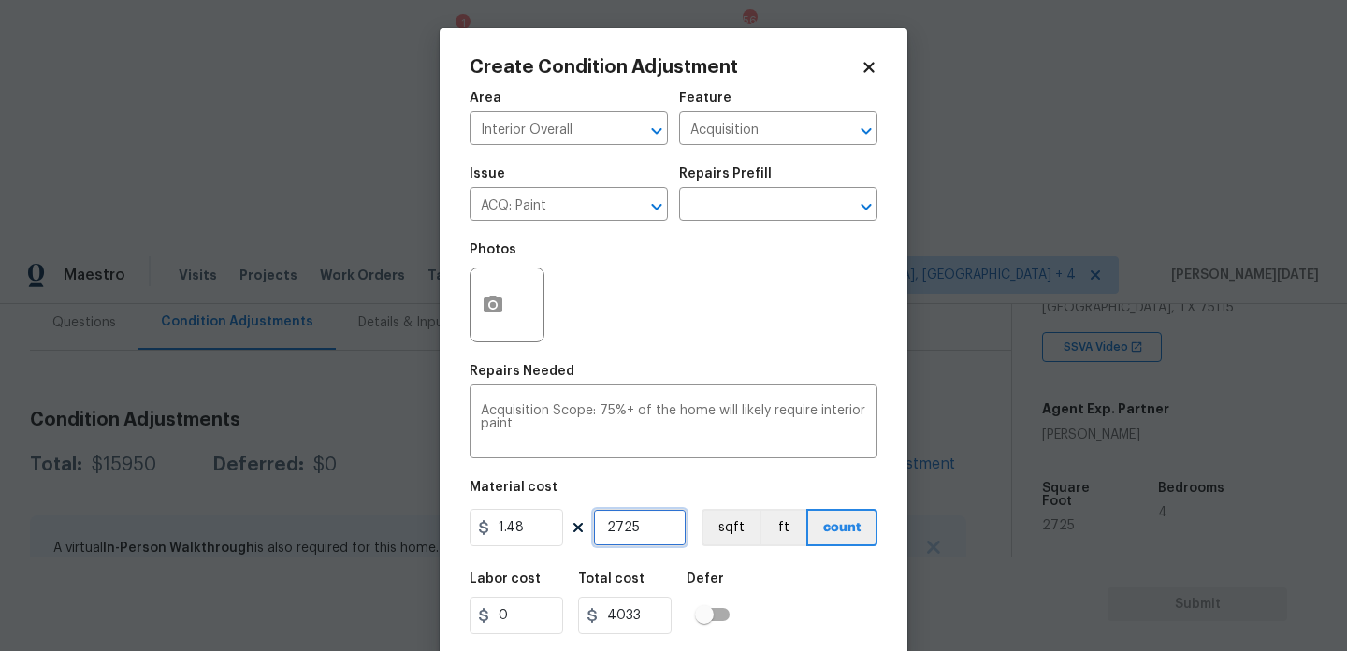
type input "2725"
click at [493, 315] on icon "button" at bounding box center [493, 305] width 22 height 22
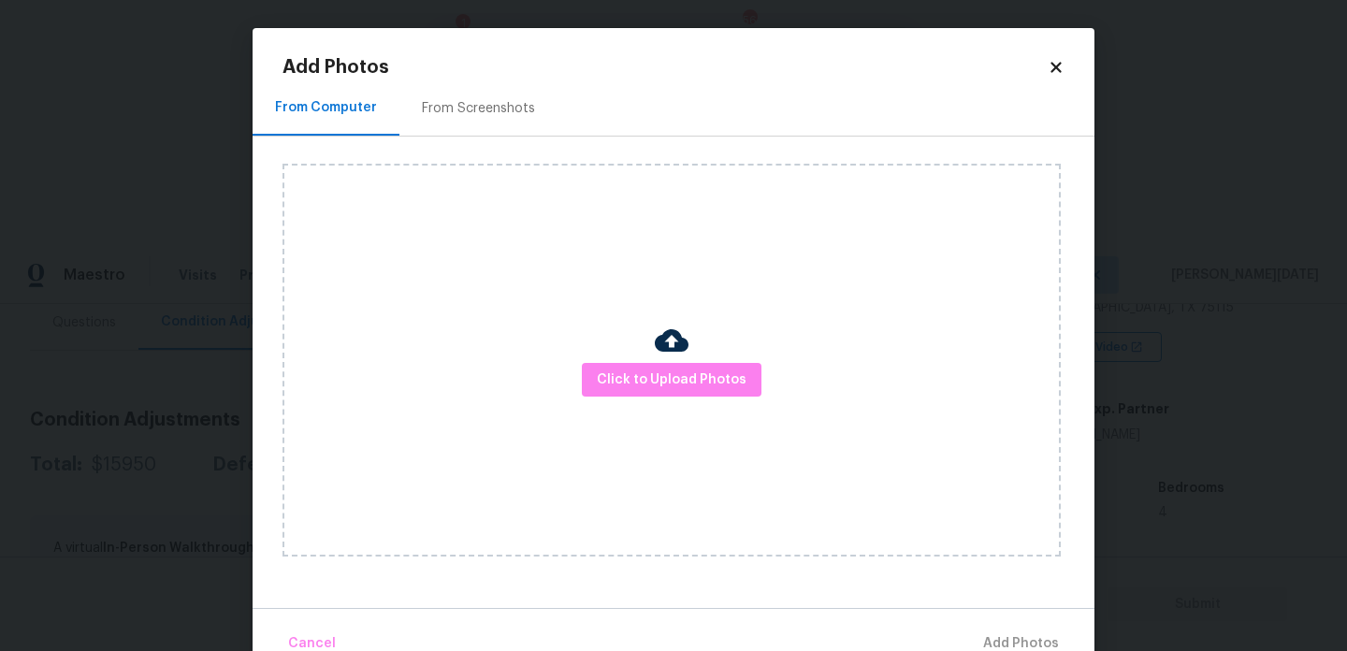
click at [500, 95] on div "From Screenshots" at bounding box center [479, 107] width 158 height 55
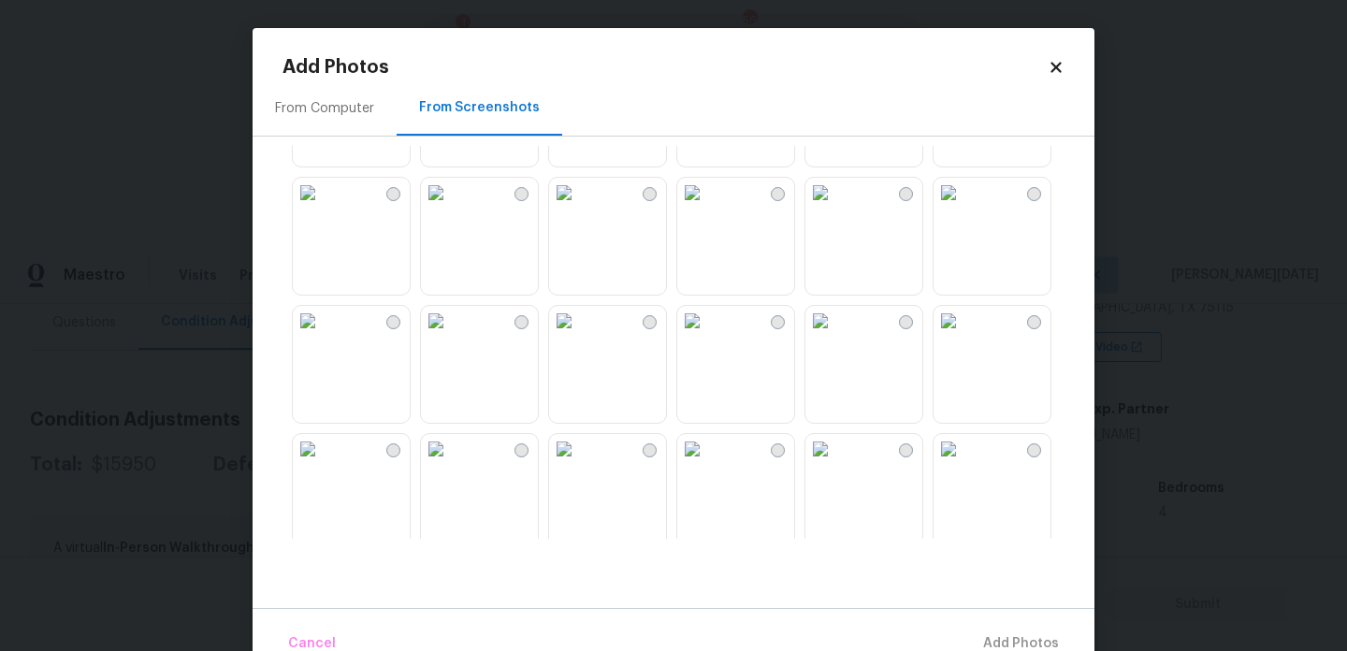
scroll to position [226, 0]
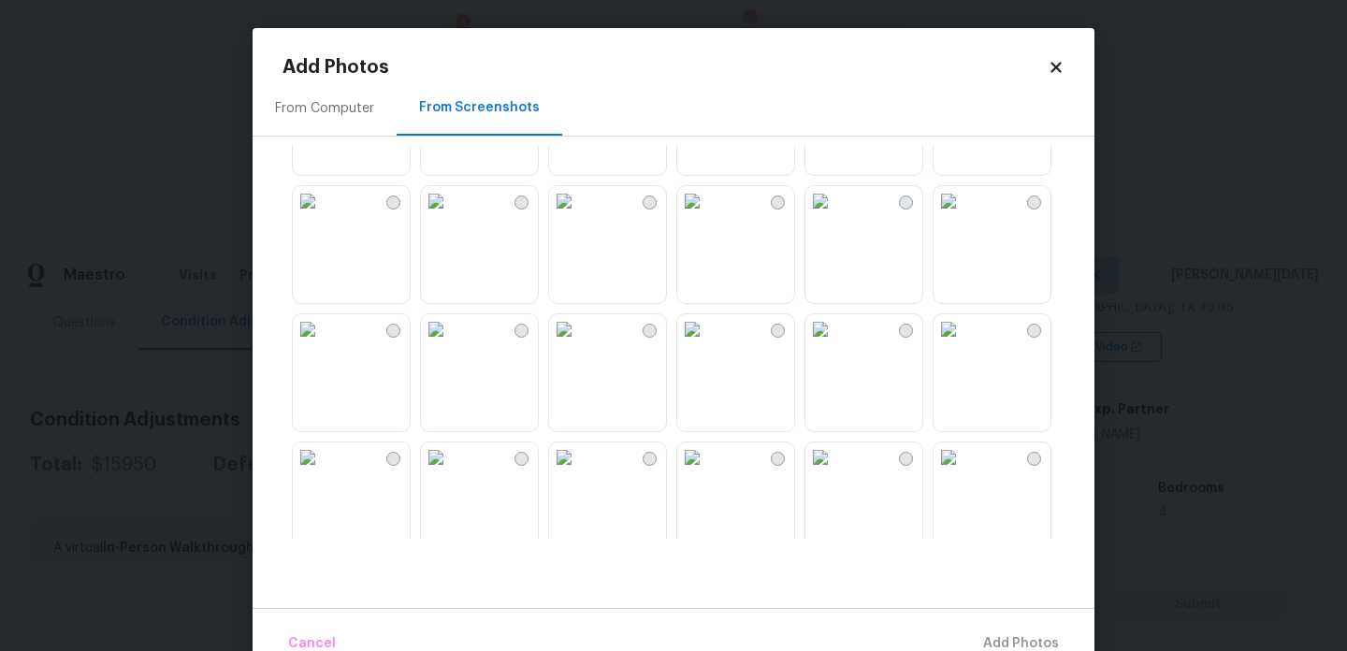
click at [707, 344] on img at bounding box center [692, 329] width 30 height 30
click at [451, 344] on img at bounding box center [436, 329] width 30 height 30
click at [323, 344] on img at bounding box center [308, 329] width 30 height 30
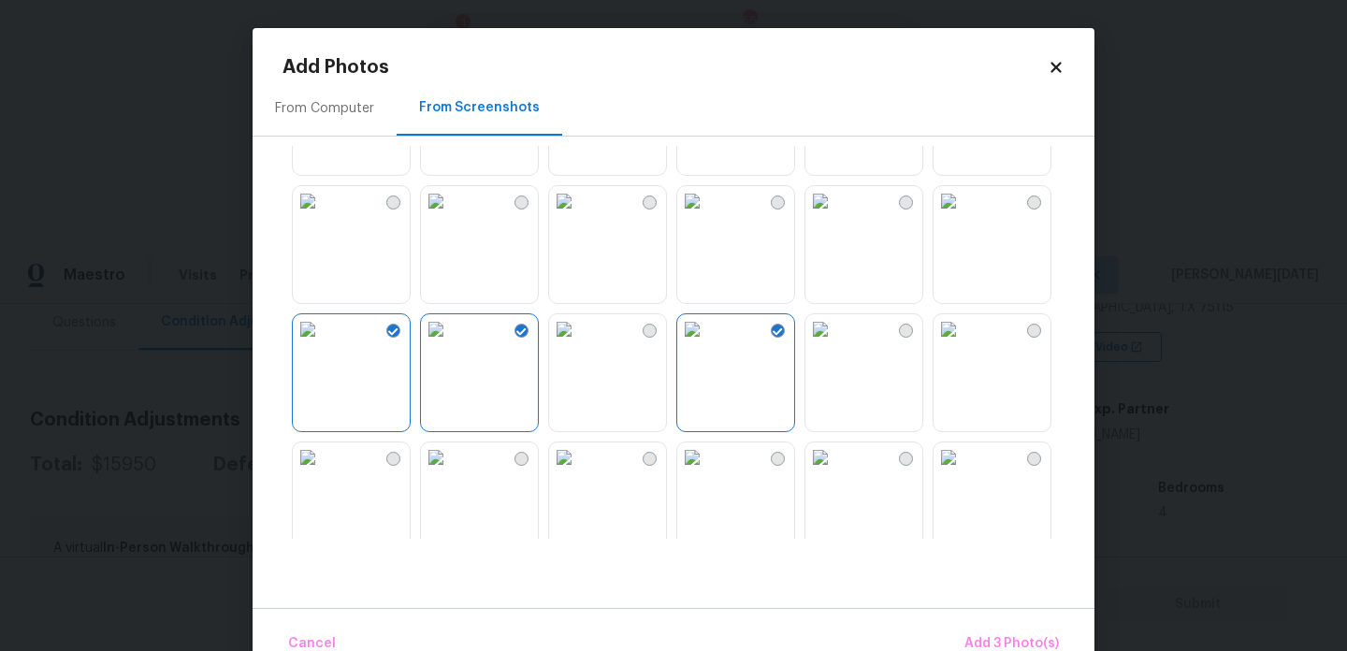
click at [451, 473] on img at bounding box center [436, 458] width 30 height 30
click at [579, 473] on img at bounding box center [564, 458] width 30 height 30
click at [707, 473] on img at bounding box center [692, 458] width 30 height 30
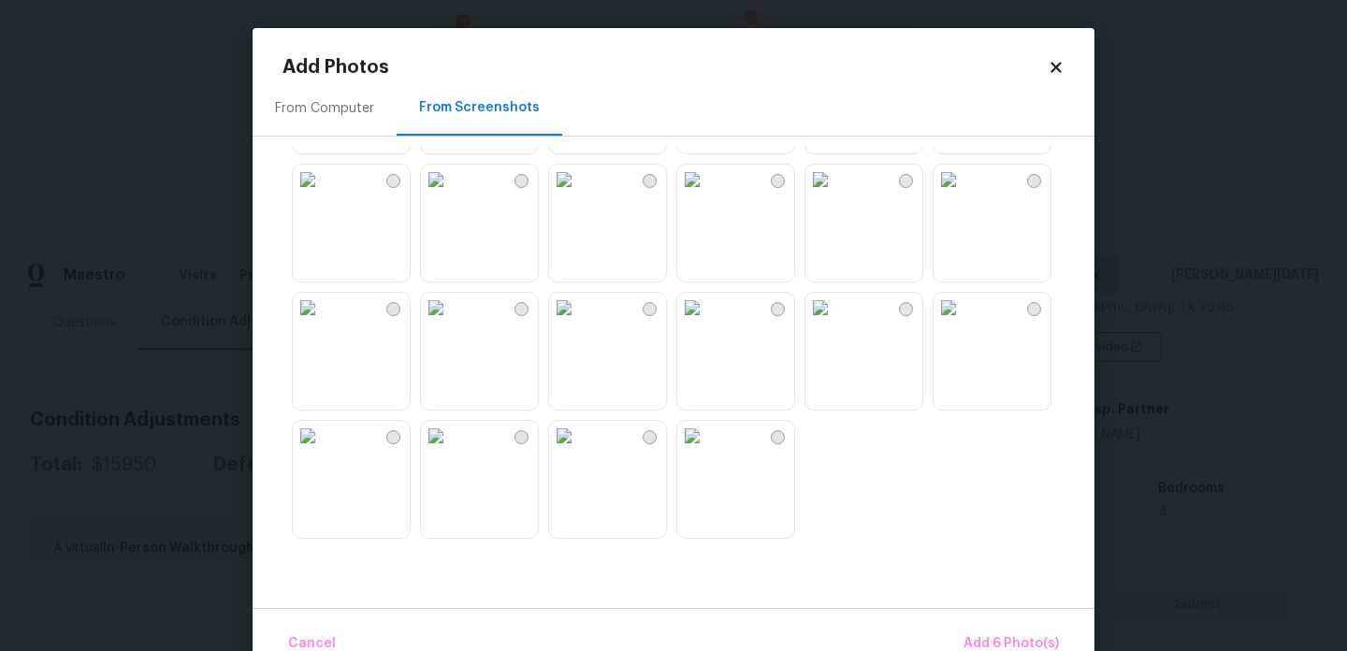
click at [707, 323] on img at bounding box center [692, 308] width 30 height 30
click at [579, 323] on img at bounding box center [564, 308] width 30 height 30
click at [323, 195] on img at bounding box center [308, 180] width 30 height 30
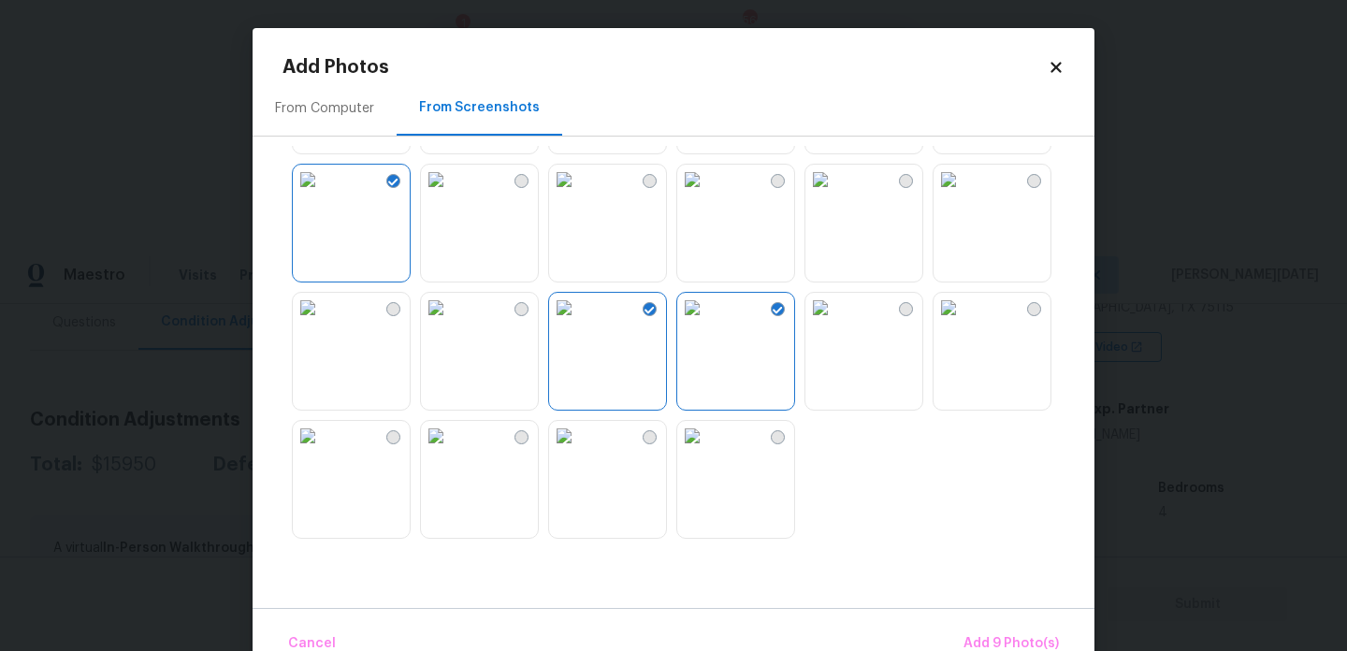
click at [323, 323] on img at bounding box center [308, 308] width 30 height 30
click at [451, 323] on img at bounding box center [436, 308] width 30 height 30
click at [836, 323] on img at bounding box center [821, 308] width 30 height 30
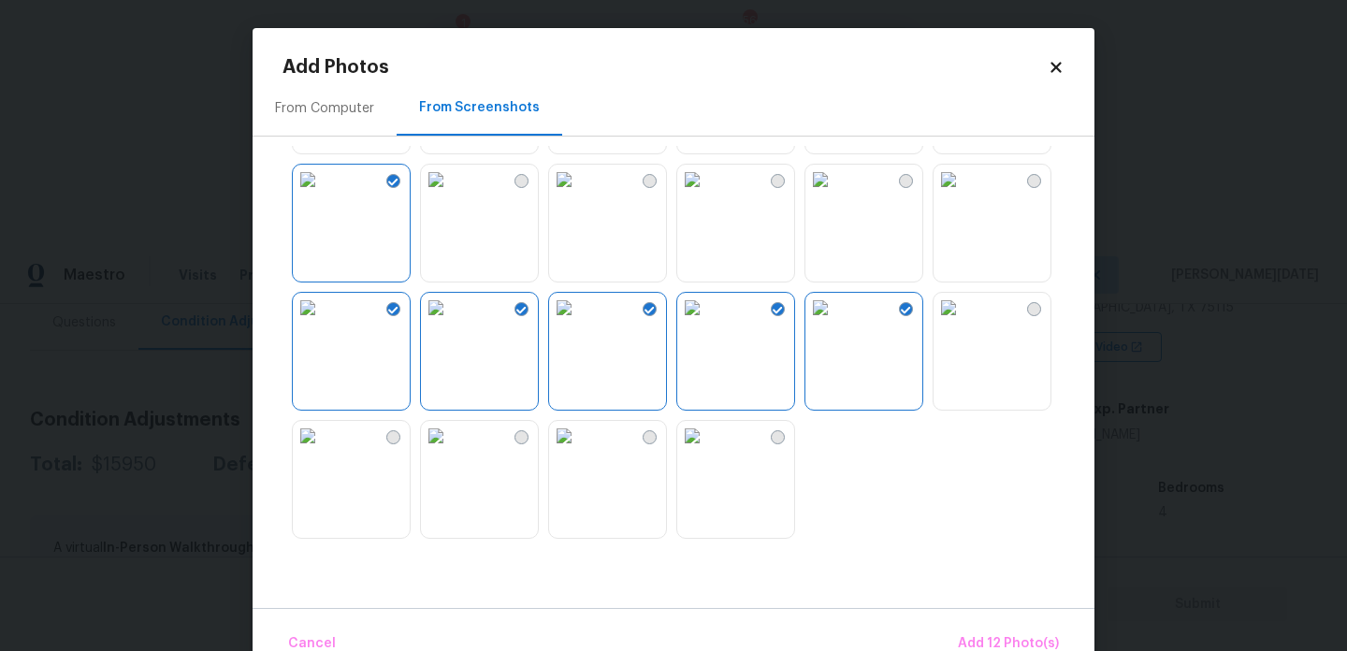
click at [958, 323] on img at bounding box center [949, 308] width 30 height 30
click at [836, 195] on img at bounding box center [821, 180] width 30 height 30
click at [579, 451] on img at bounding box center [564, 436] width 30 height 30
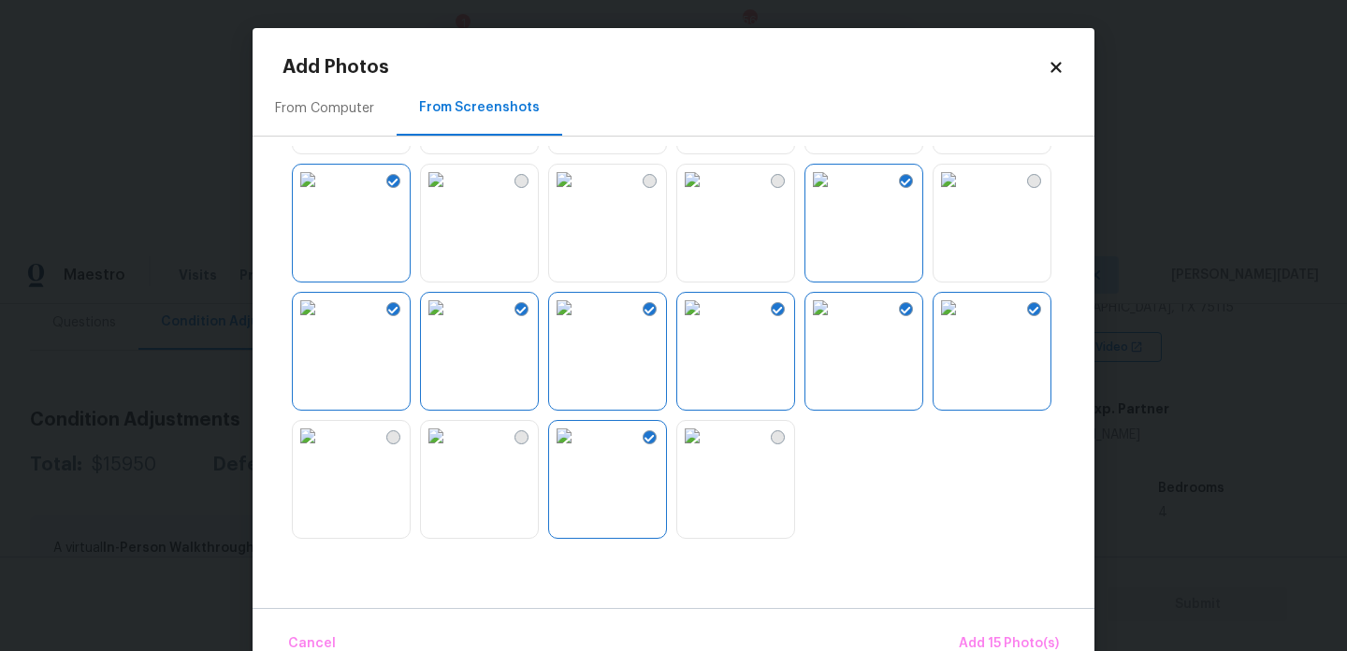
click at [451, 451] on img at bounding box center [436, 436] width 30 height 30
click at [981, 625] on button "Add 16 Photo(s)" at bounding box center [1009, 644] width 116 height 40
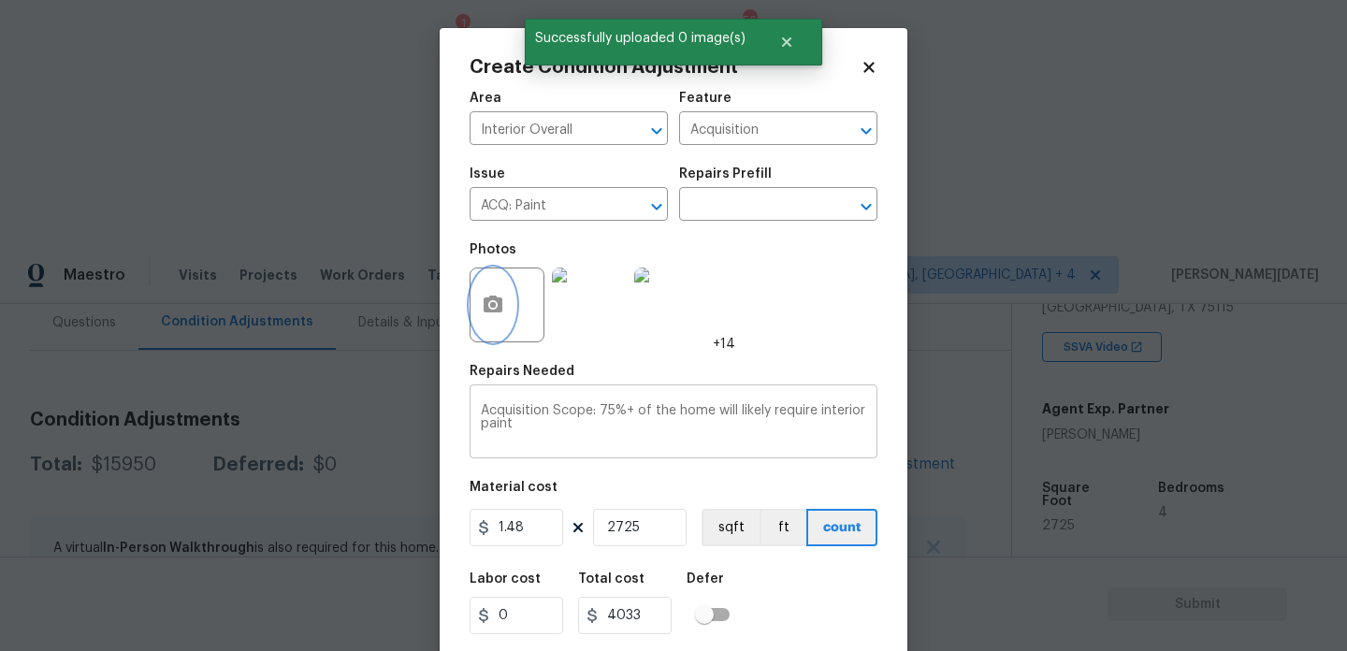
scroll to position [48, 0]
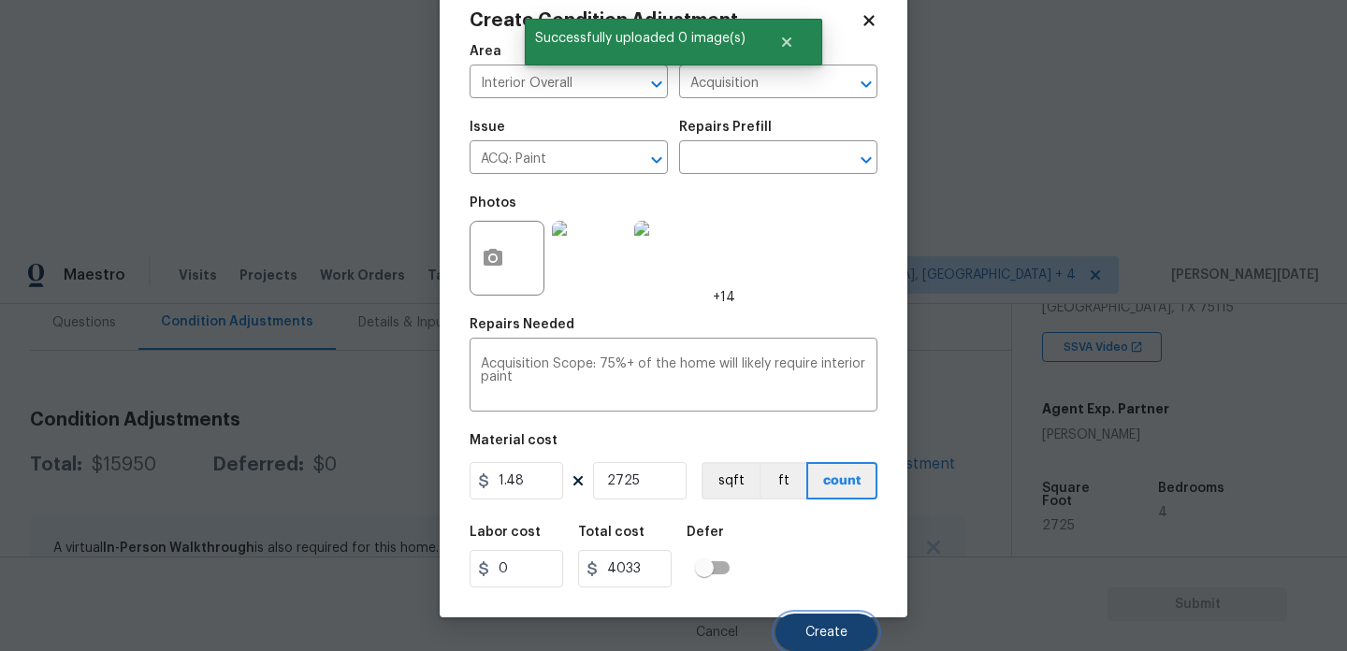
click at [826, 623] on button "Create" at bounding box center [827, 632] width 102 height 37
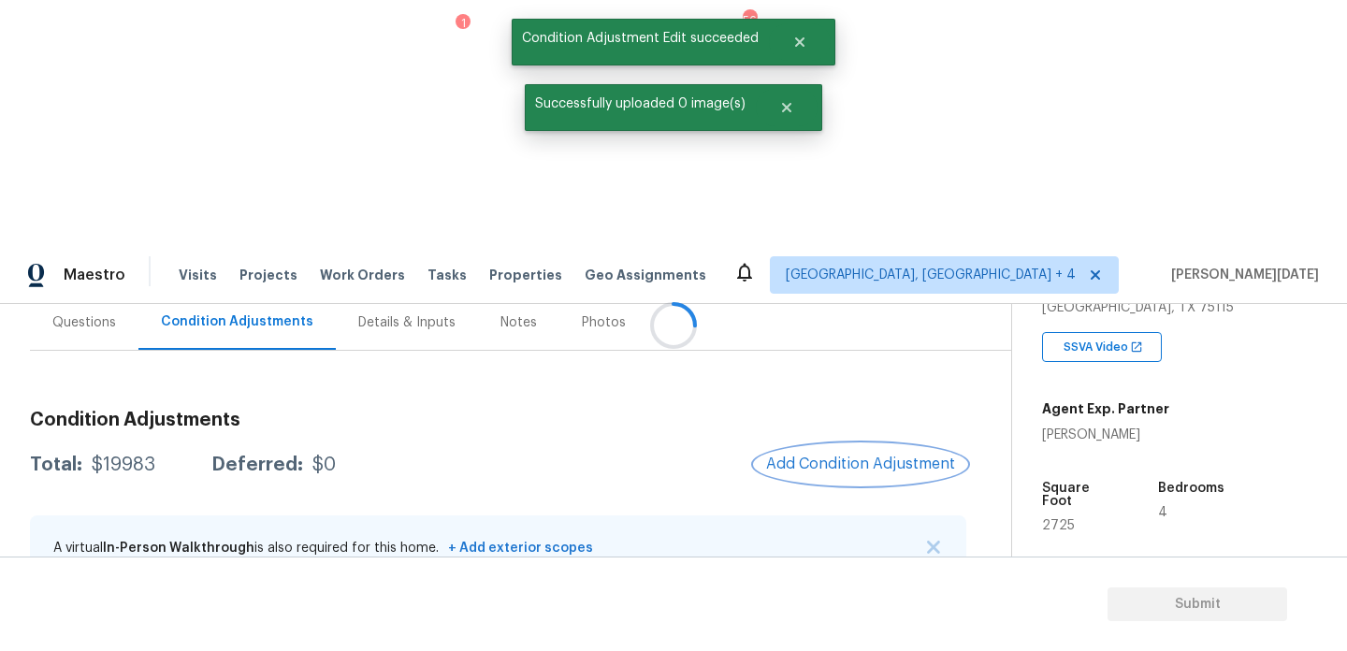
scroll to position [0, 0]
click at [799, 222] on div at bounding box center [673, 325] width 1347 height 651
click at [802, 456] on span "Add Condition Adjustment" at bounding box center [865, 464] width 189 height 17
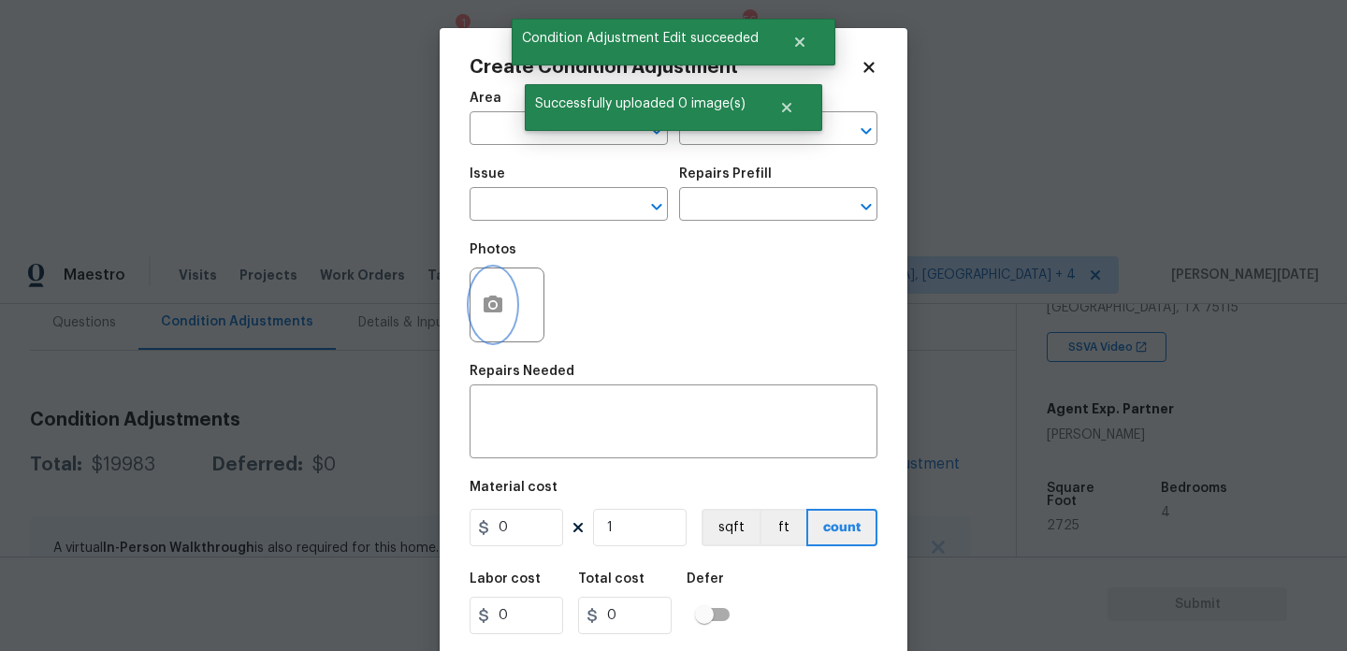
click at [494, 302] on icon "button" at bounding box center [493, 305] width 22 height 22
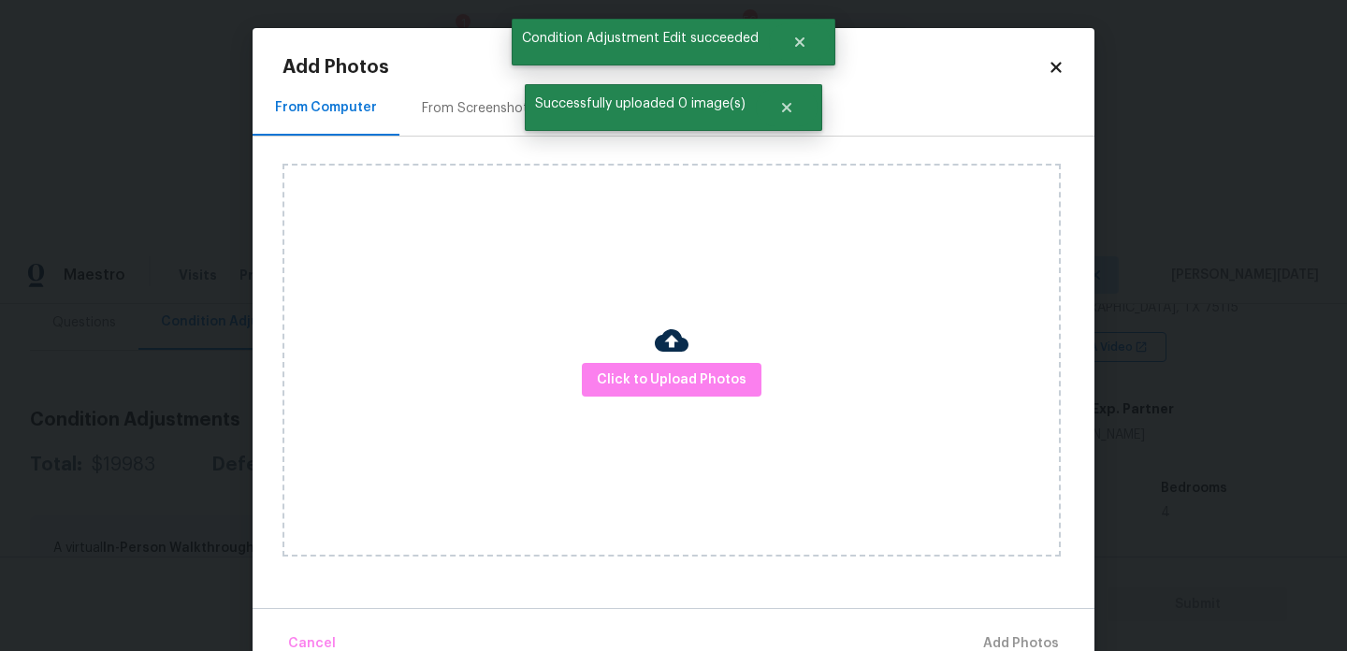
click at [459, 120] on div "From Screenshots" at bounding box center [479, 107] width 158 height 55
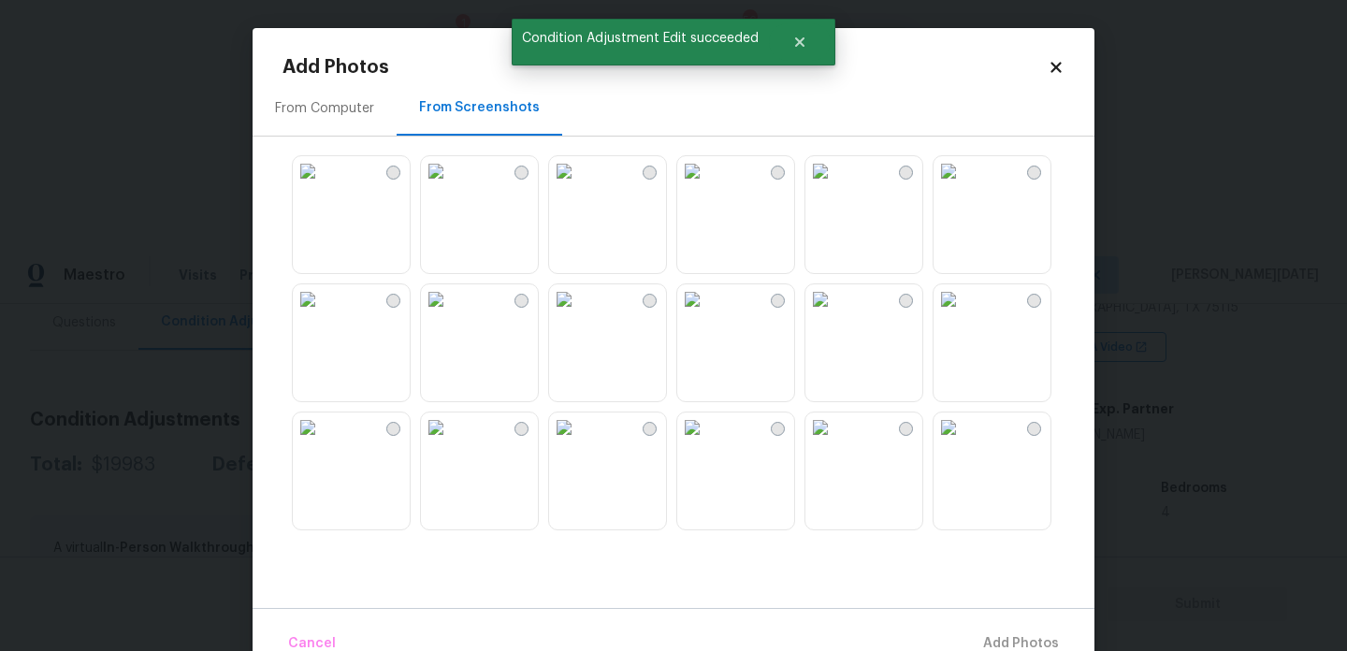
click at [323, 186] on img at bounding box center [308, 171] width 30 height 30
click at [836, 314] on img at bounding box center [821, 299] width 30 height 30
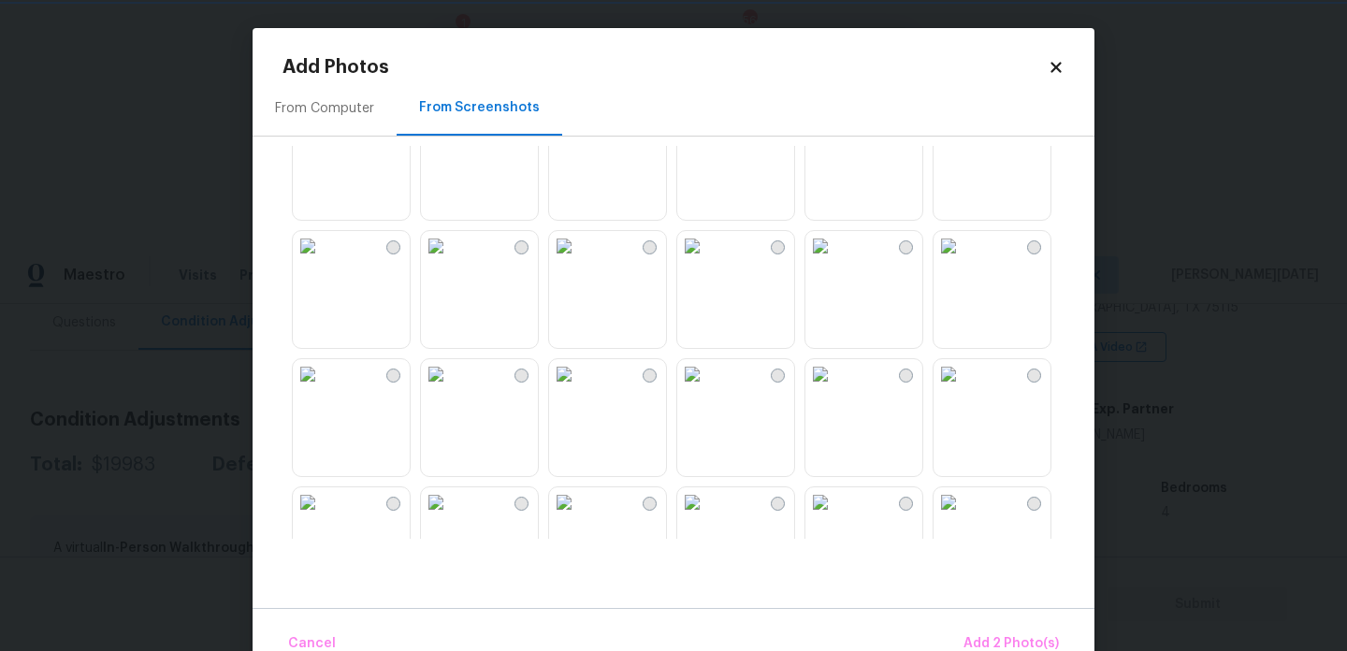
scroll to position [495, 0]
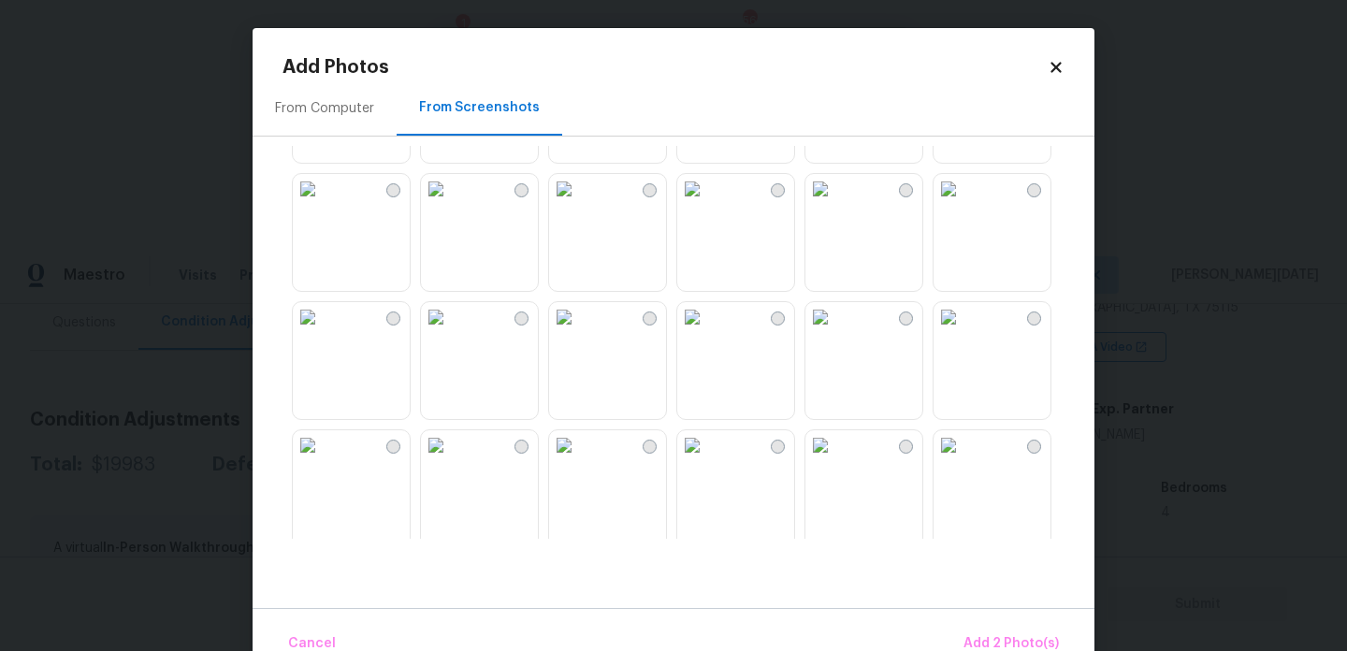
click at [451, 204] on img at bounding box center [436, 189] width 30 height 30
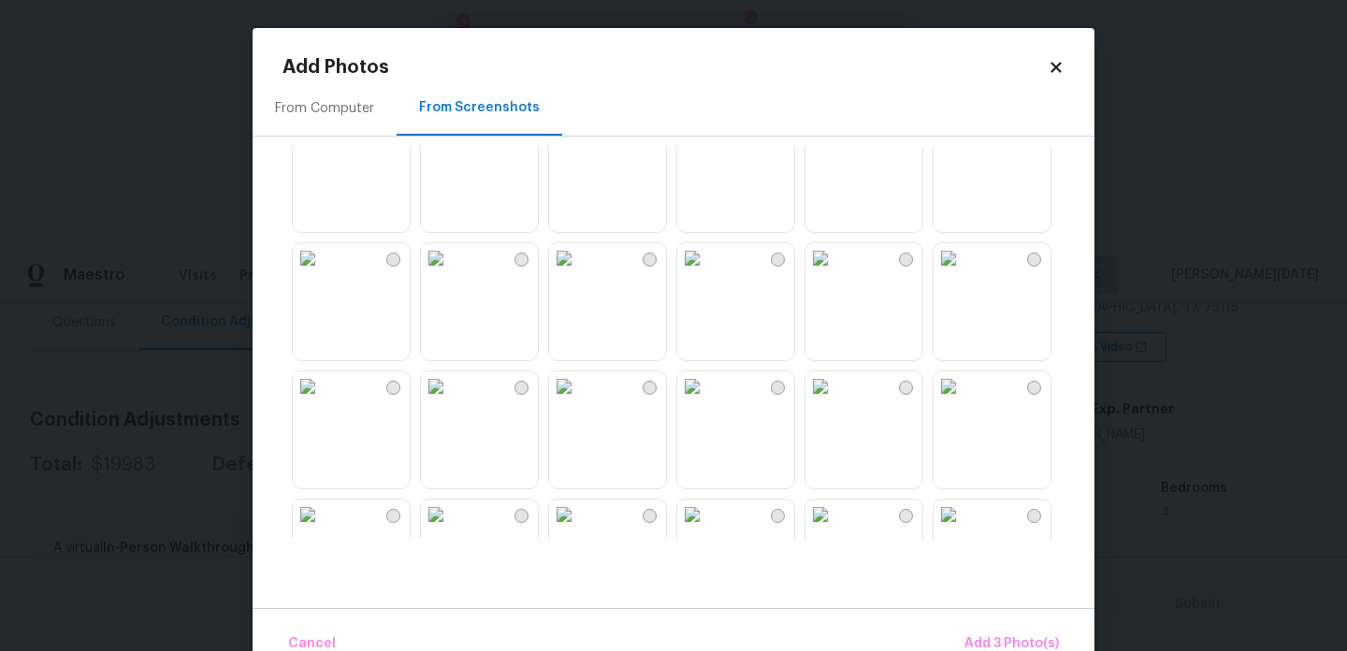
scroll to position [846, 0]
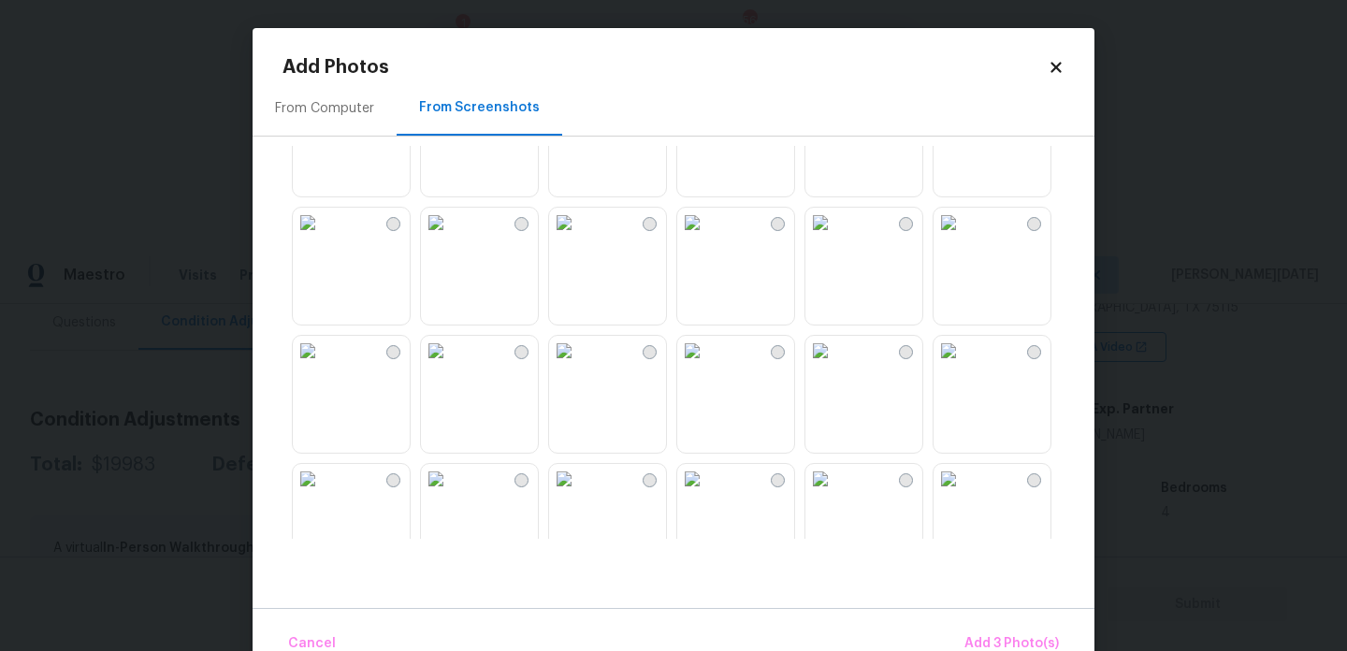
click at [579, 238] on img at bounding box center [564, 223] width 30 height 30
click at [707, 366] on img at bounding box center [692, 351] width 30 height 30
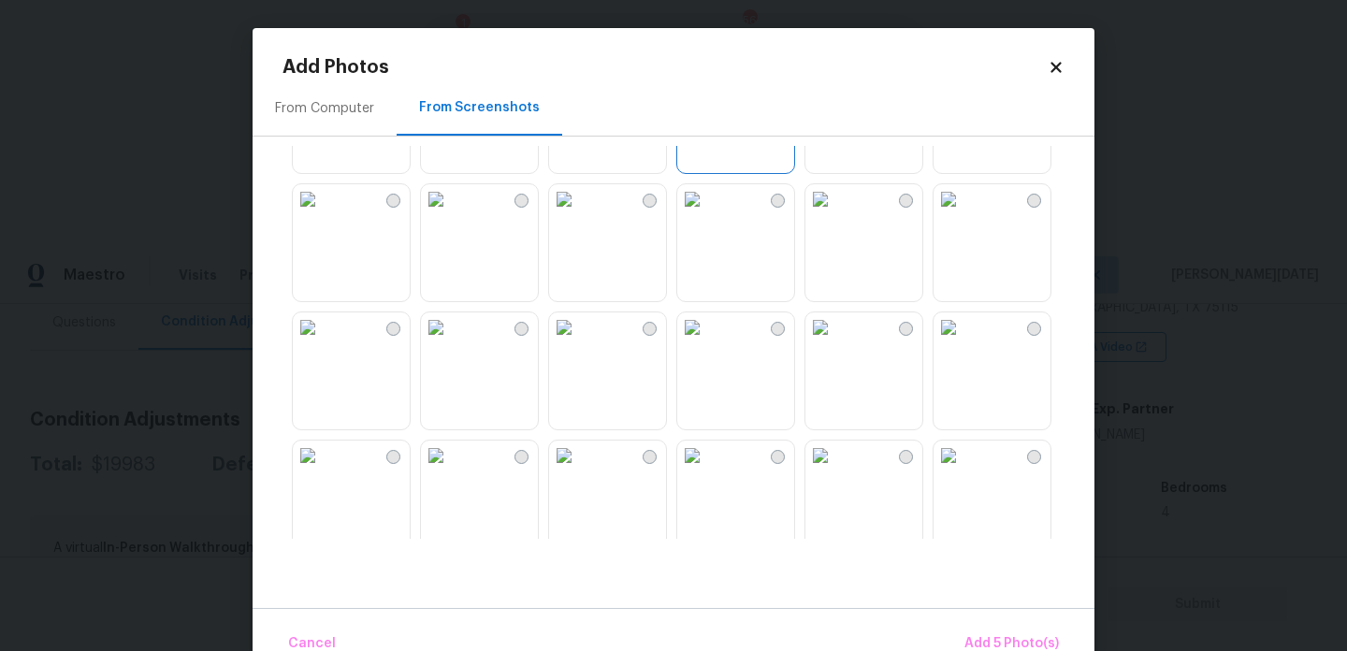
scroll to position [1127, 0]
click at [579, 342] on img at bounding box center [564, 327] width 30 height 30
click at [707, 342] on img at bounding box center [692, 327] width 30 height 30
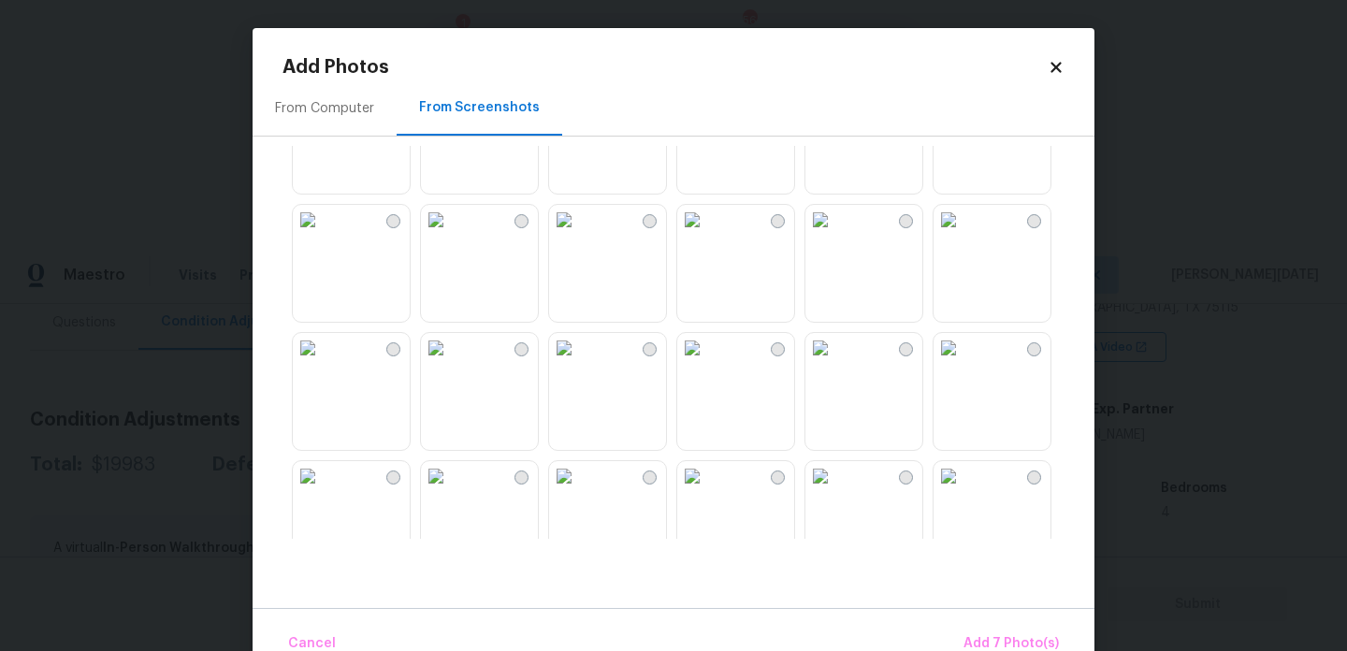
click at [707, 363] on img at bounding box center [692, 348] width 30 height 30
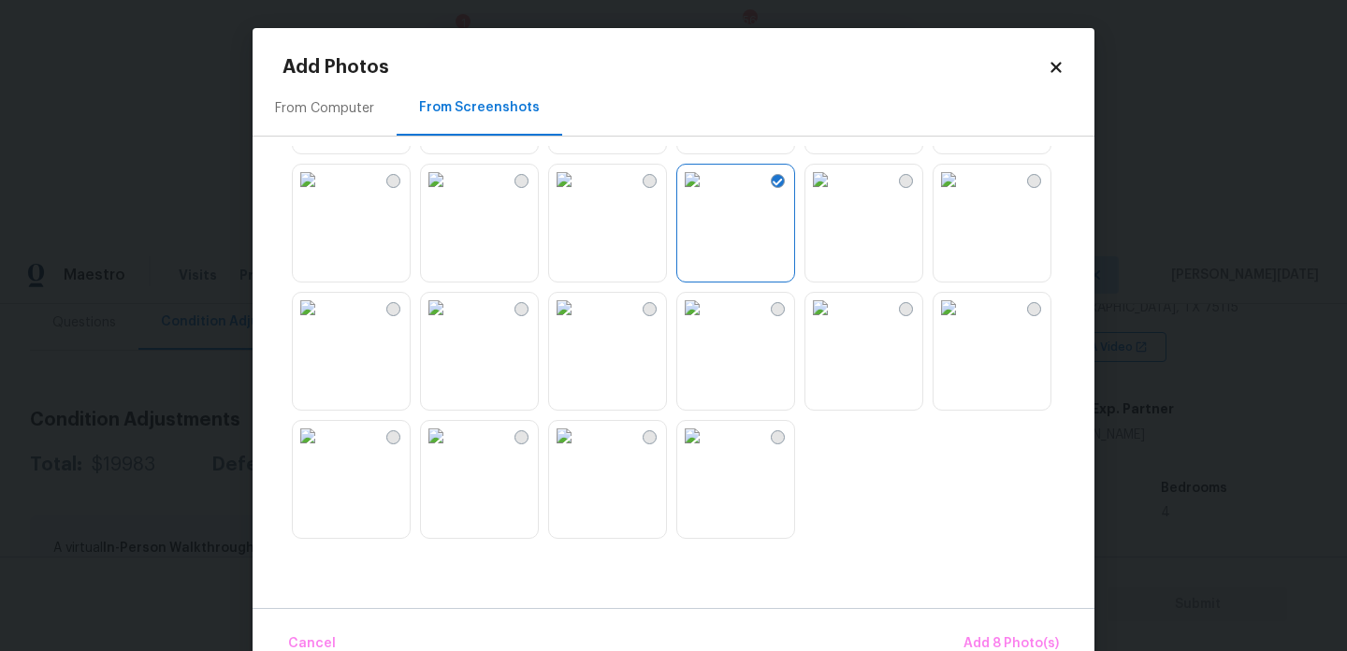
click at [451, 323] on img at bounding box center [436, 308] width 30 height 30
click at [323, 444] on img at bounding box center [308, 436] width 30 height 30
click at [1011, 631] on button "Add 10 Photo(s)" at bounding box center [1008, 644] width 117 height 40
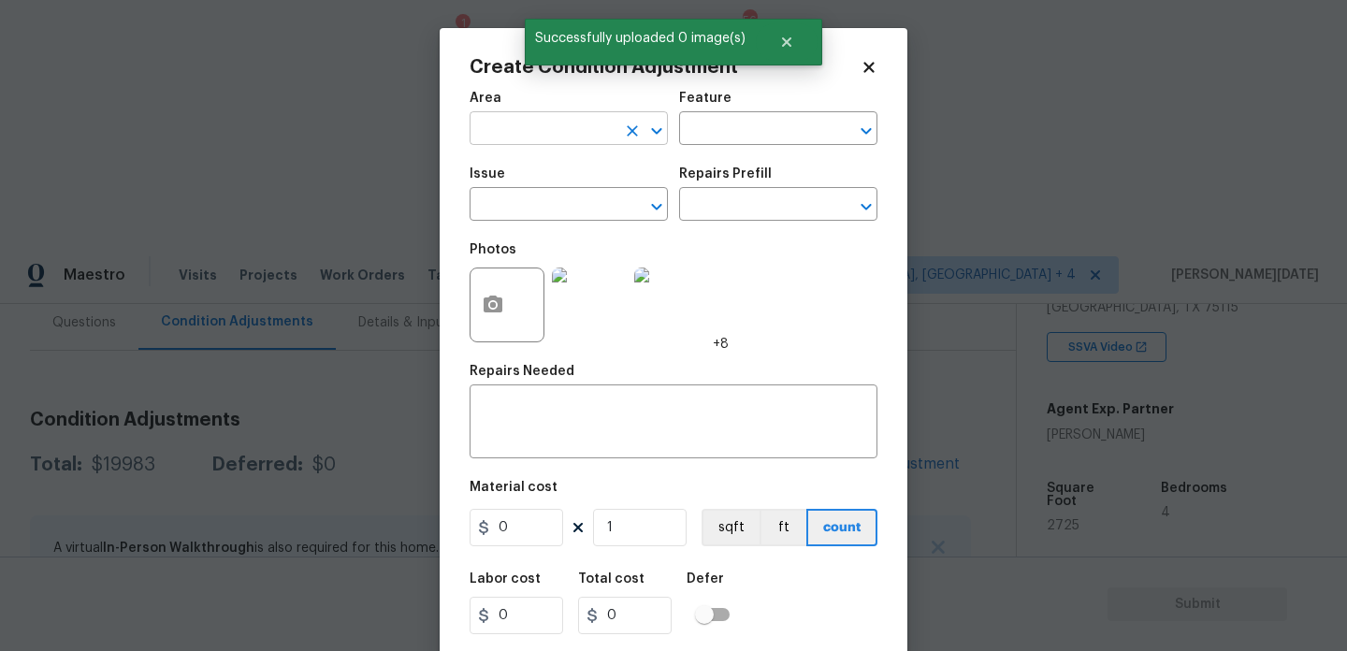
click at [551, 127] on input "text" at bounding box center [543, 130] width 146 height 29
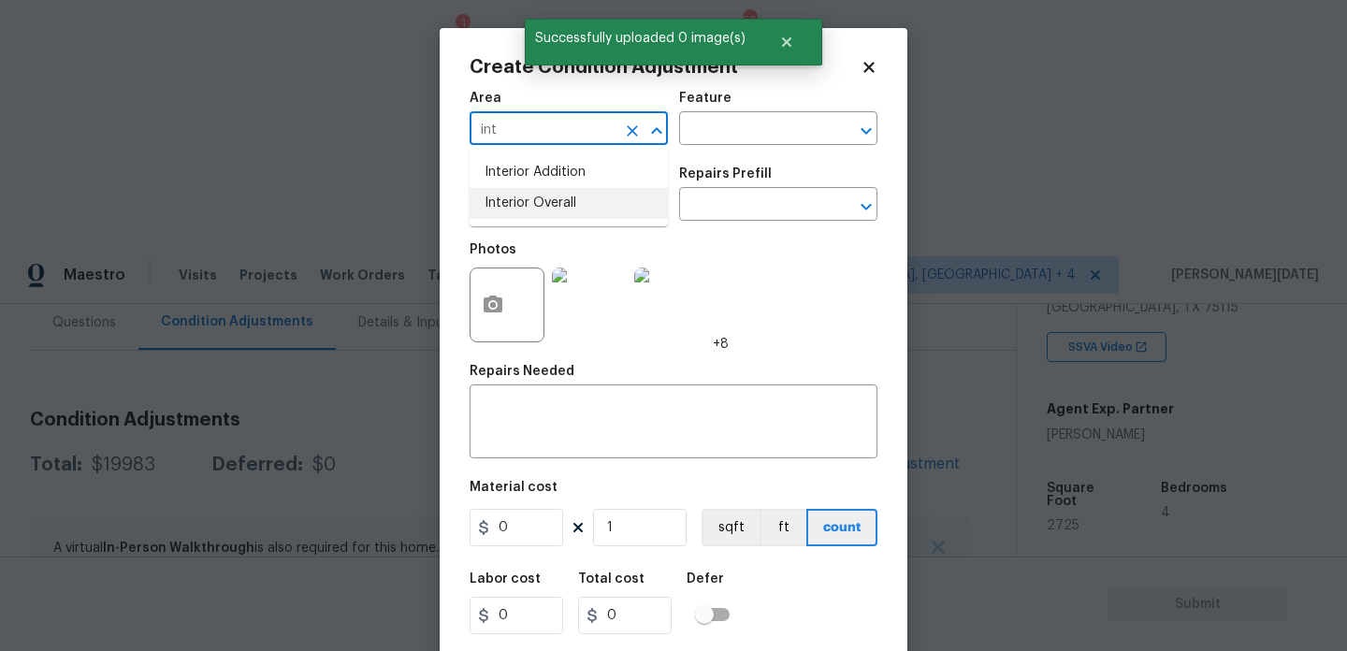
click at [554, 214] on li "Interior Overall" at bounding box center [569, 203] width 198 height 31
type input "Interior Overall"
click at [554, 214] on input "text" at bounding box center [543, 206] width 146 height 29
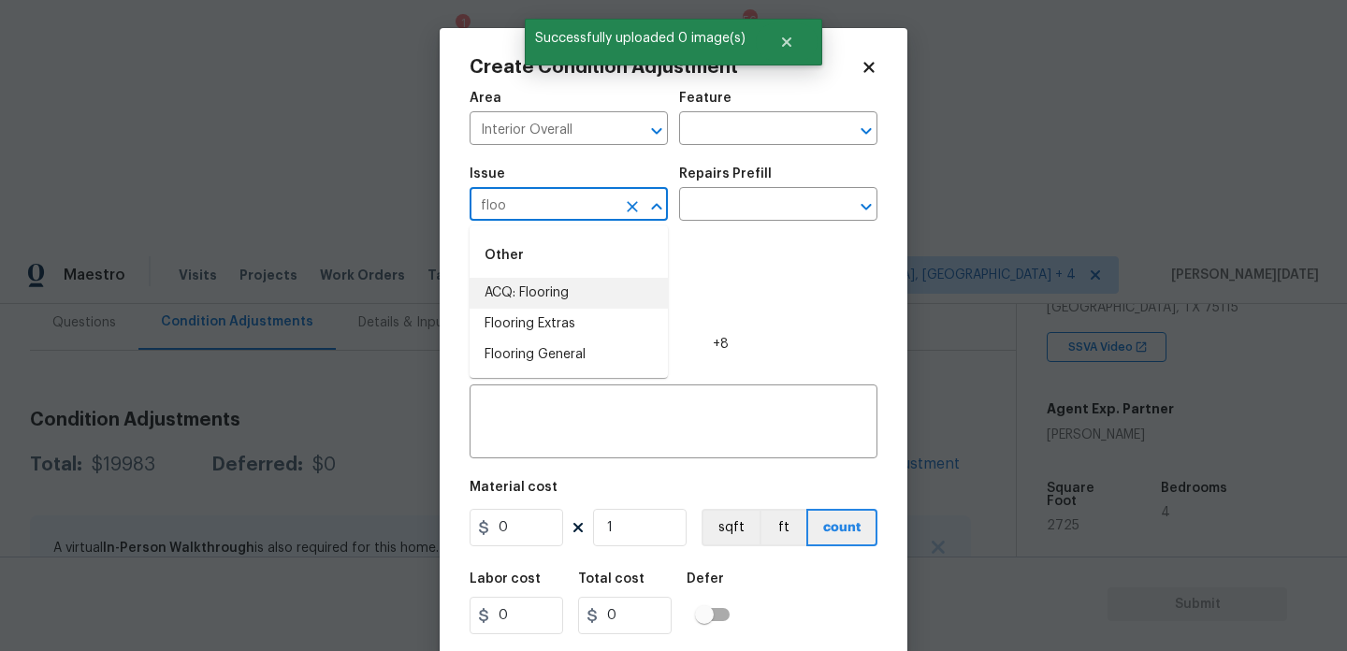
click at [560, 294] on li "ACQ: Flooring" at bounding box center [569, 293] width 198 height 31
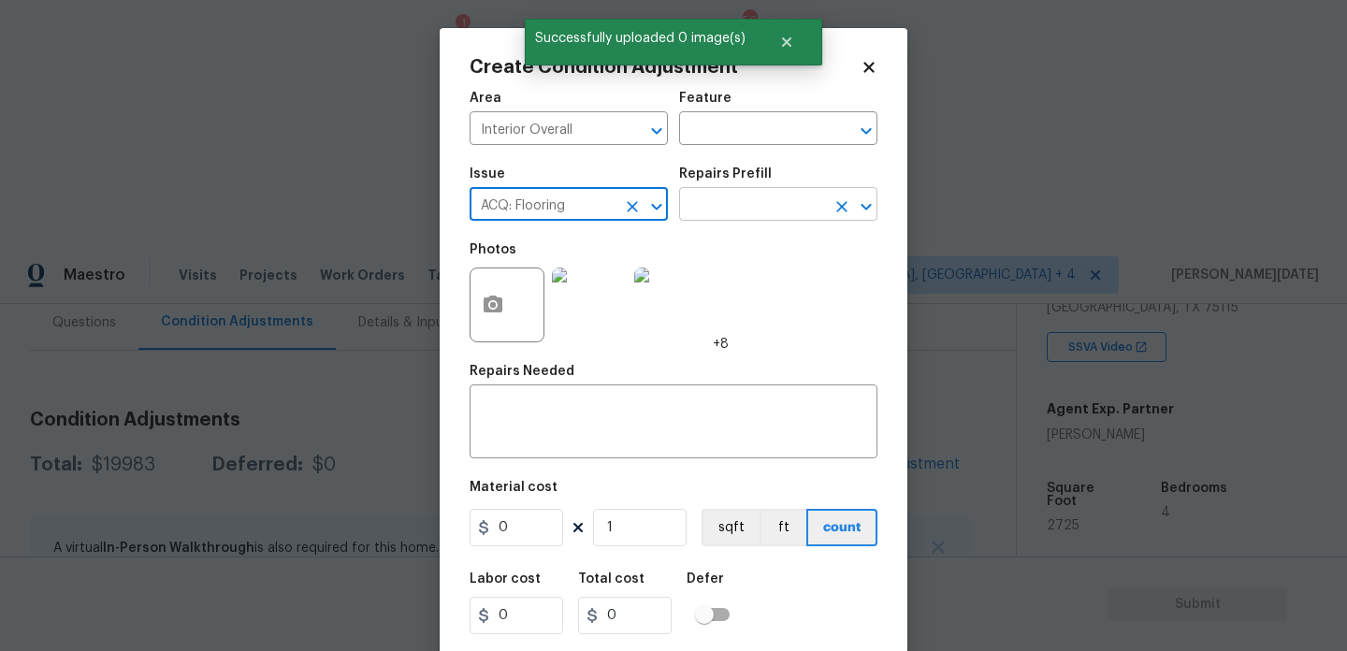
type input "ACQ: Flooring"
click at [741, 213] on input "text" at bounding box center [752, 206] width 146 height 29
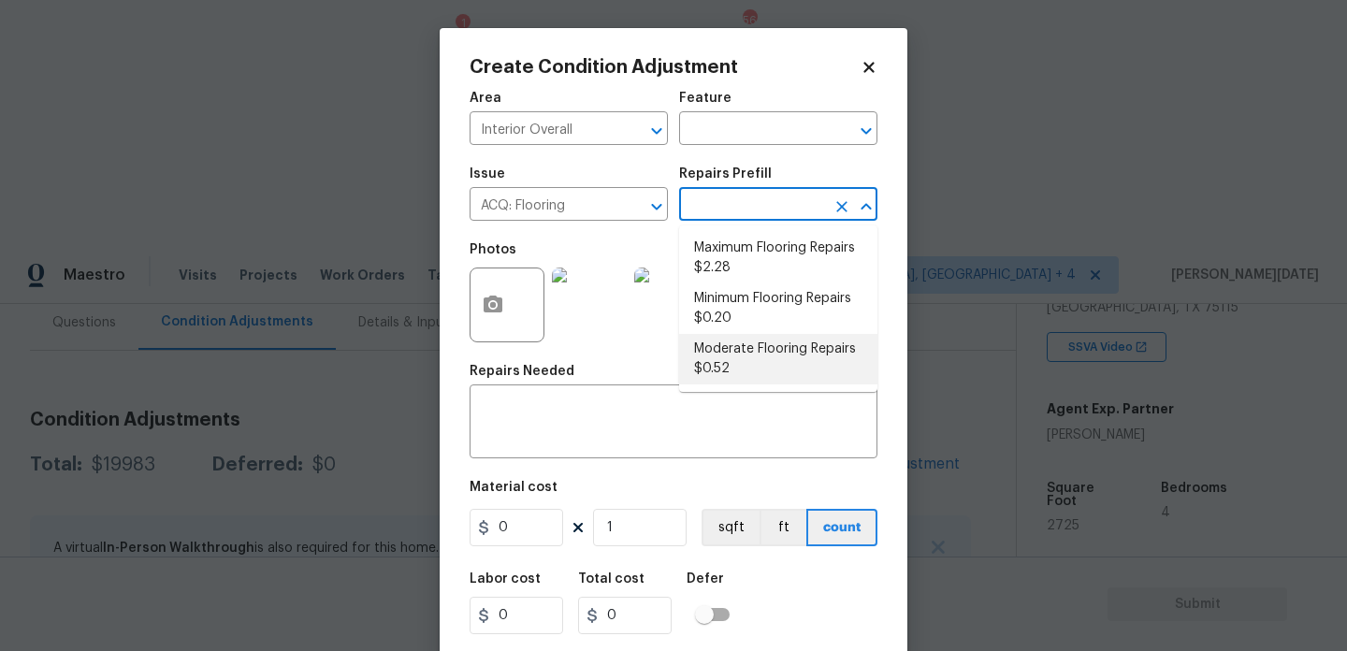
click at [741, 343] on li "Moderate Flooring Repairs $0.52" at bounding box center [778, 359] width 198 height 51
type input "Acquisition"
type textarea "Acquisition Scope: Moderate flooring repairs"
type input "0.52"
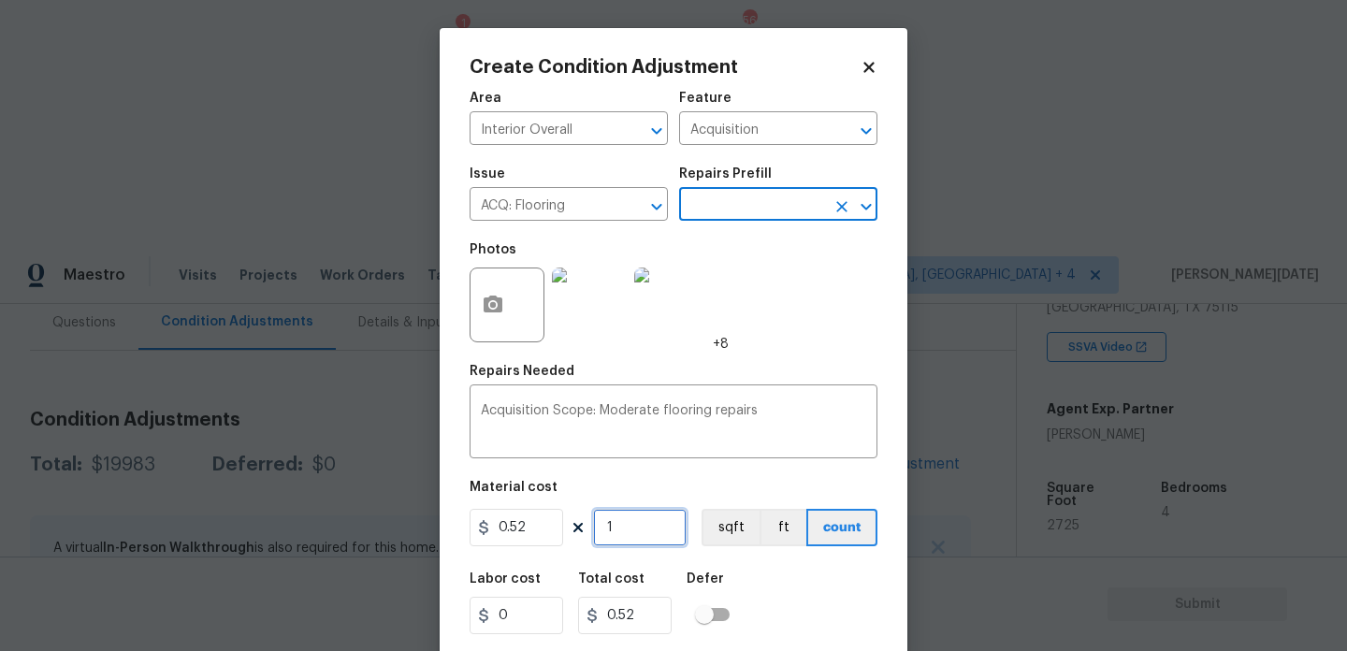
click at [653, 535] on input "1" at bounding box center [640, 527] width 94 height 37
type input "0"
paste input "2725"
type input "2725"
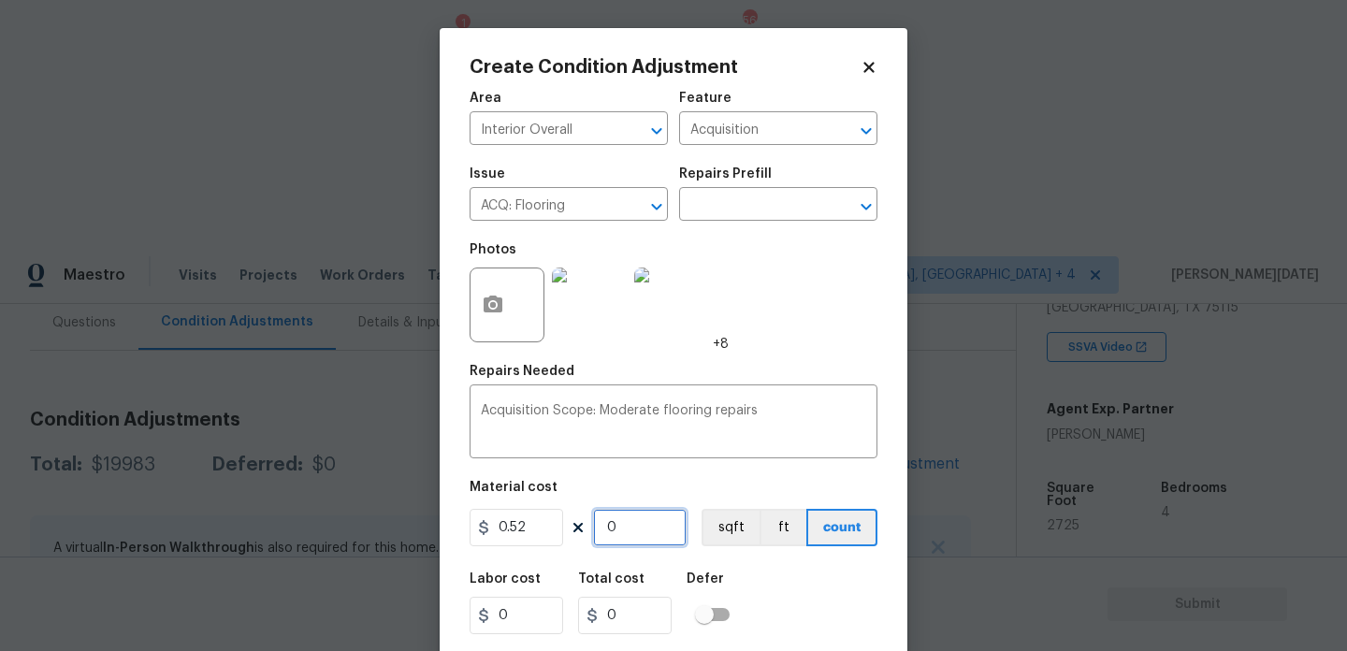
type input "1417"
type input "2725"
click at [783, 366] on div "Repairs Needed" at bounding box center [674, 377] width 408 height 24
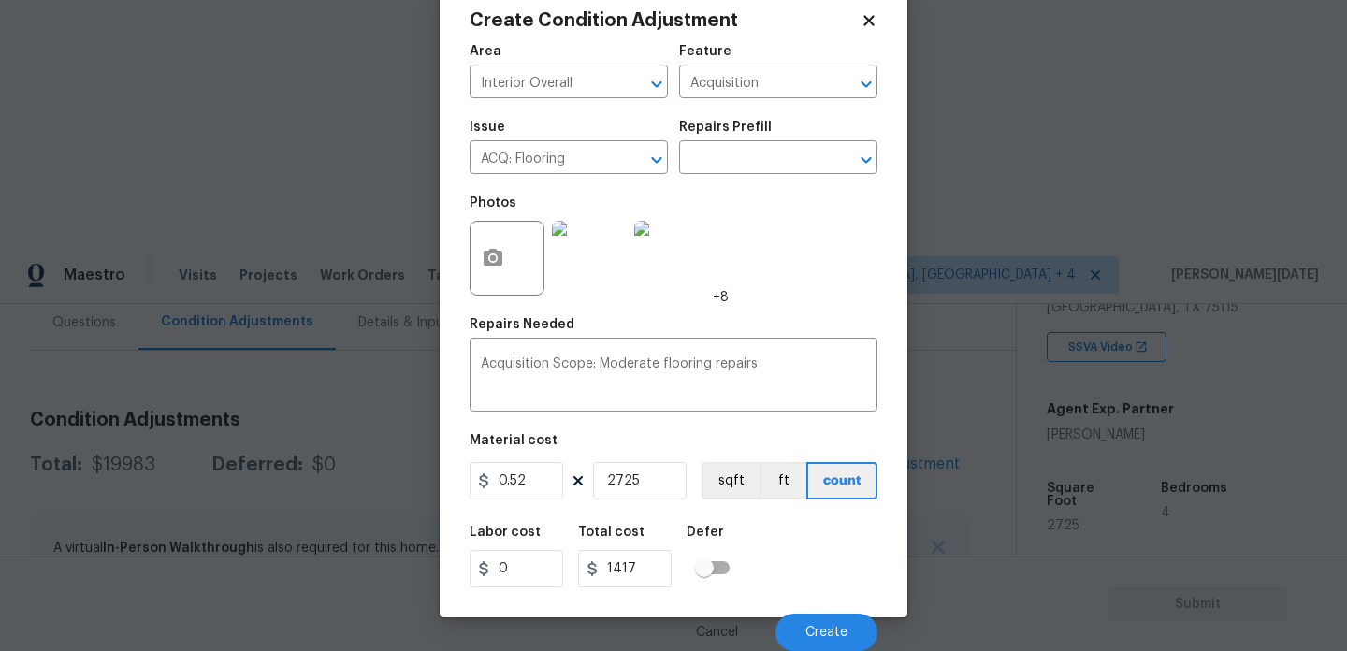
click at [802, 610] on div "Cancel Create" at bounding box center [674, 625] width 408 height 52
click at [806, 640] on button "Create" at bounding box center [827, 632] width 102 height 37
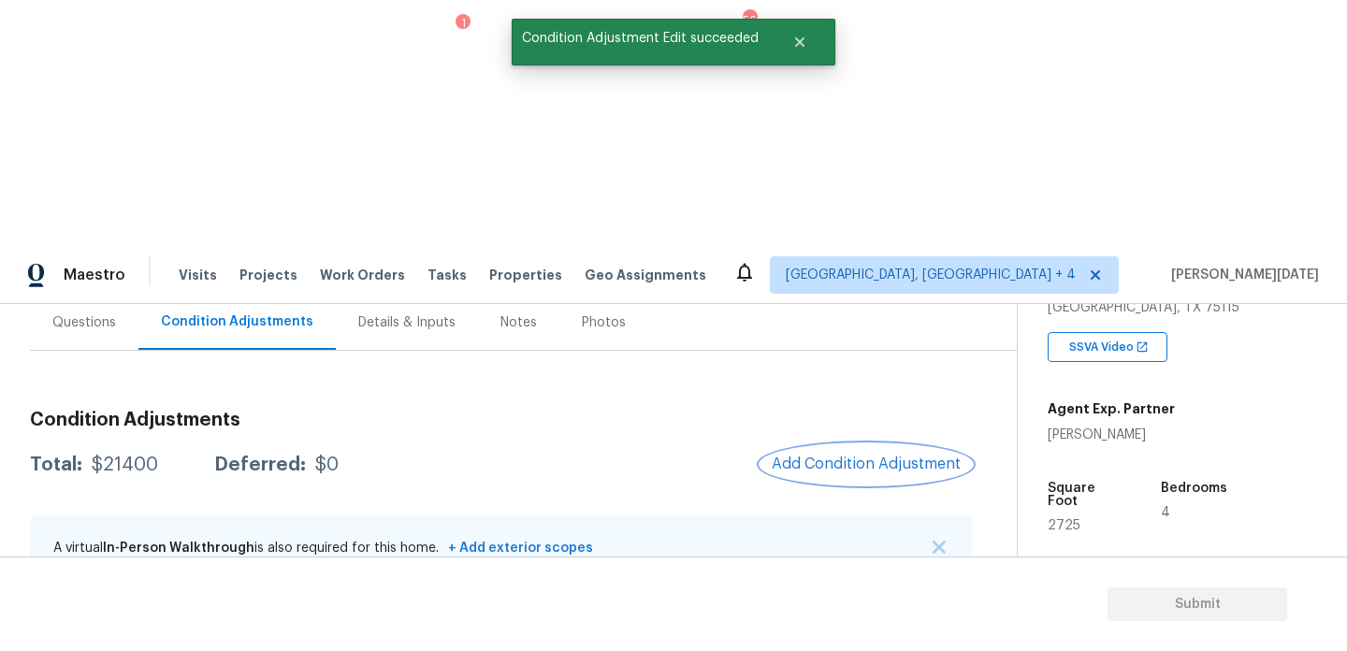
scroll to position [0, 0]
click at [810, 444] on button "Add Condition Adjustment" at bounding box center [866, 463] width 211 height 39
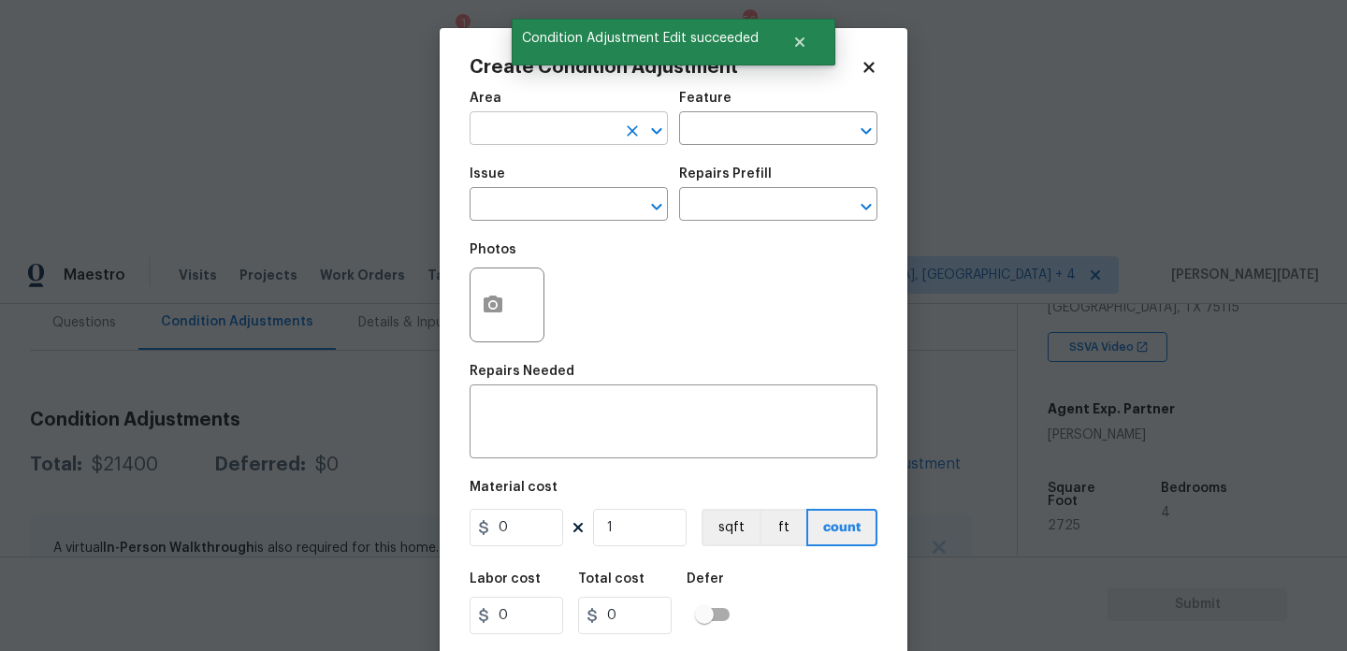
click at [546, 137] on input "text" at bounding box center [543, 130] width 146 height 29
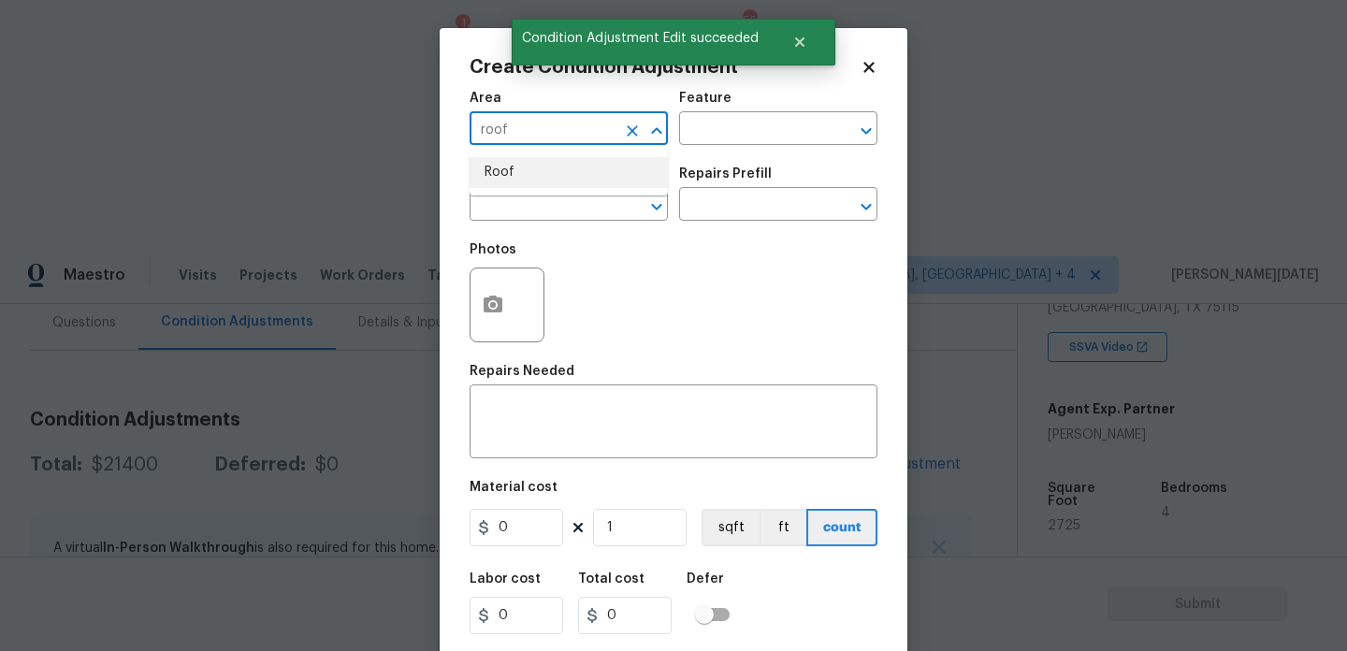
click at [540, 180] on li "Roof" at bounding box center [569, 172] width 198 height 31
type input "Roof"
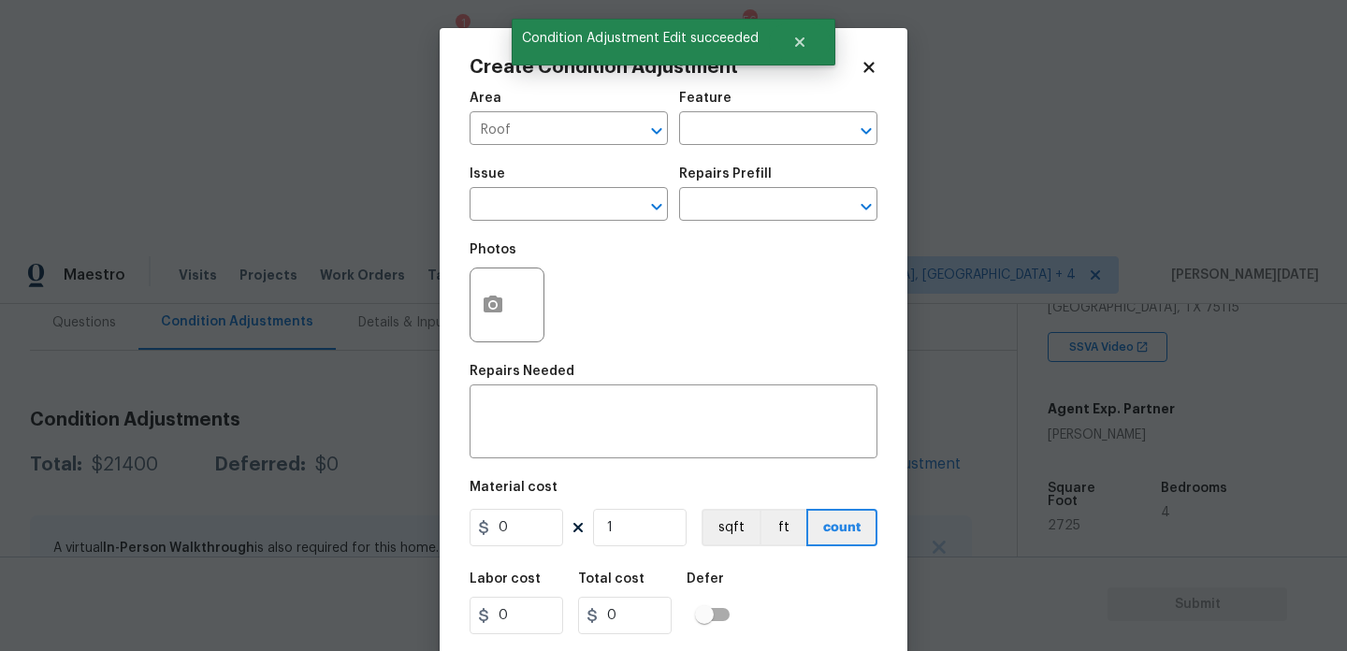
click at [516, 224] on span "Issue ​" at bounding box center [569, 194] width 198 height 76
click at [546, 216] on input "text" at bounding box center [543, 206] width 146 height 29
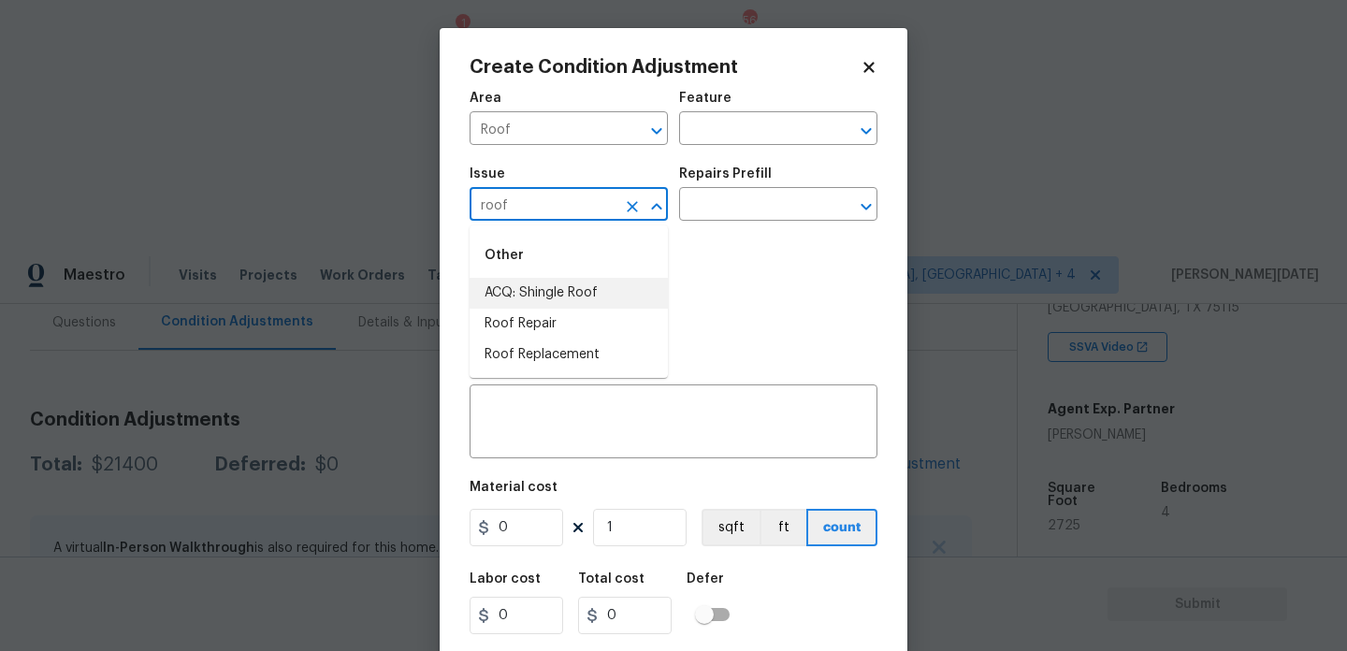
click at [549, 286] on li "ACQ: Shingle Roof" at bounding box center [569, 293] width 198 height 31
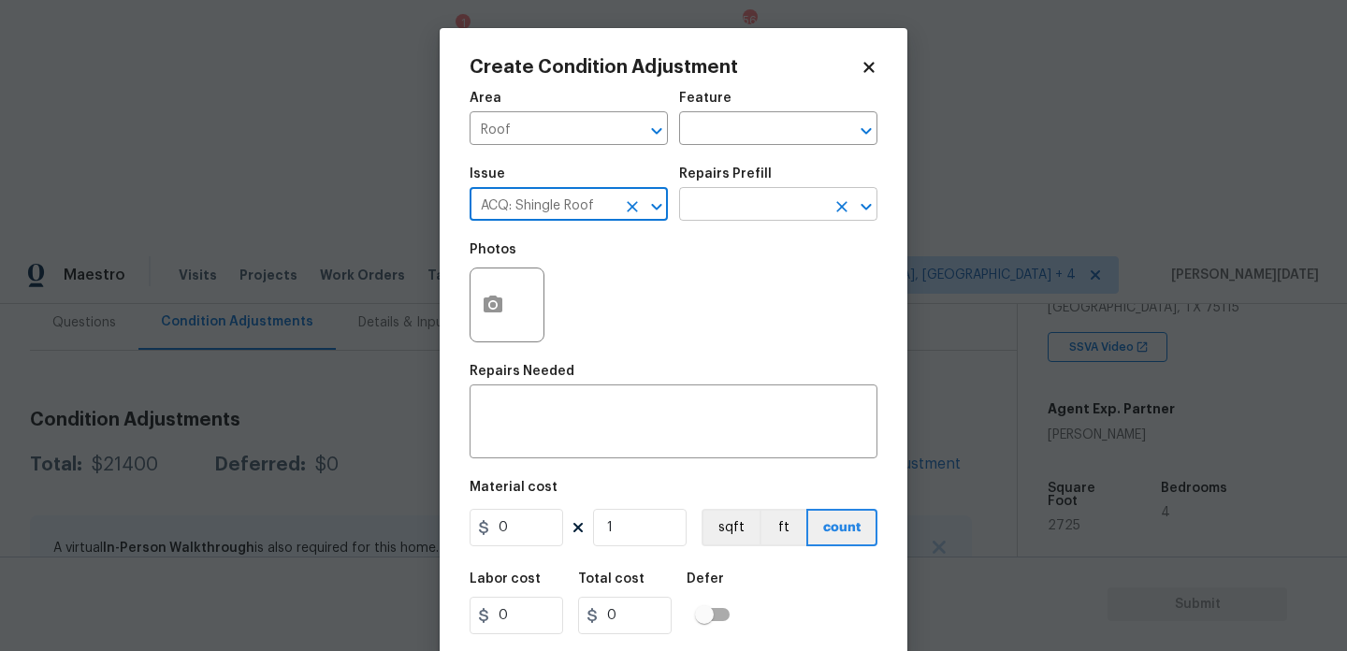
type input "ACQ: Shingle Roof"
click at [745, 202] on input "text" at bounding box center [752, 206] width 146 height 29
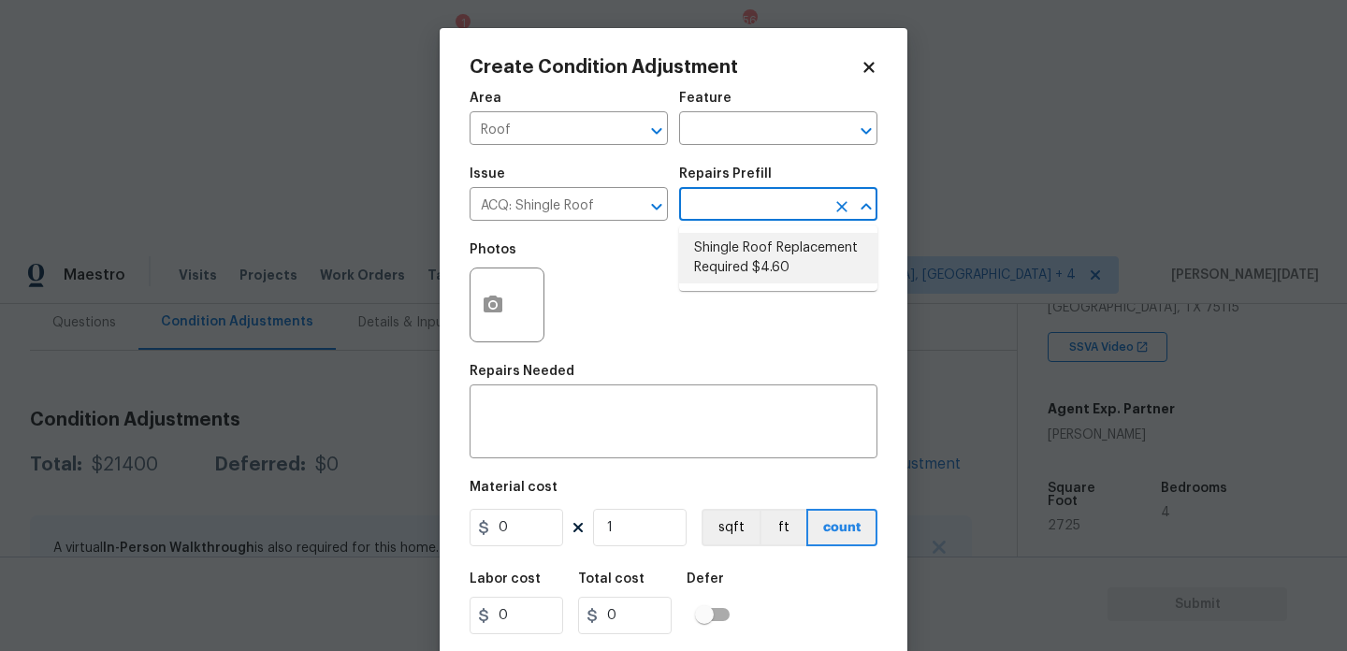
click at [748, 262] on li "Shingle Roof Replacement Required $4.60" at bounding box center [778, 258] width 198 height 51
type input "Acquisition"
type textarea "Acquisition Scope: Shingle Roof Replacement Required."
type input "4.6"
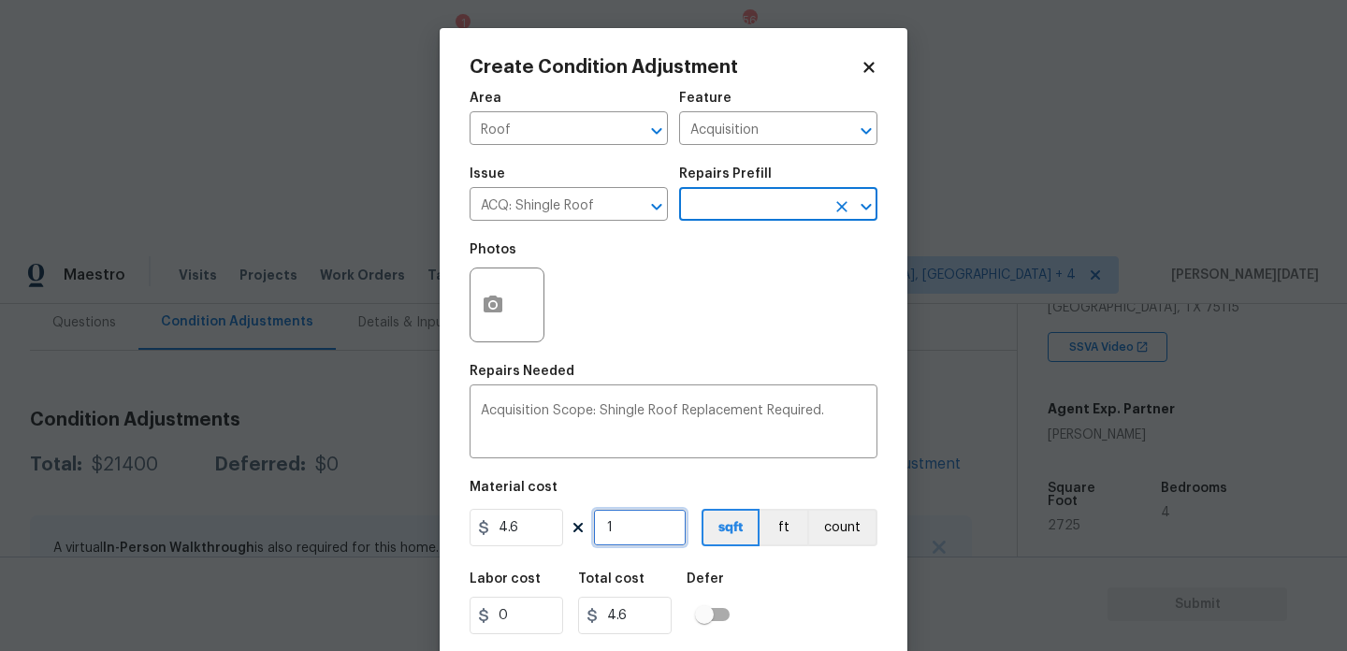
click at [629, 516] on input "1" at bounding box center [640, 527] width 94 height 37
type input "0"
paste input "2725"
type input "2725"
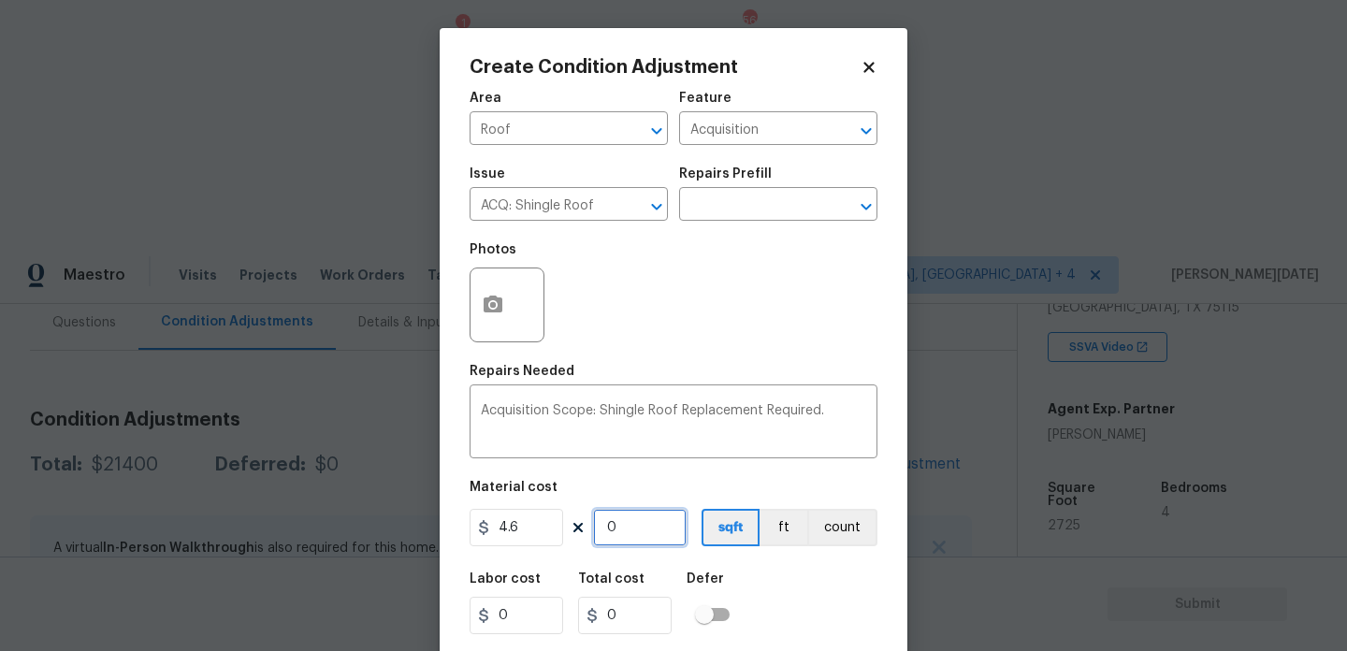
type input "12535"
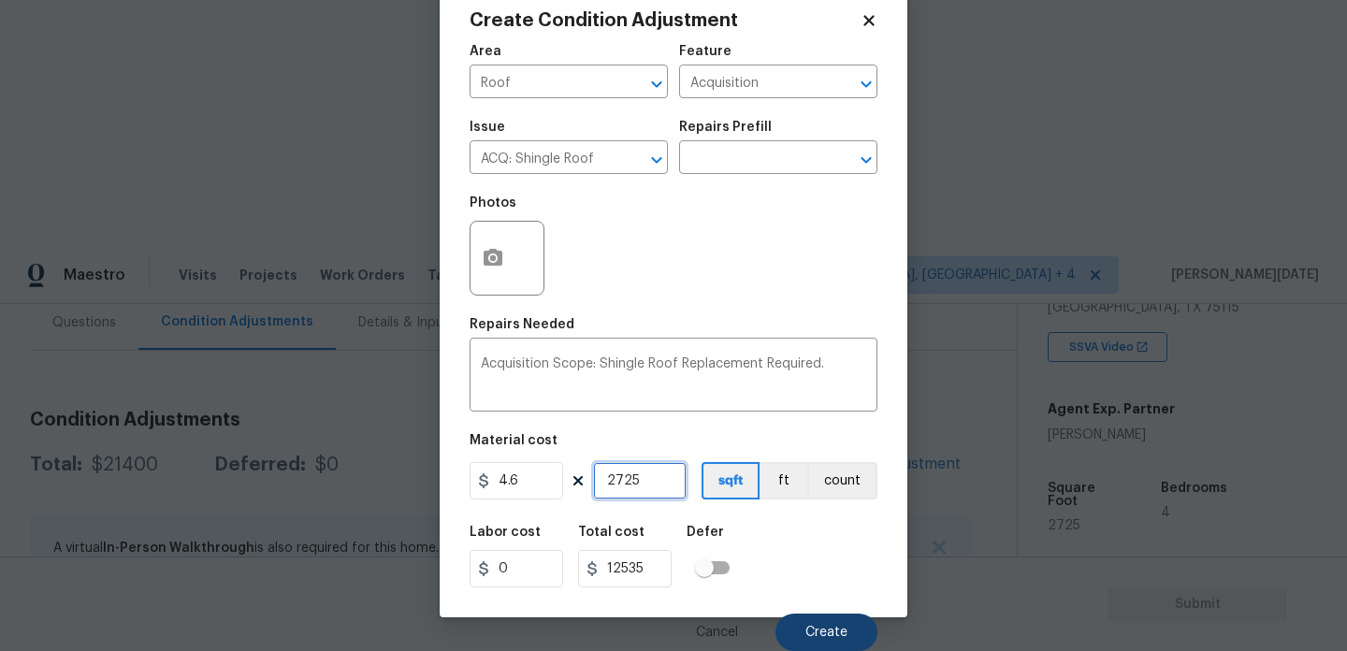
type input "2725"
click at [809, 631] on span "Create" at bounding box center [827, 633] width 42 height 14
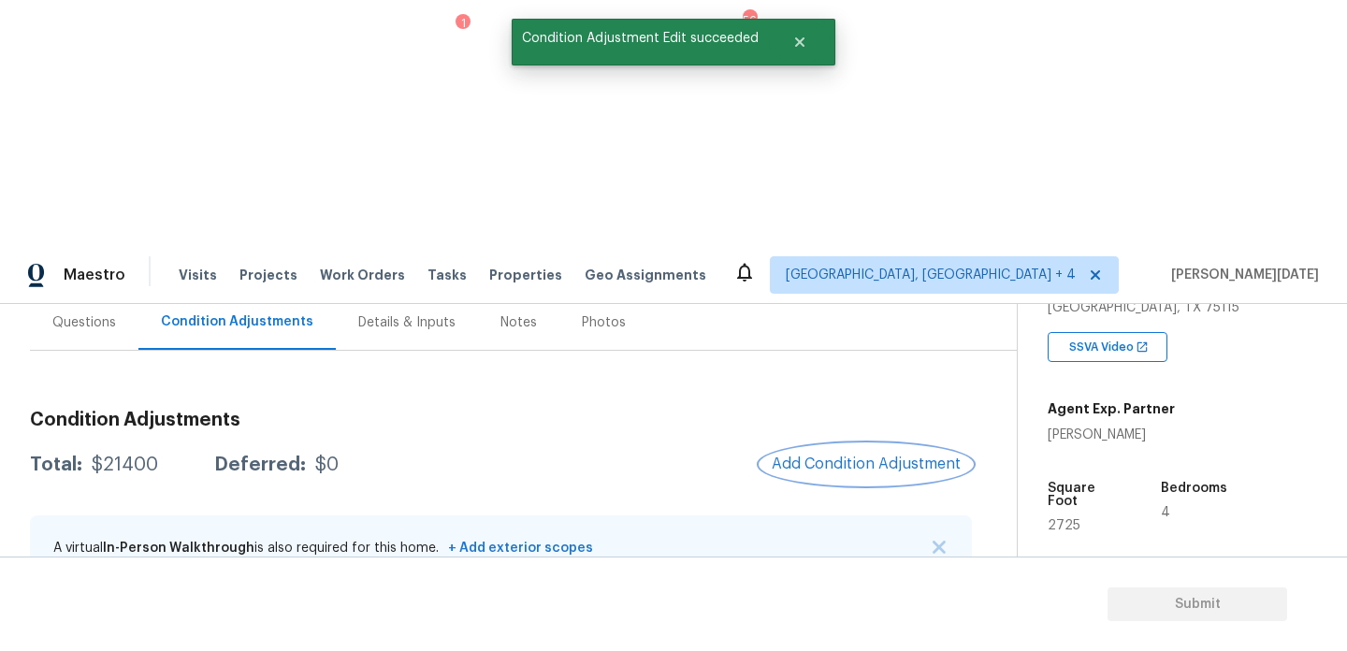
scroll to position [0, 0]
click at [857, 456] on span "Add Condition Adjustment" at bounding box center [866, 464] width 189 height 17
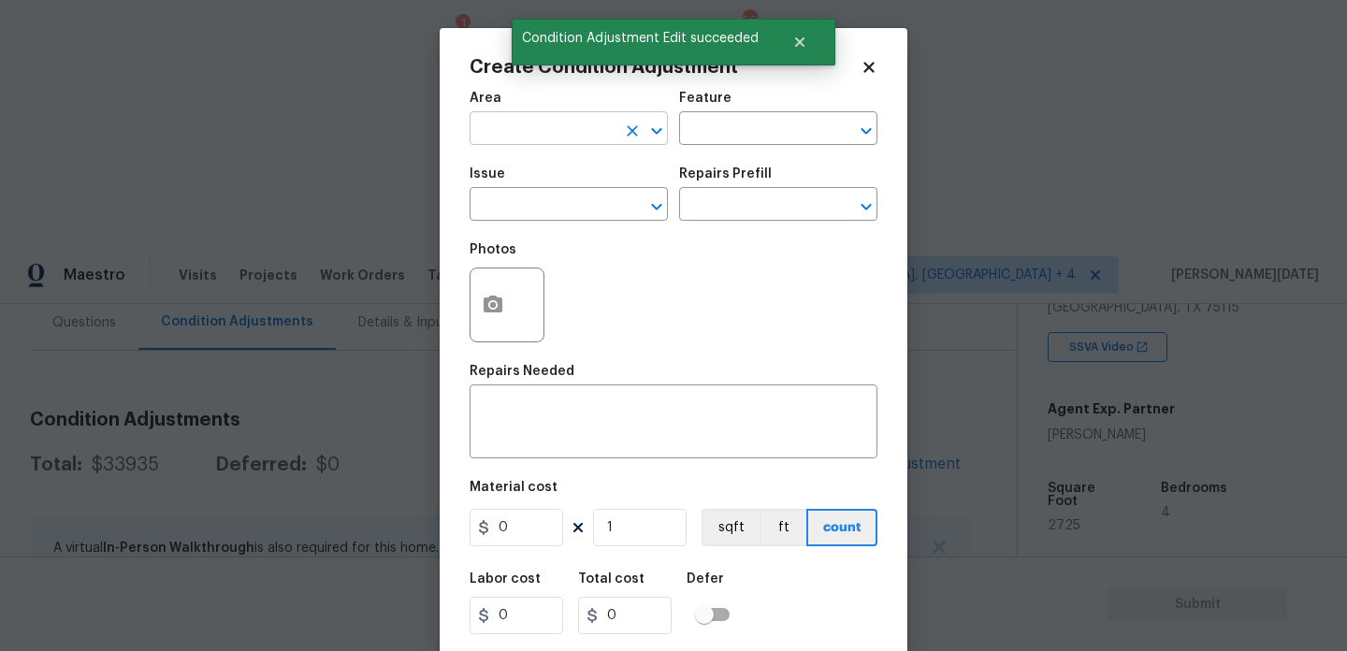
click at [528, 143] on input "text" at bounding box center [543, 130] width 146 height 29
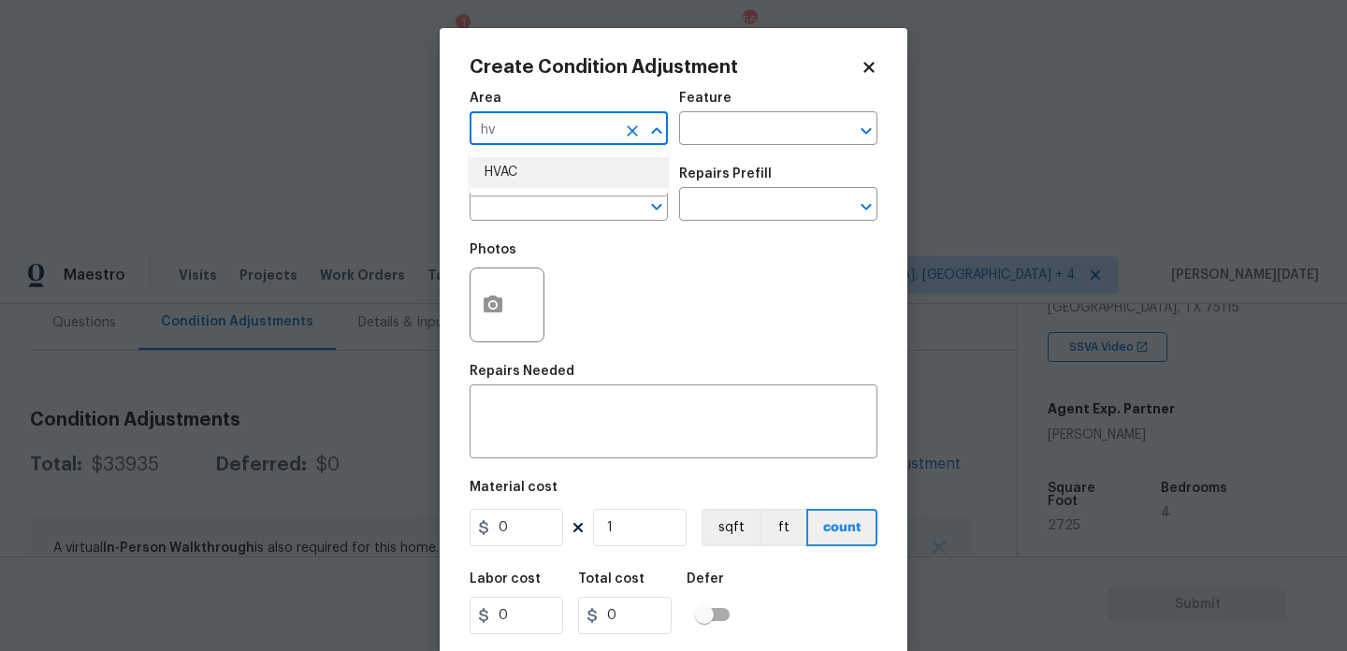
click at [529, 185] on li "HVAC" at bounding box center [569, 172] width 198 height 31
type input "HVAC"
click at [530, 233] on div "Photos" at bounding box center [509, 293] width 79 height 122
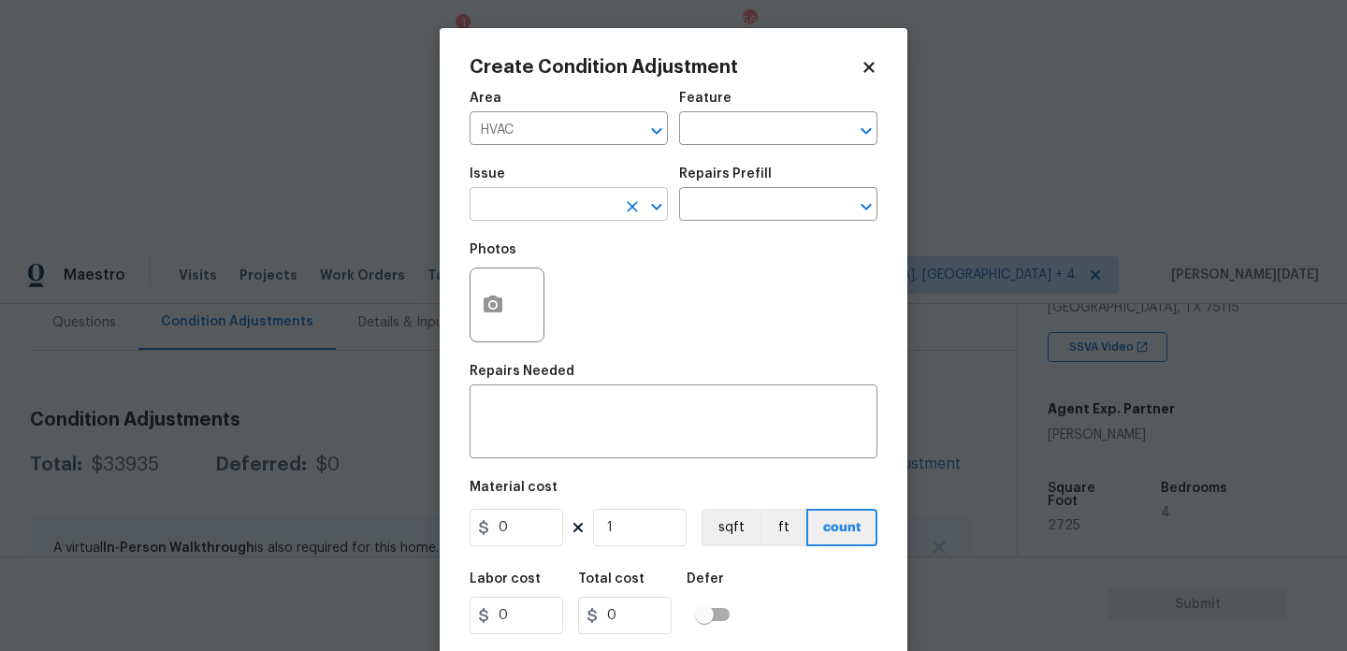
click at [562, 205] on input "text" at bounding box center [543, 206] width 146 height 29
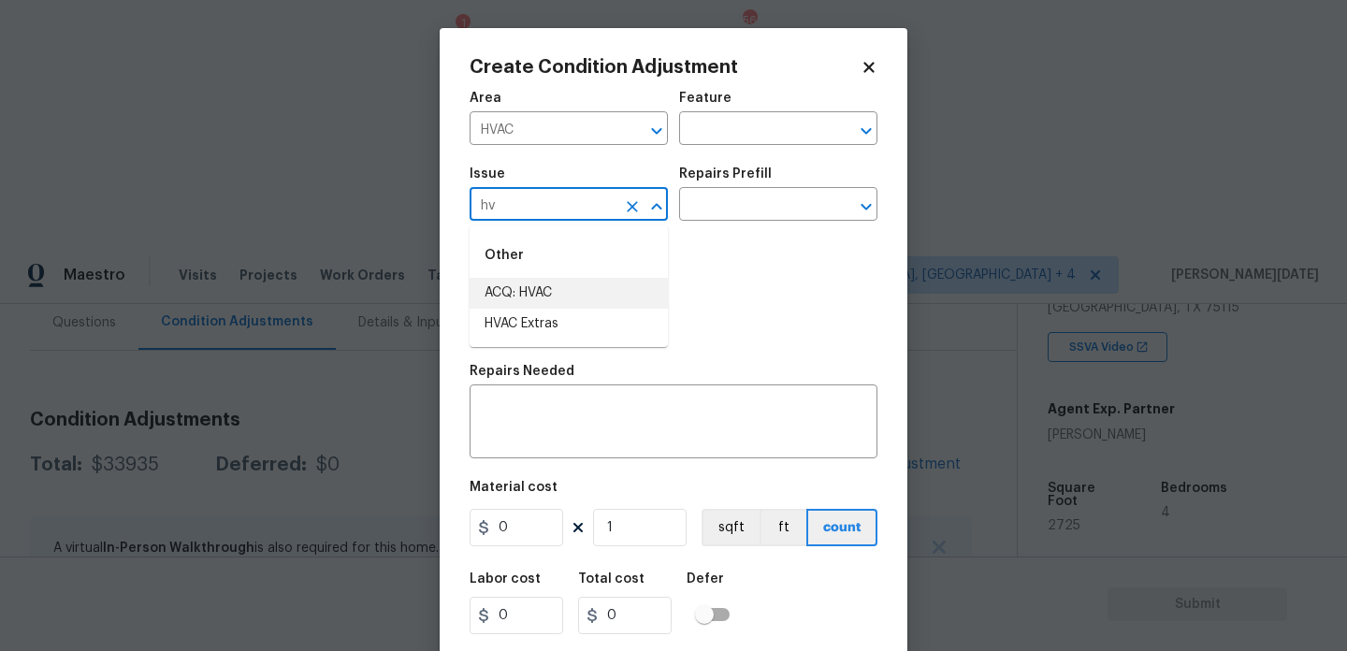
click at [574, 301] on li "ACQ: HVAC" at bounding box center [569, 293] width 198 height 31
type input "ACQ: HVAC"
click at [739, 212] on input "text" at bounding box center [752, 206] width 146 height 29
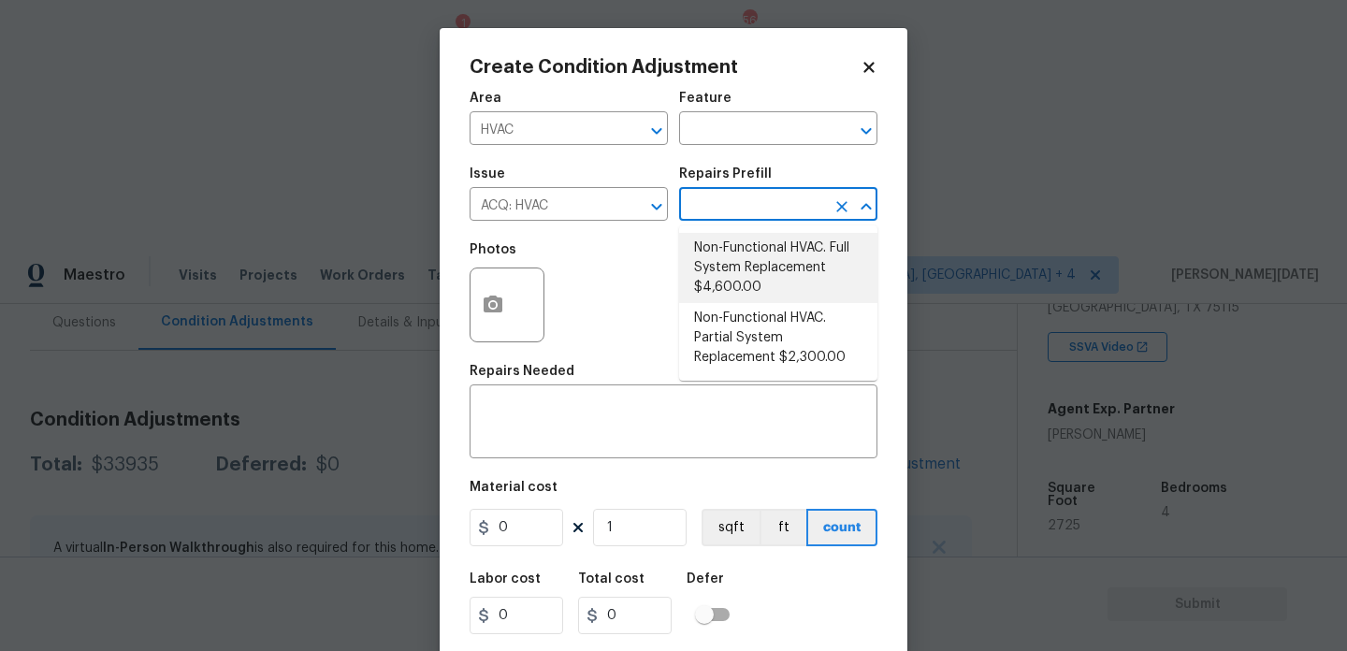
click at [751, 268] on li "Non-Functional HVAC. Full System Replacement $4,600.00" at bounding box center [778, 268] width 198 height 70
type input "Acquisition"
type textarea "Acquisition Scope: Full System Replacement"
type input "4600"
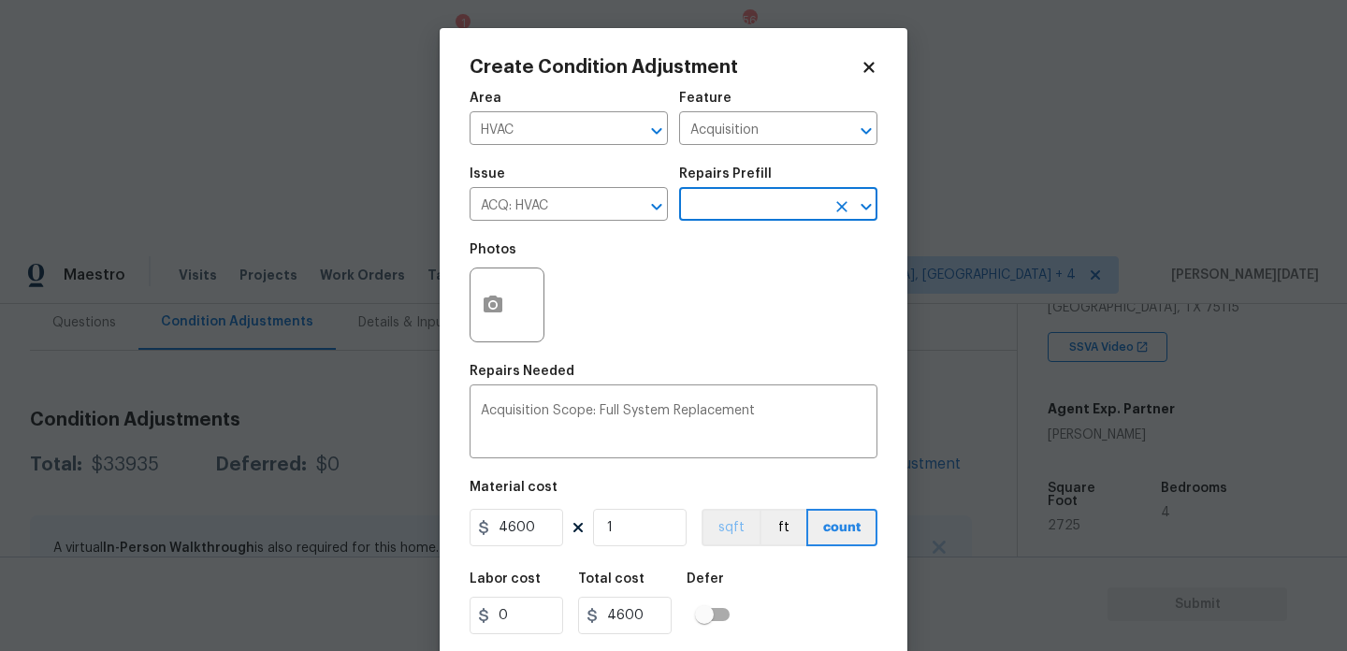
scroll to position [48, 0]
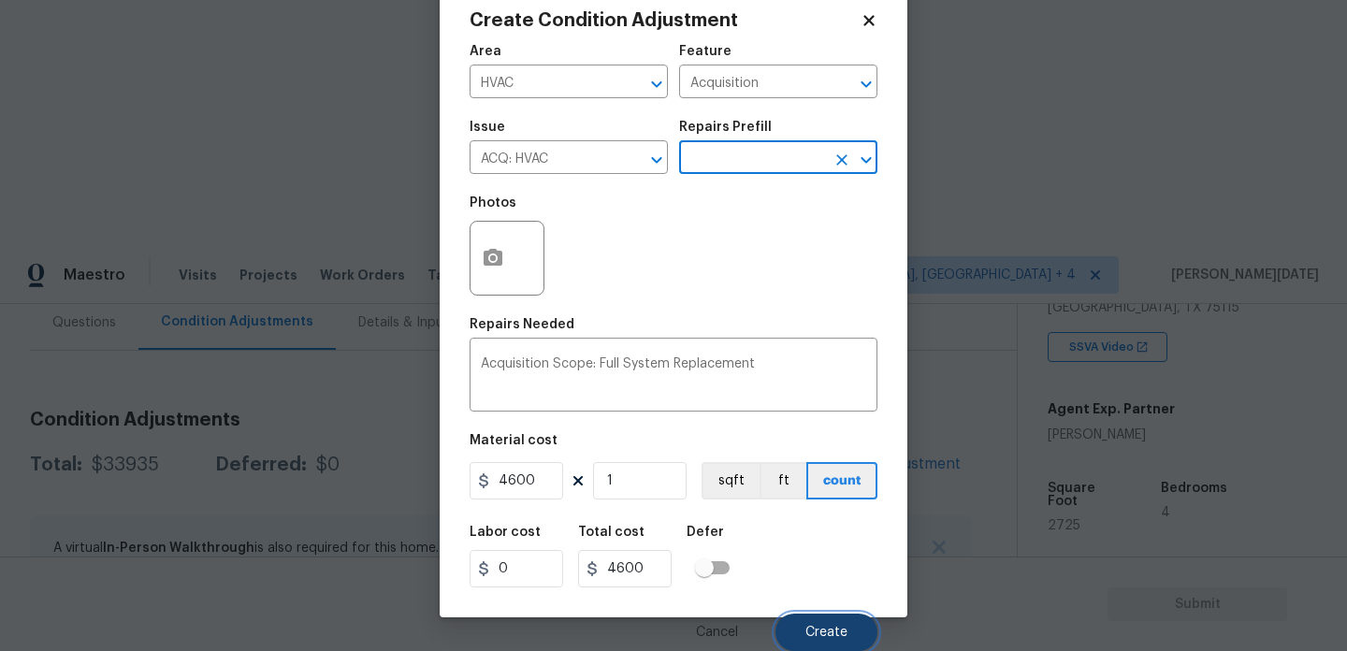
click at [788, 637] on button "Create" at bounding box center [827, 632] width 102 height 37
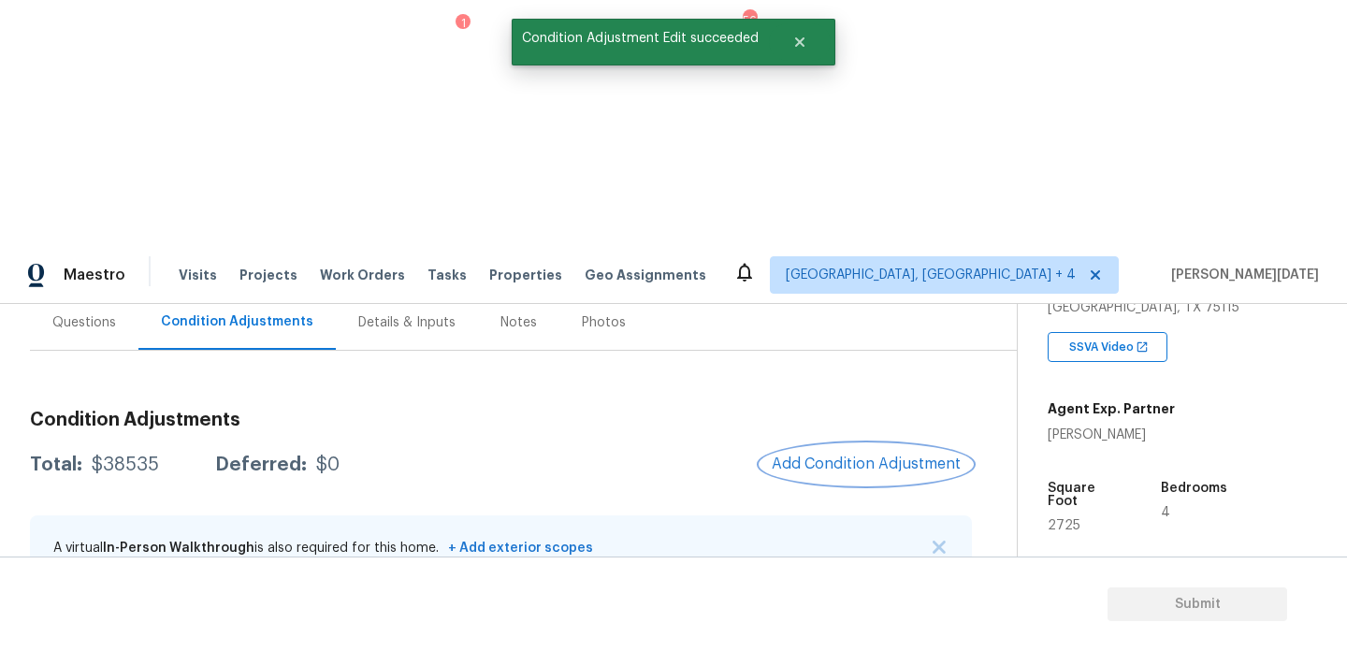
scroll to position [0, 0]
click at [821, 456] on span "Add Condition Adjustment" at bounding box center [866, 464] width 189 height 17
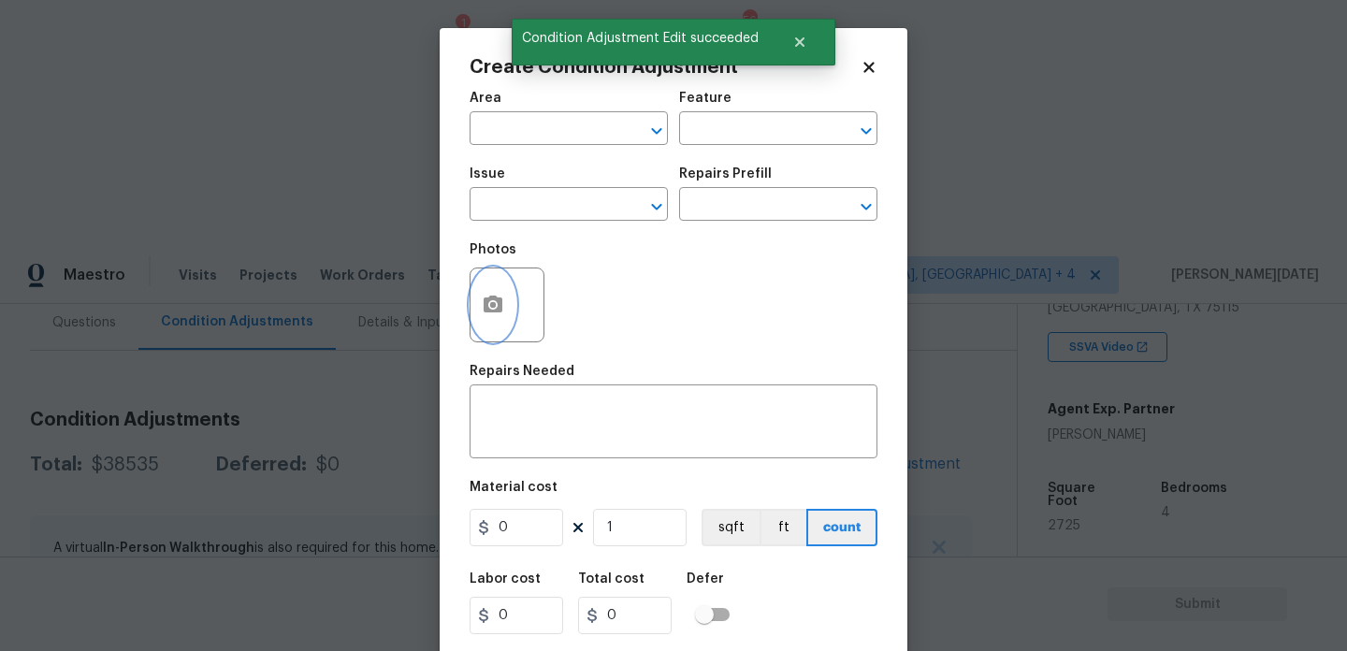
click at [501, 300] on icon "button" at bounding box center [493, 304] width 19 height 17
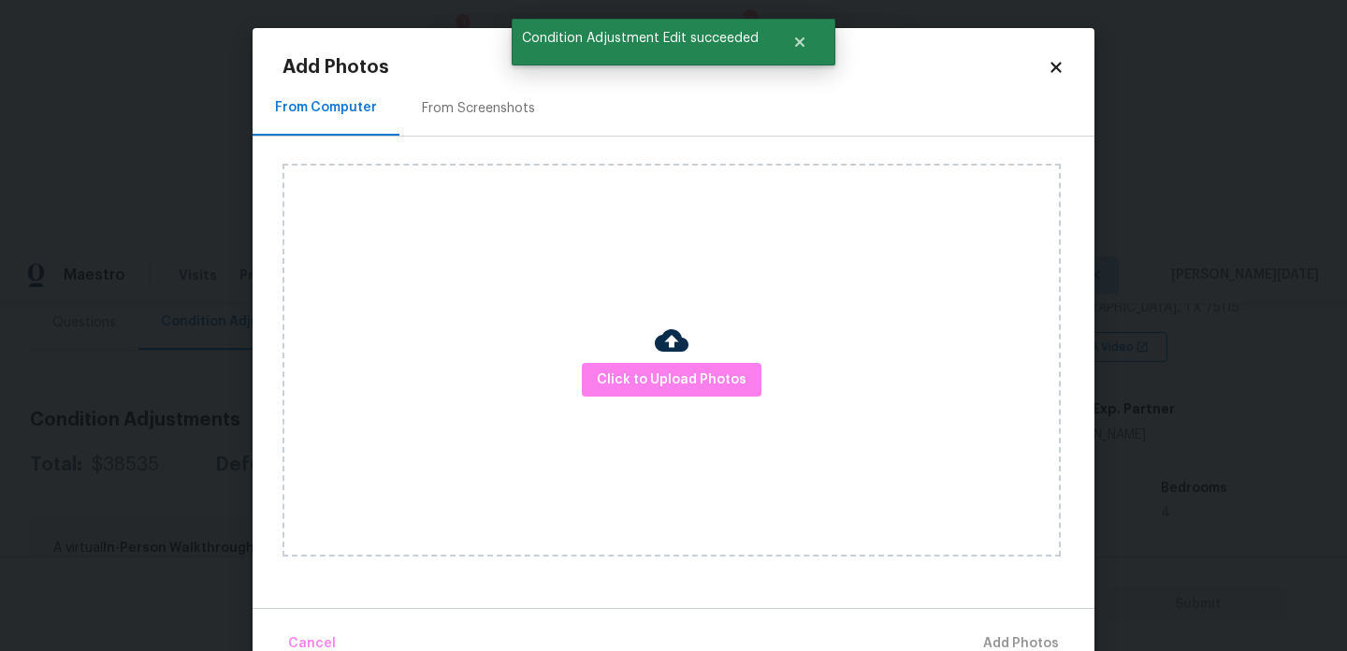
click at [465, 95] on div "From Screenshots" at bounding box center [479, 107] width 158 height 55
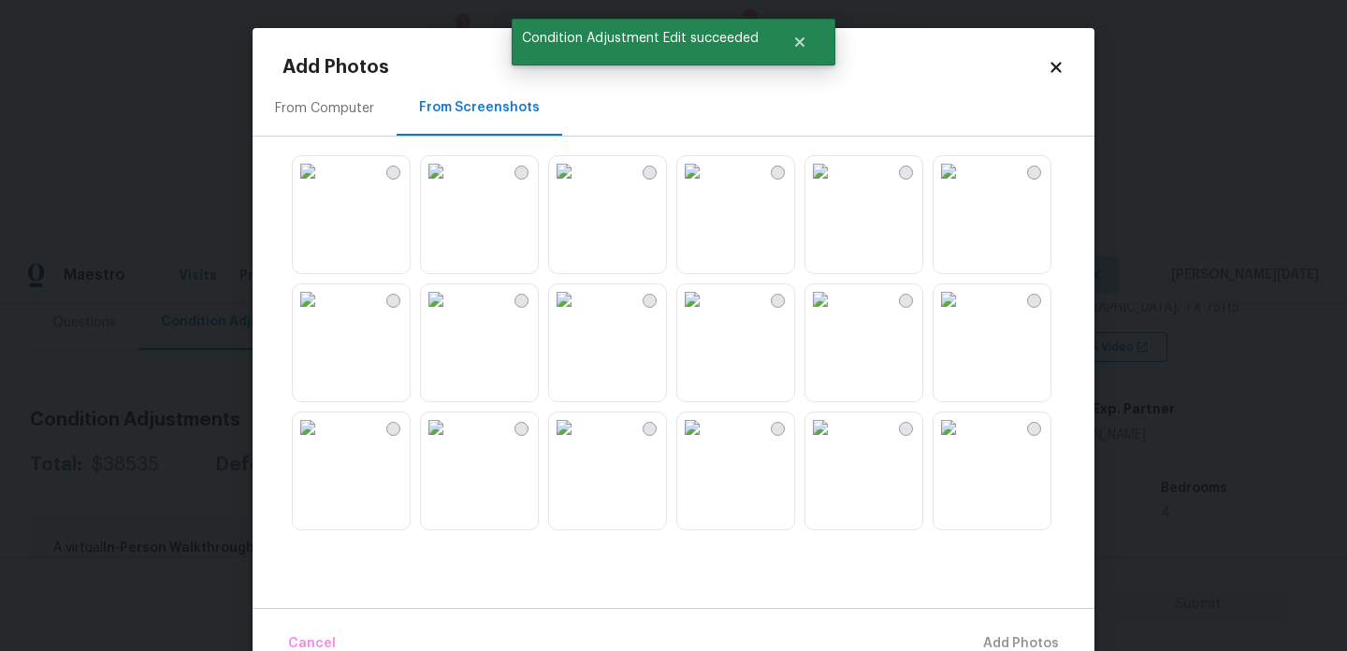
click at [579, 186] on img at bounding box center [564, 171] width 30 height 30
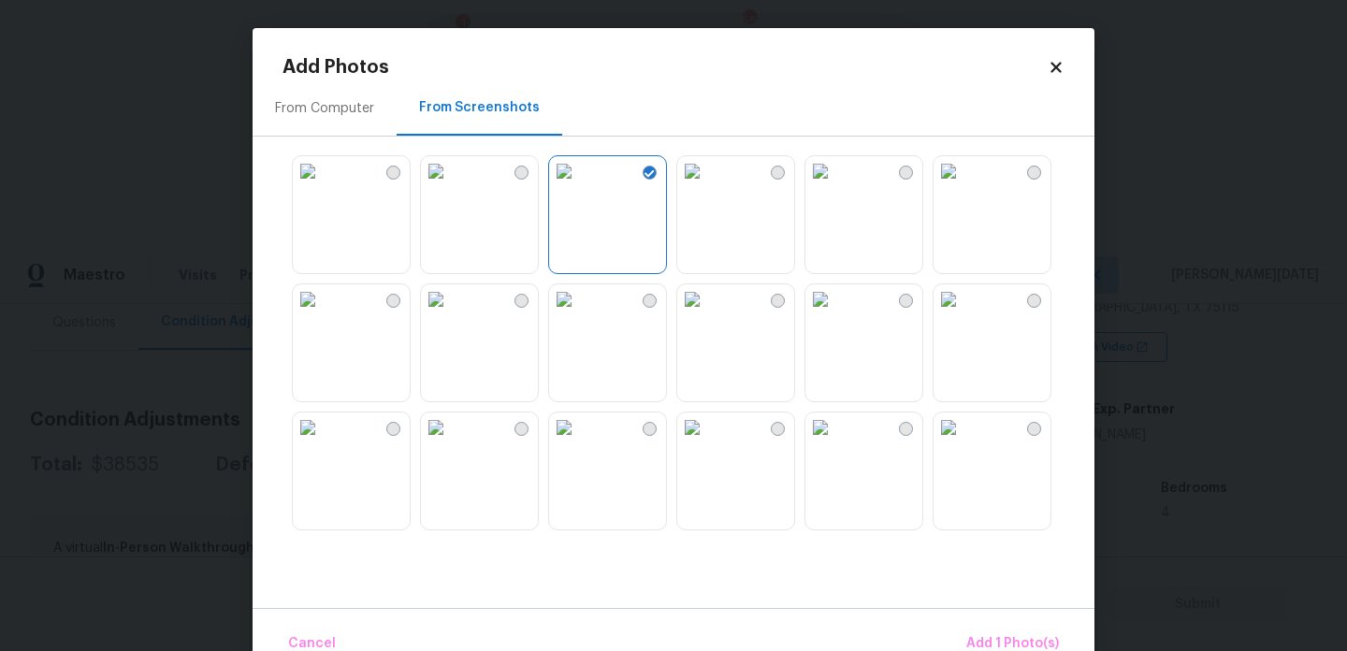
click at [707, 186] on img at bounding box center [692, 171] width 30 height 30
click at [836, 186] on img at bounding box center [821, 171] width 30 height 30
click at [964, 186] on img at bounding box center [949, 171] width 30 height 30
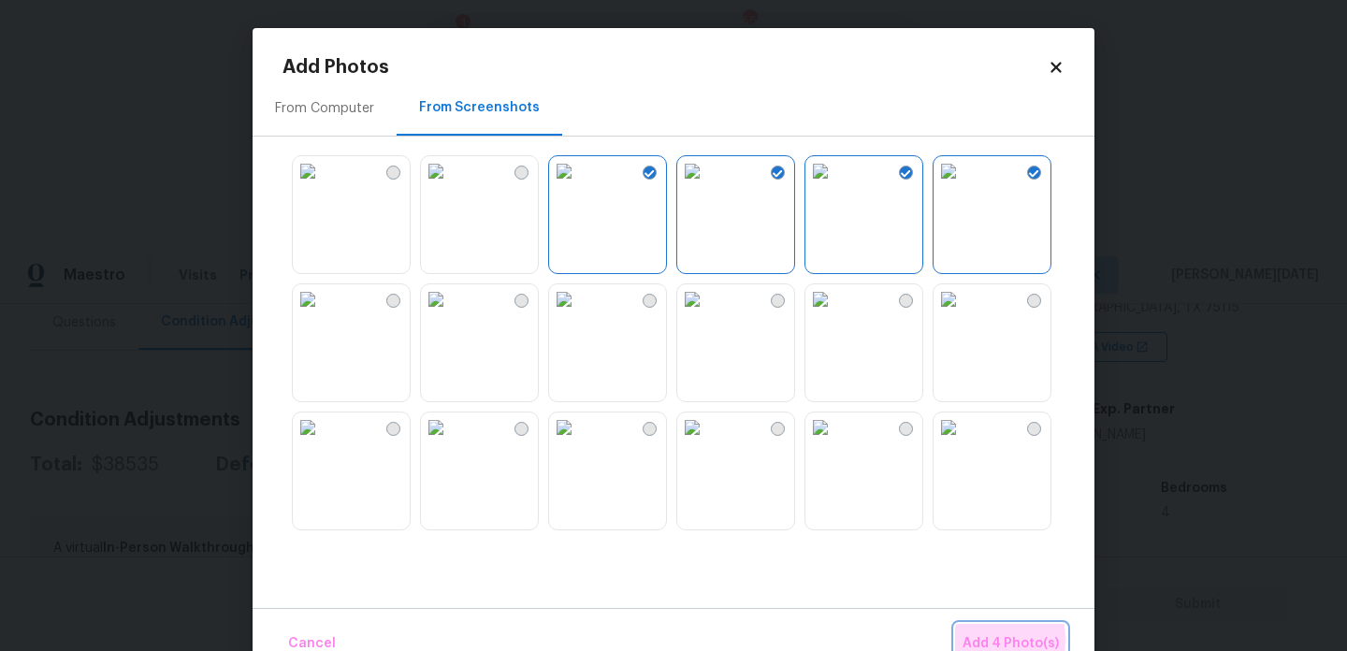
click at [971, 640] on span "Add 4 Photo(s)" at bounding box center [1011, 644] width 96 height 23
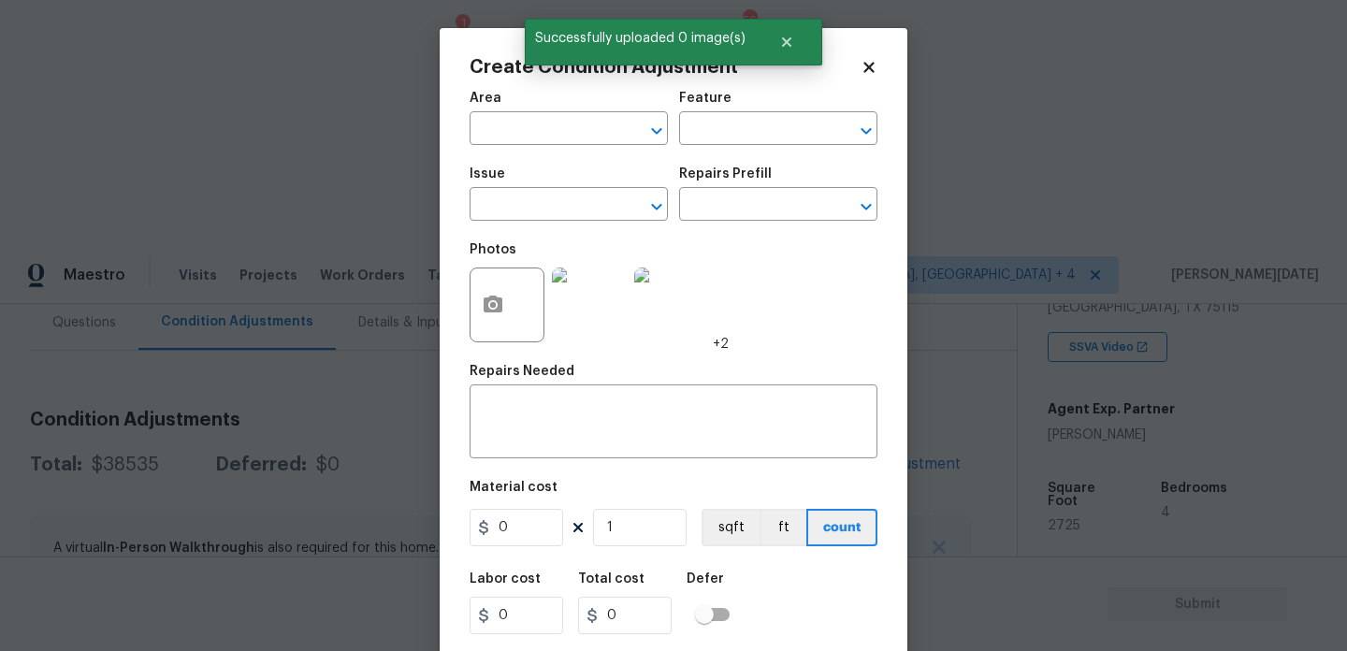
click at [516, 109] on div "Area" at bounding box center [569, 104] width 198 height 24
click at [511, 120] on input "text" at bounding box center [543, 130] width 146 height 29
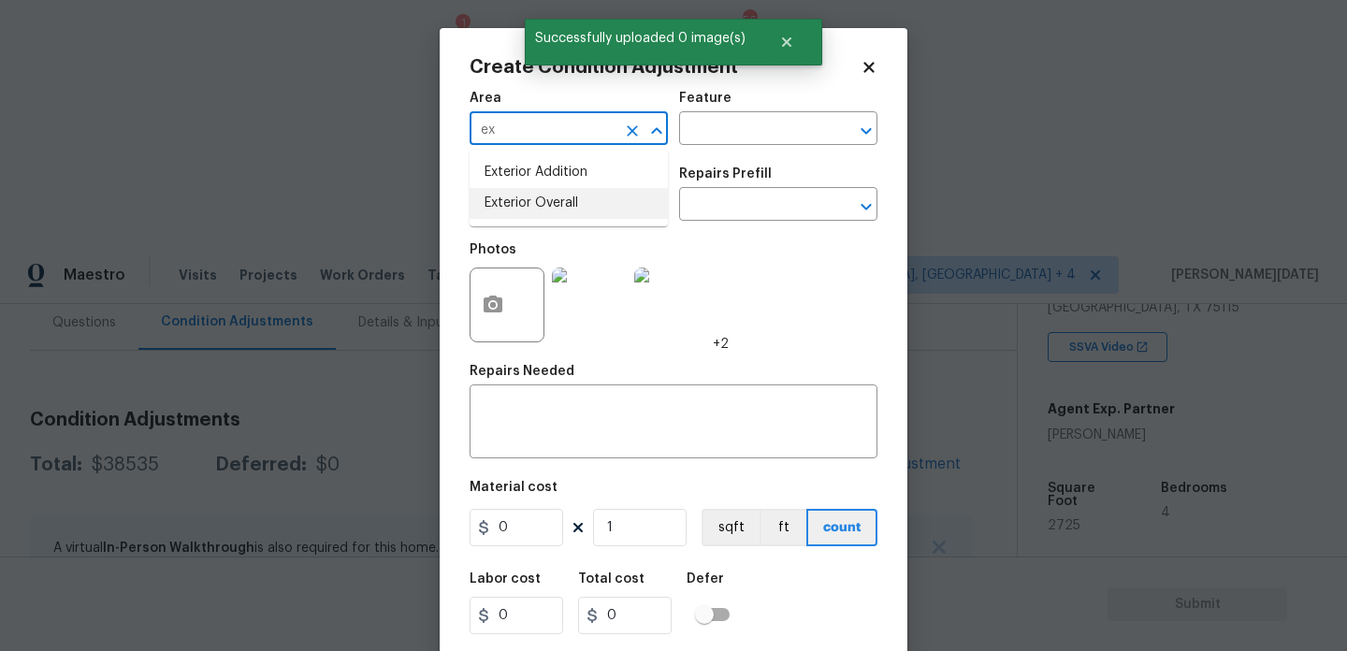
click at [529, 195] on li "Exterior Overall" at bounding box center [569, 203] width 198 height 31
type input "Exterior Overall"
click at [734, 129] on input "text" at bounding box center [752, 130] width 146 height 29
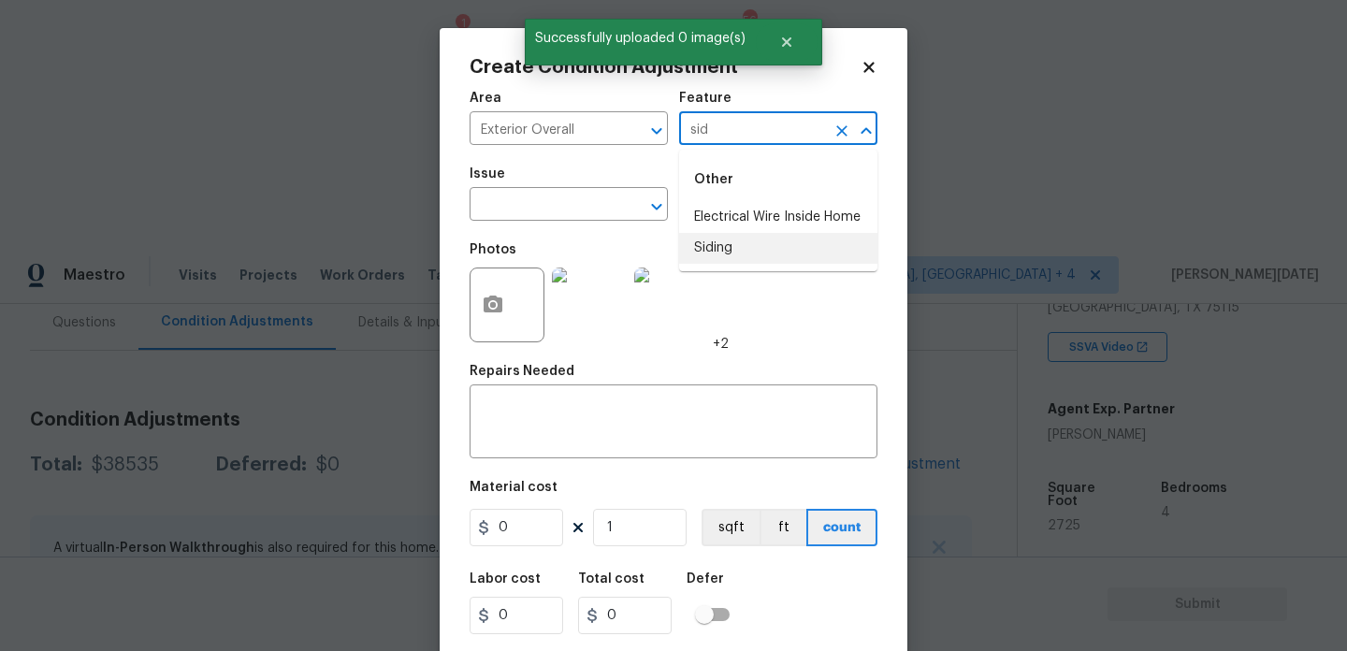
click at [736, 237] on li "Siding" at bounding box center [778, 248] width 198 height 31
type input "Siding"
click at [606, 217] on input "text" at bounding box center [543, 206] width 146 height 29
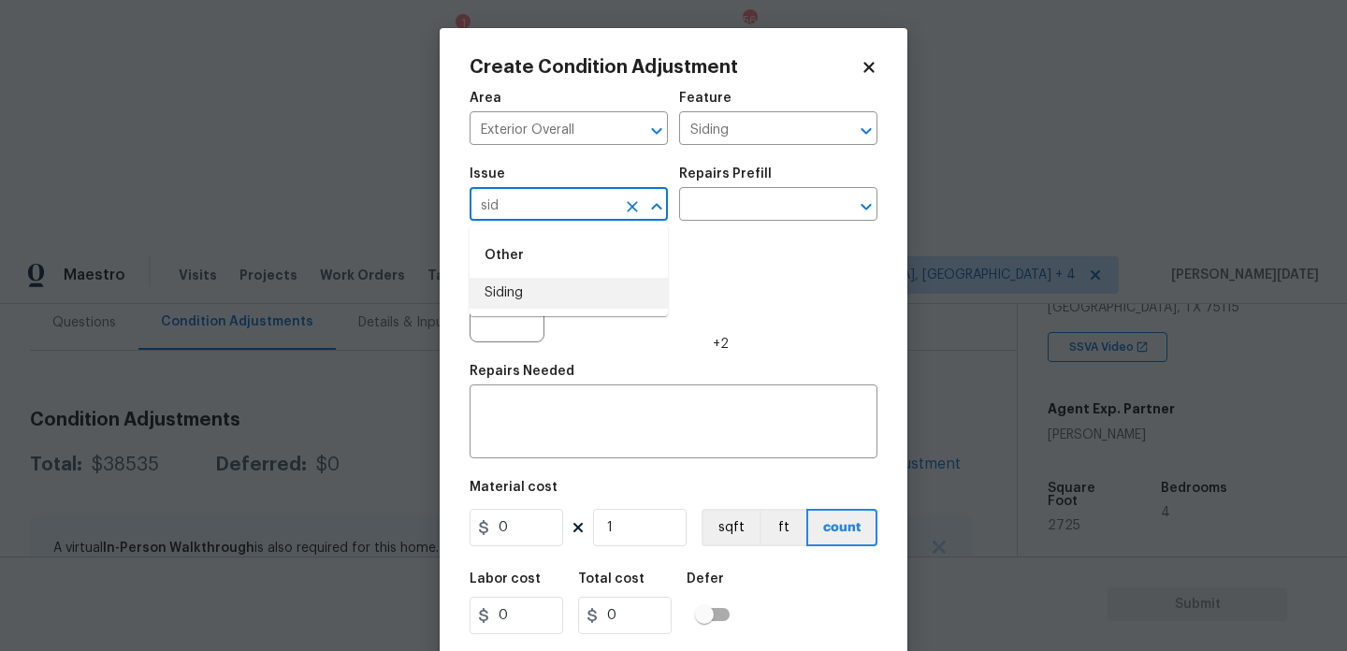
click at [562, 288] on li "Siding" at bounding box center [569, 293] width 198 height 31
type input "Siding"
click at [717, 229] on div "Issue Siding ​ Repairs Prefill ​" at bounding box center [674, 194] width 408 height 76
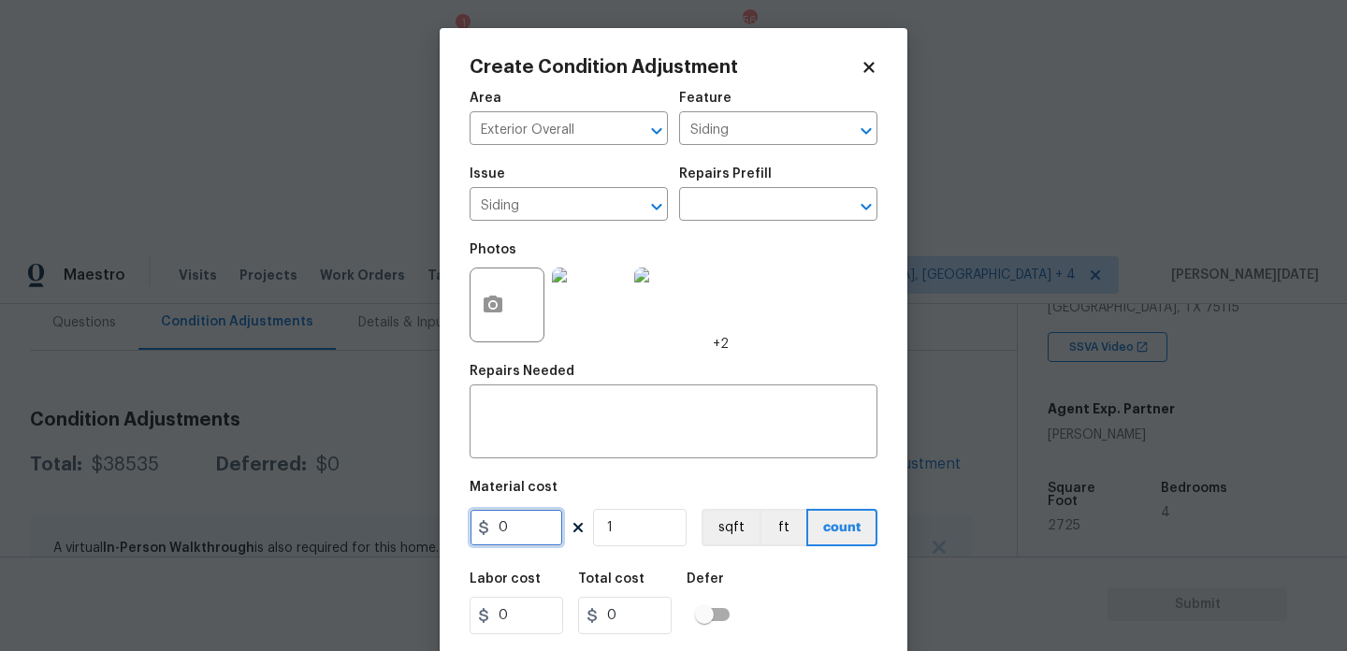
click at [521, 520] on input "0" at bounding box center [517, 527] width 94 height 37
type input "1200"
click at [581, 431] on textarea at bounding box center [673, 423] width 385 height 39
type input "1200"
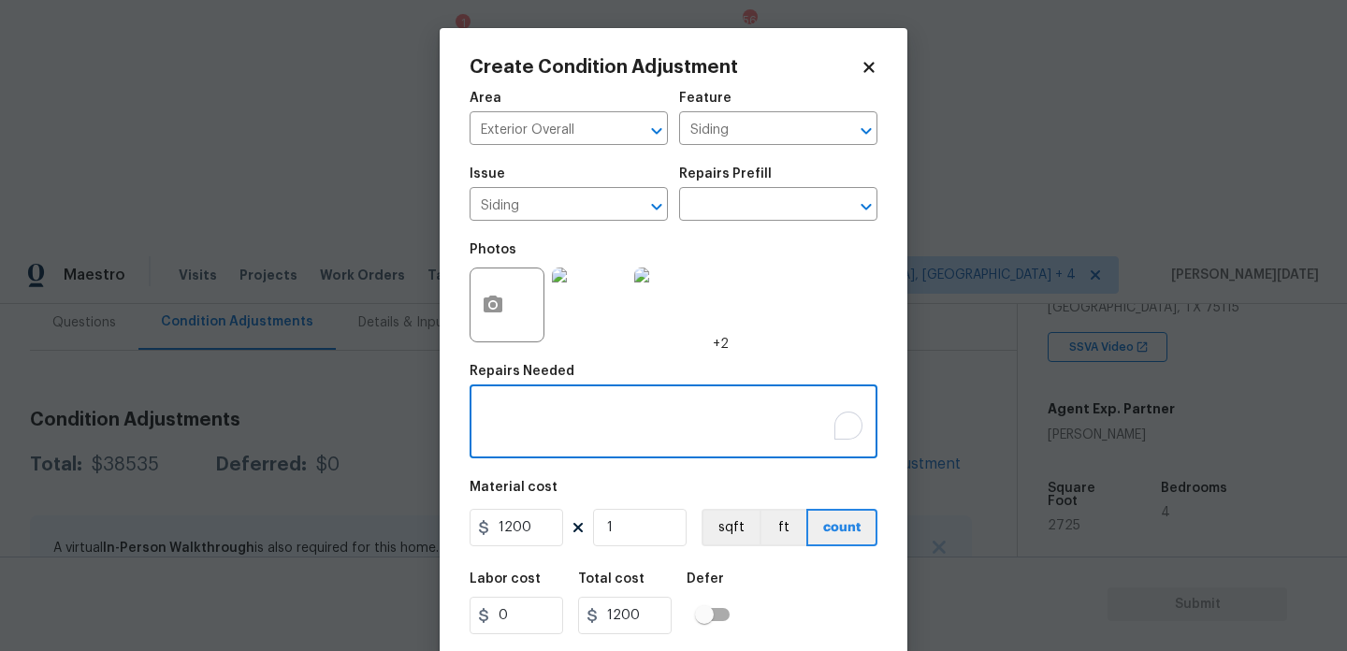
type textarea "i"
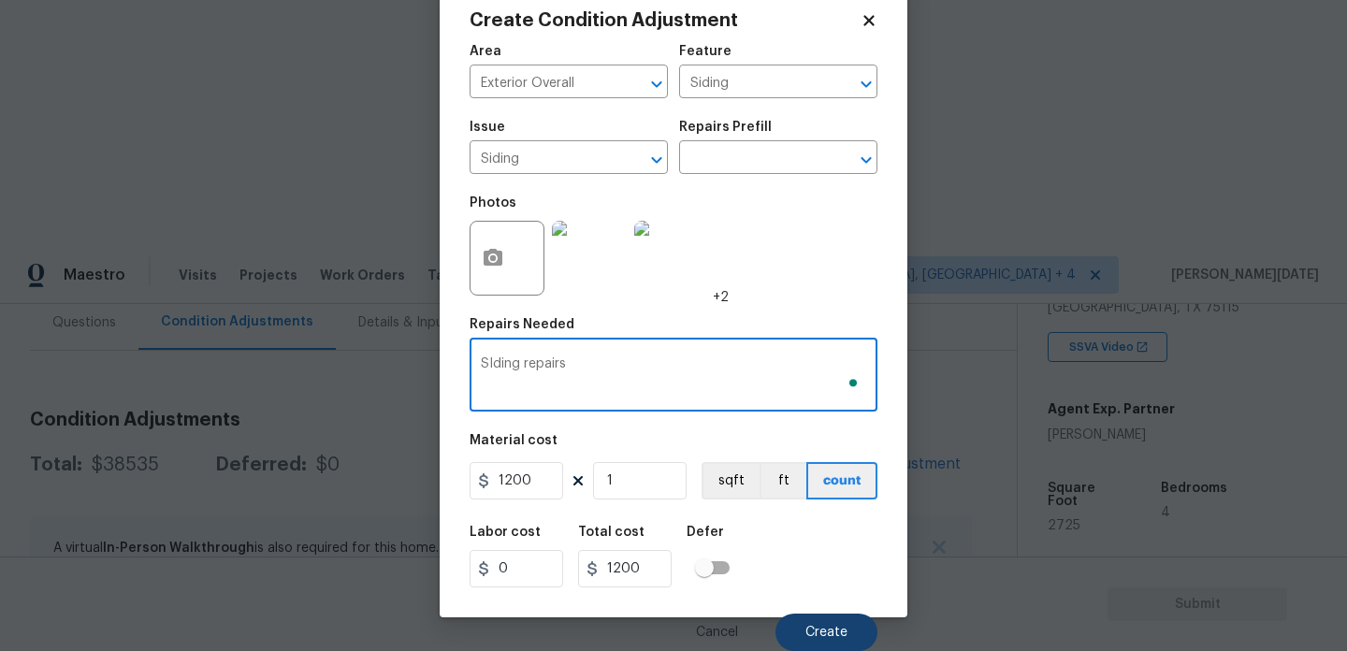
type textarea "SIding repairs"
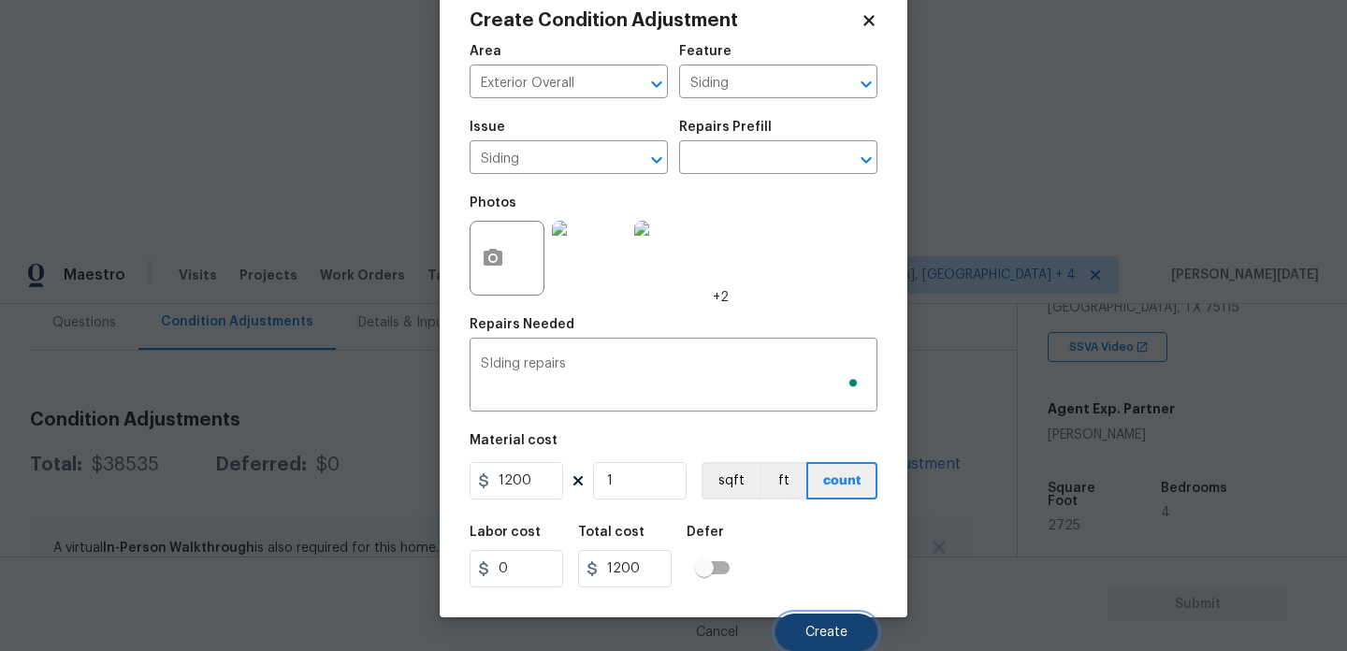
click at [829, 636] on span "Create" at bounding box center [827, 633] width 42 height 14
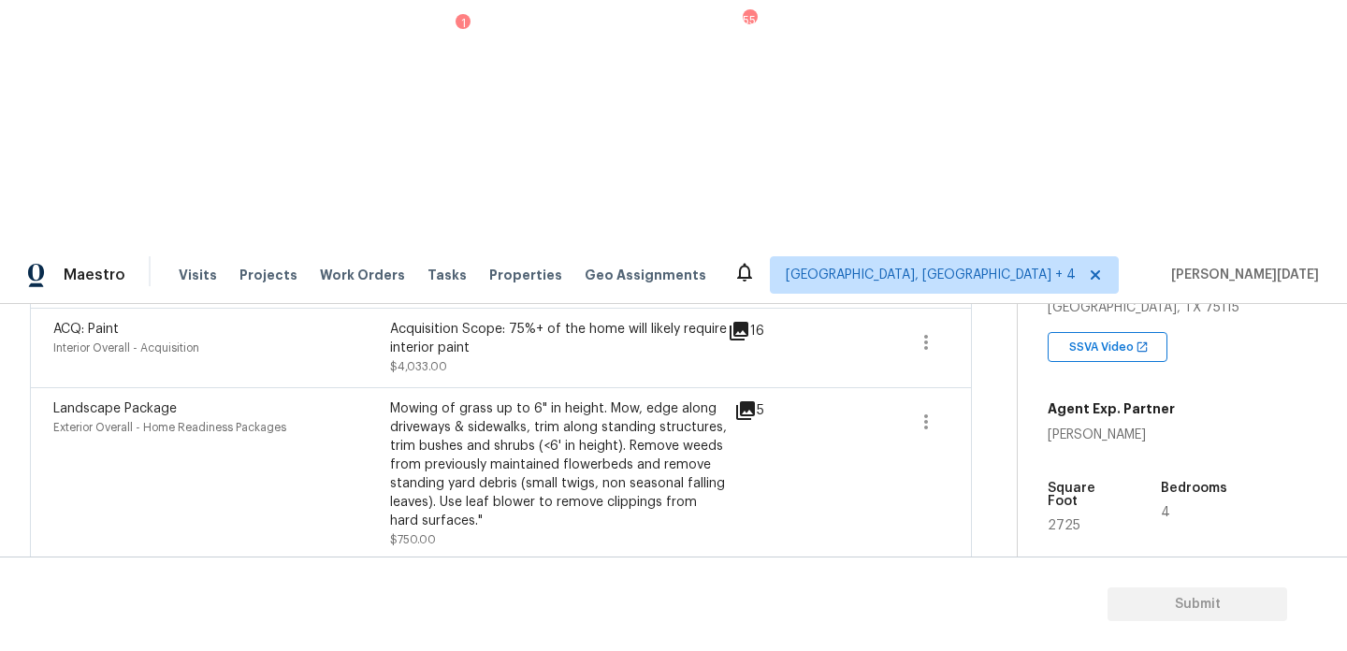
scroll to position [706, 0]
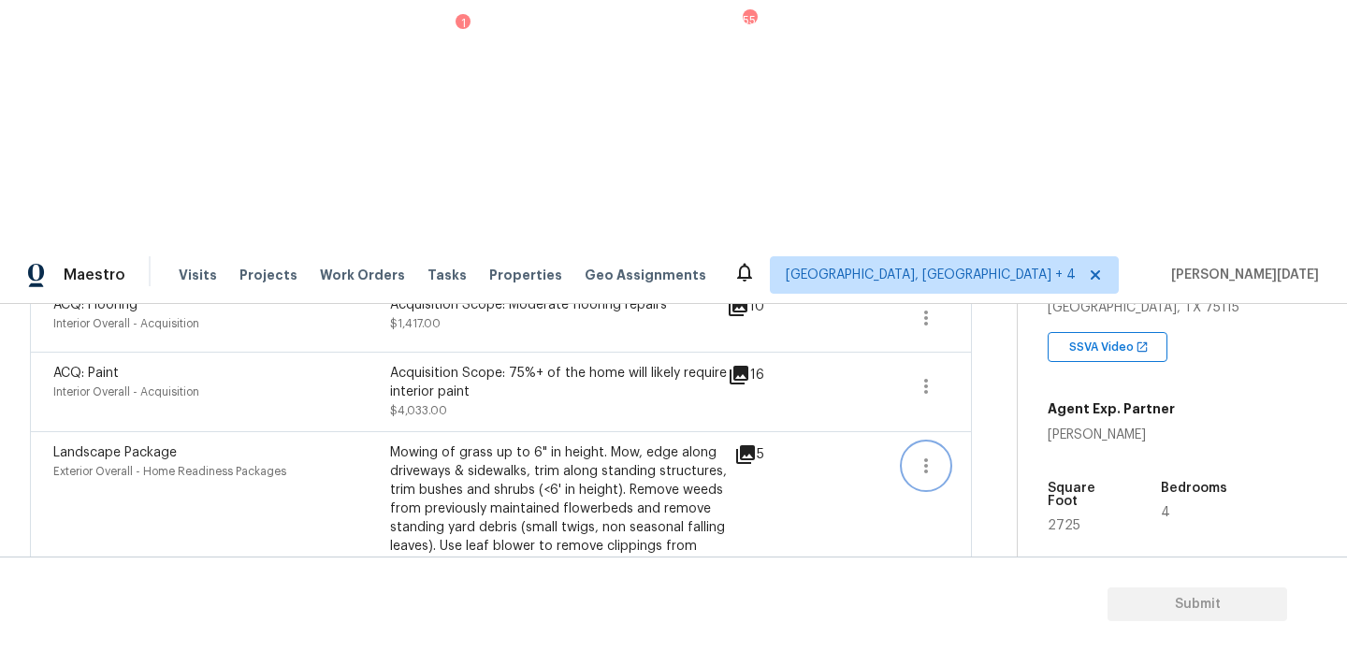
click at [938, 443] on button "button" at bounding box center [926, 465] width 45 height 45
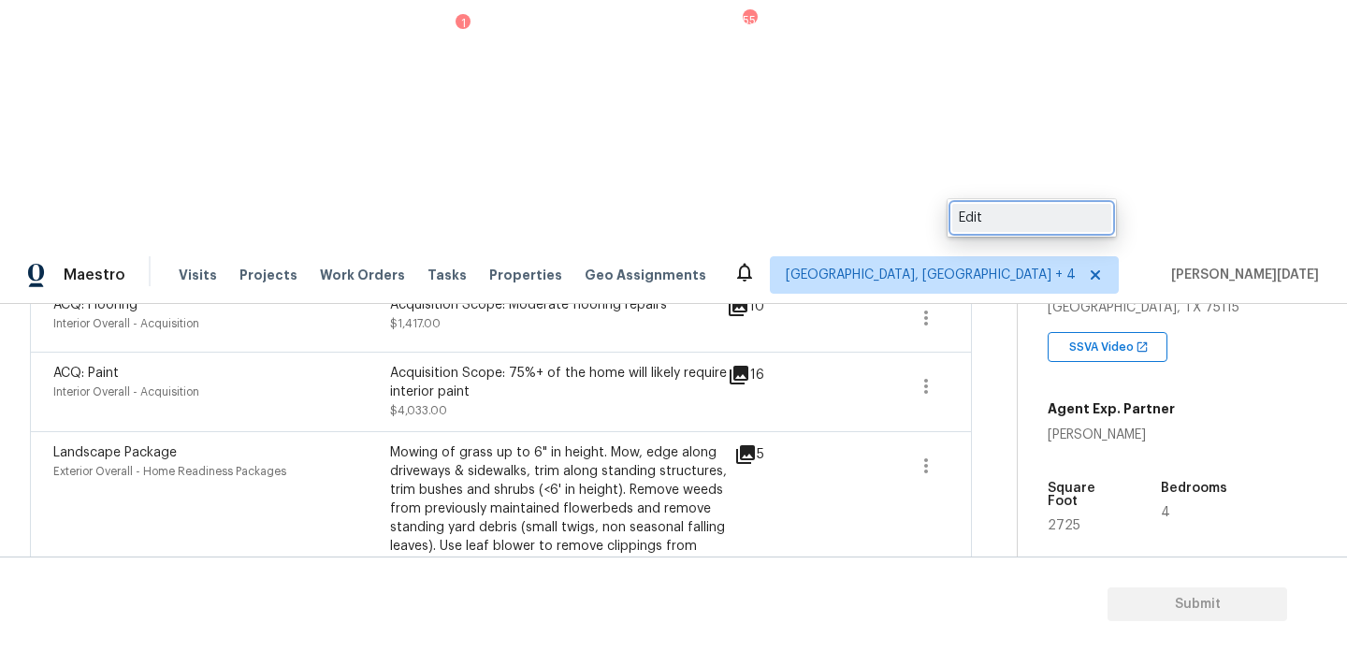
click at [996, 223] on div "Edit" at bounding box center [1032, 218] width 146 height 19
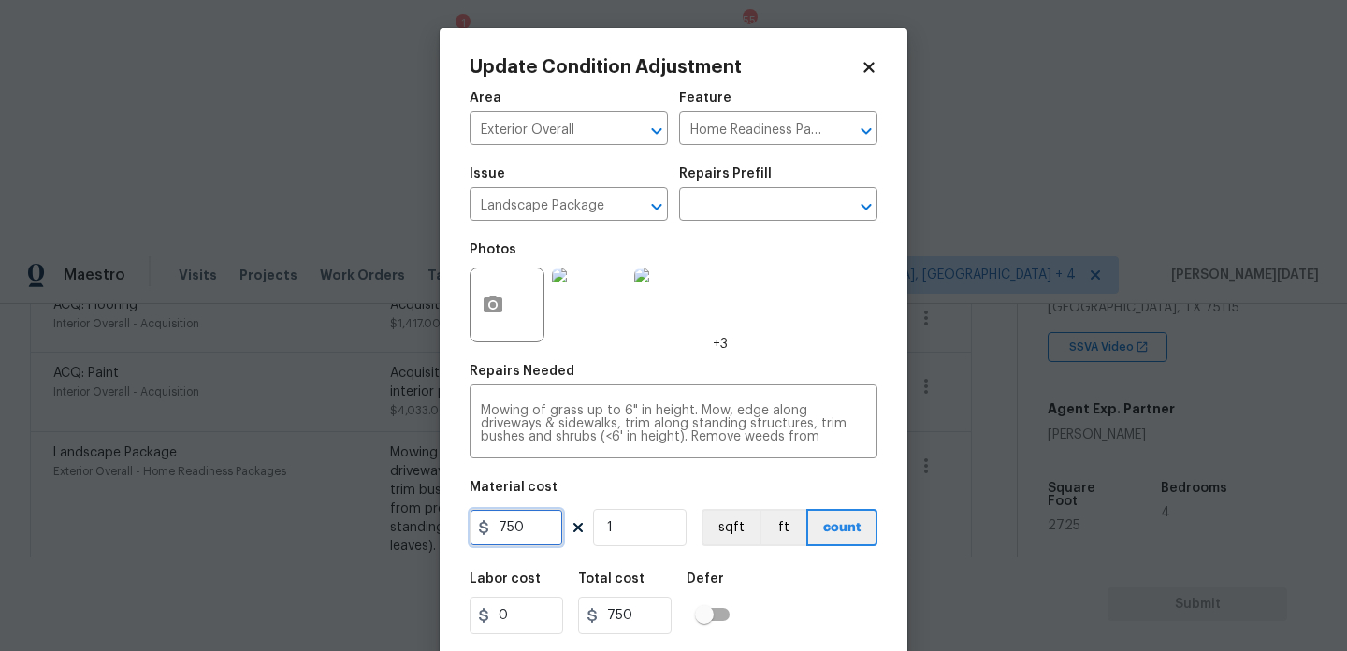
drag, startPoint x: 519, startPoint y: 535, endPoint x: 418, endPoint y: 535, distance: 101.1
click at [418, 535] on div "Update Condition Adjustment Area Exterior Overall ​ Feature Home Readiness Pack…" at bounding box center [673, 325] width 1347 height 651
type input "2000"
click at [763, 313] on div "Photos +3" at bounding box center [674, 293] width 408 height 122
type input "2000"
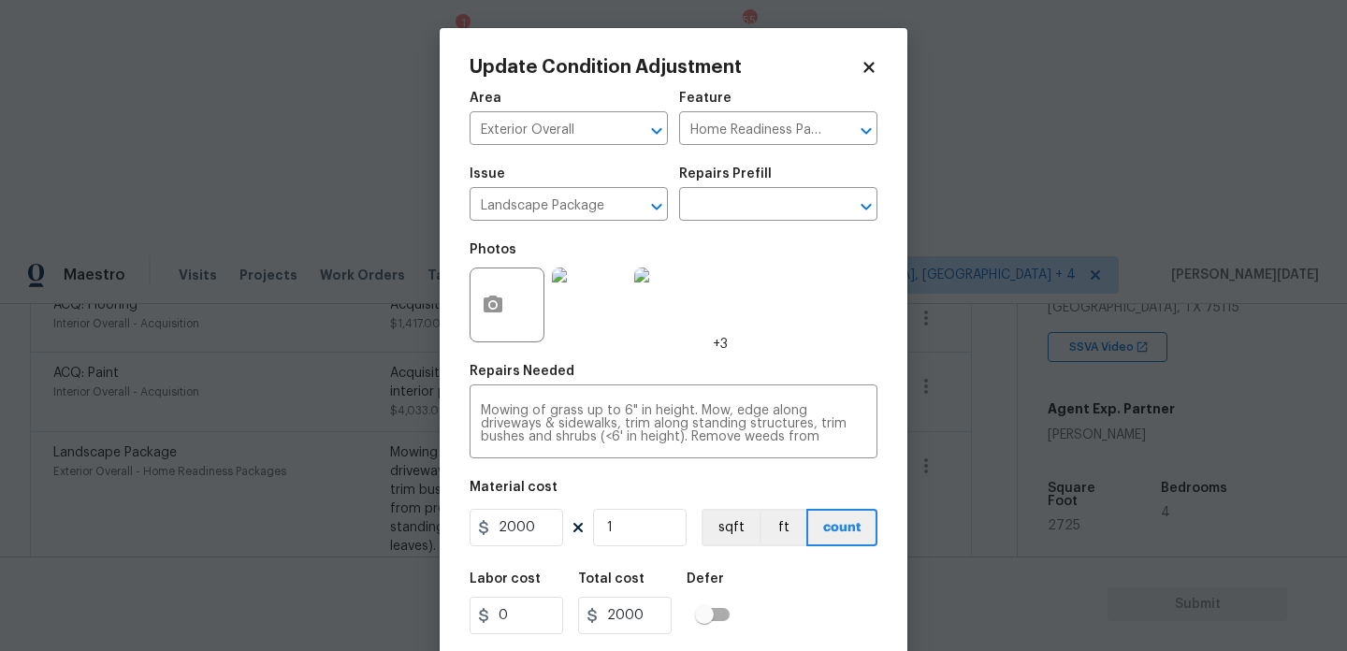
scroll to position [48, 0]
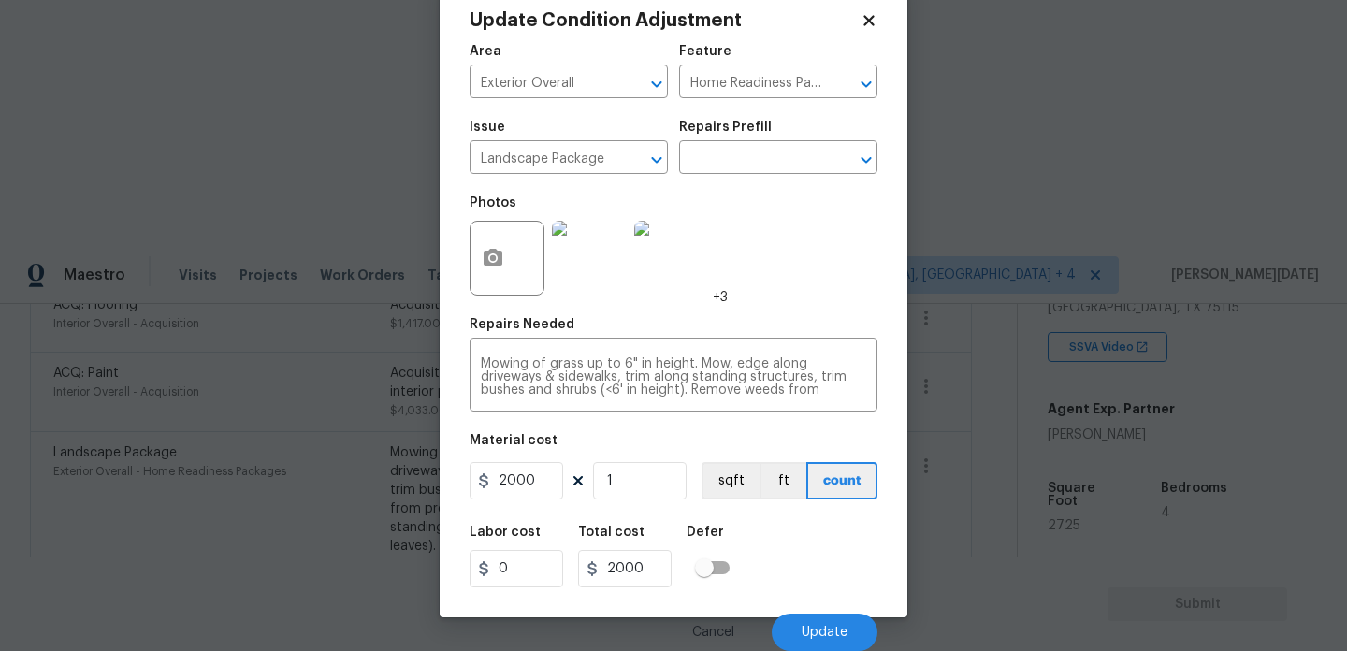
click at [815, 610] on div "Cancel Update" at bounding box center [674, 625] width 408 height 52
click at [815, 630] on span "Update" at bounding box center [825, 633] width 46 height 14
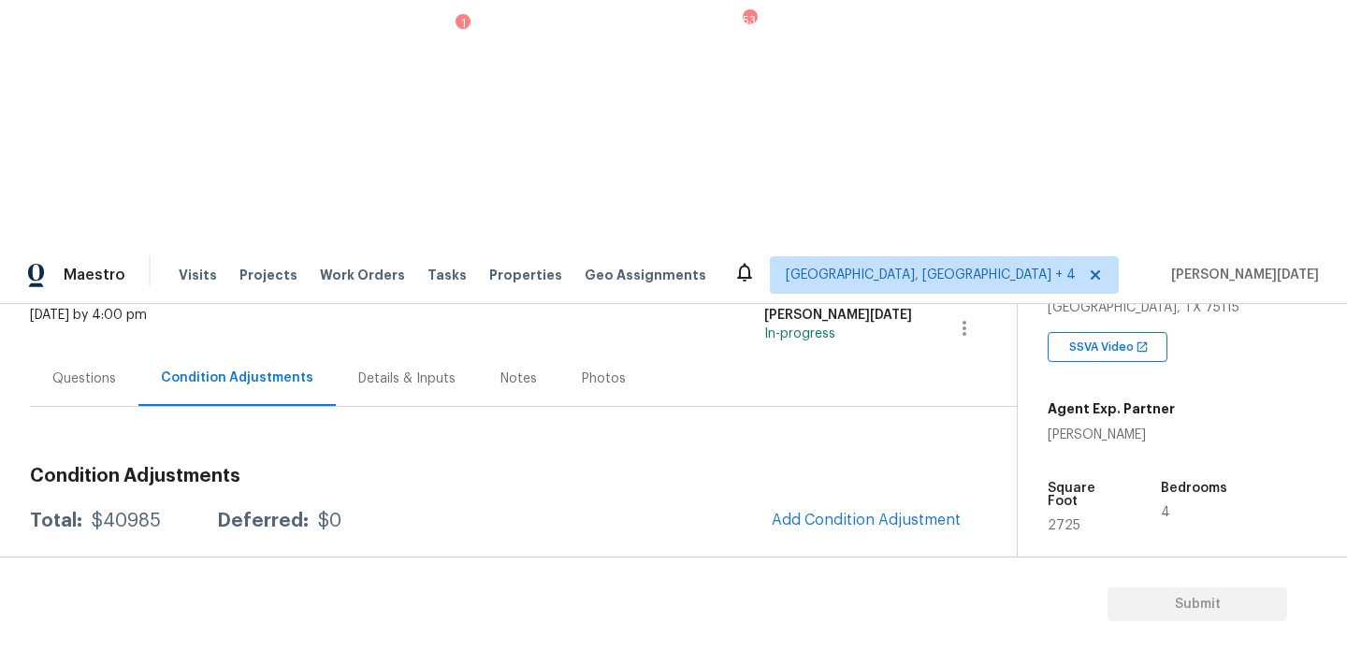
scroll to position [0, 0]
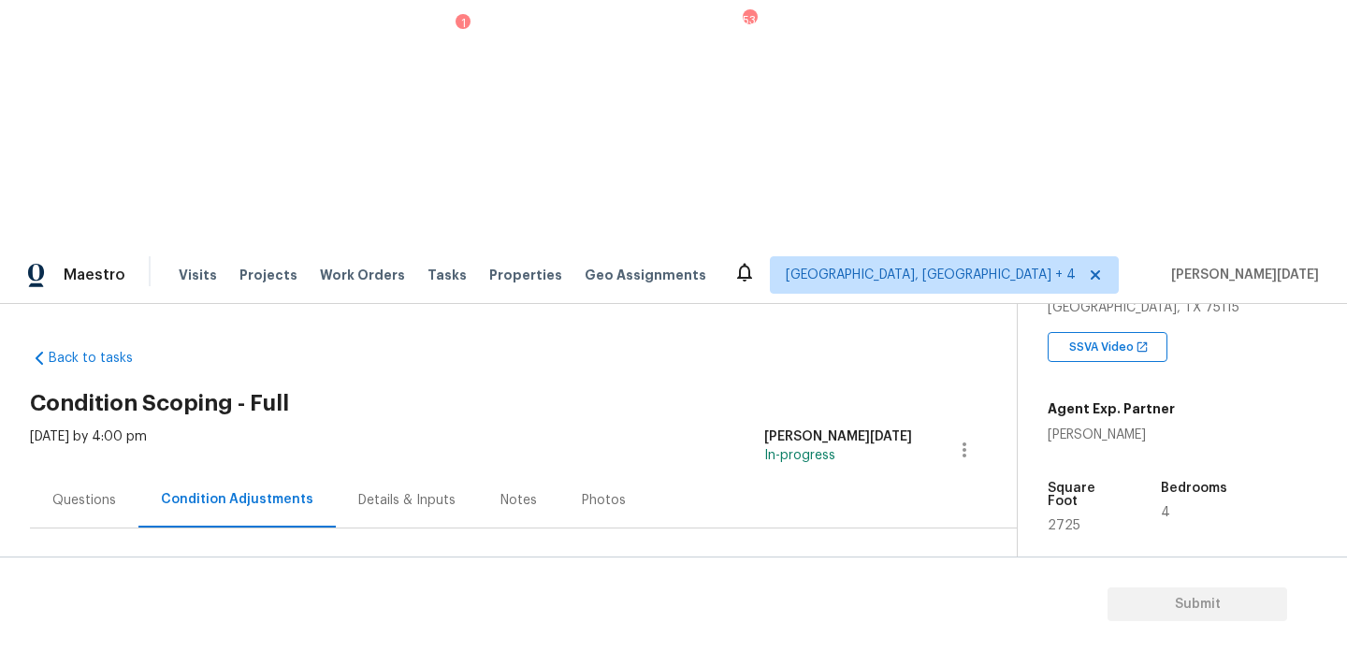
click at [802, 622] on span "Add Condition Adjustment" at bounding box center [866, 642] width 211 height 41
click at [807, 633] on span "Add Condition Adjustment" at bounding box center [866, 641] width 189 height 17
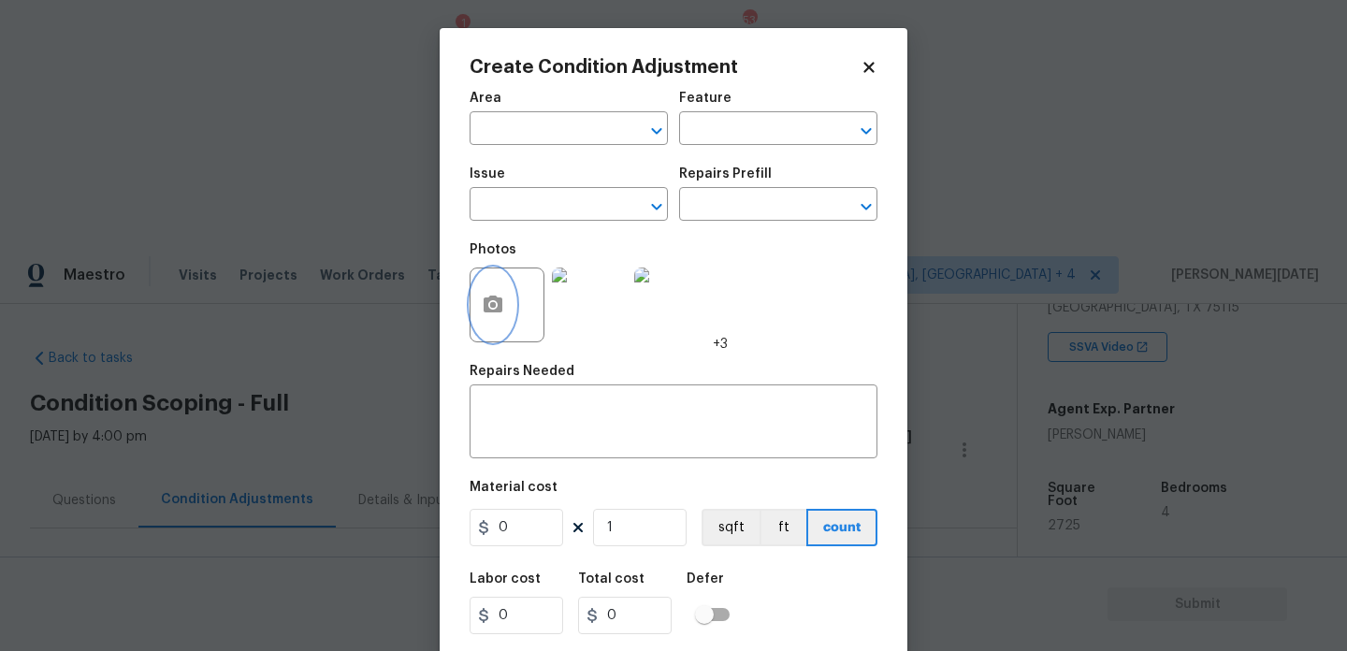
click at [485, 325] on button "button" at bounding box center [493, 305] width 45 height 73
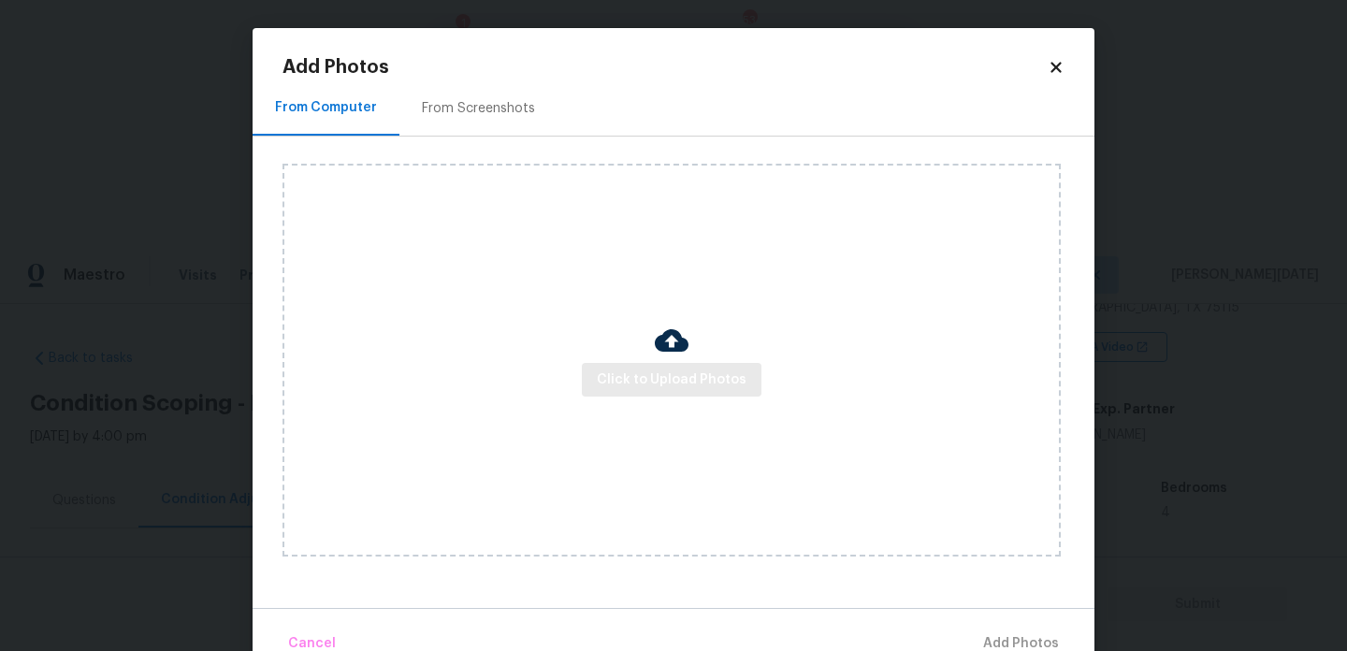
click at [646, 397] on div "Click to Upload Photos" at bounding box center [672, 360] width 778 height 393
click at [628, 393] on button "Click to Upload Photos" at bounding box center [672, 380] width 180 height 35
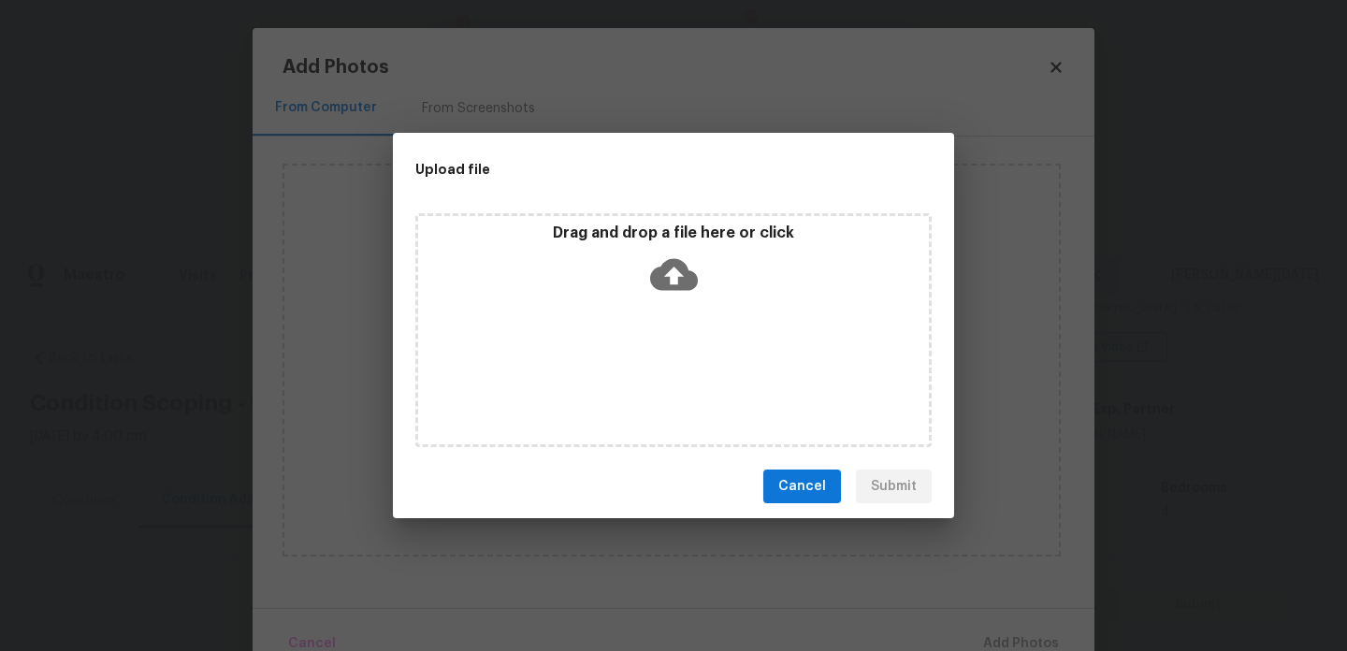
click at [596, 319] on div "Drag and drop a file here or click" at bounding box center [673, 330] width 516 height 234
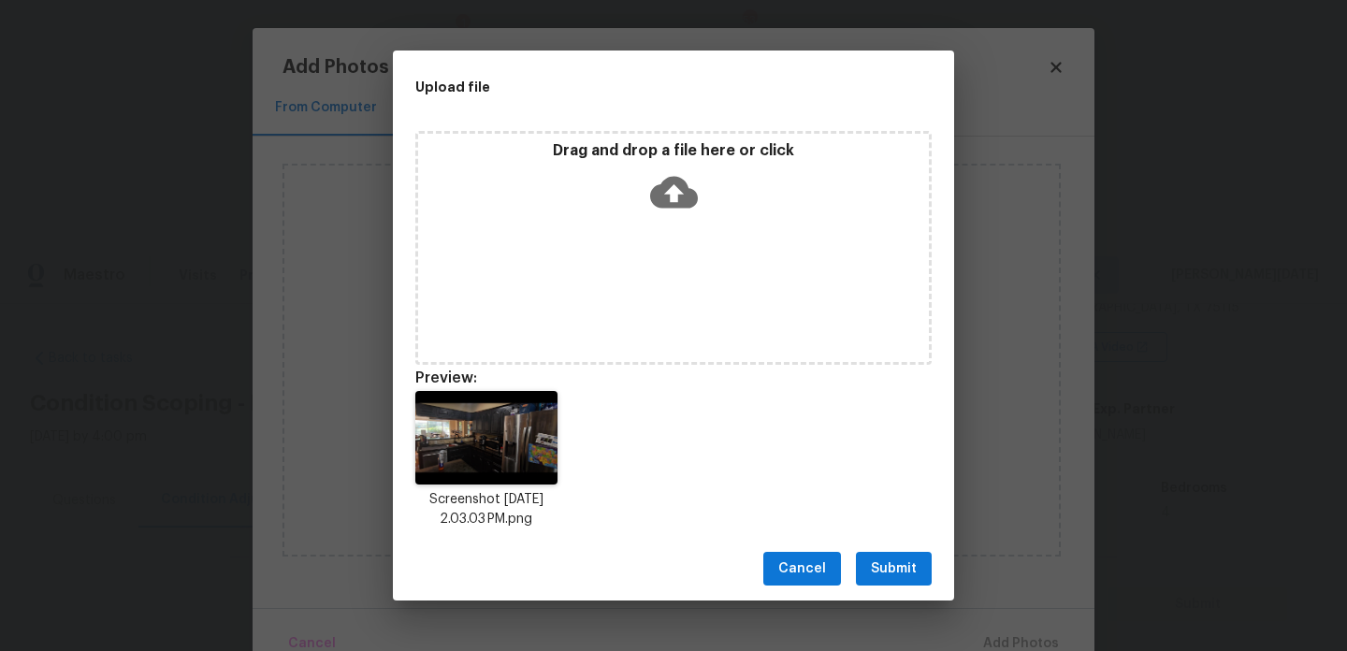
click at [913, 563] on span "Submit" at bounding box center [894, 569] width 46 height 23
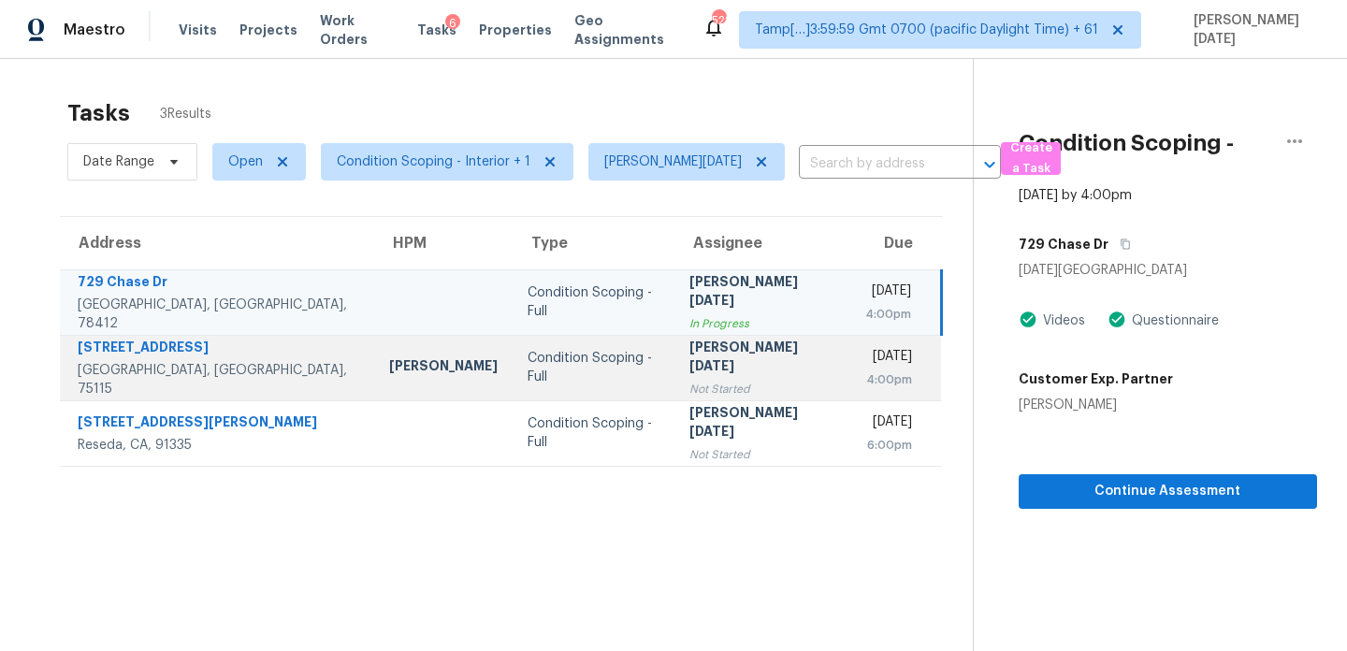
scroll to position [59, 0]
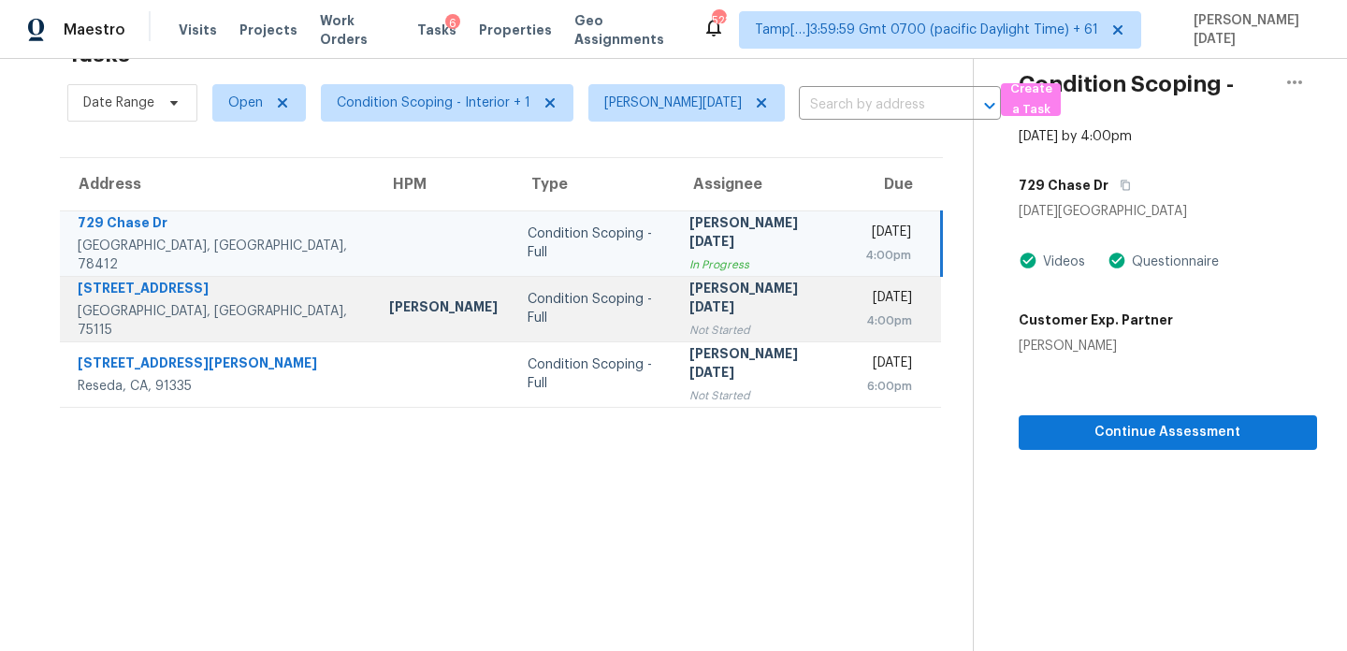
click at [851, 336] on td "[DATE] 4:00pm" at bounding box center [897, 308] width 92 height 65
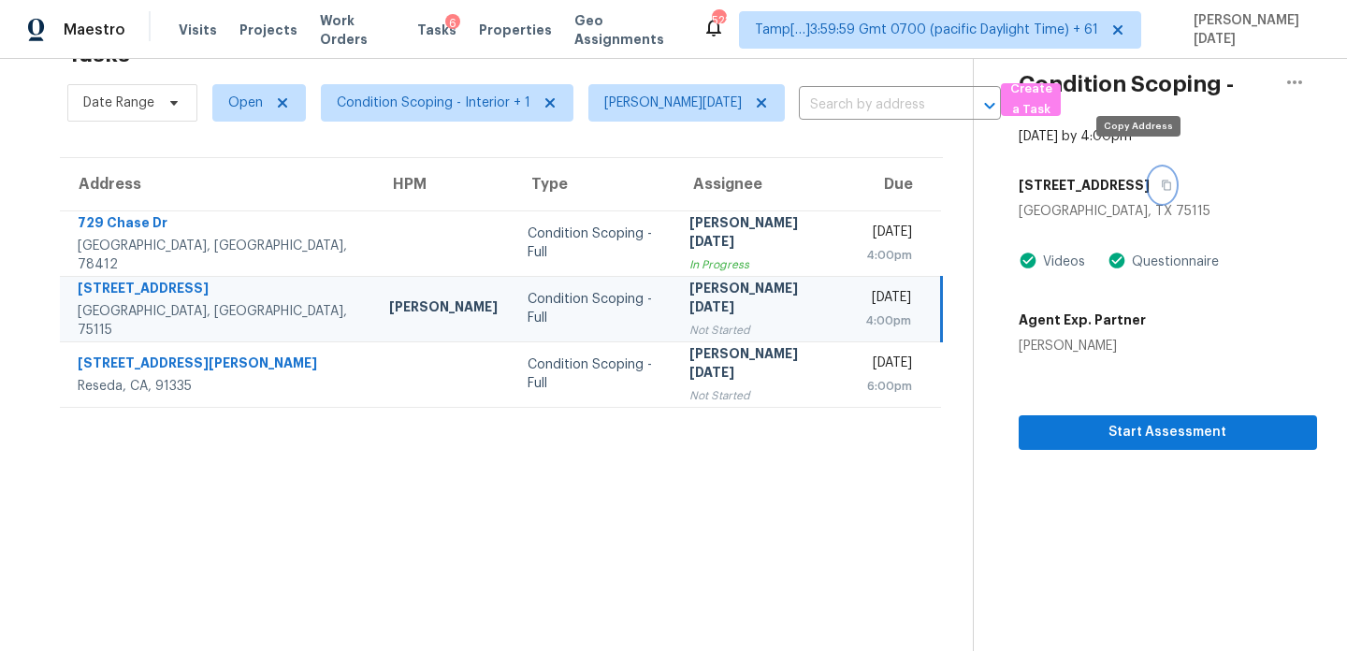
click at [1161, 180] on icon "button" at bounding box center [1166, 185] width 11 height 11
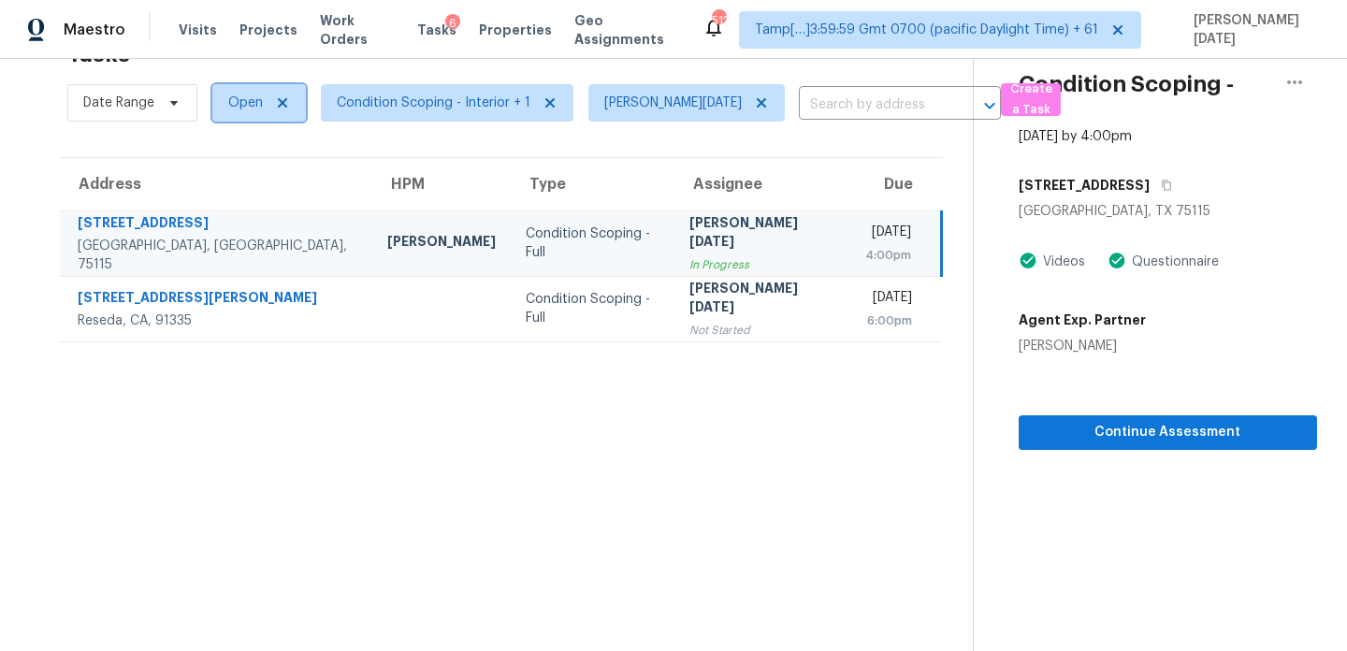
click at [258, 113] on span "Open" at bounding box center [259, 102] width 94 height 37
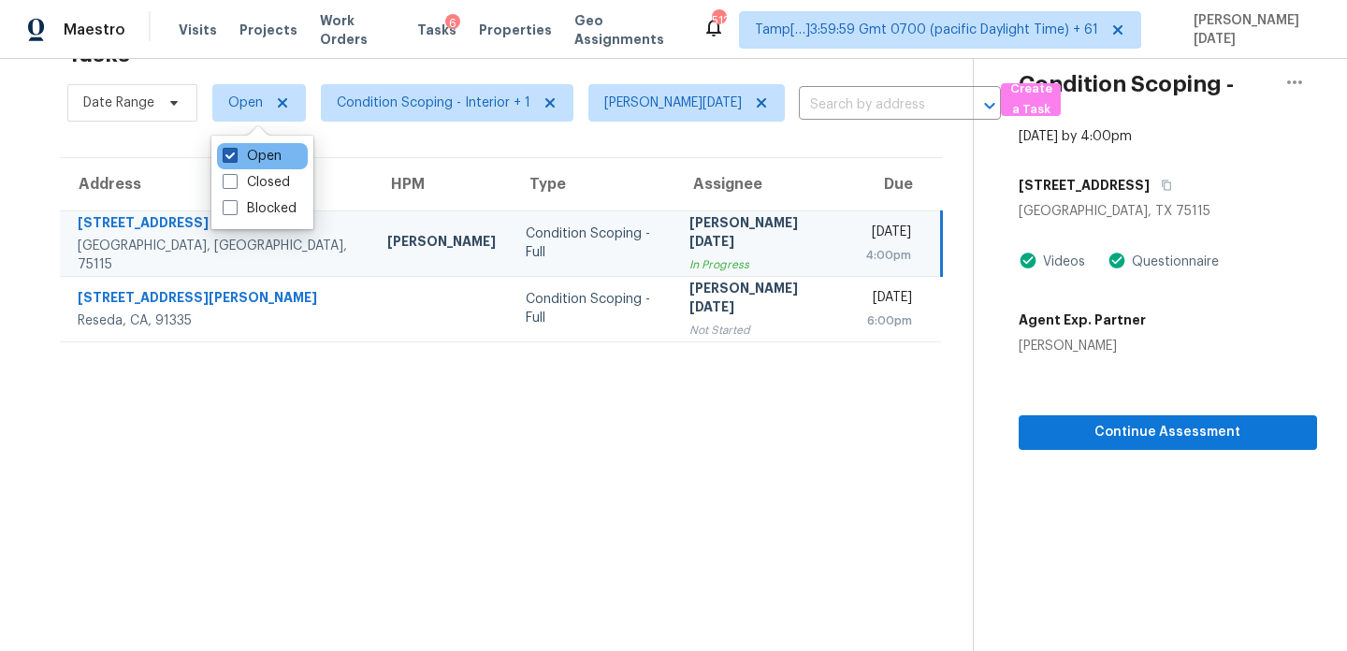
click at [255, 157] on label "Open" at bounding box center [252, 156] width 59 height 19
click at [235, 157] on input "Open" at bounding box center [229, 153] width 12 height 12
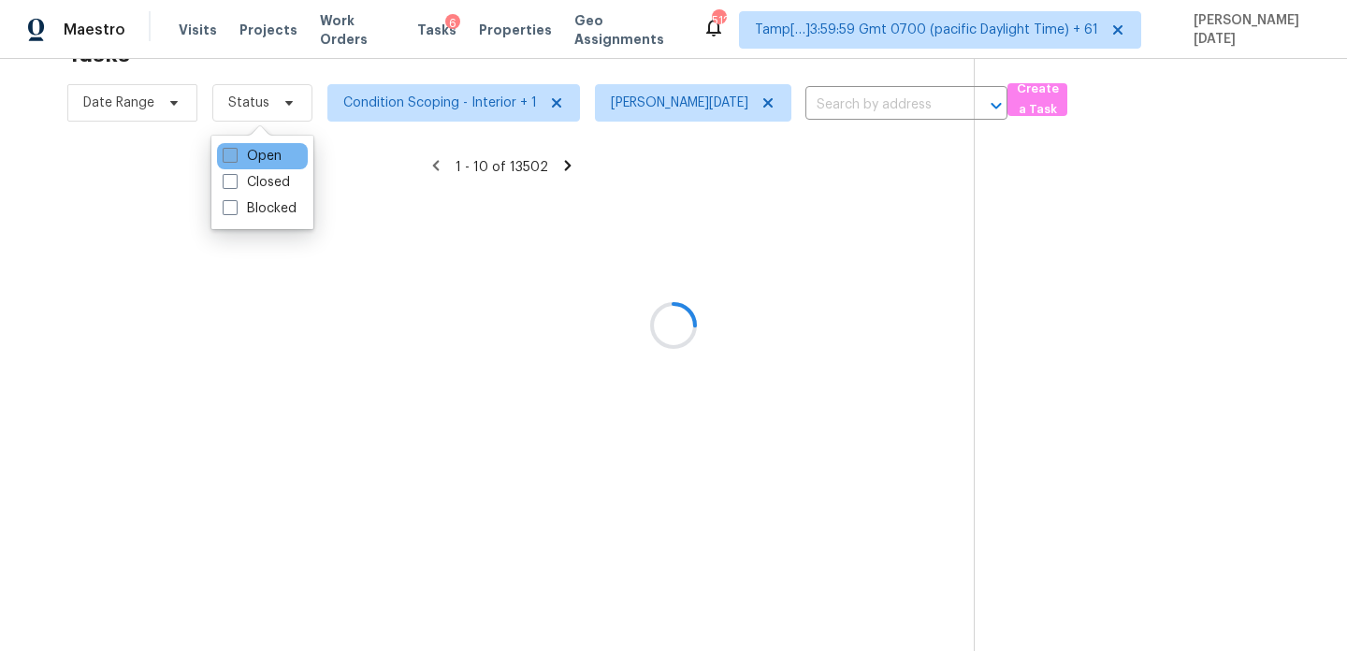
click at [255, 157] on label "Open" at bounding box center [252, 156] width 59 height 19
click at [235, 157] on input "Open" at bounding box center [229, 153] width 12 height 12
checkbox input "true"
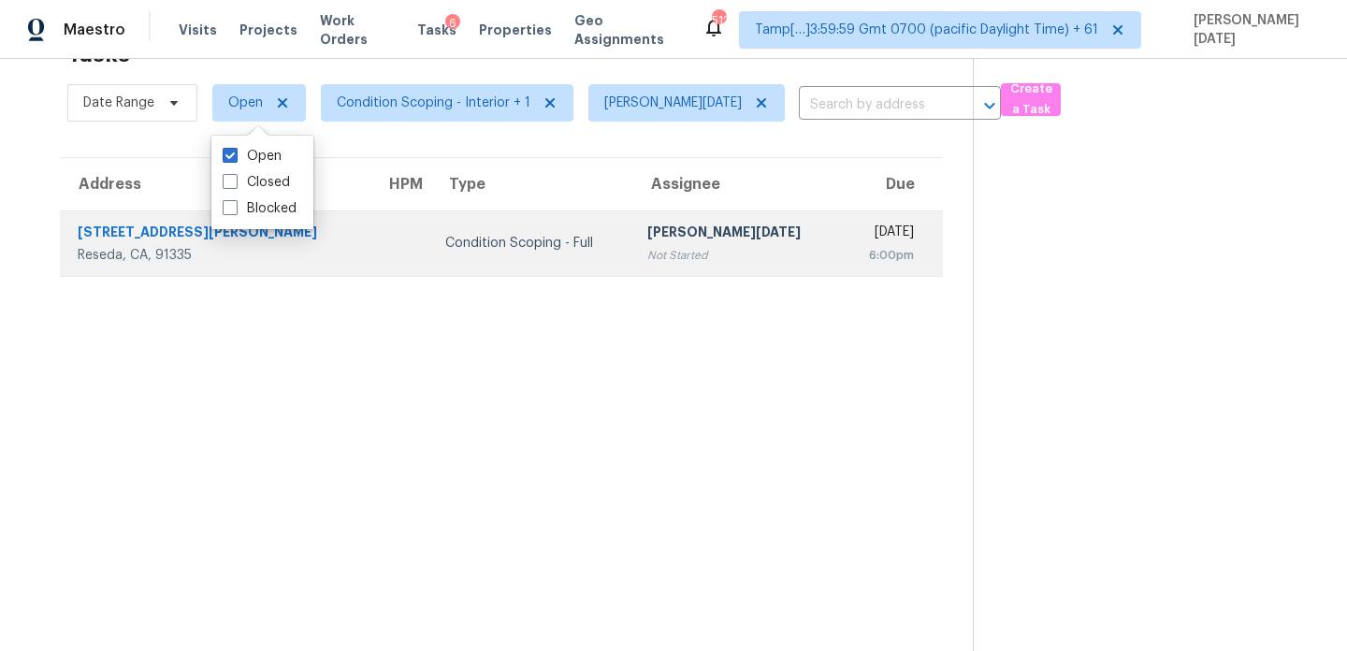
click at [701, 257] on td "[PERSON_NAME][DATE] Not Started" at bounding box center [737, 243] width 209 height 65
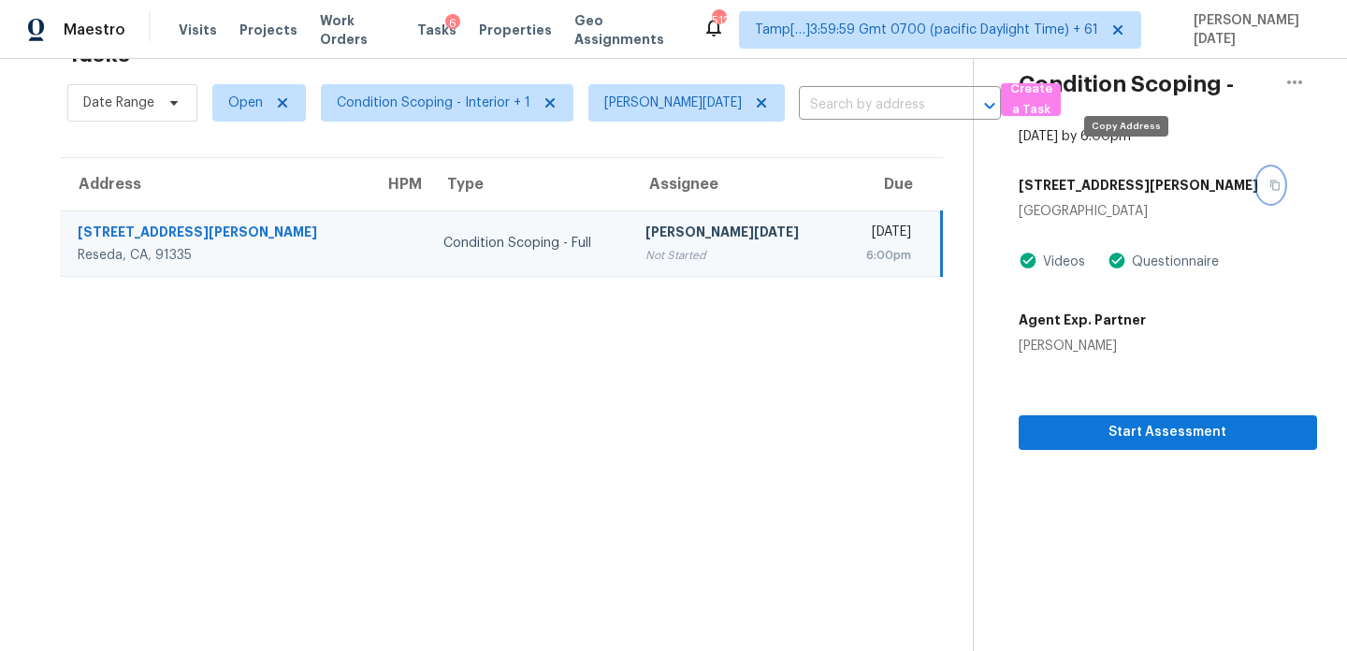
click at [1270, 180] on icon "button" at bounding box center [1275, 185] width 11 height 11
click at [256, 107] on span "Open" at bounding box center [245, 103] width 35 height 19
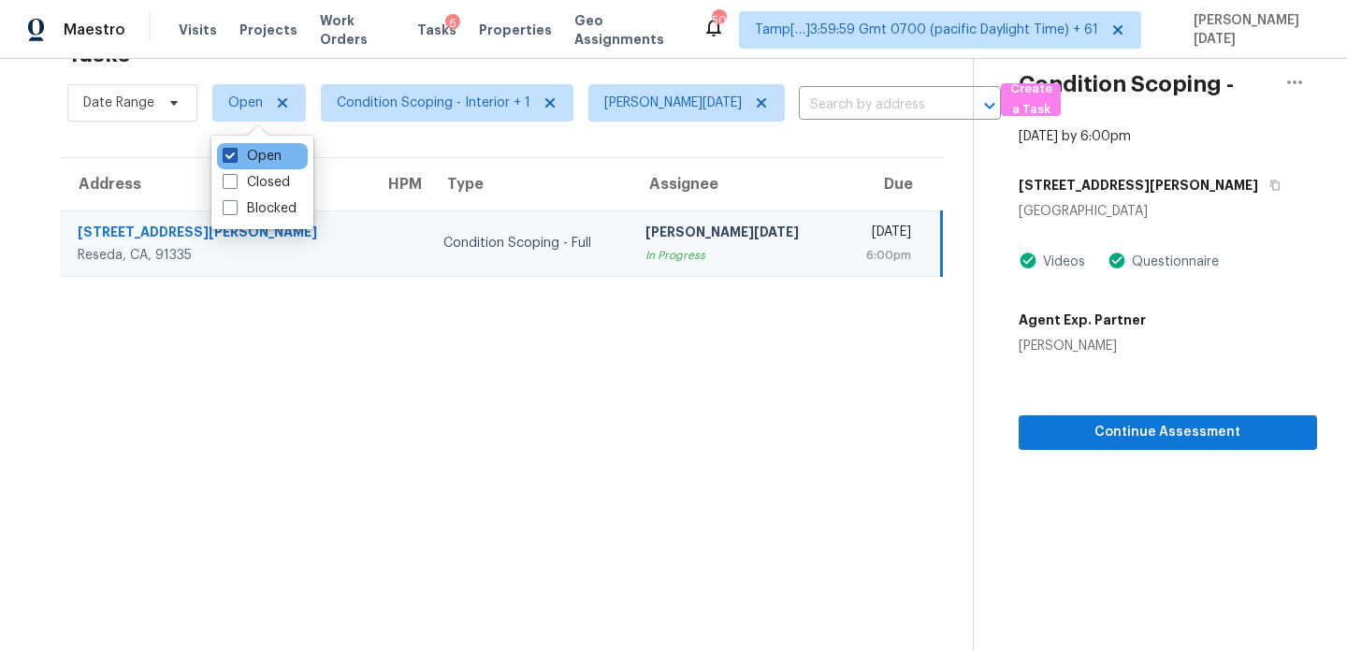
click at [253, 157] on label "Open" at bounding box center [252, 156] width 59 height 19
click at [235, 157] on input "Open" at bounding box center [229, 153] width 12 height 12
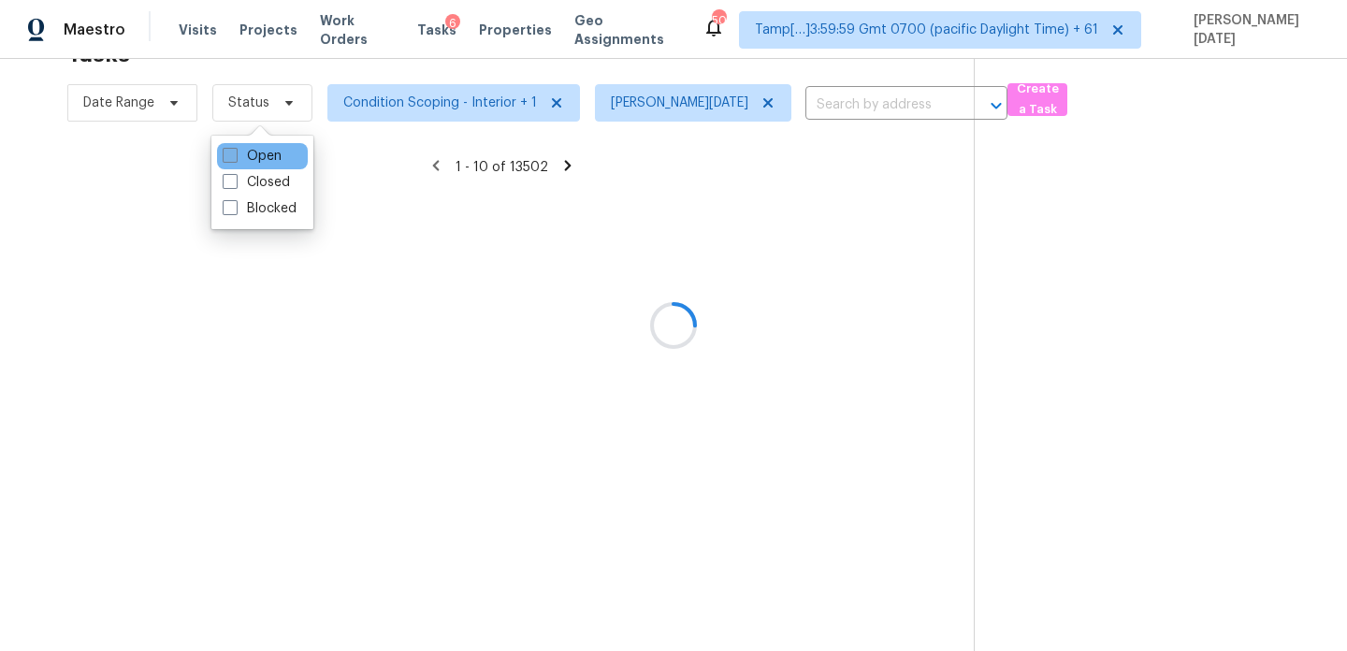
click at [253, 157] on label "Open" at bounding box center [252, 156] width 59 height 19
click at [235, 157] on input "Open" at bounding box center [229, 153] width 12 height 12
checkbox input "true"
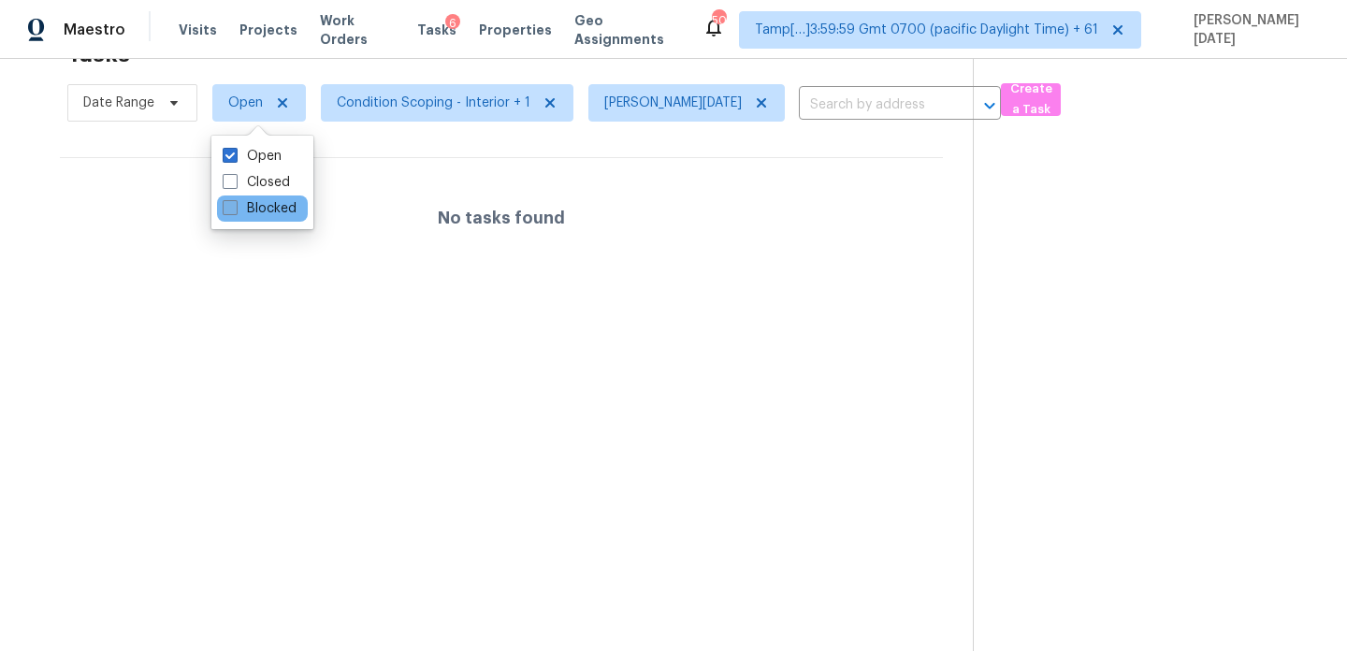
click at [252, 211] on label "Blocked" at bounding box center [260, 208] width 74 height 19
click at [235, 211] on input "Blocked" at bounding box center [229, 205] width 12 height 12
click at [252, 211] on label "Blocked" at bounding box center [260, 208] width 74 height 19
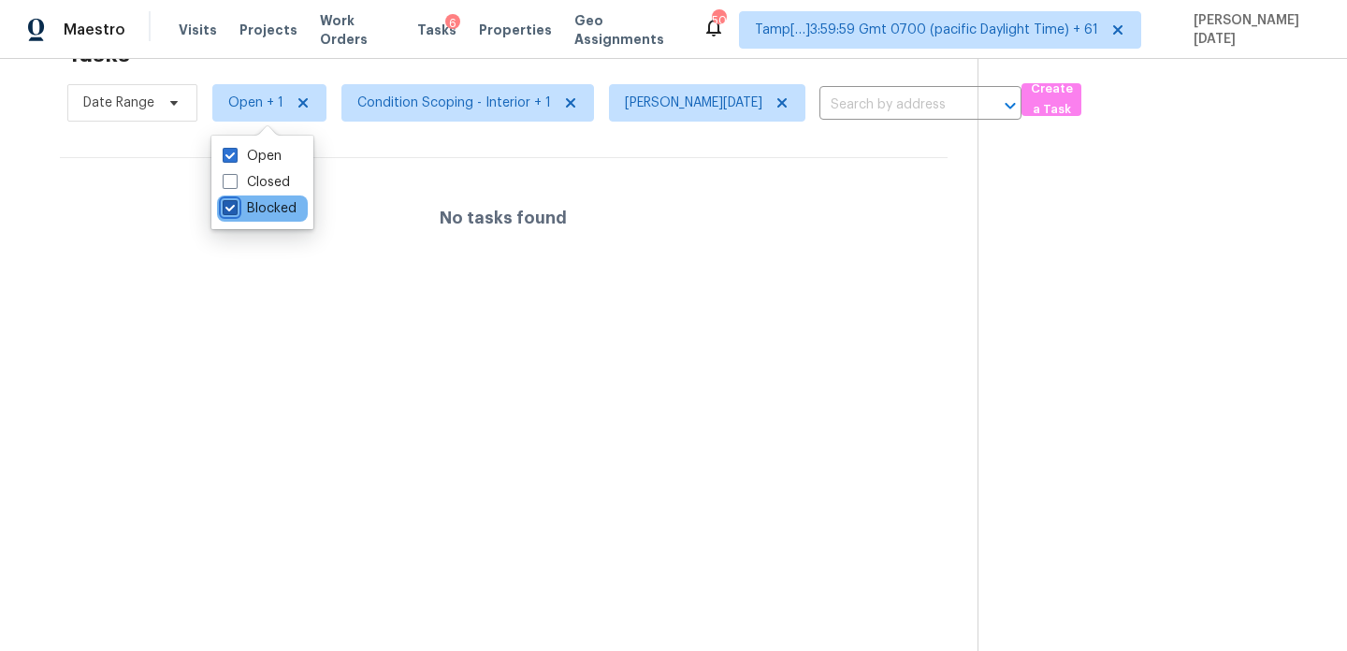
click at [235, 211] on input "Blocked" at bounding box center [229, 205] width 12 height 12
checkbox input "false"
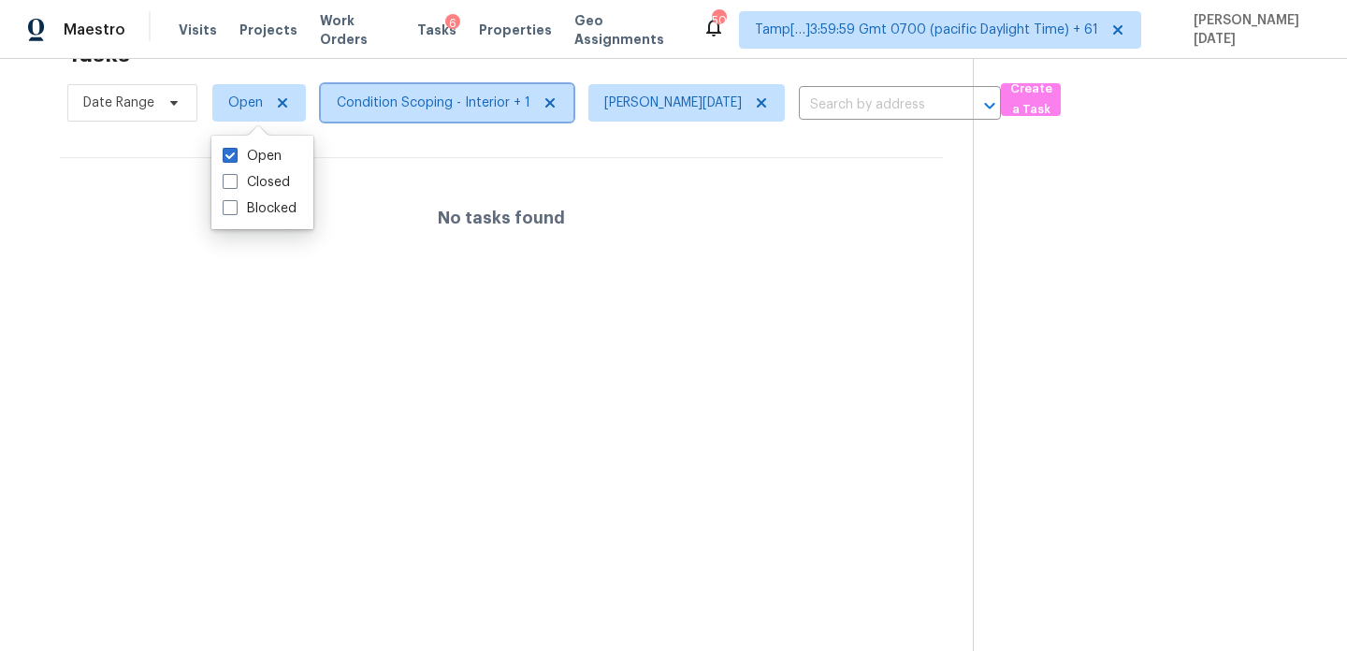
click at [359, 107] on span "Condition Scoping - Interior + 1" at bounding box center [434, 103] width 194 height 19
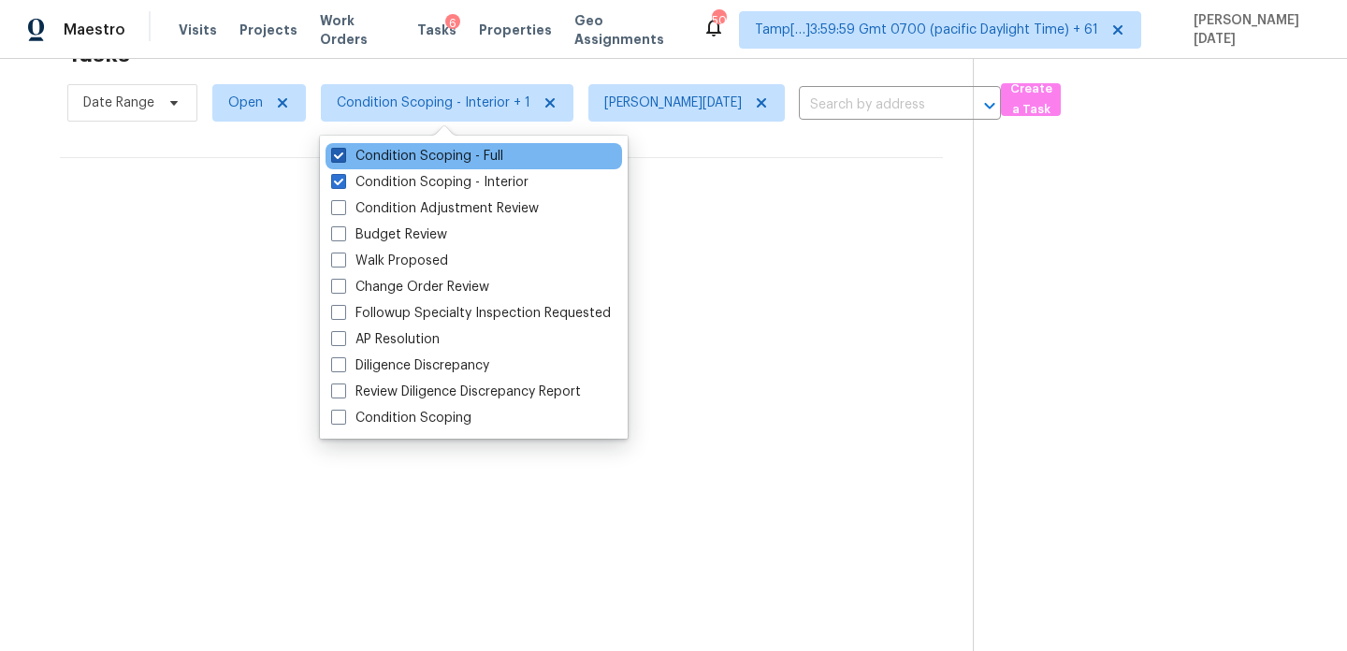
click at [371, 147] on label "Condition Scoping - Full" at bounding box center [417, 156] width 172 height 19
click at [343, 147] on input "Condition Scoping - Full" at bounding box center [337, 153] width 12 height 12
click at [371, 147] on label "Condition Scoping - Full" at bounding box center [417, 156] width 172 height 19
click at [343, 147] on input "Condition Scoping - Full" at bounding box center [337, 153] width 12 height 12
checkbox input "true"
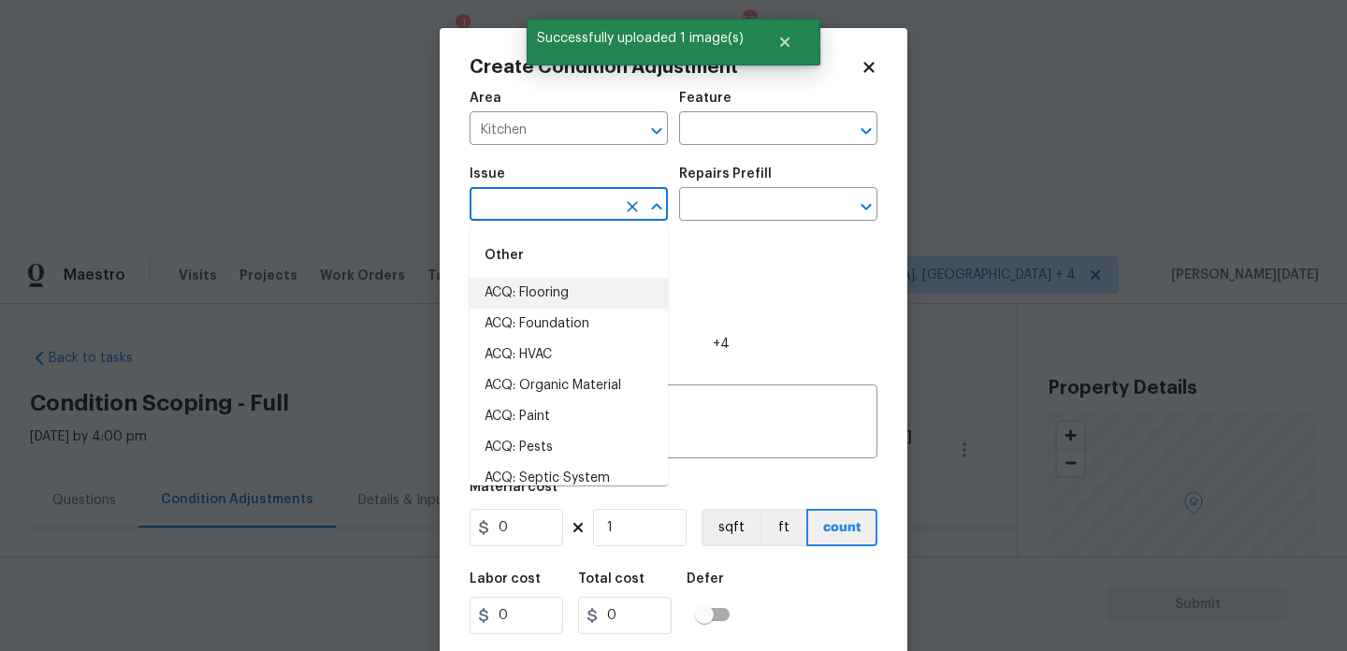
scroll to position [350, 0]
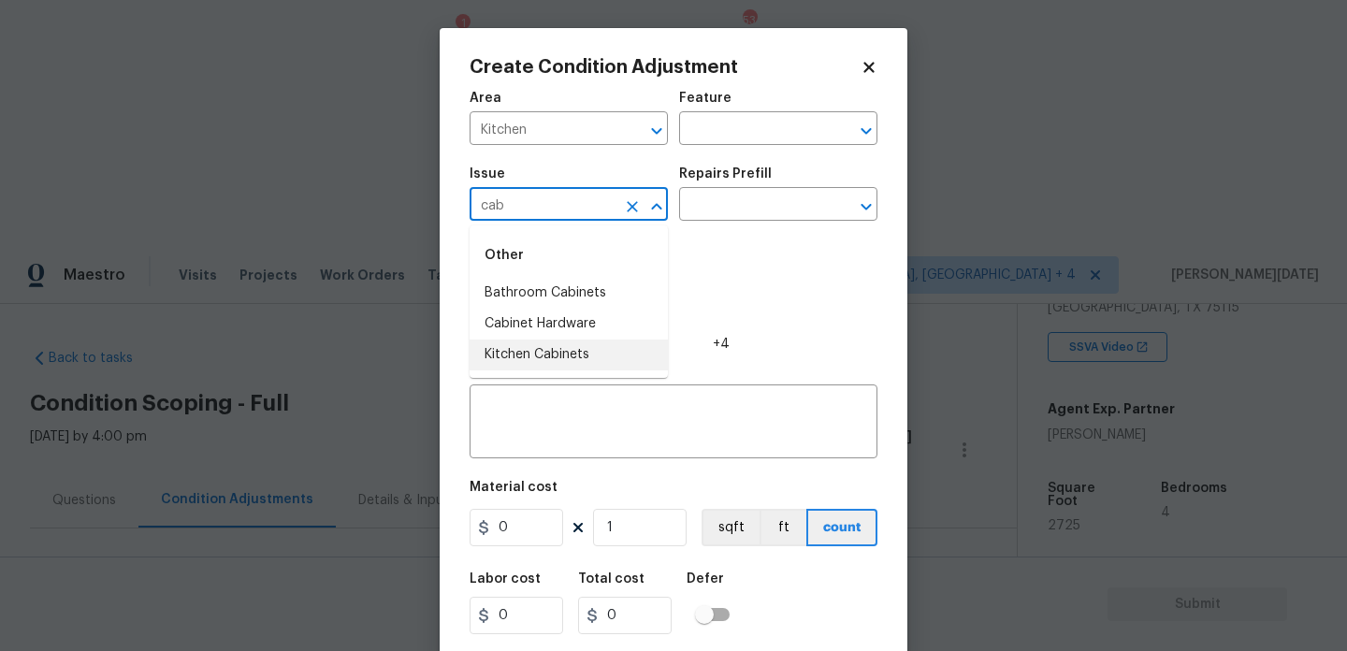
click at [572, 347] on li "Kitchen Cabinets" at bounding box center [569, 355] width 198 height 31
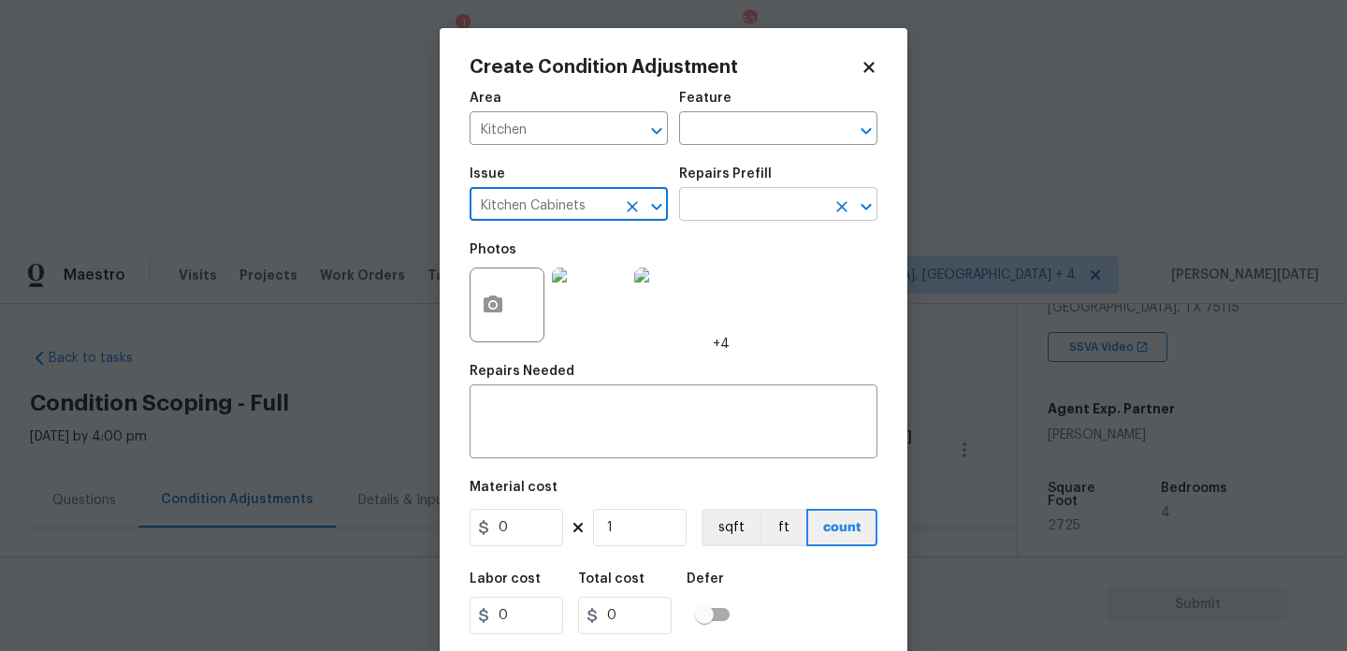
type input "Kitchen Cabinets"
click at [684, 221] on input "text" at bounding box center [752, 206] width 146 height 29
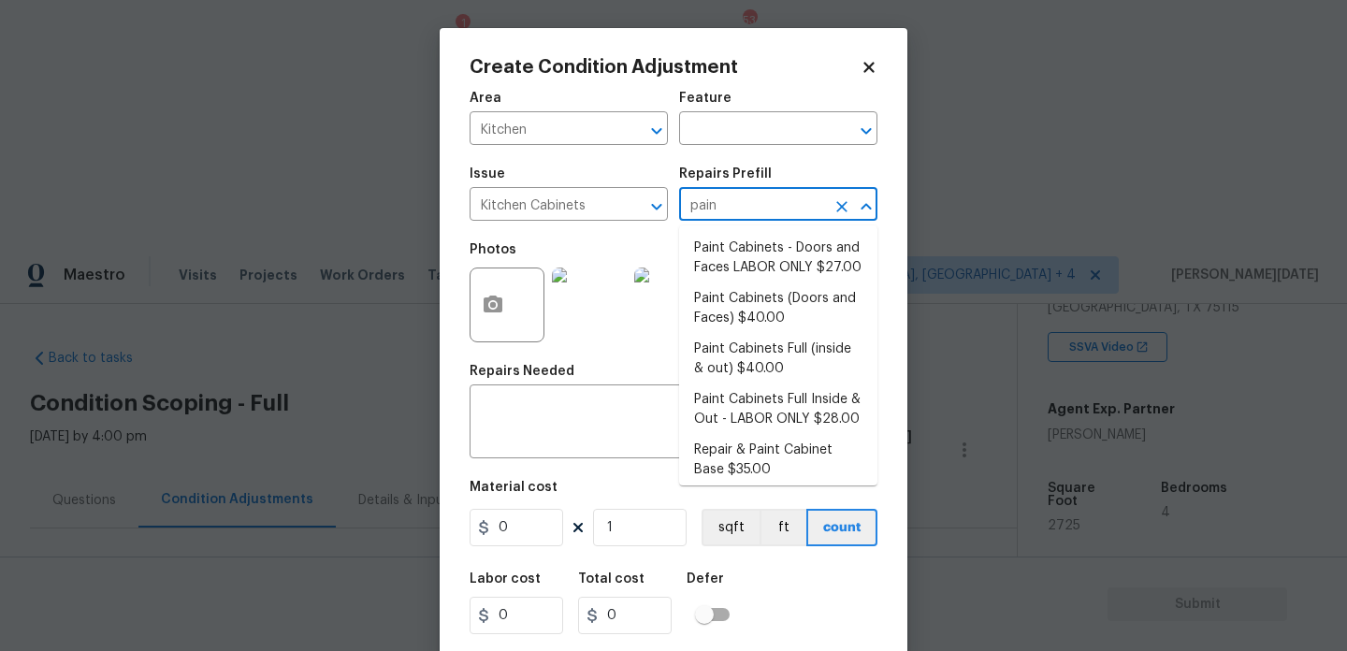
type input "paint"
click at [723, 265] on li "Paint Cabinets - Doors and Faces LABOR ONLY $27.00" at bounding box center [778, 258] width 198 height 51
type input "Cabinets"
type input "27"
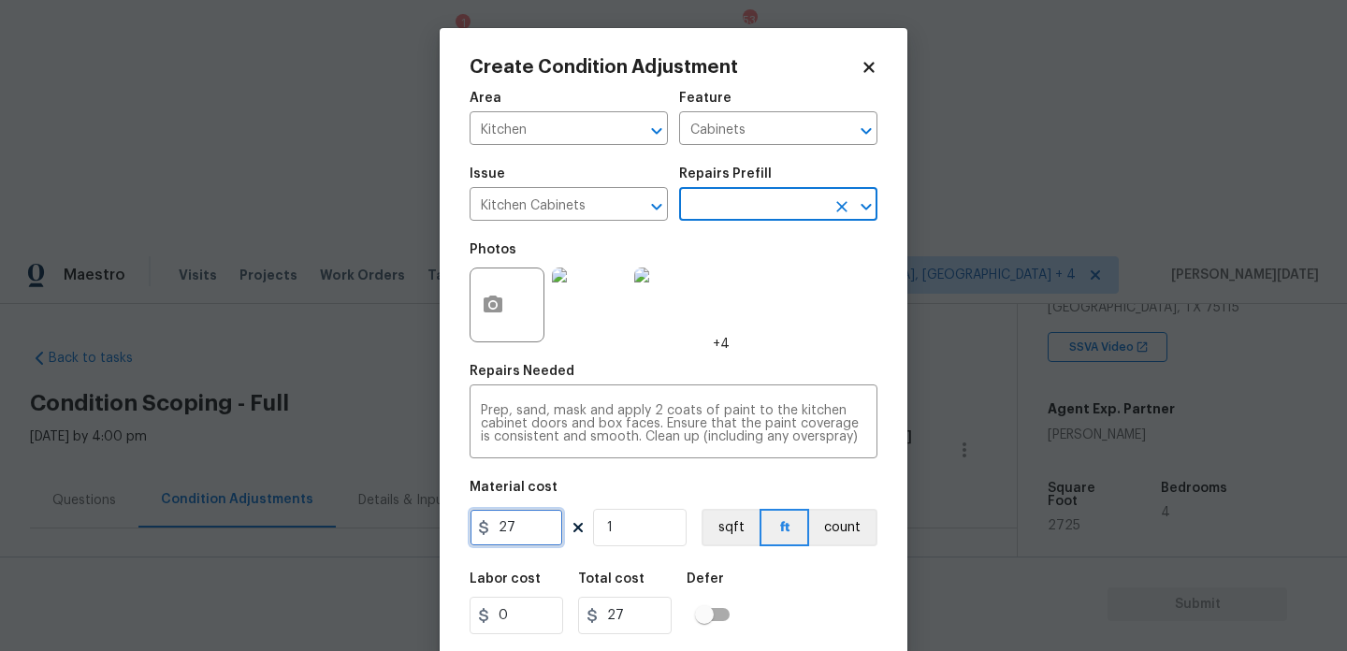
drag, startPoint x: 536, startPoint y: 522, endPoint x: 313, endPoint y: 523, distance: 222.7
click at [313, 523] on div "Create Condition Adjustment Area Kitchen ​ Feature Cabinets ​ Issue Kitchen Cab…" at bounding box center [673, 325] width 1347 height 651
type input "1200"
click at [794, 315] on div "Photos +4" at bounding box center [674, 293] width 408 height 122
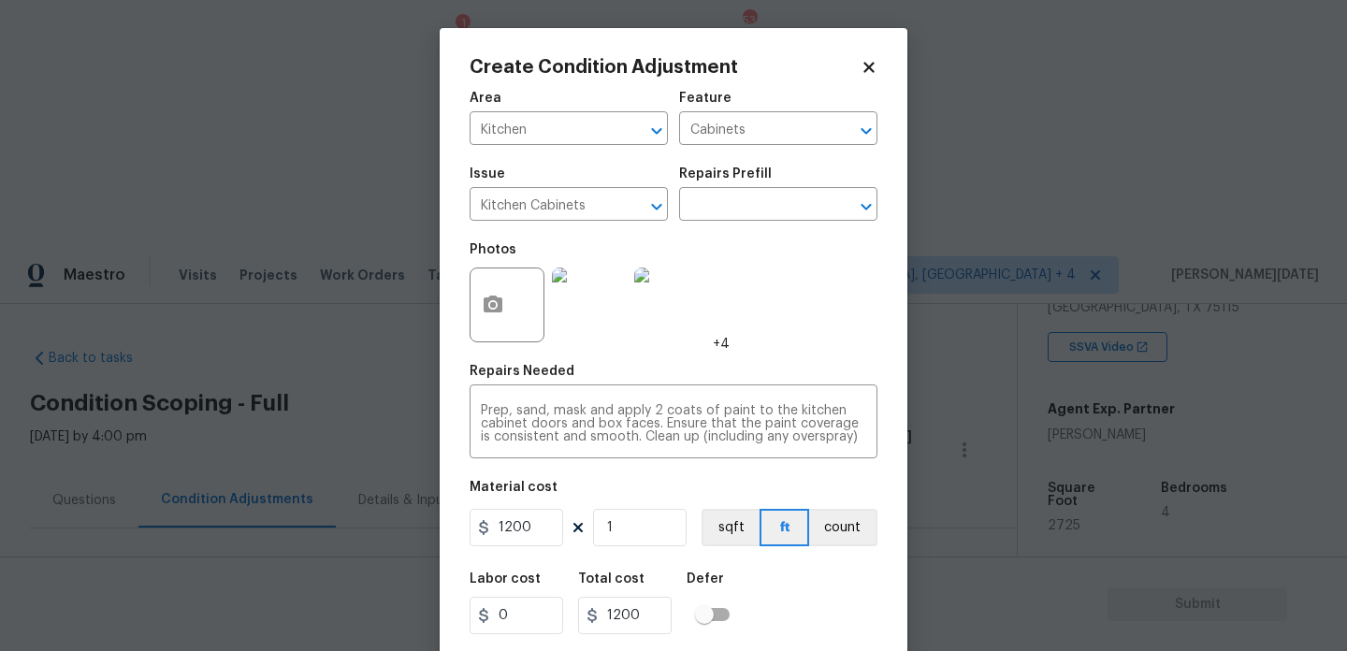
scroll to position [48, 0]
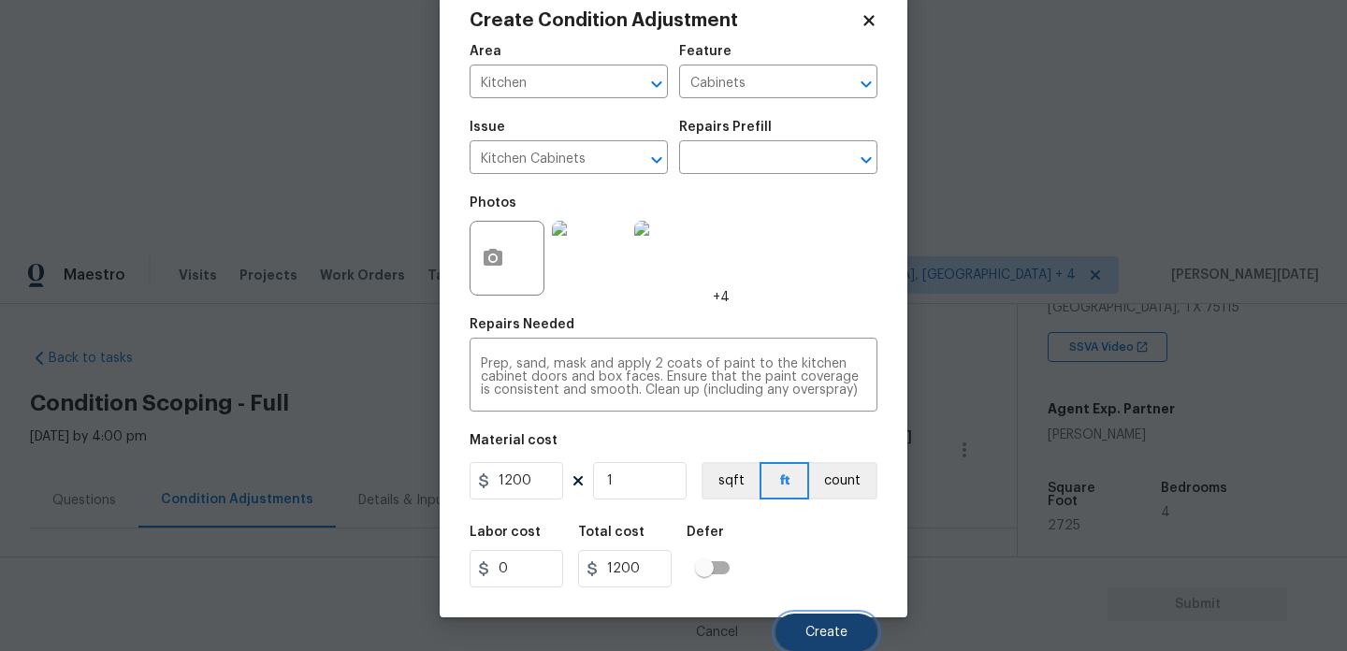
click at [840, 627] on span "Create" at bounding box center [827, 633] width 42 height 14
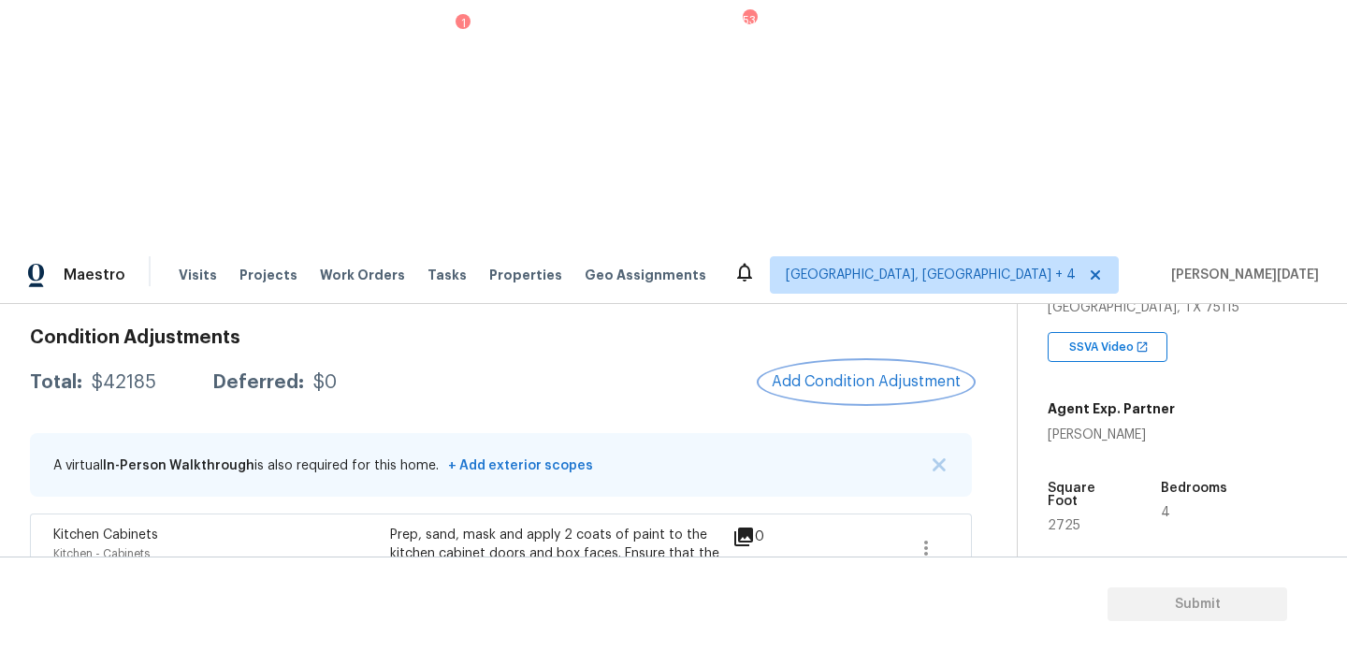
scroll to position [246, 0]
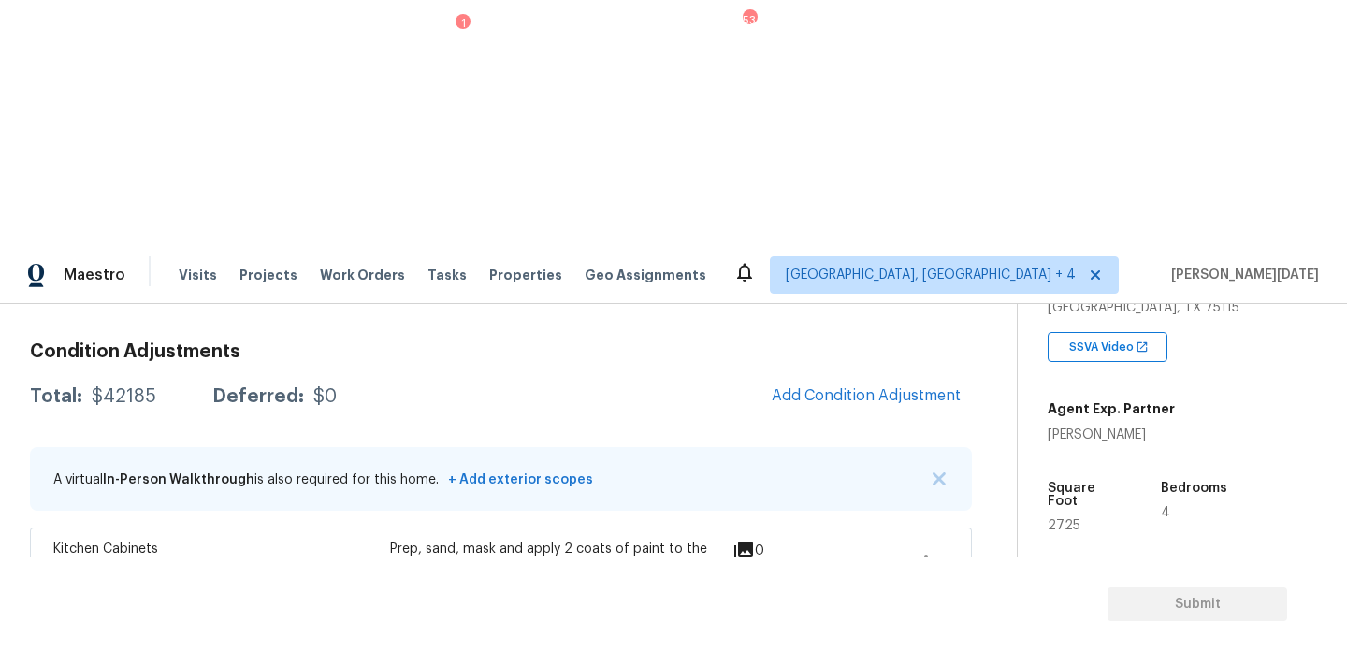
click at [1058, 519] on span "2725" at bounding box center [1064, 525] width 33 height 13
copy span "2725"
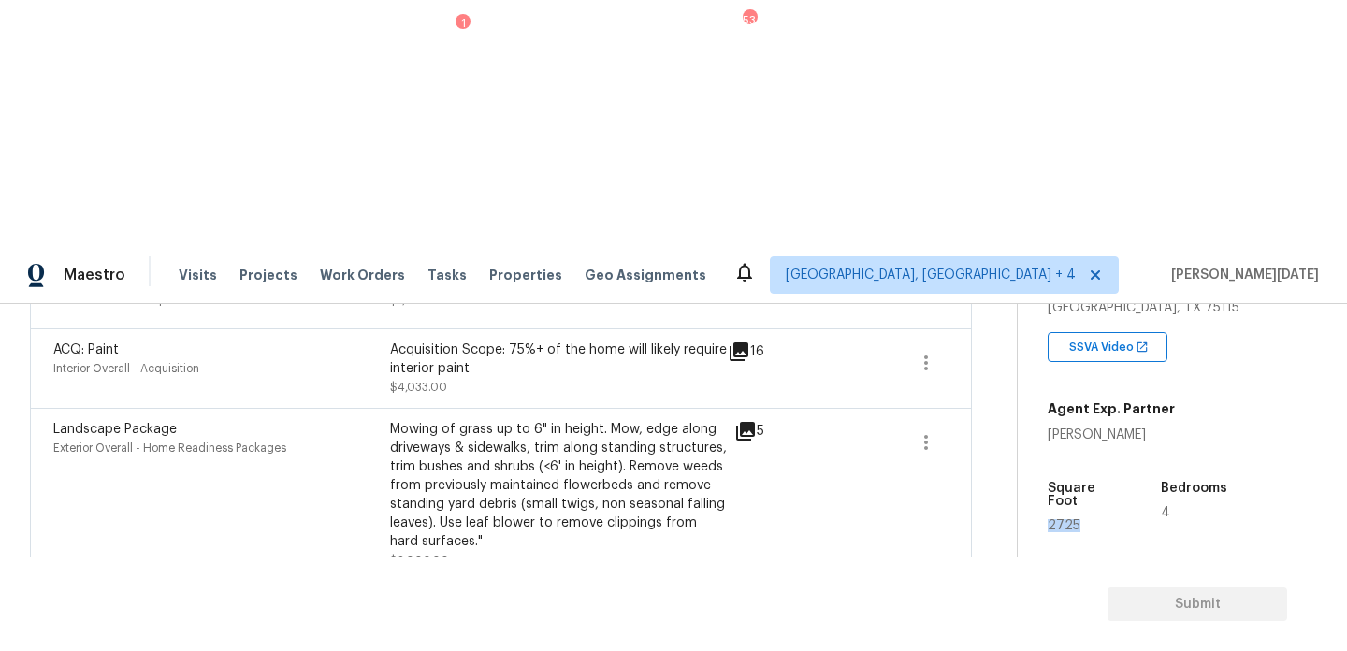
scroll to position [1004, 0]
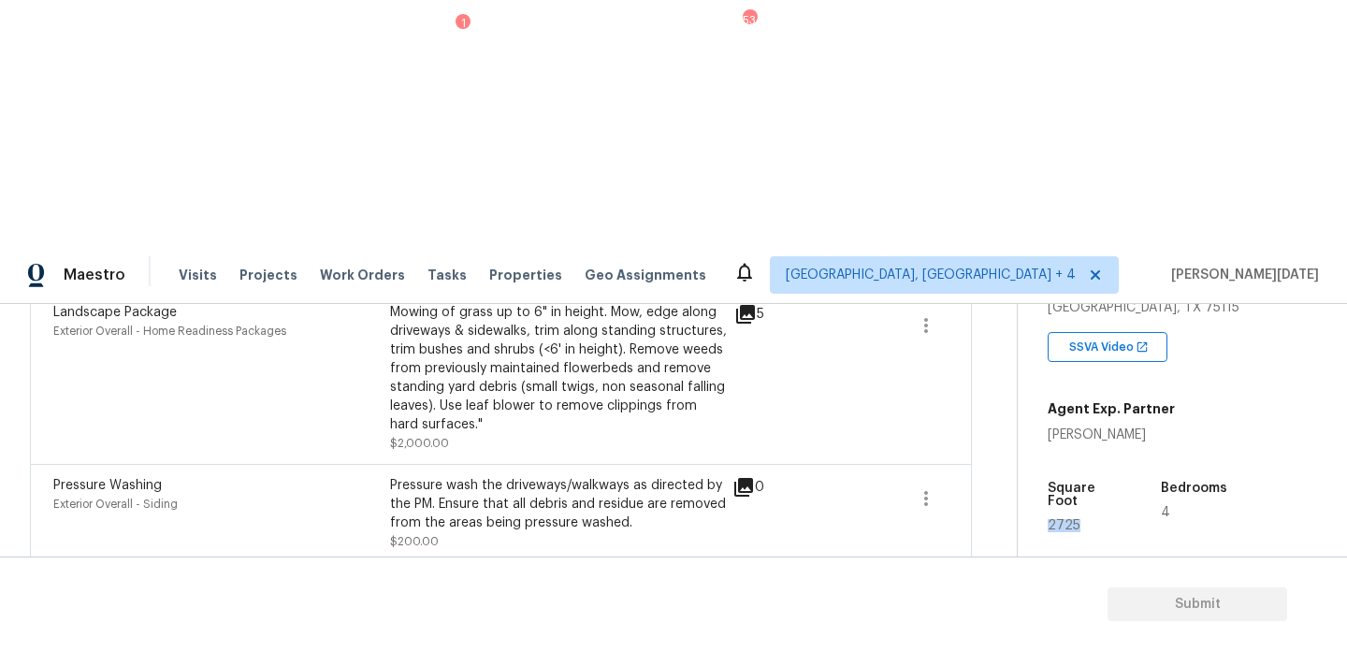
click at [916, 586] on icon "button" at bounding box center [926, 597] width 22 height 22
click at [985, 349] on div "Edit" at bounding box center [1032, 348] width 146 height 19
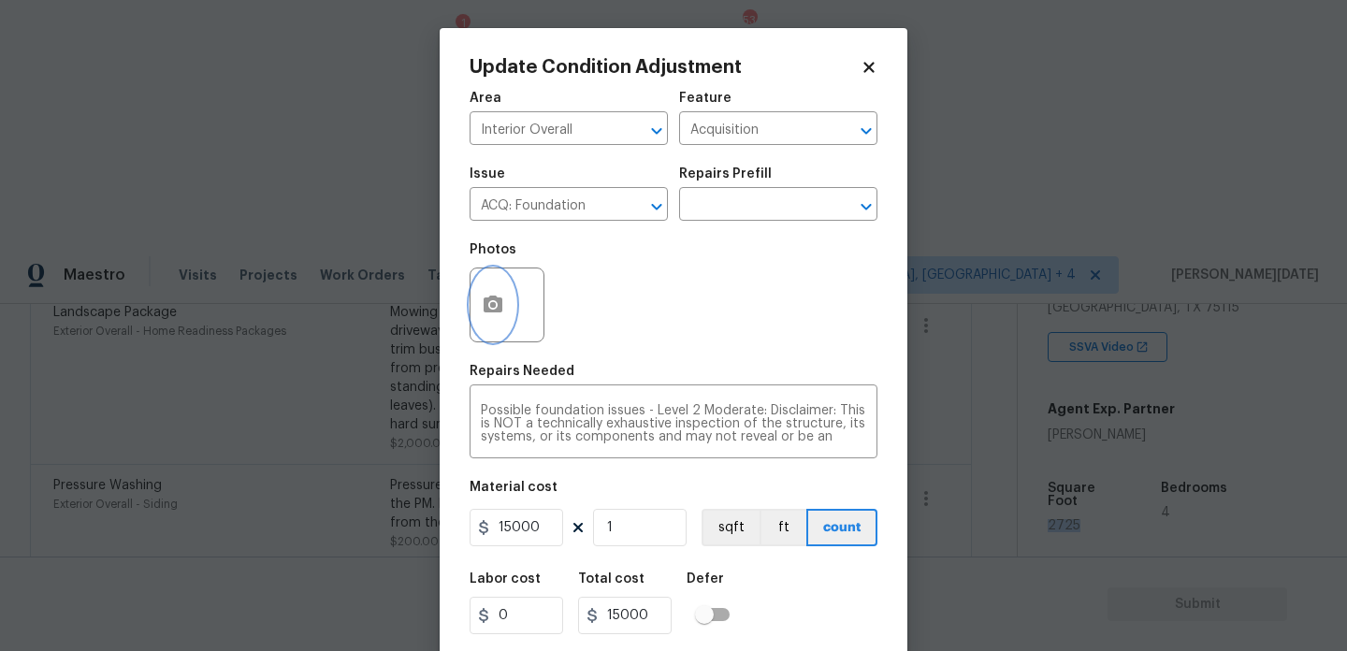
click at [499, 307] on icon "button" at bounding box center [493, 304] width 19 height 17
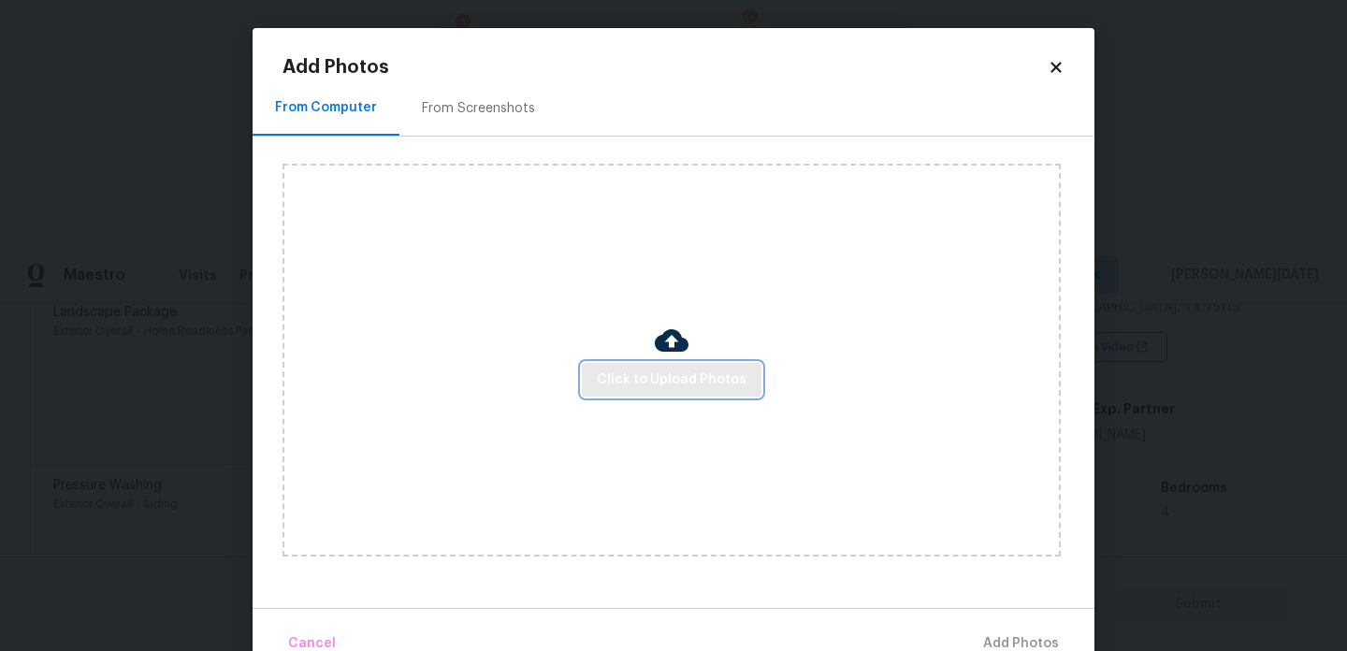
click at [623, 364] on button "Click to Upload Photos" at bounding box center [672, 380] width 180 height 35
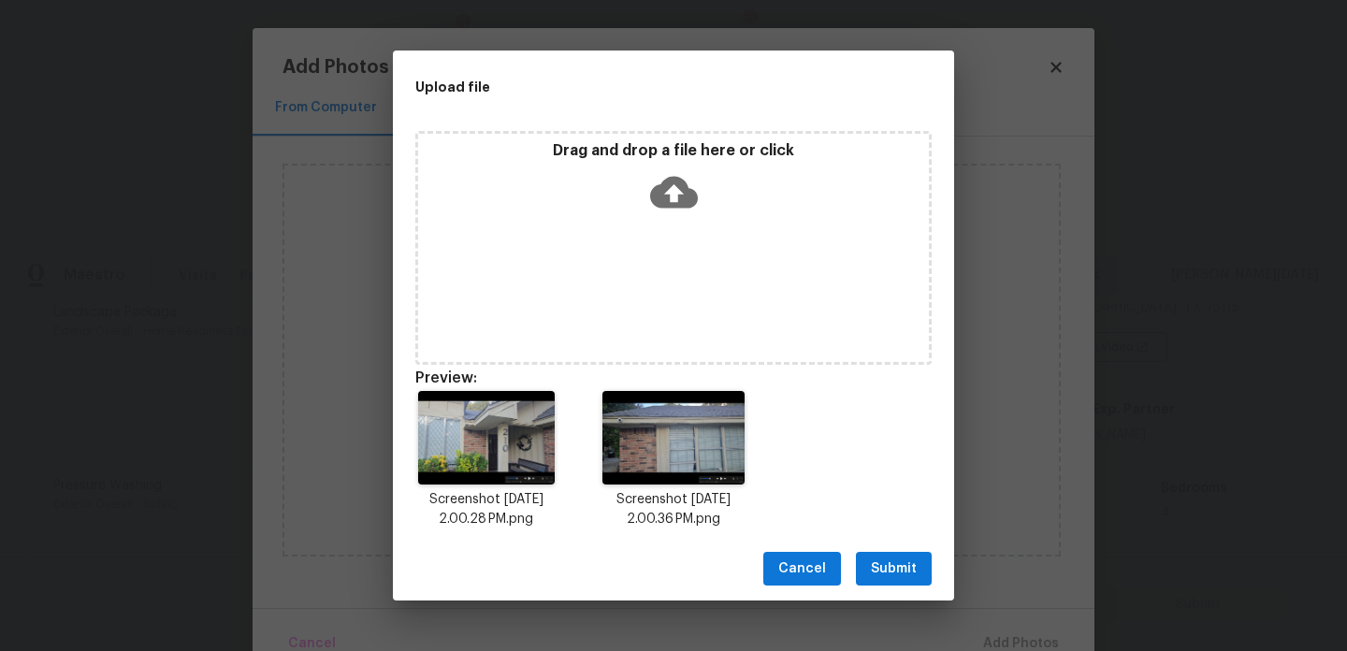
click at [638, 194] on div "Drag and drop a file here or click" at bounding box center [673, 181] width 511 height 80
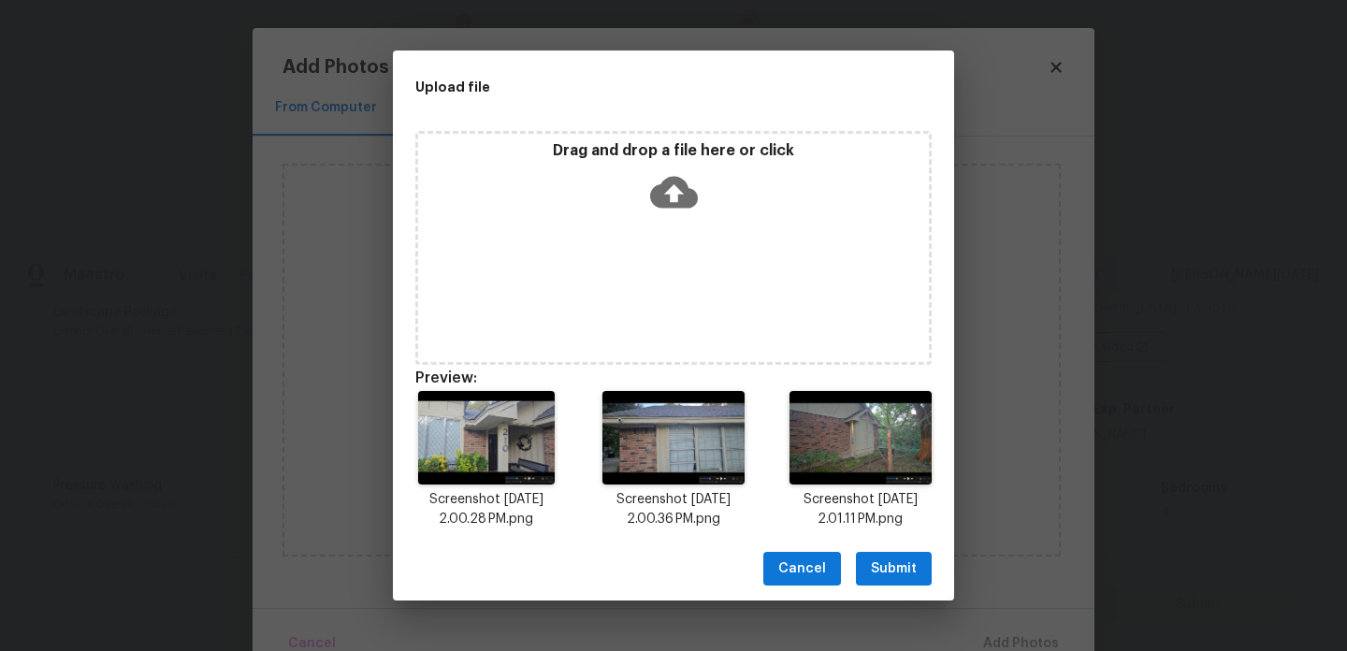
click at [886, 569] on span "Submit" at bounding box center [894, 569] width 46 height 23
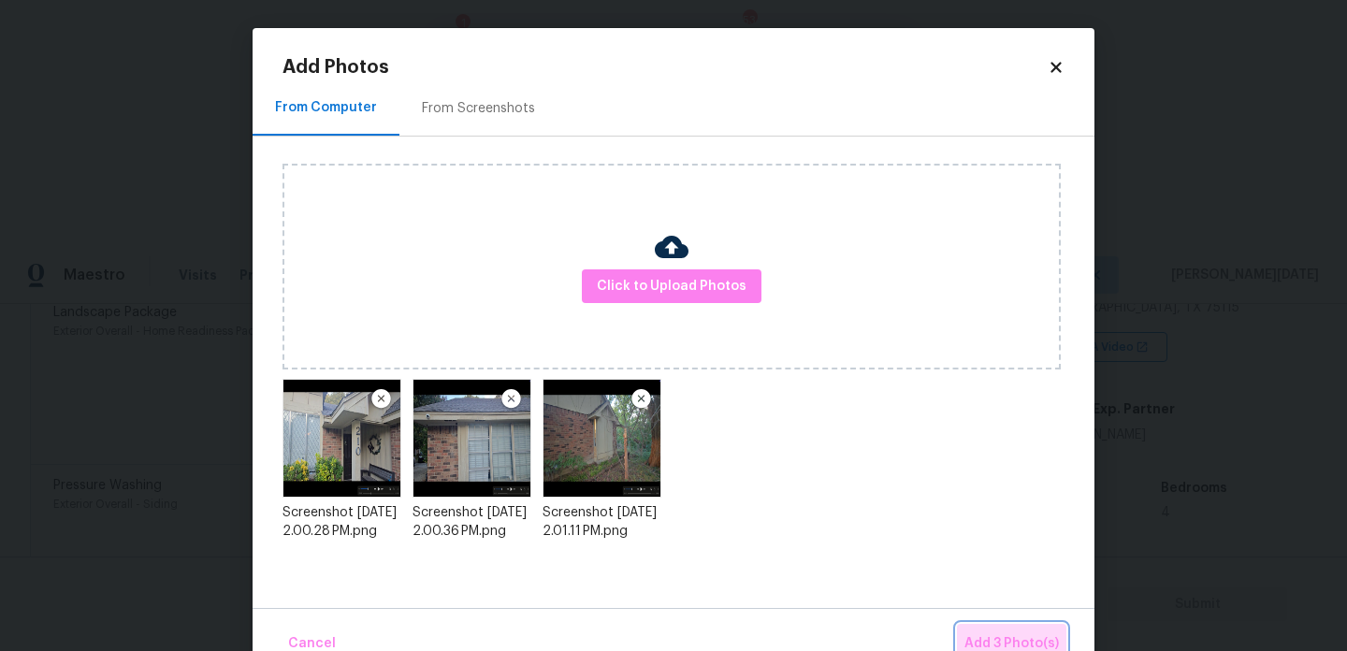
click at [988, 628] on button "Add 3 Photo(s)" at bounding box center [1011, 644] width 109 height 40
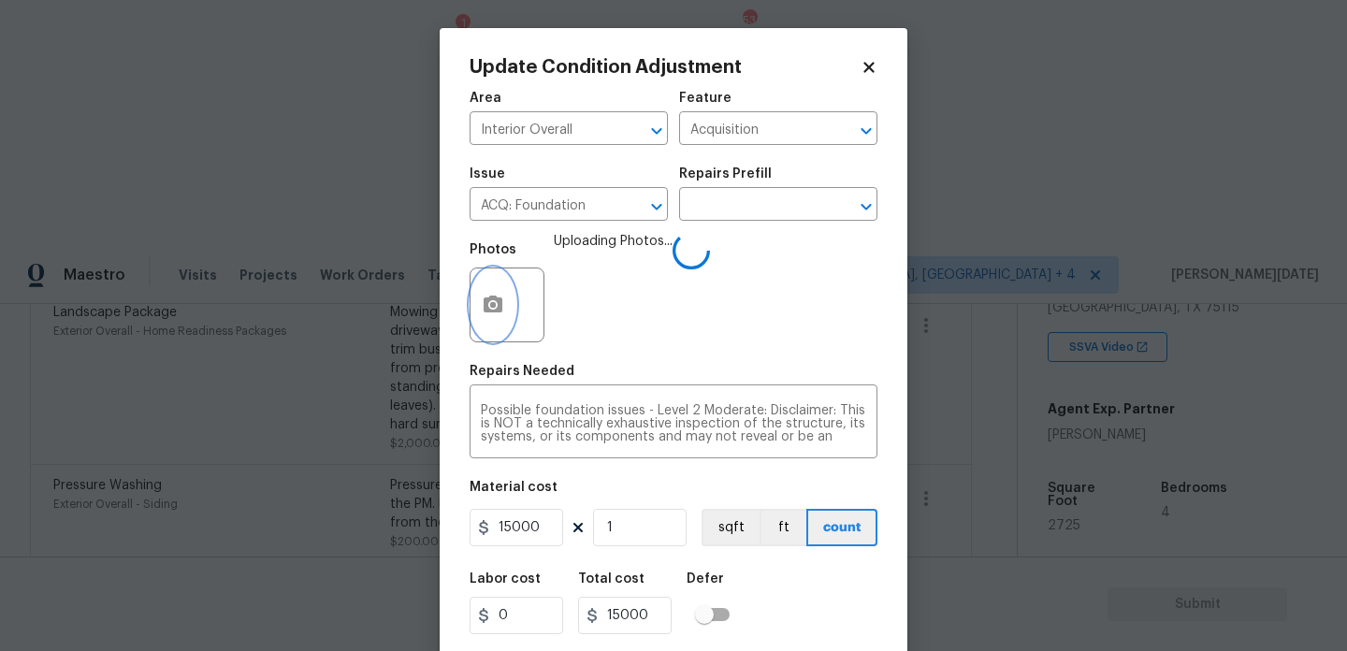
scroll to position [48, 0]
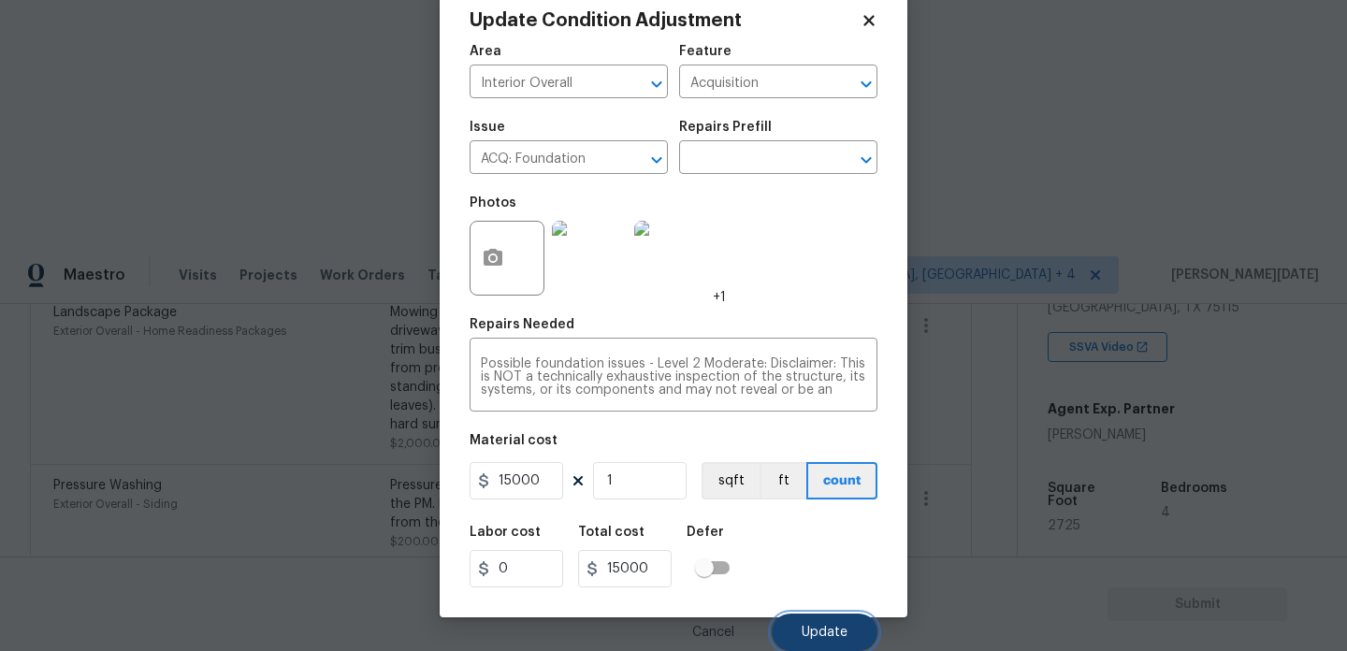
click at [806, 630] on span "Update" at bounding box center [825, 633] width 46 height 14
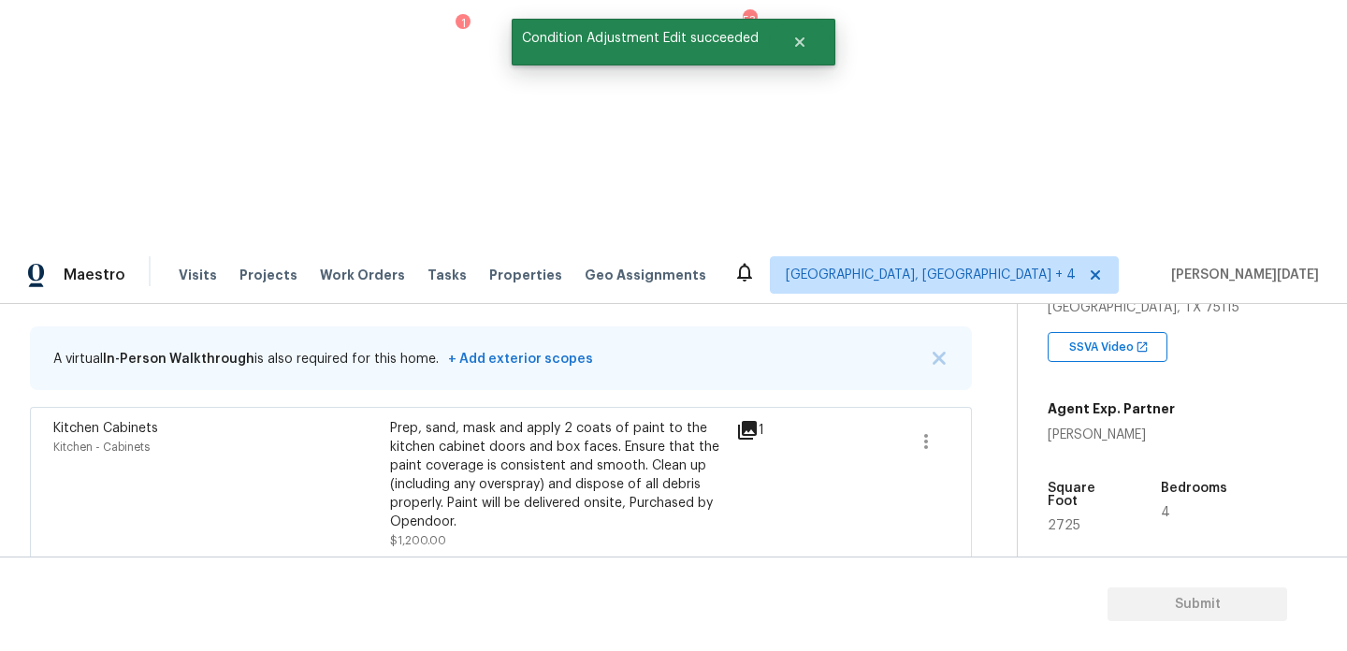
scroll to position [396, 0]
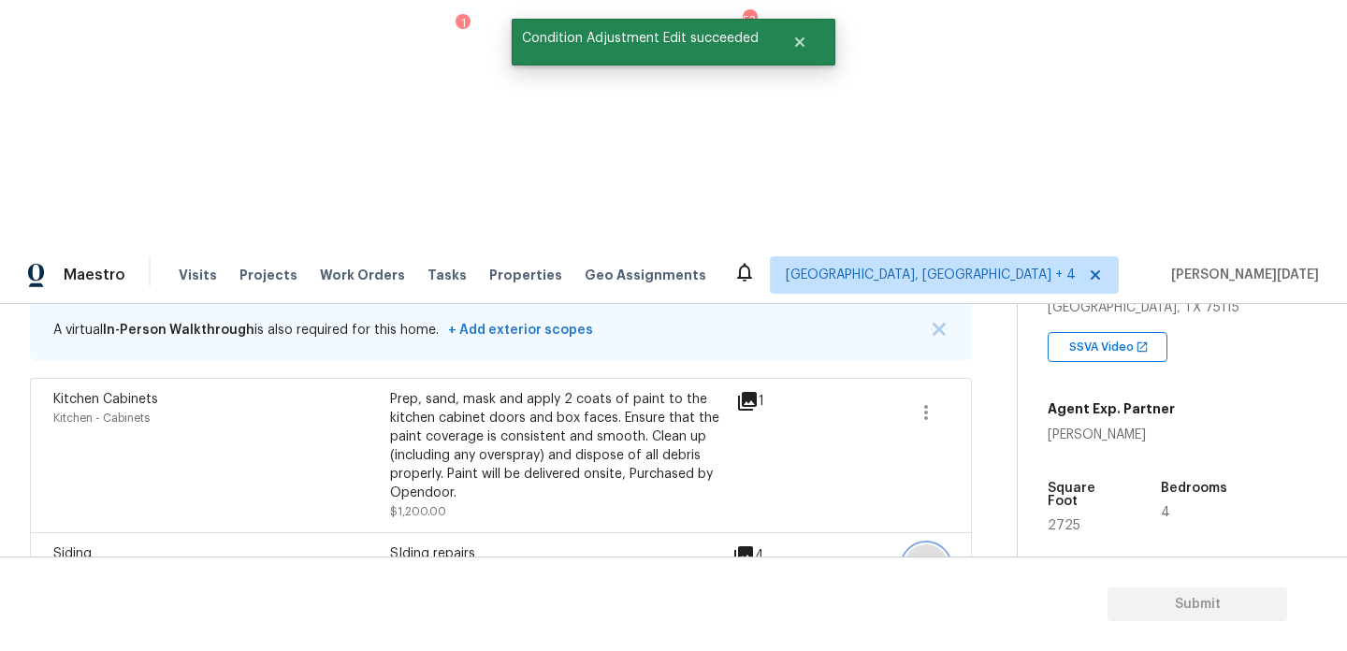
click at [925, 560] on icon "button" at bounding box center [926, 567] width 4 height 15
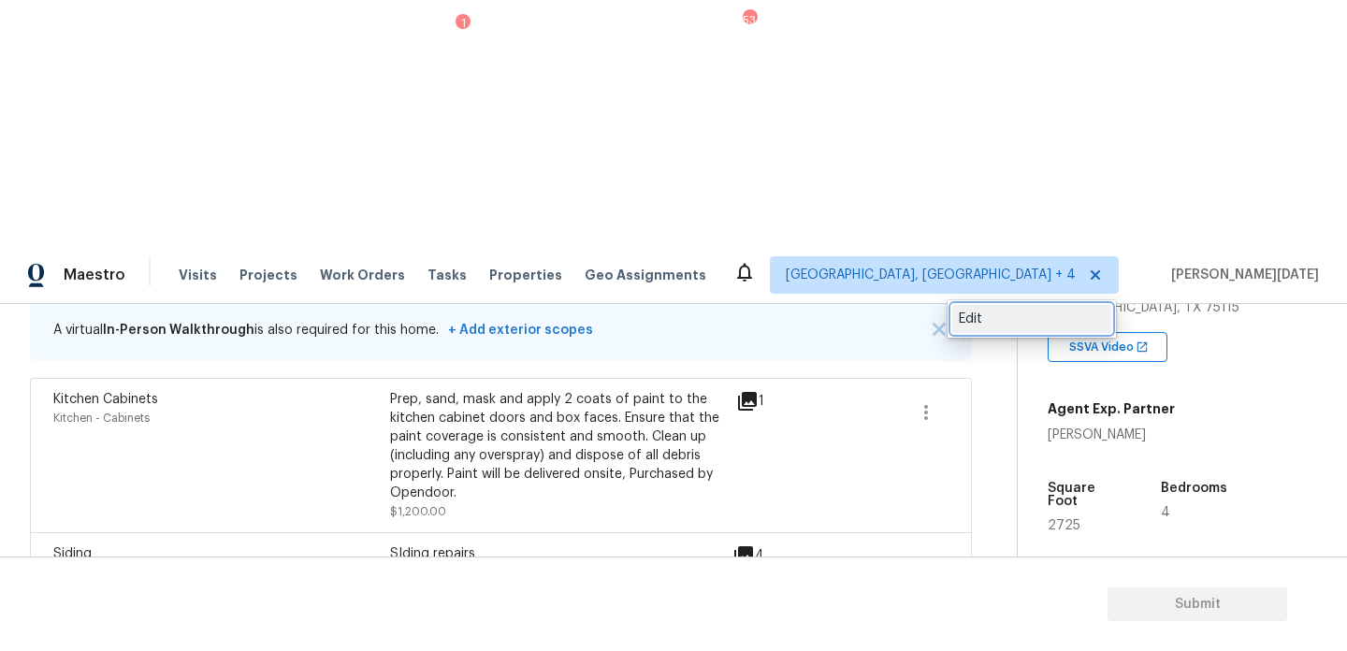
click at [974, 317] on div "Edit" at bounding box center [1032, 319] width 146 height 19
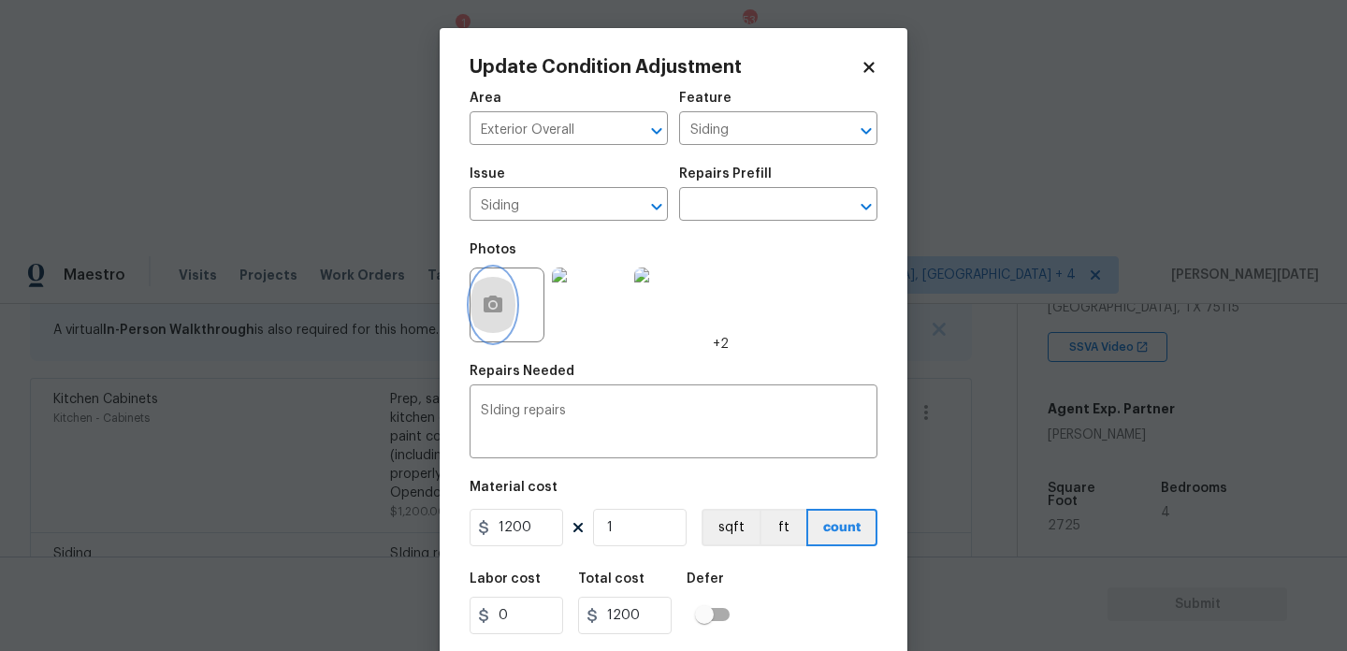
click at [483, 315] on icon "button" at bounding box center [493, 305] width 22 height 22
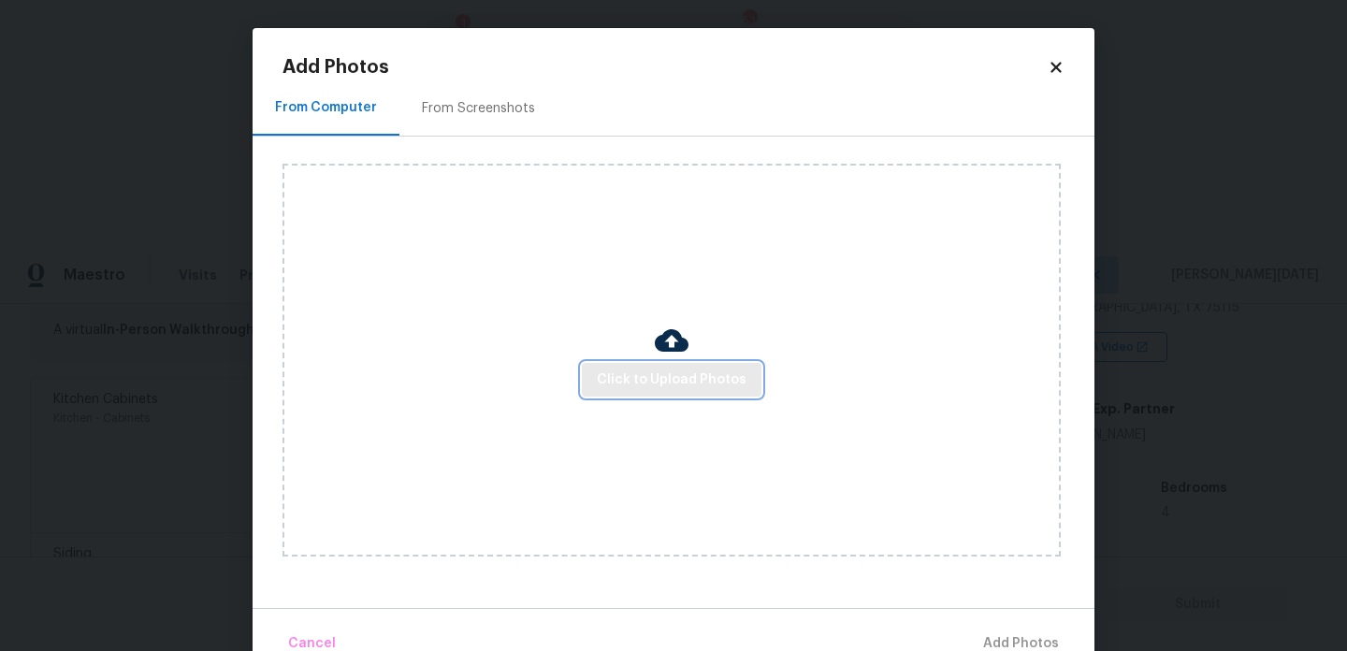
click at [626, 388] on span "Click to Upload Photos" at bounding box center [672, 380] width 150 height 23
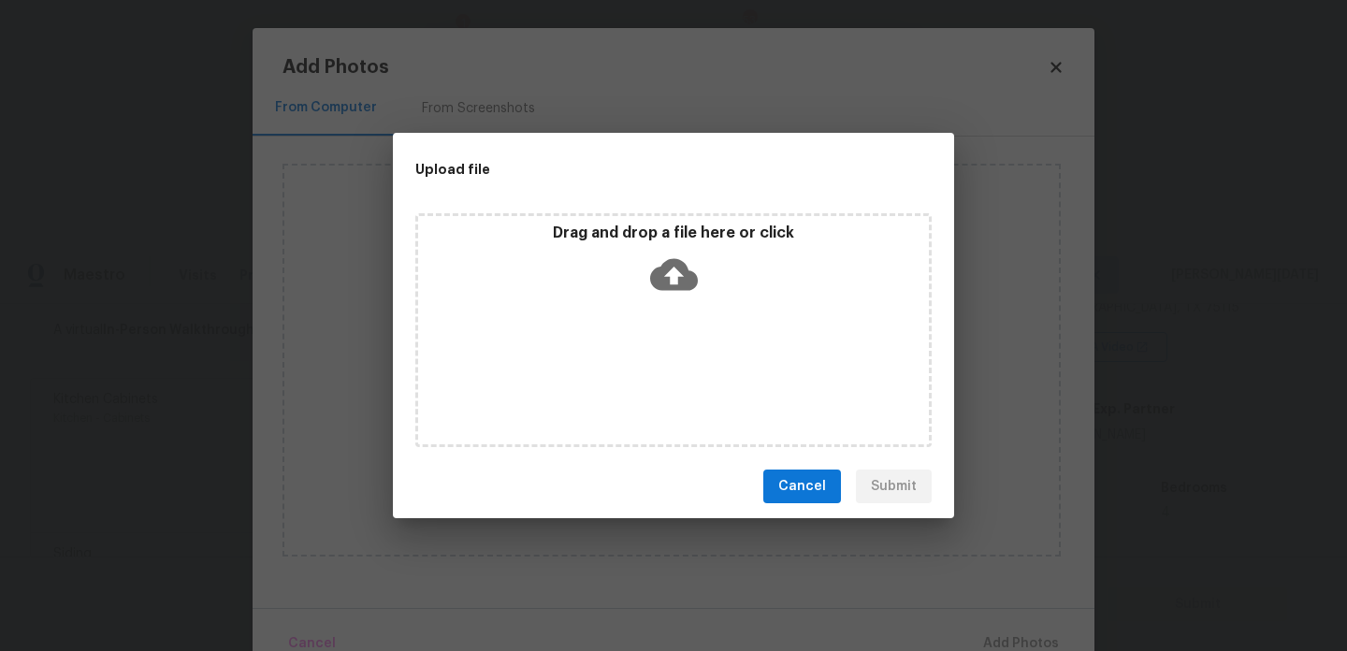
click at [626, 388] on div "Drag and drop a file here or click" at bounding box center [673, 330] width 516 height 234
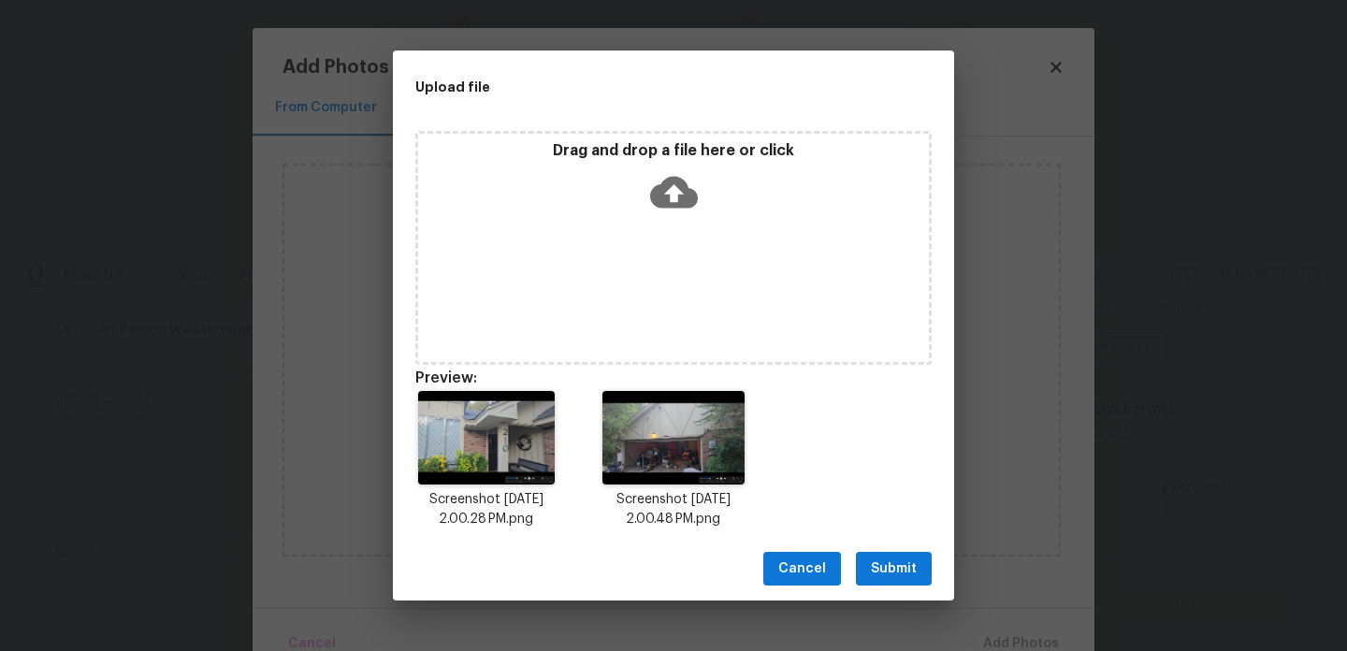
click at [882, 560] on span "Submit" at bounding box center [894, 569] width 46 height 23
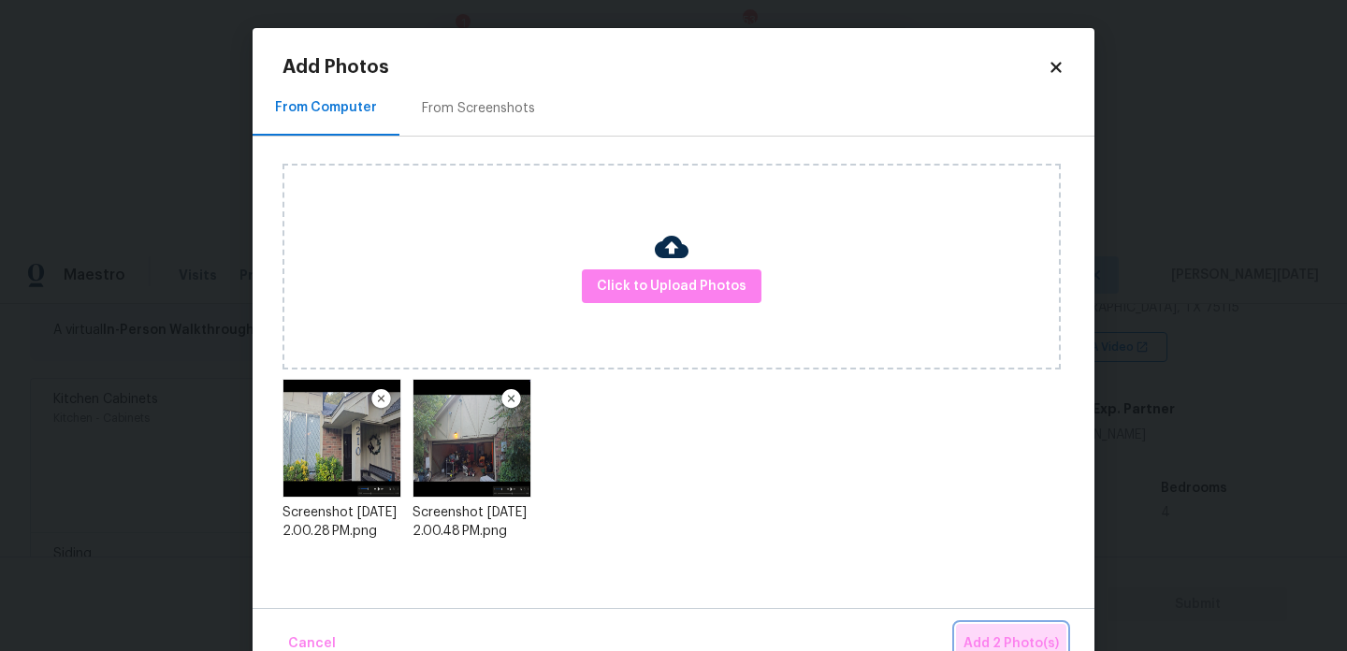
click at [983, 633] on span "Add 2 Photo(s)" at bounding box center [1011, 644] width 95 height 23
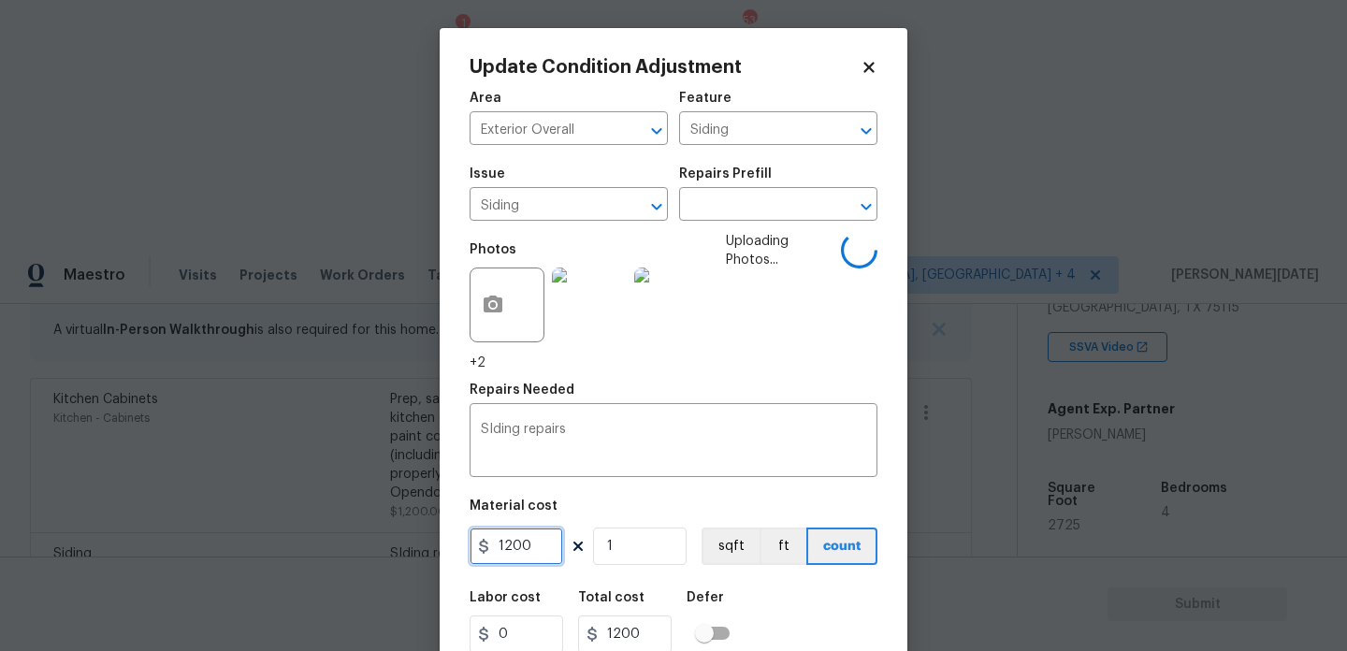
drag, startPoint x: 544, startPoint y: 544, endPoint x: 346, endPoint y: 544, distance: 197.4
click at [346, 544] on div "Update Condition Adjustment Area Exterior Overall ​ Feature Siding ​ Issue Sidi…" at bounding box center [673, 325] width 1347 height 651
type input "2500"
click at [652, 448] on textarea "SIding repairs" at bounding box center [673, 442] width 385 height 39
type input "2500"
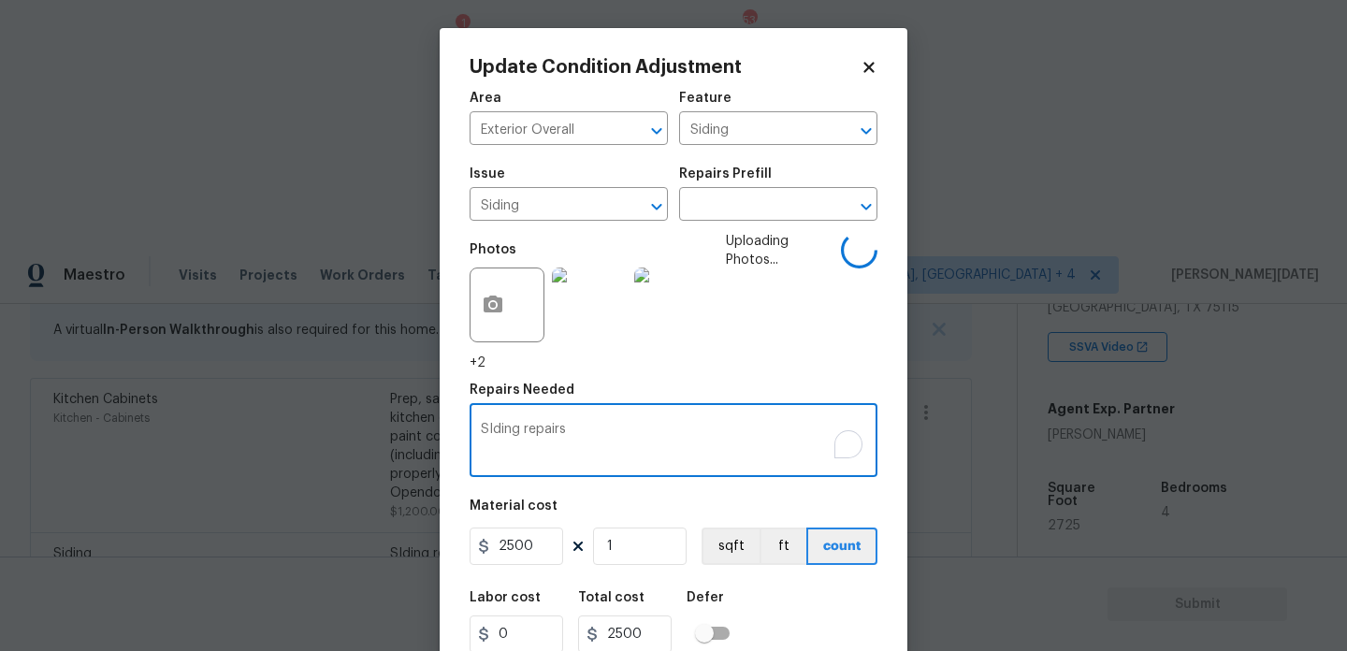
click at [798, 359] on span "Uploading Photos..." at bounding box center [783, 302] width 115 height 140
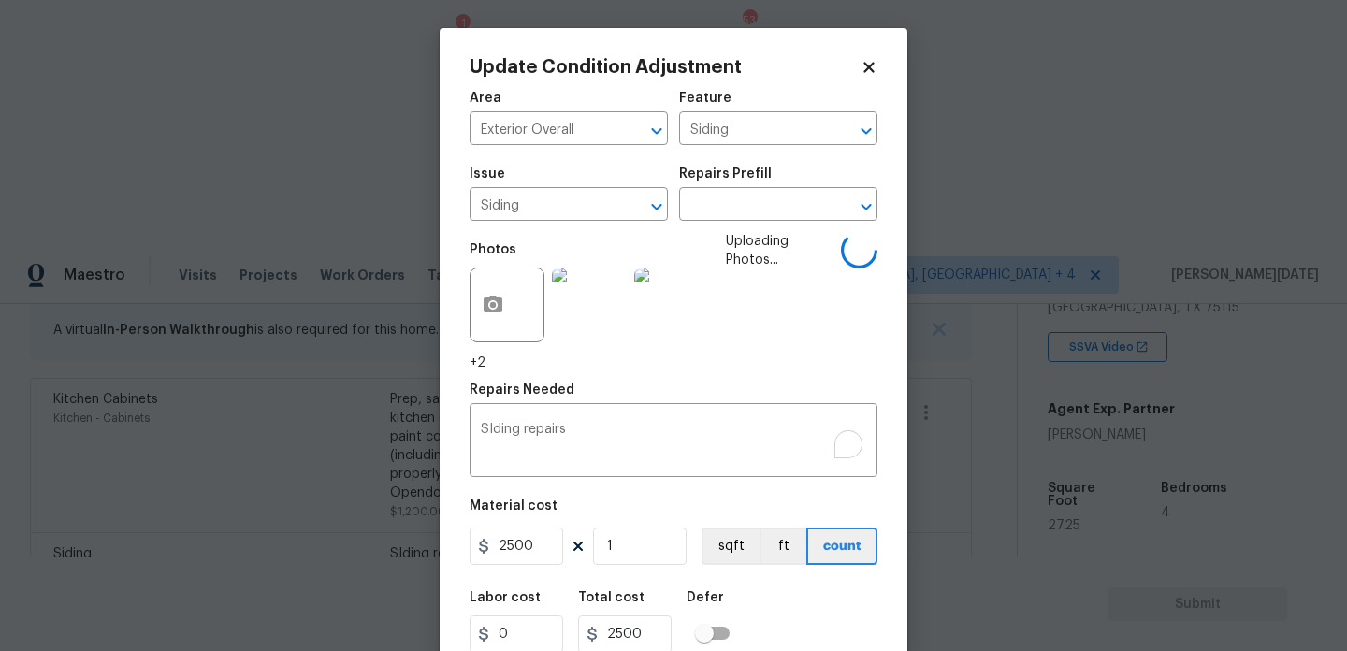
click at [798, 359] on span "Uploading Photos..." at bounding box center [783, 302] width 115 height 140
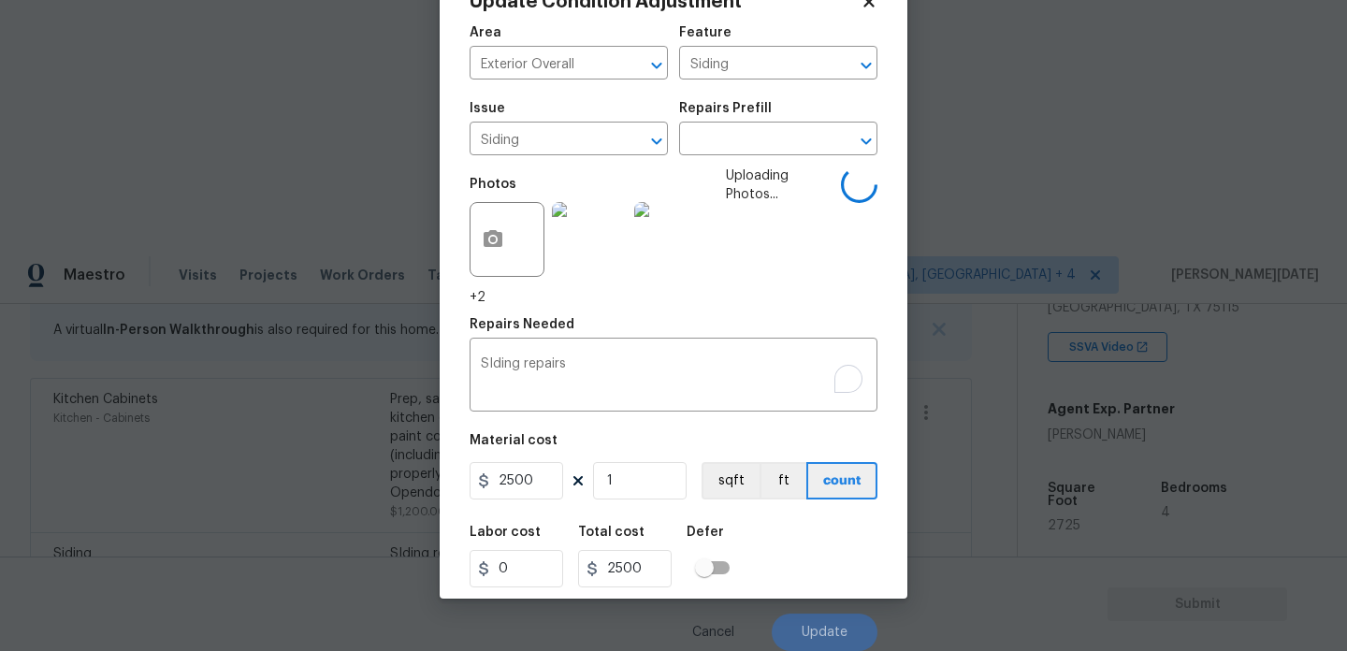
click at [735, 442] on div "Material cost" at bounding box center [674, 446] width 408 height 24
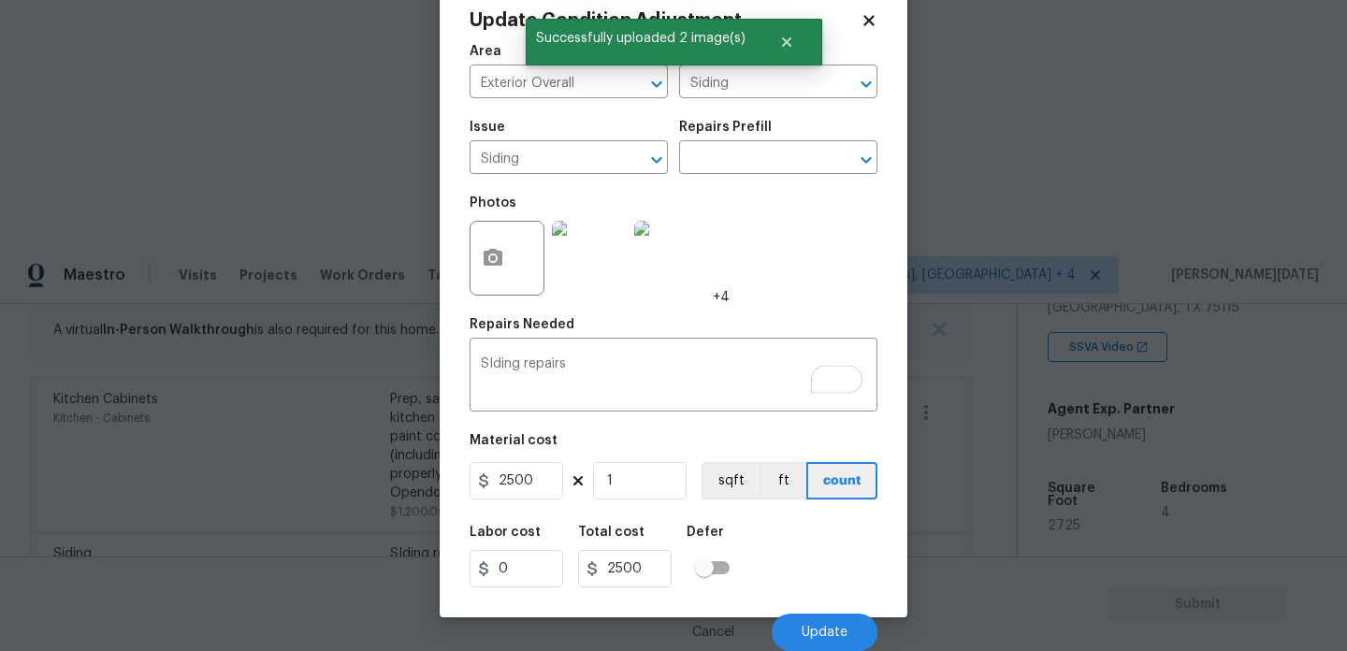
scroll to position [48, 0]
click at [821, 631] on span "Update" at bounding box center [825, 633] width 46 height 14
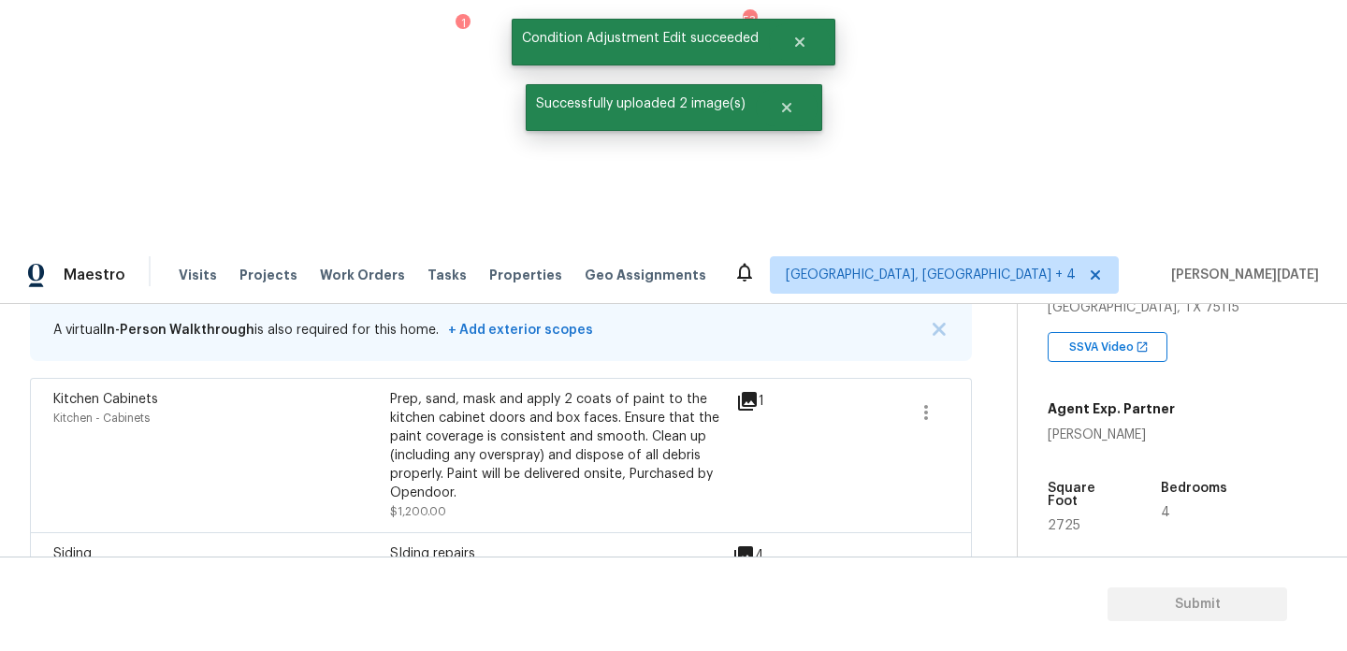
scroll to position [0, 0]
click at [1063, 519] on span "2725" at bounding box center [1064, 525] width 33 height 13
copy span "2725"
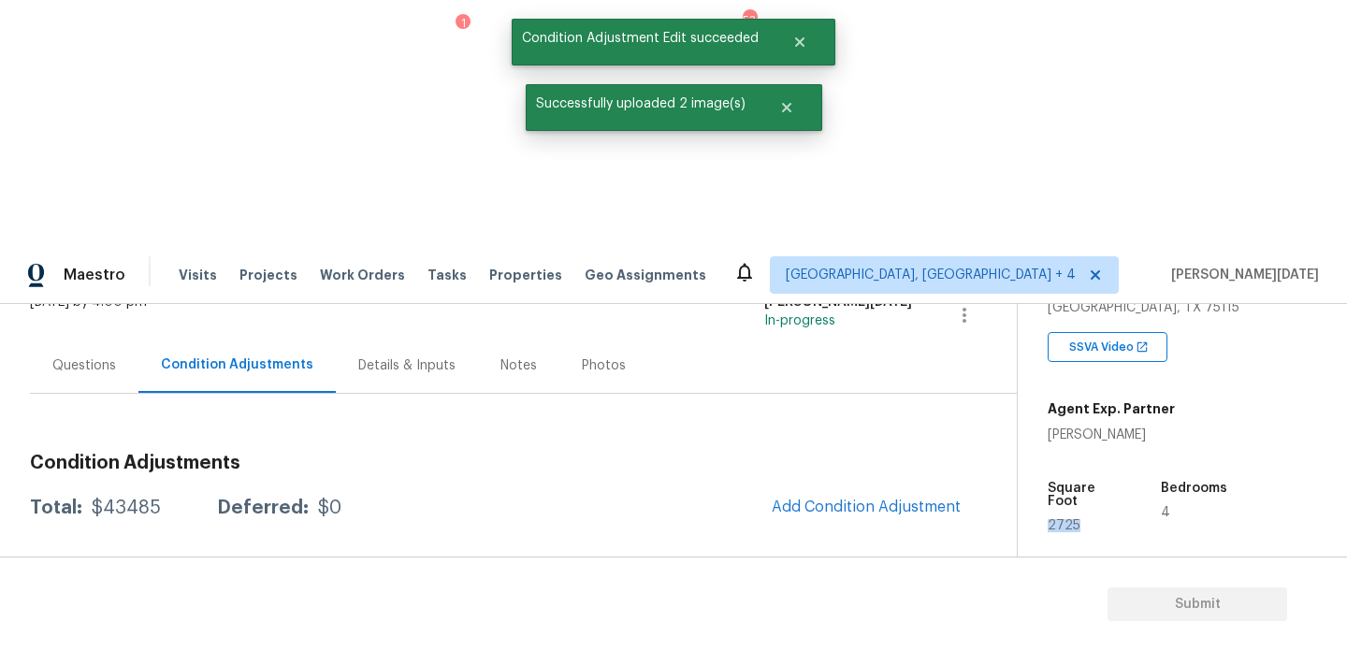
scroll to position [96, 0]
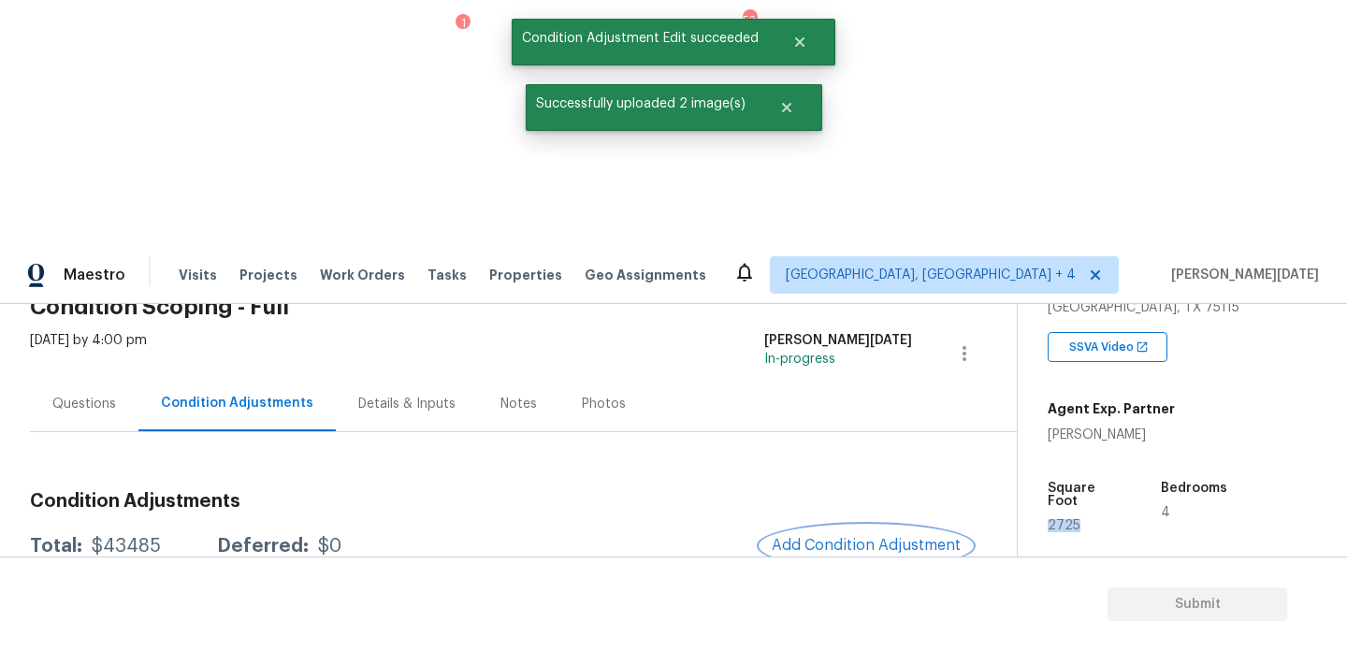
click at [842, 526] on button "Add Condition Adjustment" at bounding box center [866, 545] width 211 height 39
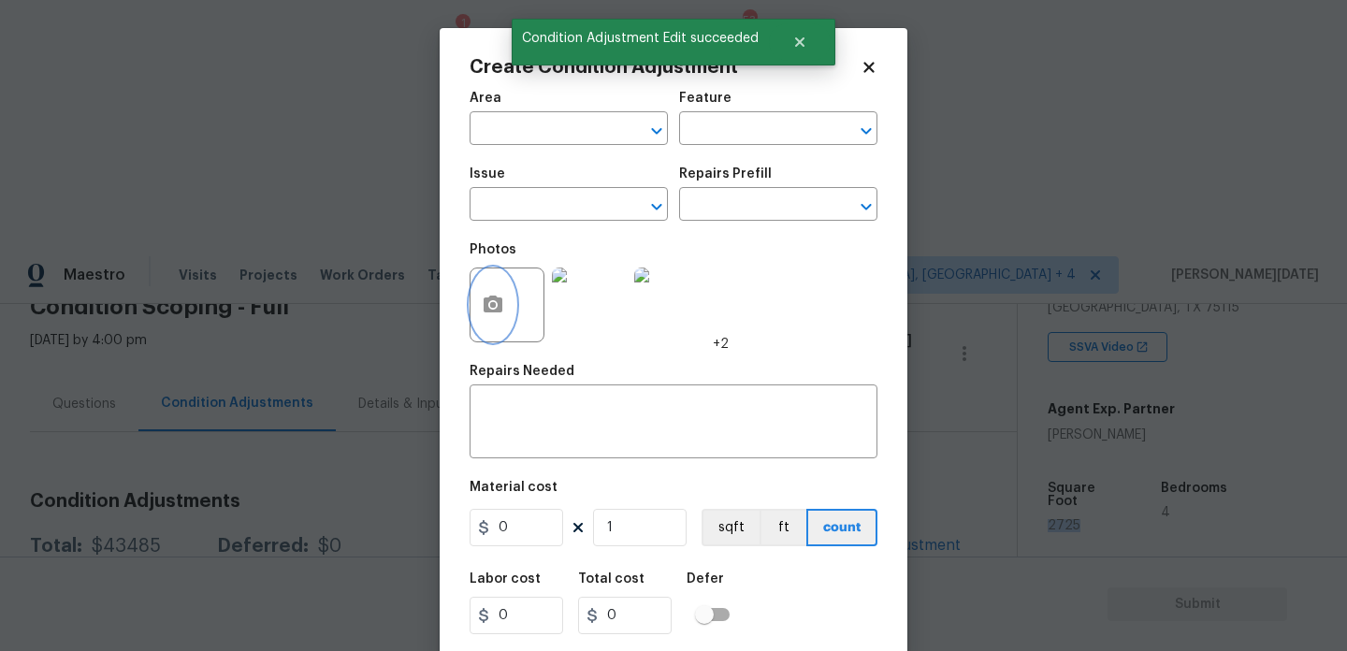
click at [502, 311] on icon "button" at bounding box center [493, 304] width 19 height 17
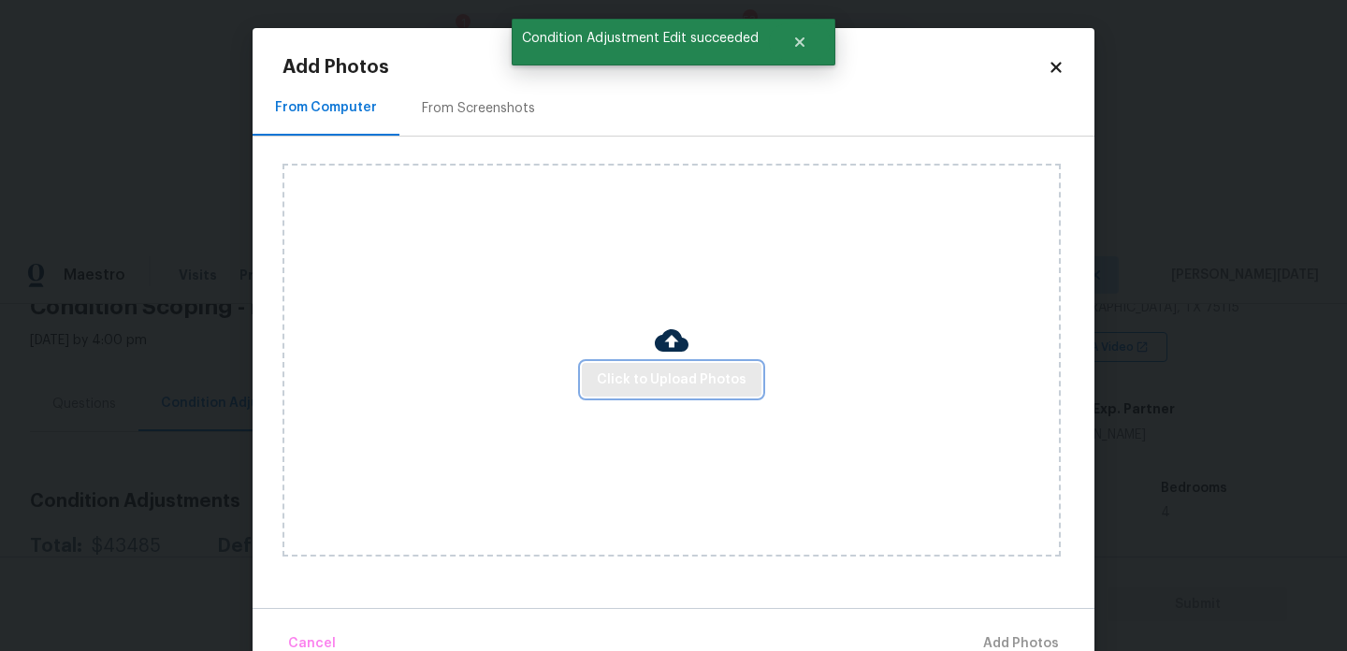
click at [627, 364] on button "Click to Upload Photos" at bounding box center [672, 380] width 180 height 35
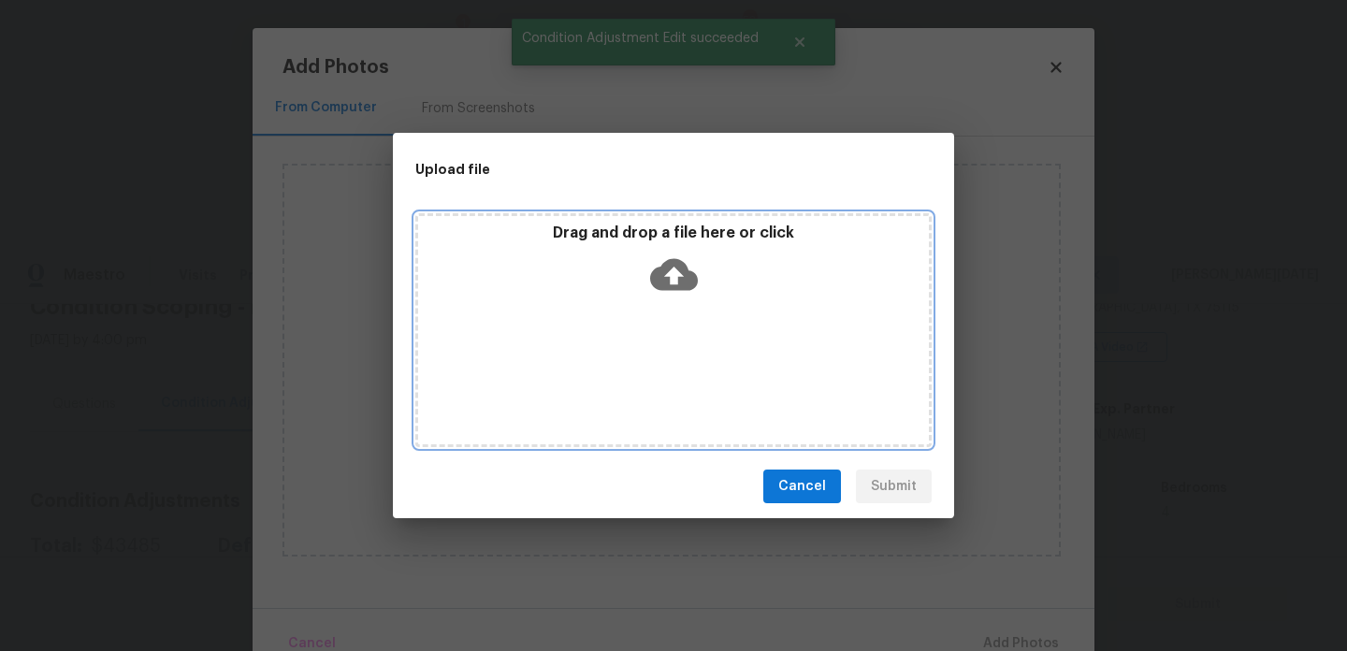
click at [627, 364] on div "Drag and drop a file here or click" at bounding box center [673, 330] width 516 height 234
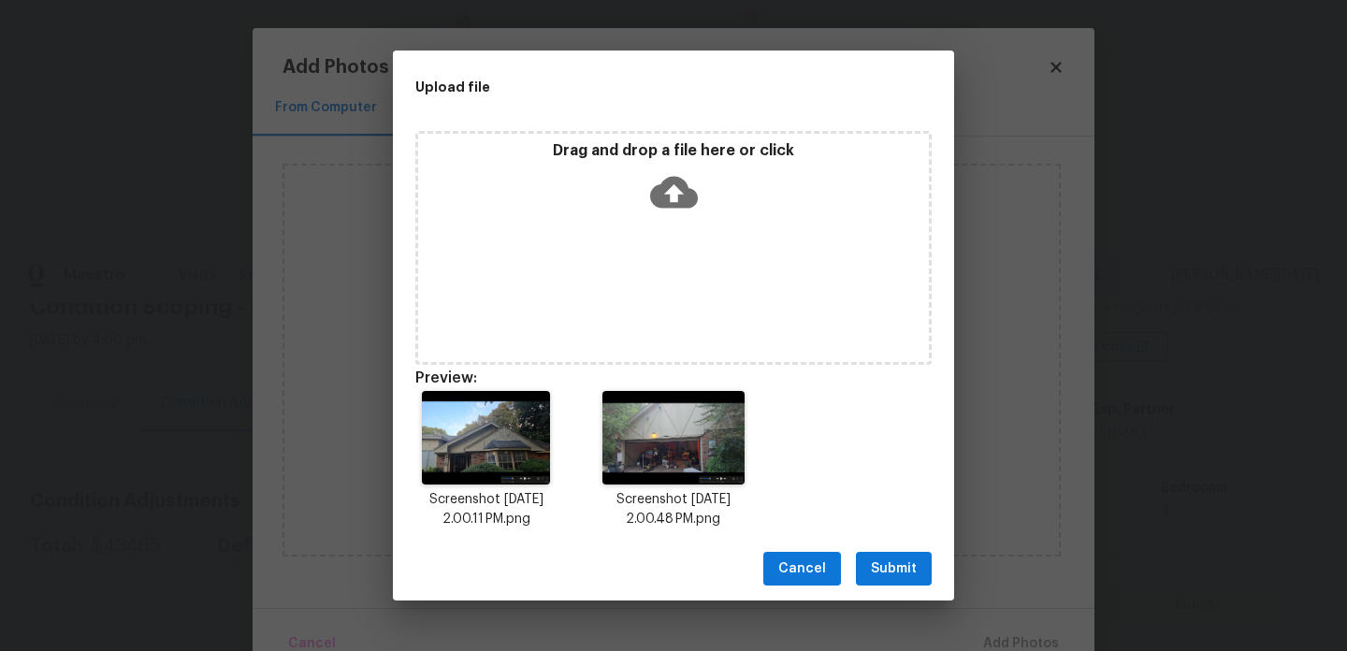
click at [895, 575] on span "Submit" at bounding box center [894, 569] width 46 height 23
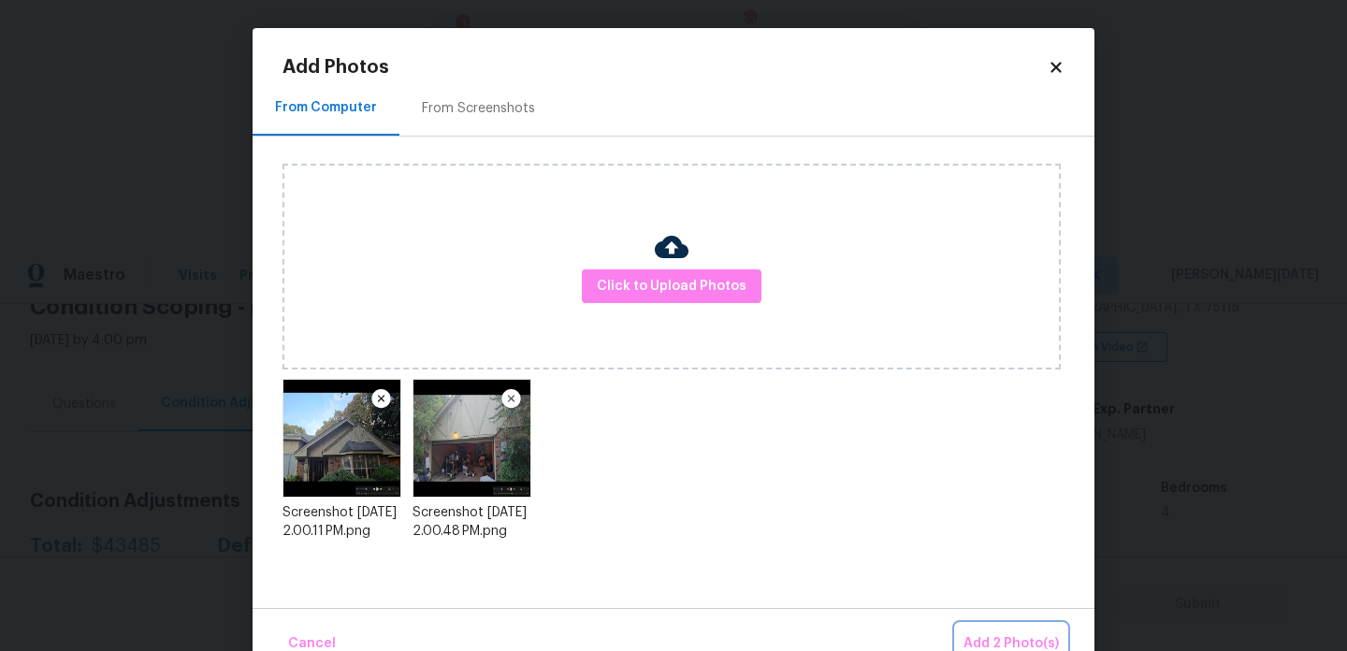
click at [991, 634] on span "Add 2 Photo(s)" at bounding box center [1011, 644] width 95 height 23
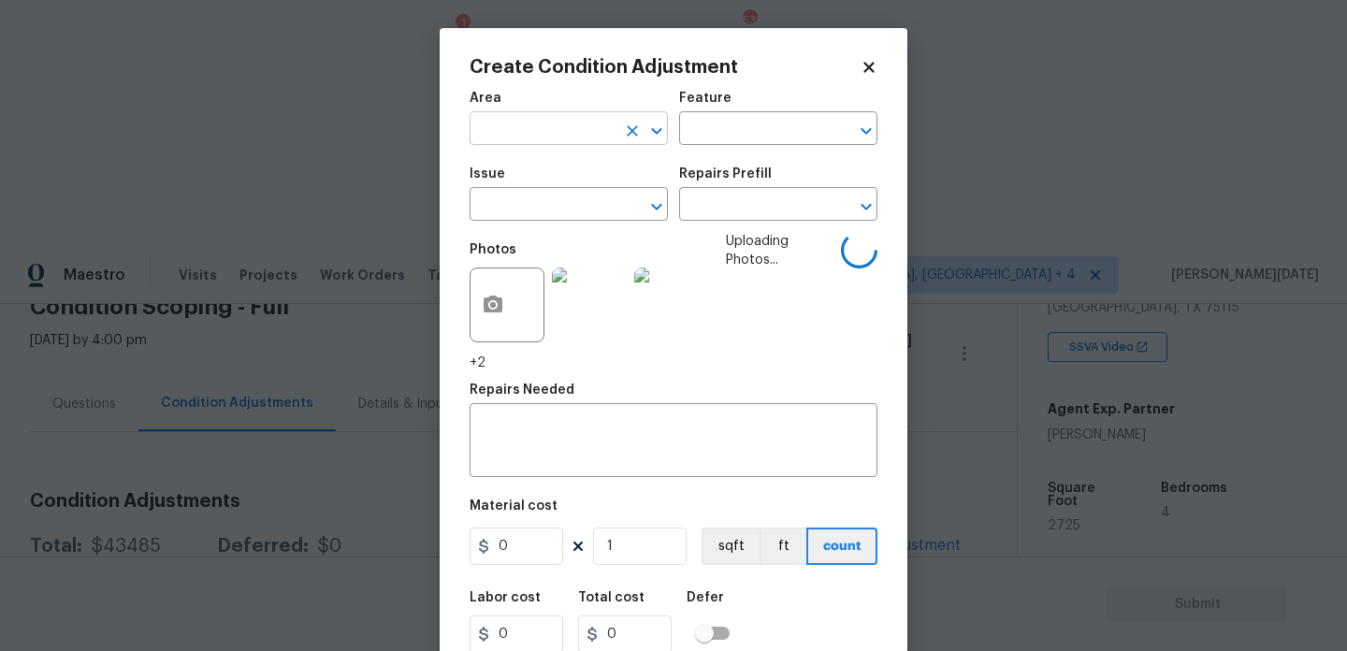
click at [499, 125] on input "text" at bounding box center [543, 130] width 146 height 29
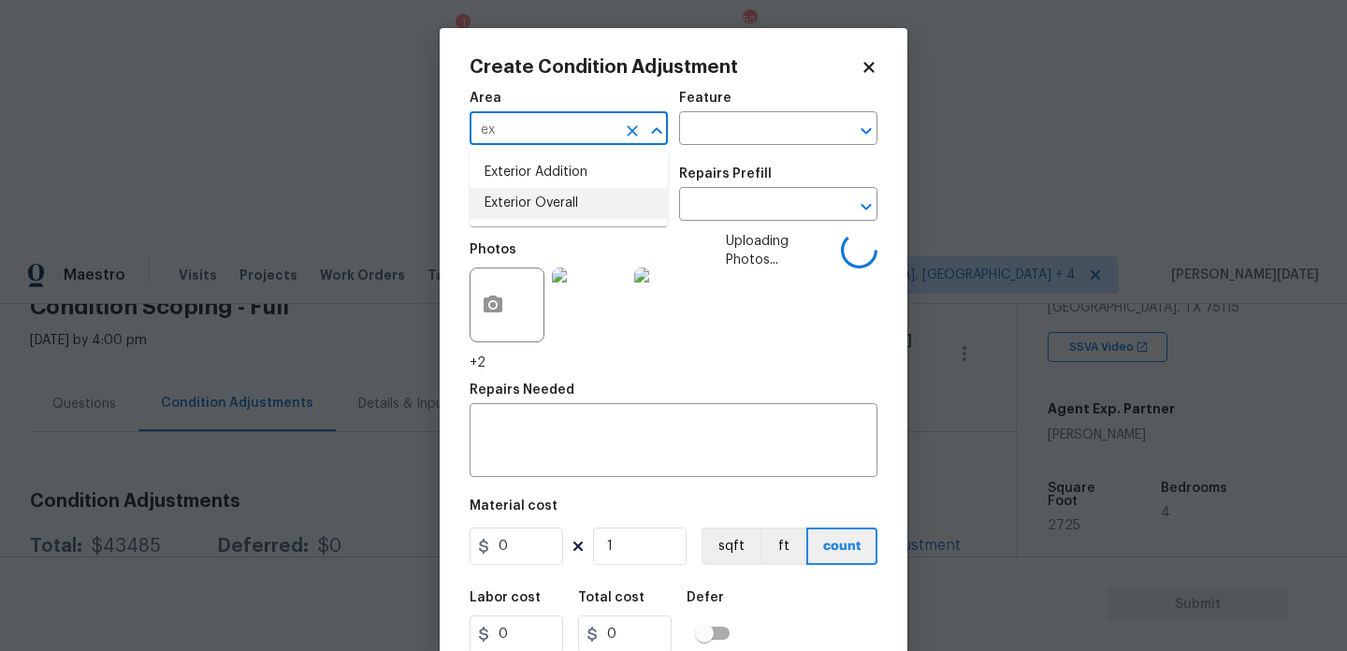
click at [518, 215] on li "Exterior Overall" at bounding box center [569, 203] width 198 height 31
type input "Exterior Overall"
click at [518, 215] on input "text" at bounding box center [543, 206] width 146 height 29
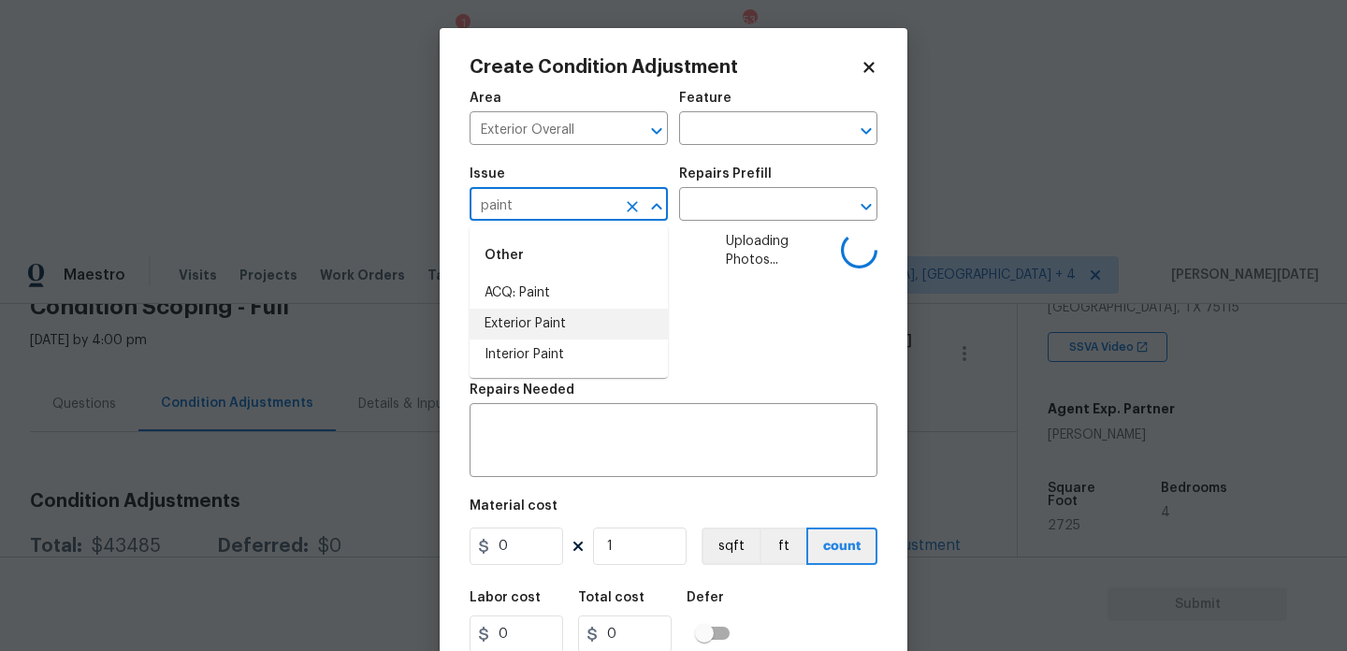
click at [526, 321] on li "Exterior Paint" at bounding box center [569, 324] width 198 height 31
type input "Exterior Paint"
click at [713, 209] on input "text" at bounding box center [752, 206] width 146 height 29
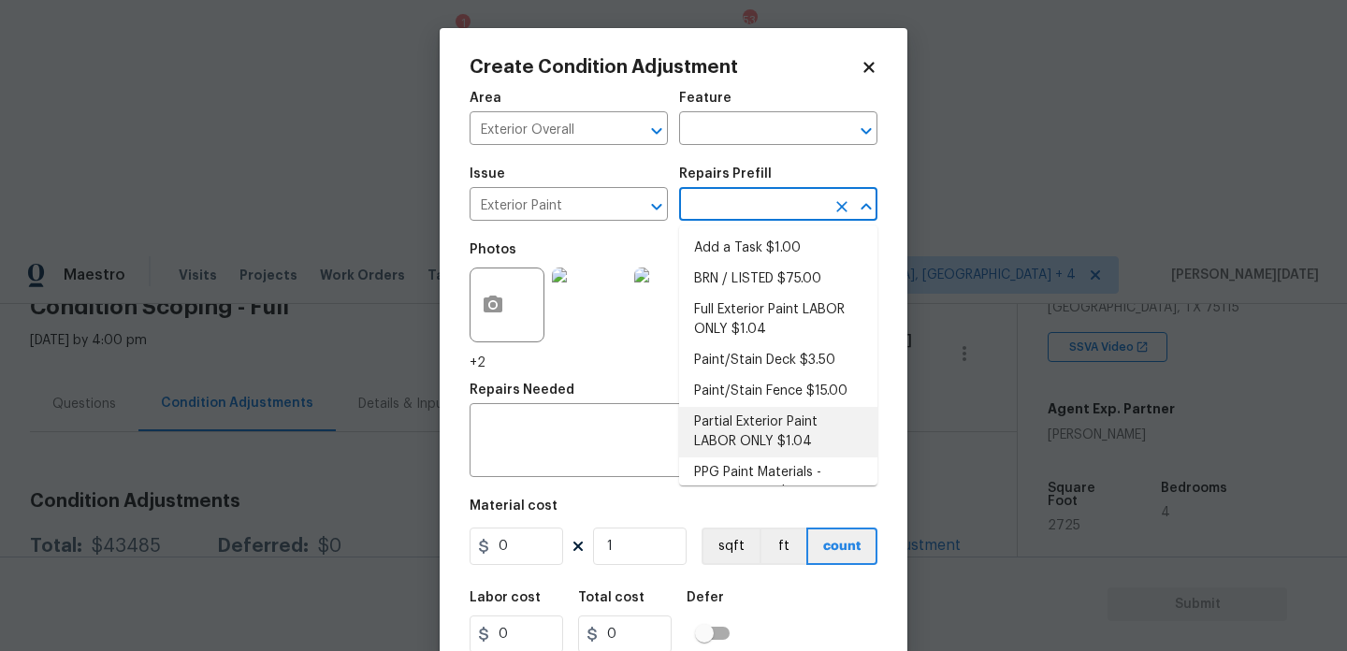
click at [741, 430] on li "Partial Exterior Paint LABOR ONLY $1.04" at bounding box center [778, 432] width 198 height 51
type input "Overall Paint"
type textarea "Partial Exterior Paint - Prep, mask and paint the exterior of the home in the a…"
type input "1.04"
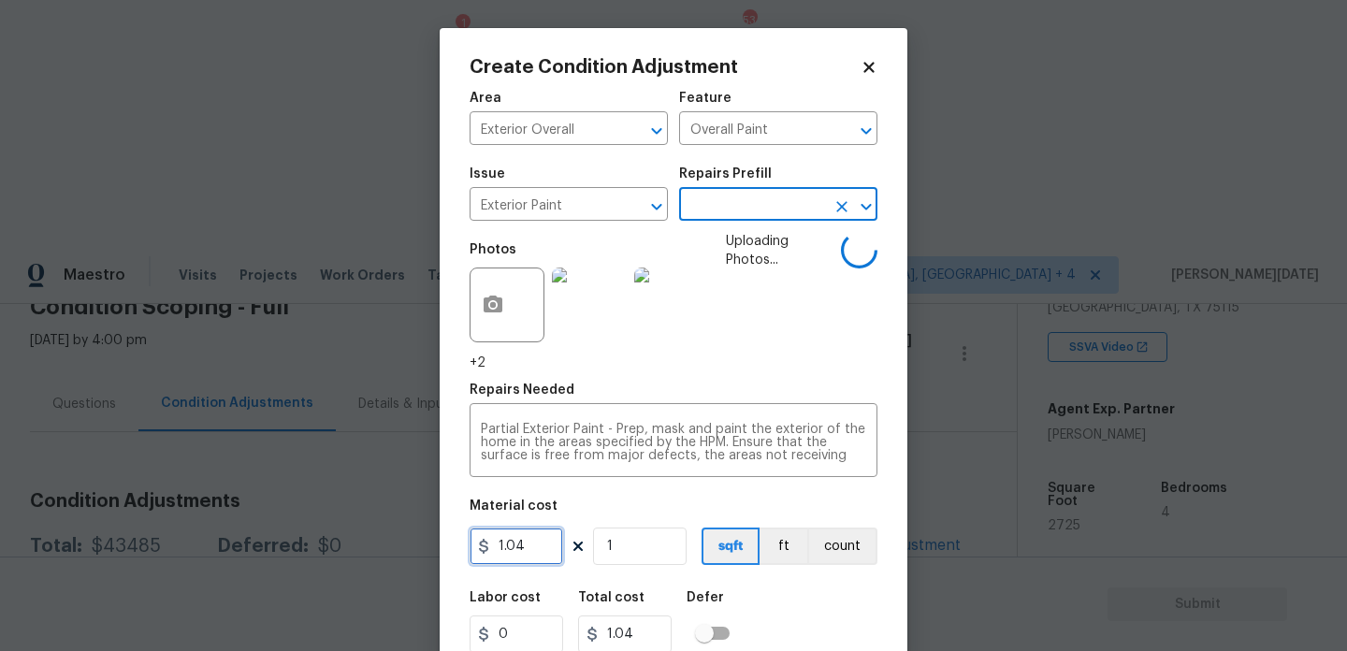
drag, startPoint x: 541, startPoint y: 553, endPoint x: 473, endPoint y: 552, distance: 67.4
click at [477, 553] on div "1.04" at bounding box center [517, 546] width 94 height 37
type input "0.65"
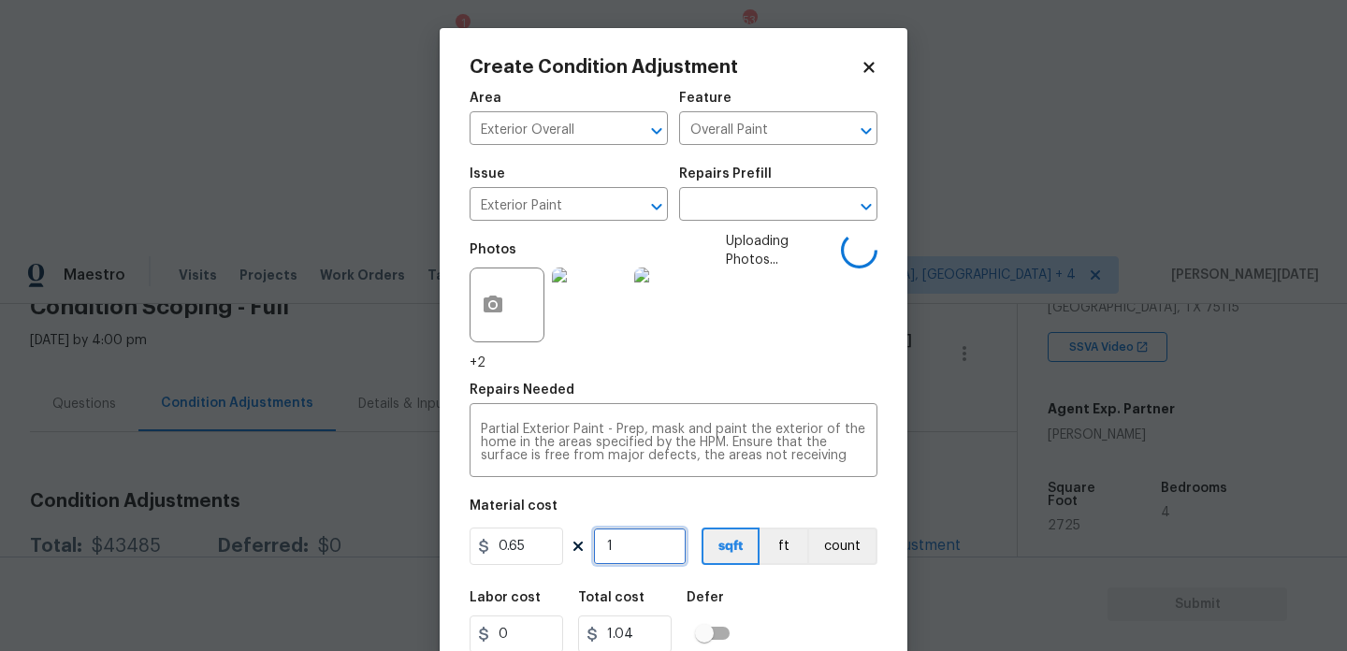
type input "0.65"
click at [639, 558] on input "1" at bounding box center [640, 546] width 94 height 37
type input "0"
paste input "2725"
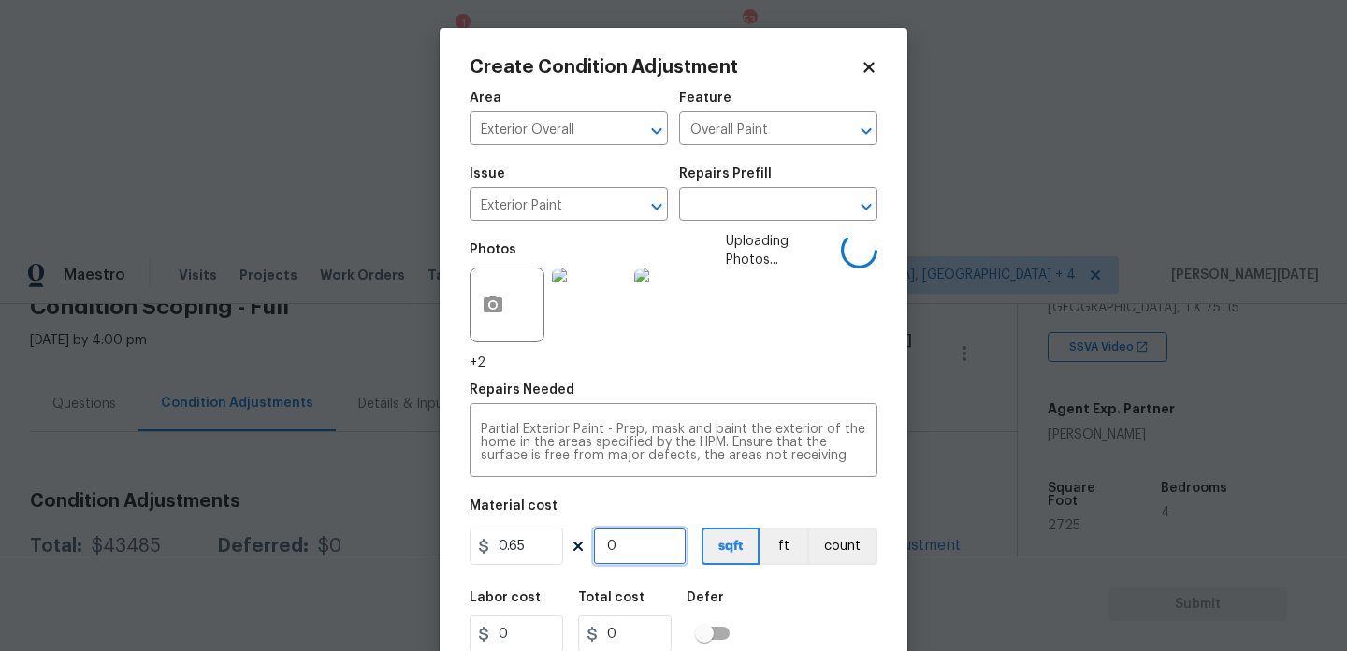
type input "2725"
type input "1771.25"
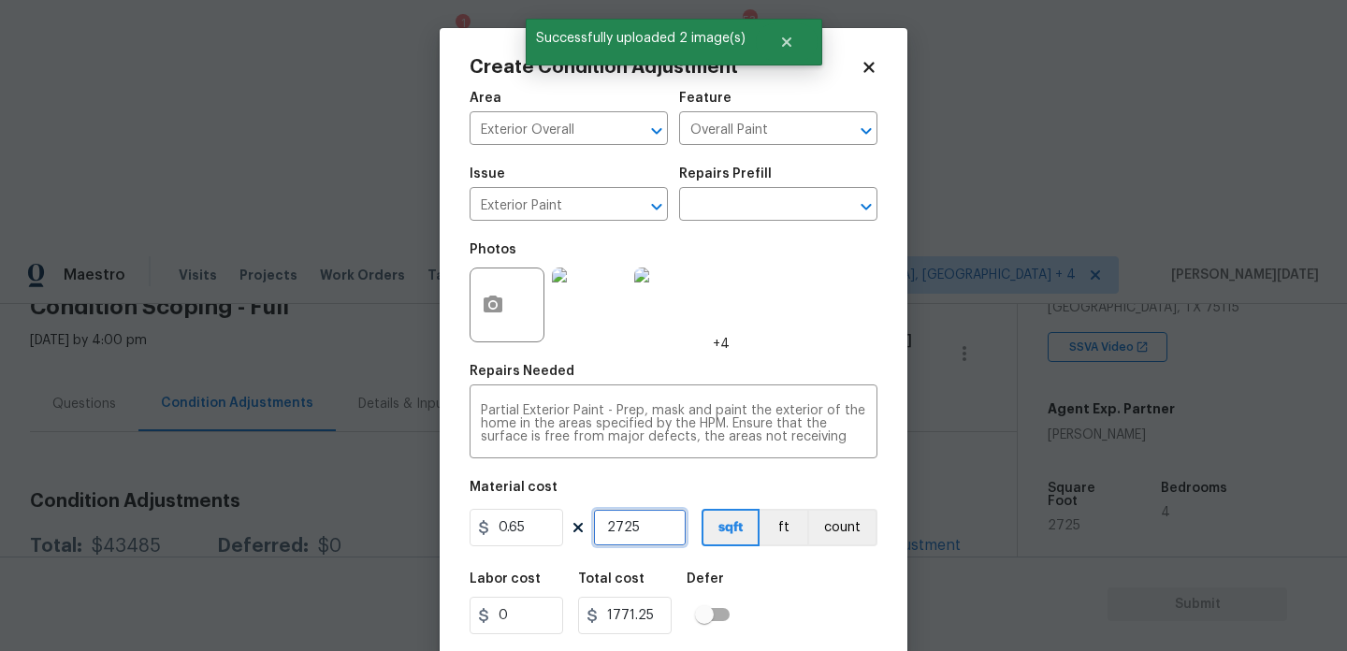
type input "2725"
click at [798, 324] on div "Photos +4" at bounding box center [674, 293] width 408 height 122
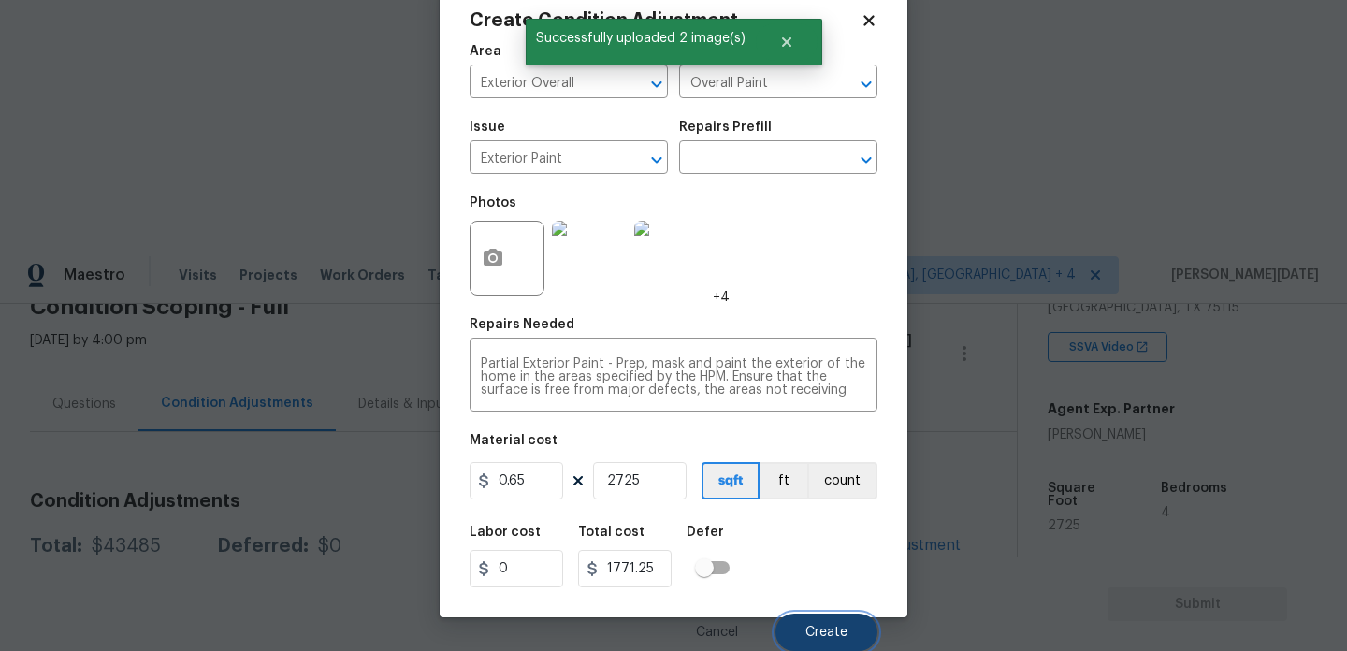
click at [830, 624] on button "Create" at bounding box center [827, 632] width 102 height 37
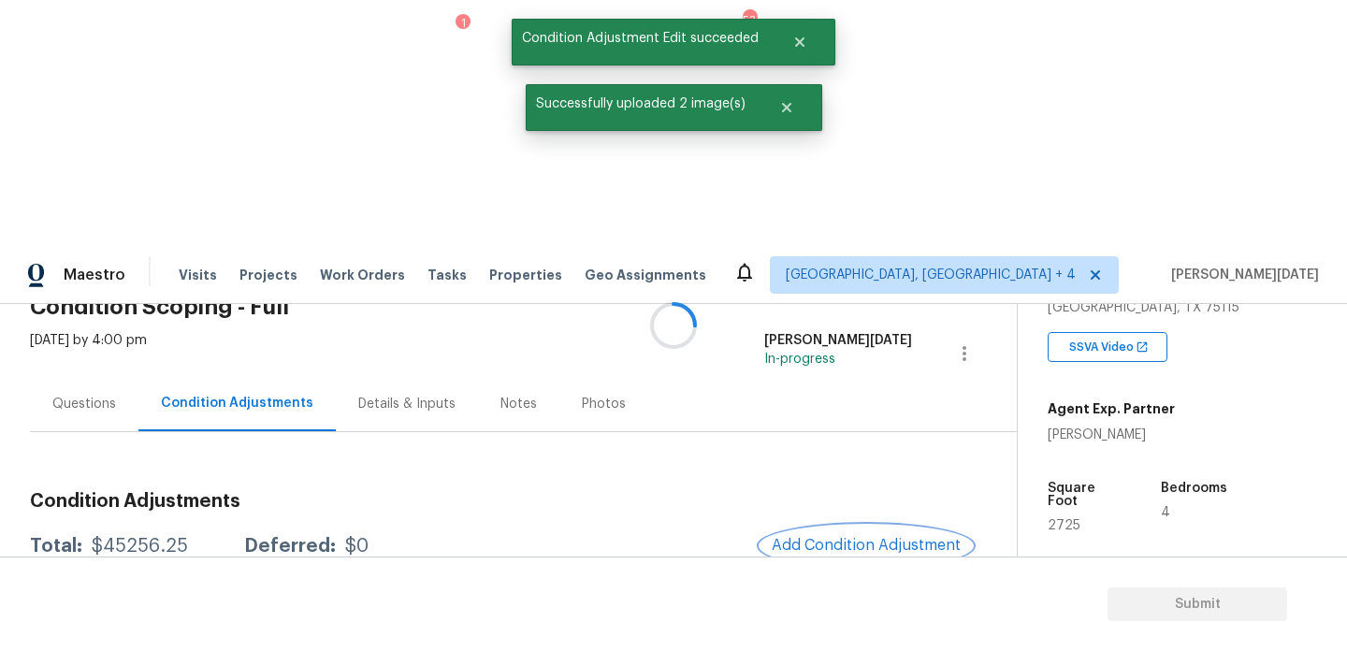
scroll to position [0, 0]
click at [847, 526] on button "Add Condition Adjustment" at bounding box center [866, 545] width 211 height 39
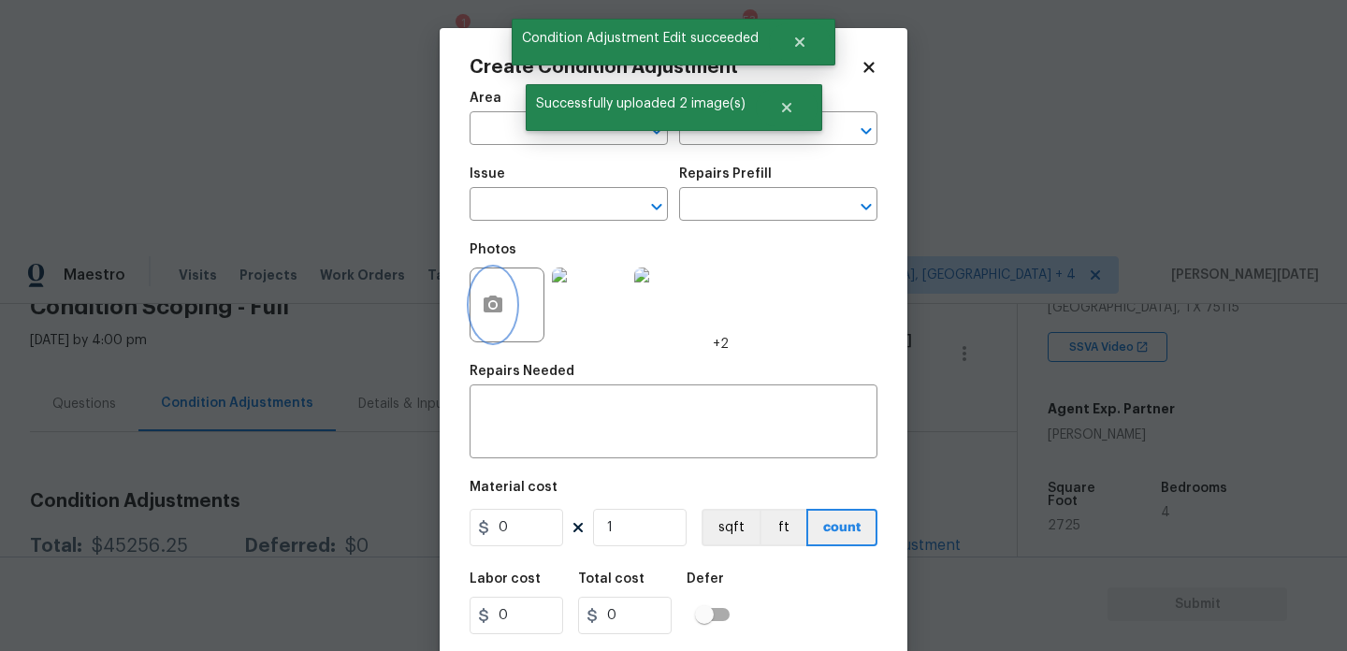
click at [473, 321] on button "button" at bounding box center [493, 305] width 45 height 73
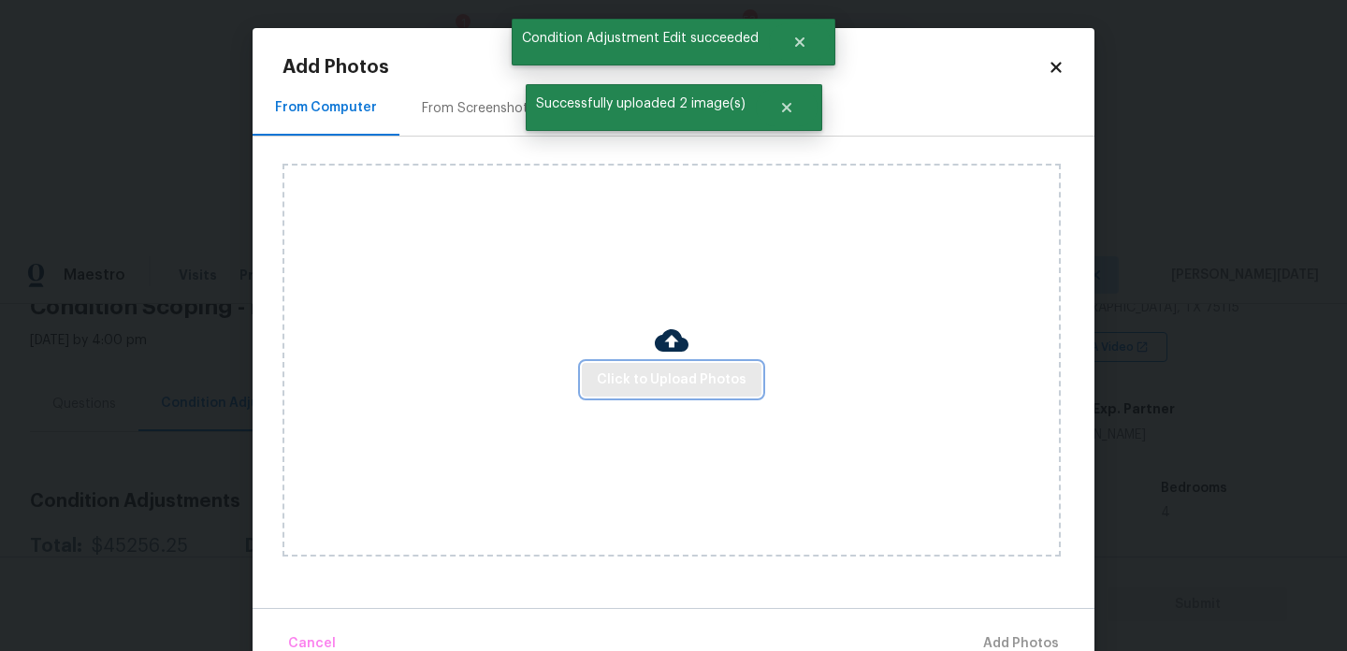
click at [650, 389] on span "Click to Upload Photos" at bounding box center [672, 380] width 150 height 23
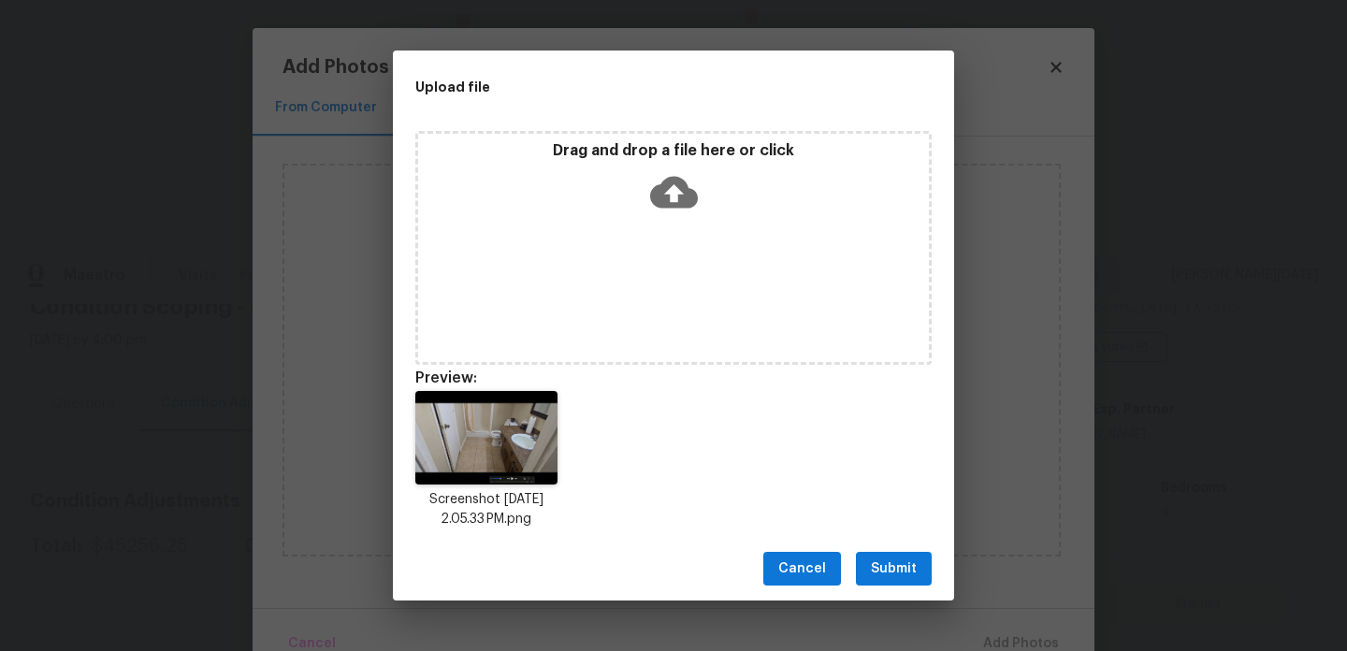
click at [555, 413] on img at bounding box center [486, 438] width 142 height 94
click at [645, 244] on div "Drag and drop a file here or click" at bounding box center [673, 248] width 516 height 234
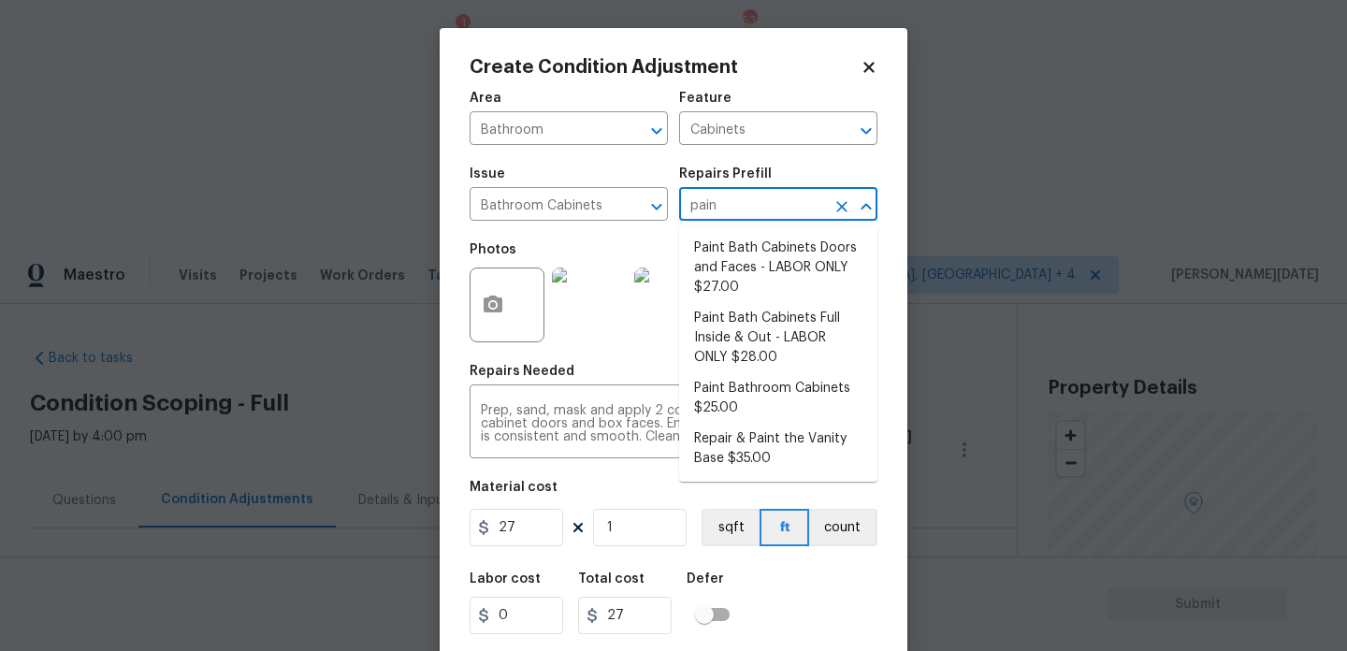
scroll to position [350, 0]
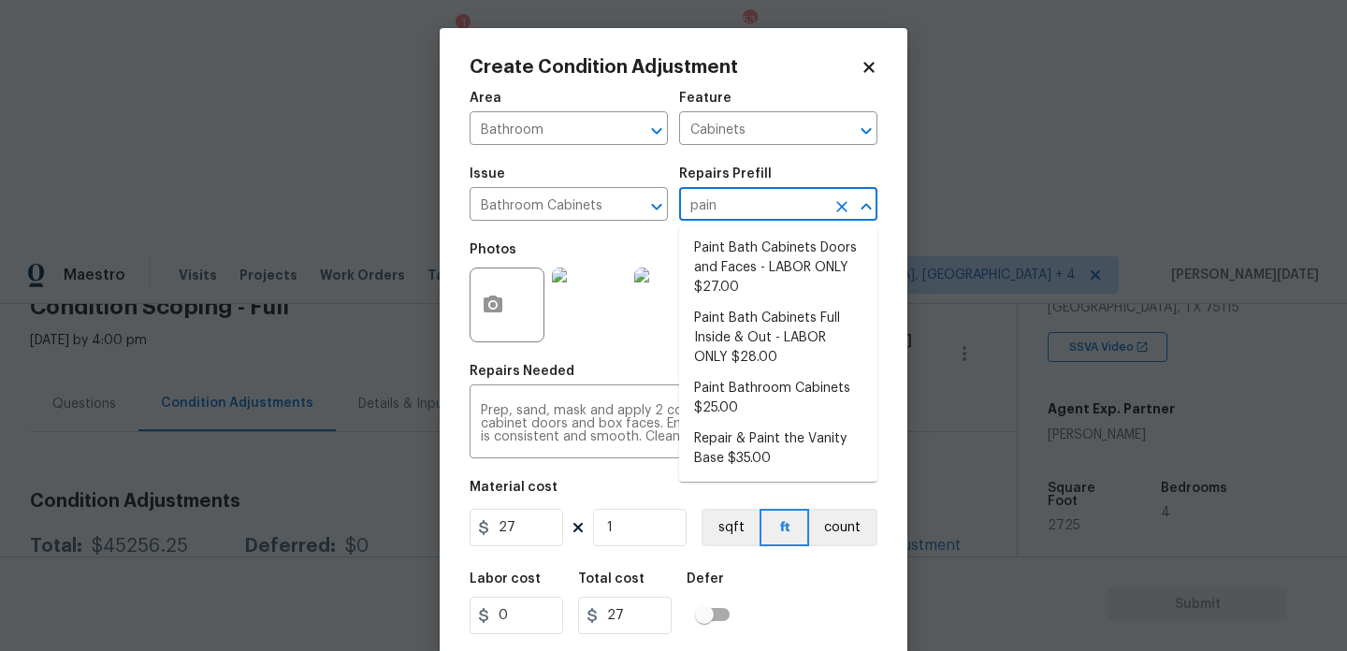
type input "paint"
click at [747, 262] on li "Paint Bath Cabinets Doors and Faces - LABOR ONLY $27.00" at bounding box center [778, 268] width 198 height 70
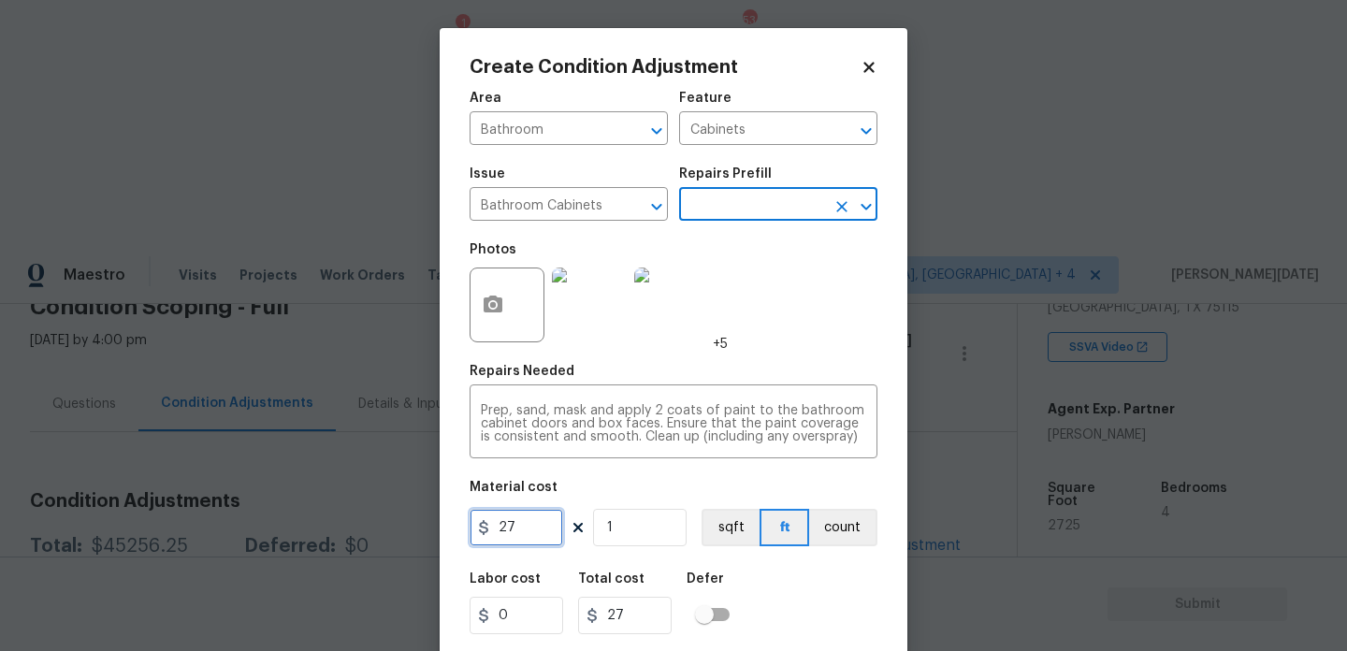
drag, startPoint x: 529, startPoint y: 529, endPoint x: 339, endPoint y: 525, distance: 190.0
click at [339, 525] on div "Create Condition Adjustment Area Bathroom ​ Feature Cabinets ​ Issue Bathroom C…" at bounding box center [673, 325] width 1347 height 651
type input "1000"
click at [768, 272] on div "Photos +5" at bounding box center [674, 293] width 408 height 122
type input "1000"
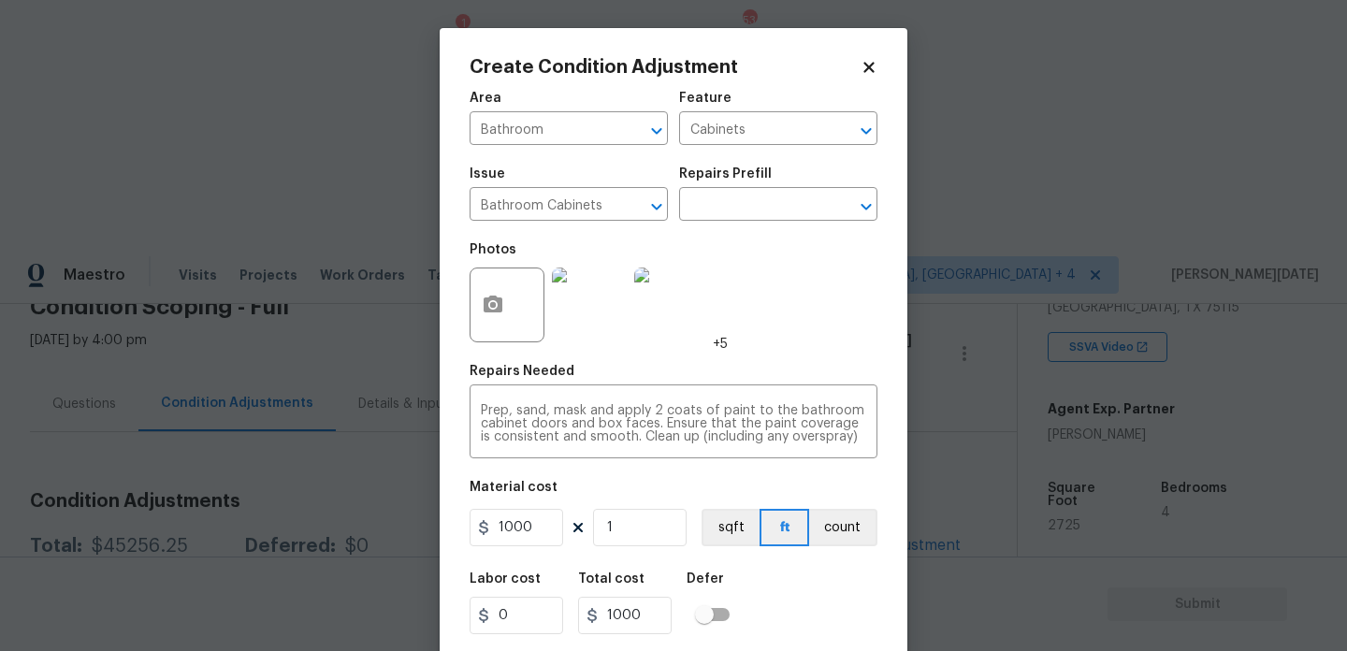
scroll to position [48, 0]
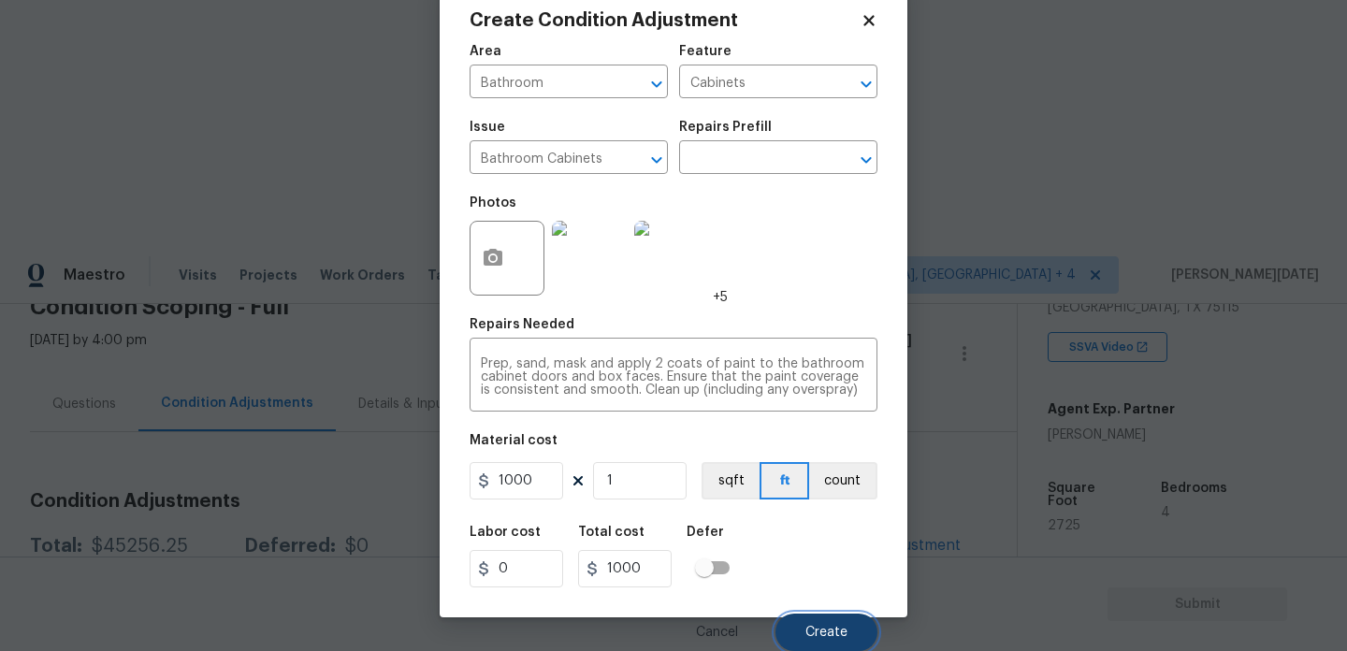
click at [801, 619] on button "Create" at bounding box center [827, 632] width 102 height 37
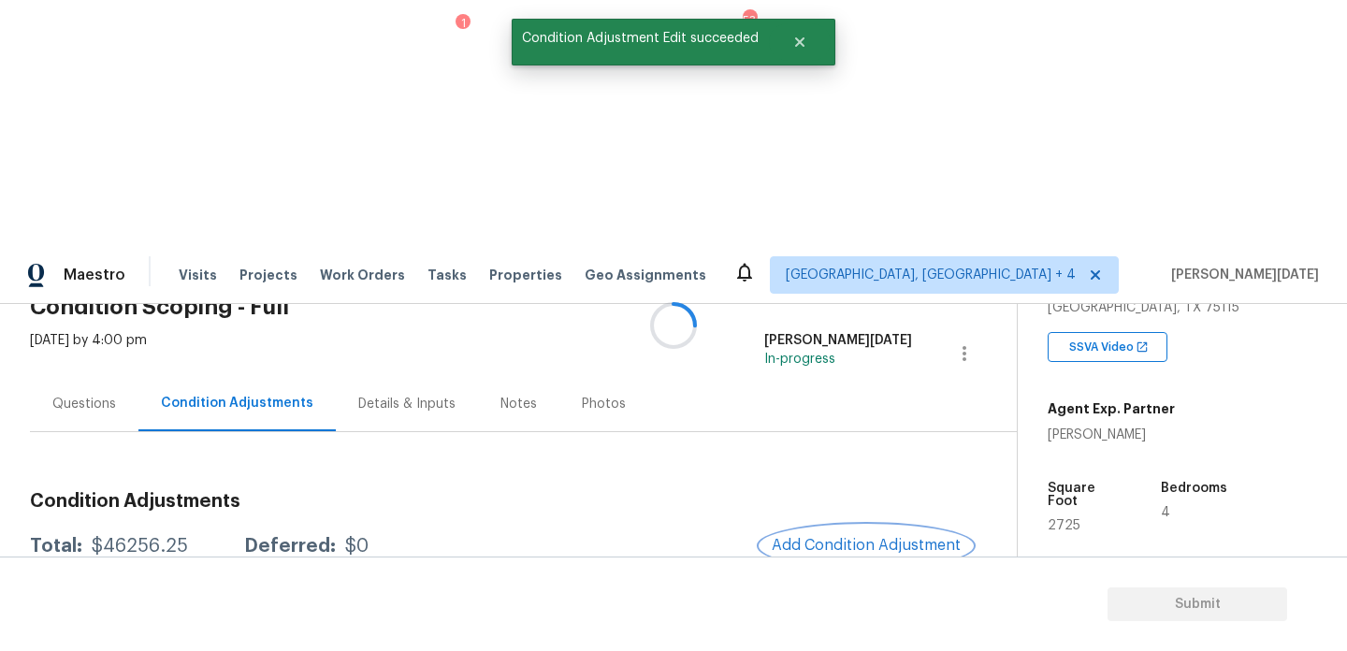
scroll to position [0, 0]
click at [834, 537] on span "Add Condition Adjustment" at bounding box center [866, 545] width 189 height 17
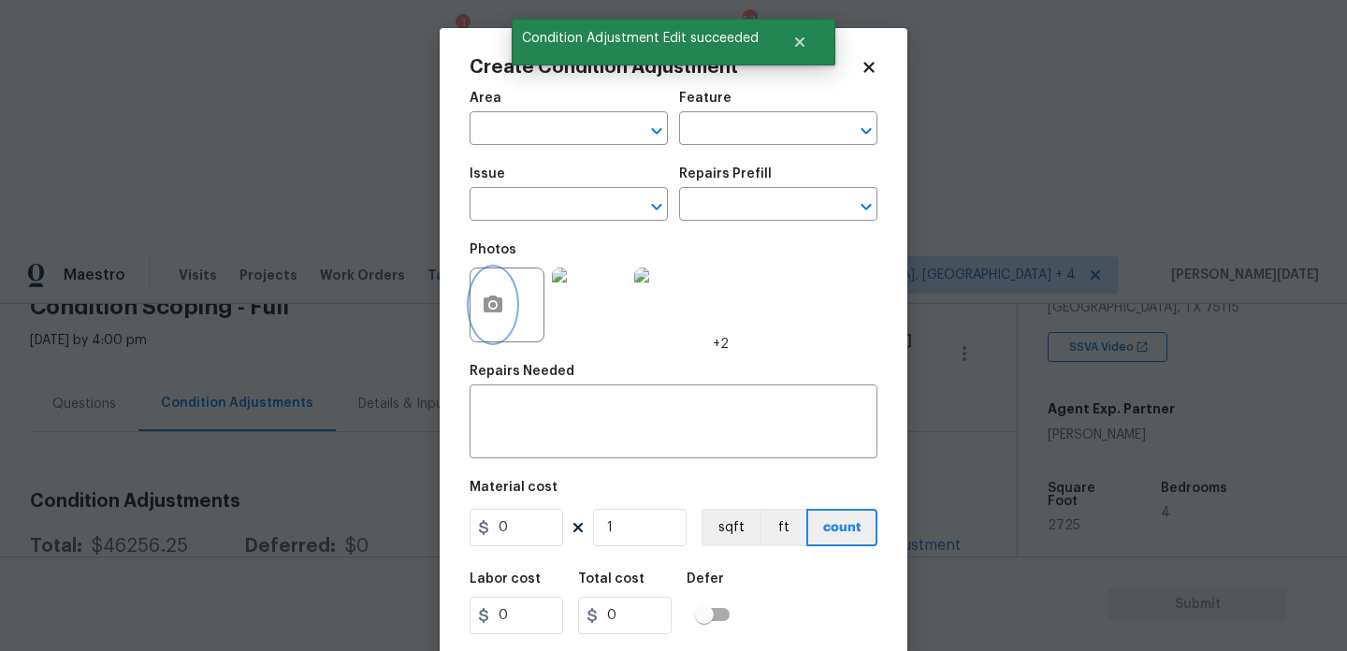
click at [502, 305] on icon "button" at bounding box center [493, 304] width 19 height 17
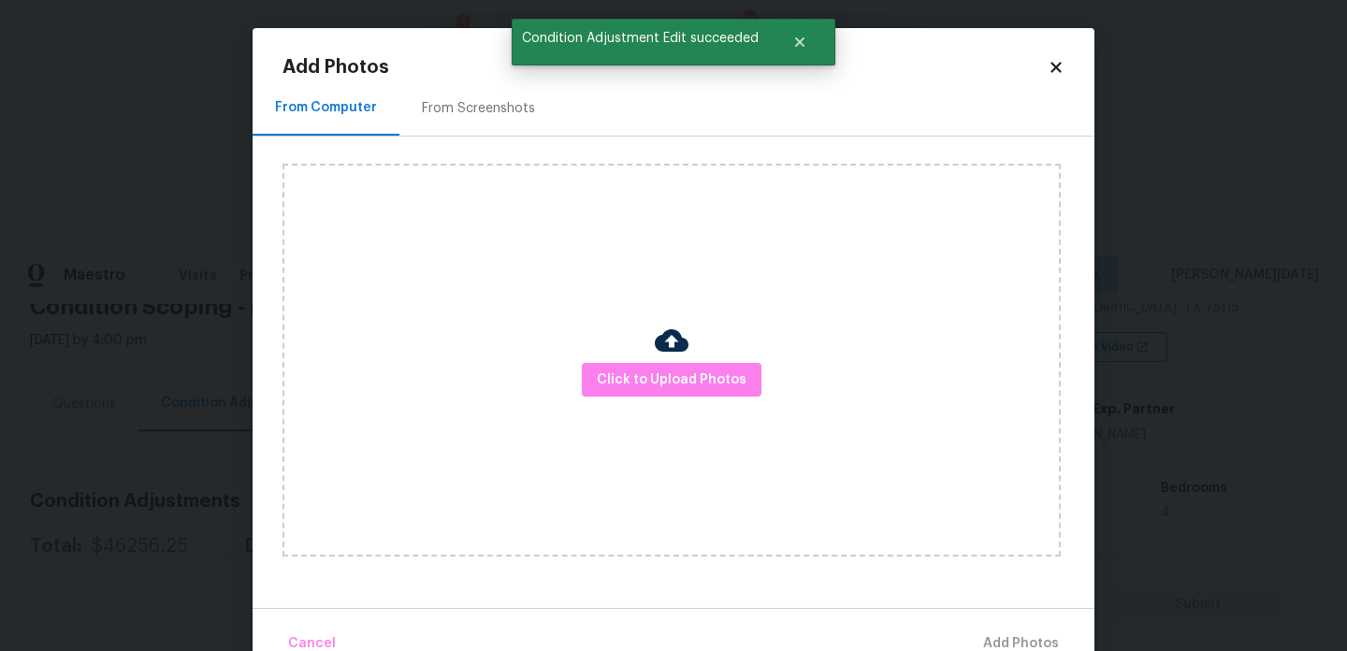
click at [716, 423] on div "Click to Upload Photos" at bounding box center [672, 360] width 778 height 393
click at [745, 366] on button "Click to Upload Photos" at bounding box center [672, 380] width 180 height 35
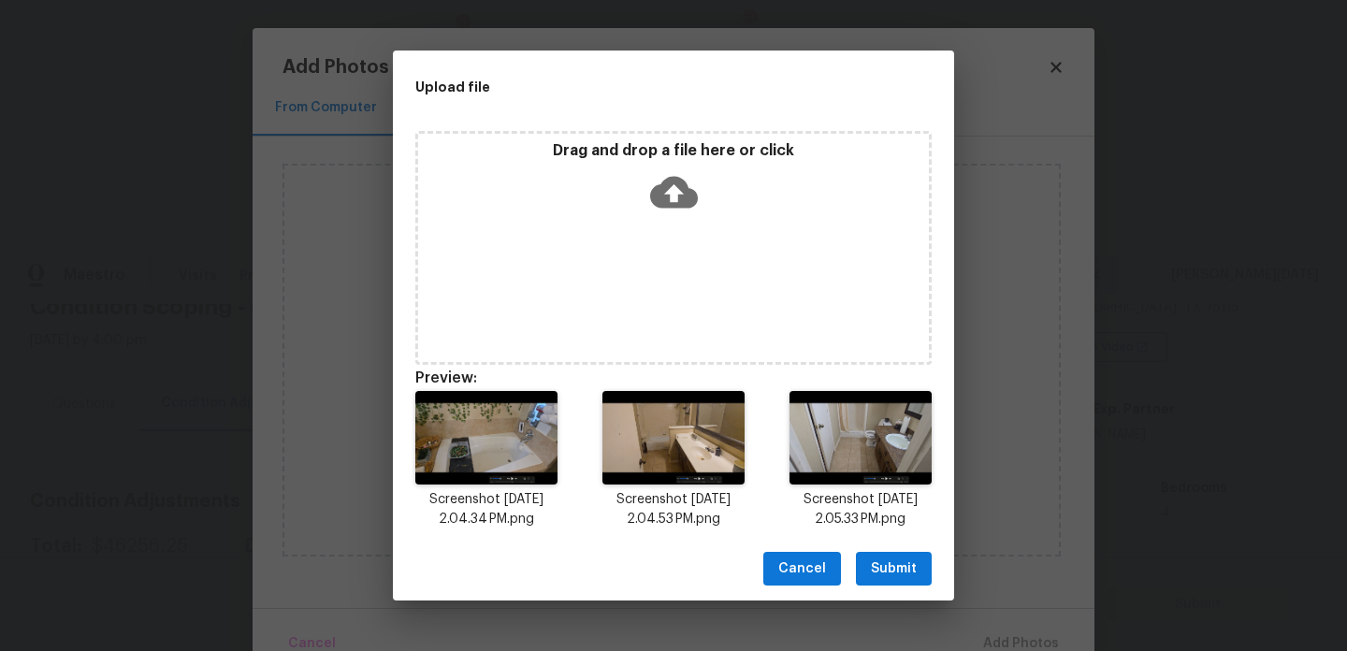
click at [903, 582] on button "Submit" at bounding box center [894, 569] width 76 height 35
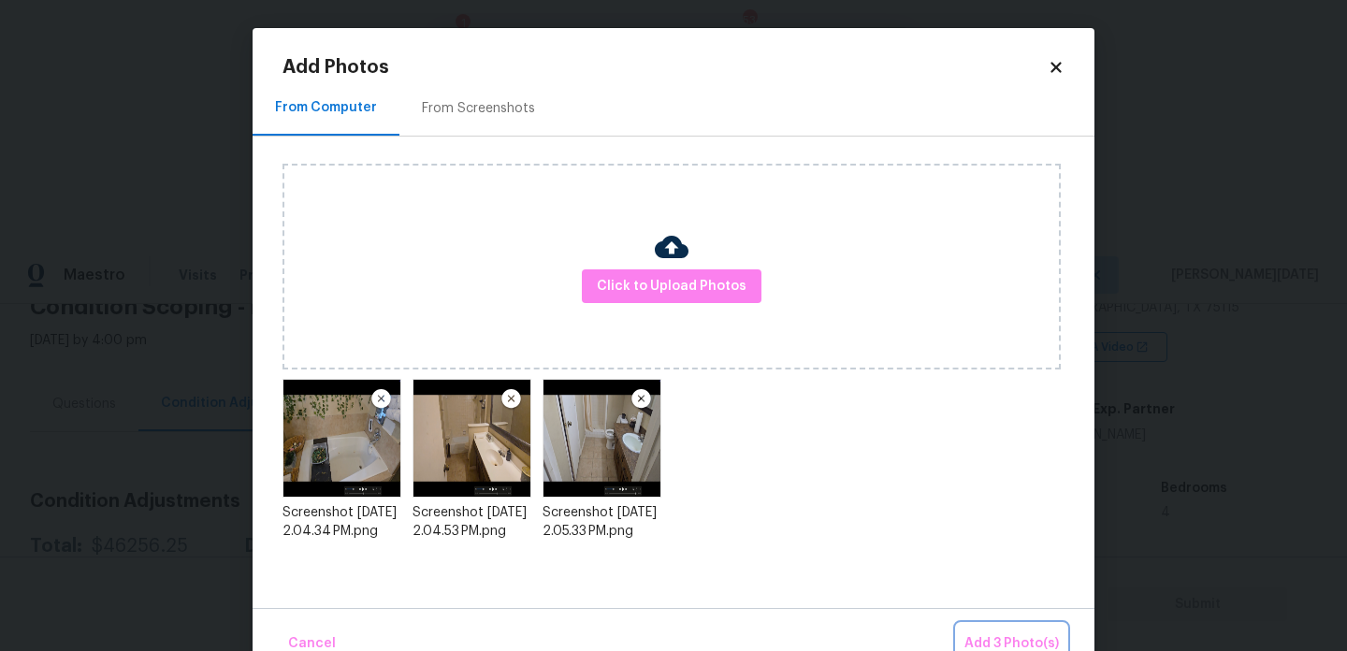
click at [984, 632] on button "Add 3 Photo(s)" at bounding box center [1011, 644] width 109 height 40
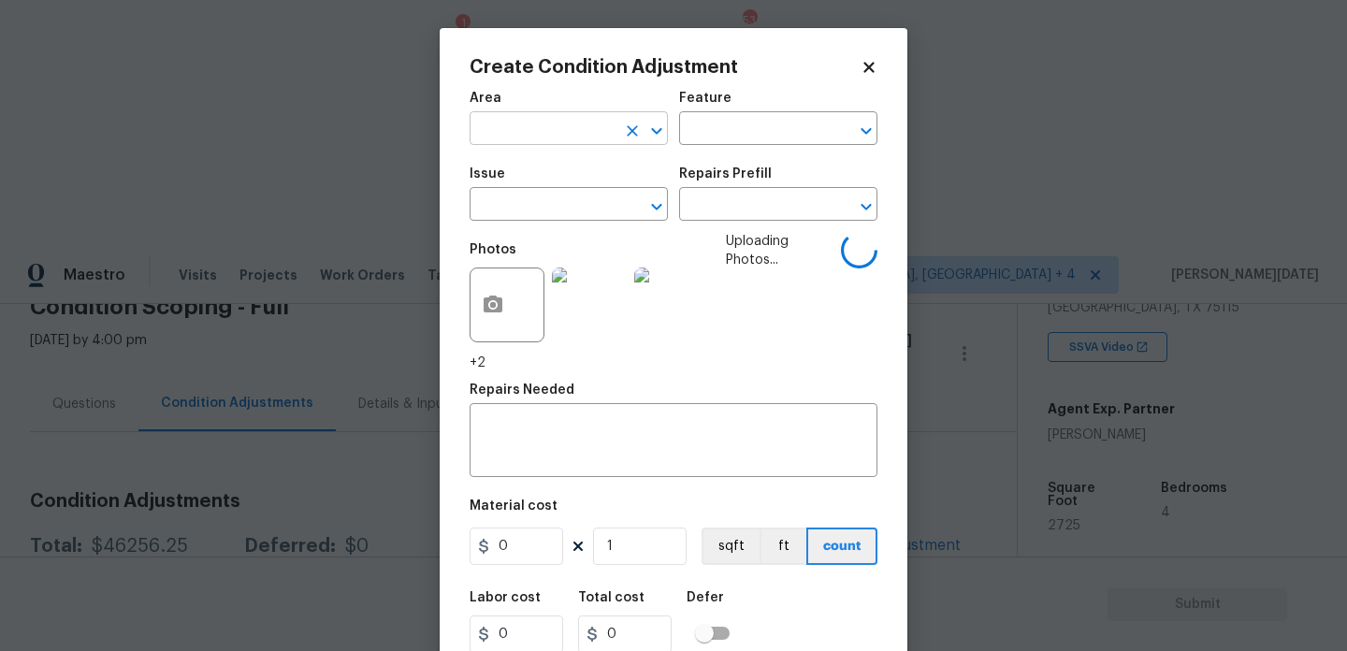
click at [536, 138] on input "text" at bounding box center [543, 130] width 146 height 29
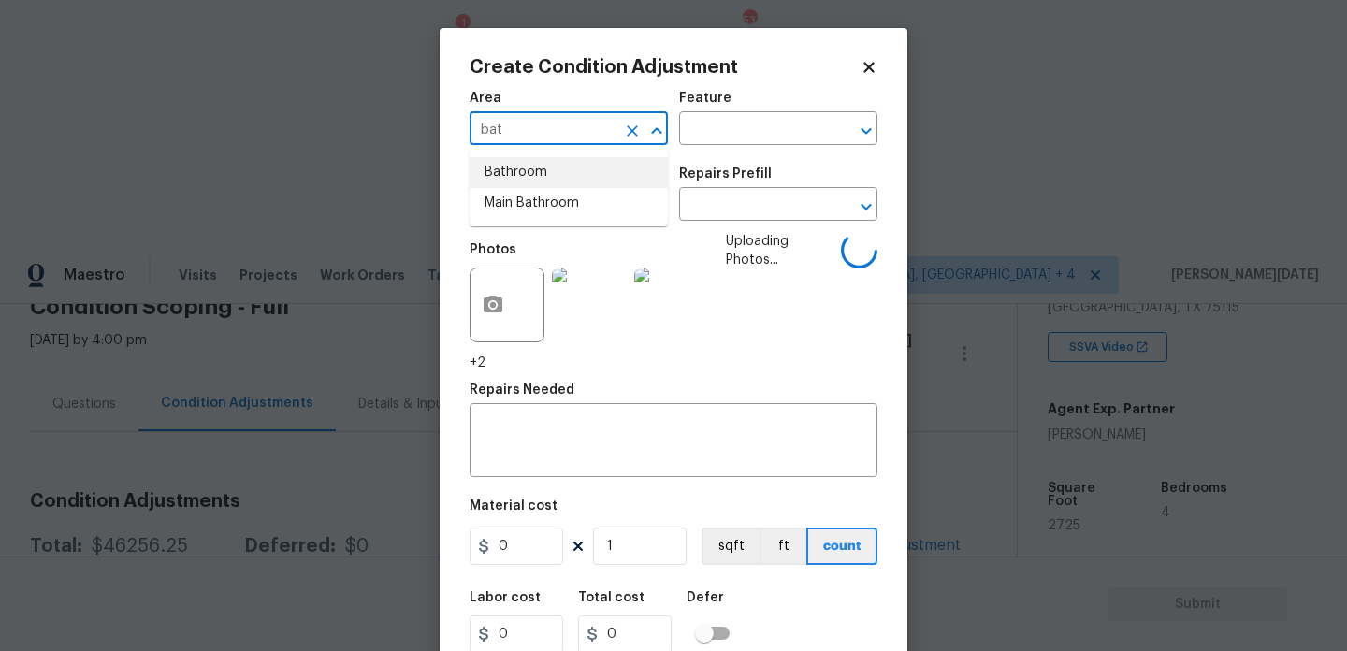
click at [530, 170] on li "Bathroom" at bounding box center [569, 172] width 198 height 31
type input "Bathroom"
click at [520, 202] on input "text" at bounding box center [543, 206] width 146 height 29
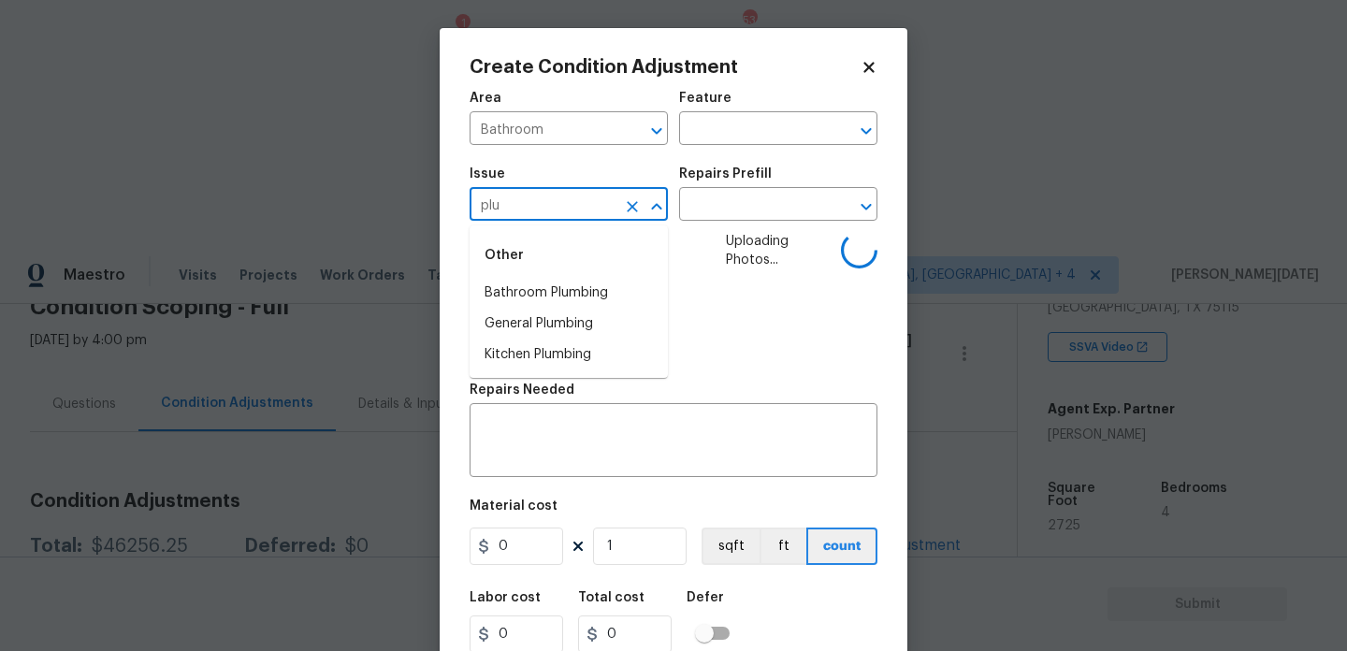
click at [545, 287] on li "Bathroom Plumbing" at bounding box center [569, 293] width 198 height 31
type input "Bathroom Plumbing"
click at [713, 204] on input "text" at bounding box center [752, 206] width 146 height 29
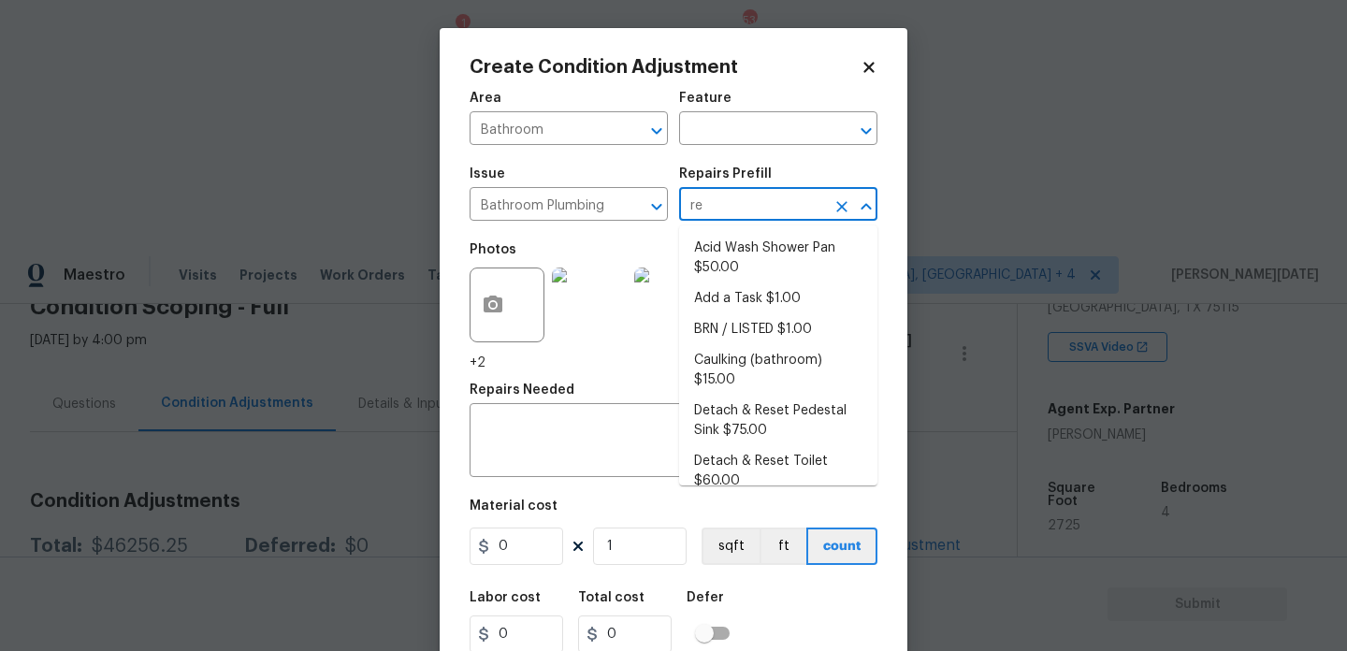
type input "ref"
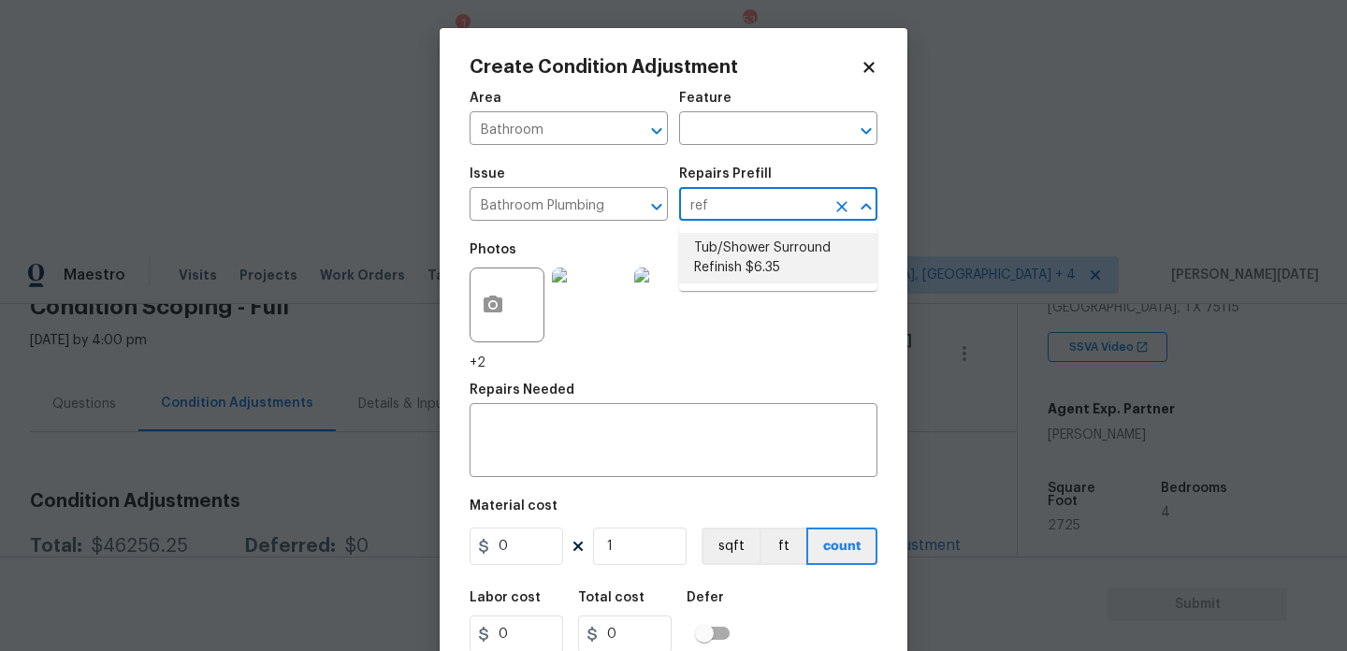
click at [725, 249] on li "Tub/Shower Surround Refinish $6.35" at bounding box center [778, 258] width 198 height 51
type input "Plumbing"
type textarea "Prep, mask, clean and refinish the tub/shower tile surround both all sides ensu…"
type input "6.35"
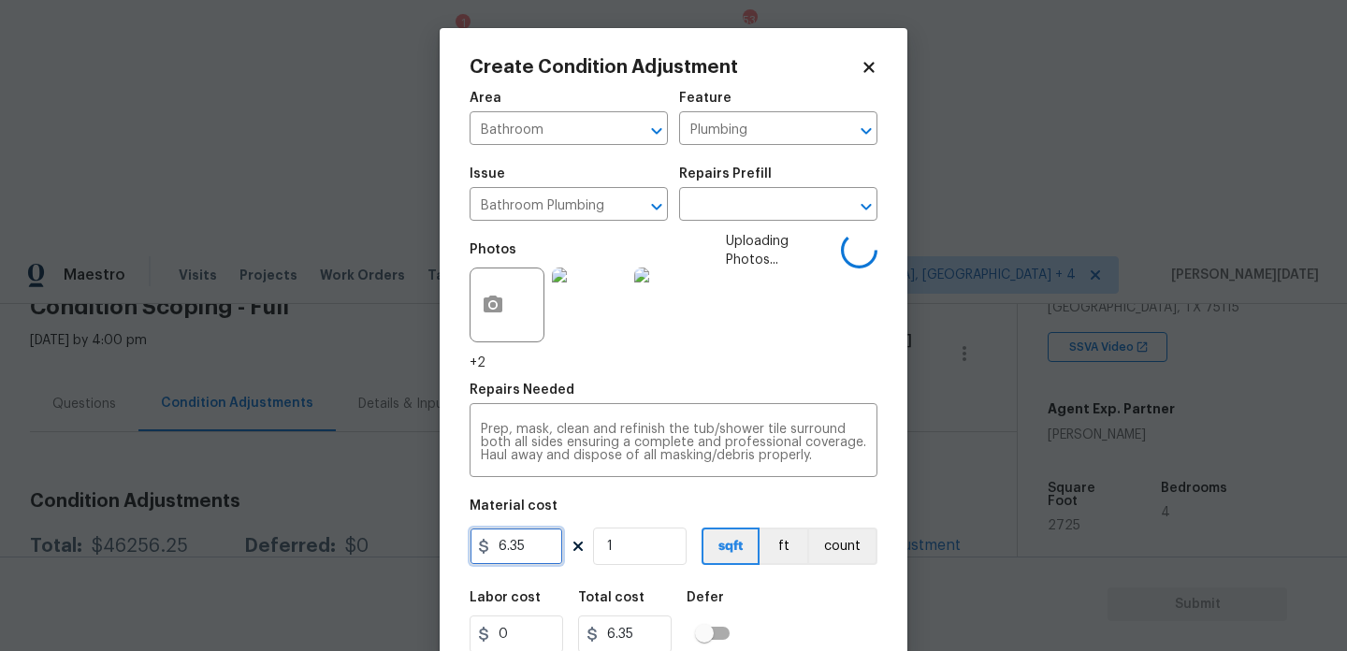
drag, startPoint x: 544, startPoint y: 548, endPoint x: 352, endPoint y: 545, distance: 191.8
click at [352, 545] on div "Create Condition Adjustment Area Bathroom ​ Feature Plumbing ​ Issue Bathroom P…" at bounding box center [673, 325] width 1347 height 651
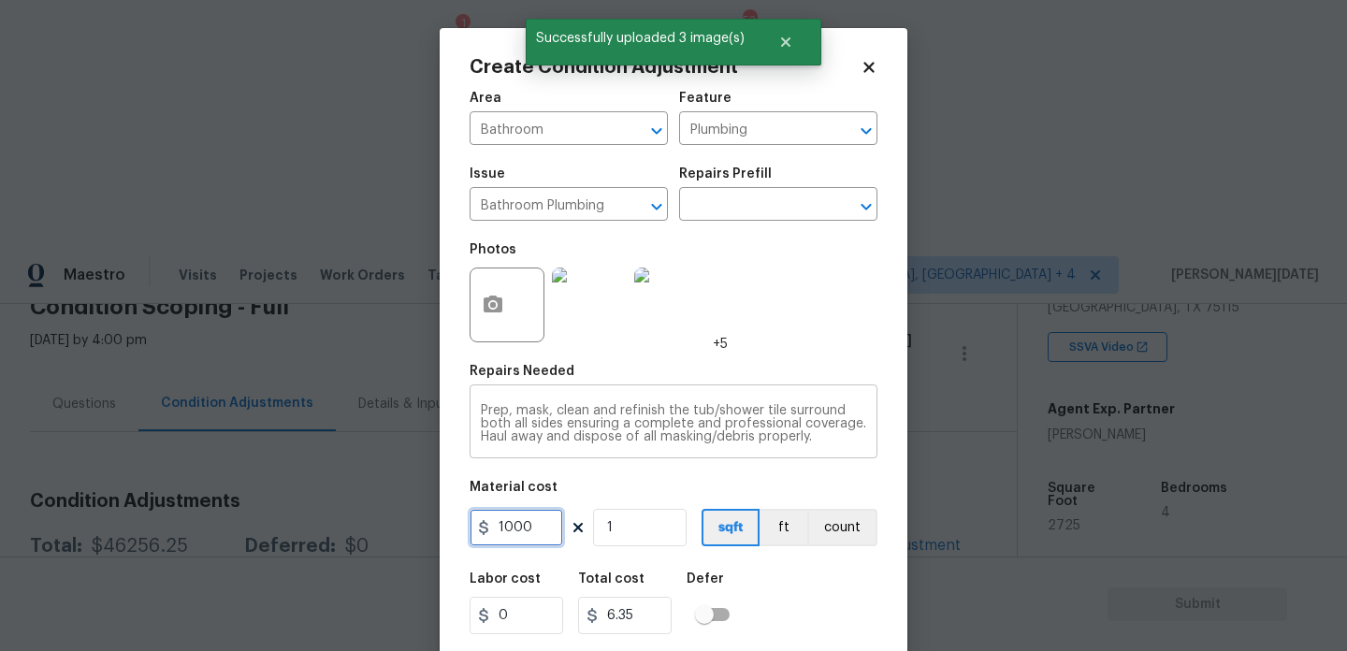
type input "1000"
click at [573, 453] on div "Prep, mask, clean and refinish the tub/shower tile surround both all sides ensu…" at bounding box center [674, 423] width 408 height 69
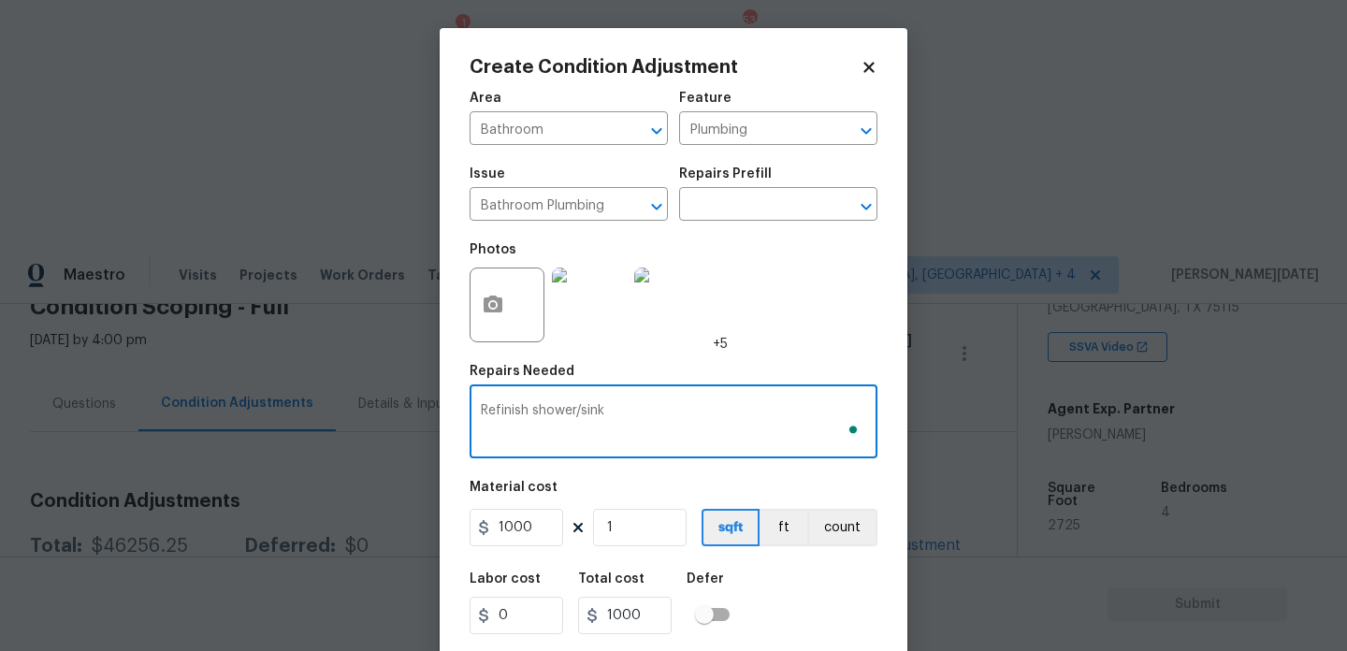
scroll to position [48, 0]
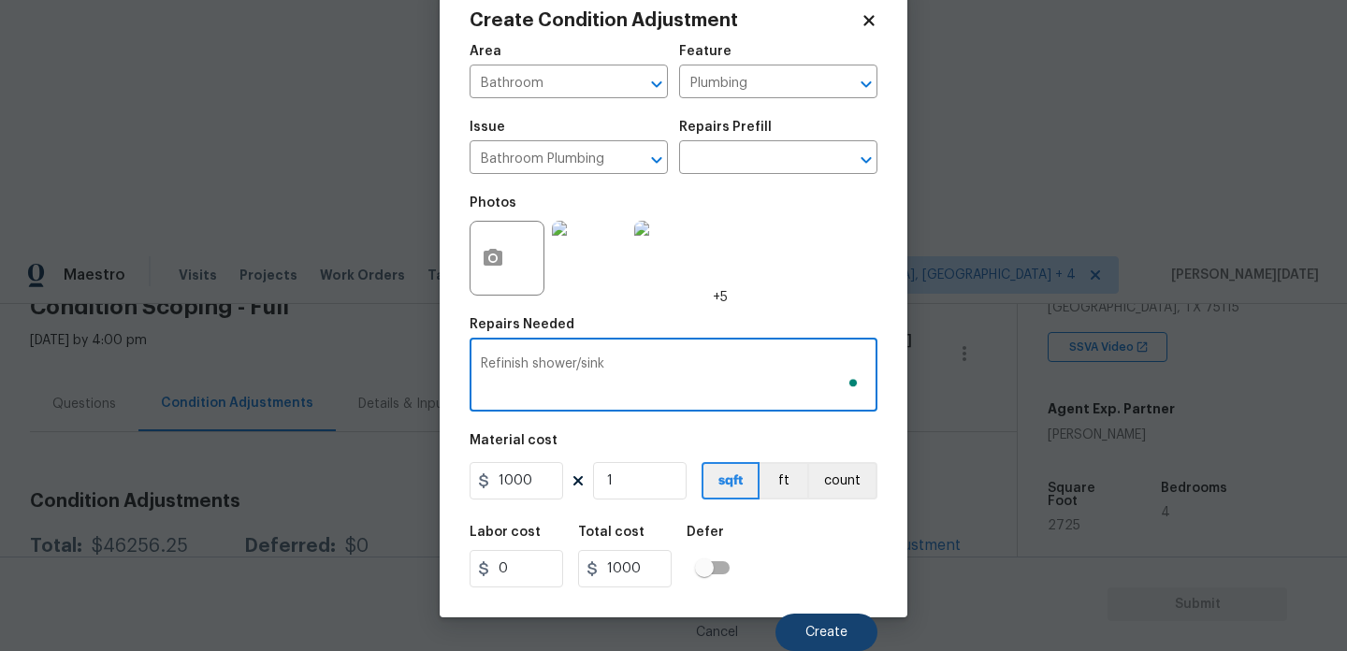
type textarea "Refinish shower/sink"
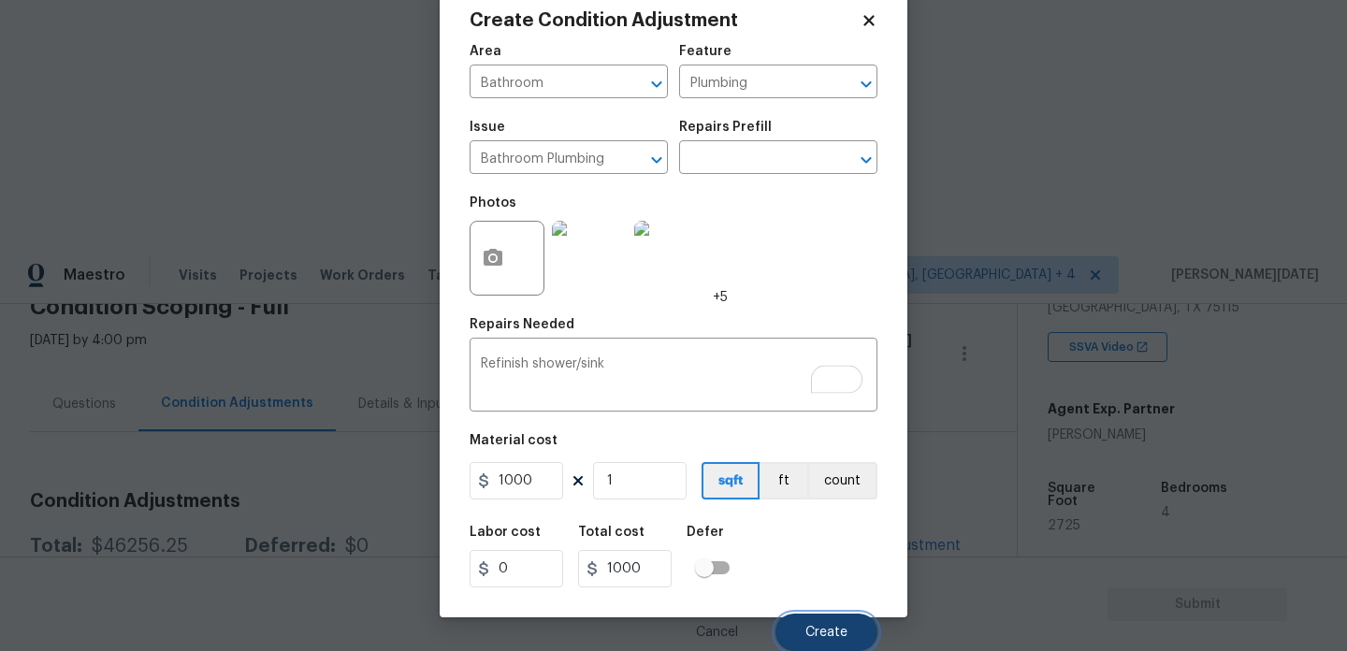
click at [862, 631] on button "Create" at bounding box center [827, 632] width 102 height 37
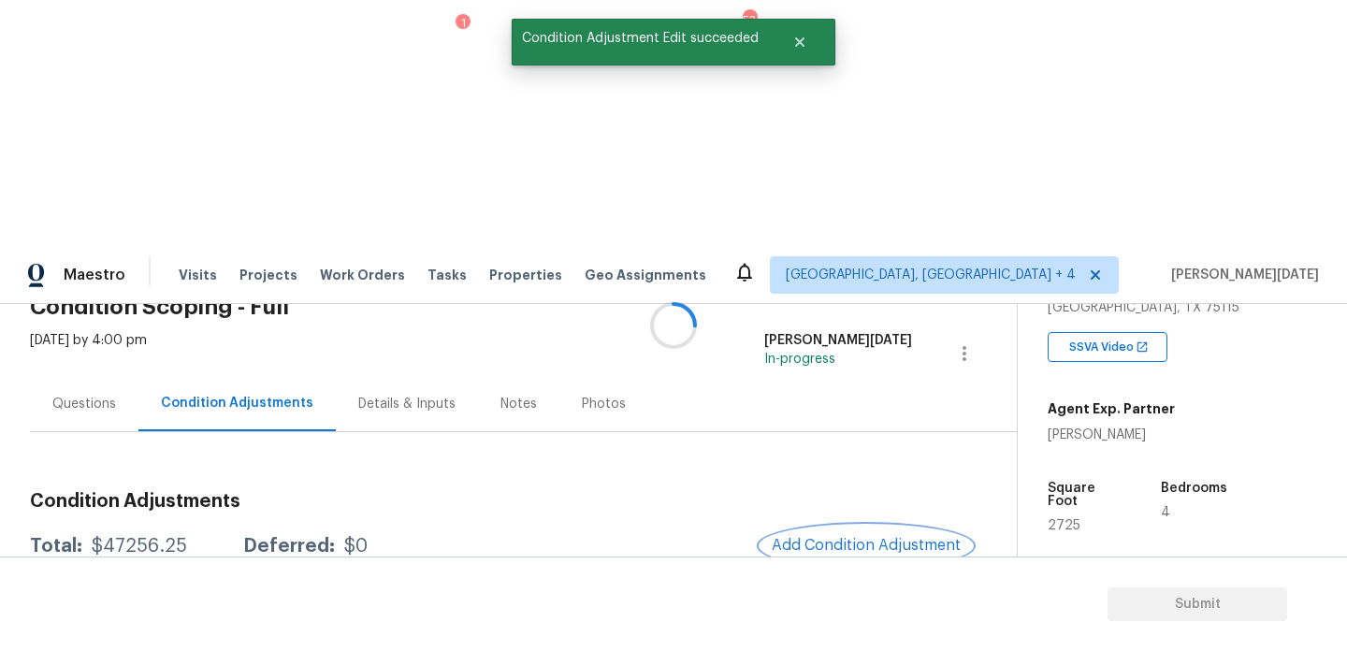
scroll to position [0, 0]
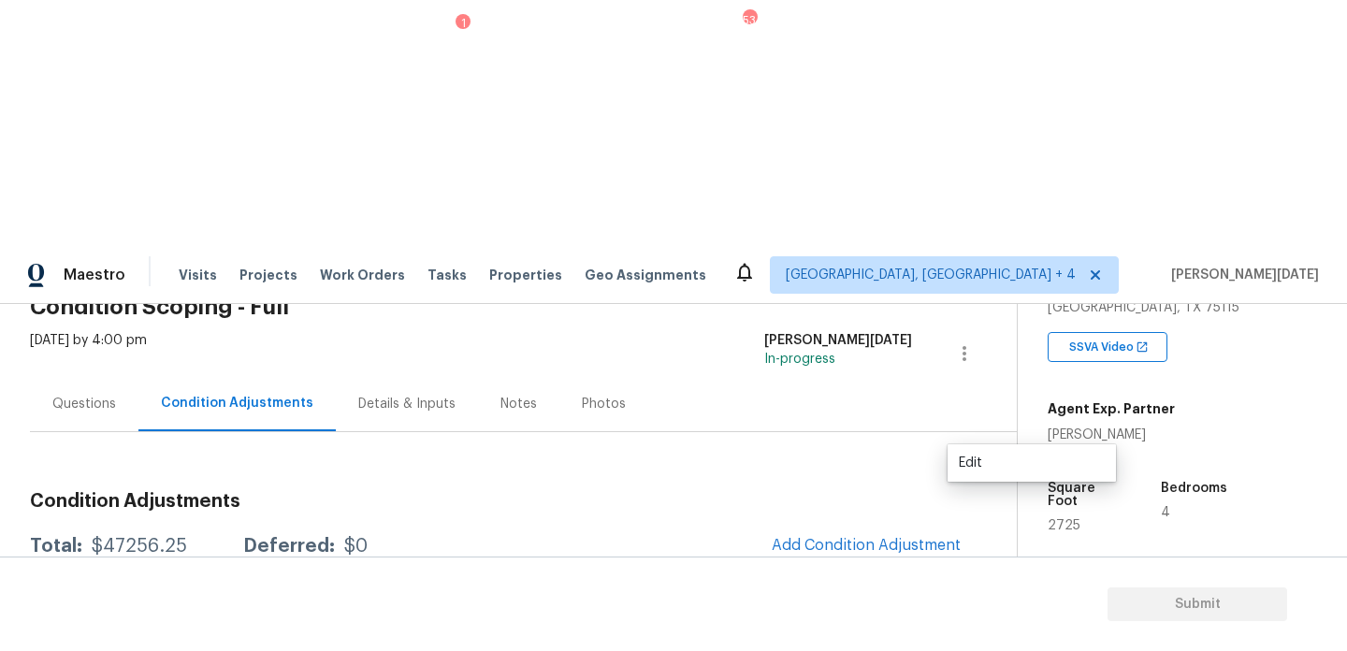
click at [970, 471] on div "Edit" at bounding box center [1032, 463] width 146 height 19
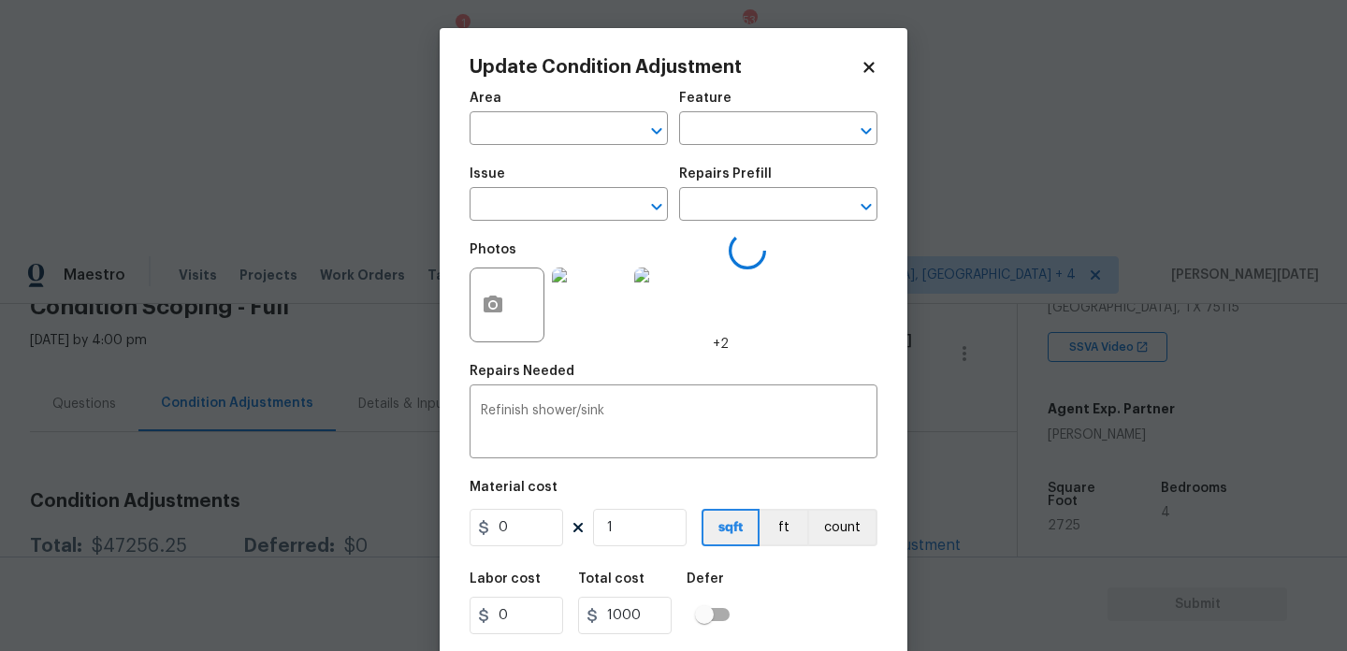
type input "Bathroom"
type input "Plumbing"
type input "Bathroom Plumbing"
click at [553, 524] on input "1000" at bounding box center [517, 527] width 94 height 37
type input "1200"
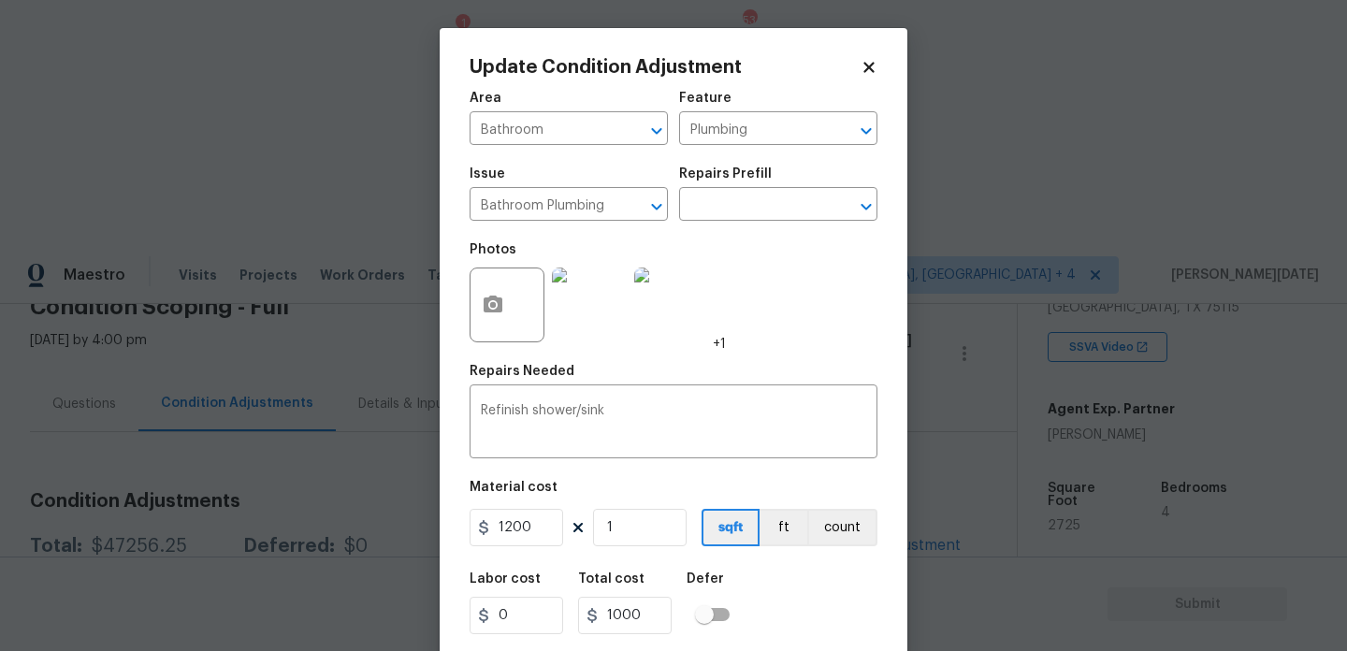
type input "1200"
click at [716, 332] on div "Photos +1" at bounding box center [598, 293] width 256 height 122
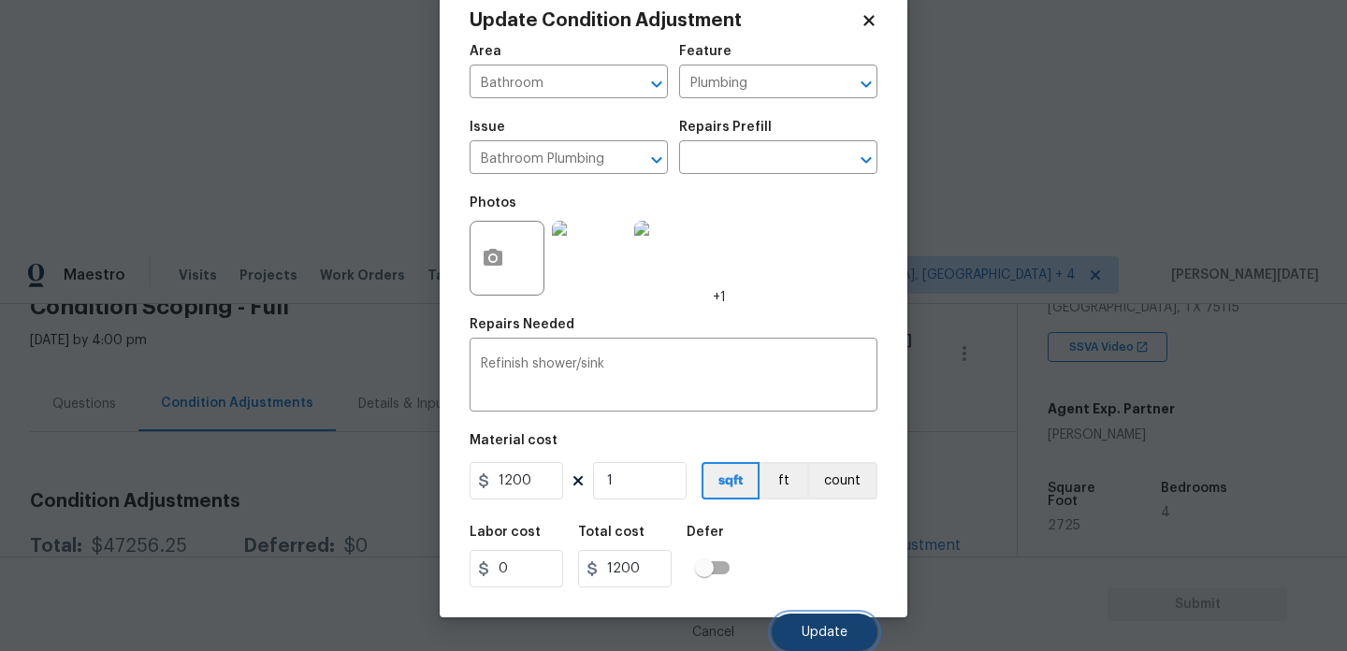
click at [807, 634] on span "Update" at bounding box center [825, 633] width 46 height 14
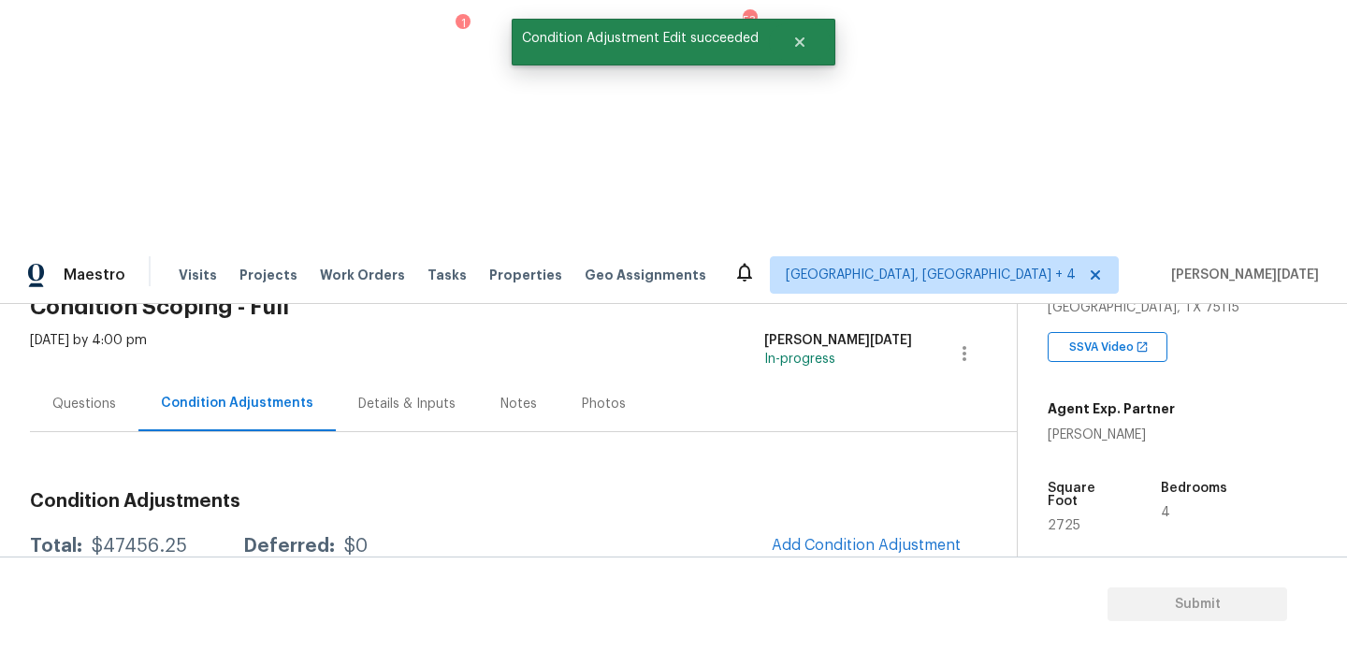
scroll to position [0, 0]
click at [856, 526] on button "Add Condition Adjustment" at bounding box center [866, 545] width 211 height 39
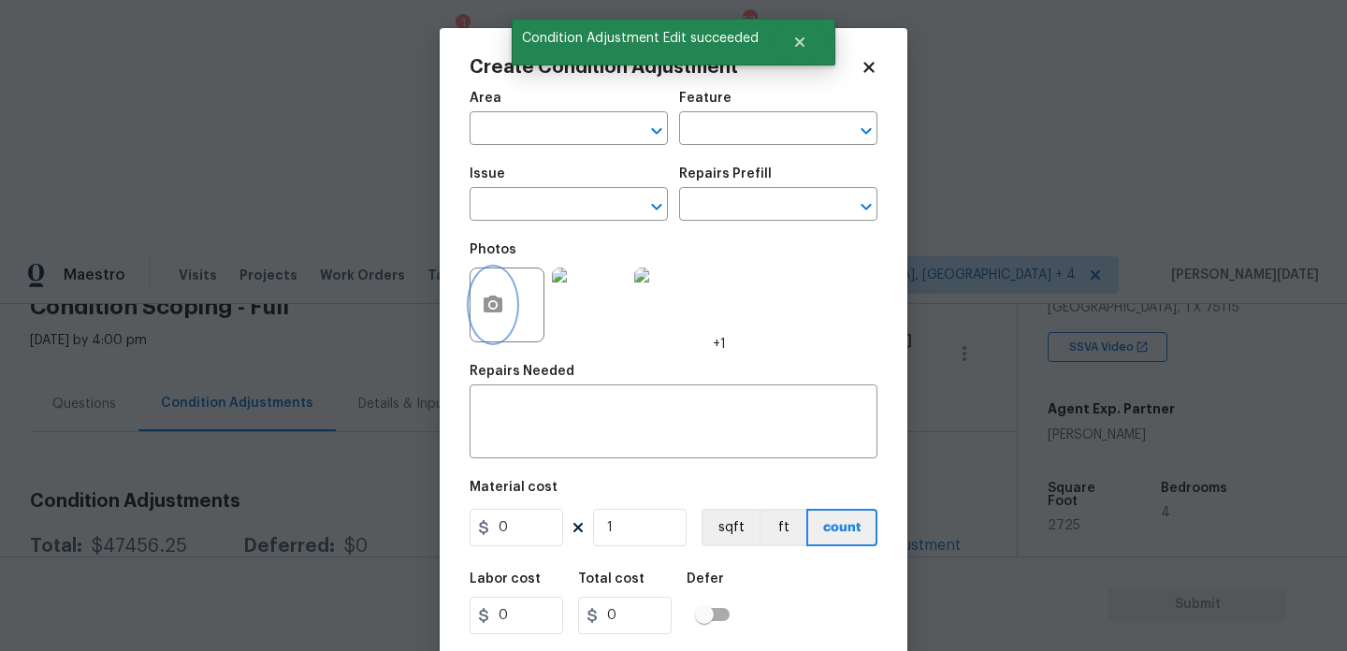
click at [501, 310] on icon "button" at bounding box center [493, 304] width 19 height 17
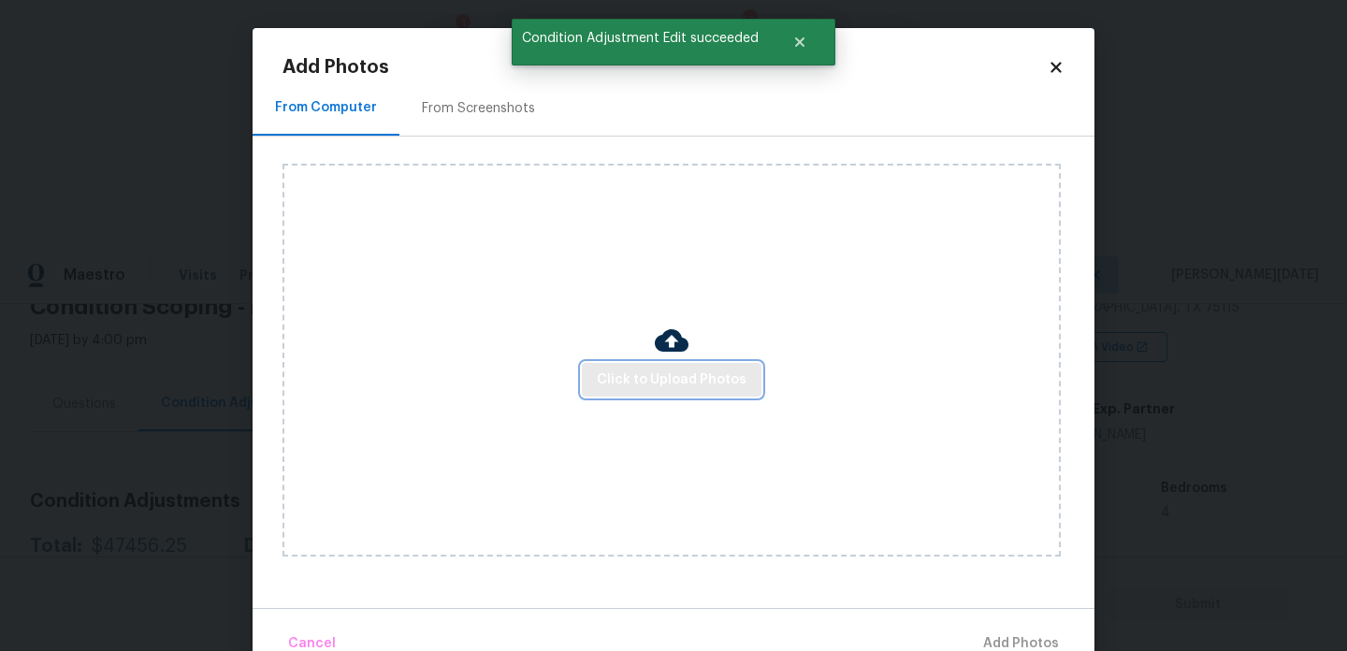
click at [660, 385] on span "Click to Upload Photos" at bounding box center [672, 380] width 150 height 23
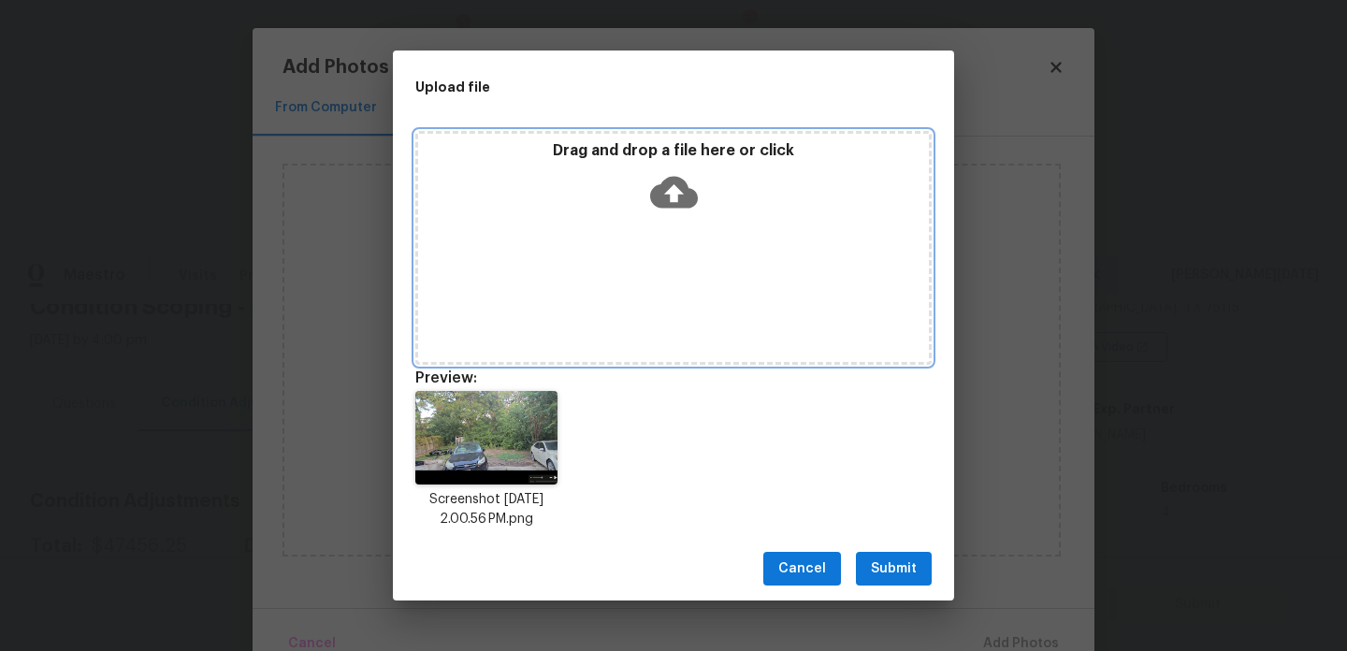
click at [625, 198] on div "Drag and drop a file here or click" at bounding box center [673, 181] width 511 height 80
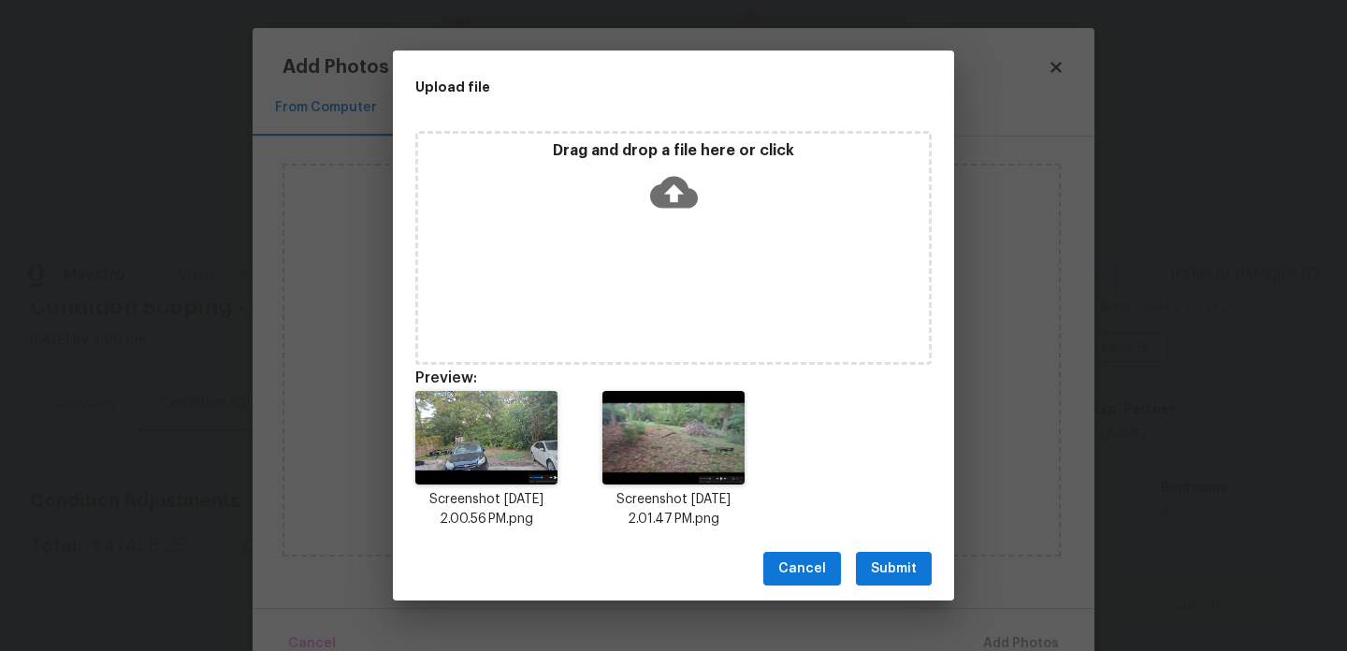
click at [899, 581] on button "Submit" at bounding box center [894, 569] width 76 height 35
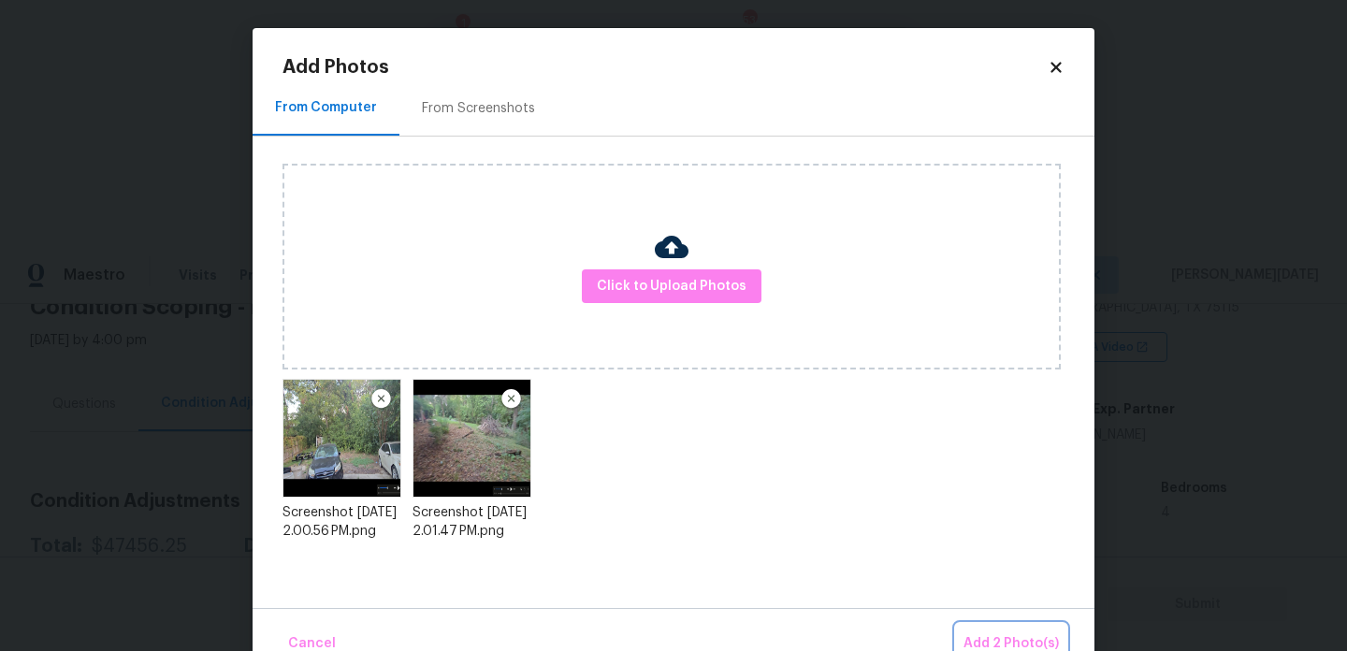
click at [990, 633] on span "Add 2 Photo(s)" at bounding box center [1011, 644] width 95 height 23
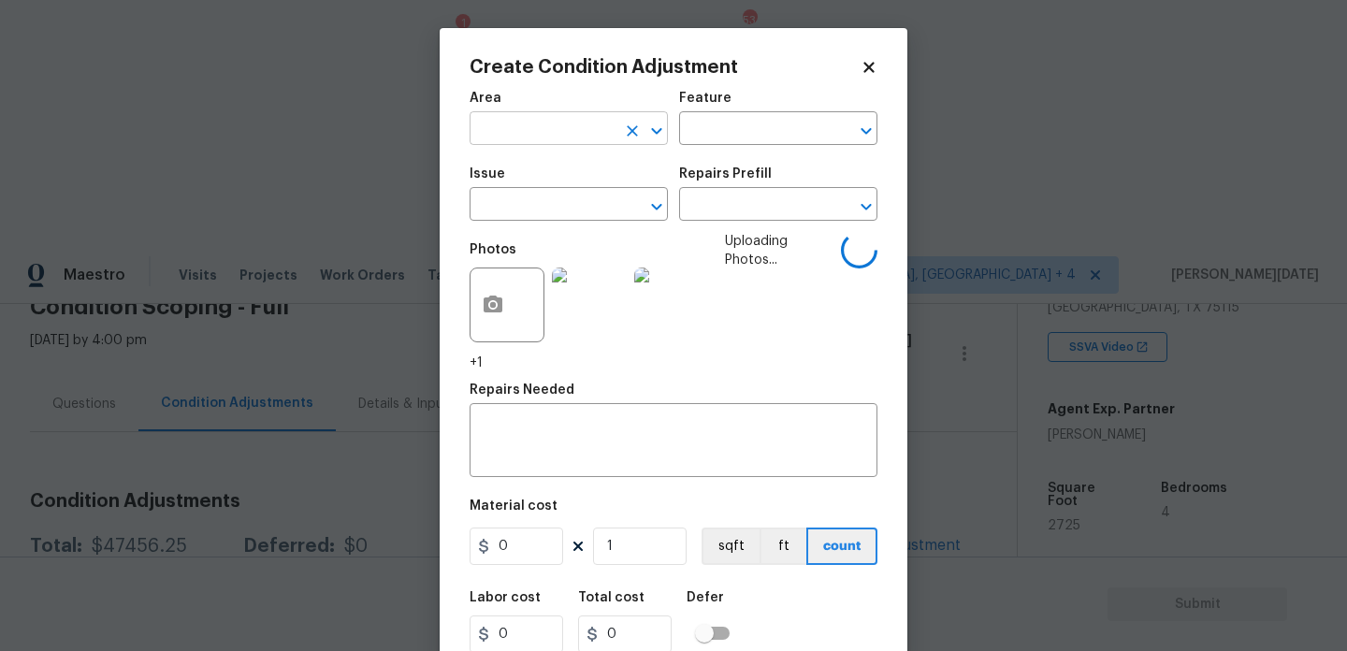
click at [499, 131] on input "text" at bounding box center [543, 130] width 146 height 29
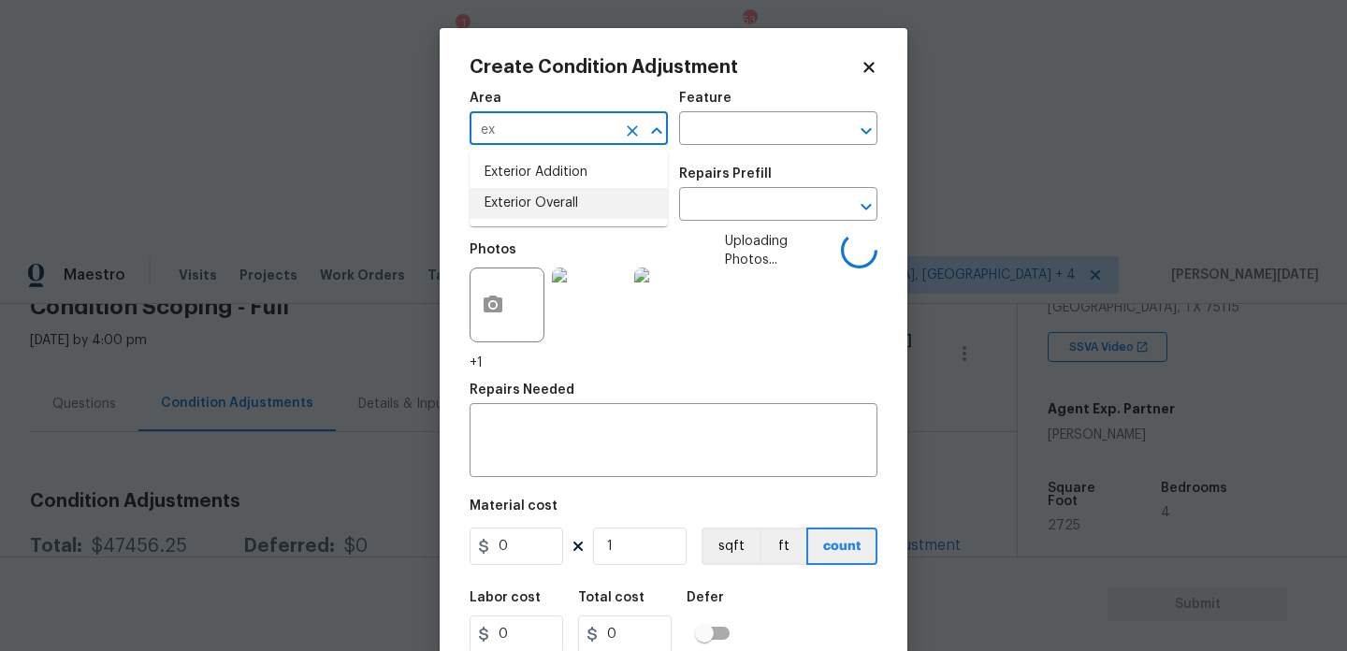
click at [532, 207] on li "Exterior Overall" at bounding box center [569, 203] width 198 height 31
type input "Exterior Overall"
click at [532, 207] on input "text" at bounding box center [543, 206] width 146 height 29
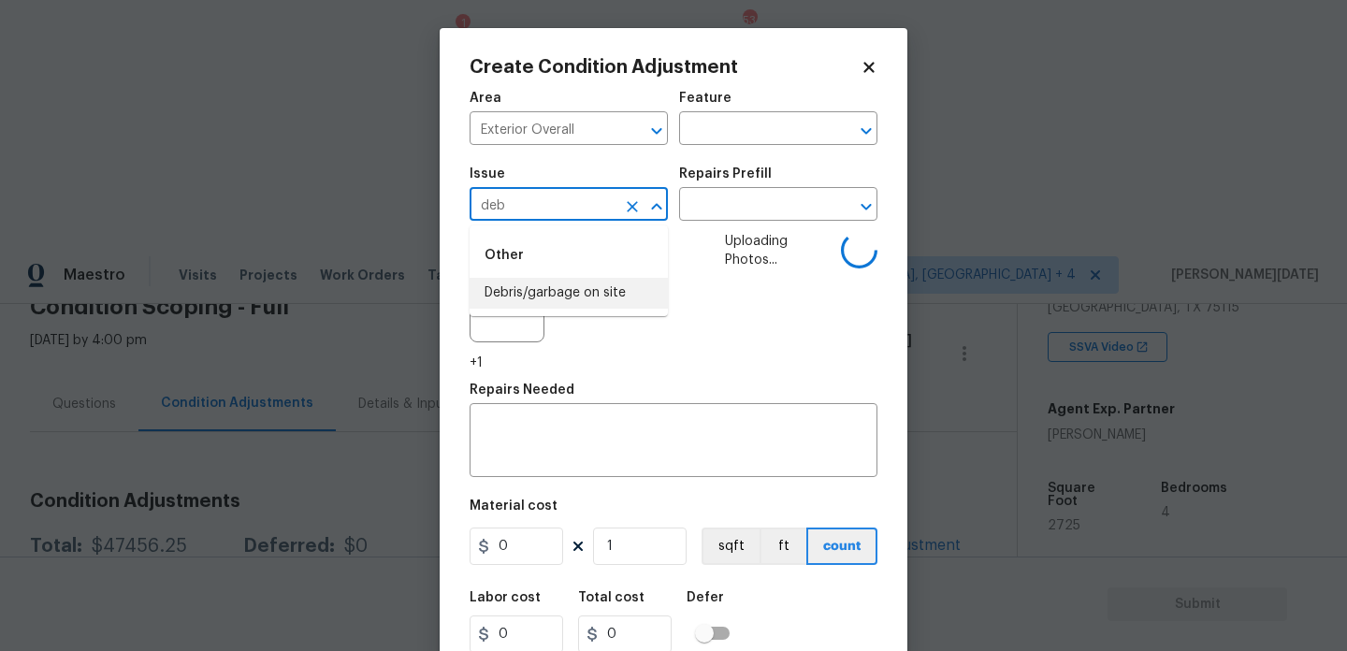
click at [556, 286] on li "Debris/garbage on site" at bounding box center [569, 293] width 198 height 31
type input "Debris/garbage on site"
click at [692, 215] on input "text" at bounding box center [752, 206] width 146 height 29
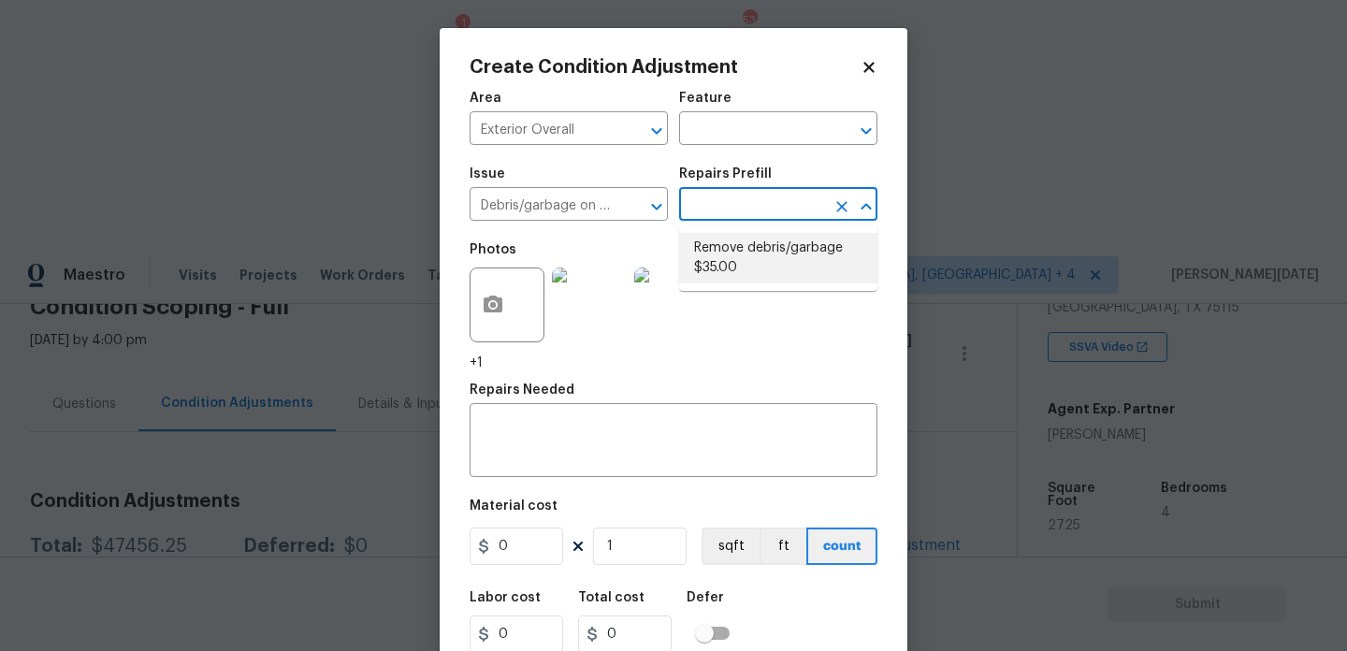
click at [720, 245] on li "Remove debris/garbage $35.00" at bounding box center [778, 258] width 198 height 51
type textarea "Remove, haul off, and properly dispose of any debris left by seller to offsite …"
type input "35"
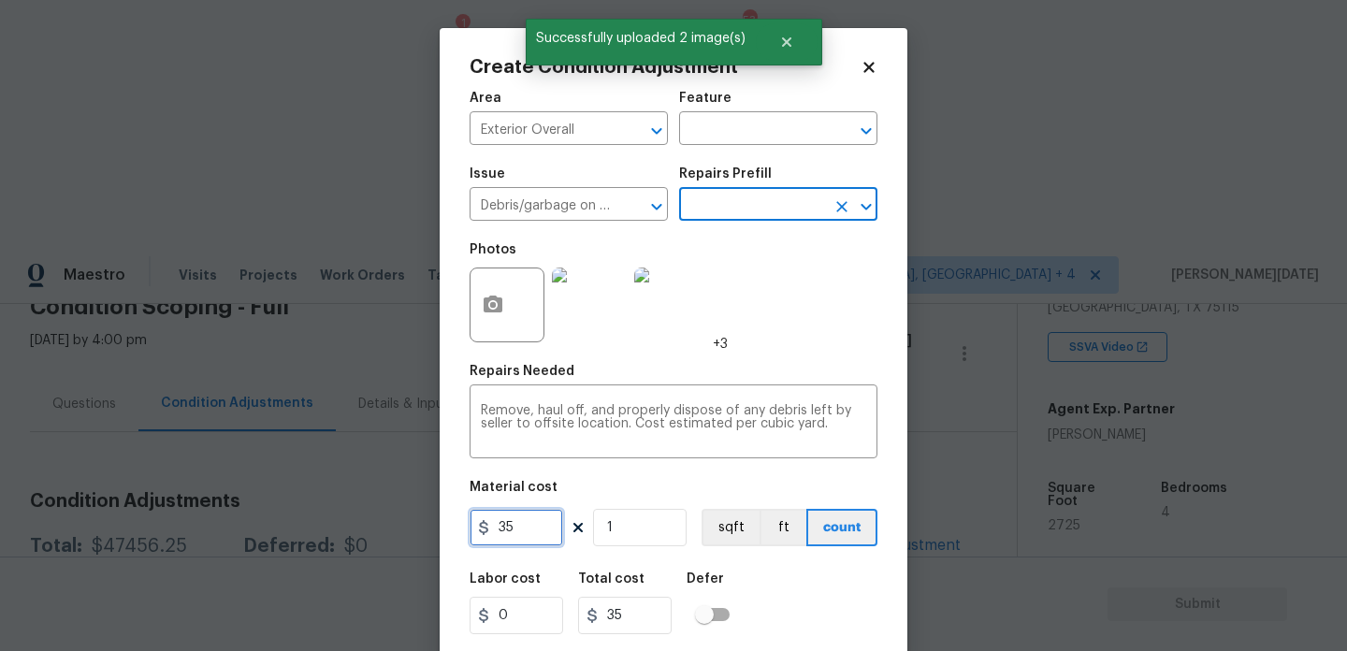
drag, startPoint x: 519, startPoint y: 534, endPoint x: 380, endPoint y: 533, distance: 139.4
click at [380, 533] on div "Create Condition Adjustment Area Exterior Overall ​ Feature ​ Issue Debris/garb…" at bounding box center [673, 325] width 1347 height 651
type input "1500"
click at [730, 337] on div "Photos +3" at bounding box center [674, 293] width 408 height 122
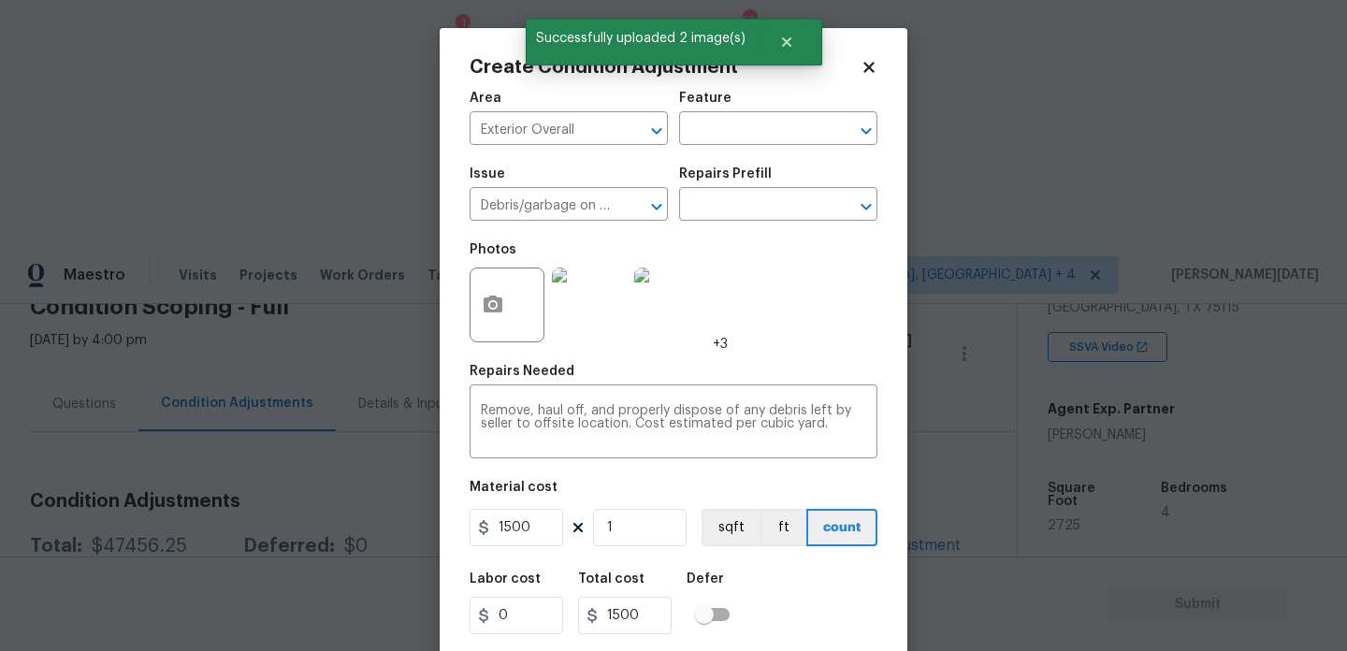
scroll to position [48, 0]
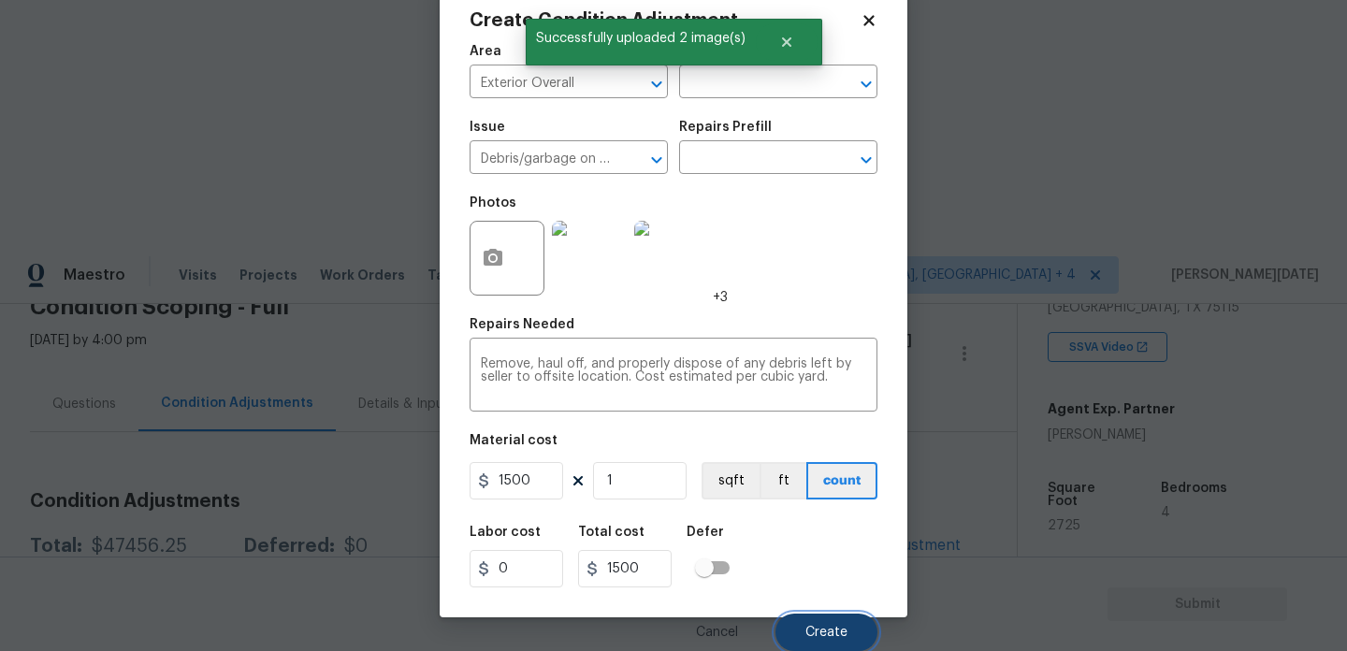
click at [835, 634] on span "Create" at bounding box center [827, 633] width 42 height 14
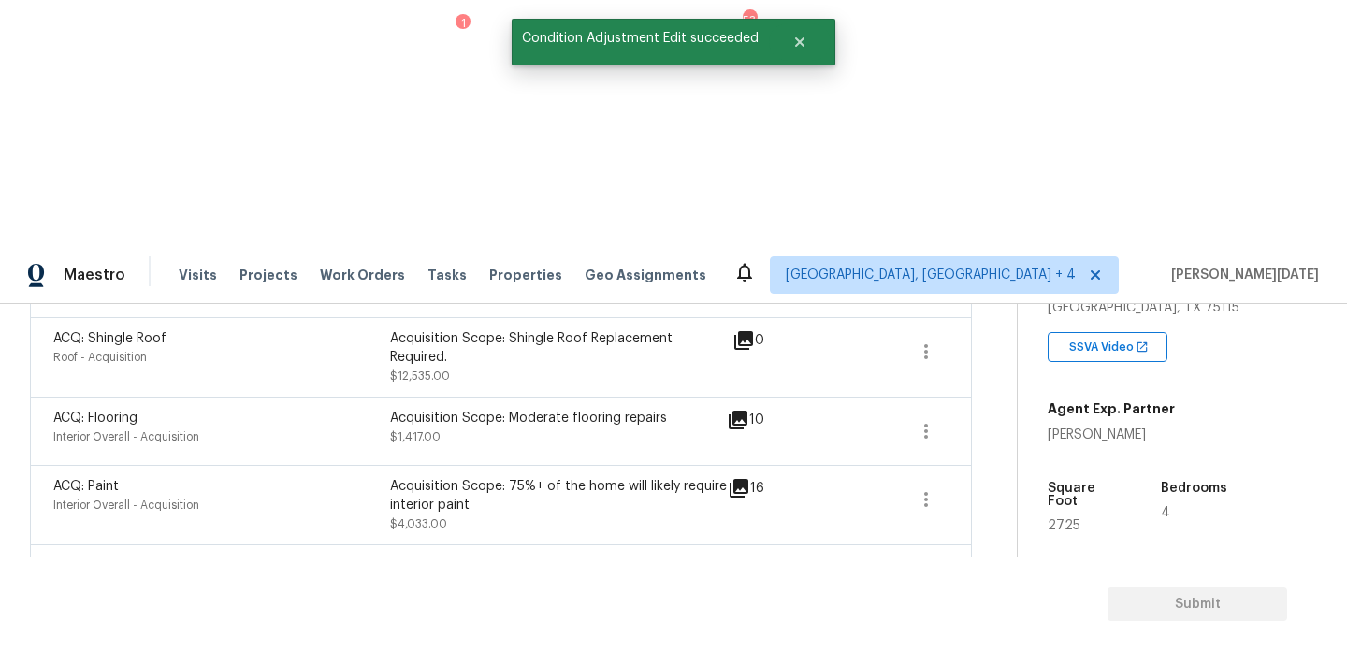
scroll to position [1206, 0]
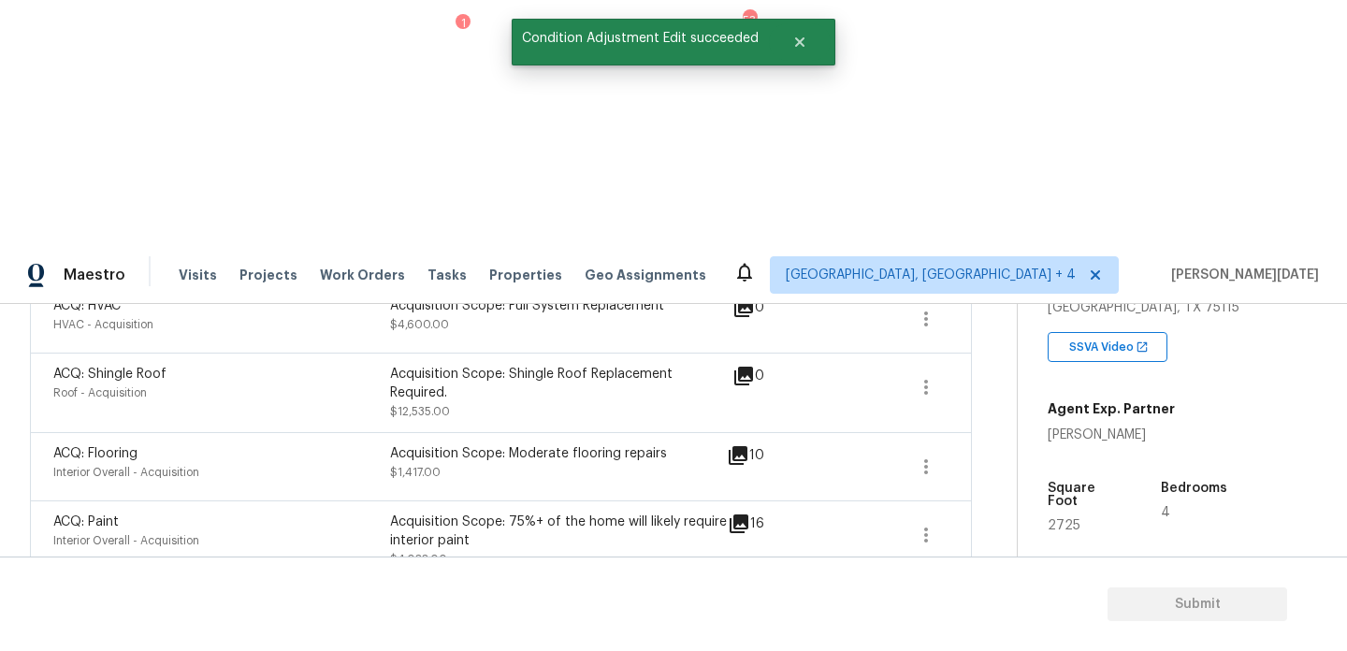
click at [931, 603] on icon "button" at bounding box center [926, 614] width 22 height 22
click at [1015, 370] on div "Edit" at bounding box center [1032, 368] width 146 height 19
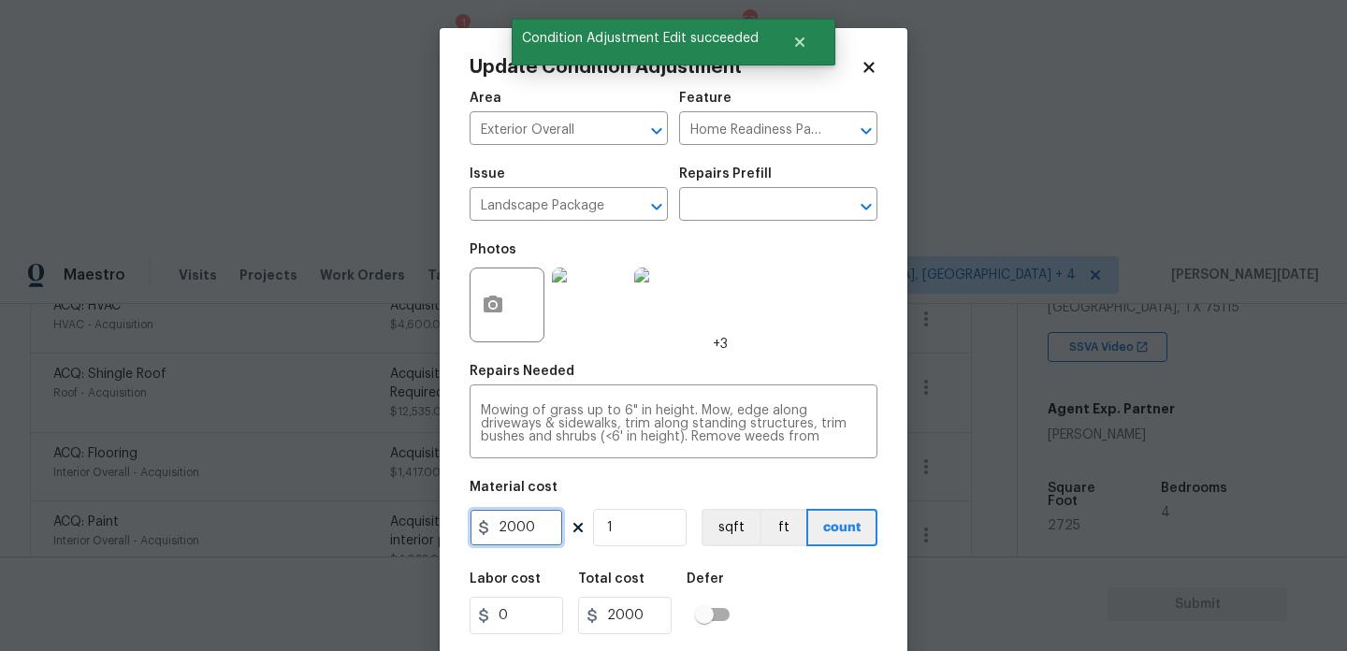
drag, startPoint x: 473, startPoint y: 531, endPoint x: 168, endPoint y: 531, distance: 305.0
click at [168, 531] on div "Update Condition Adjustment Area Exterior Overall ​ Feature Home Readiness Pack…" at bounding box center [673, 325] width 1347 height 651
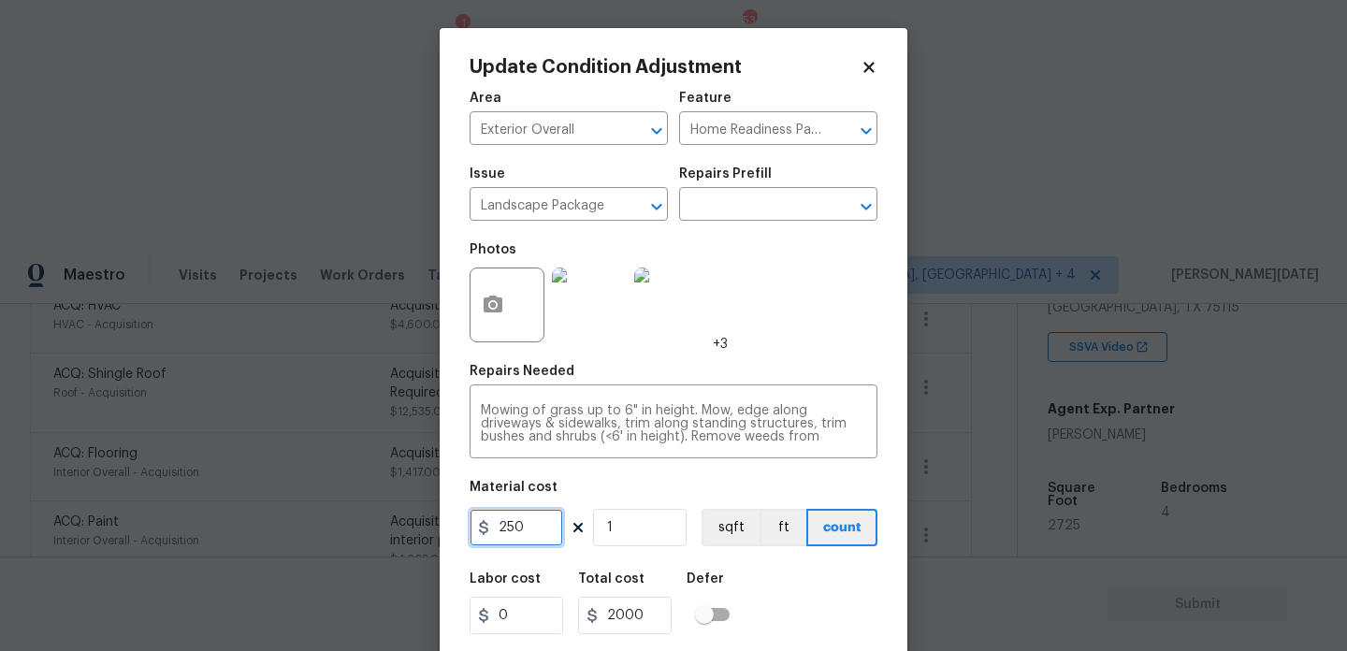
type input "2500"
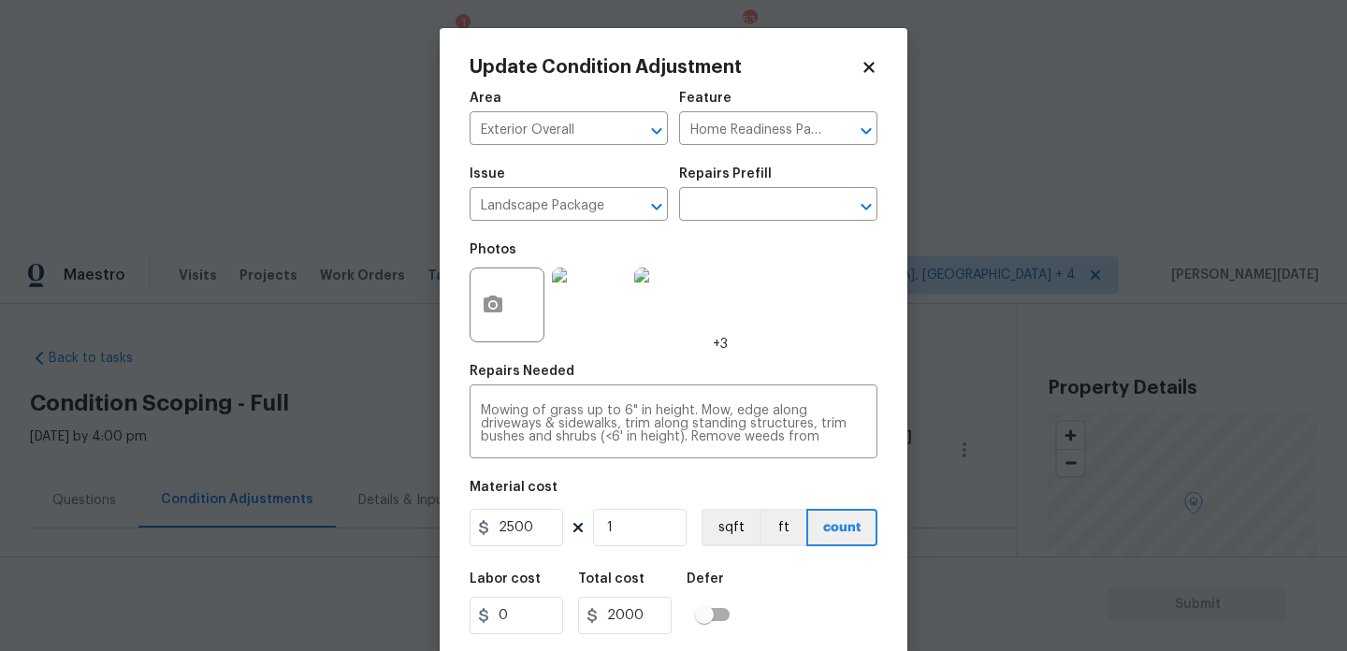
scroll to position [350, 0]
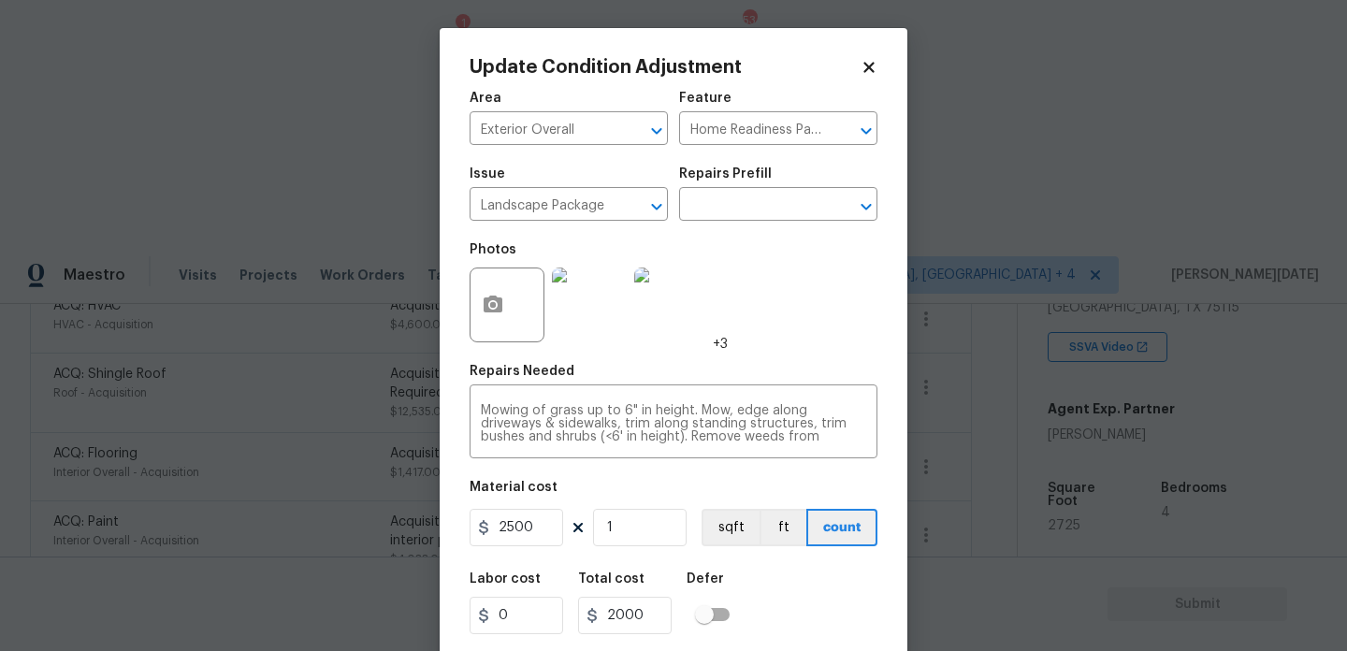
type input "2500"
click at [808, 319] on div "Photos +3" at bounding box center [674, 293] width 408 height 122
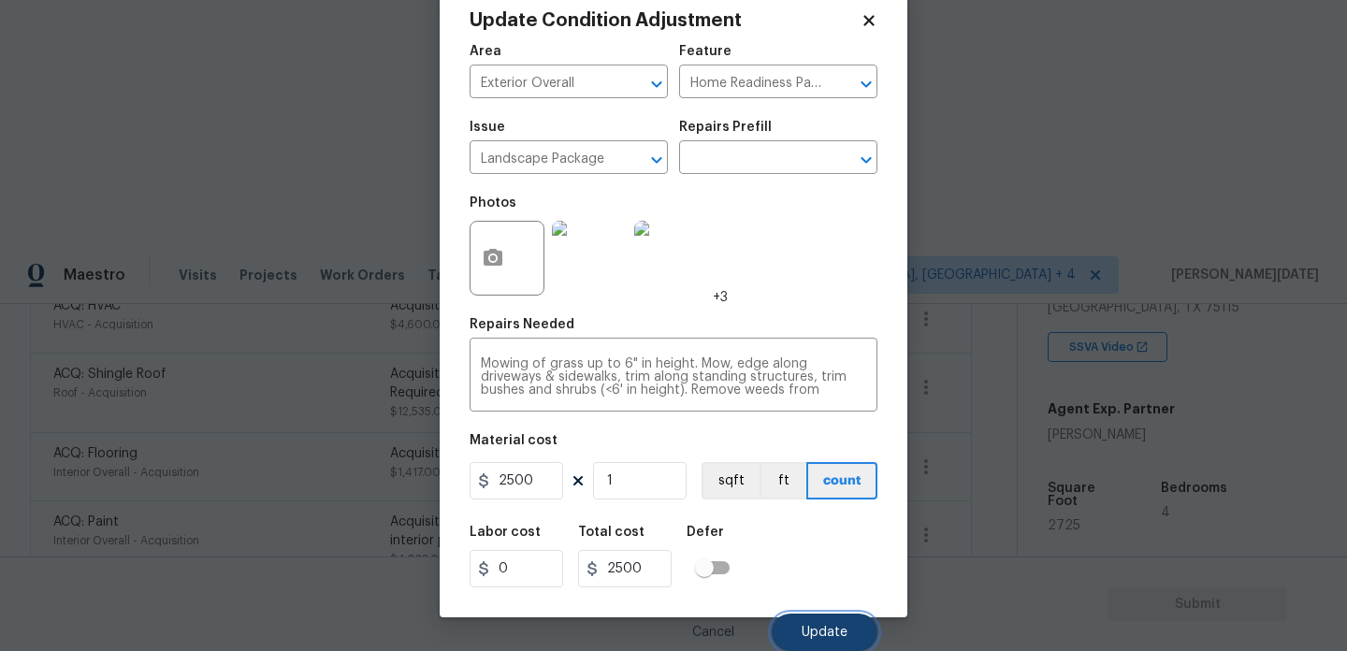
click at [824, 647] on button "Update" at bounding box center [825, 632] width 106 height 37
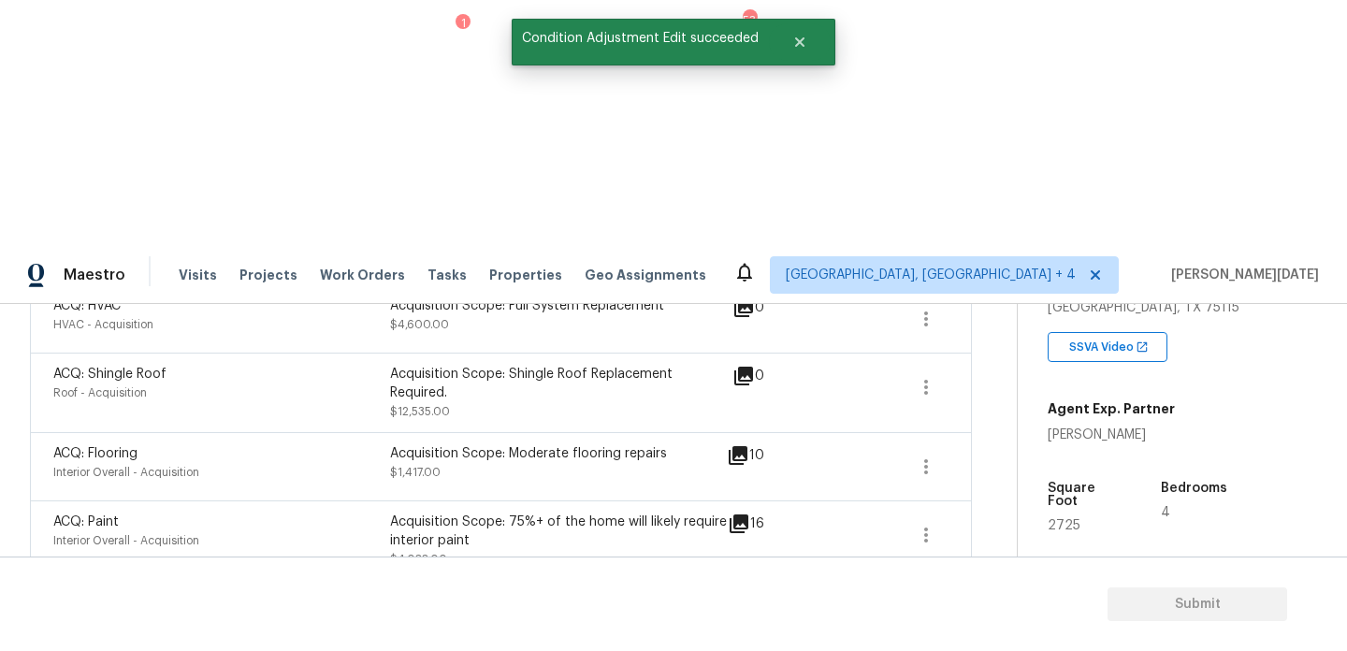
scroll to position [77, 0]
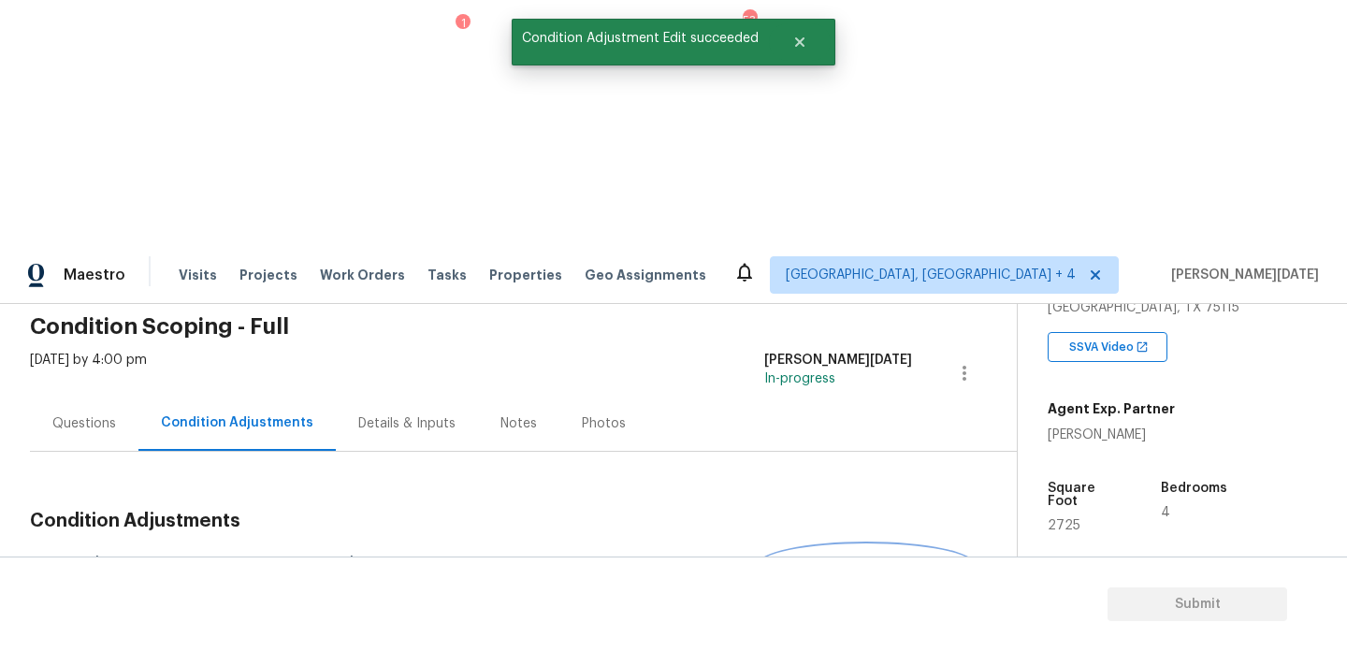
click at [836, 557] on span "Add Condition Adjustment" at bounding box center [866, 565] width 189 height 17
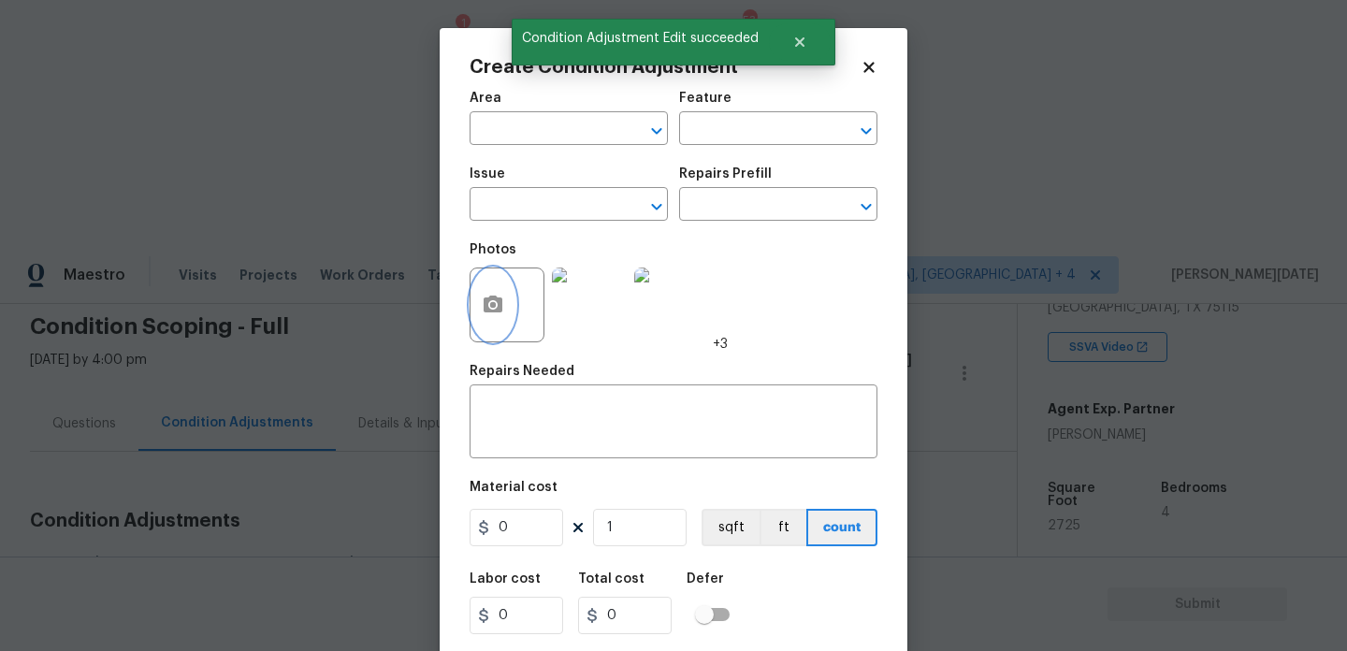
click at [484, 318] on button "button" at bounding box center [493, 305] width 45 height 73
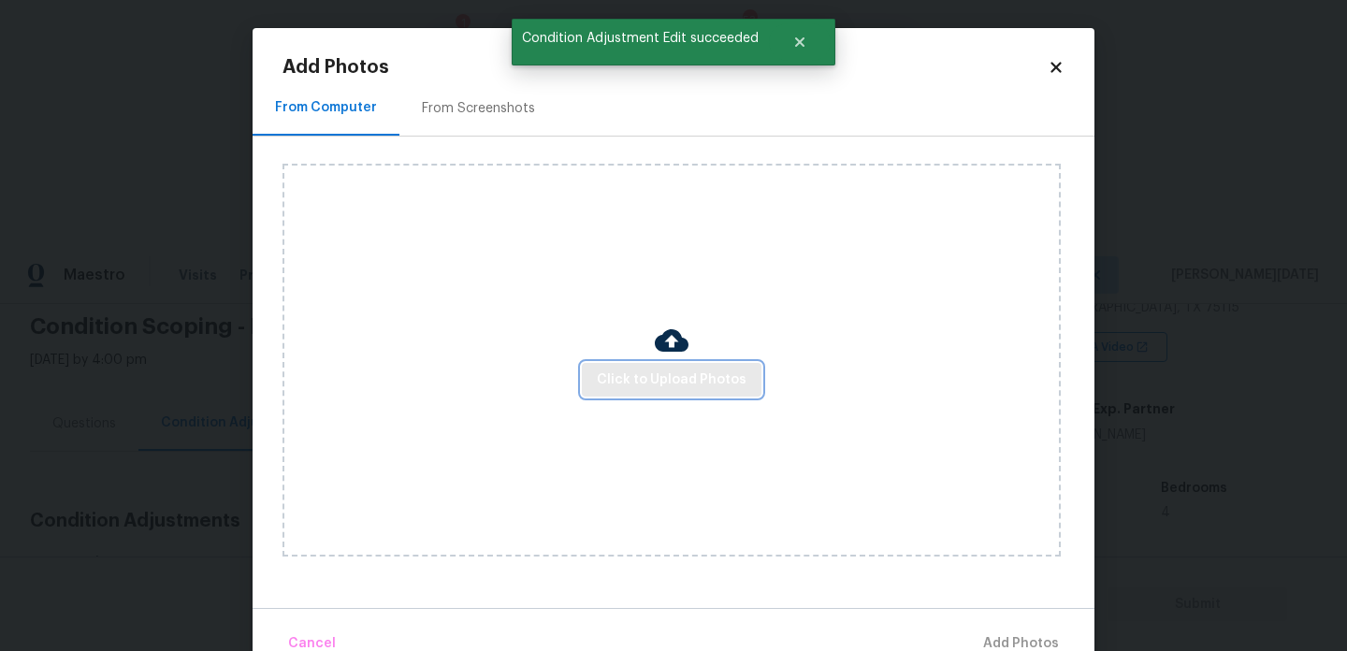
click at [623, 374] on span "Click to Upload Photos" at bounding box center [672, 380] width 150 height 23
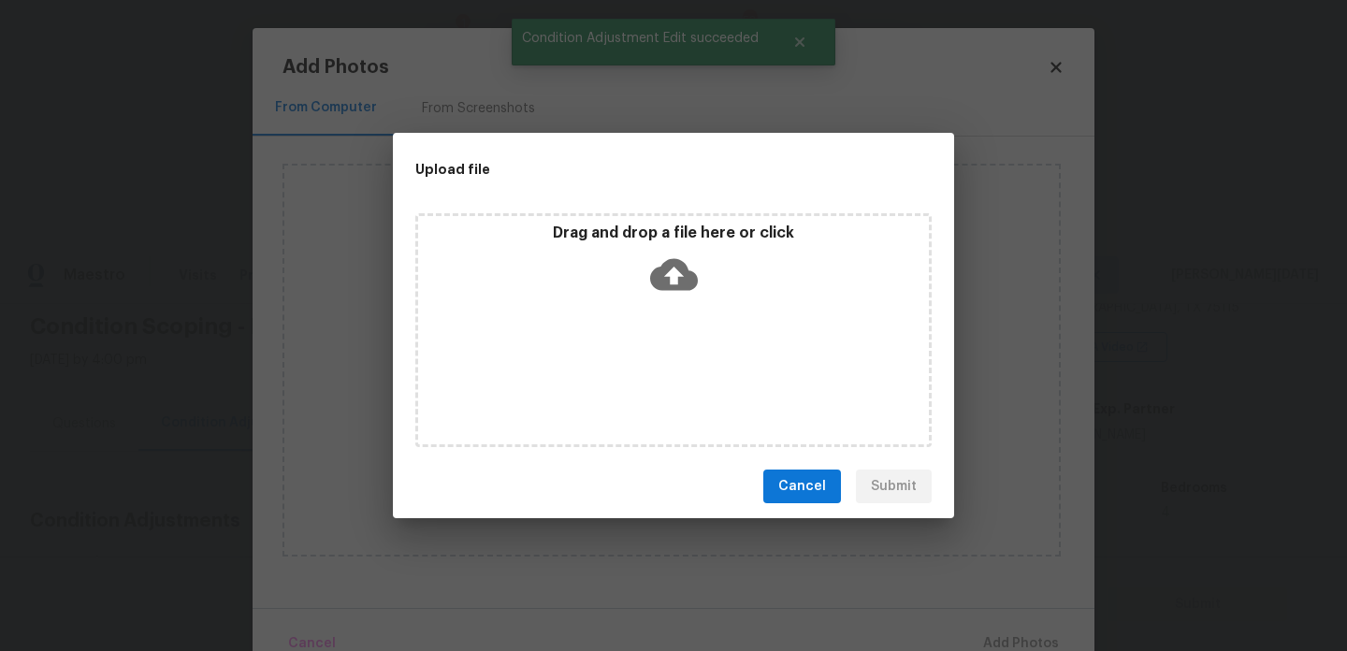
click at [623, 374] on div "Drag and drop a file here or click" at bounding box center [673, 330] width 516 height 234
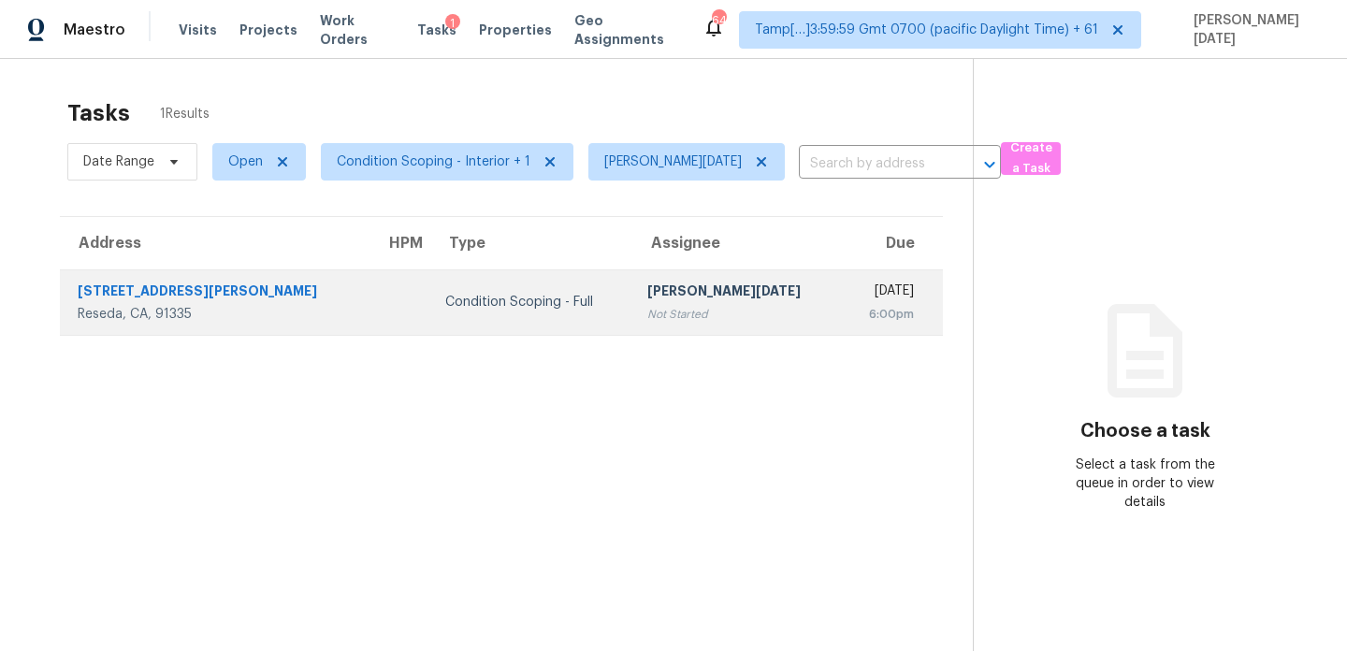
click at [566, 299] on td "Condition Scoping - Full" at bounding box center [531, 301] width 203 height 65
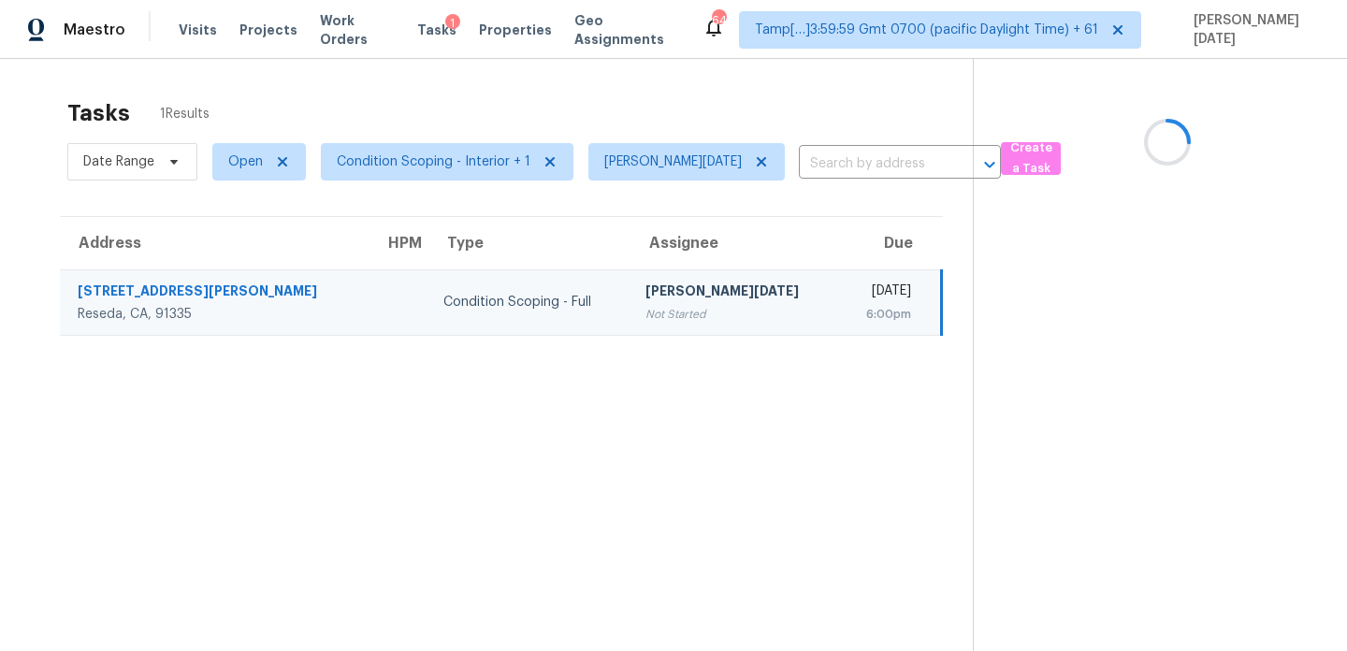
click at [631, 299] on td "[PERSON_NAME][DATE] Not Started" at bounding box center [735, 301] width 209 height 65
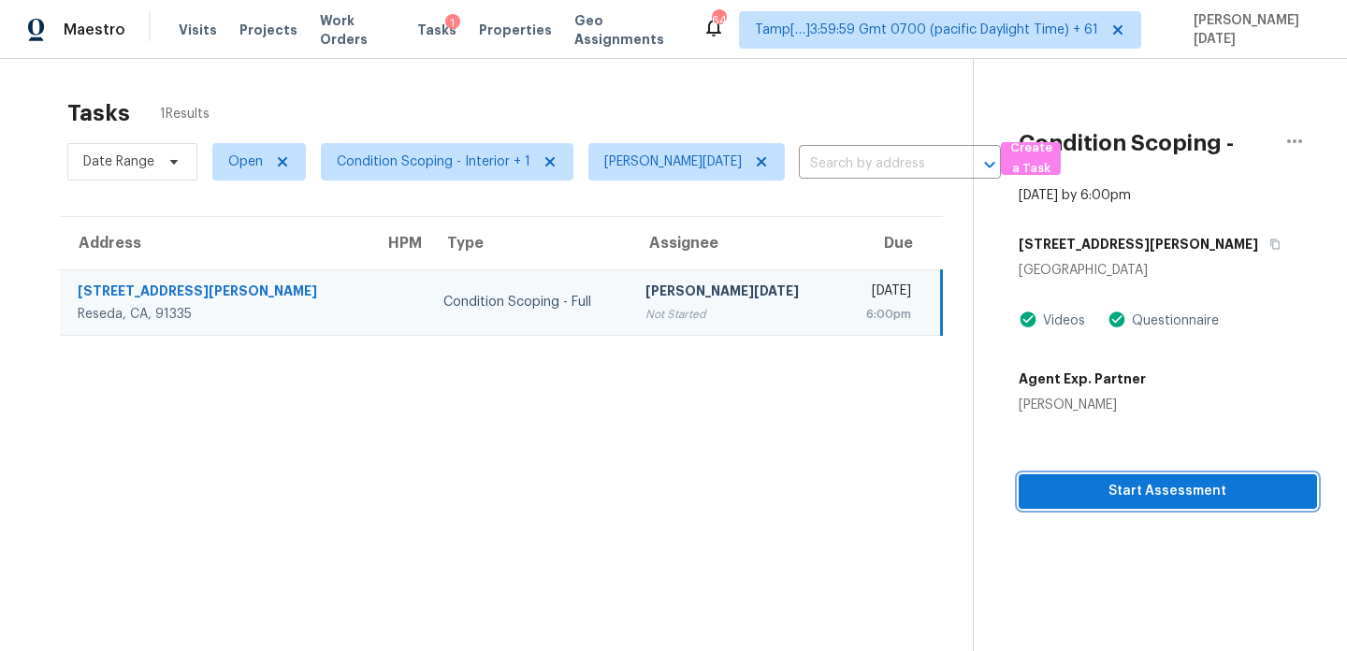
click at [1083, 481] on span "Start Assessment" at bounding box center [1168, 491] width 269 height 23
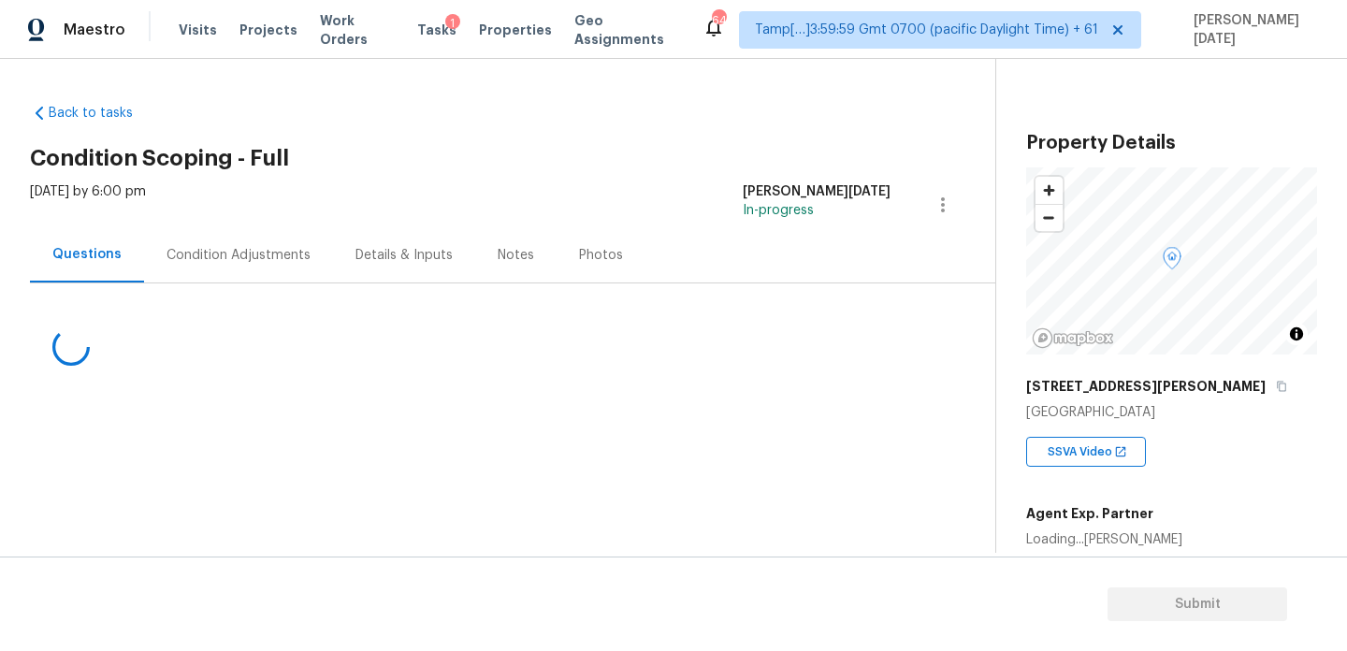
click at [238, 262] on div "Condition Adjustments" at bounding box center [239, 255] width 144 height 19
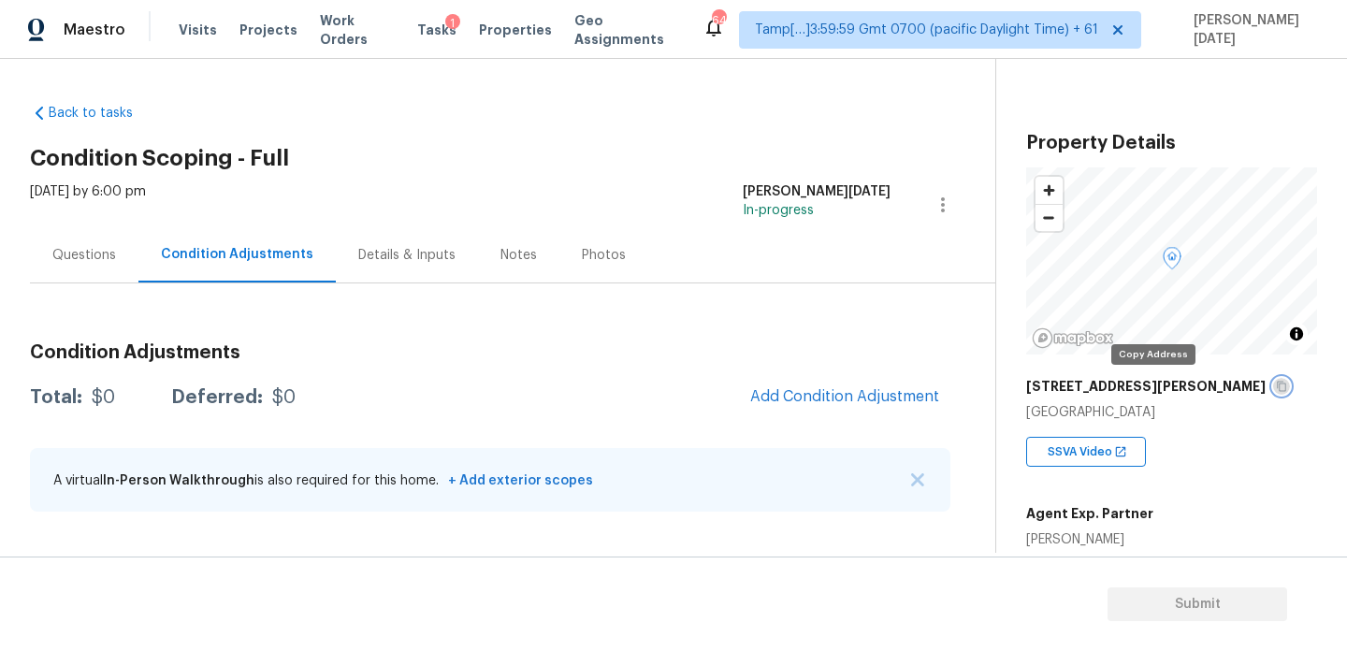
click at [1276, 391] on icon "button" at bounding box center [1281, 386] width 11 height 11
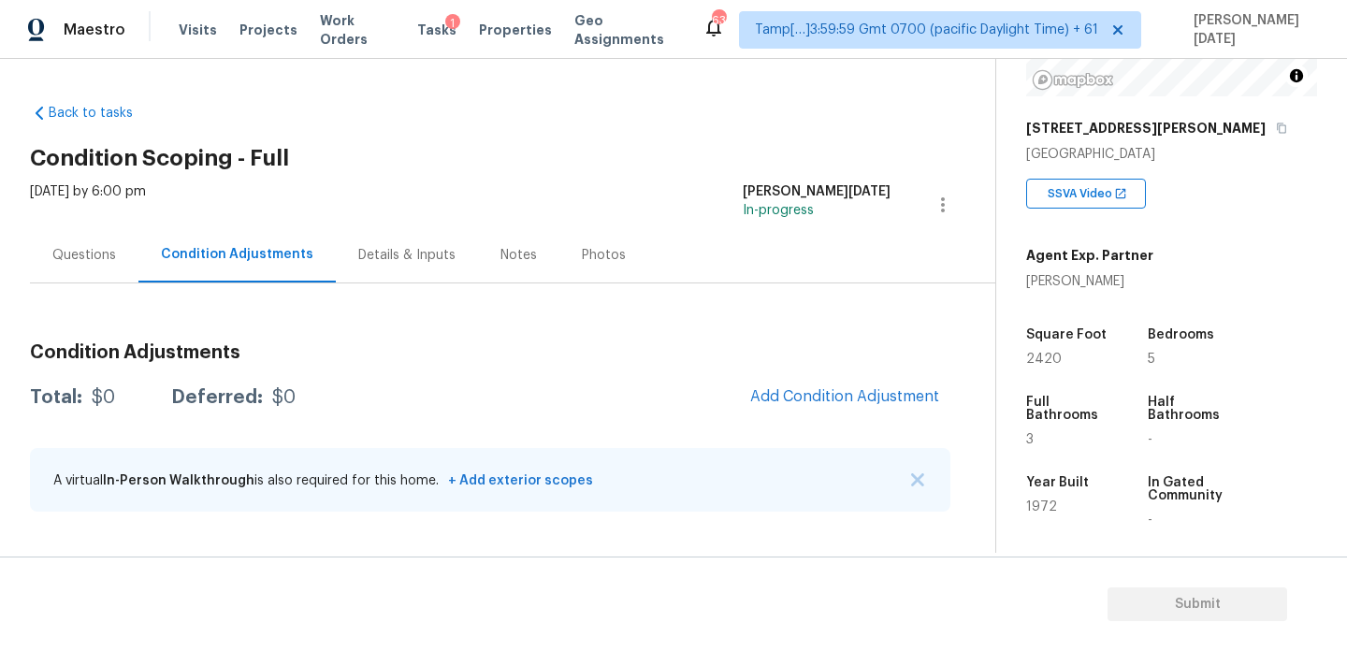
click at [53, 262] on div "Questions" at bounding box center [84, 255] width 64 height 19
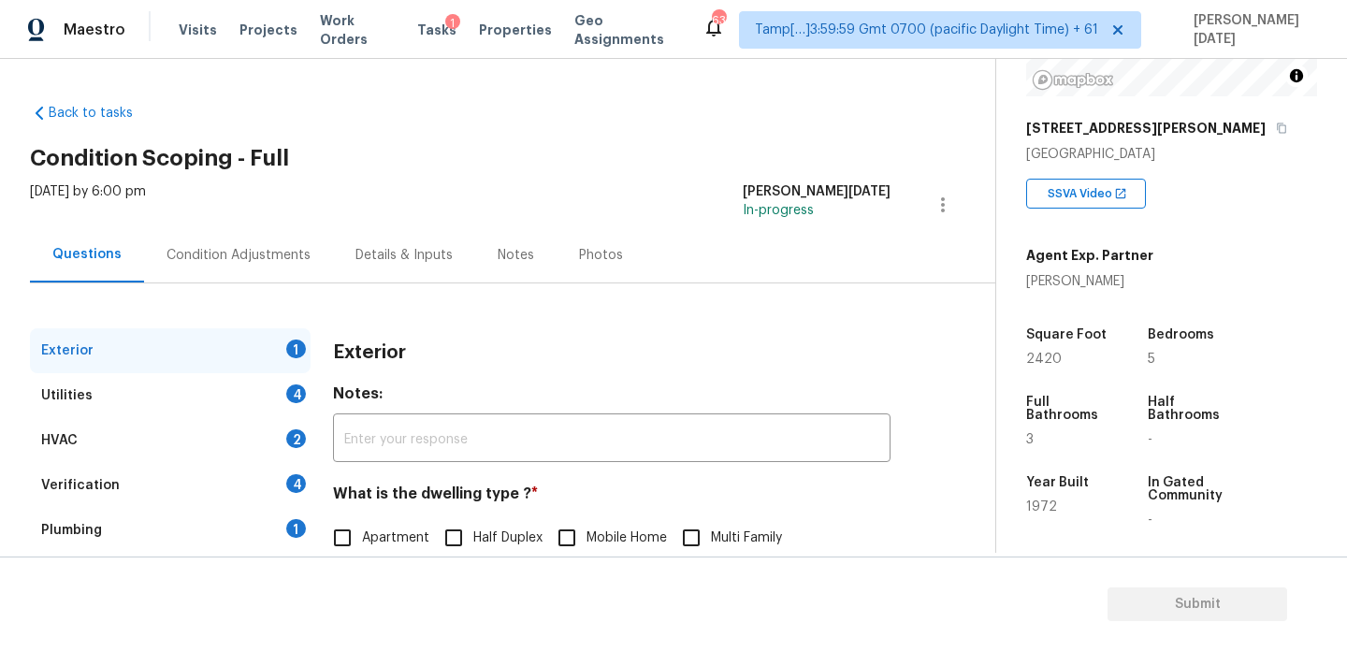
scroll to position [250, 0]
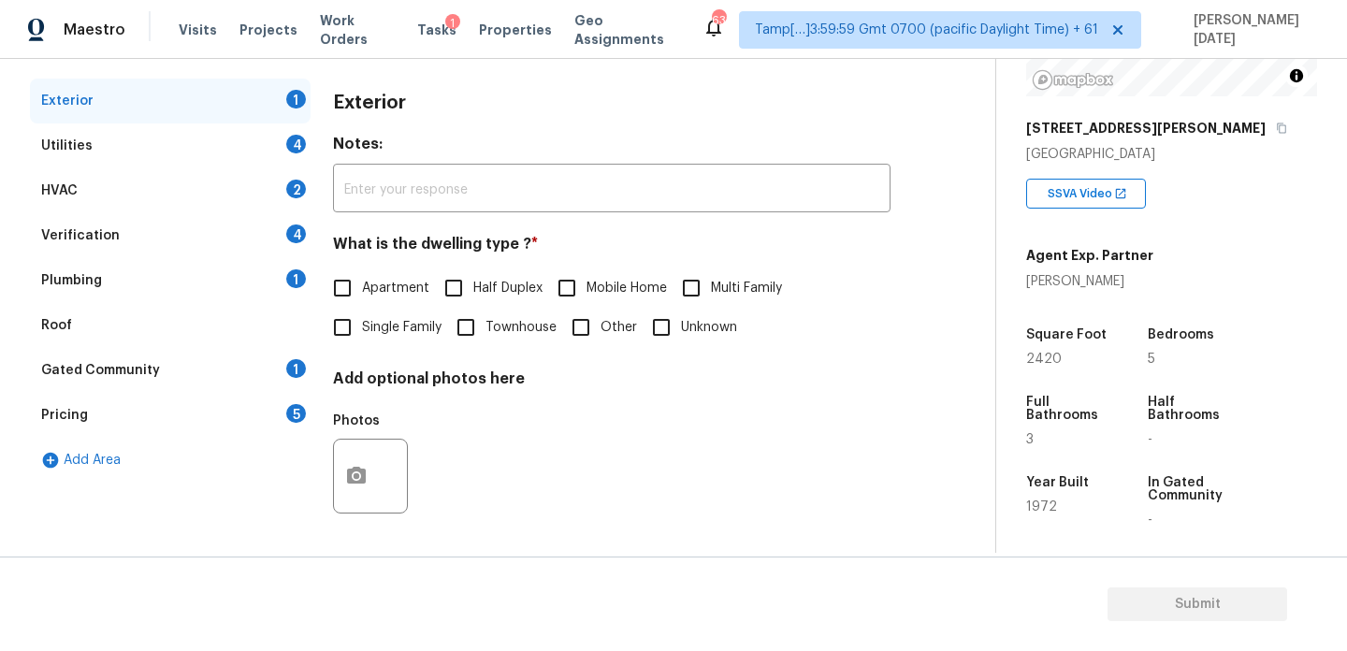
click at [227, 414] on div "Pricing 5" at bounding box center [170, 415] width 281 height 45
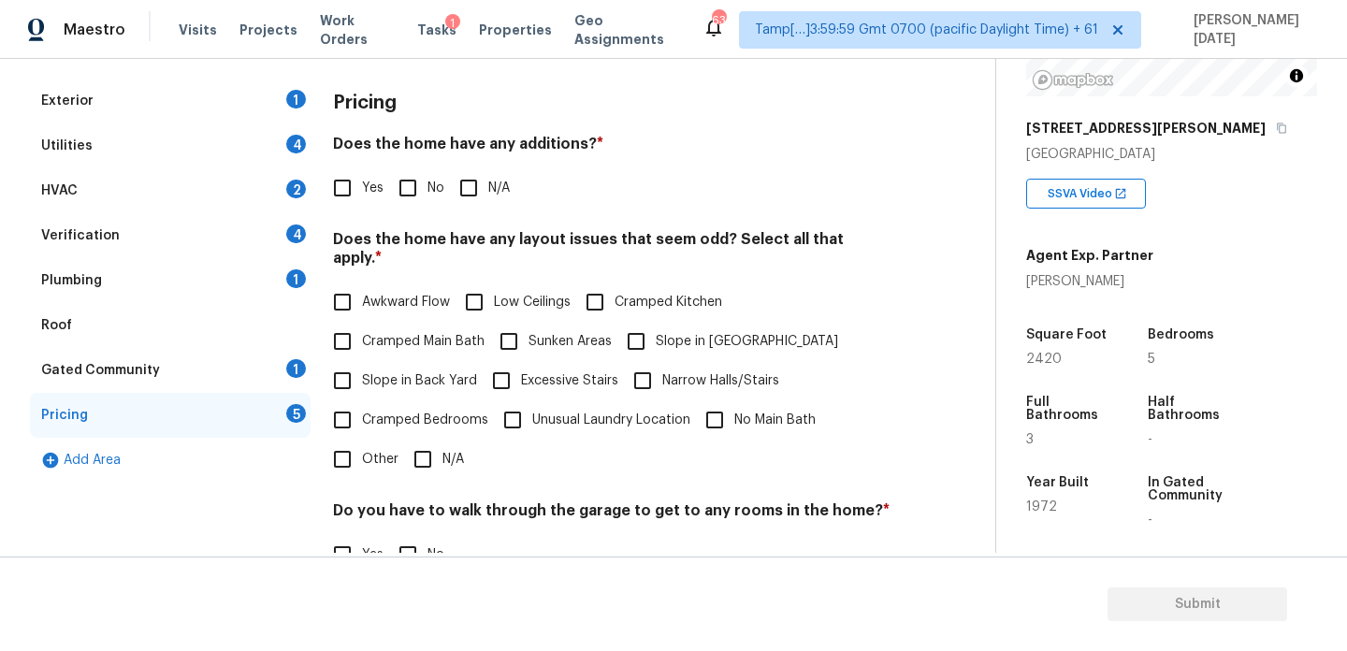
click at [353, 196] on input "Yes" at bounding box center [342, 187] width 39 height 39
checkbox input "true"
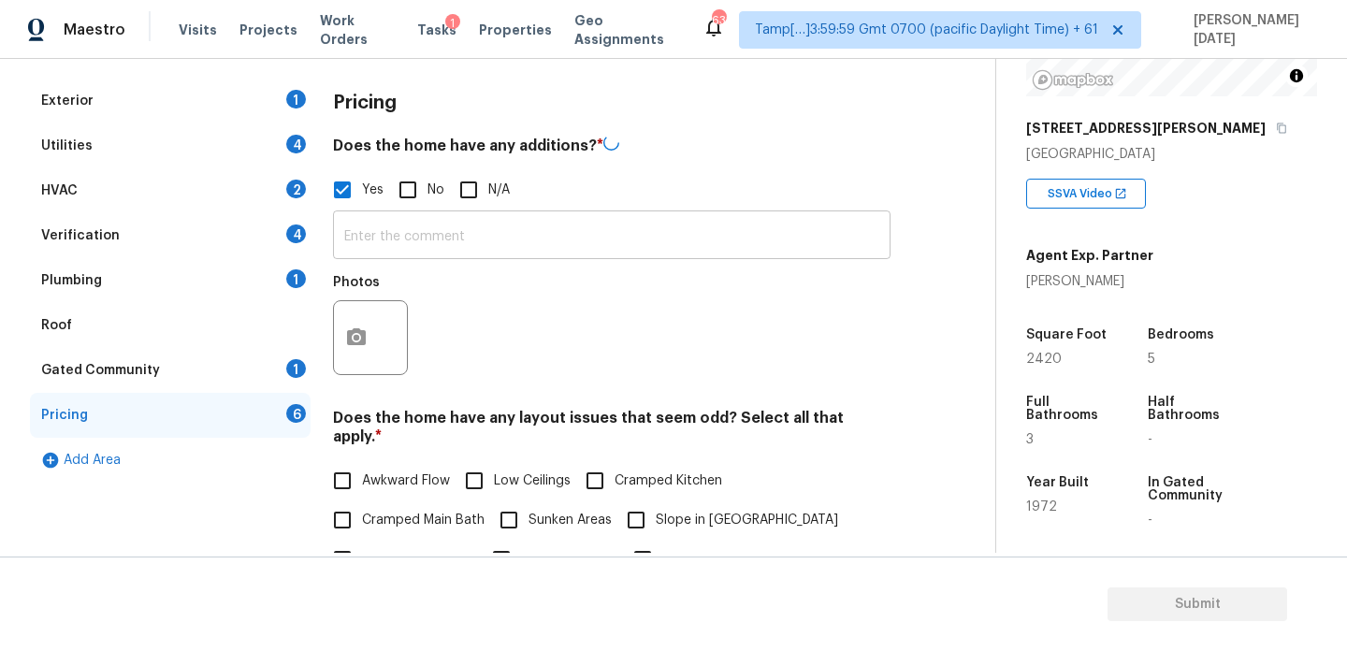
click at [374, 251] on input "text" at bounding box center [612, 237] width 558 height 44
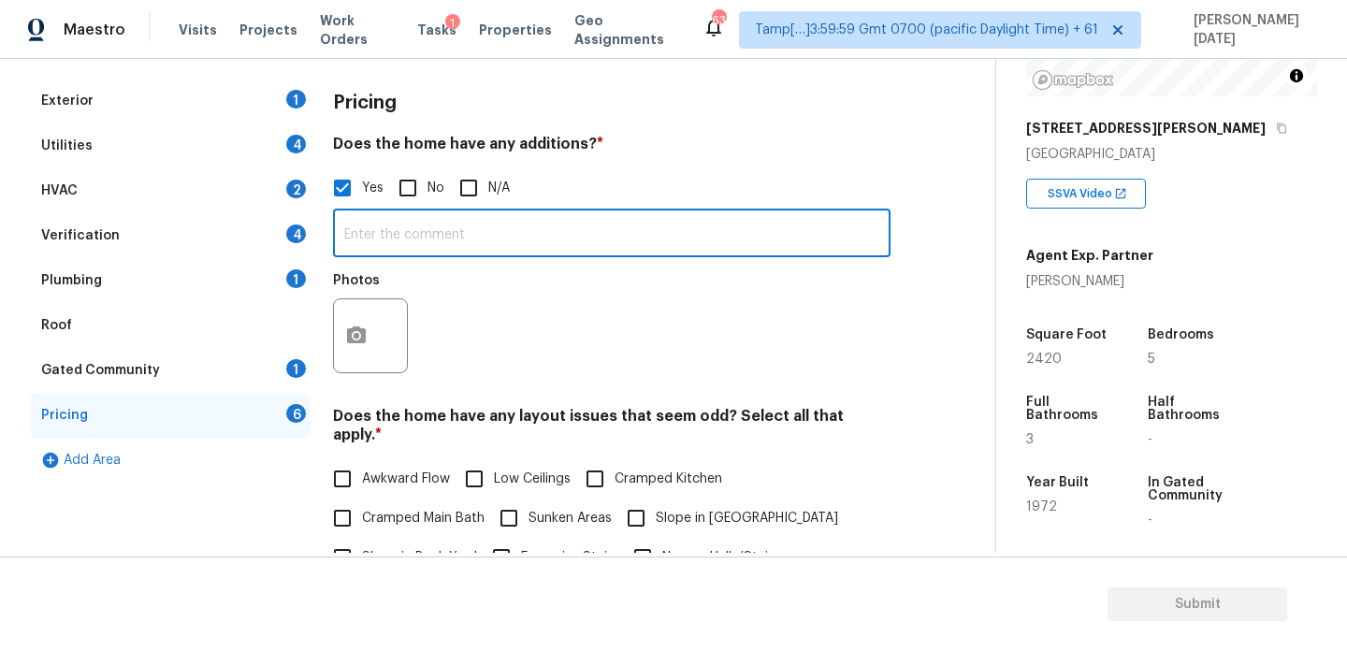
paste input "["Patio/sunroom enclosure"]"
type input "["Patio/sunroom enclosure"]"
click at [680, 317] on div "Photos" at bounding box center [612, 324] width 558 height 122
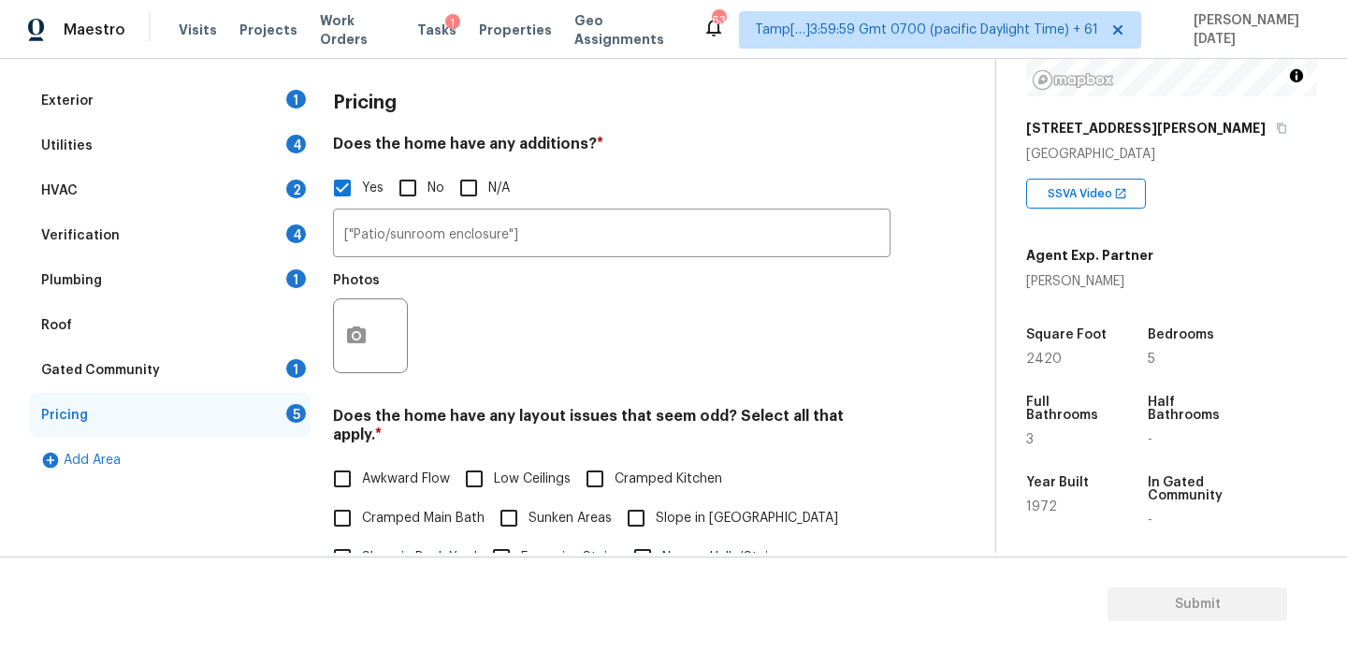
scroll to position [359, 0]
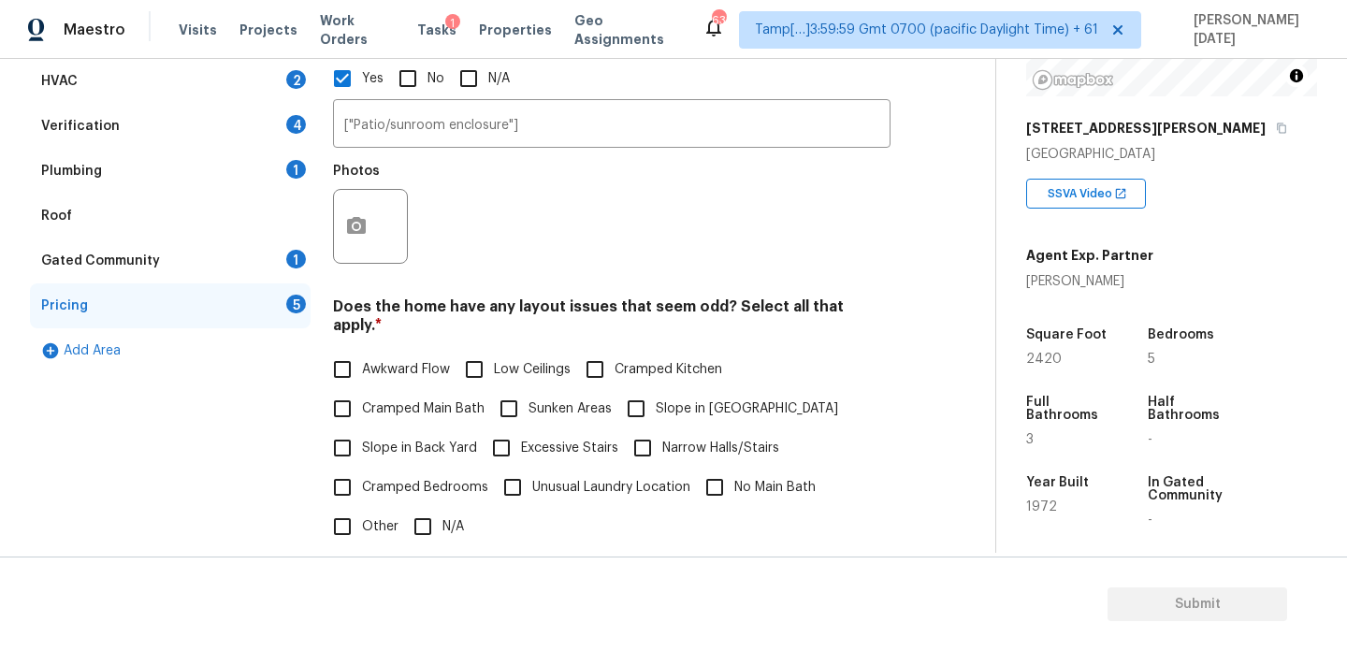
click at [525, 389] on input "Sunken Areas" at bounding box center [508, 408] width 39 height 39
checkbox input "true"
click at [525, 389] on label "Low Ceilings" at bounding box center [513, 371] width 116 height 39
click at [494, 389] on input "Low Ceilings" at bounding box center [474, 371] width 39 height 39
click at [499, 360] on span "Low Ceilings" at bounding box center [532, 370] width 77 height 20
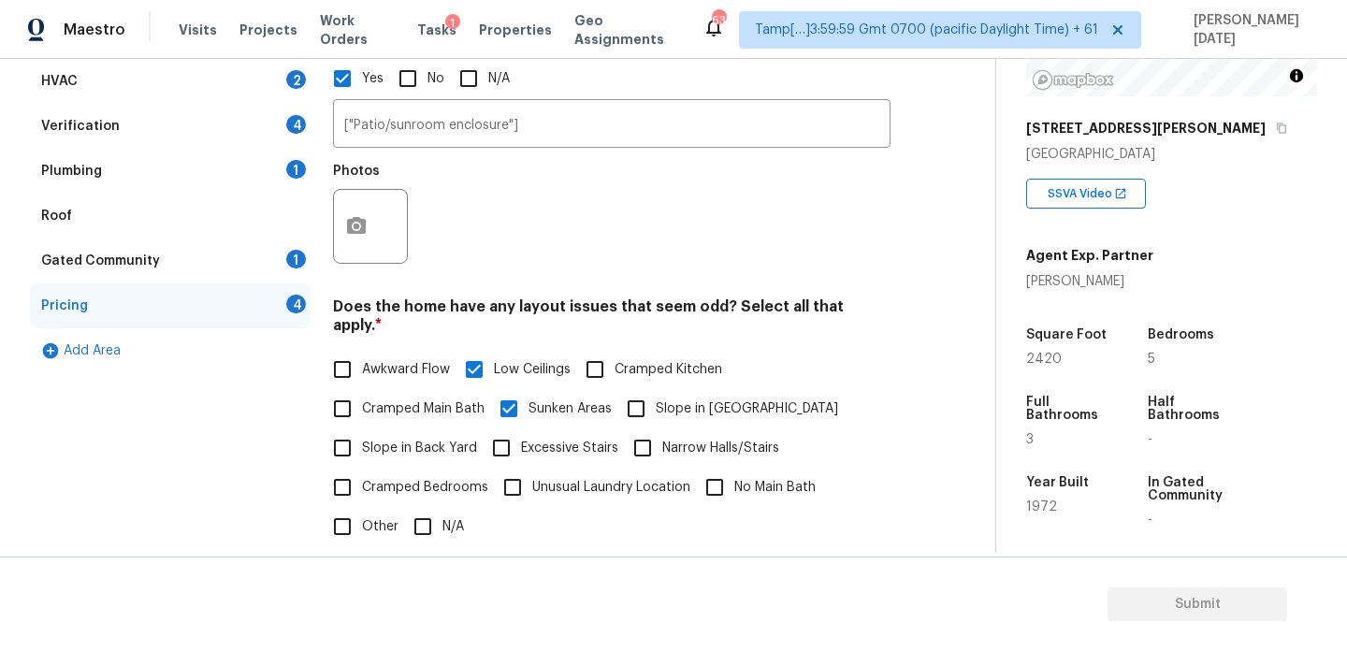
click at [494, 356] on input "Low Ceilings" at bounding box center [474, 369] width 39 height 39
checkbox input "false"
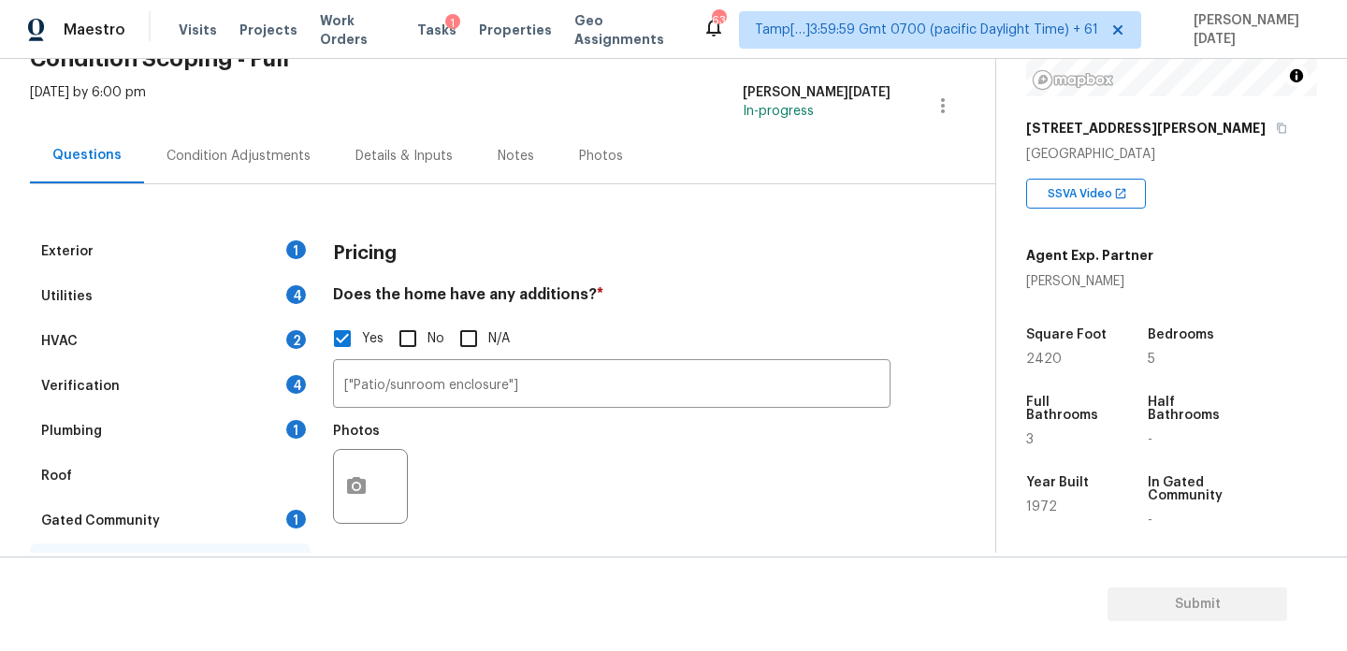
scroll to position [103, 0]
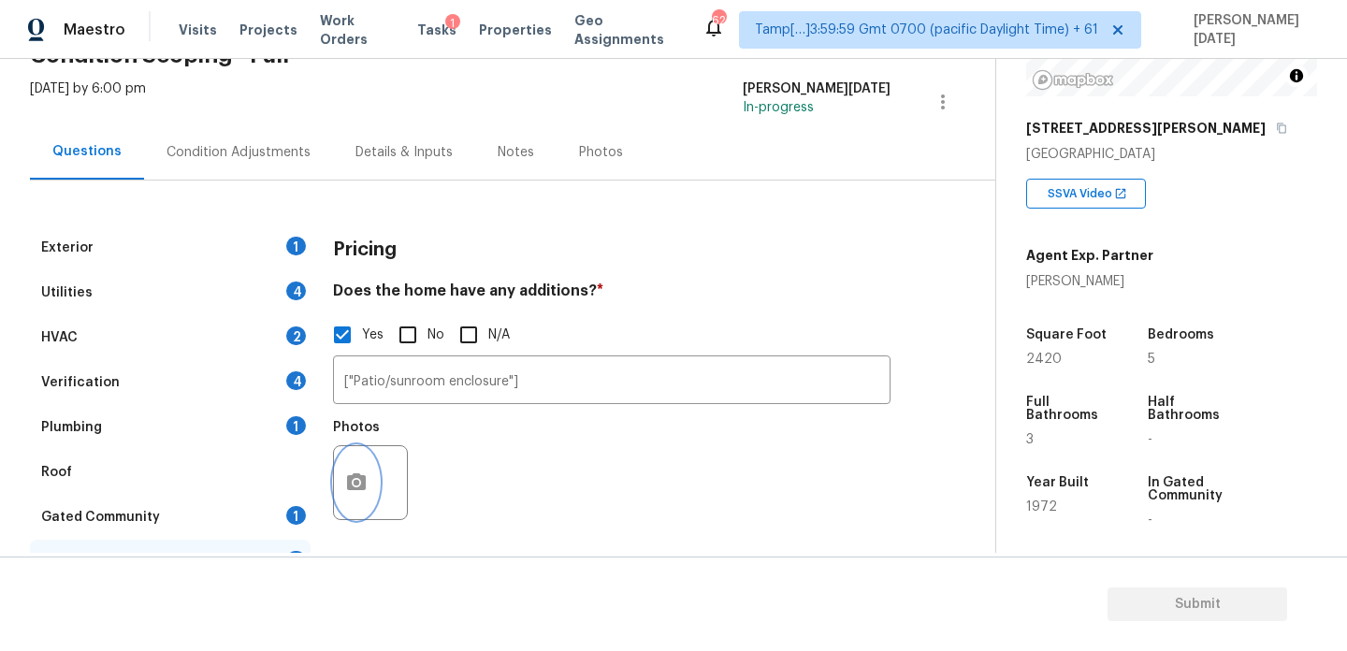
click at [350, 466] on button "button" at bounding box center [356, 482] width 45 height 73
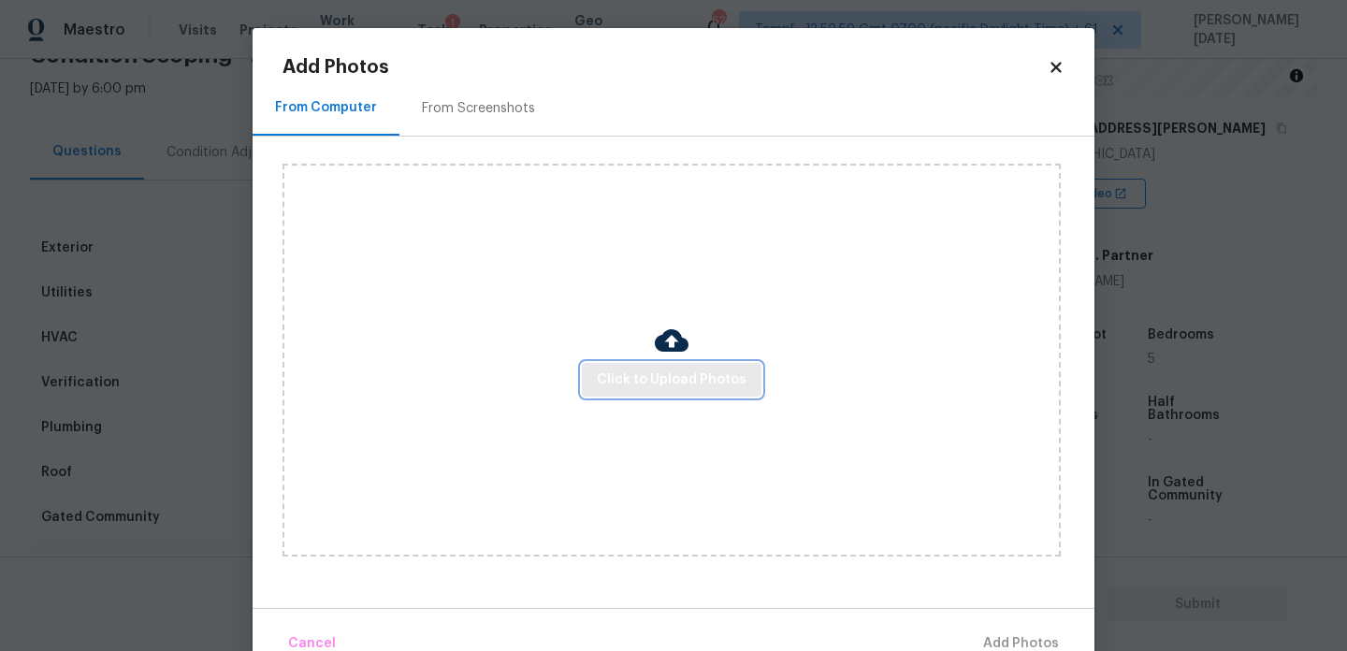
click at [664, 394] on button "Click to Upload Photos" at bounding box center [672, 380] width 180 height 35
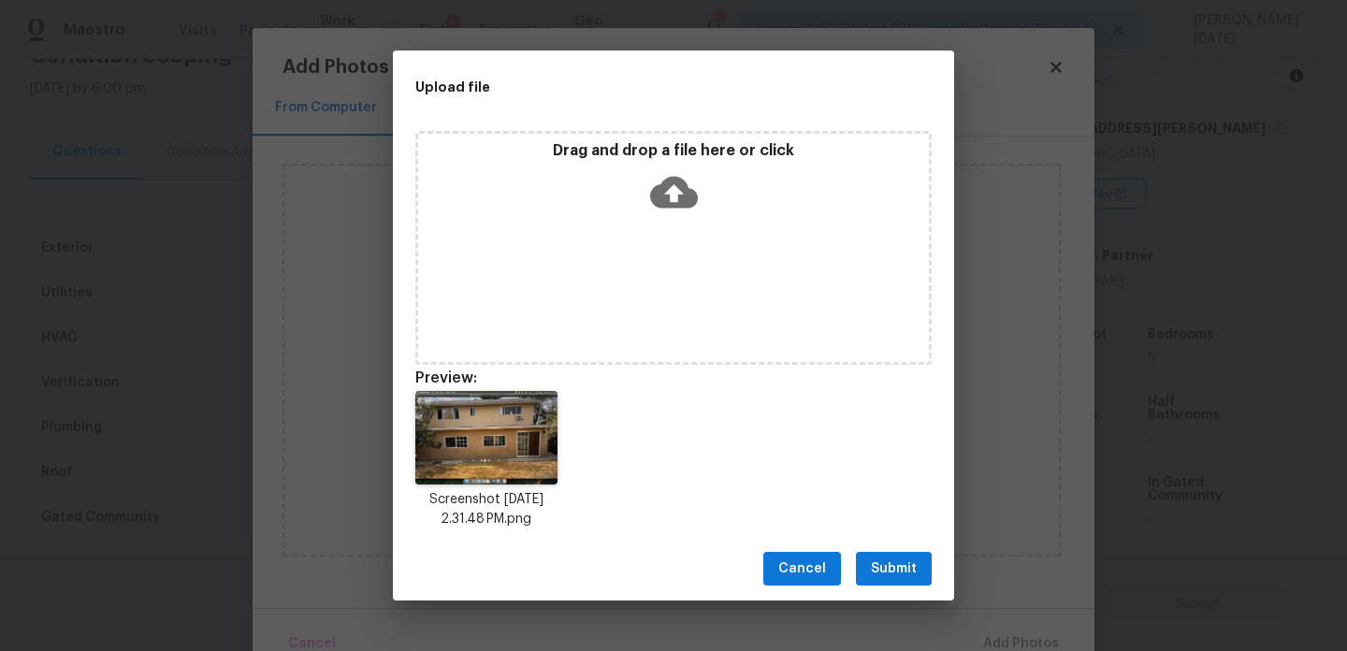
click at [899, 547] on div "Cancel Submit" at bounding box center [673, 569] width 561 height 65
click at [893, 564] on span "Submit" at bounding box center [894, 569] width 46 height 23
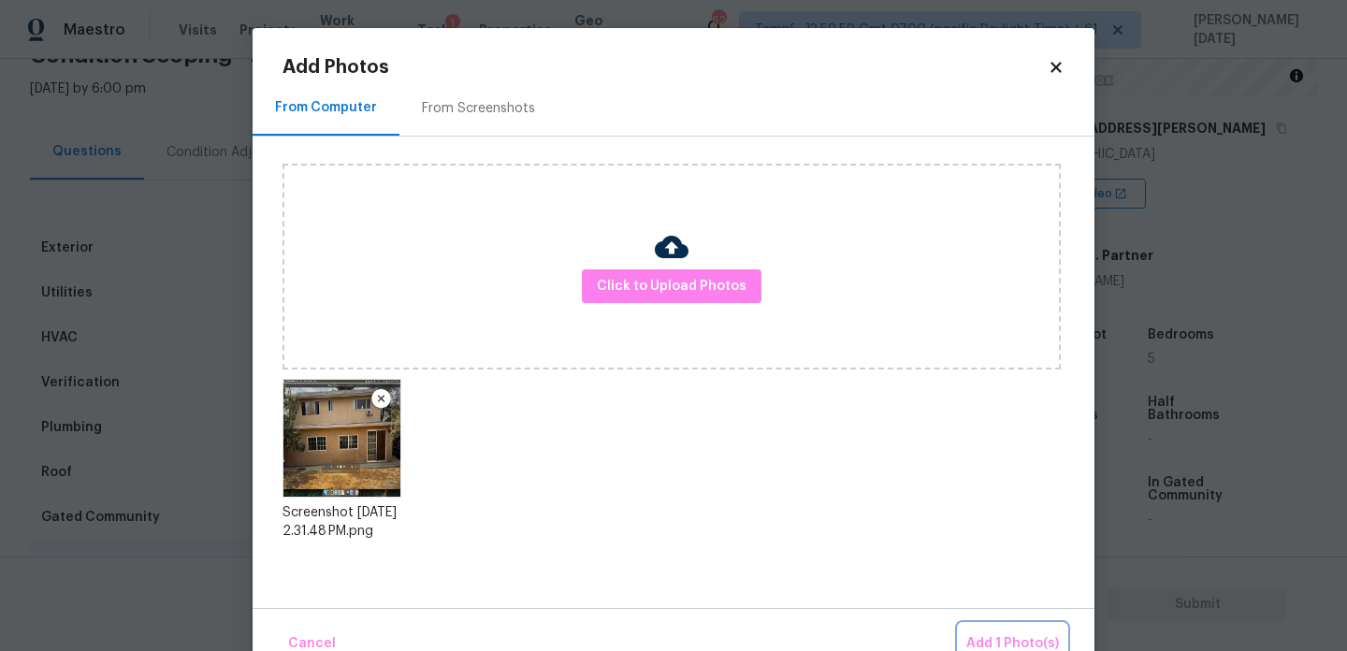
click at [995, 636] on span "Add 1 Photo(s)" at bounding box center [1013, 644] width 93 height 23
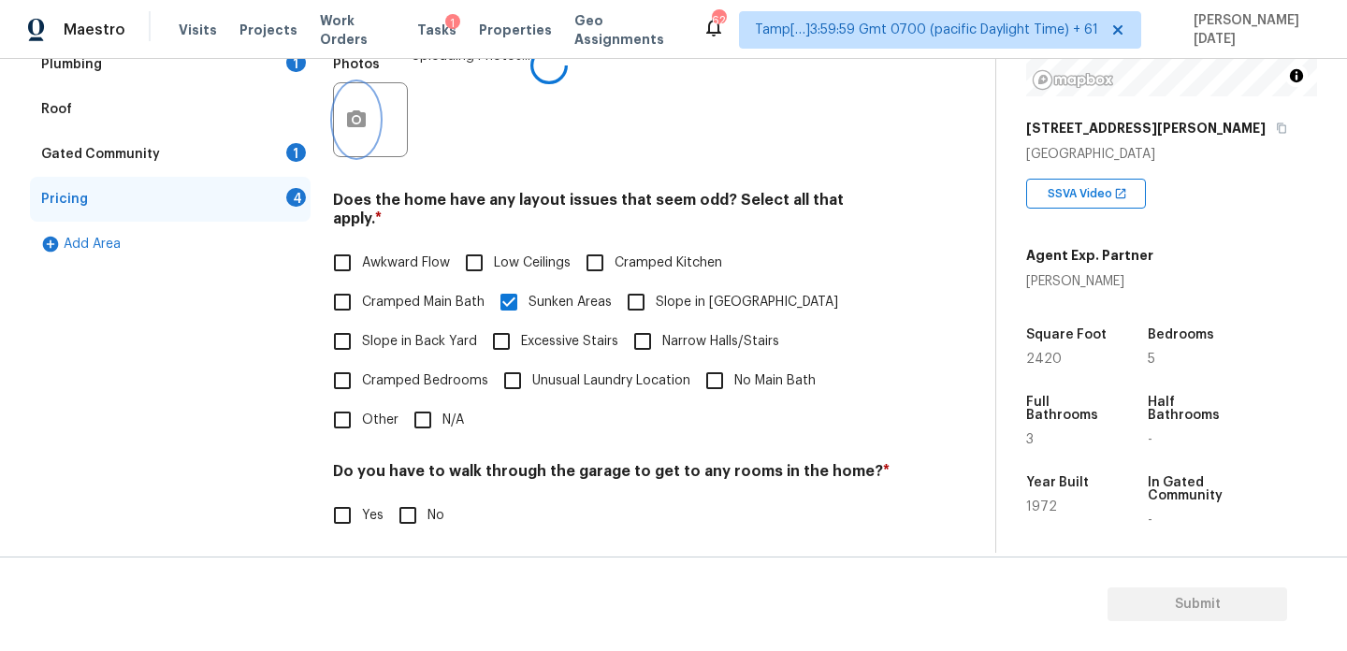
scroll to position [648, 0]
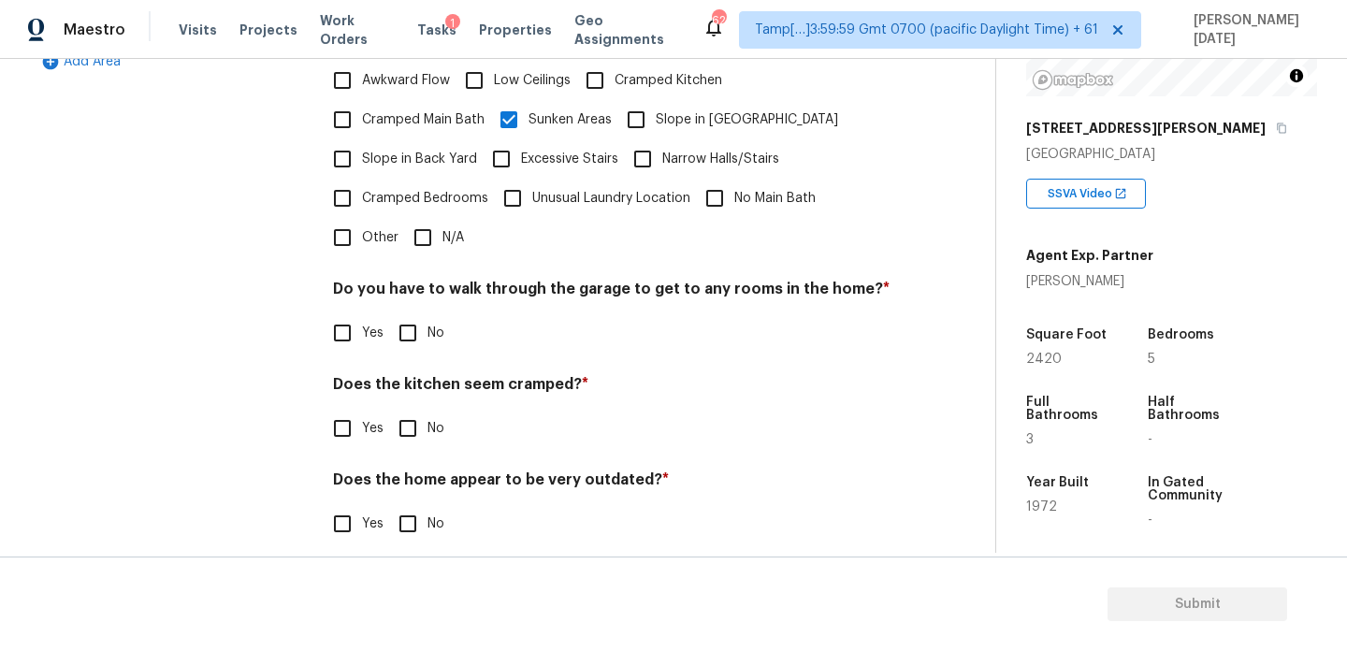
click at [429, 324] on span "No" at bounding box center [436, 334] width 17 height 20
click at [428, 320] on input "No" at bounding box center [407, 332] width 39 height 39
checkbox input "true"
click at [416, 409] on input "No" at bounding box center [407, 428] width 39 height 39
checkbox input "true"
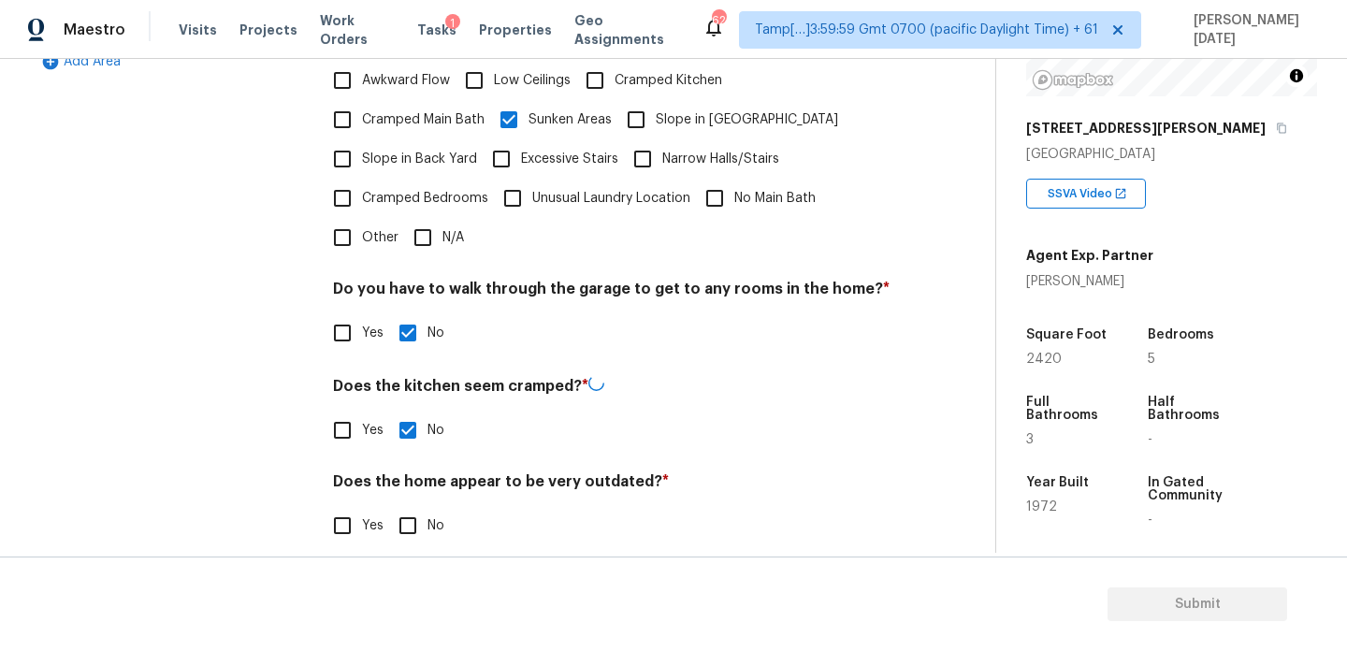
click at [419, 506] on input "No" at bounding box center [407, 525] width 39 height 39
checkbox input "true"
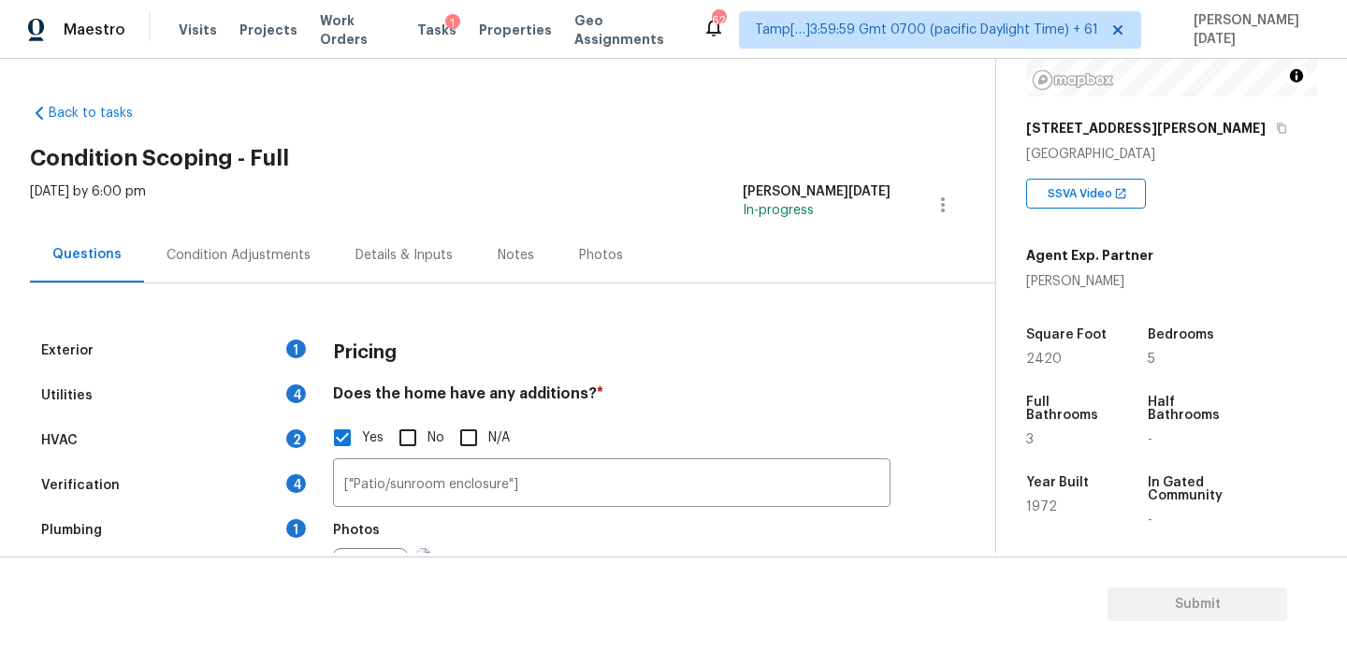
click at [321, 238] on div "Condition Adjustments" at bounding box center [238, 254] width 189 height 55
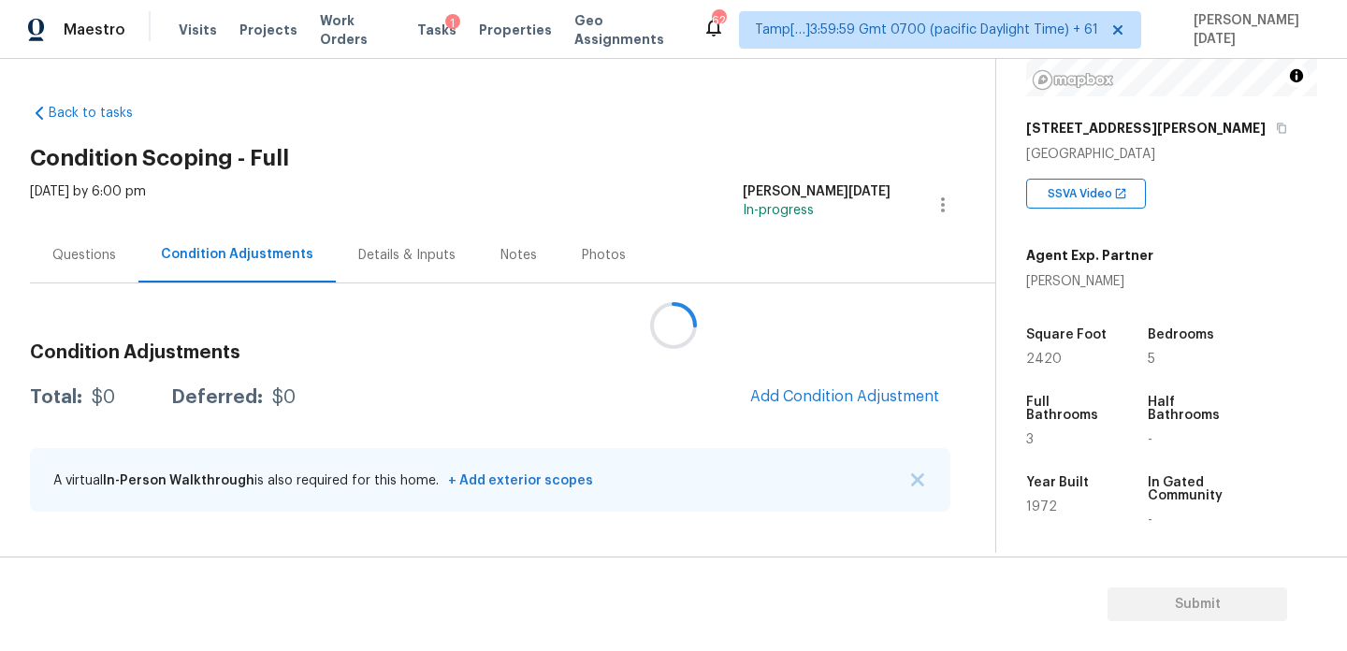
click at [292, 254] on div at bounding box center [673, 325] width 1347 height 651
click at [828, 399] on span "Add Condition Adjustment" at bounding box center [844, 396] width 189 height 17
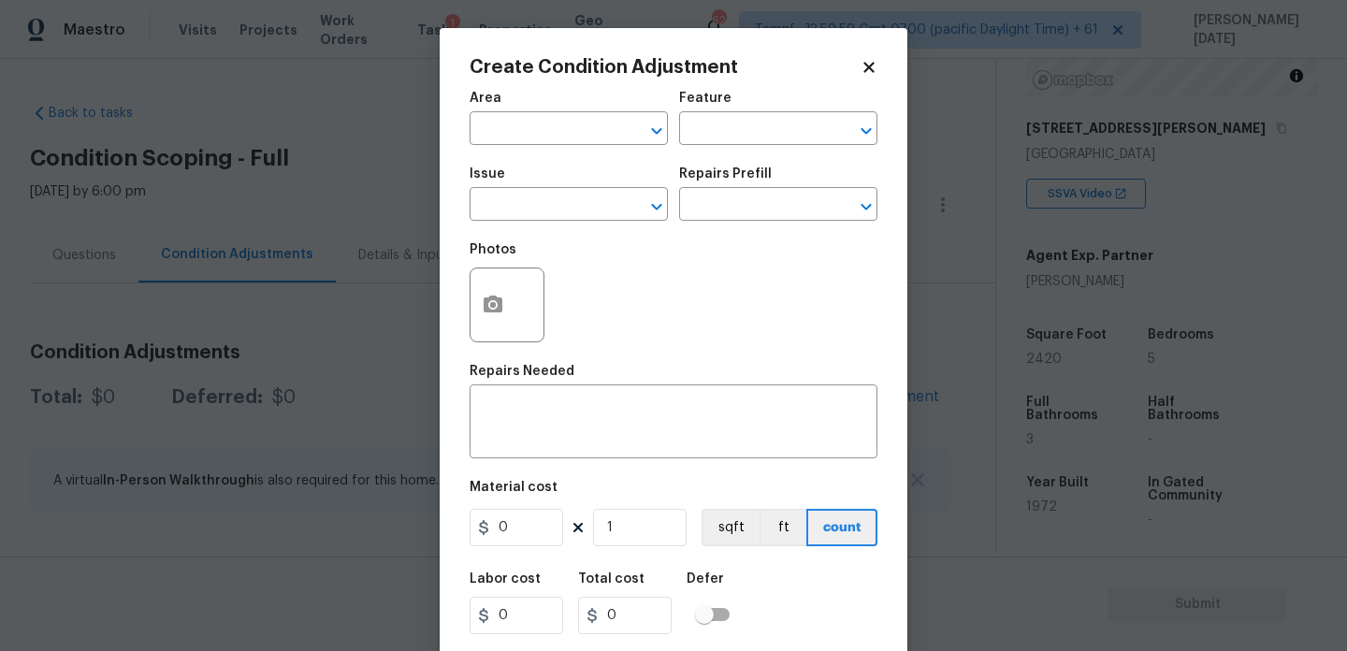
click at [521, 147] on span "Area ​" at bounding box center [569, 118] width 198 height 76
click at [496, 132] on input "text" at bounding box center [543, 130] width 146 height 29
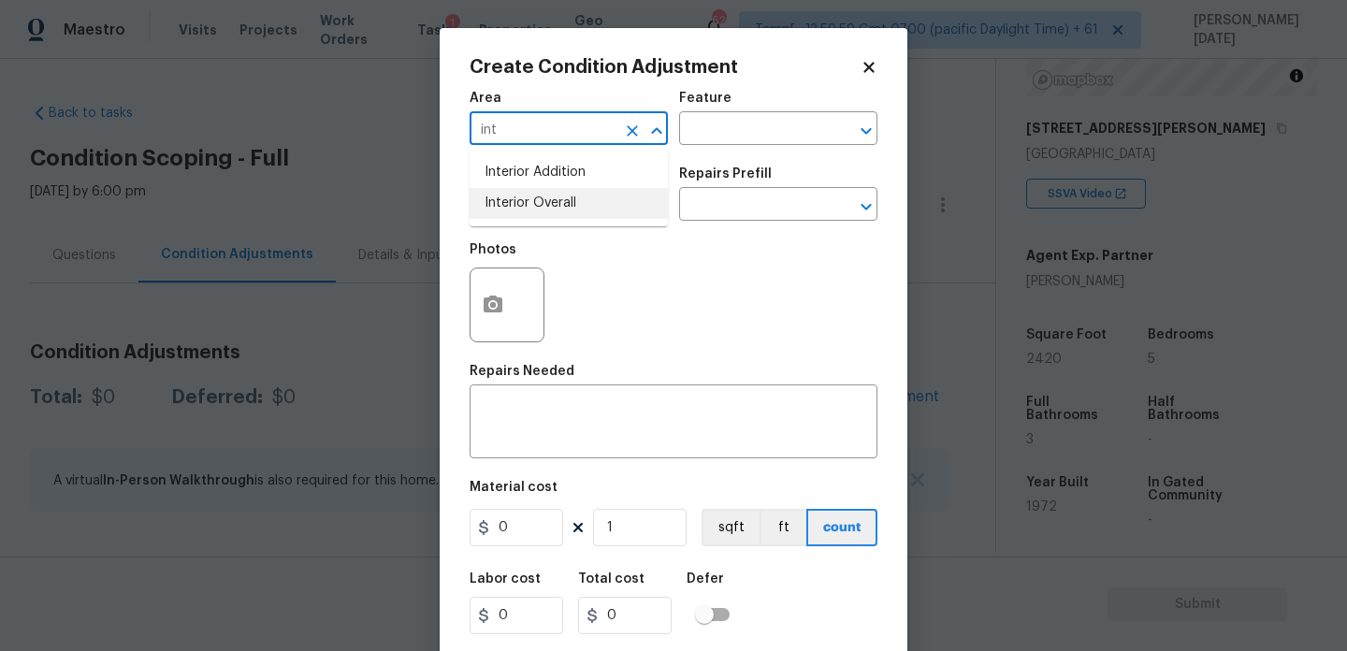
click at [516, 212] on li "Interior Overall" at bounding box center [569, 203] width 198 height 31
type input "Interior Overall"
click at [516, 212] on input "text" at bounding box center [543, 206] width 146 height 29
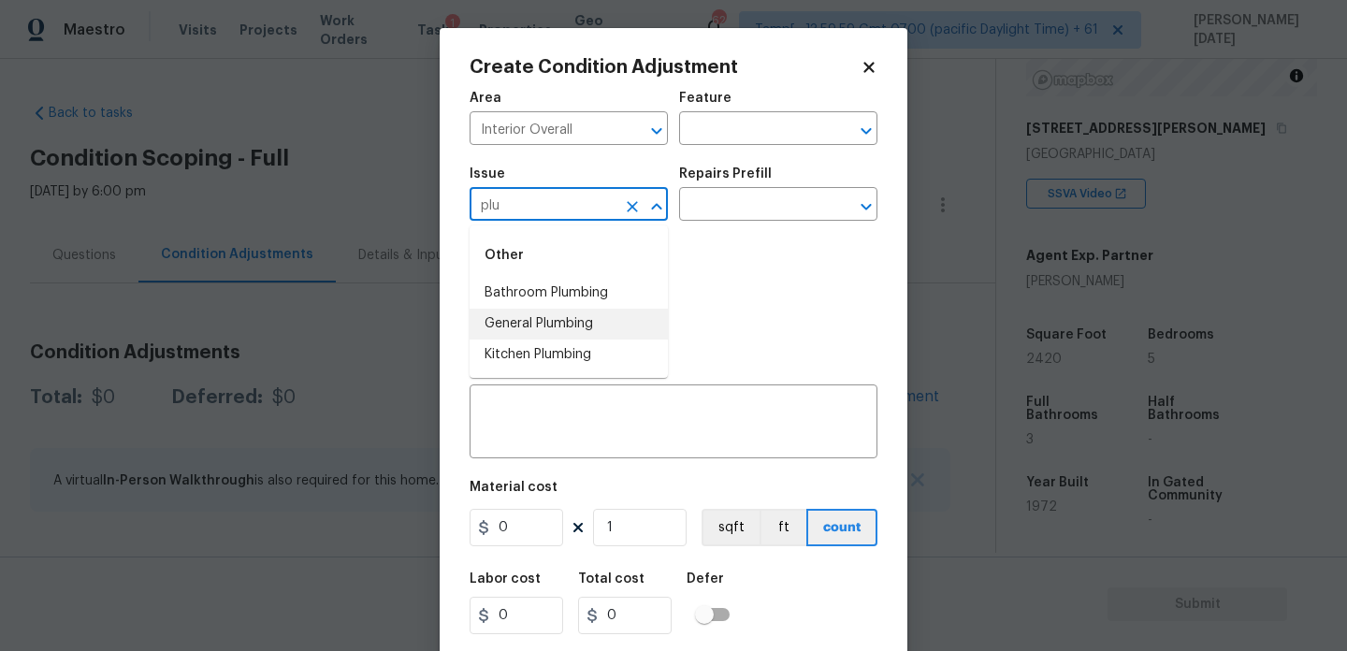
click at [574, 326] on li "General Plumbing" at bounding box center [569, 324] width 198 height 31
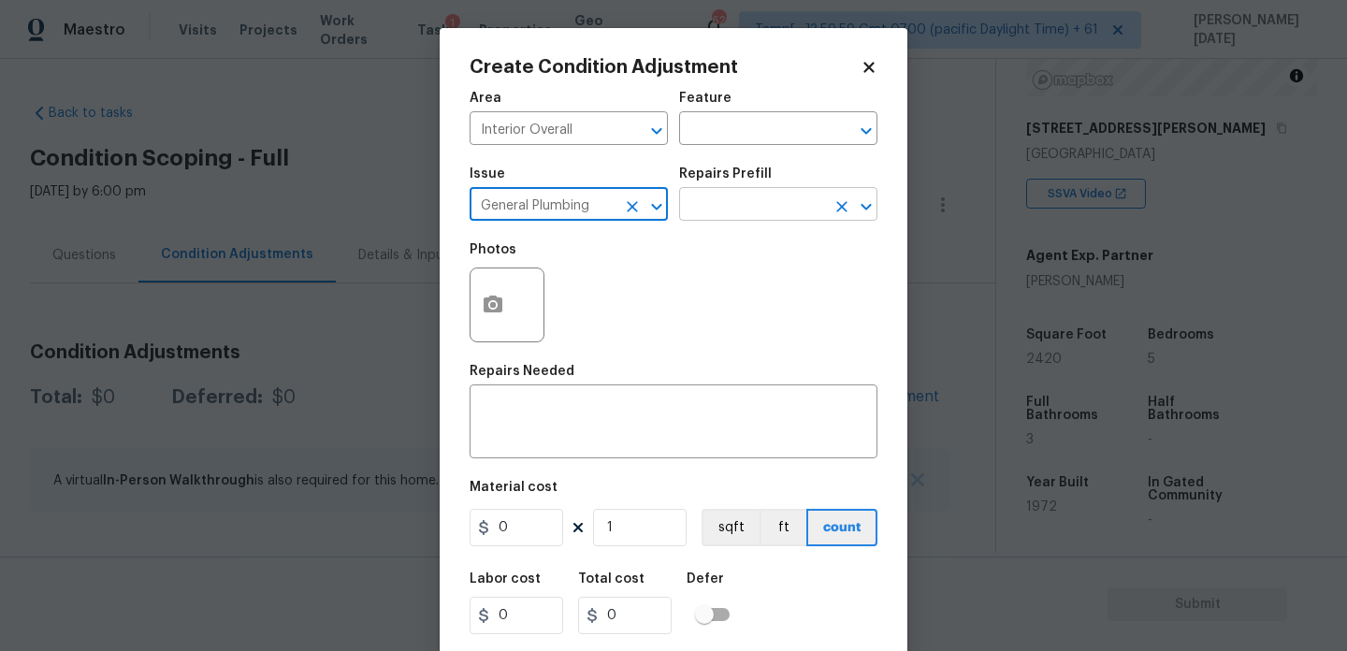
type input "General Plumbing"
click at [743, 219] on input "text" at bounding box center [752, 206] width 146 height 29
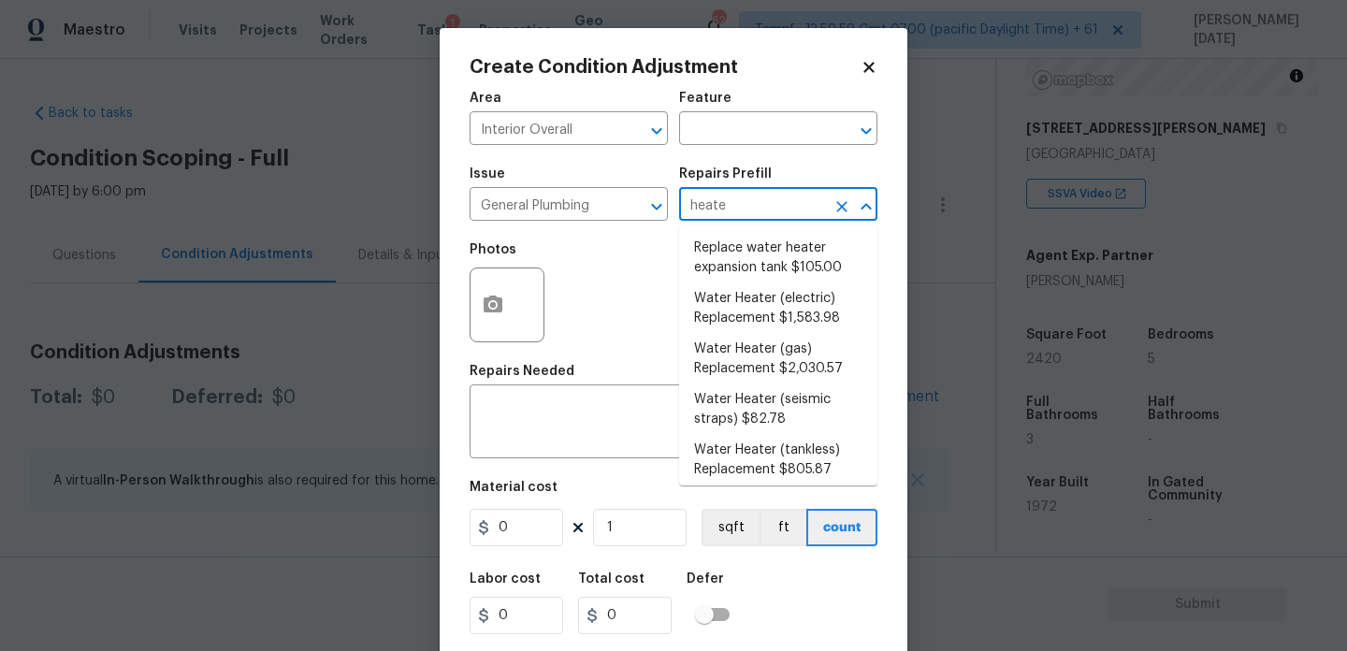
type input "heater"
click at [814, 243] on li "Replace water heater expansion tank $105.00" at bounding box center [778, 258] width 198 height 51
type input "Plumbing"
type textarea "Replace Thermal Expansion Tank at water heater"
type input "105"
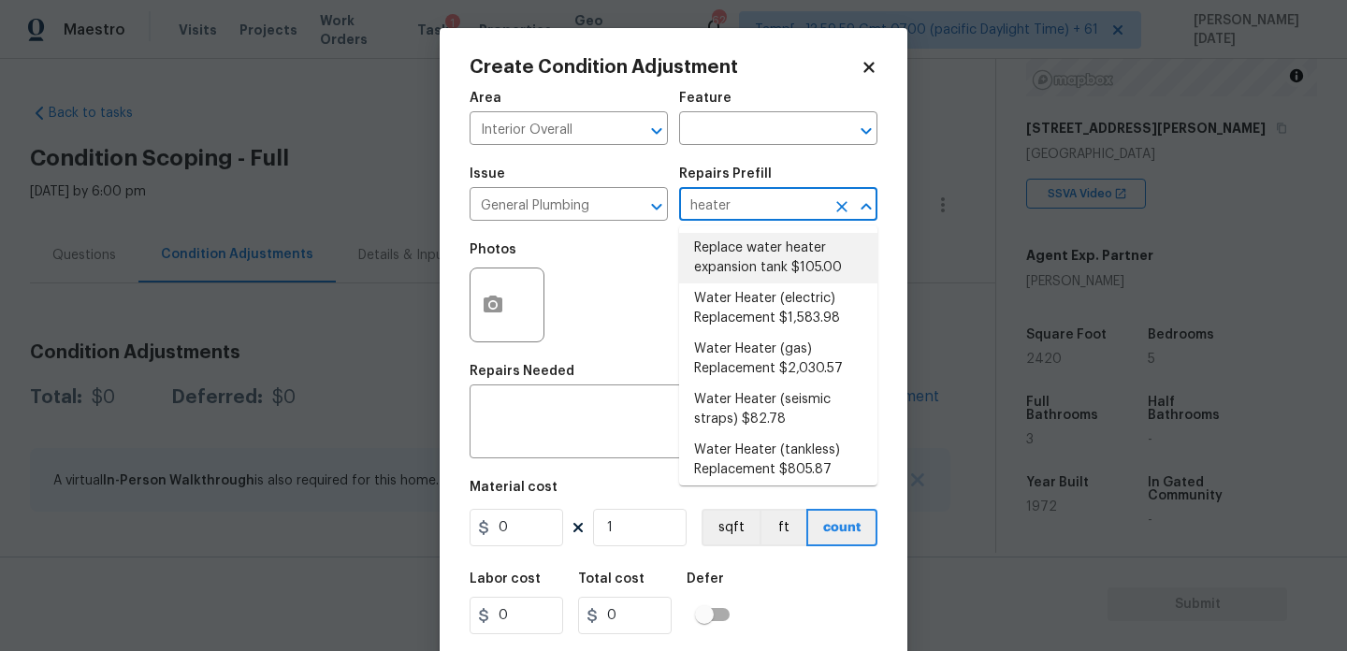
type input "105"
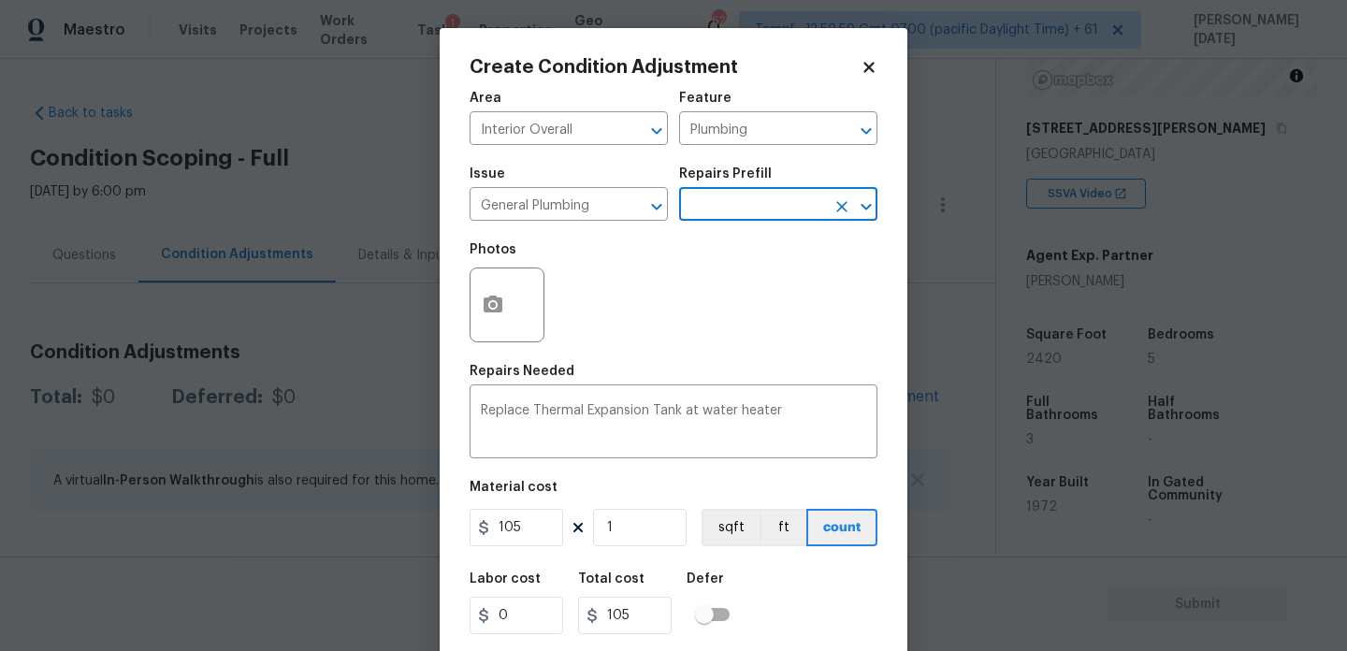
click at [735, 207] on input "text" at bounding box center [752, 206] width 146 height 29
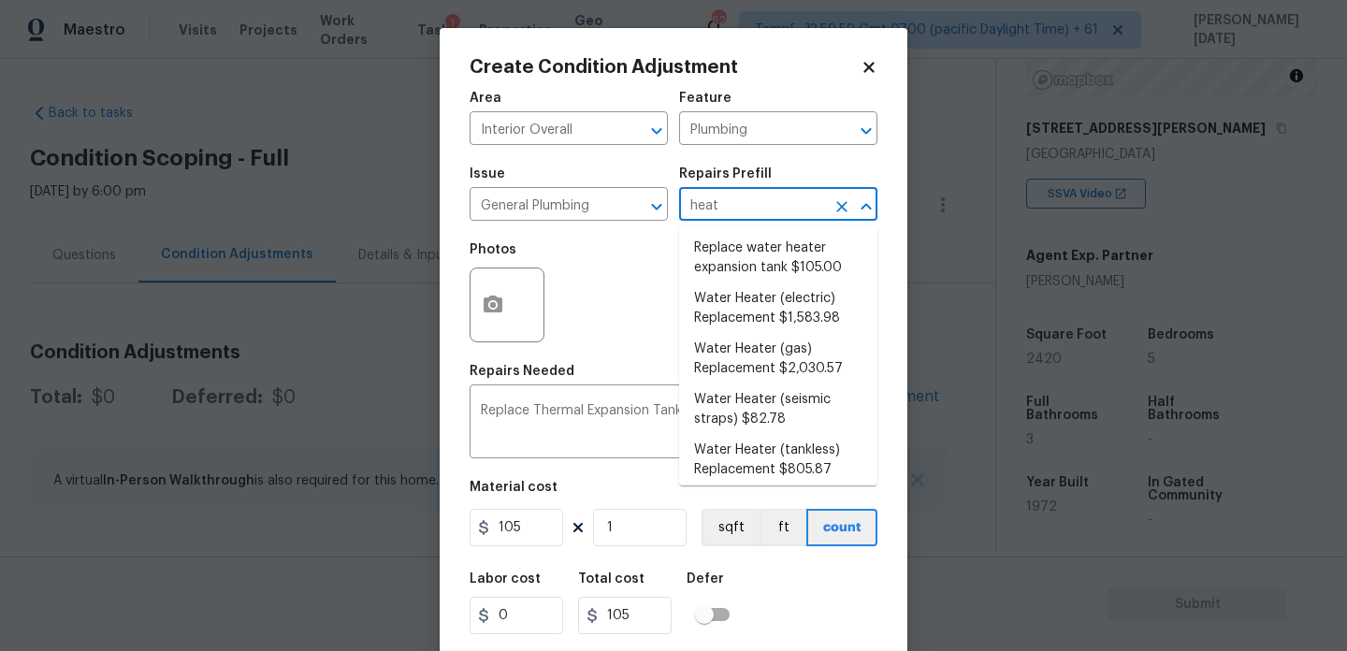
type input "heate"
click at [805, 359] on li "Water Heater (gas) Replacement $2,030.57" at bounding box center [778, 359] width 198 height 51
type textarea "Remove the existing gas water heater and install a new 40 gallon gas water heat…"
type input "2030.57"
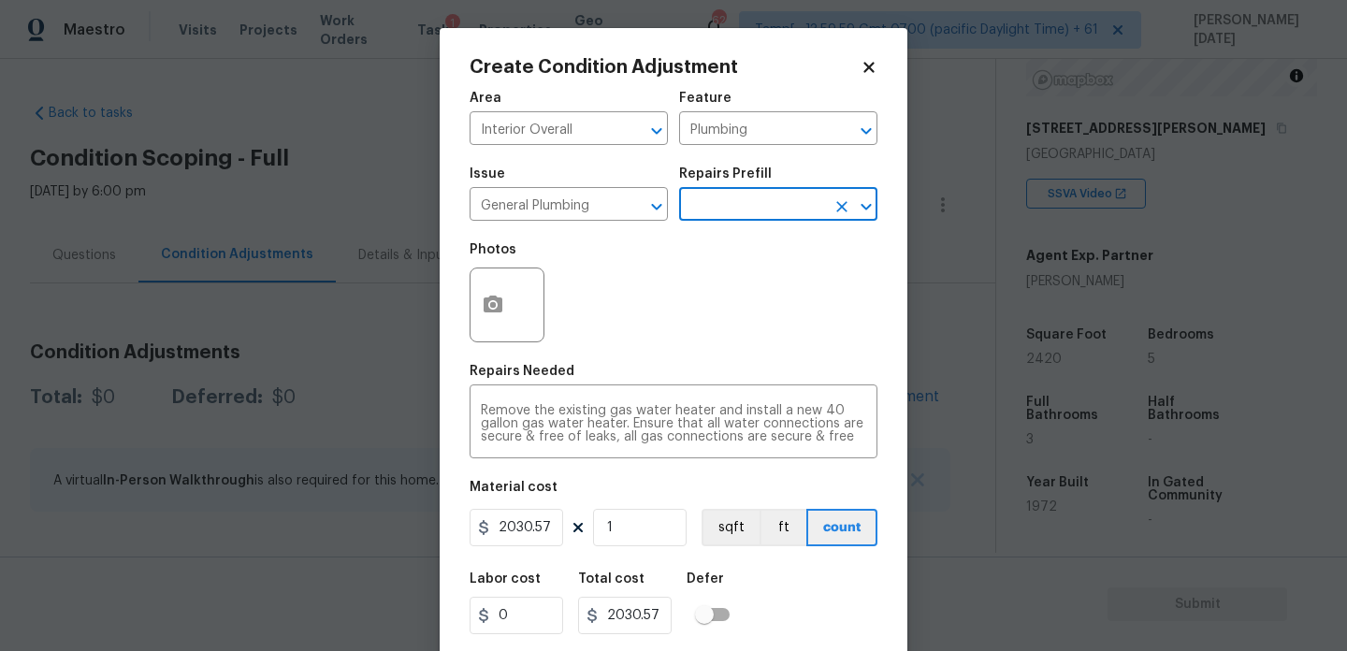
scroll to position [48, 0]
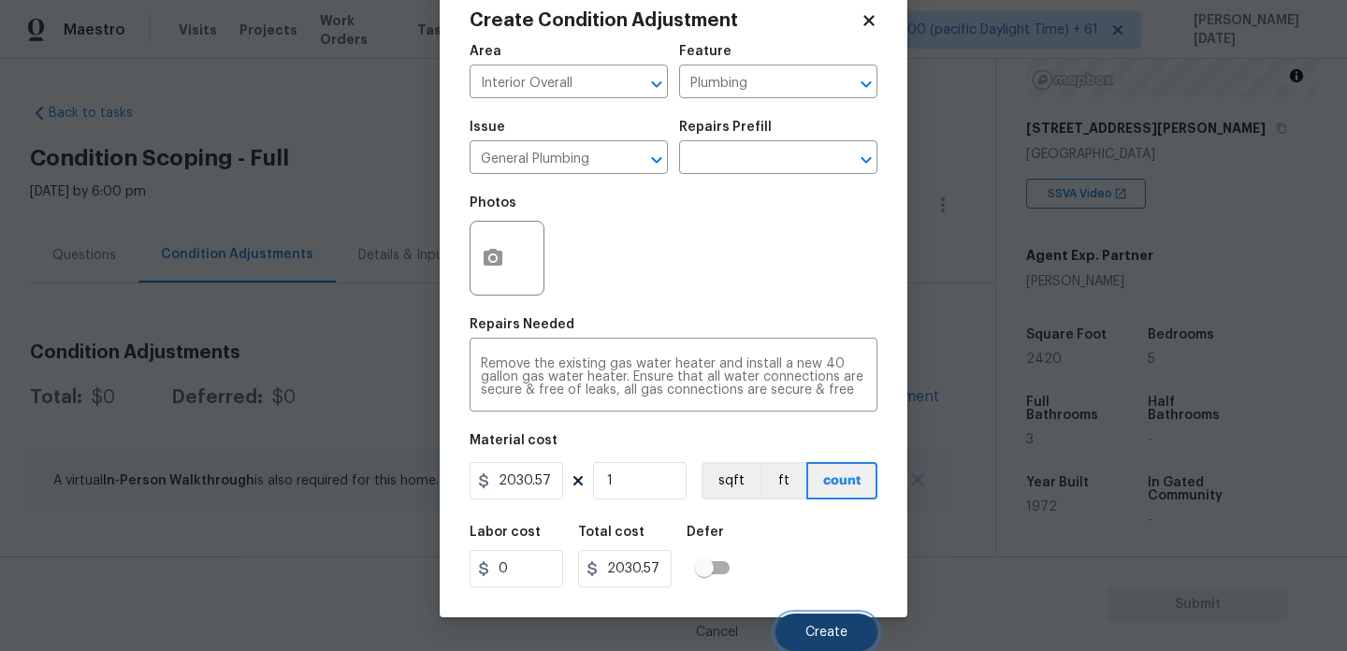
click at [824, 633] on span "Create" at bounding box center [827, 633] width 42 height 14
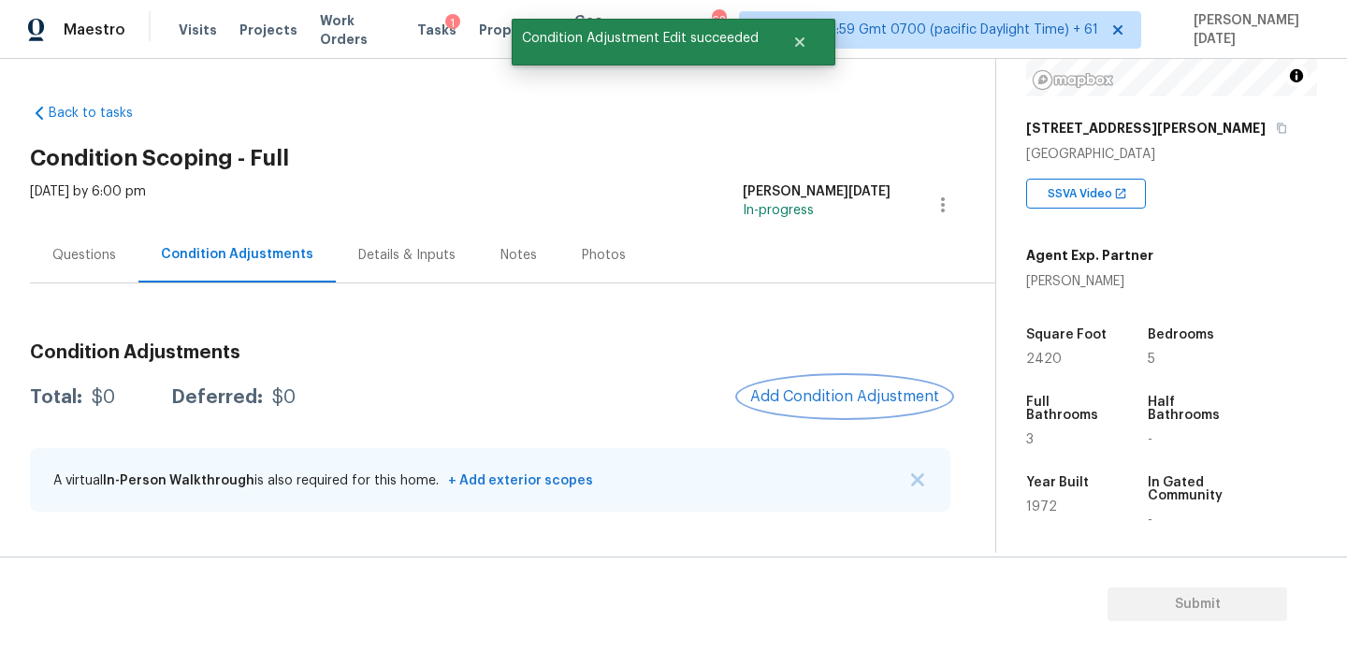
scroll to position [0, 0]
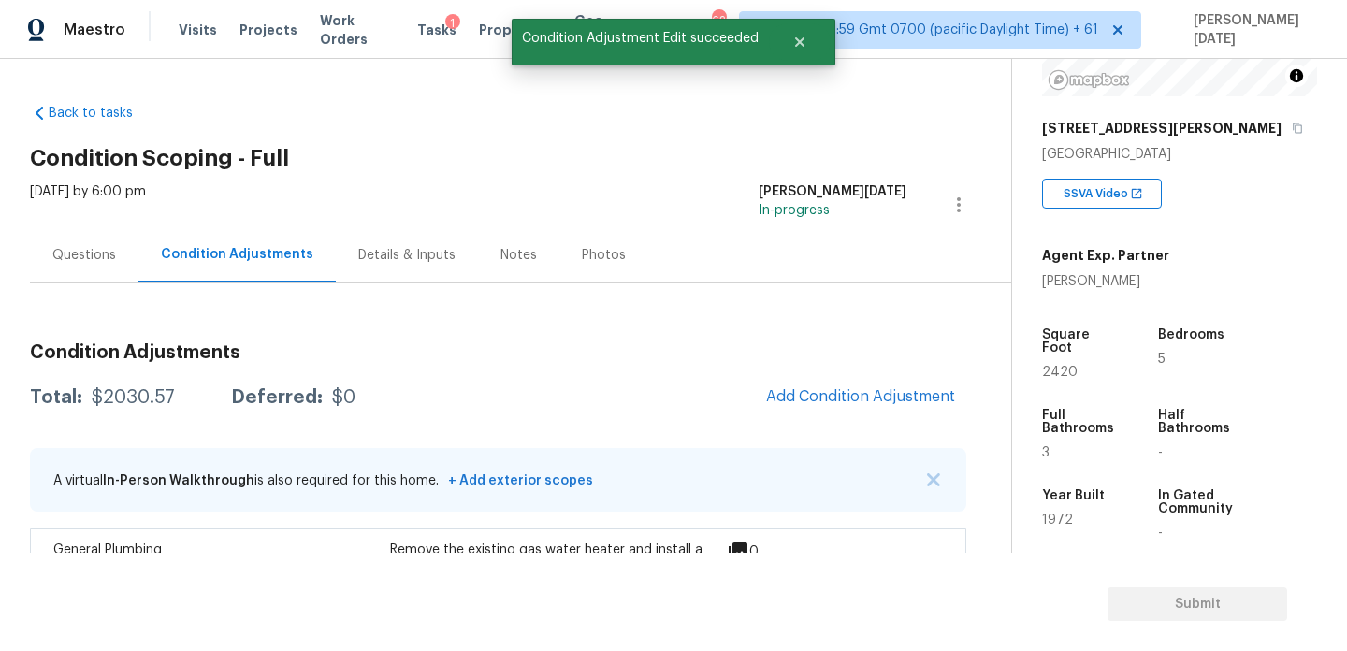
click at [1057, 366] on span "2420" at bounding box center [1060, 372] width 36 height 13
copy span "2420"
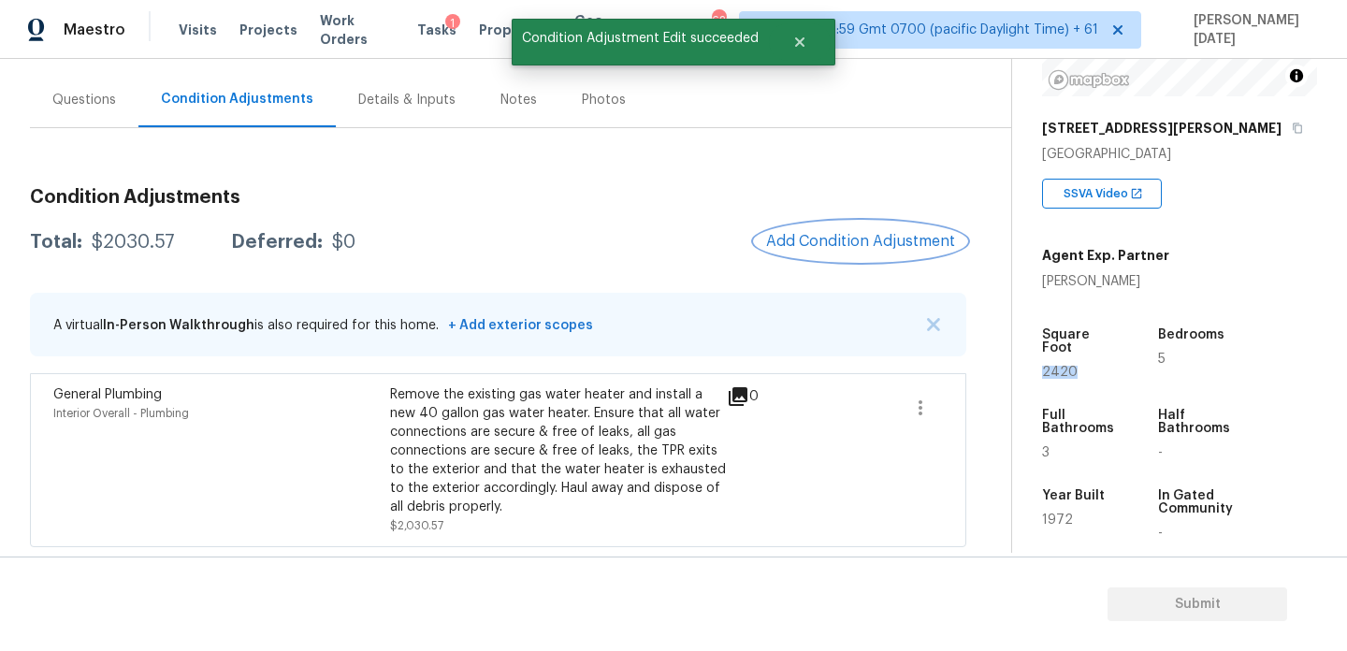
click at [865, 246] on span "Add Condition Adjustment" at bounding box center [860, 241] width 189 height 17
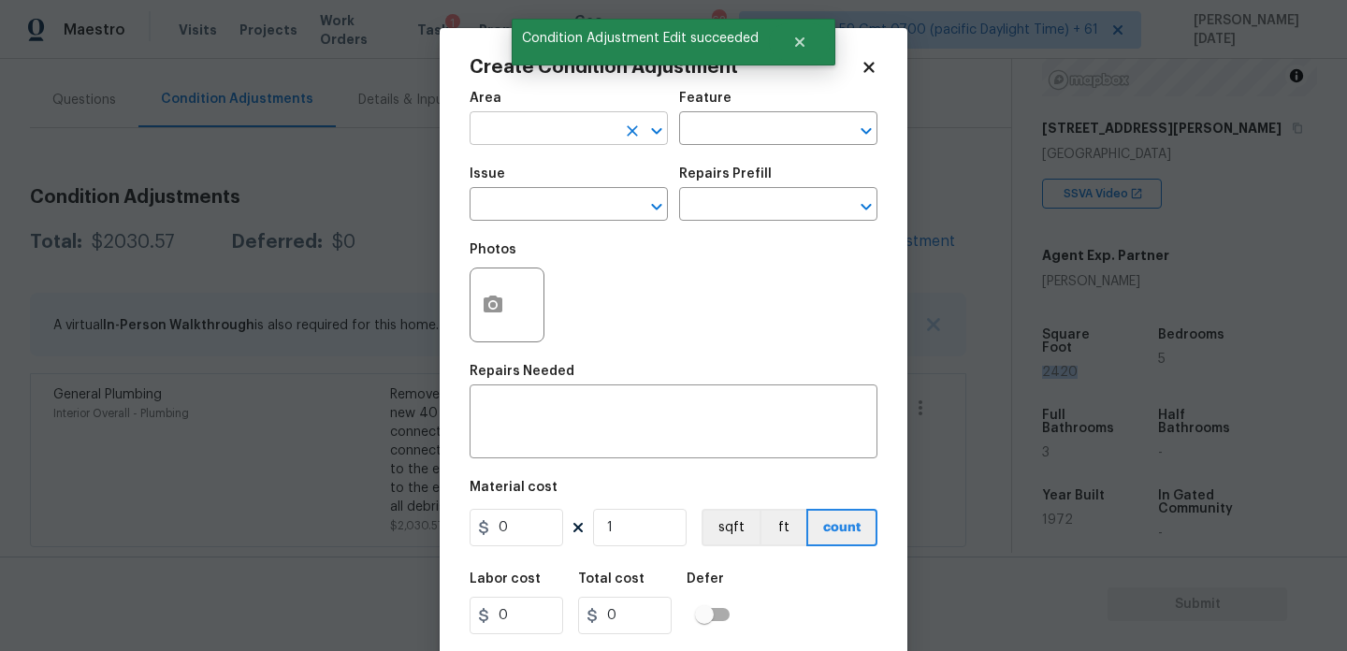
click at [483, 121] on input "text" at bounding box center [543, 130] width 146 height 29
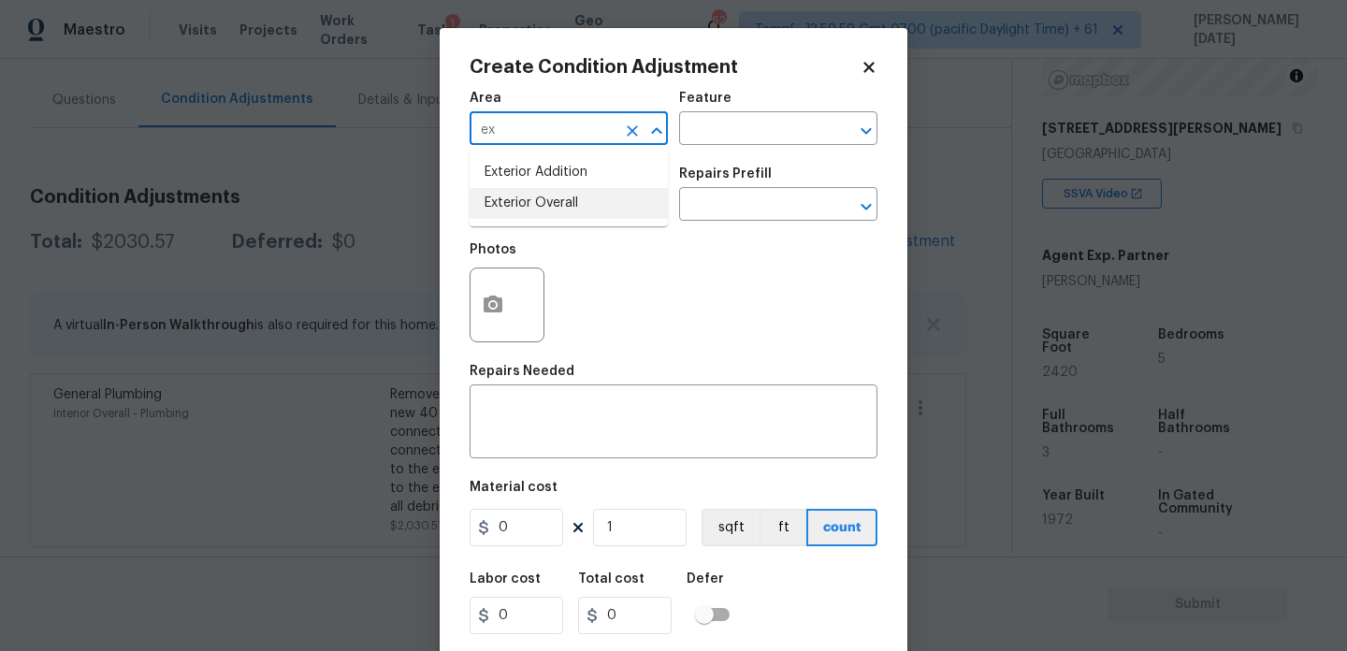
click at [524, 204] on li "Exterior Overall" at bounding box center [569, 203] width 198 height 31
type input "Exterior Overall"
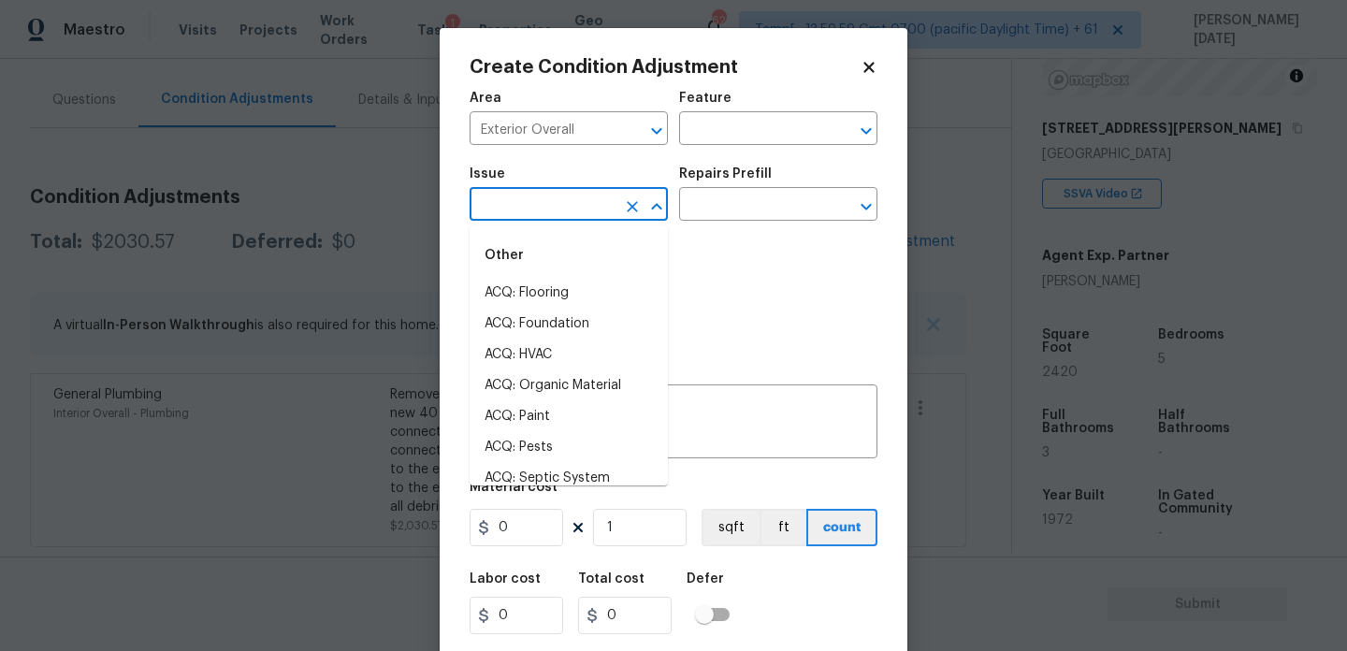
click at [524, 204] on input "text" at bounding box center [543, 206] width 146 height 29
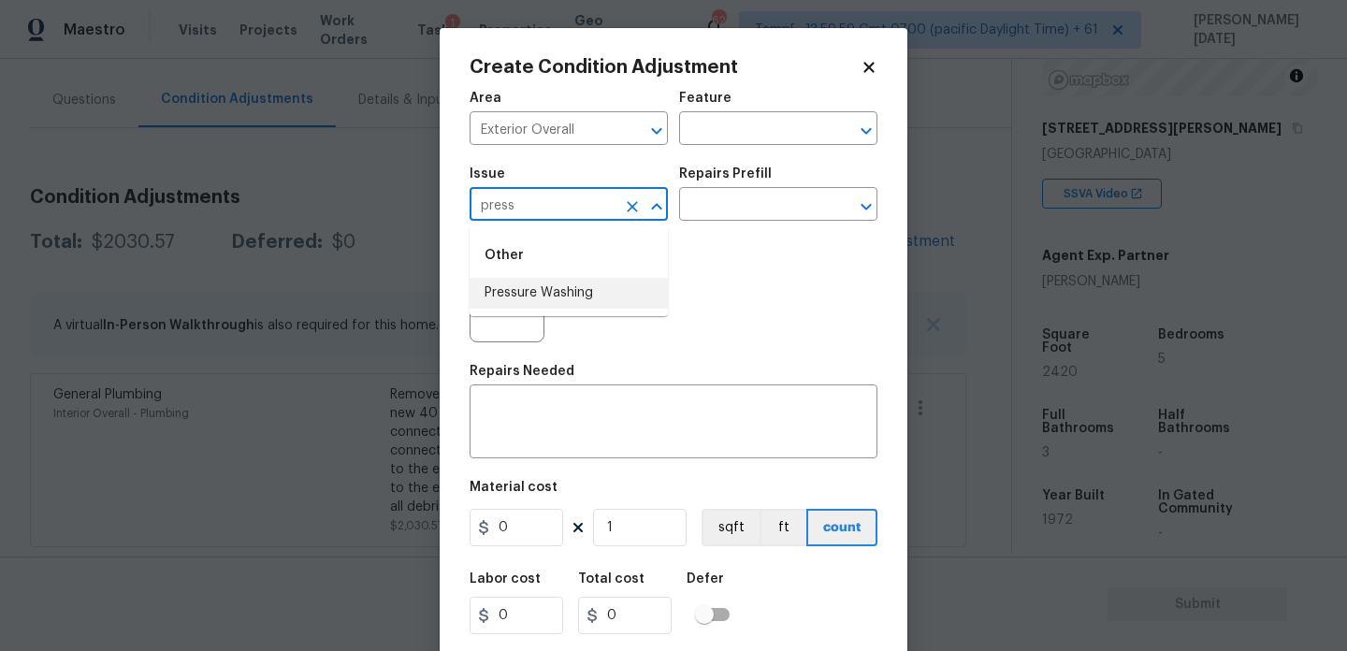
click at [545, 287] on li "Pressure Washing" at bounding box center [569, 293] width 198 height 31
type input "Pressure Washing"
click at [775, 189] on div "Repairs Prefill" at bounding box center [778, 179] width 198 height 24
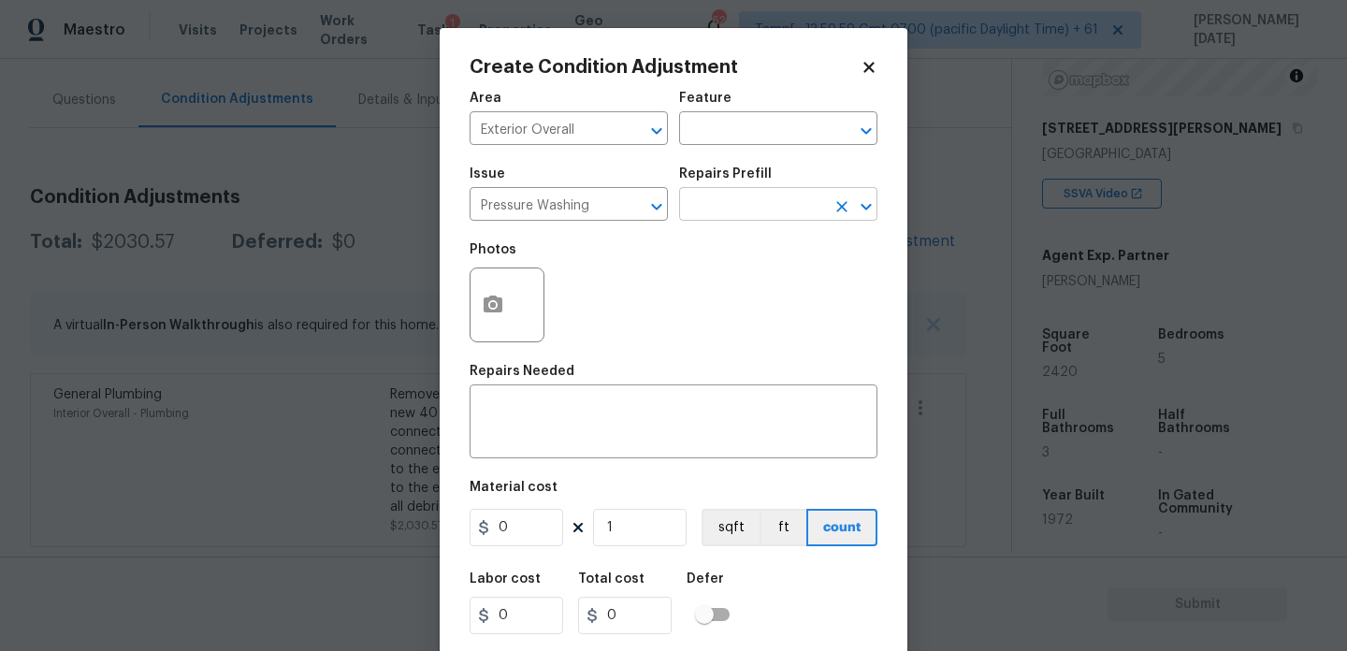
click at [766, 196] on input "text" at bounding box center [752, 206] width 146 height 29
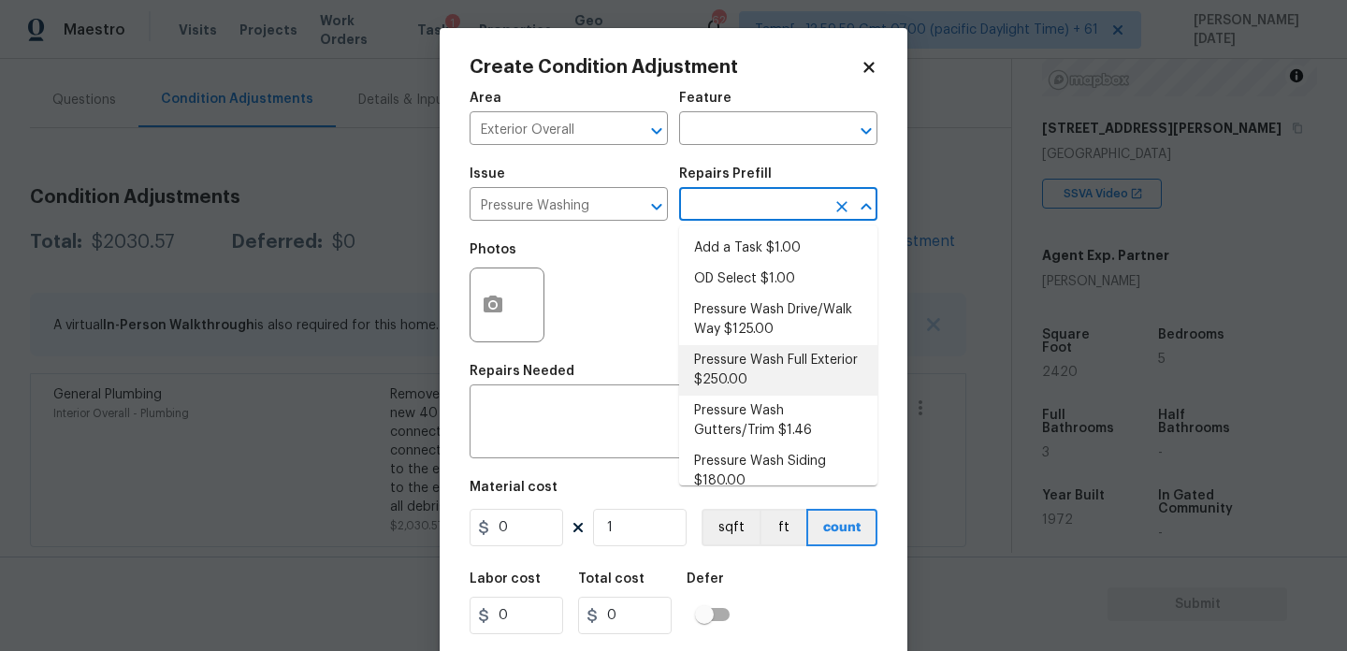
click at [763, 362] on li "Pressure Wash Full Exterior $250.00" at bounding box center [778, 370] width 198 height 51
type input "Siding"
type textarea "Pressure wash the House, Flatwork, Deck and Garage interior."
type input "250"
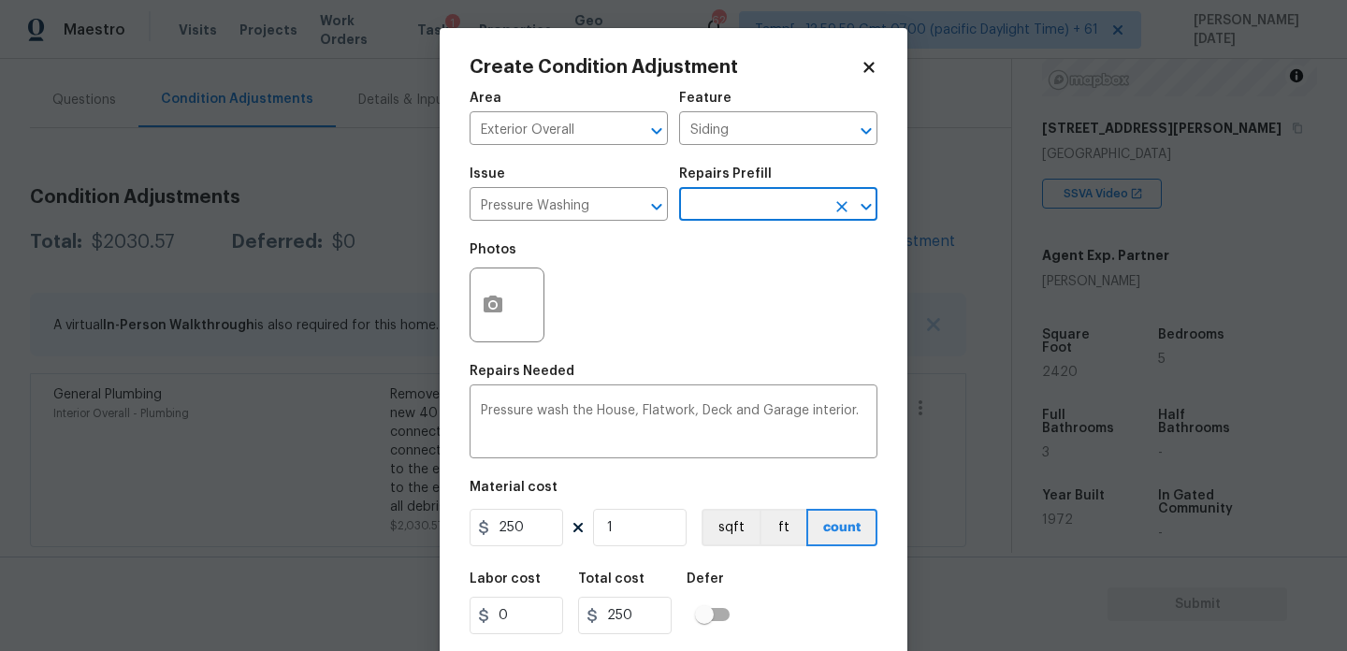
scroll to position [48, 0]
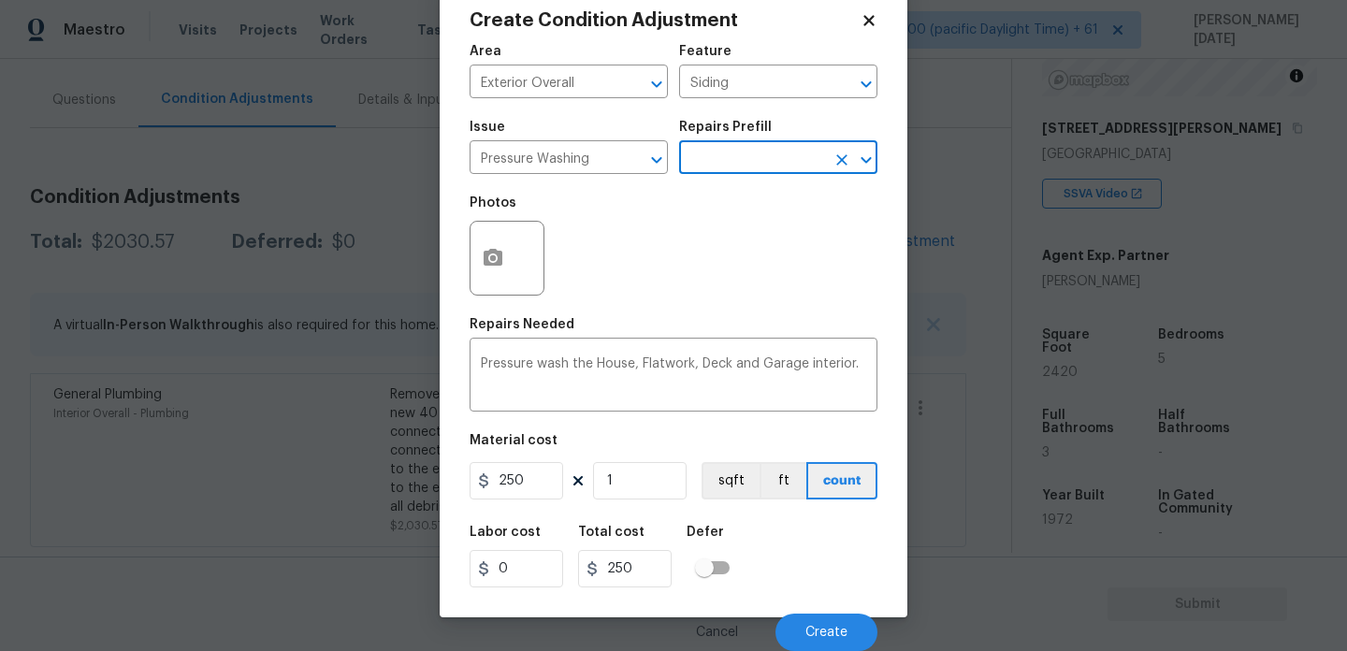
click at [810, 611] on div "Cancel Create" at bounding box center [674, 625] width 408 height 52
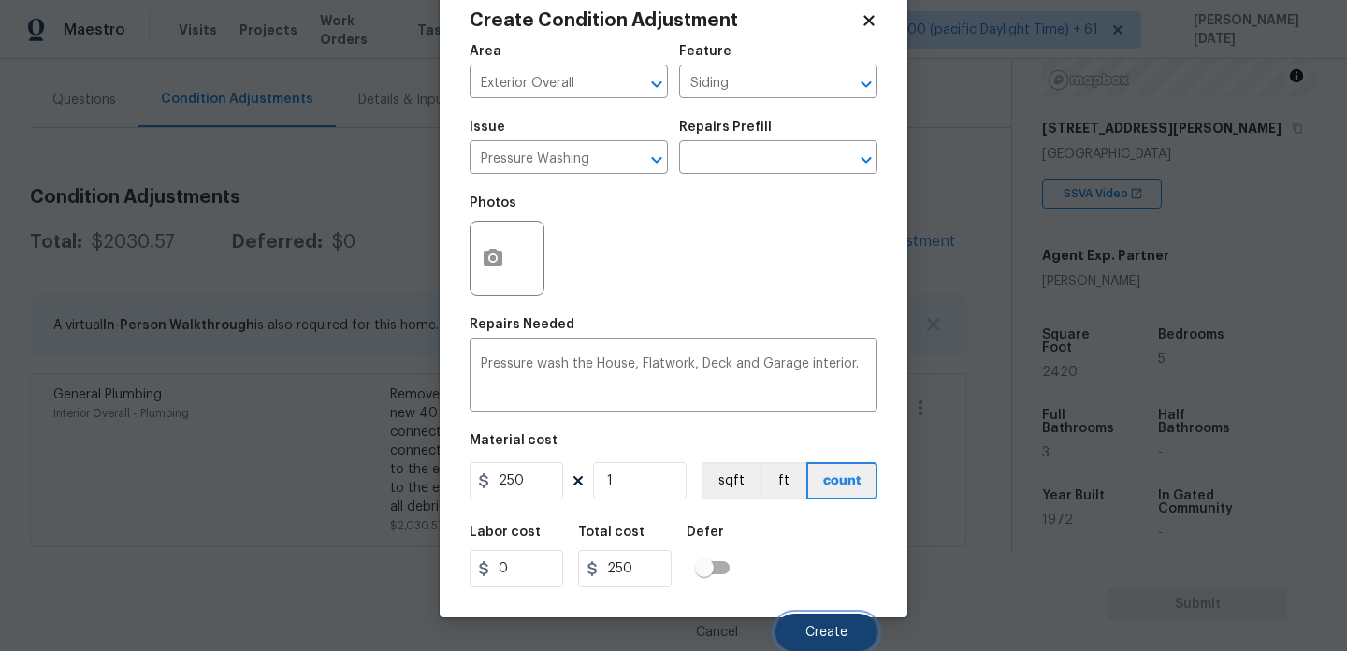
click at [810, 634] on span "Create" at bounding box center [827, 633] width 42 height 14
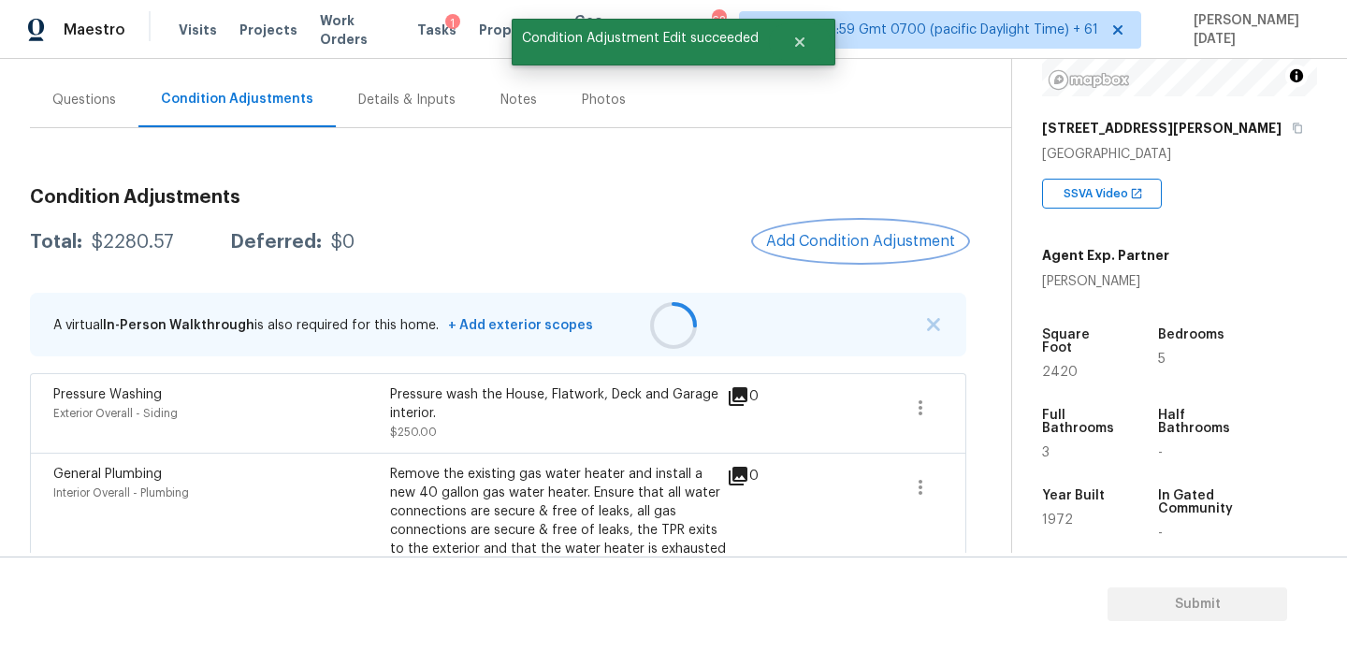
scroll to position [0, 0]
click at [831, 245] on span "Add Condition Adjustment" at bounding box center [860, 241] width 189 height 17
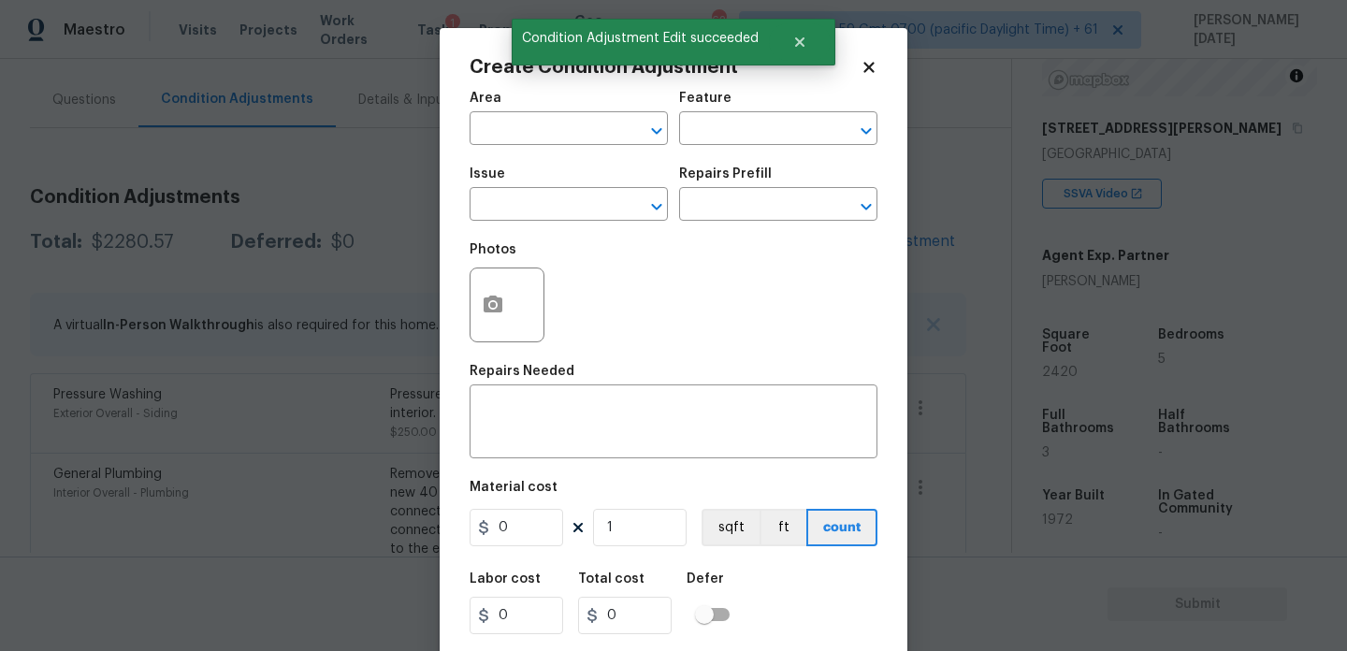
click at [831, 245] on div "Area ​ Feature ​ Issue ​ Repairs Prefill ​ Photos Repairs Needed x ​ Material c…" at bounding box center [674, 389] width 408 height 618
click at [477, 317] on button "button" at bounding box center [493, 305] width 45 height 73
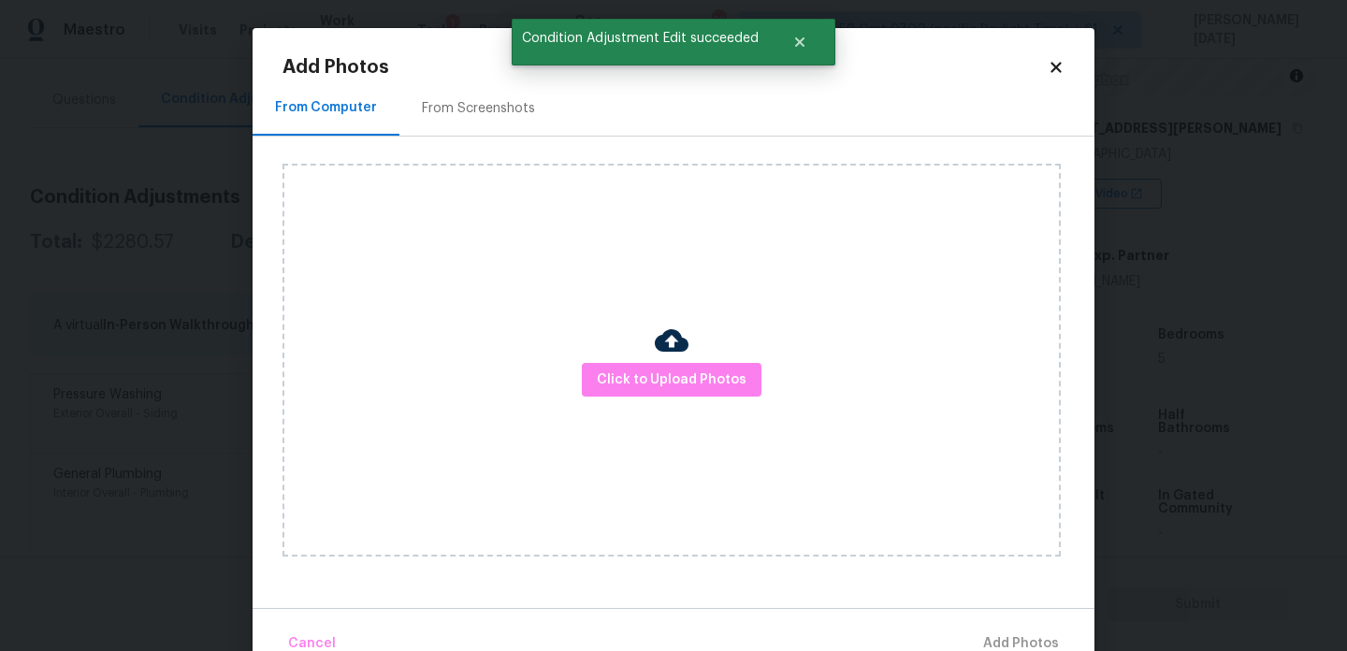
click at [462, 74] on h2 "Add Photos" at bounding box center [665, 67] width 765 height 19
click at [462, 110] on div "From Screenshots" at bounding box center [478, 108] width 113 height 19
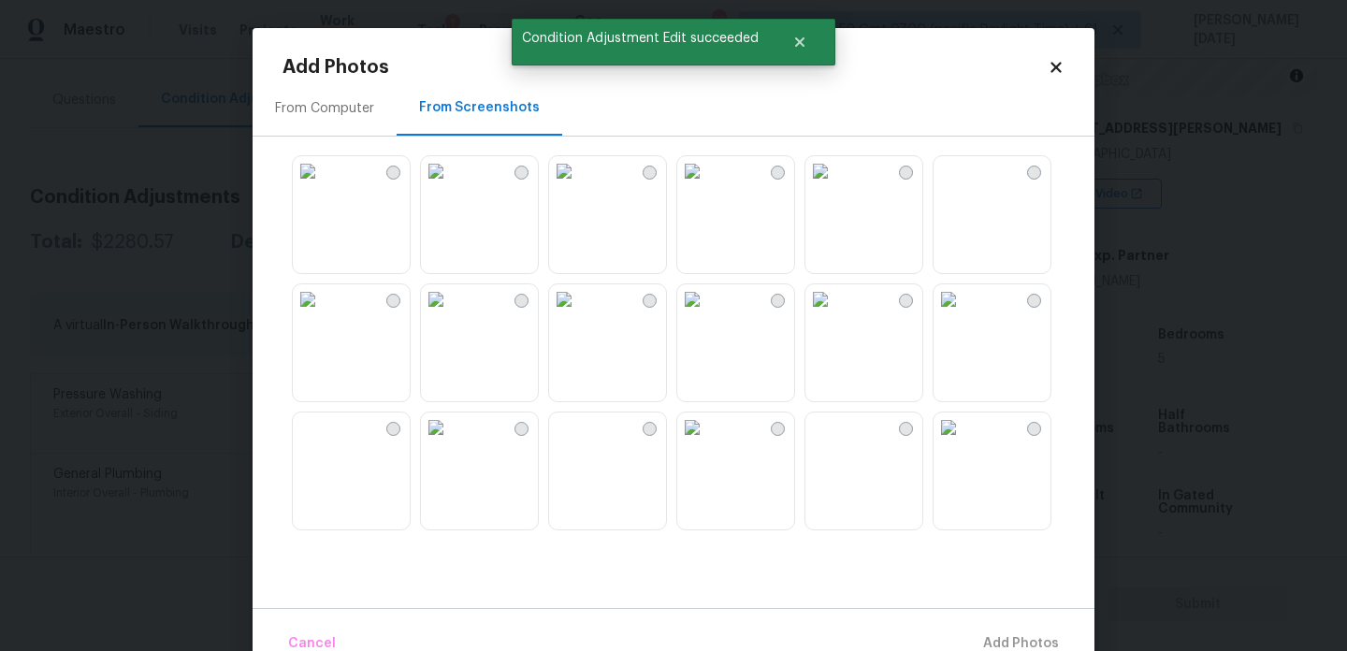
click at [359, 111] on div "From Computer" at bounding box center [324, 108] width 99 height 19
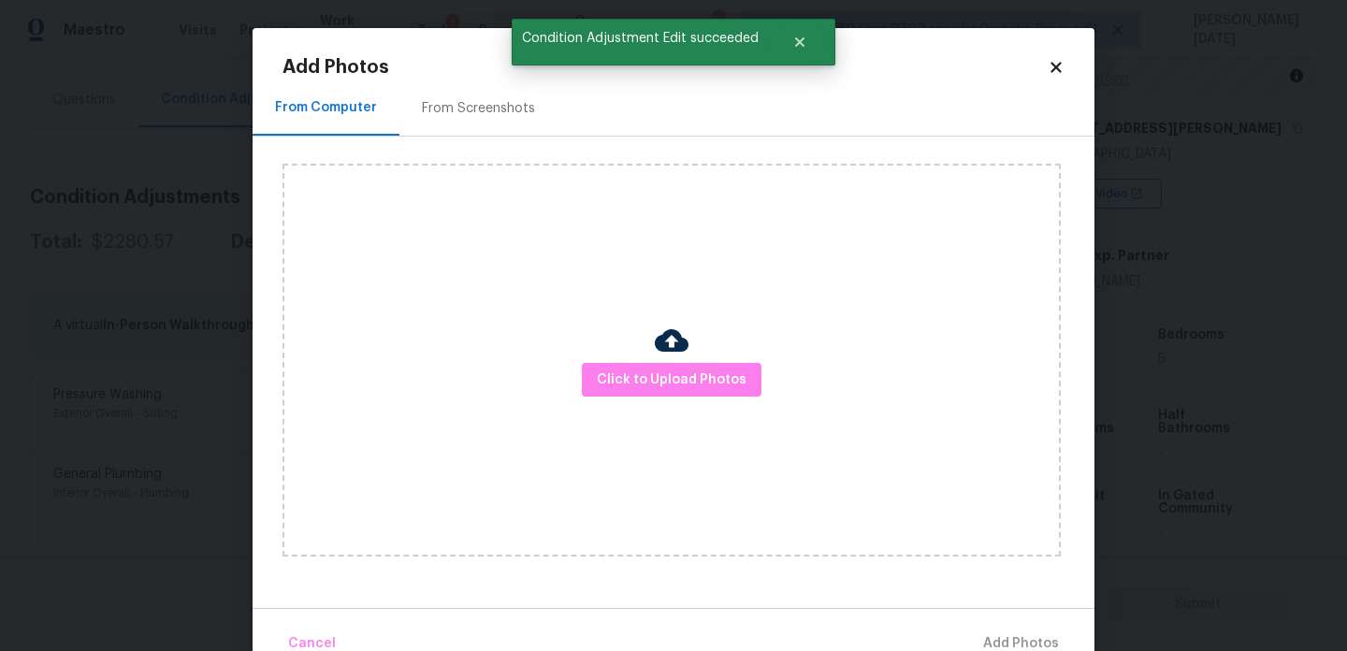
scroll to position [41, 0]
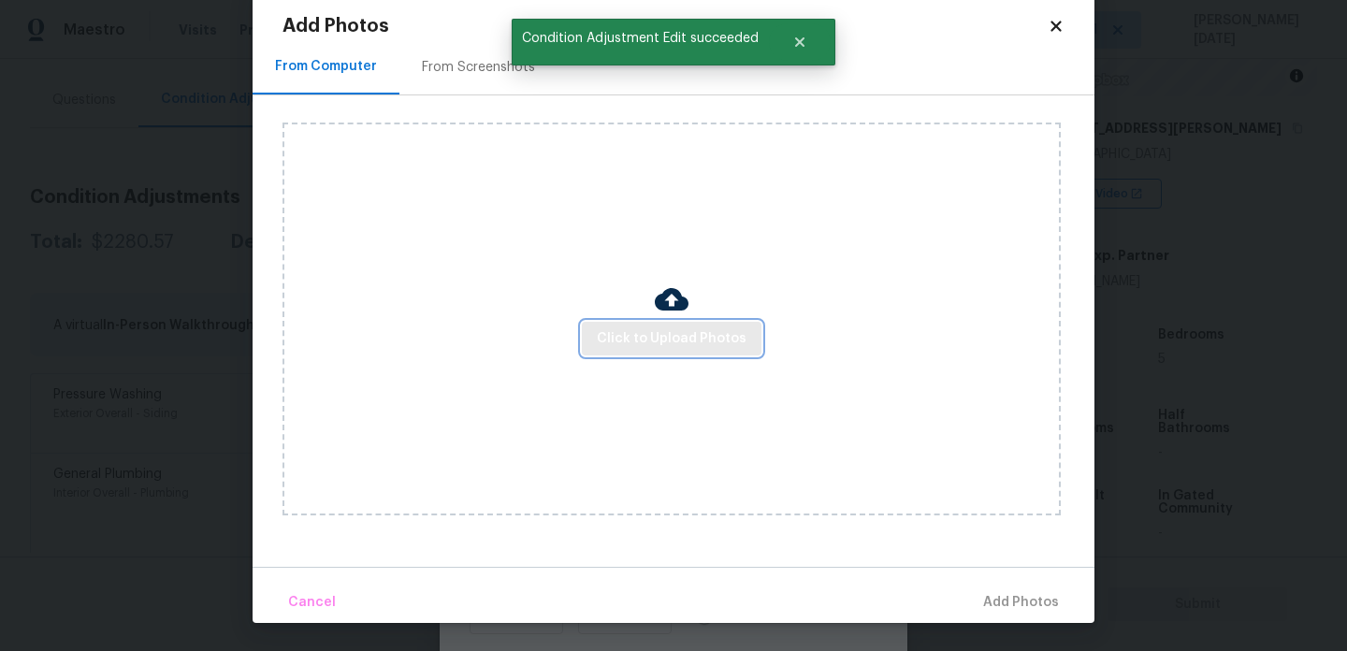
click at [642, 342] on span "Click to Upload Photos" at bounding box center [672, 338] width 150 height 23
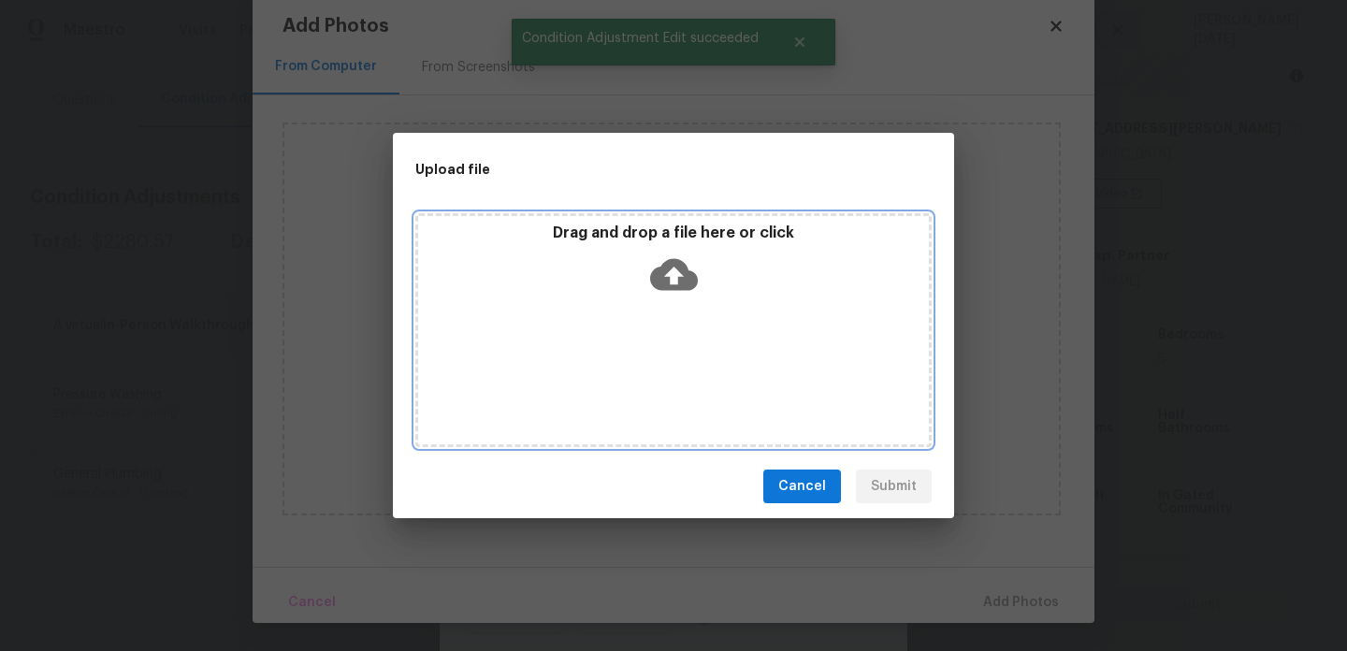
click at [642, 342] on div "Drag and drop a file here or click" at bounding box center [673, 330] width 516 height 234
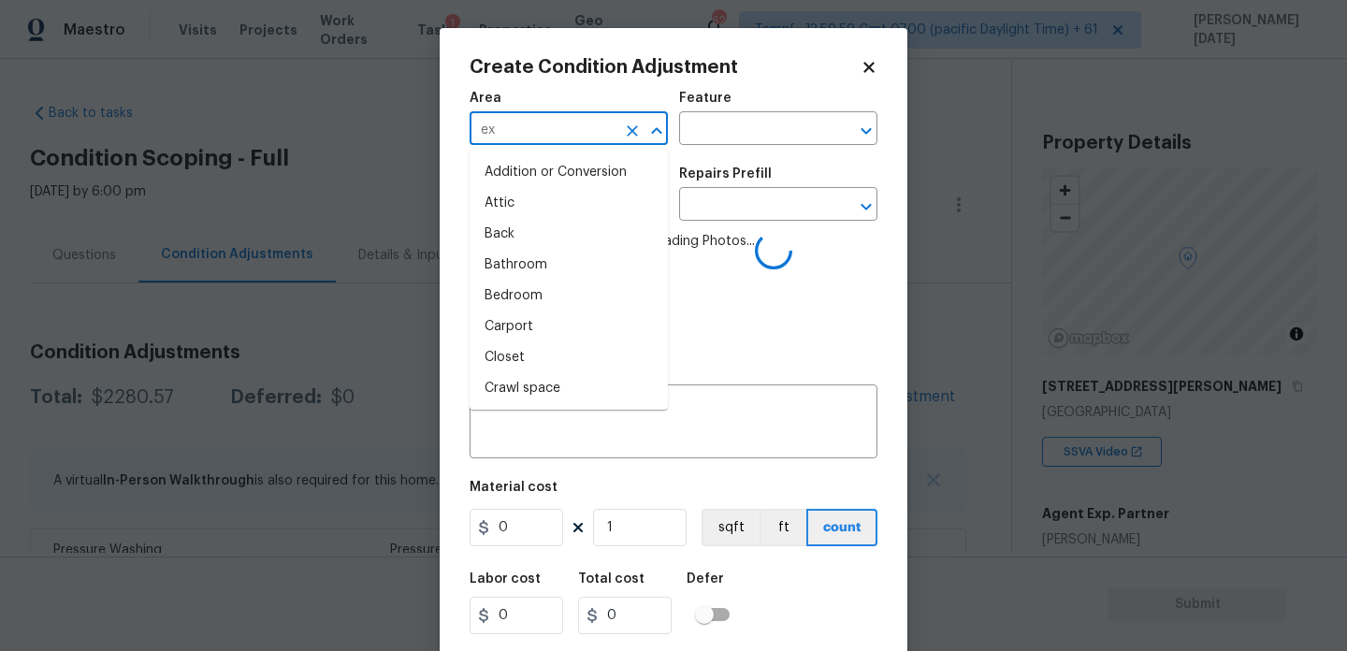
scroll to position [258, 0]
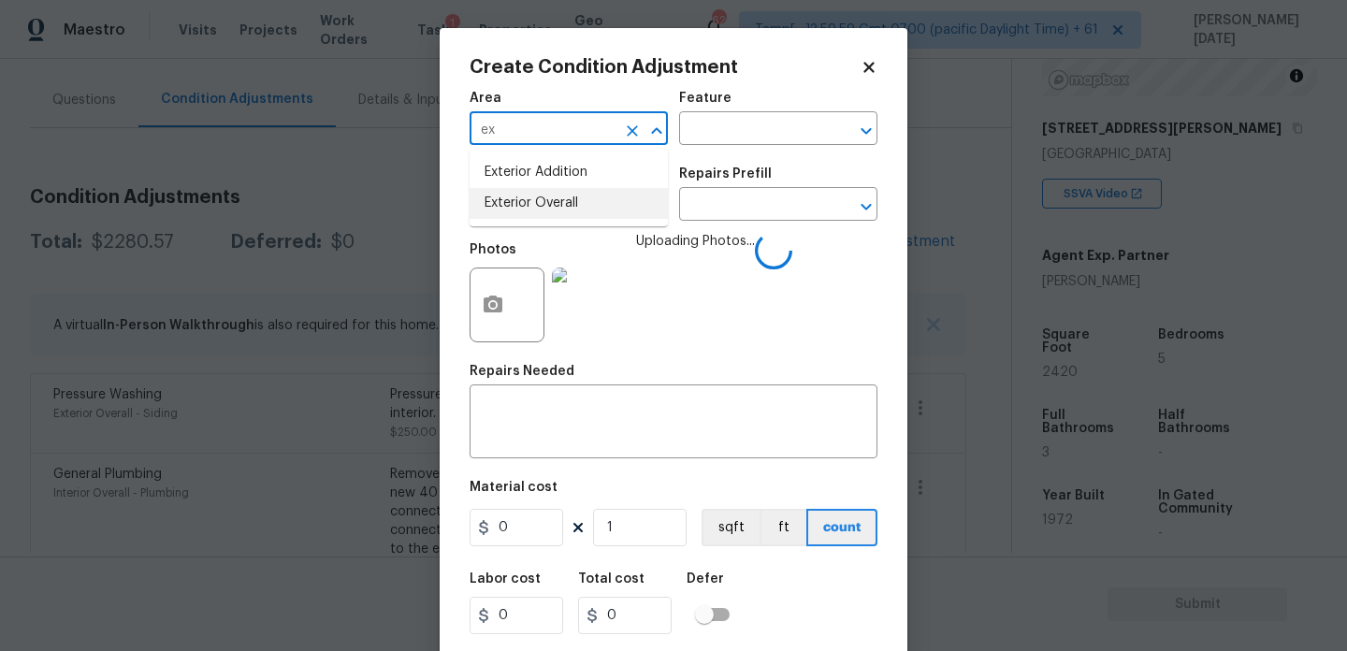
click at [528, 209] on li "Exterior Overall" at bounding box center [569, 203] width 198 height 31
type input "Exterior Overall"
click at [528, 209] on input "text" at bounding box center [543, 206] width 146 height 29
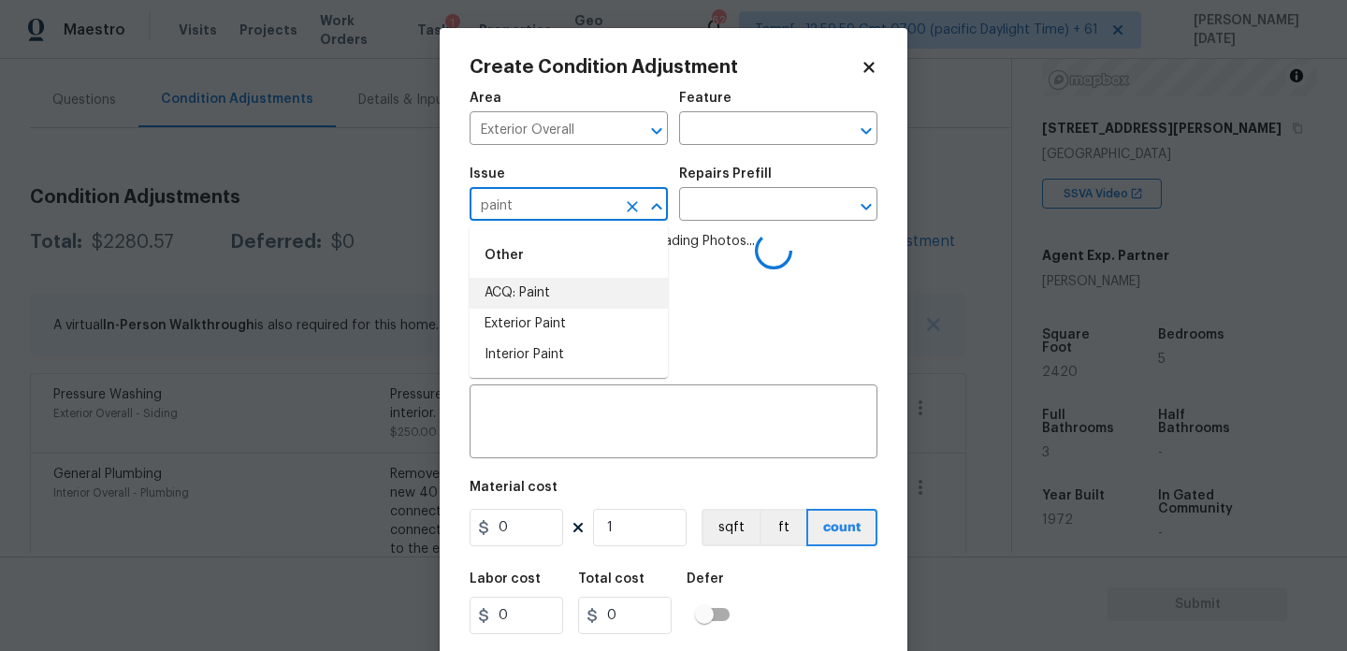
click at [541, 298] on li "ACQ: Paint" at bounding box center [569, 293] width 198 height 31
type input "ACQ: Paint"
click at [795, 170] on div "Repairs Prefill" at bounding box center [778, 179] width 198 height 24
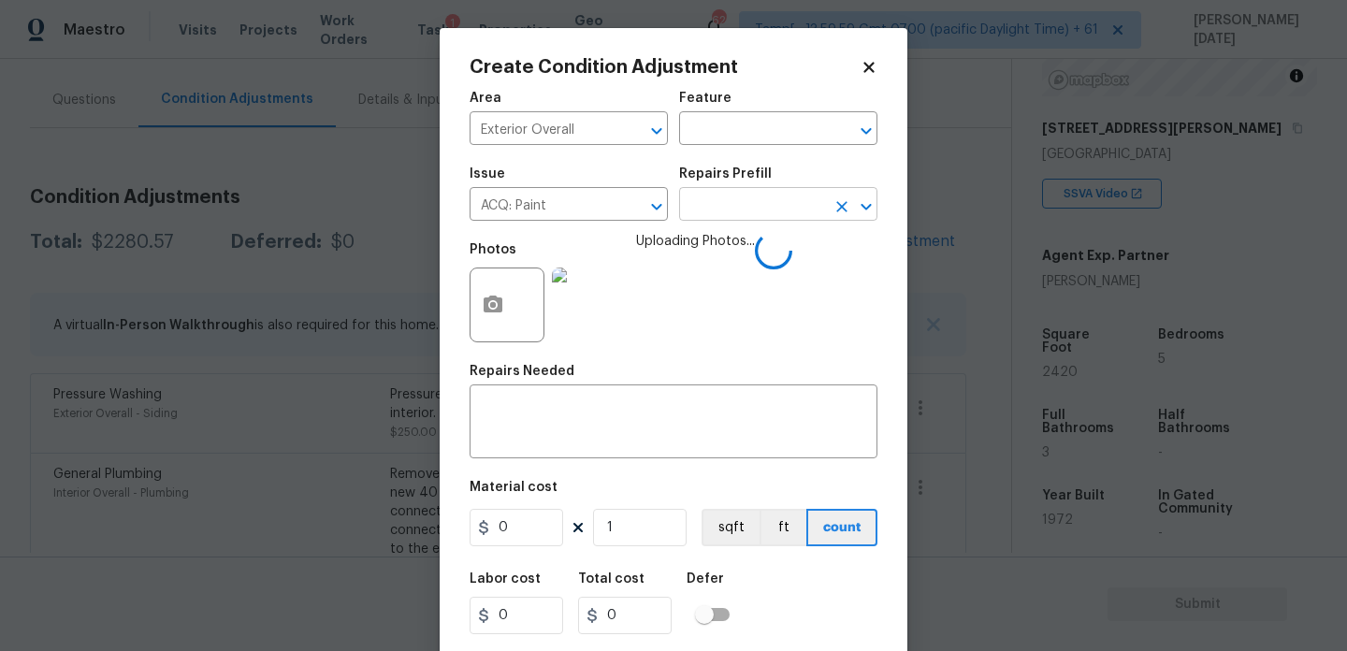
click at [774, 193] on input "text" at bounding box center [752, 206] width 146 height 29
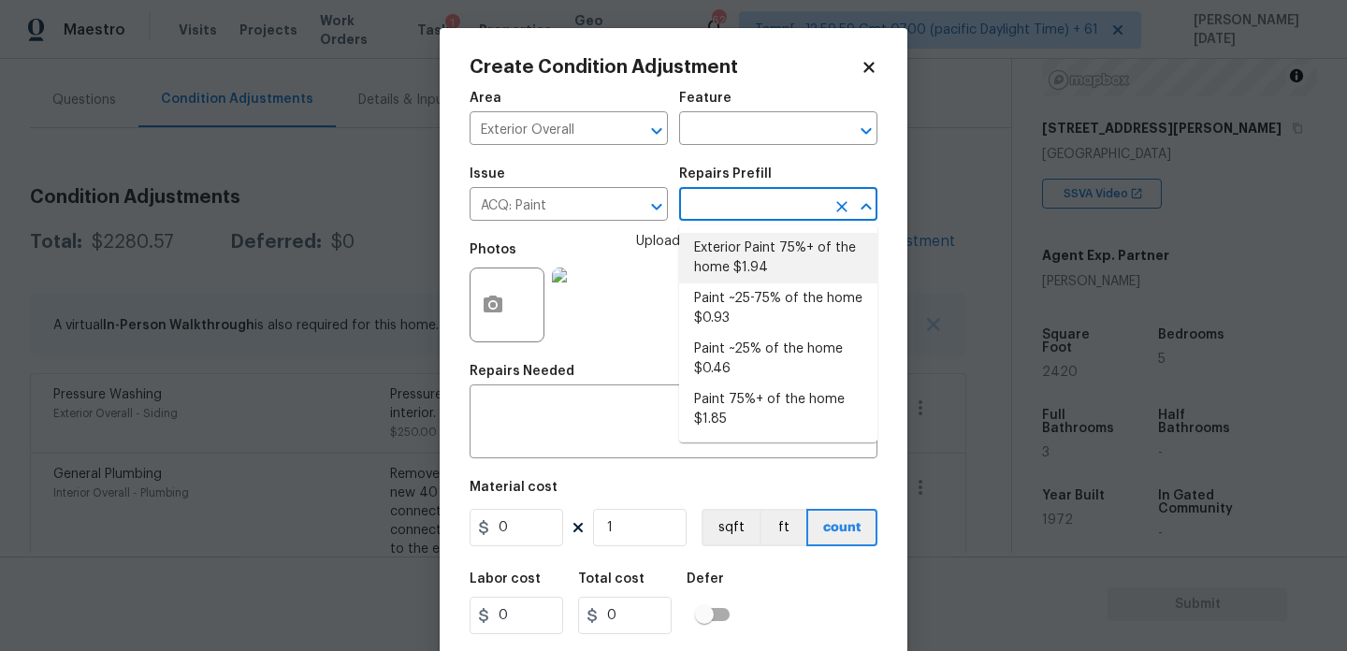
click at [773, 246] on li "Exterior Paint 75%+ of the home $1.94" at bounding box center [778, 258] width 198 height 51
type input "Acquisition"
type input "1.94"
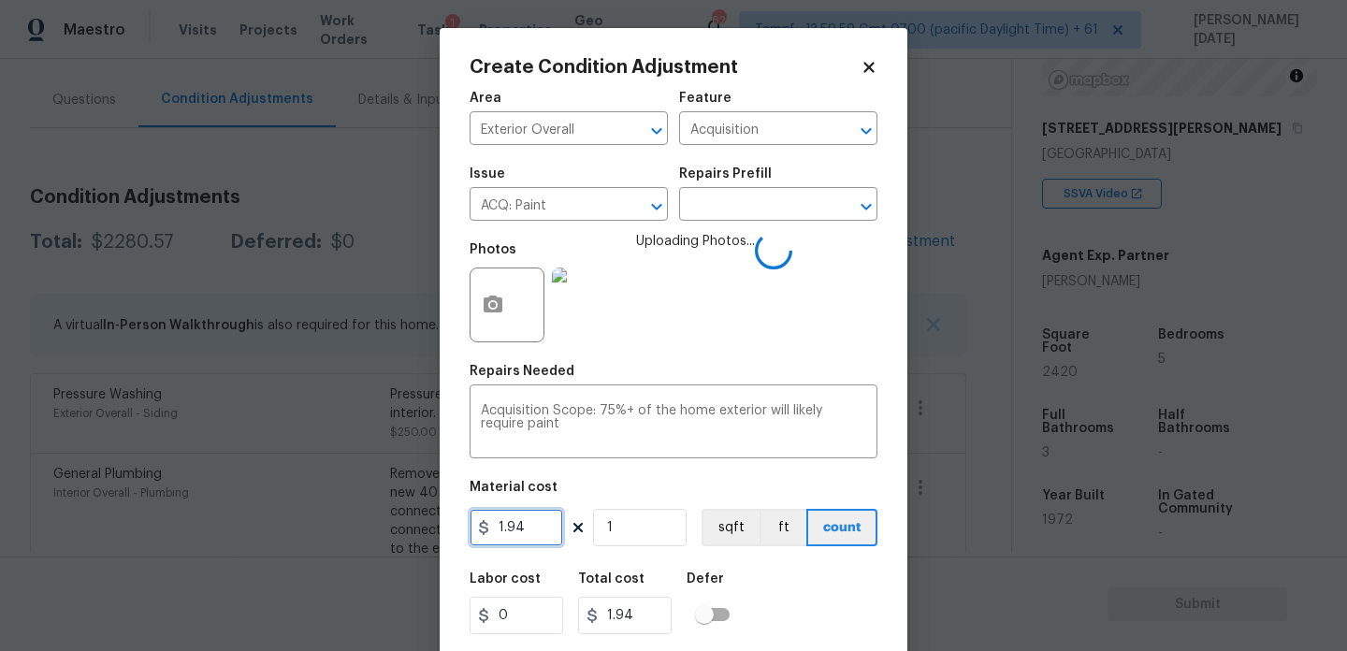
click at [543, 532] on input "1.94" at bounding box center [517, 527] width 94 height 37
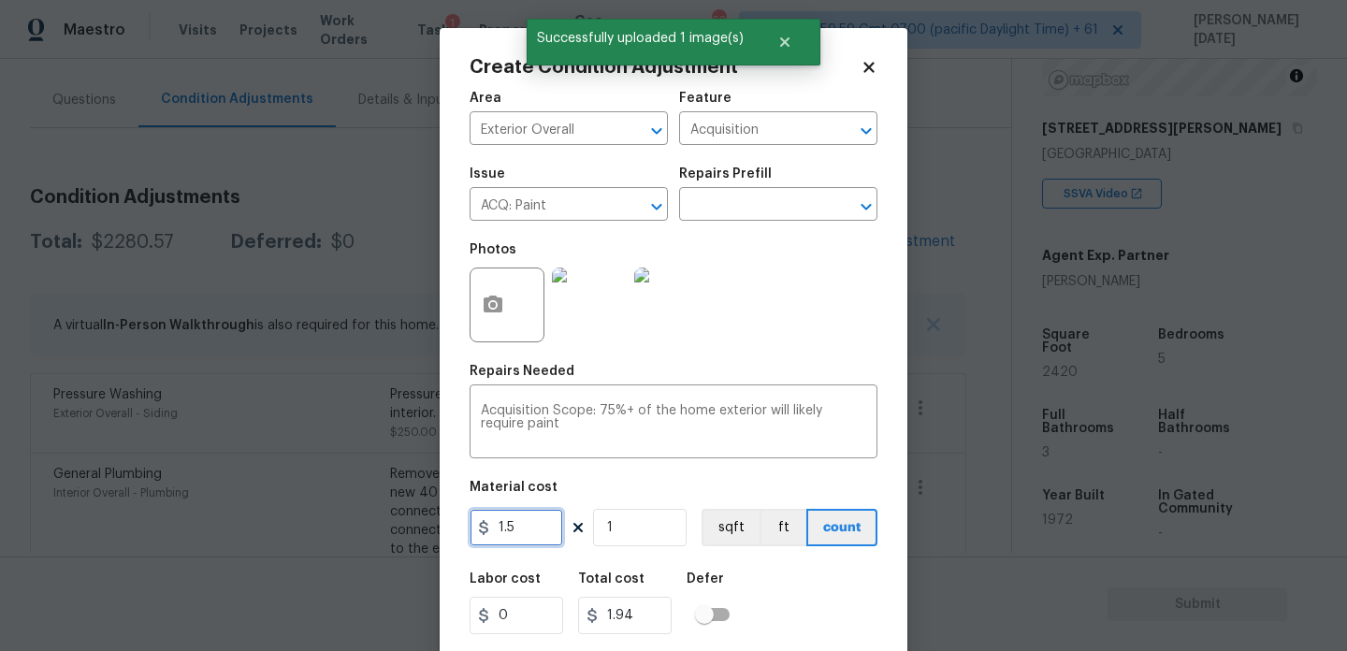
type input "1.5"
click at [647, 545] on input "1" at bounding box center [640, 527] width 94 height 37
type input "0"
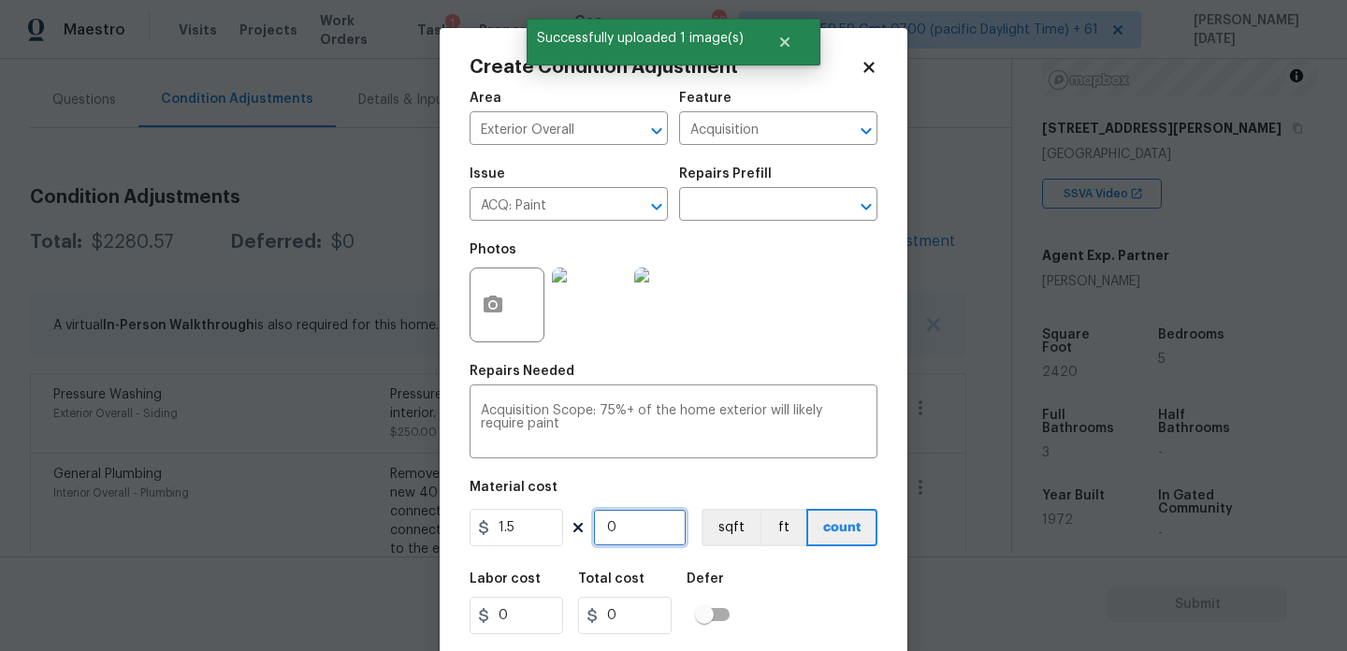
paste input "242"
type input "2420"
type input "3630"
type input "2420"
click at [771, 389] on div "Acquisition Scope: 75%+ of the home exterior will likely require paint x ​" at bounding box center [674, 423] width 408 height 69
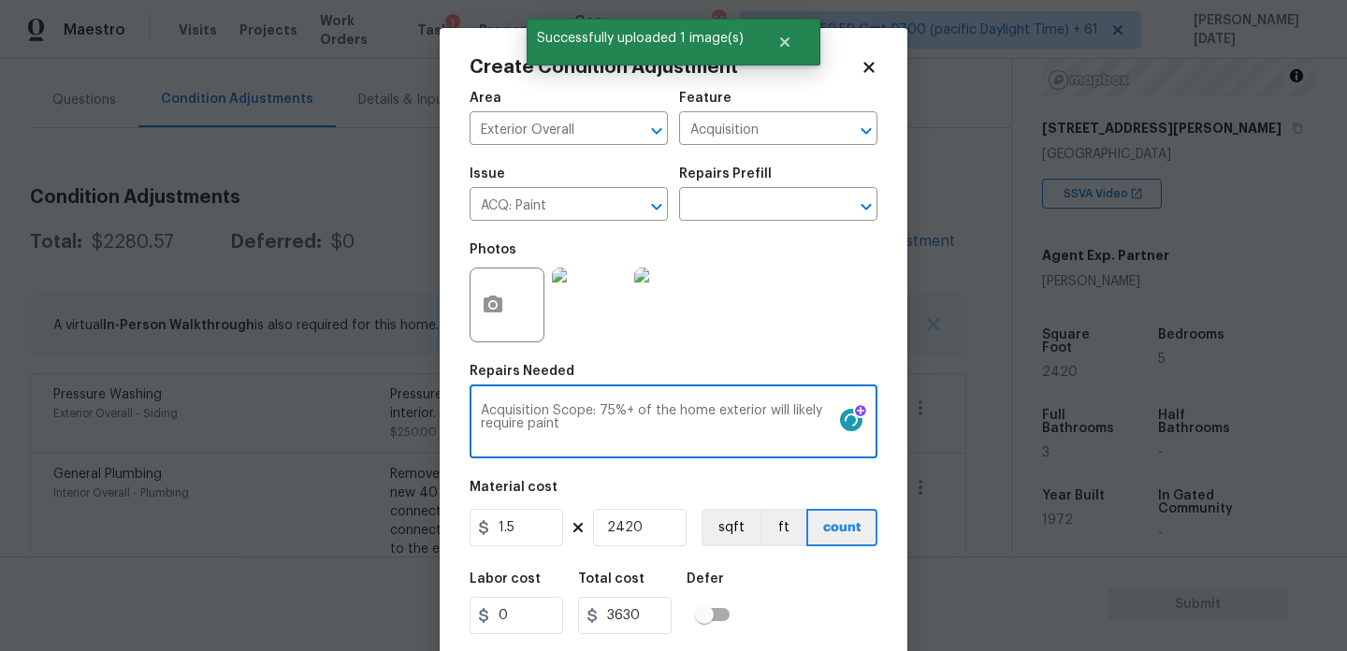
scroll to position [48, 0]
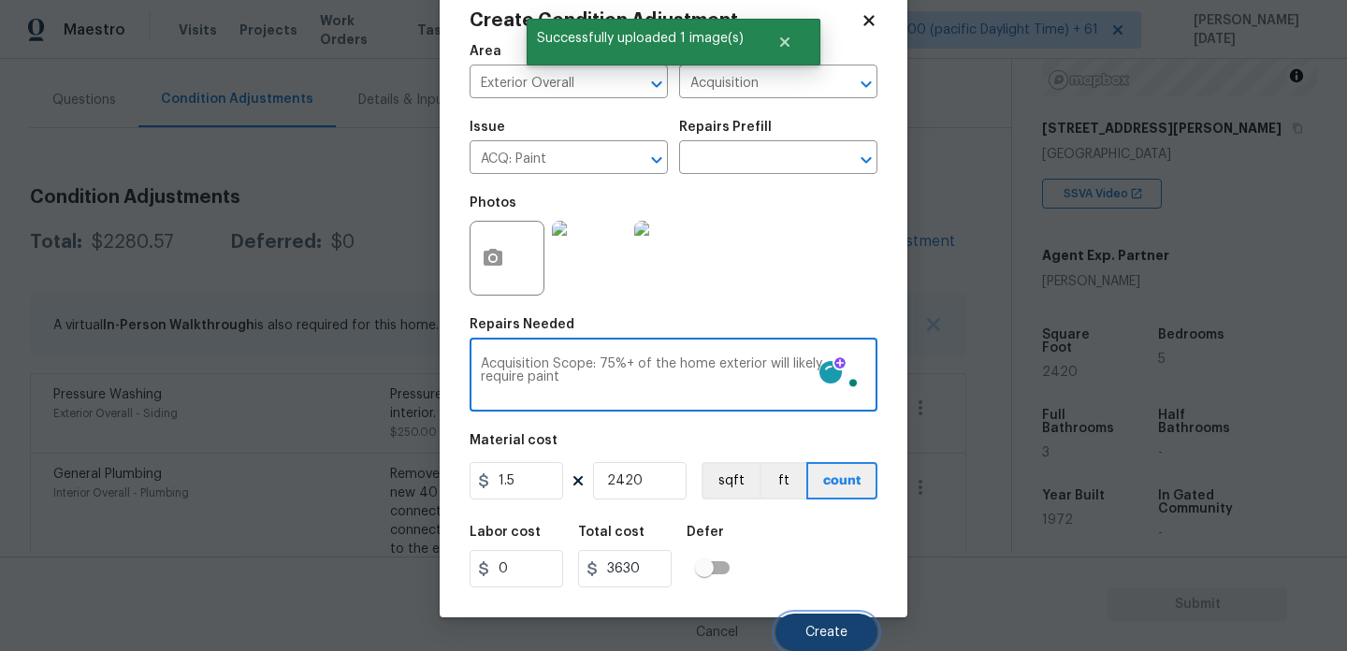
click at [815, 633] on span "Create" at bounding box center [827, 633] width 42 height 14
